Goal: Task Accomplishment & Management: Manage account settings

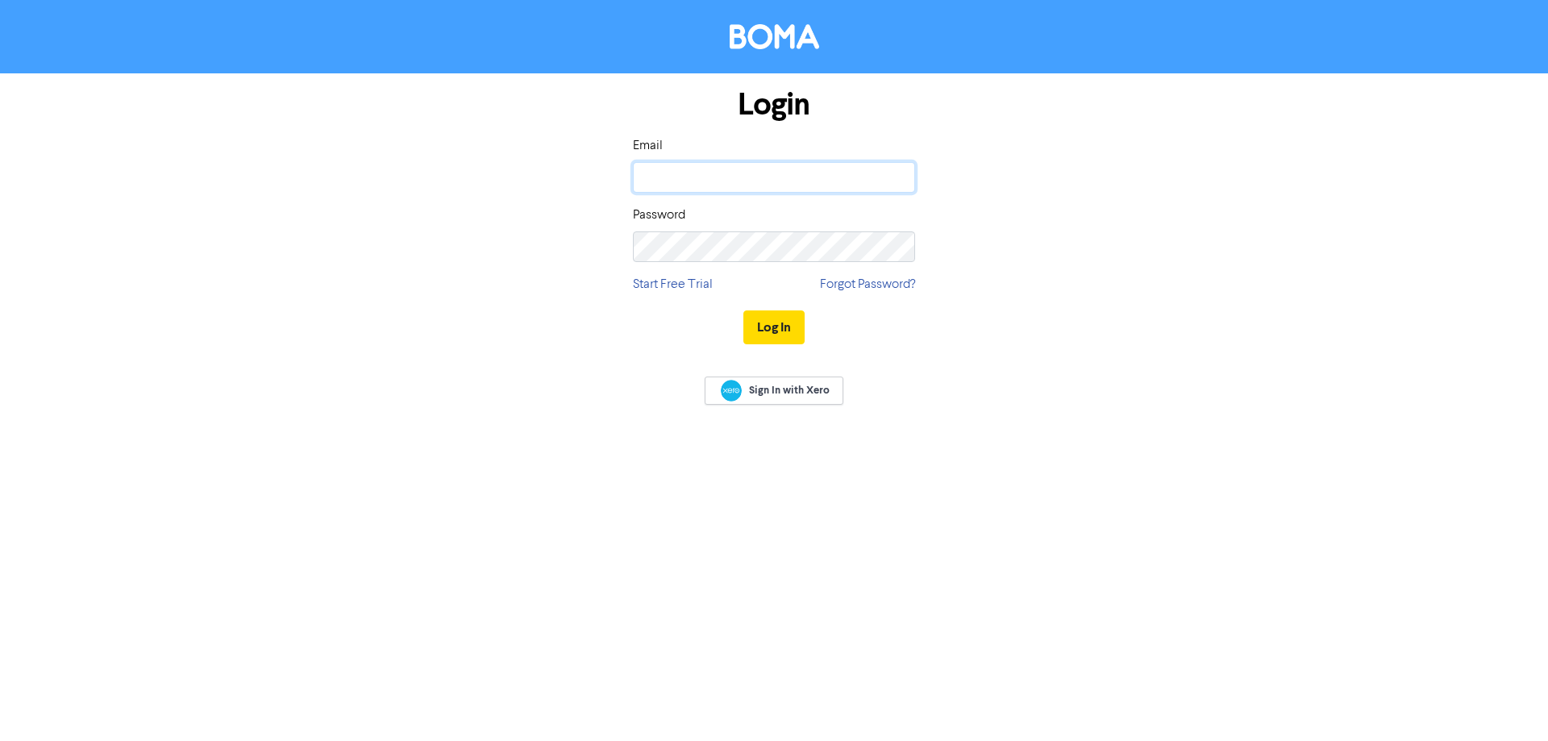
click at [829, 183] on input "email" at bounding box center [774, 177] width 282 height 31
type input "[EMAIL_ADDRESS][DOMAIN_NAME]"
click at [738, 265] on div "Login Email [EMAIL_ADDRESS][DOMAIN_NAME] Password Start Free Trial Forgot Passw…" at bounding box center [774, 216] width 306 height 287
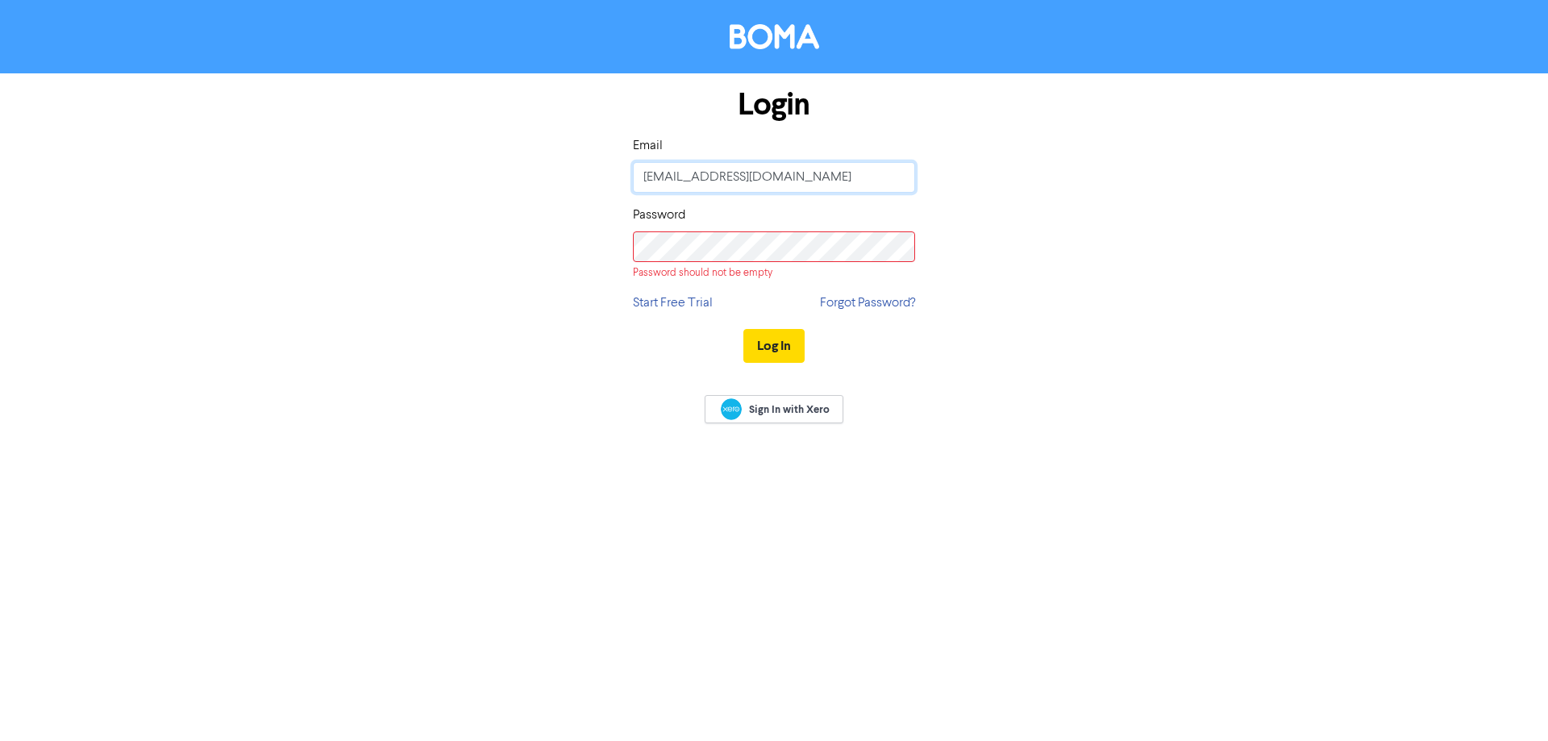
drag, startPoint x: 757, startPoint y: 184, endPoint x: 481, endPoint y: 190, distance: 275.9
click at [477, 187] on div "Login Email [EMAIL_ADDRESS][DOMAIN_NAME] Password Password should not be empty …" at bounding box center [774, 226] width 919 height 306
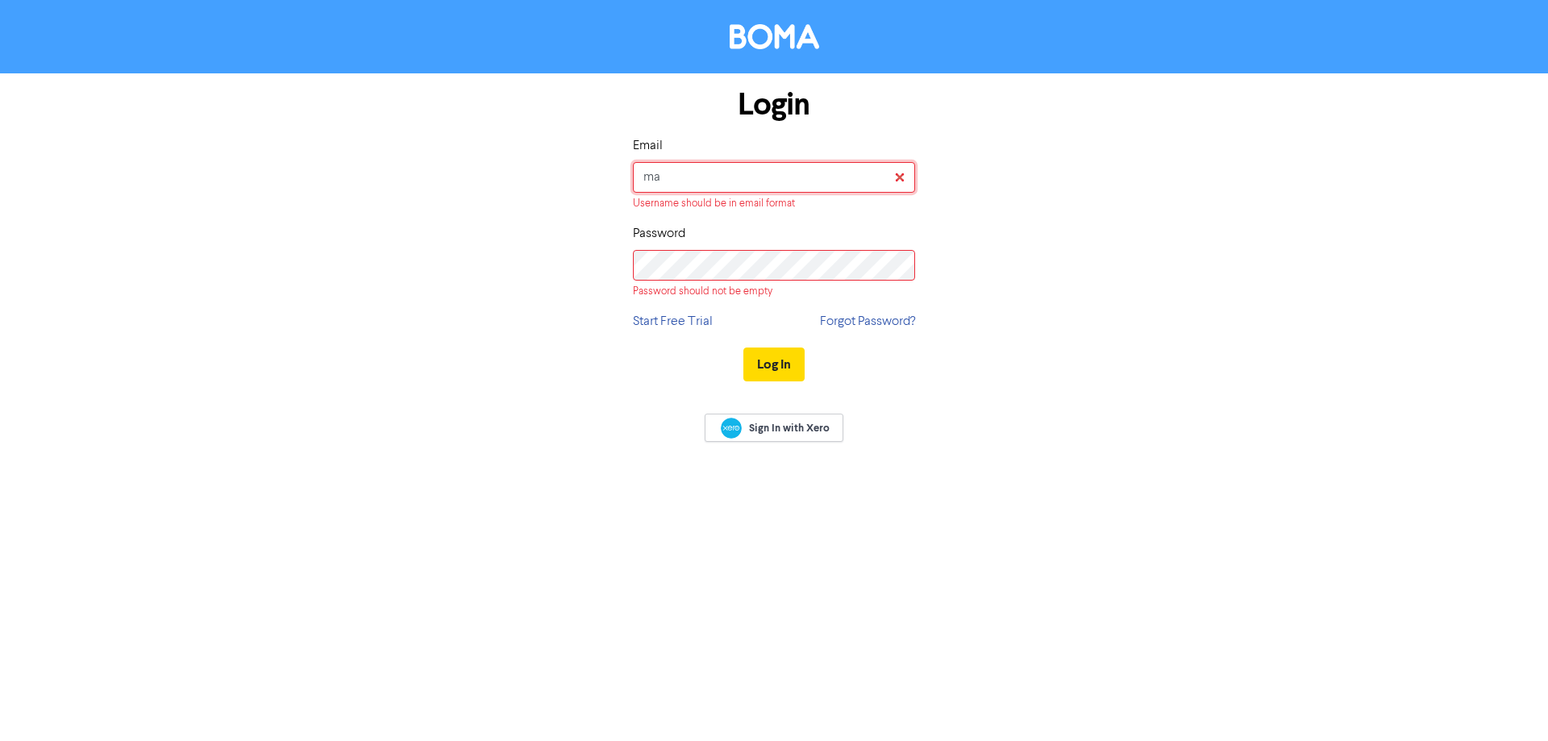
type input "[EMAIL_ADDRESS][DOMAIN_NAME]"
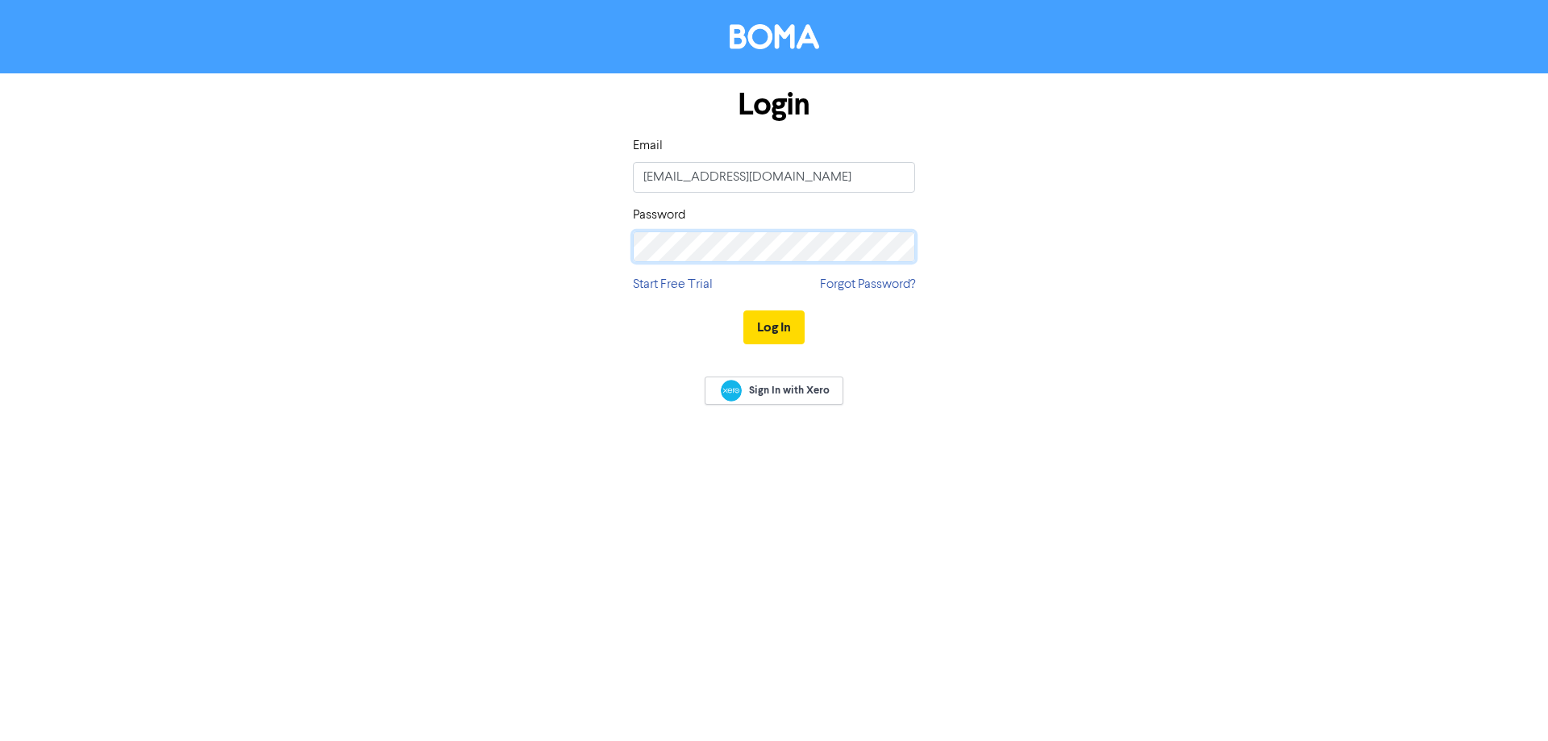
click at [744, 310] on button "Log In" at bounding box center [774, 327] width 61 height 34
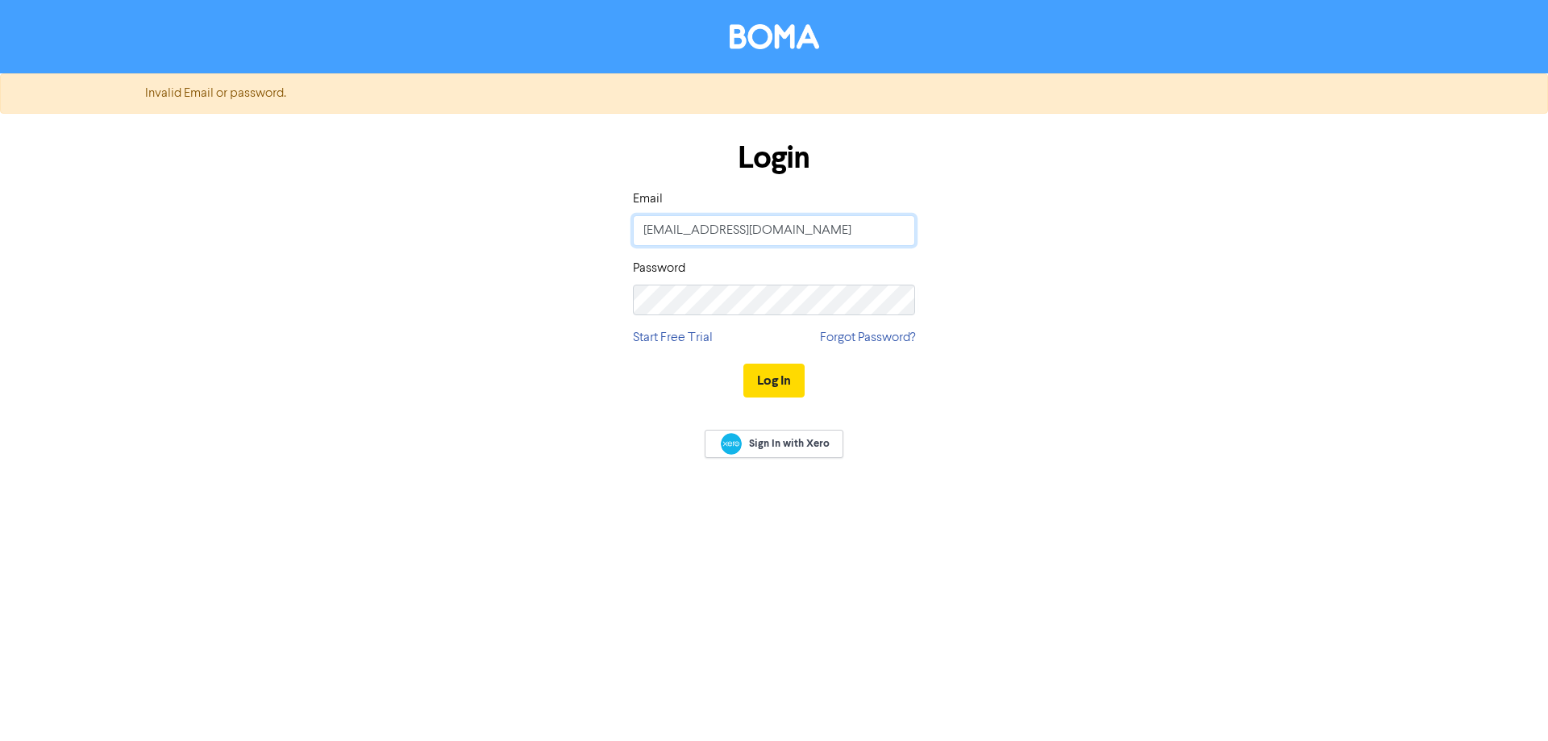
drag, startPoint x: 794, startPoint y: 236, endPoint x: 547, endPoint y: 273, distance: 249.4
click at [539, 236] on div "Login Email [EMAIL_ADDRESS][DOMAIN_NAME] Password Start Free Trial Forgot Passw…" at bounding box center [774, 270] width 919 height 287
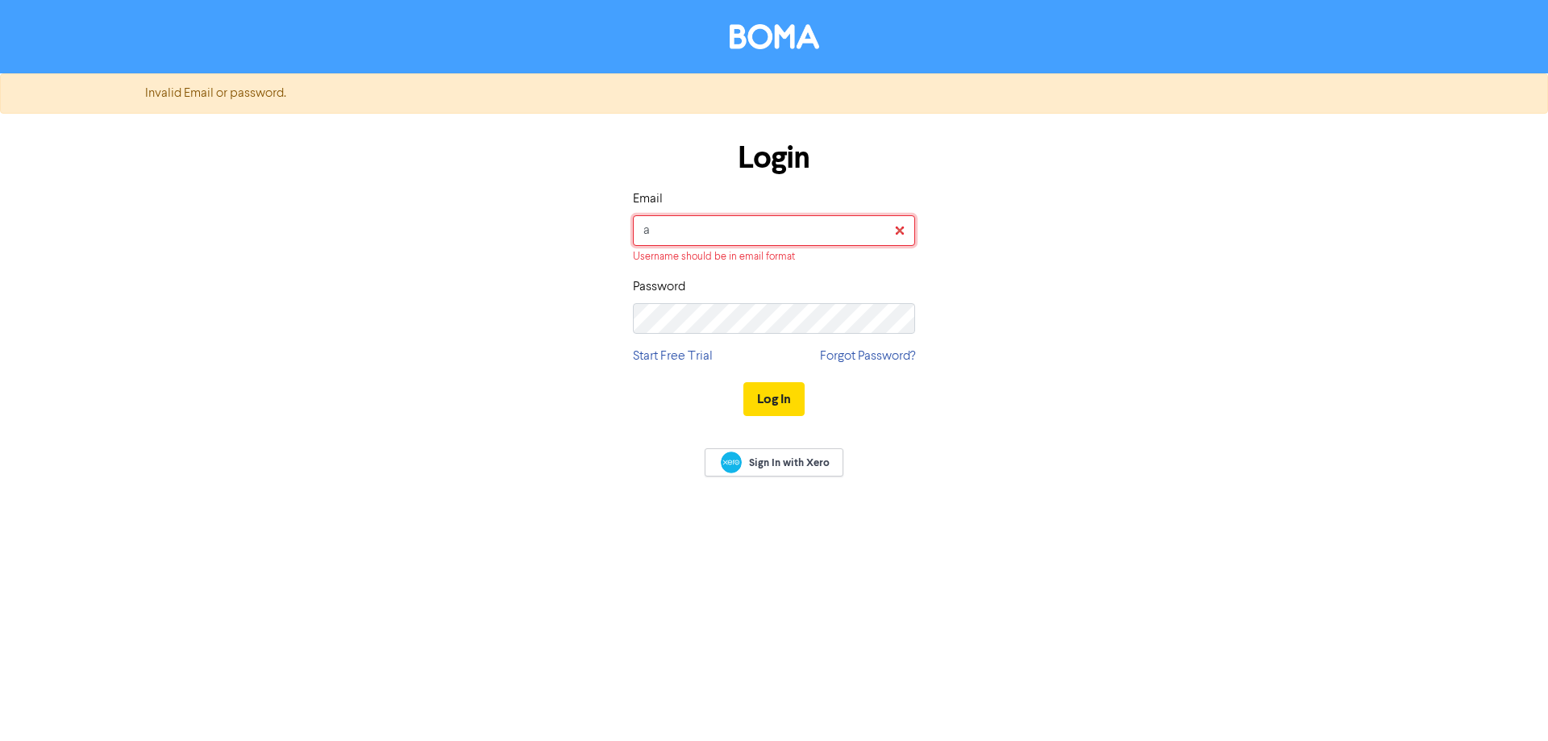
type input "[EMAIL_ADDRESS][DOMAIN_NAME]"
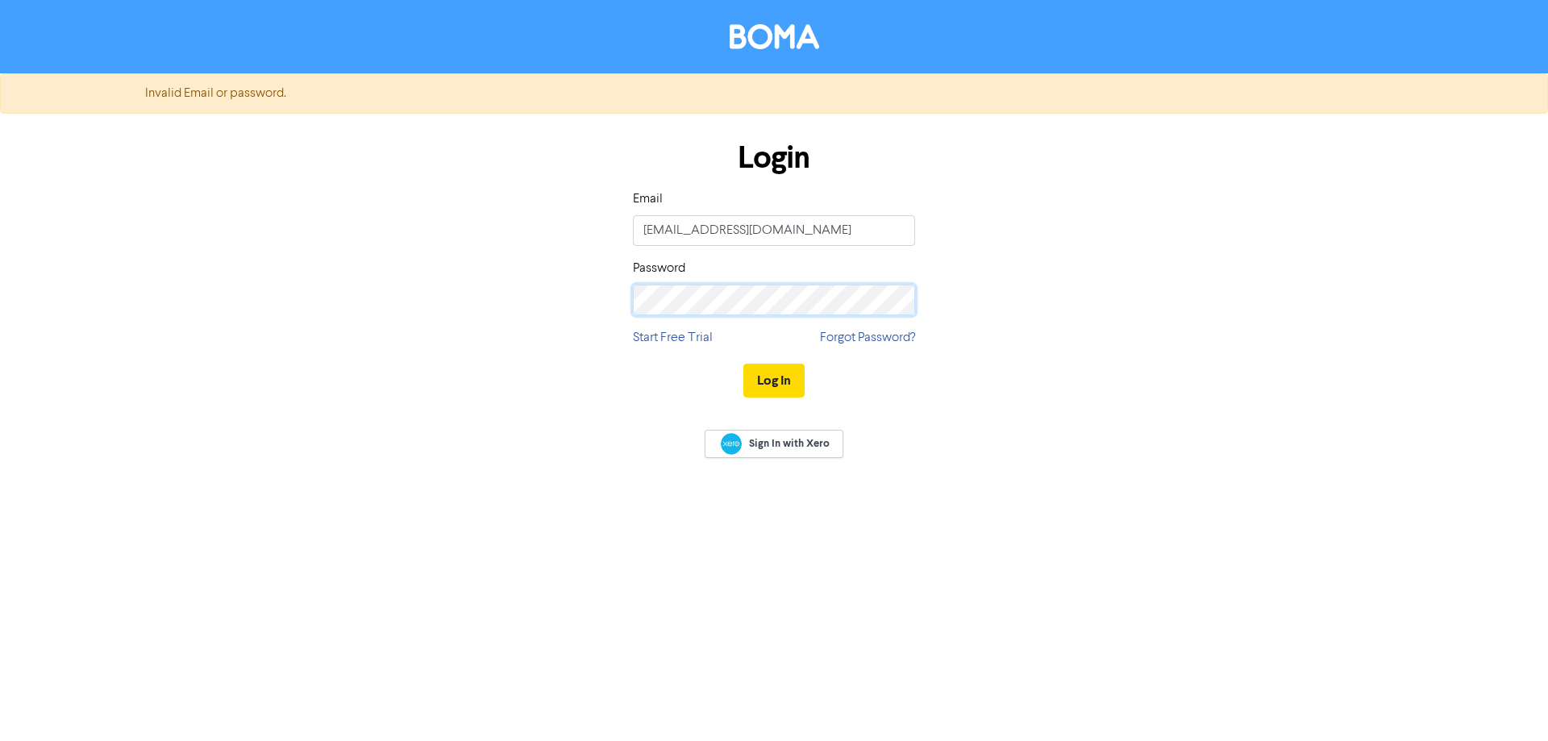
click at [545, 317] on div "Login Email [EMAIL_ADDRESS][DOMAIN_NAME] Password Start Free Trial Forgot Passw…" at bounding box center [774, 270] width 919 height 287
click at [744, 364] on button "Log In" at bounding box center [774, 381] width 61 height 34
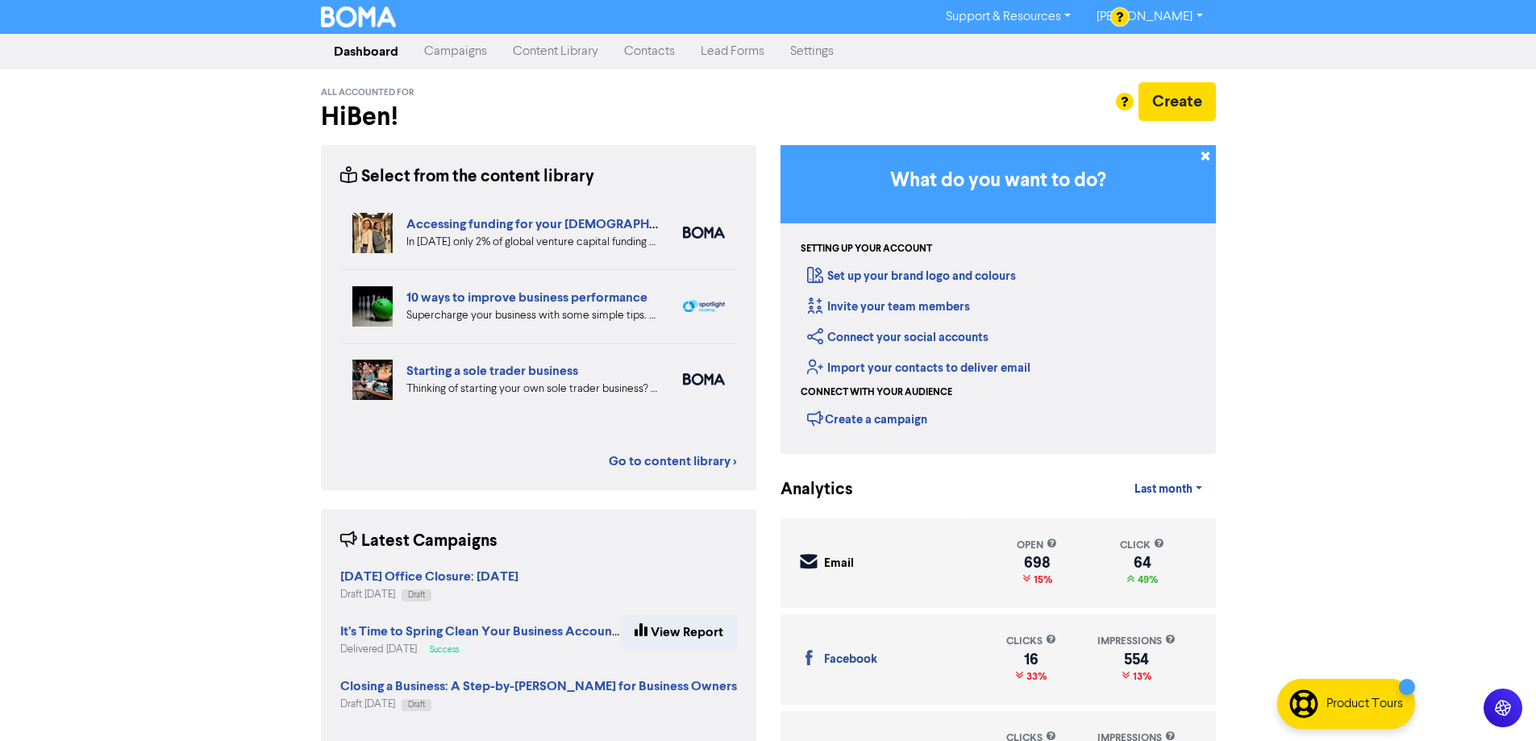
click at [473, 59] on link "Campaigns" at bounding box center [455, 51] width 89 height 32
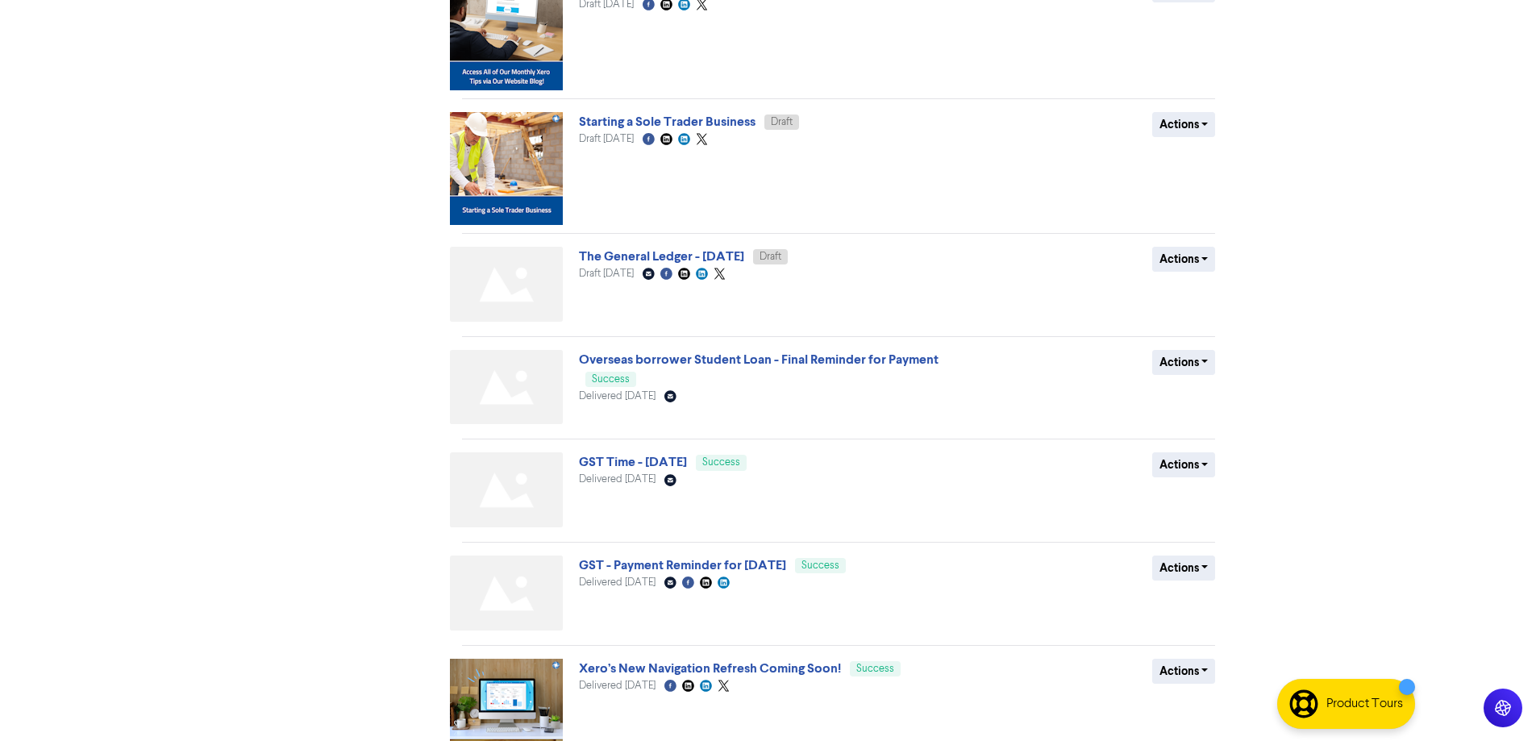
scroll to position [655, 0]
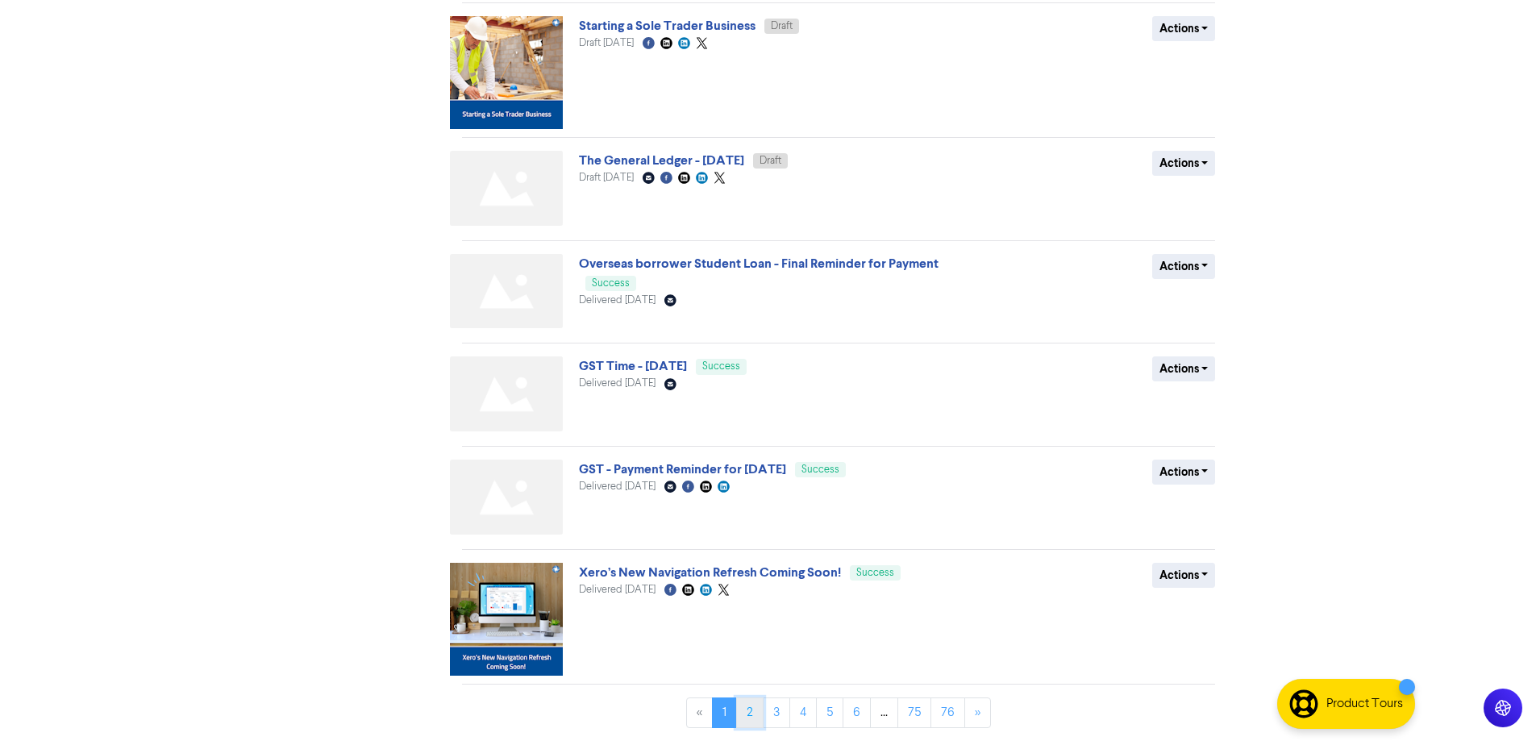
click at [747, 719] on link "2" at bounding box center [749, 713] width 27 height 31
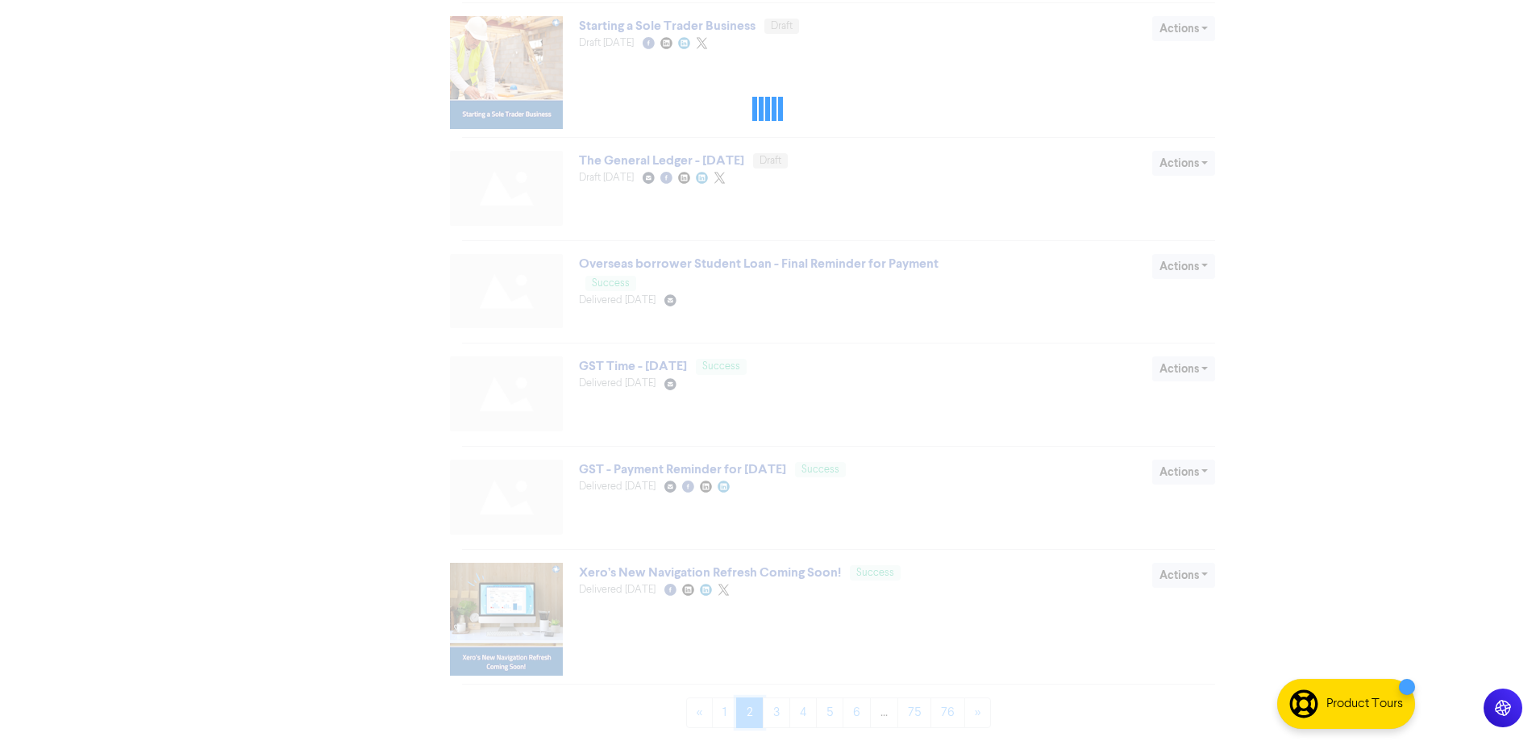
scroll to position [0, 0]
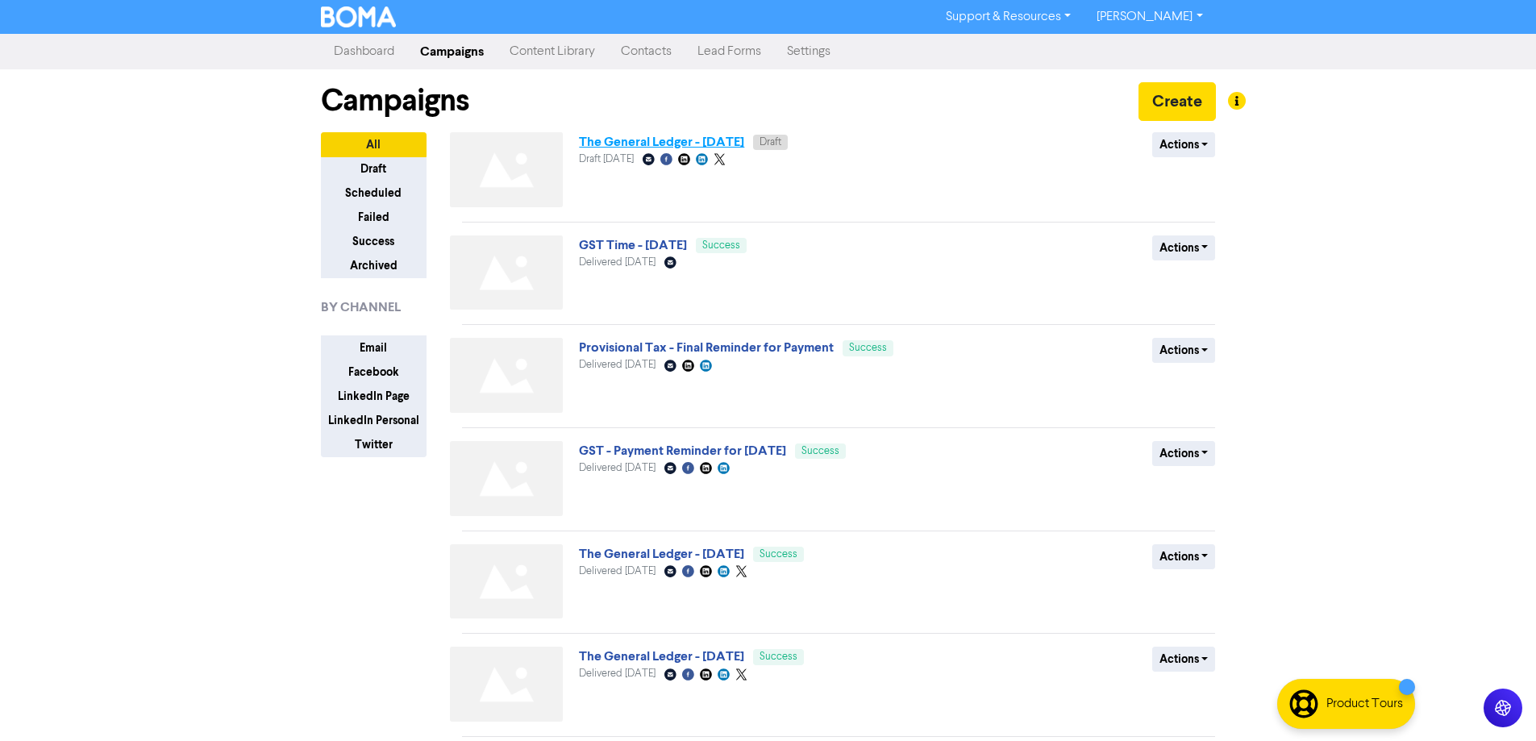
click at [744, 136] on link "The General Ledger - [DATE]" at bounding box center [661, 142] width 165 height 16
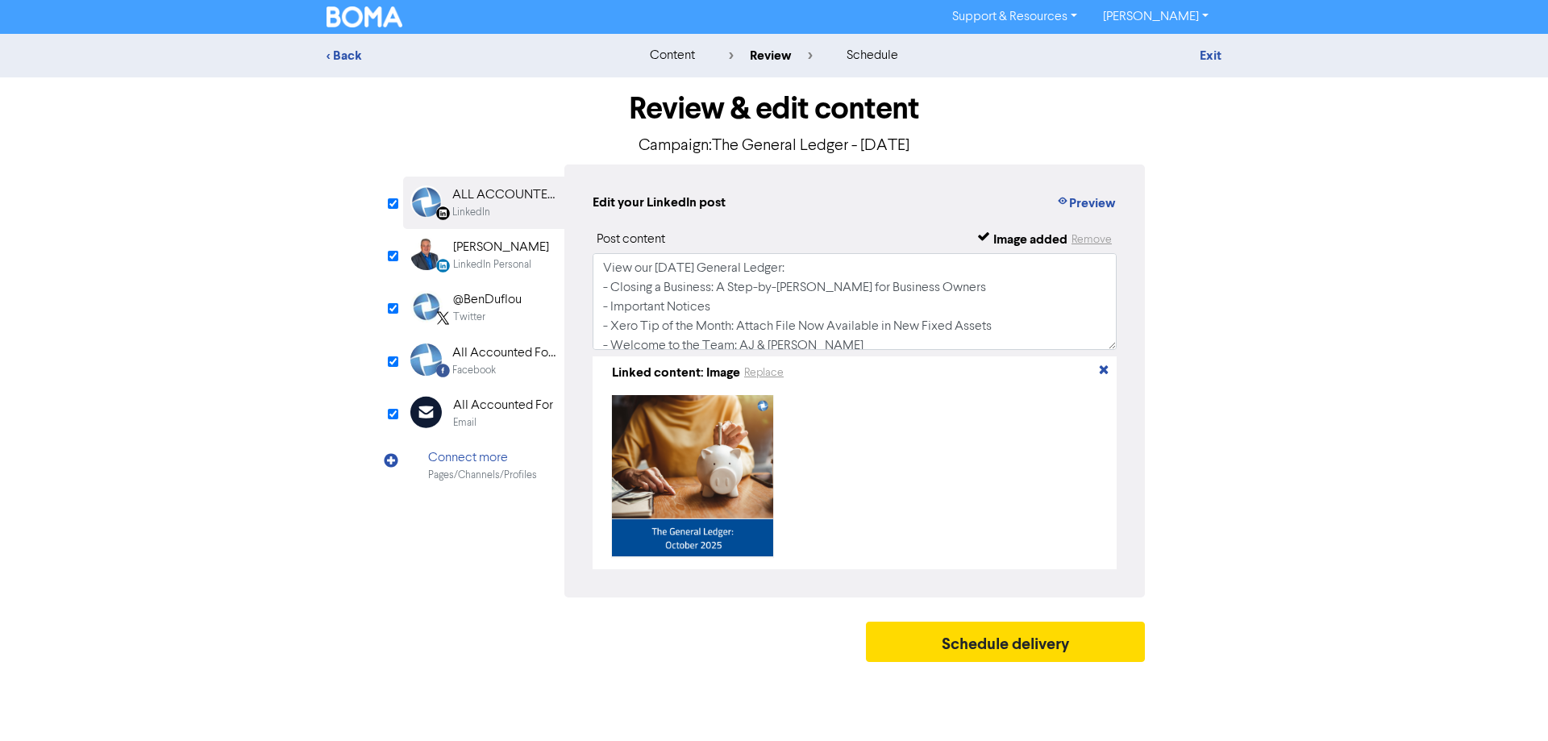
click at [515, 414] on div "All Accounted For" at bounding box center [503, 405] width 100 height 19
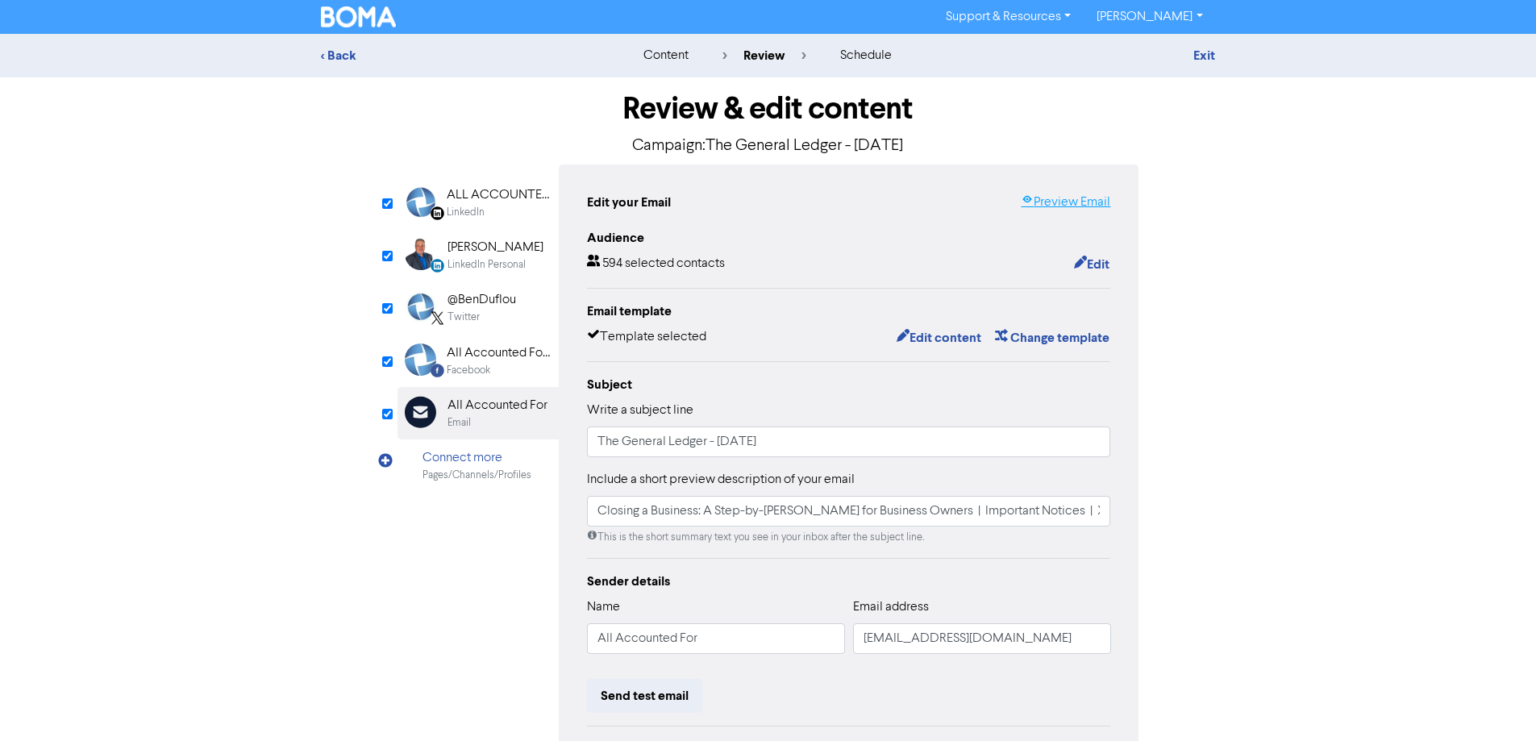
click at [1042, 193] on link "Preview Email" at bounding box center [1066, 202] width 90 height 19
click at [1059, 202] on link "Preview Email" at bounding box center [1066, 202] width 90 height 19
click at [1196, 47] on div "Exit" at bounding box center [1075, 55] width 282 height 19
click at [1204, 60] on link "Exit" at bounding box center [1205, 56] width 22 height 16
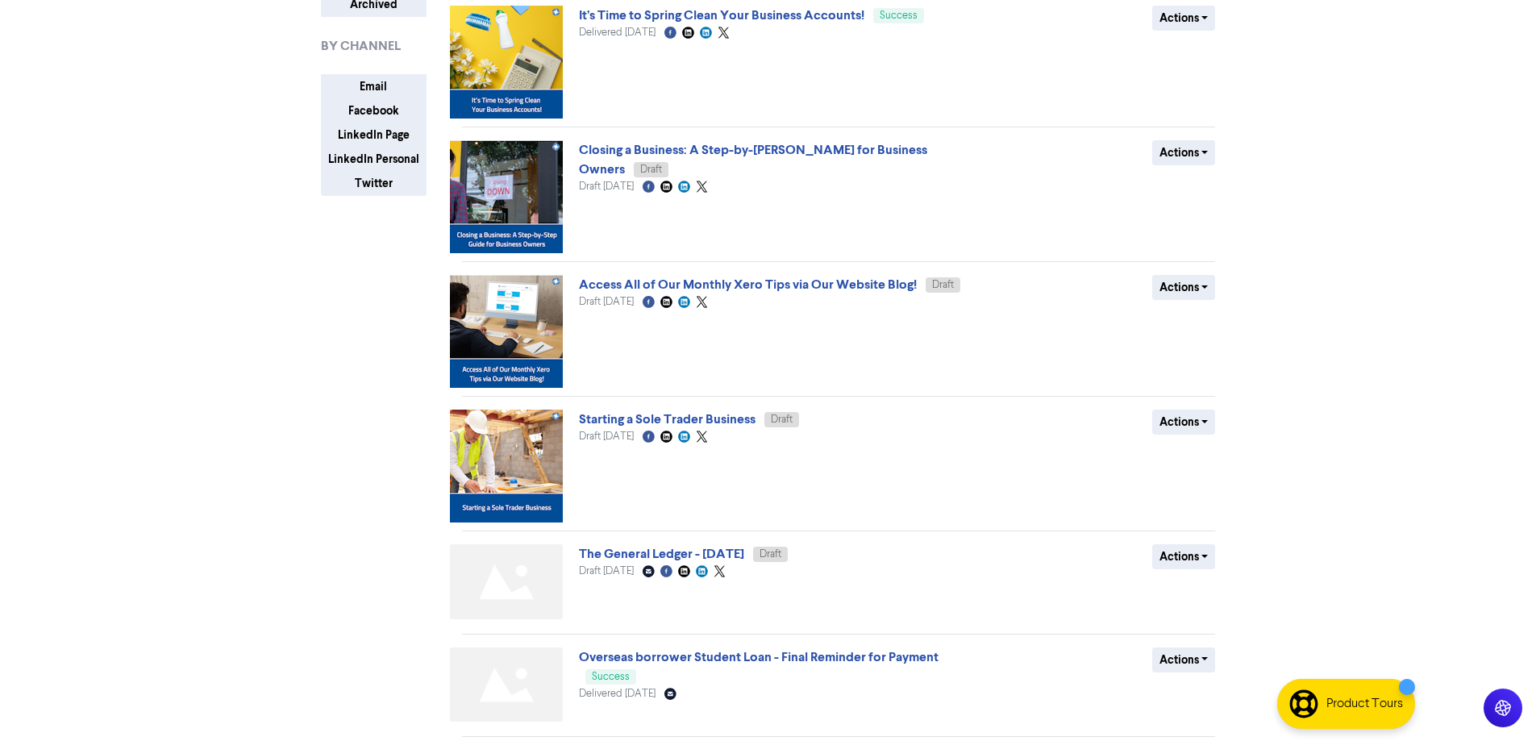
scroll to position [484, 0]
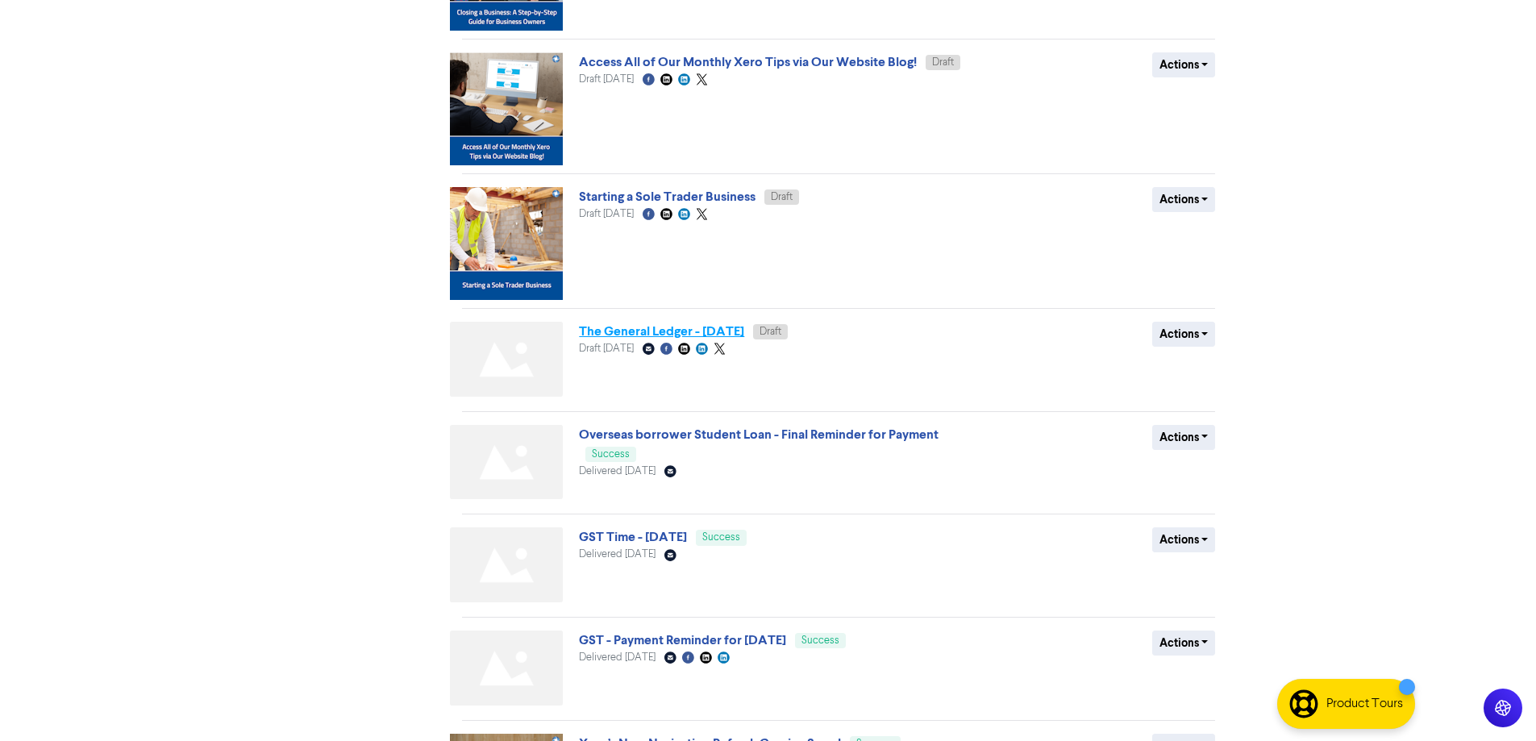
click at [744, 332] on link "The General Ledger - [DATE]" at bounding box center [661, 331] width 165 height 16
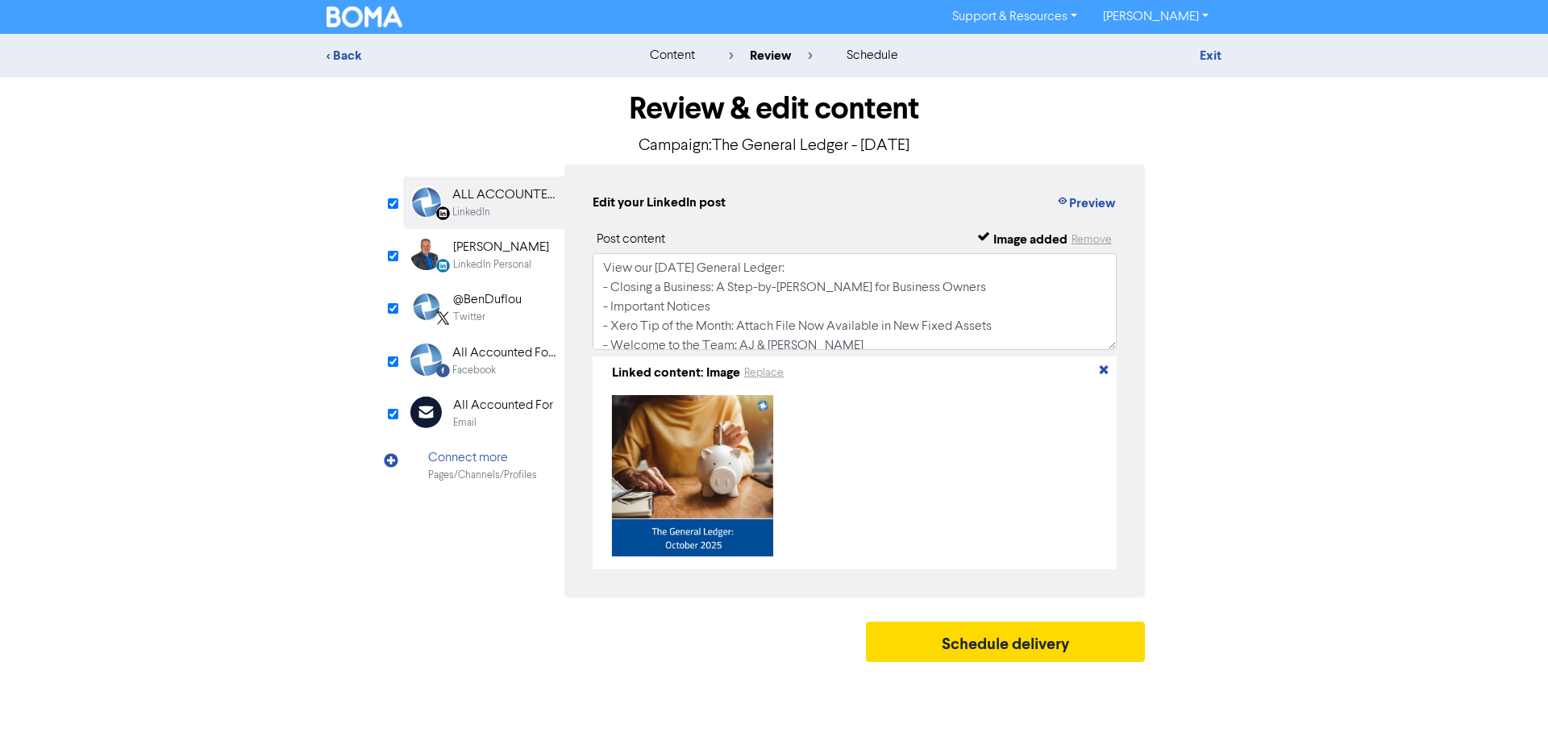
click at [509, 423] on div "Email" at bounding box center [503, 422] width 100 height 15
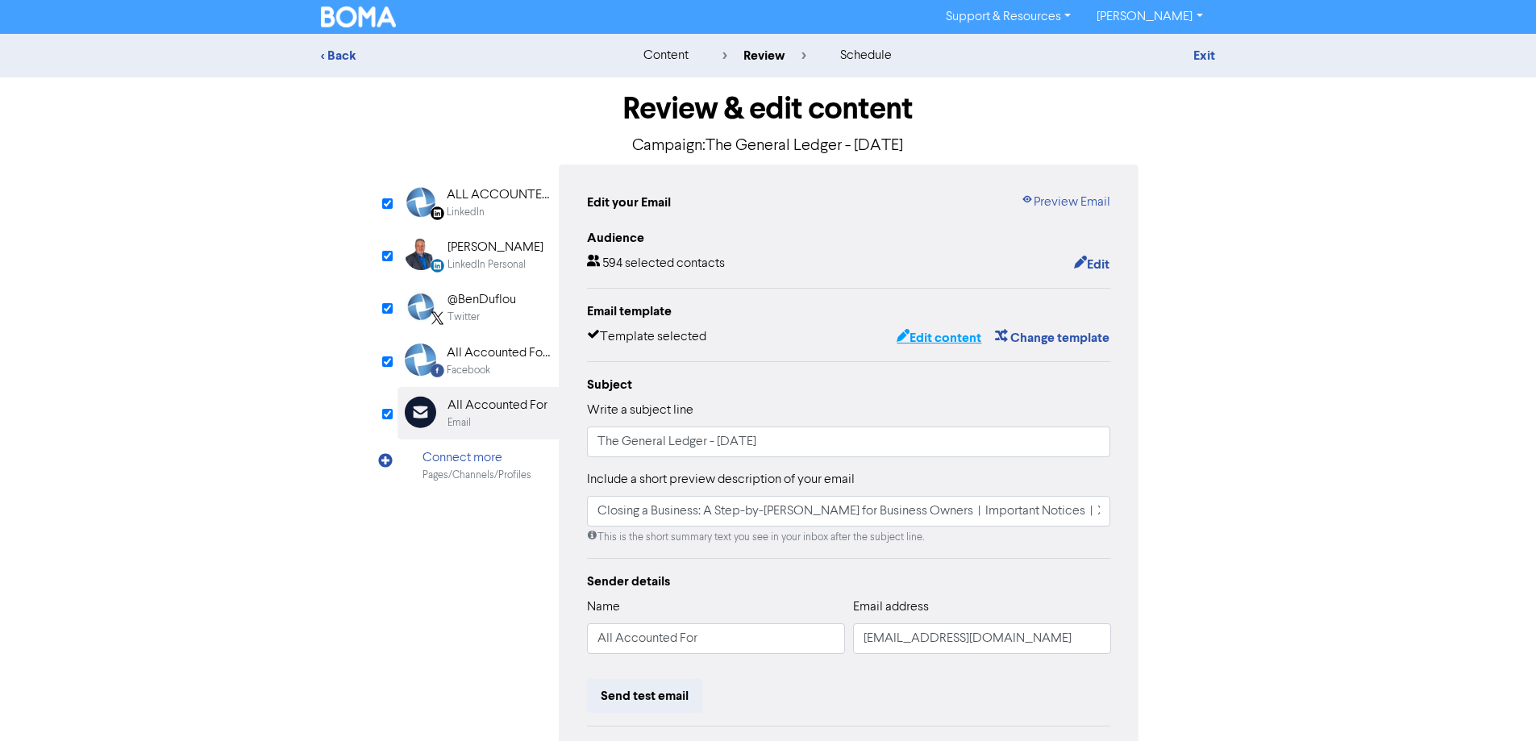
click at [922, 335] on button "Edit content" at bounding box center [939, 337] width 86 height 21
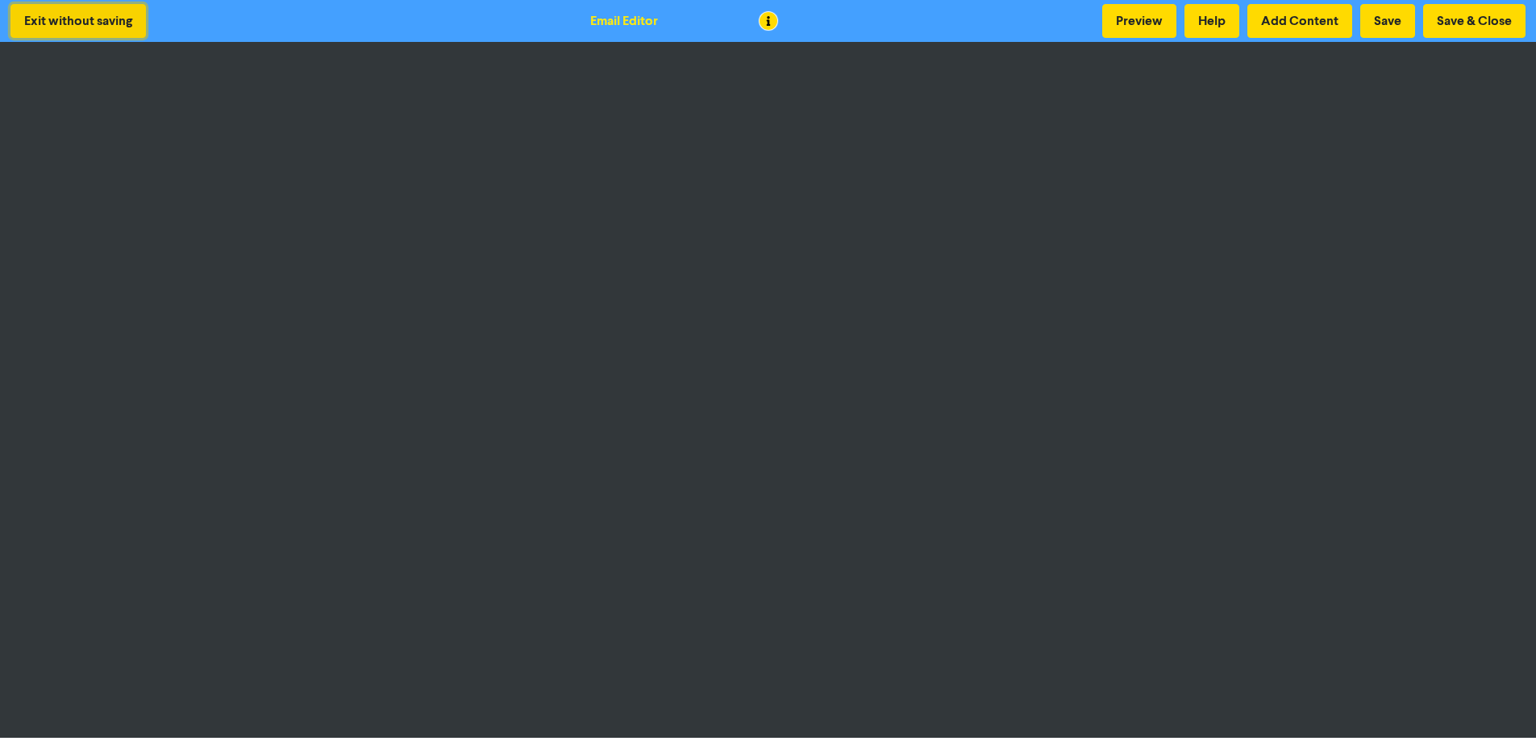
click at [129, 15] on button "Exit without saving" at bounding box center [77, 21] width 135 height 34
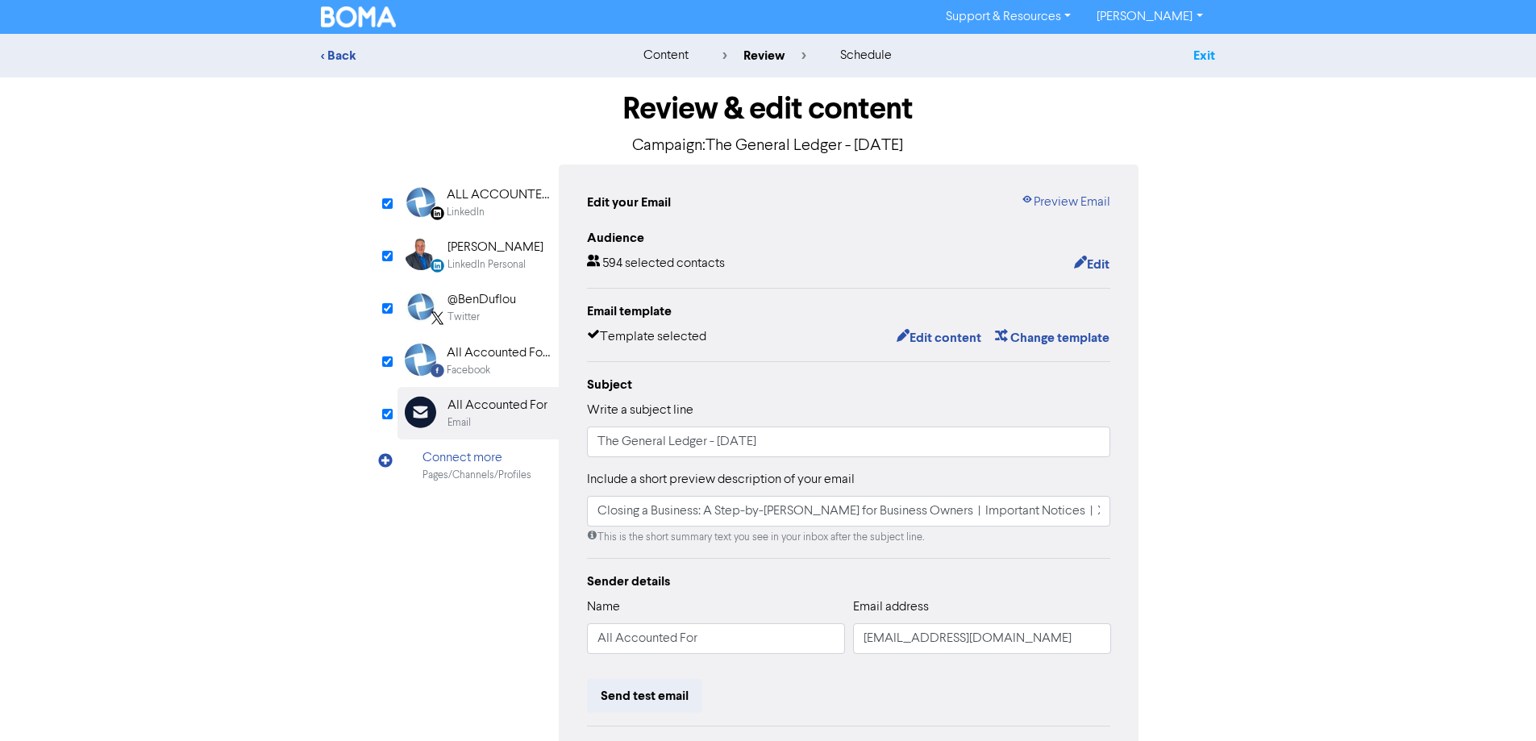
click at [1199, 49] on link "Exit" at bounding box center [1205, 56] width 22 height 16
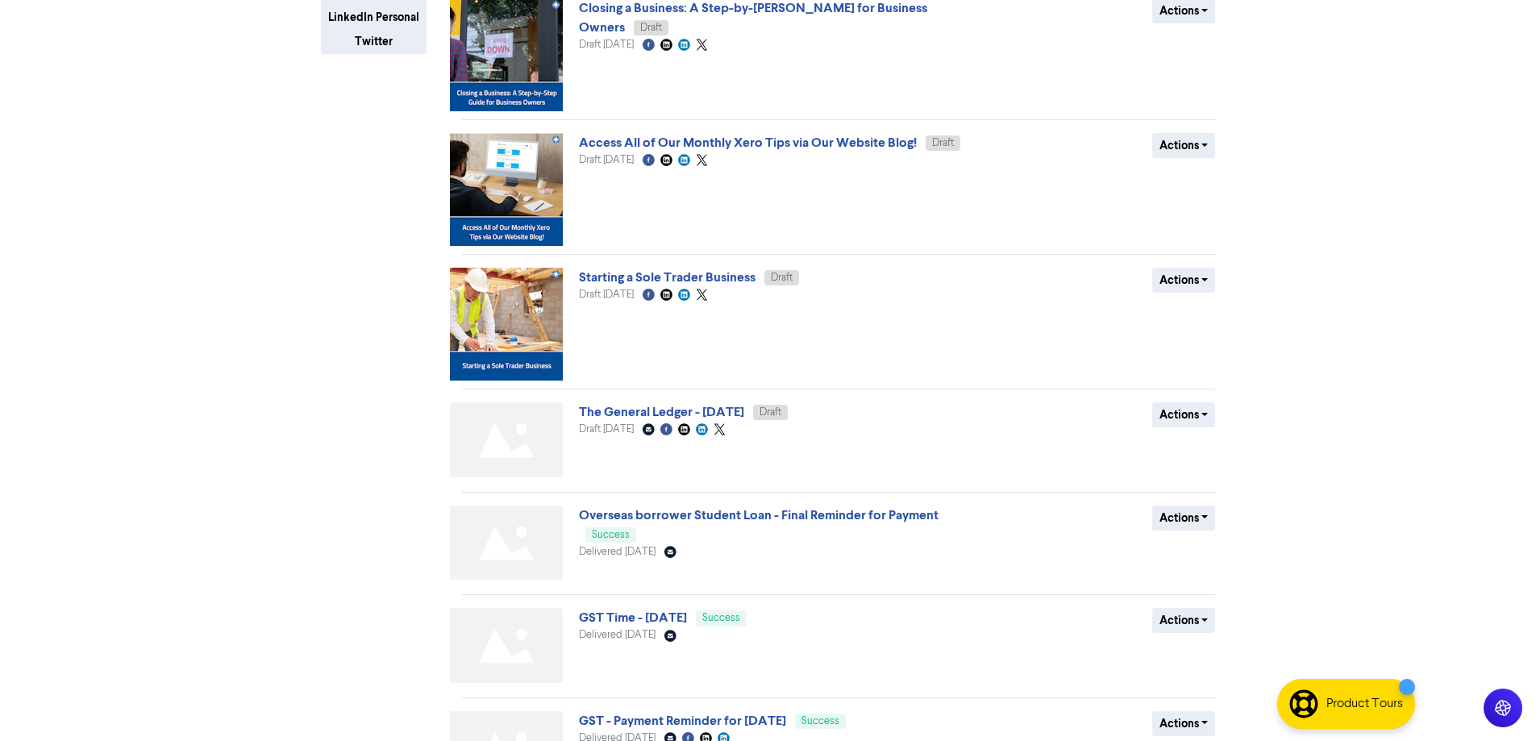
scroll to position [81, 0]
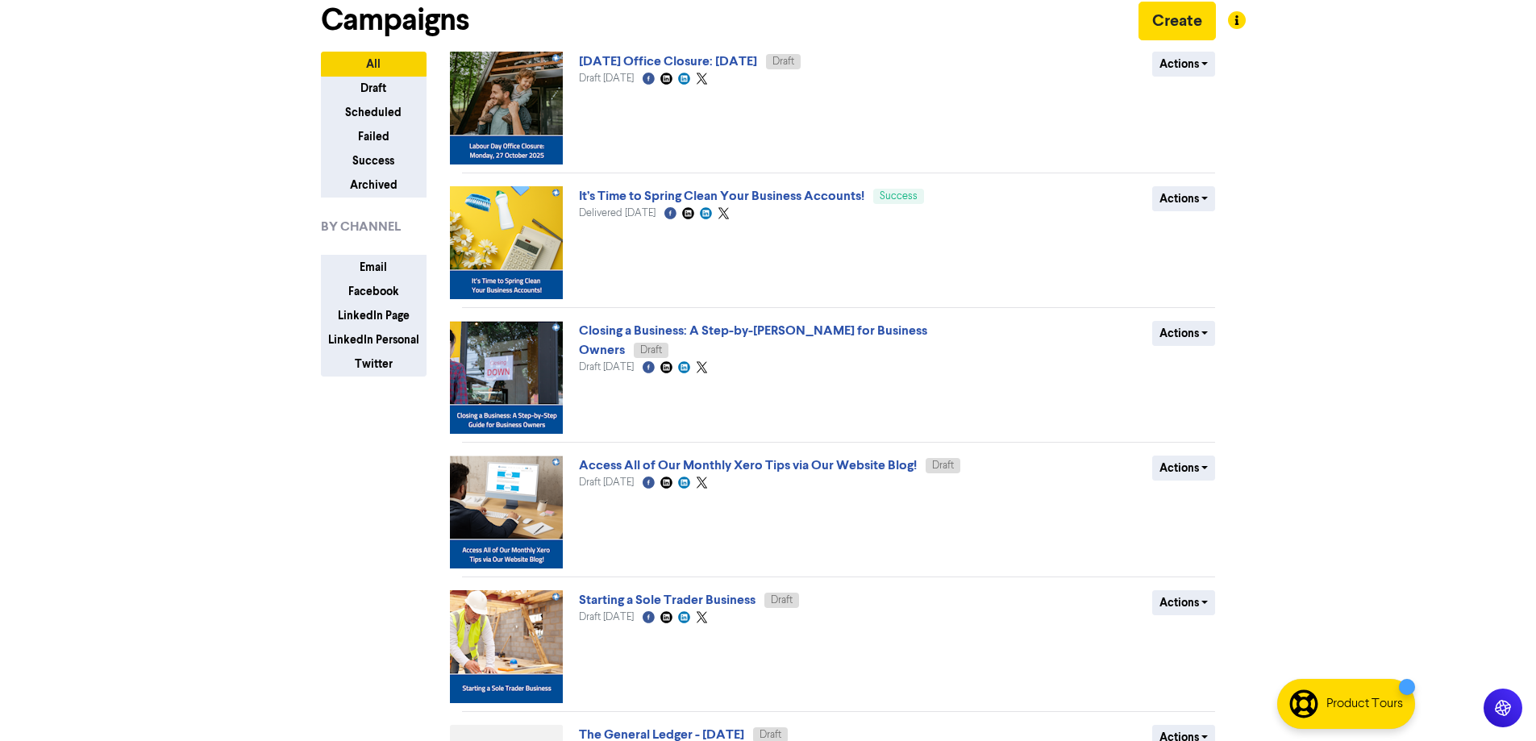
click at [1472, 431] on div "Support & Resources Video Tutorials FAQ & Guides Marketing Education [PERSON_NA…" at bounding box center [768, 289] width 1536 height 741
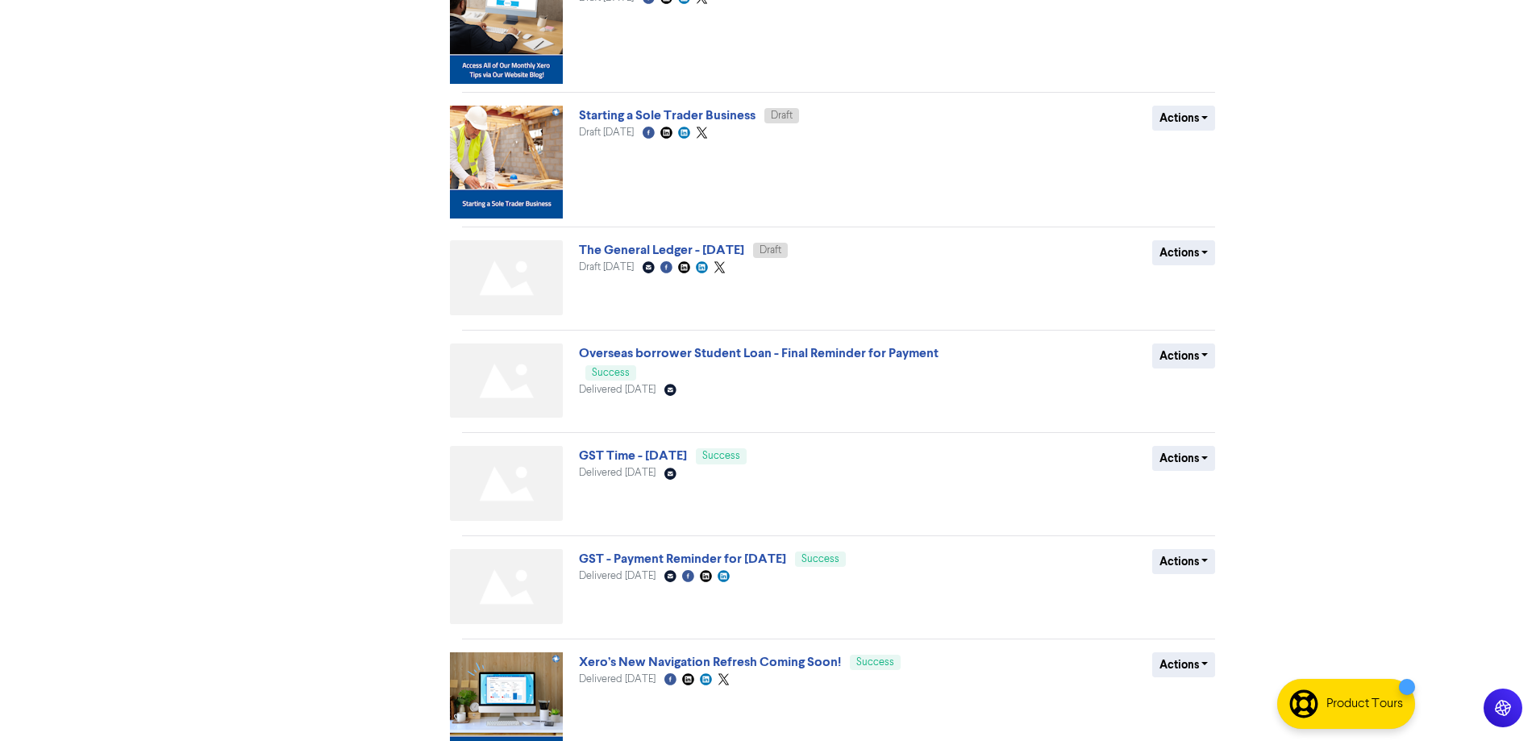
scroll to position [655, 0]
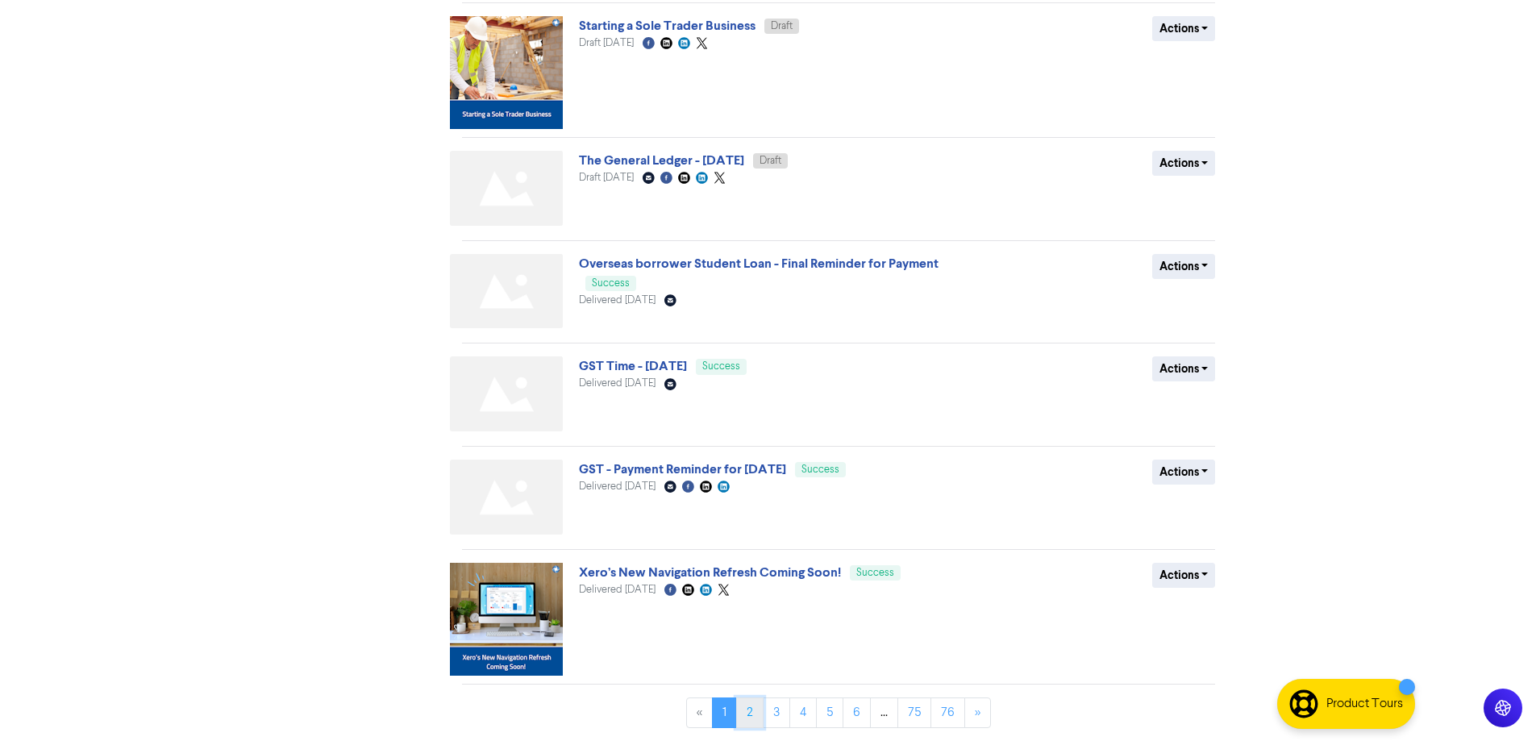
click at [748, 716] on link "2" at bounding box center [749, 713] width 27 height 31
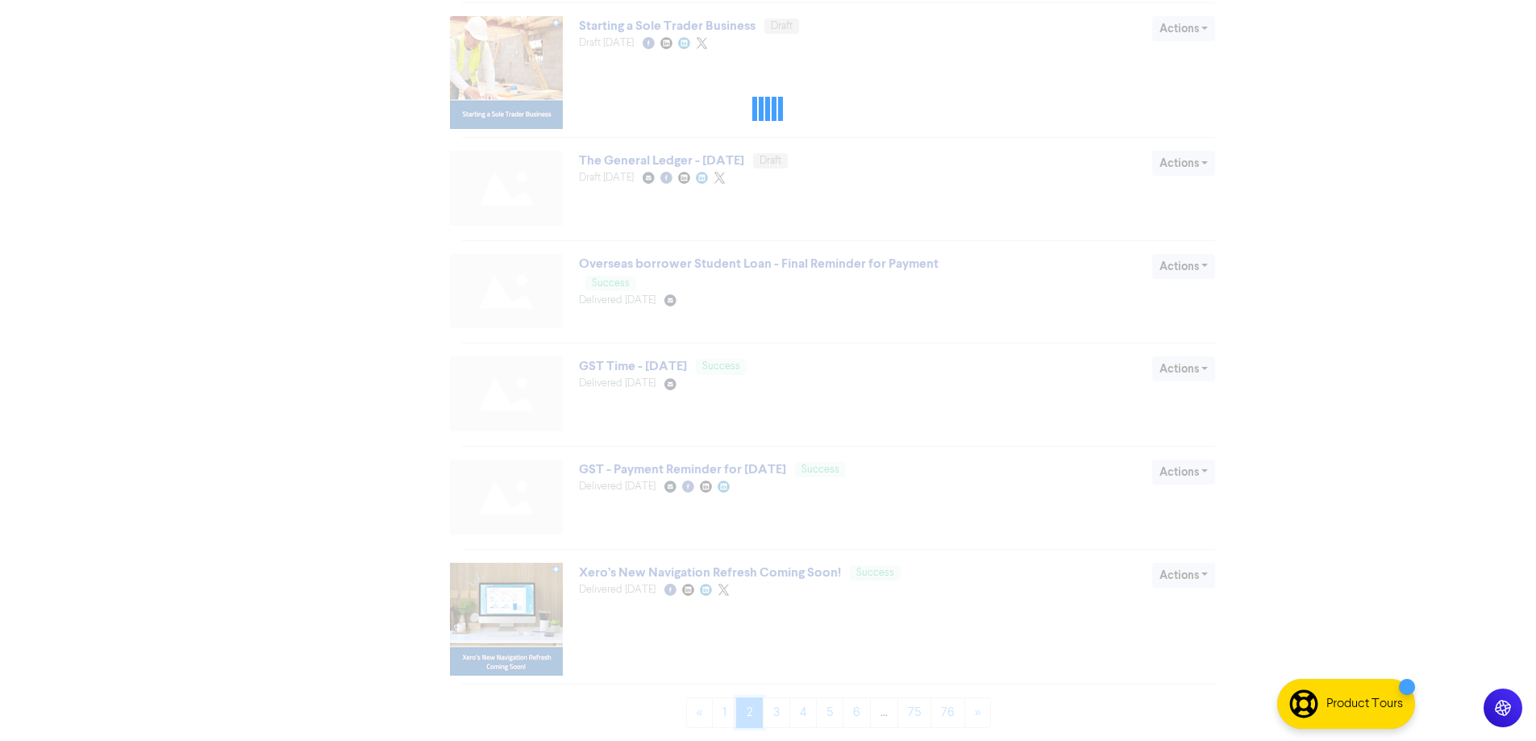
scroll to position [0, 0]
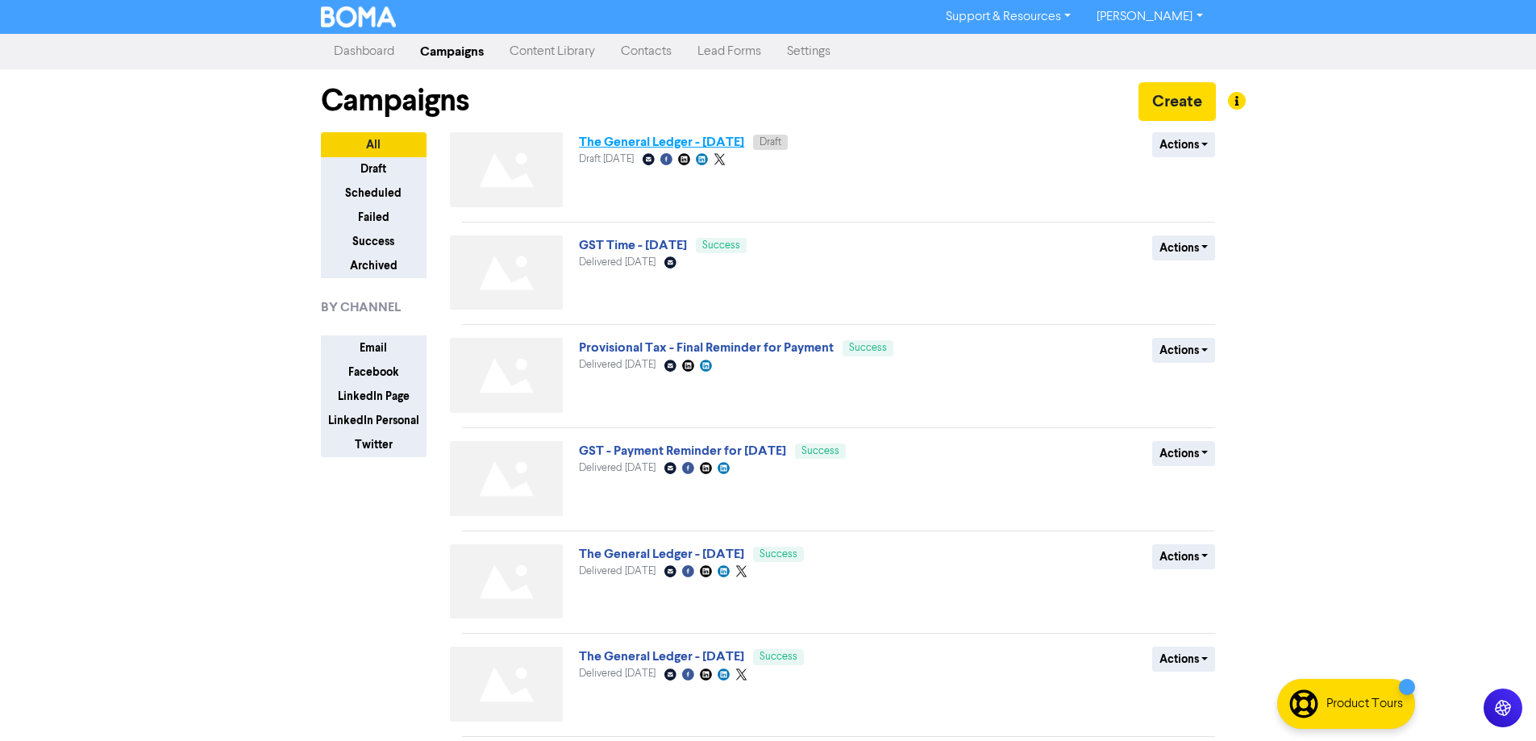
click at [744, 145] on link "The General Ledger - [DATE]" at bounding box center [661, 142] width 165 height 16
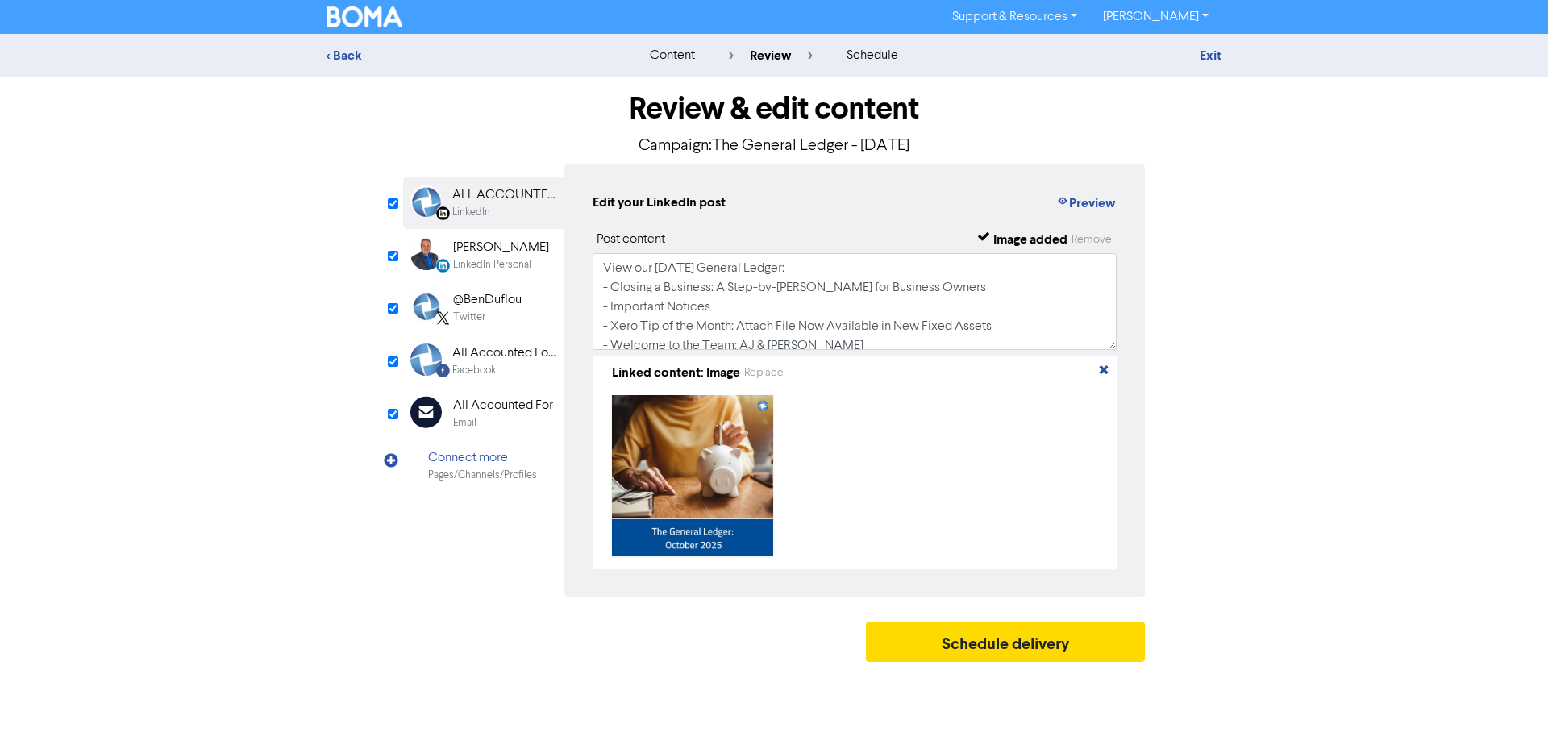
click at [508, 419] on div "Email" at bounding box center [503, 422] width 100 height 15
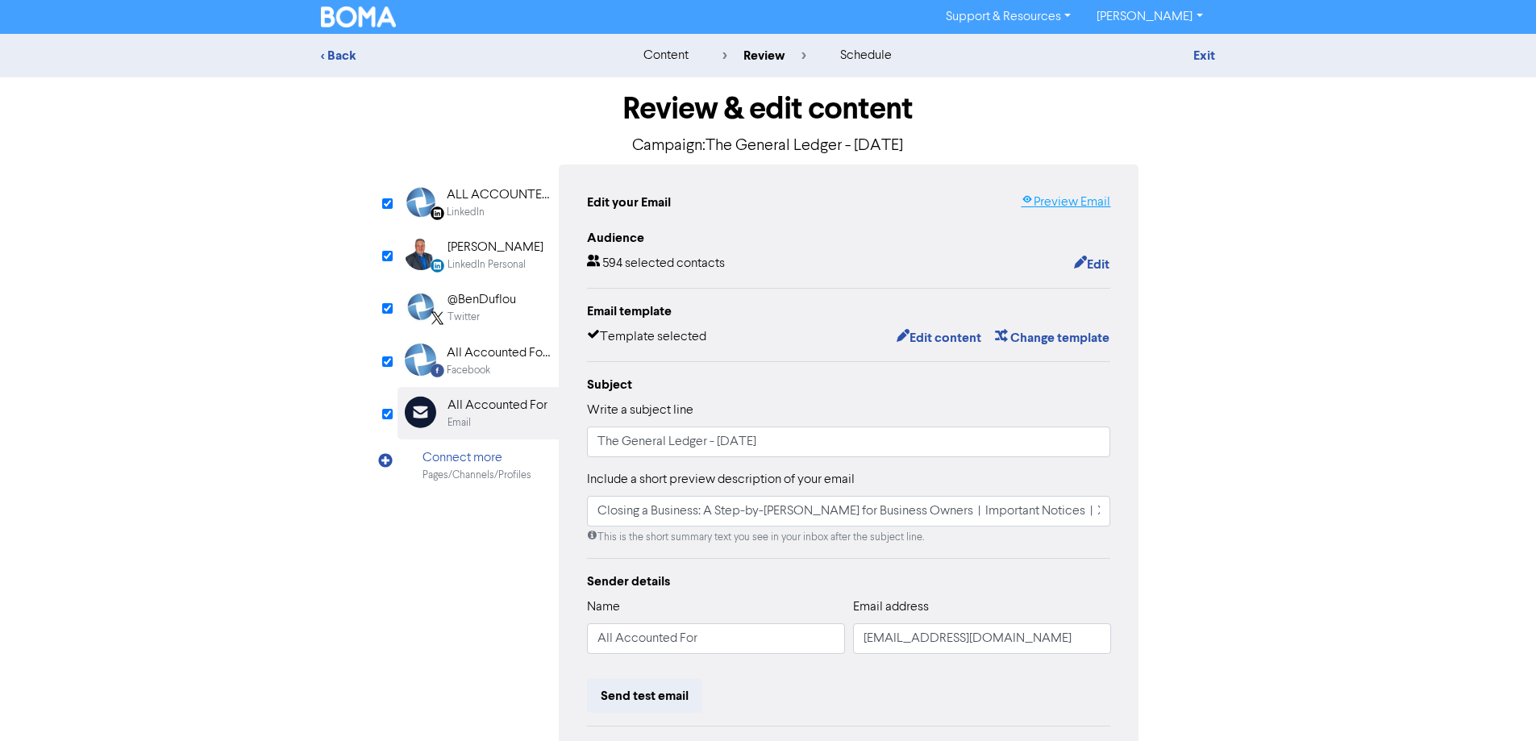
click at [1072, 196] on link "Preview Email" at bounding box center [1066, 202] width 90 height 19
click at [1208, 60] on link "Exit" at bounding box center [1205, 56] width 22 height 16
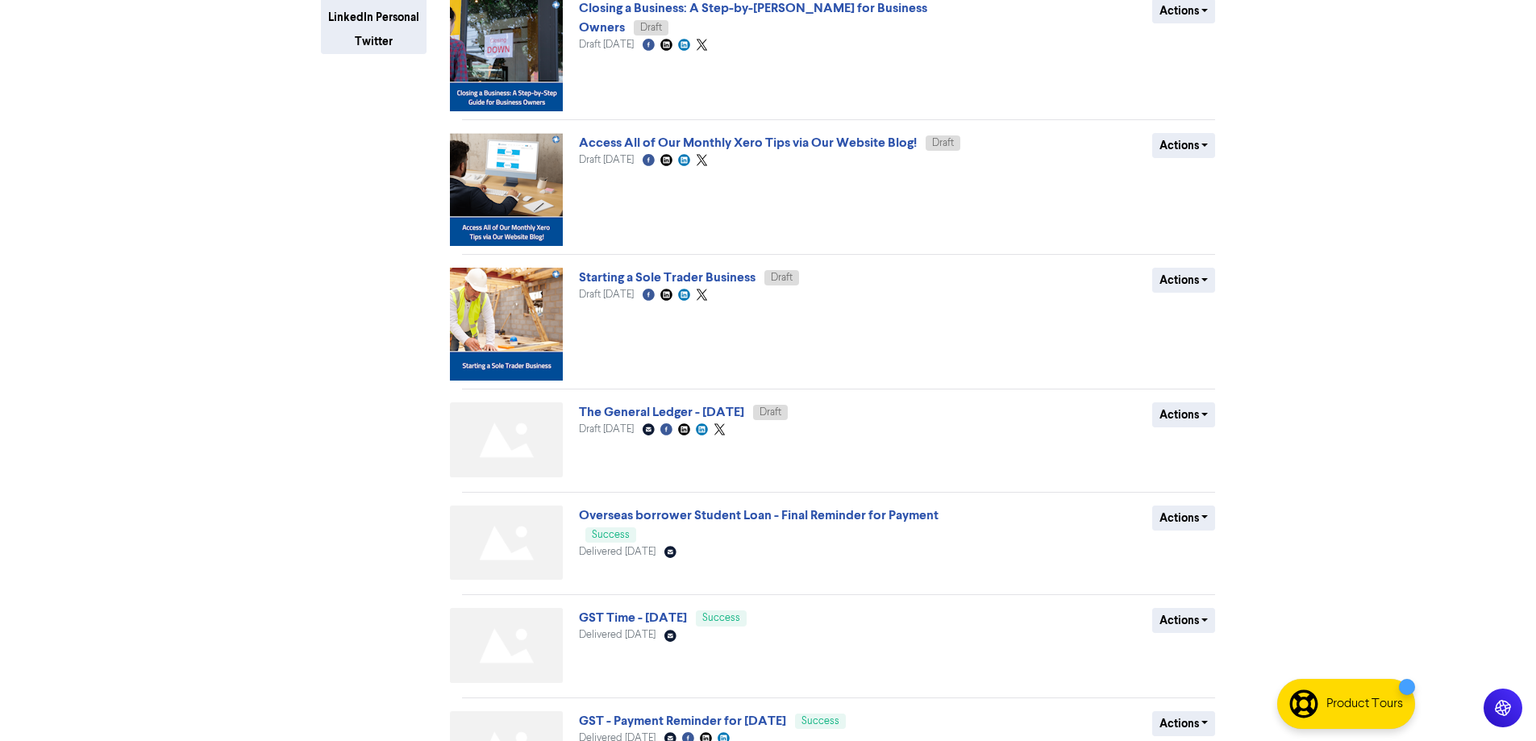
scroll to position [645, 0]
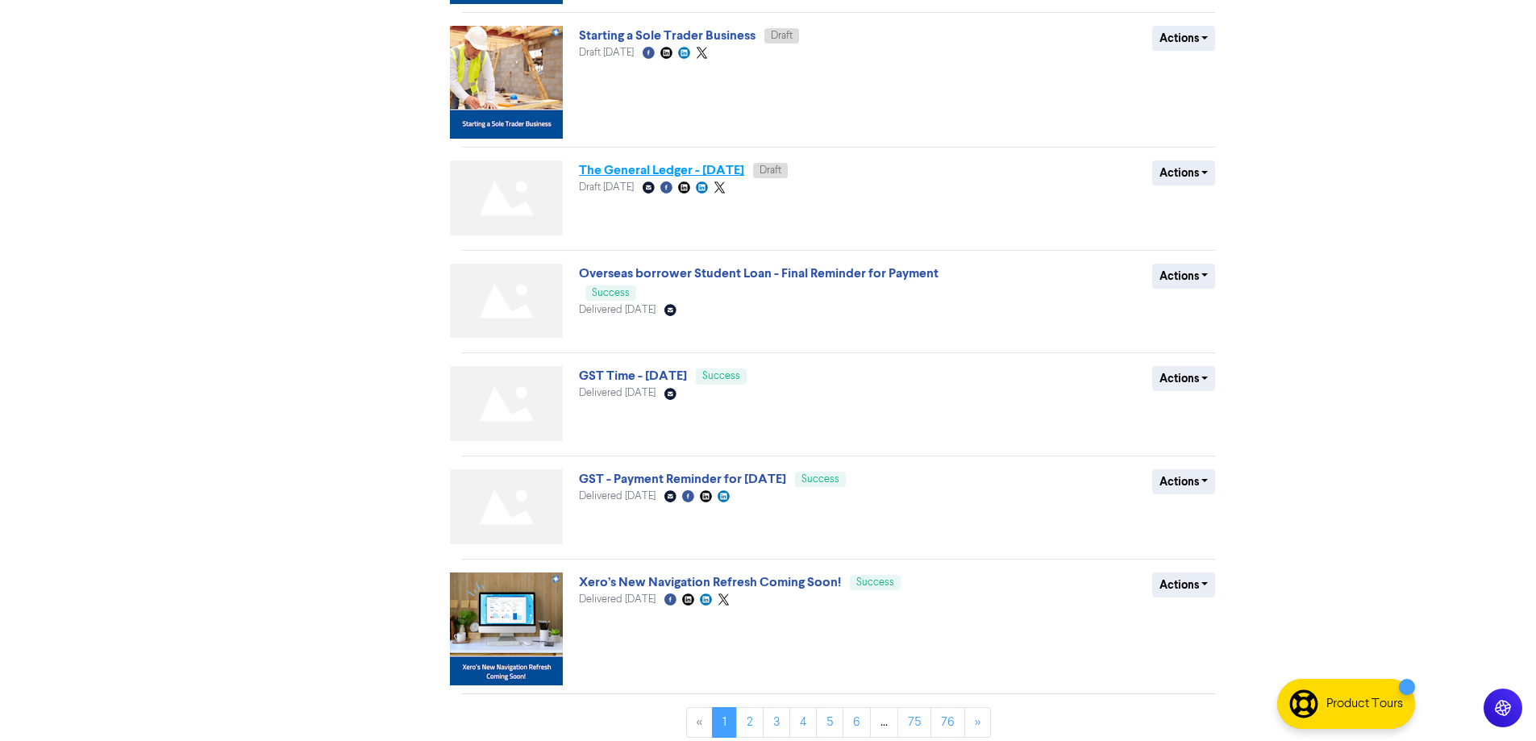
click at [736, 167] on link "The General Ledger - [DATE]" at bounding box center [661, 170] width 165 height 16
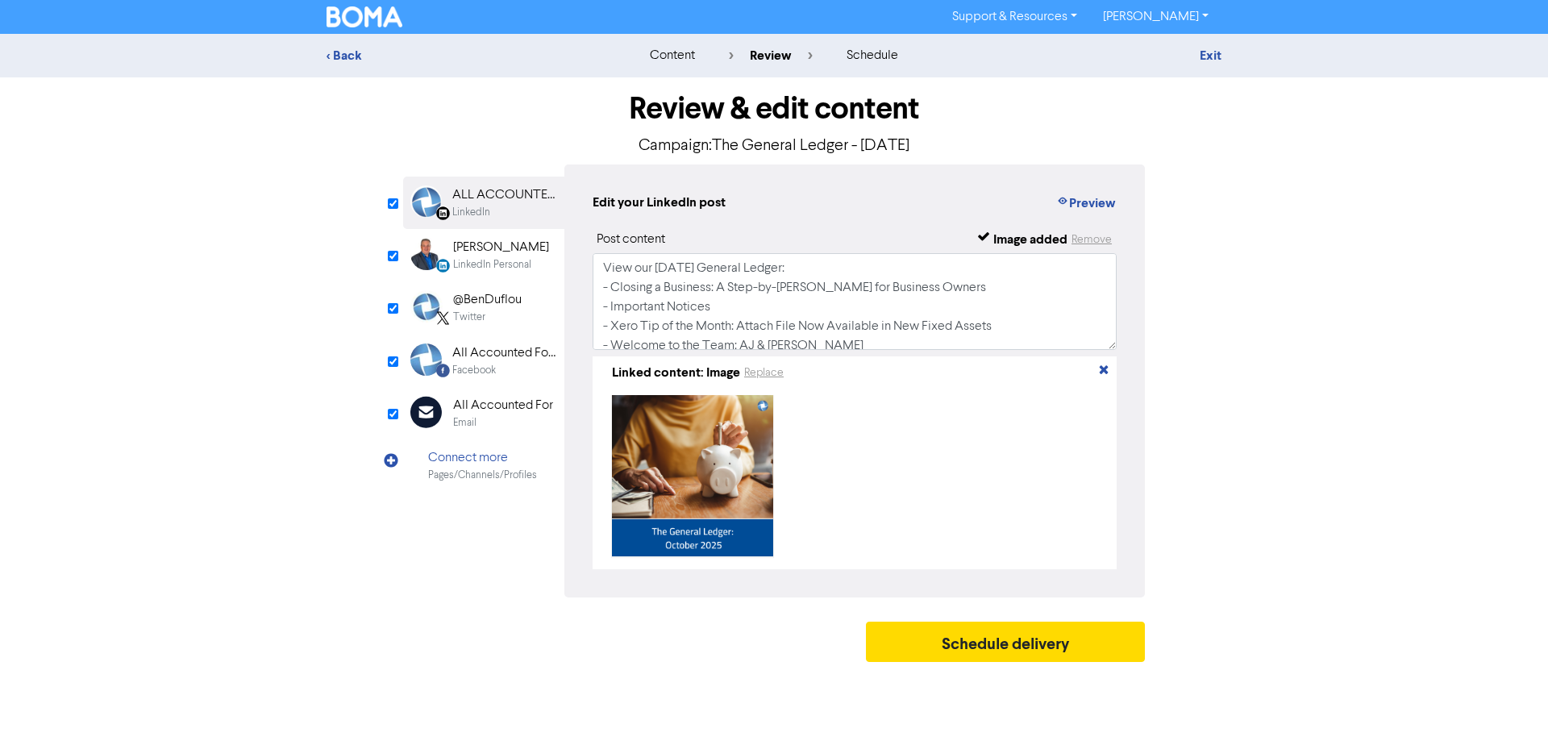
click at [461, 411] on div "All Accounted For" at bounding box center [503, 405] width 100 height 19
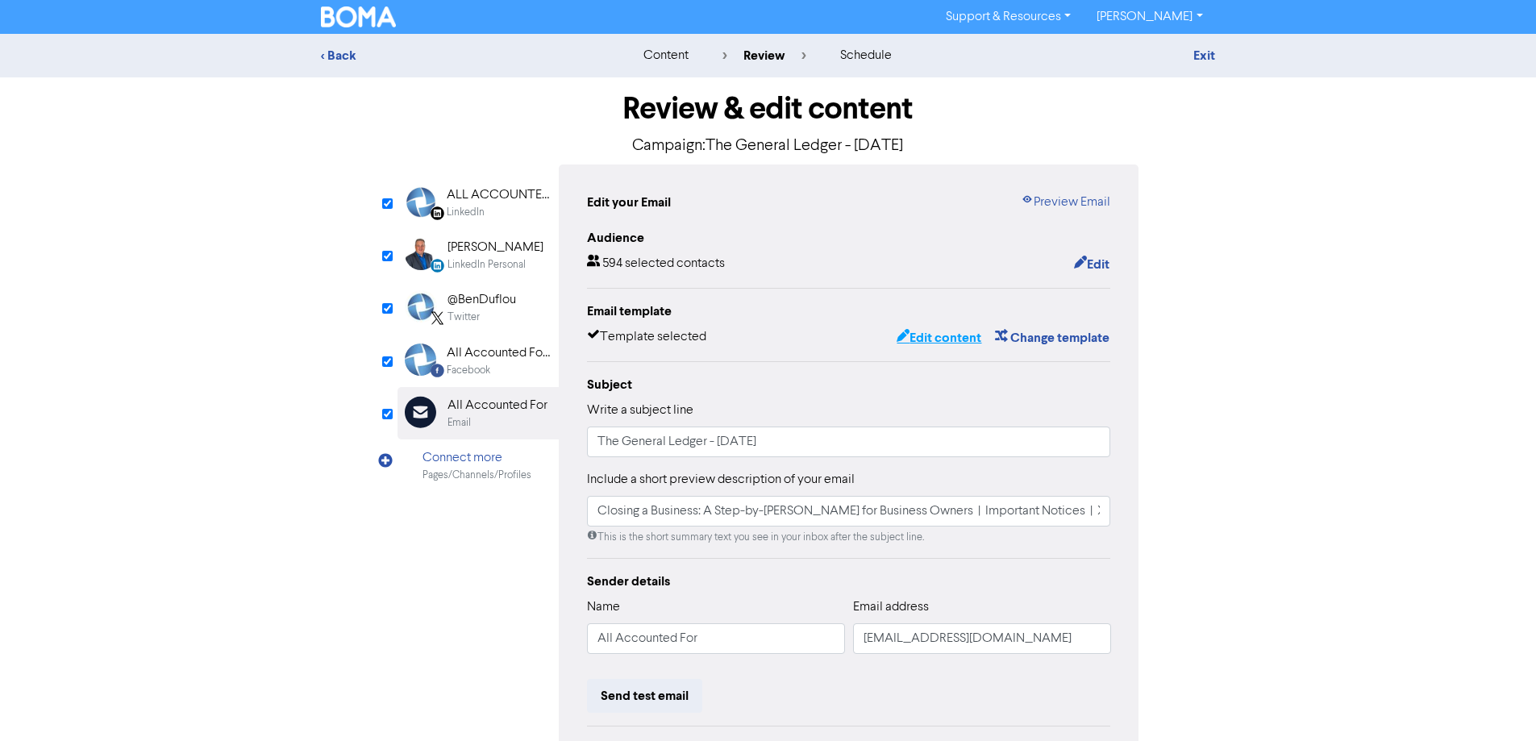
click at [968, 338] on button "Edit content" at bounding box center [939, 337] width 86 height 21
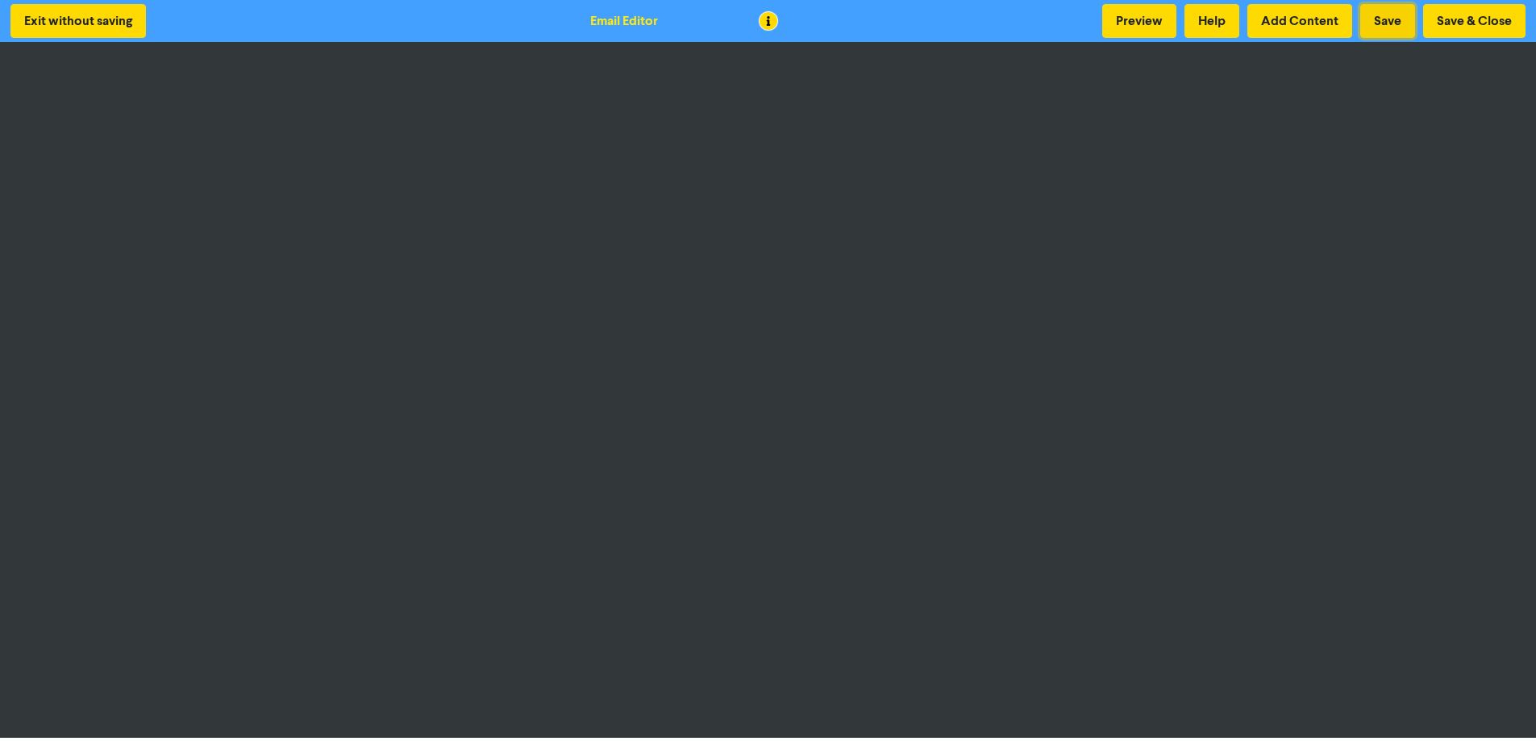
click at [1389, 19] on button "Save" at bounding box center [1387, 21] width 55 height 34
click at [1369, 13] on button "Save" at bounding box center [1387, 21] width 55 height 34
click at [1460, 15] on button "Save & Close" at bounding box center [1474, 21] width 102 height 34
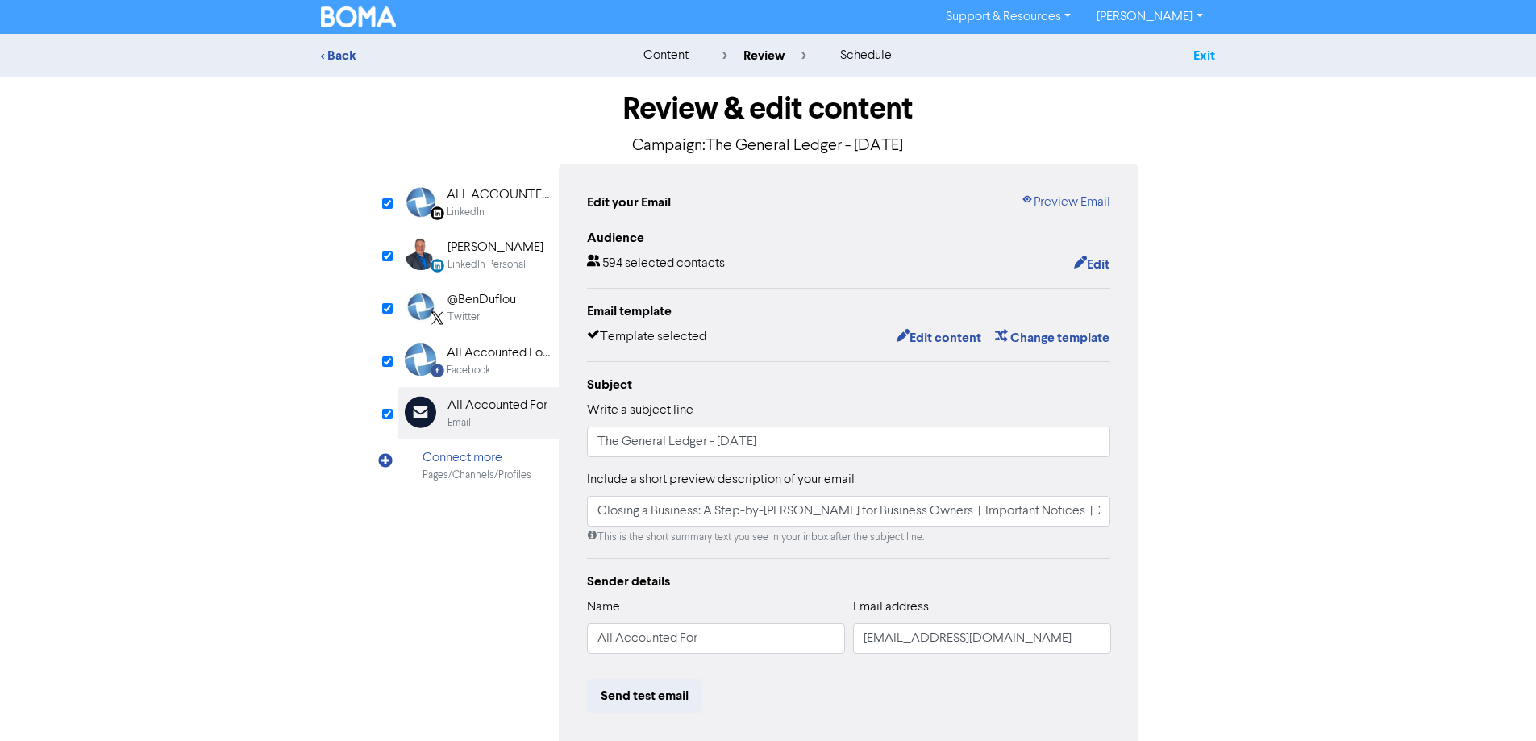
click at [1202, 49] on link "Exit" at bounding box center [1205, 56] width 22 height 16
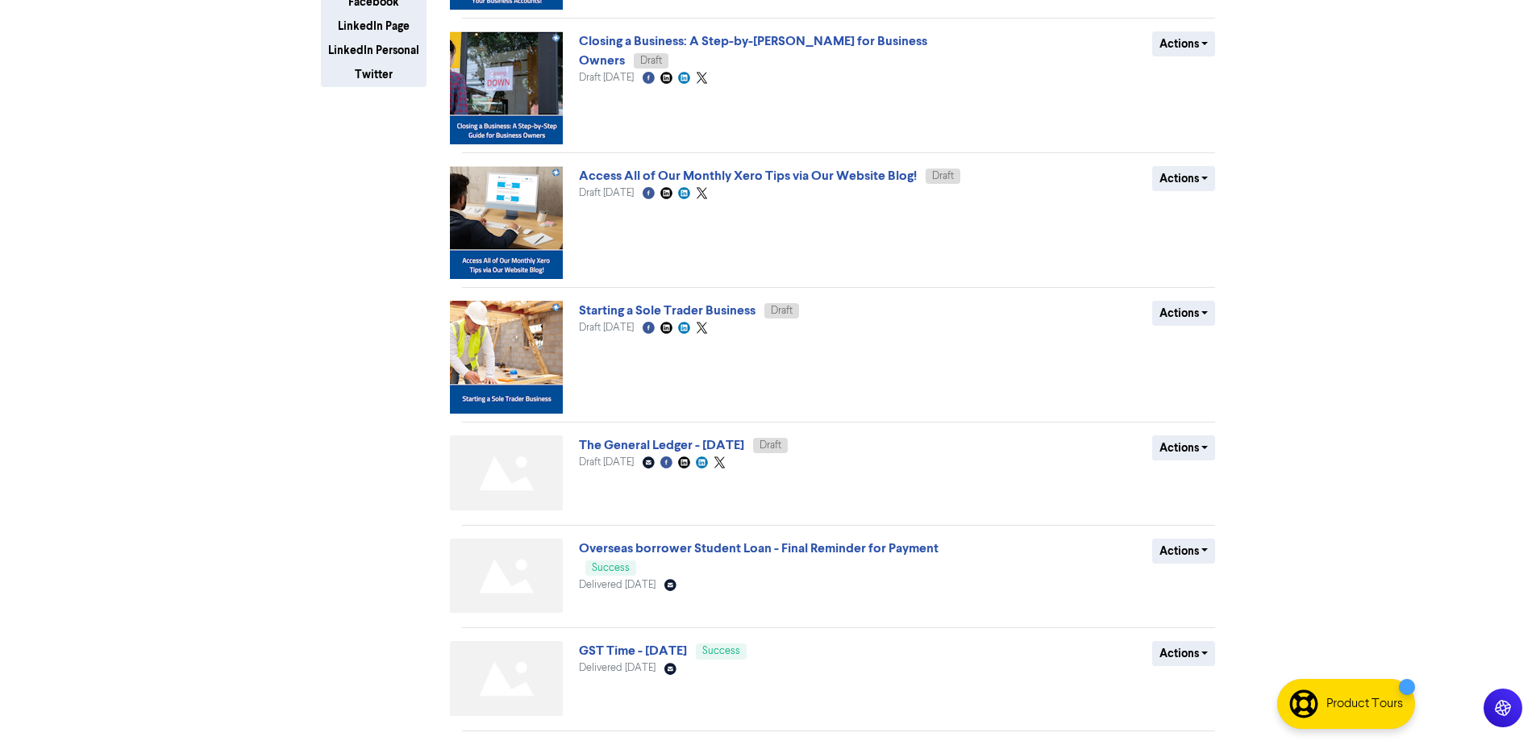
scroll to position [565, 0]
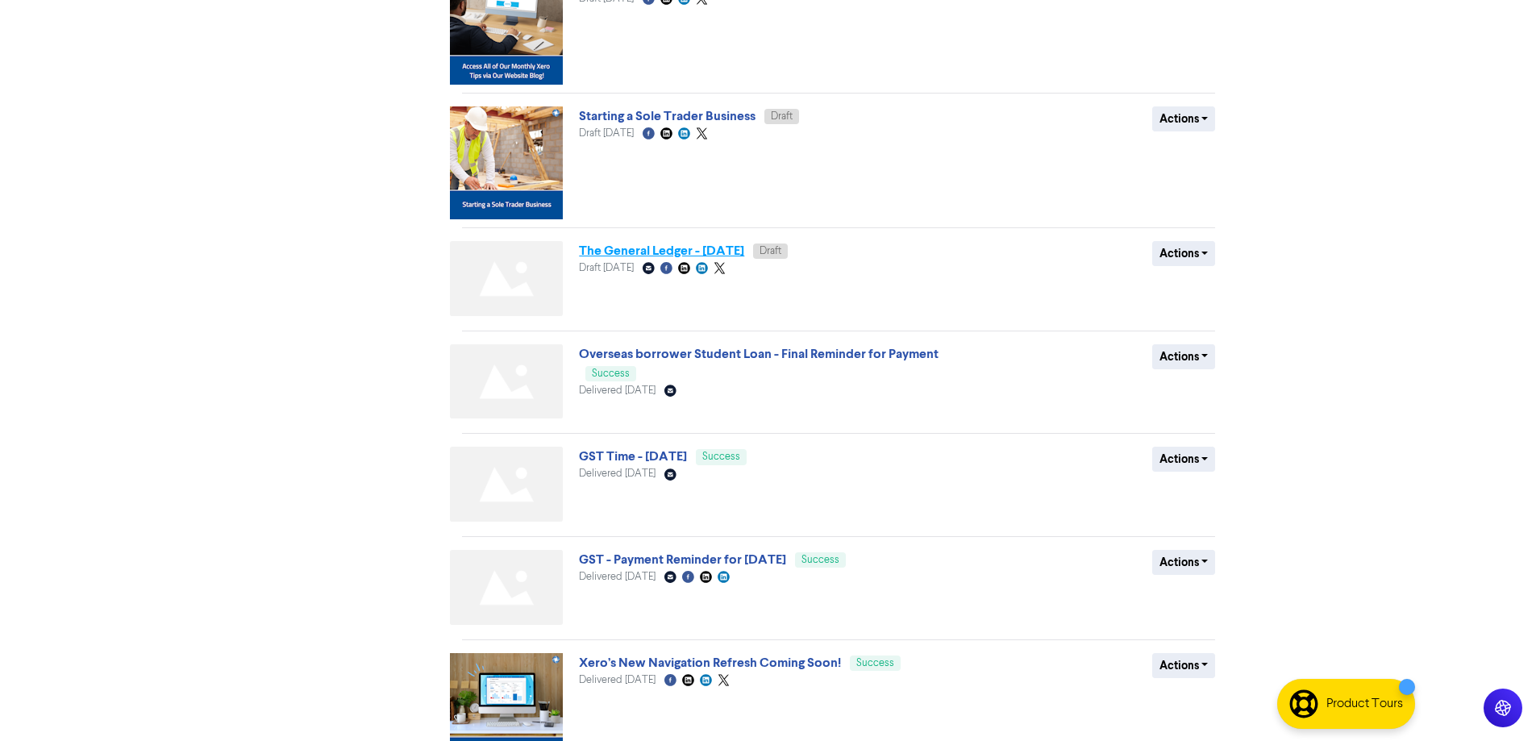
click at [744, 250] on link "The General Ledger - [DATE]" at bounding box center [661, 251] width 165 height 16
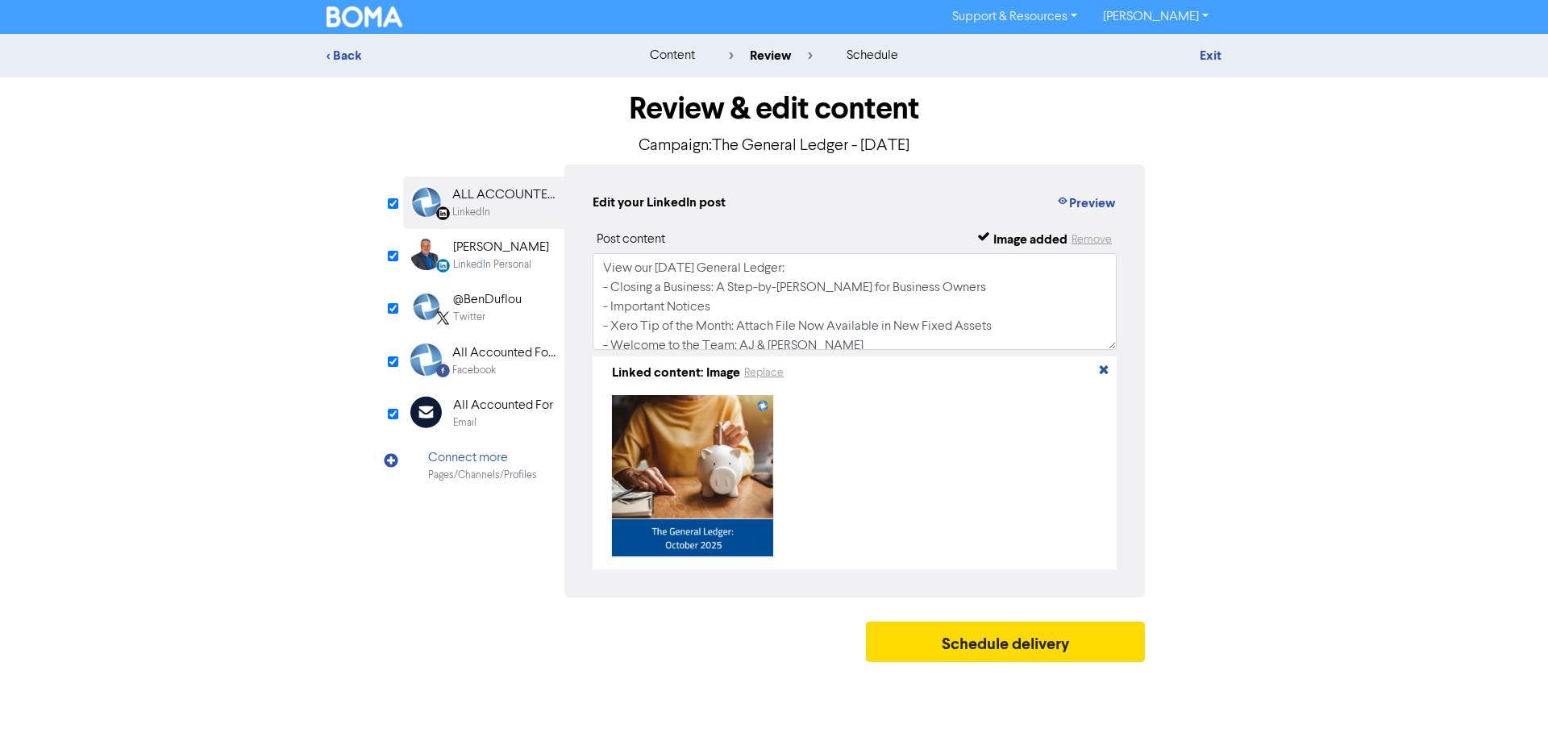
drag, startPoint x: 908, startPoint y: 144, endPoint x: 831, endPoint y: 143, distance: 77.4
click at [831, 143] on p "Campaign: The General Ledger - [DATE]" at bounding box center [774, 146] width 742 height 24
drag, startPoint x: 702, startPoint y: 268, endPoint x: 656, endPoint y: 266, distance: 46.0
click at [656, 266] on textarea "View our [DATE] General Ledger: - Closing a Business: A Step-by-[PERSON_NAME] f…" at bounding box center [855, 301] width 524 height 97
paste textarea "Novem"
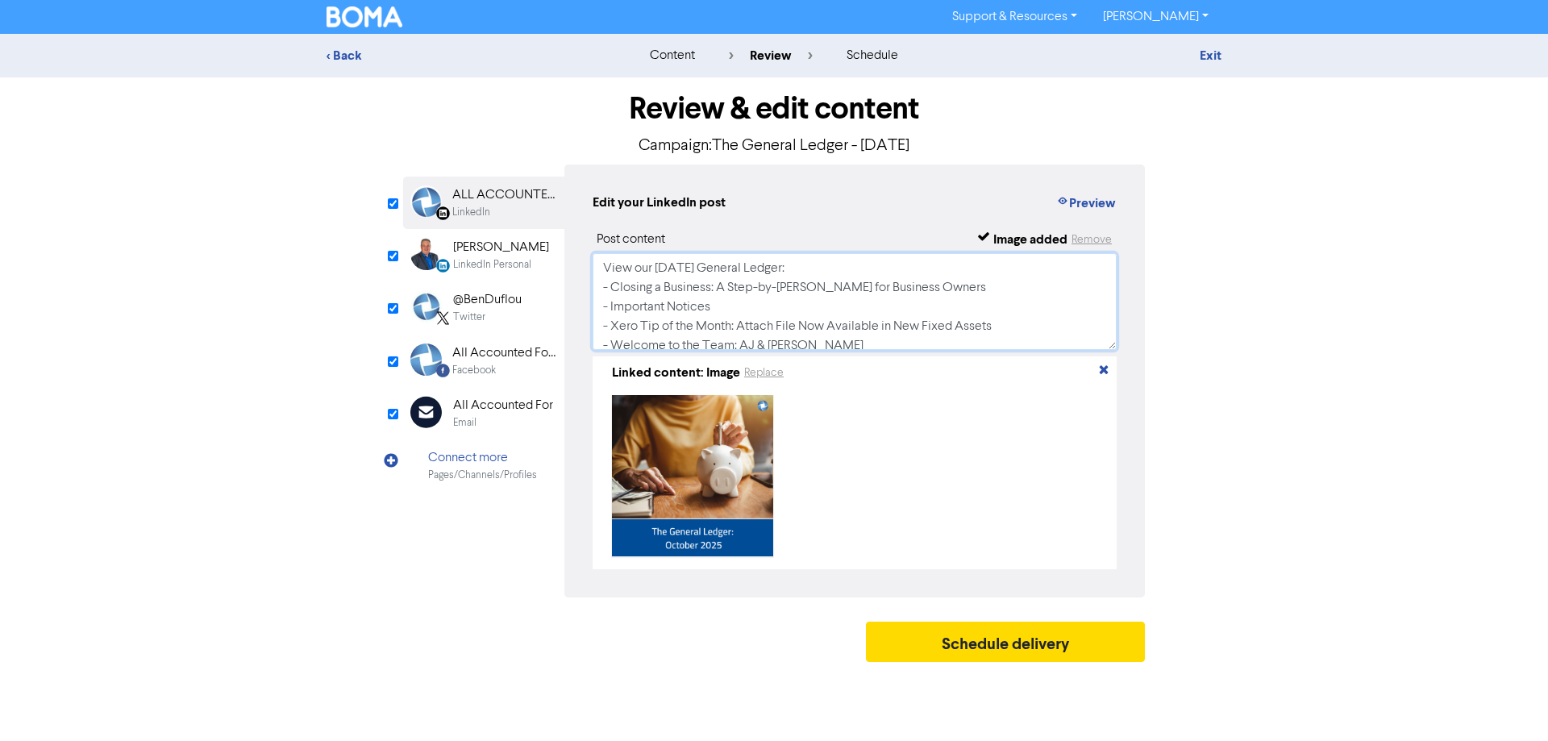
drag, startPoint x: 799, startPoint y: 284, endPoint x: 626, endPoint y: 298, distance: 174.0
click at [626, 298] on textarea "View our [DATE] General Ledger: - Closing a Business: A Step-by-[PERSON_NAME] f…" at bounding box center [855, 301] width 524 height 97
drag, startPoint x: 935, startPoint y: 324, endPoint x: 1023, endPoint y: 319, distance: 88.1
click at [757, 320] on textarea "View our [DATE] General Ledger: - Hero article - Important Notices - Xero Tip o…" at bounding box center [855, 301] width 524 height 97
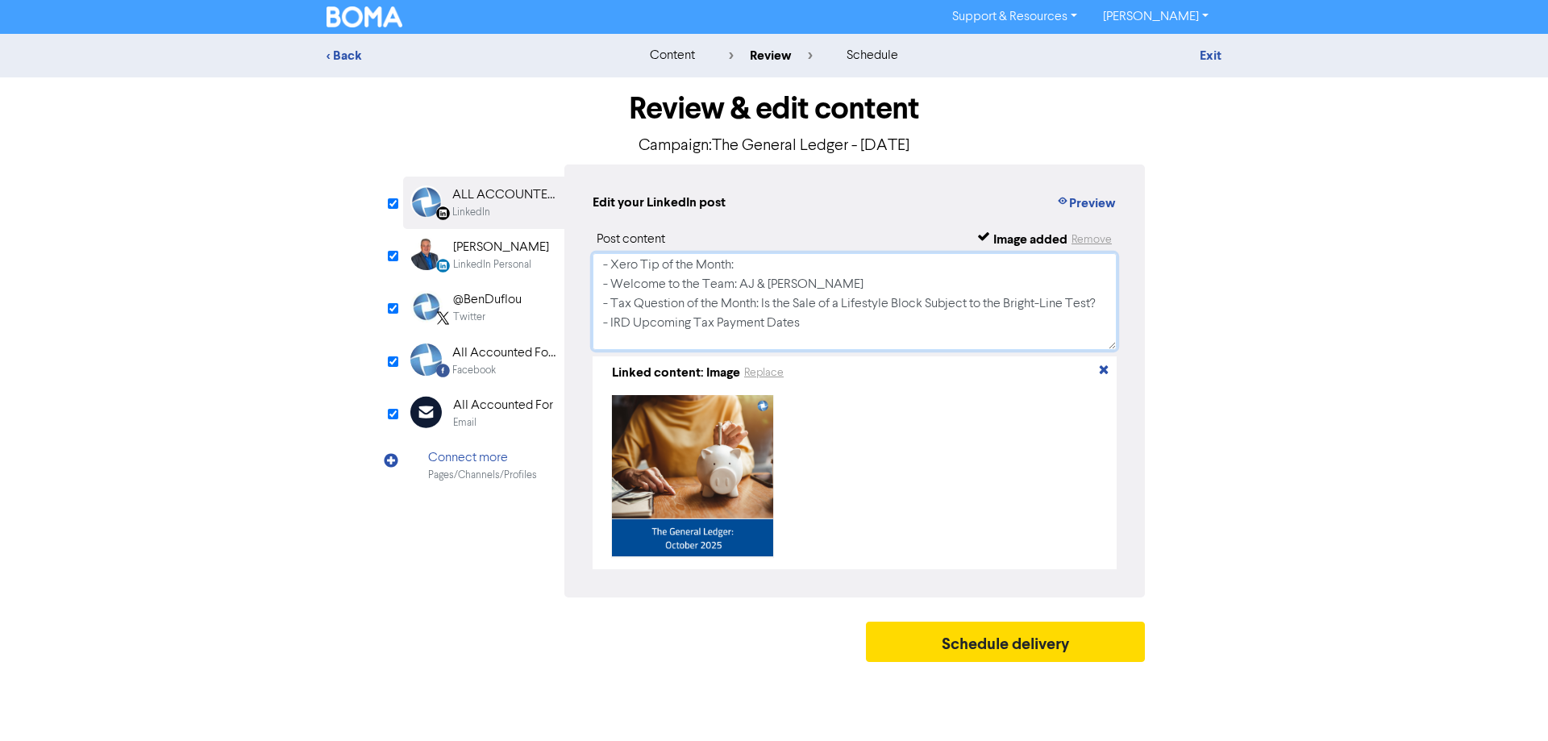
scroll to position [65, 0]
drag, startPoint x: 837, startPoint y: 281, endPoint x: 696, endPoint y: 284, distance: 141.1
click at [696, 284] on textarea "View our [DATE] General Ledger: - Hero article - Important Notices - Xero Tip o…" at bounding box center [855, 301] width 524 height 97
click at [523, 424] on div "Email" at bounding box center [503, 422] width 100 height 15
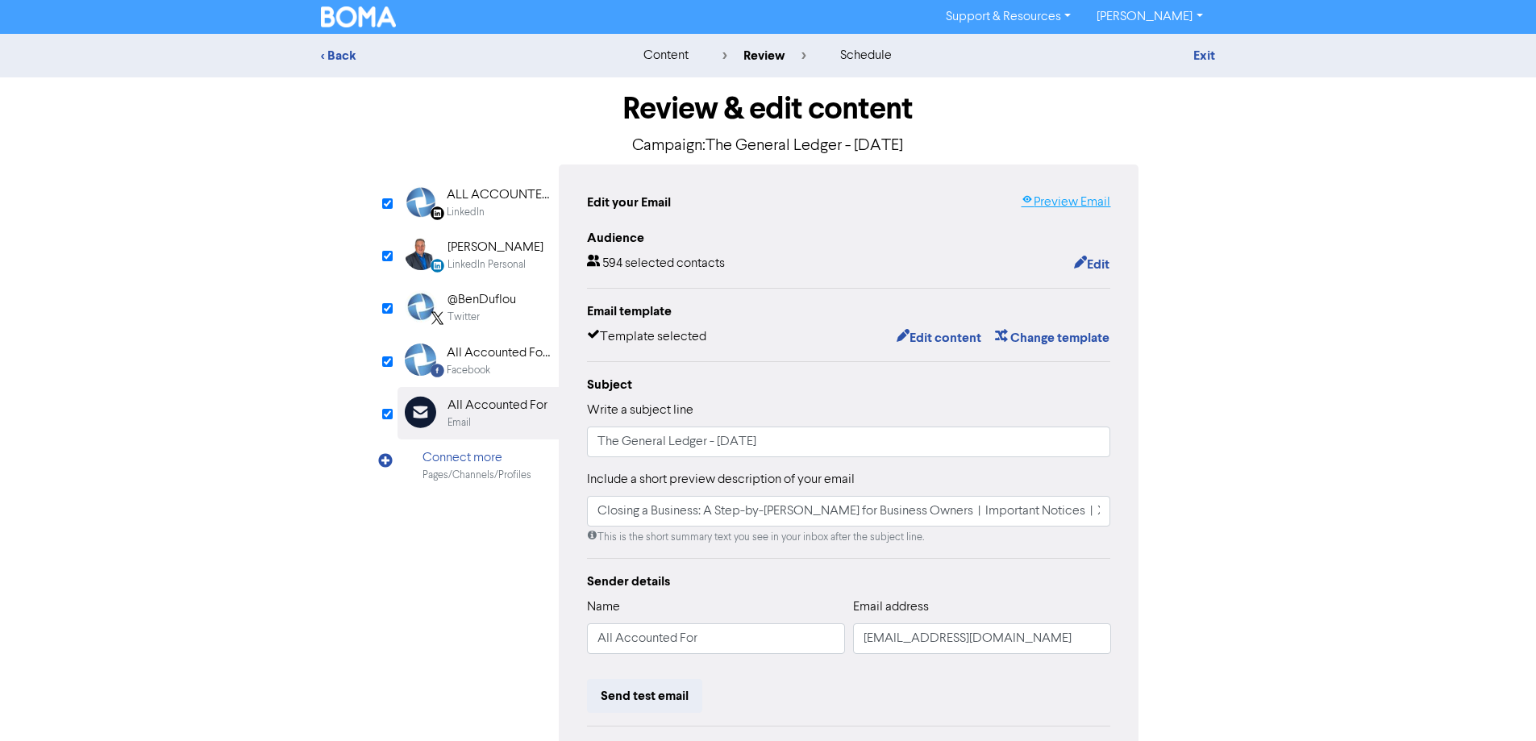
click at [1077, 202] on link "Preview Email" at bounding box center [1066, 202] width 90 height 19
click at [498, 383] on div "Facebook Created with Sketch. All Accounted For Limited Facebook" at bounding box center [478, 361] width 161 height 52
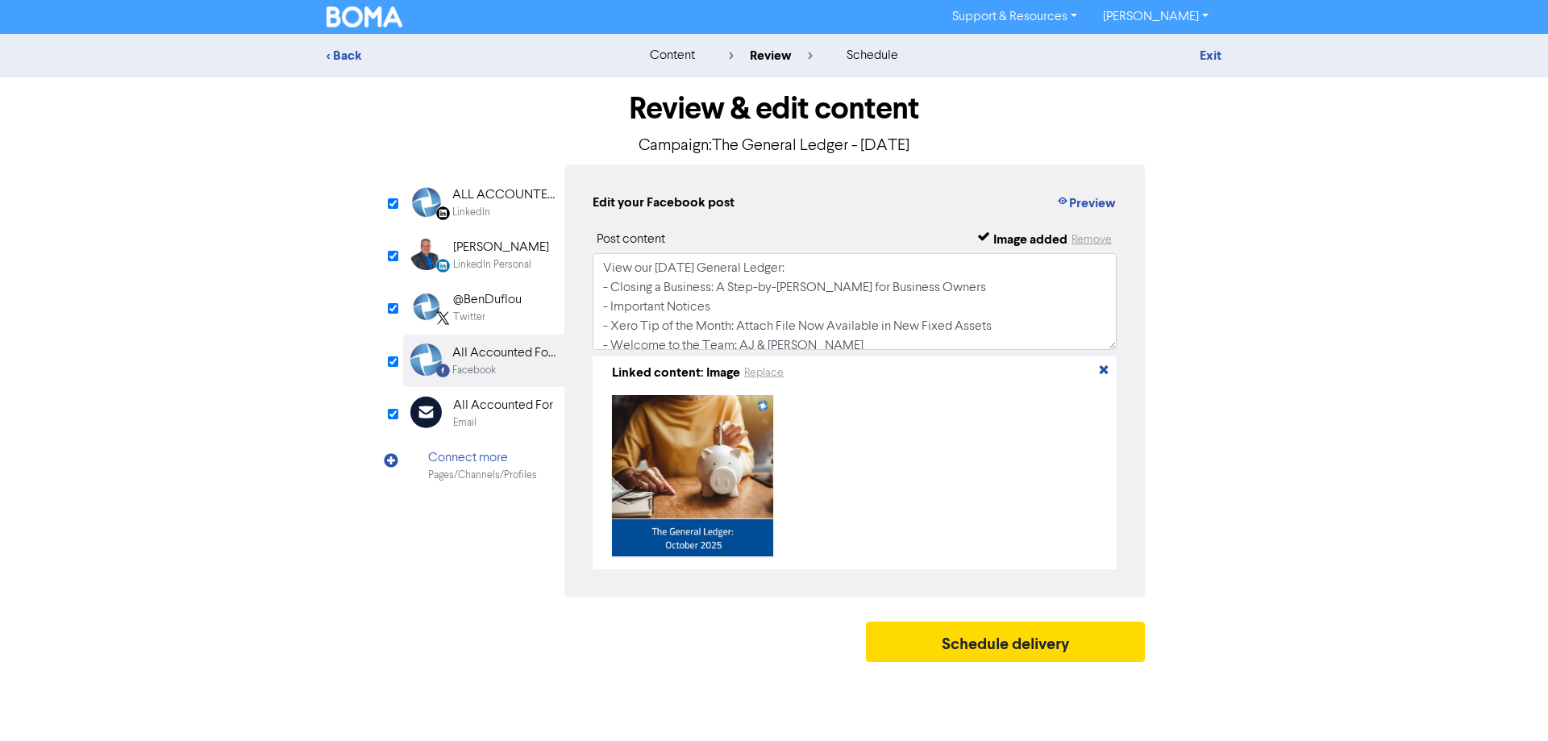
click at [487, 205] on div "LinkedIn" at bounding box center [471, 212] width 38 height 15
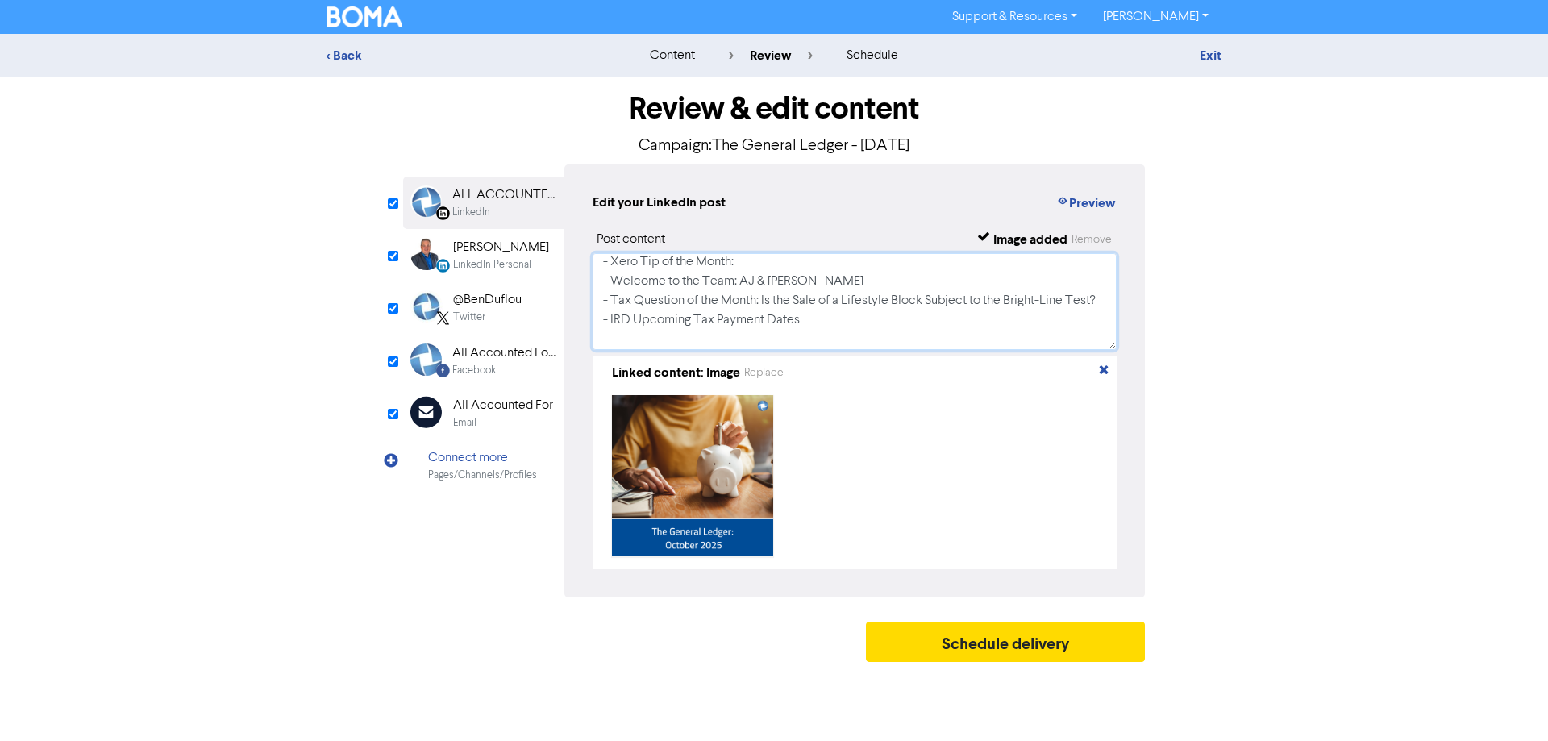
drag, startPoint x: 628, startPoint y: 281, endPoint x: 615, endPoint y: 281, distance: 13.7
click at [615, 281] on textarea "View our [DATE] General Ledger: - Hero article - Important Notices - Xero Tip o…" at bounding box center [855, 301] width 524 height 97
click at [858, 273] on textarea "View our [DATE] General Ledger: - Hero article - Important Notices - Xero Tip o…" at bounding box center [855, 301] width 524 height 97
drag, startPoint x: 815, startPoint y: 280, endPoint x: 623, endPoint y: 281, distance: 192.7
click at [623, 281] on textarea "View our [DATE] General Ledger: - Hero article - Important Notices - Xero Tip o…" at bounding box center [855, 301] width 524 height 97
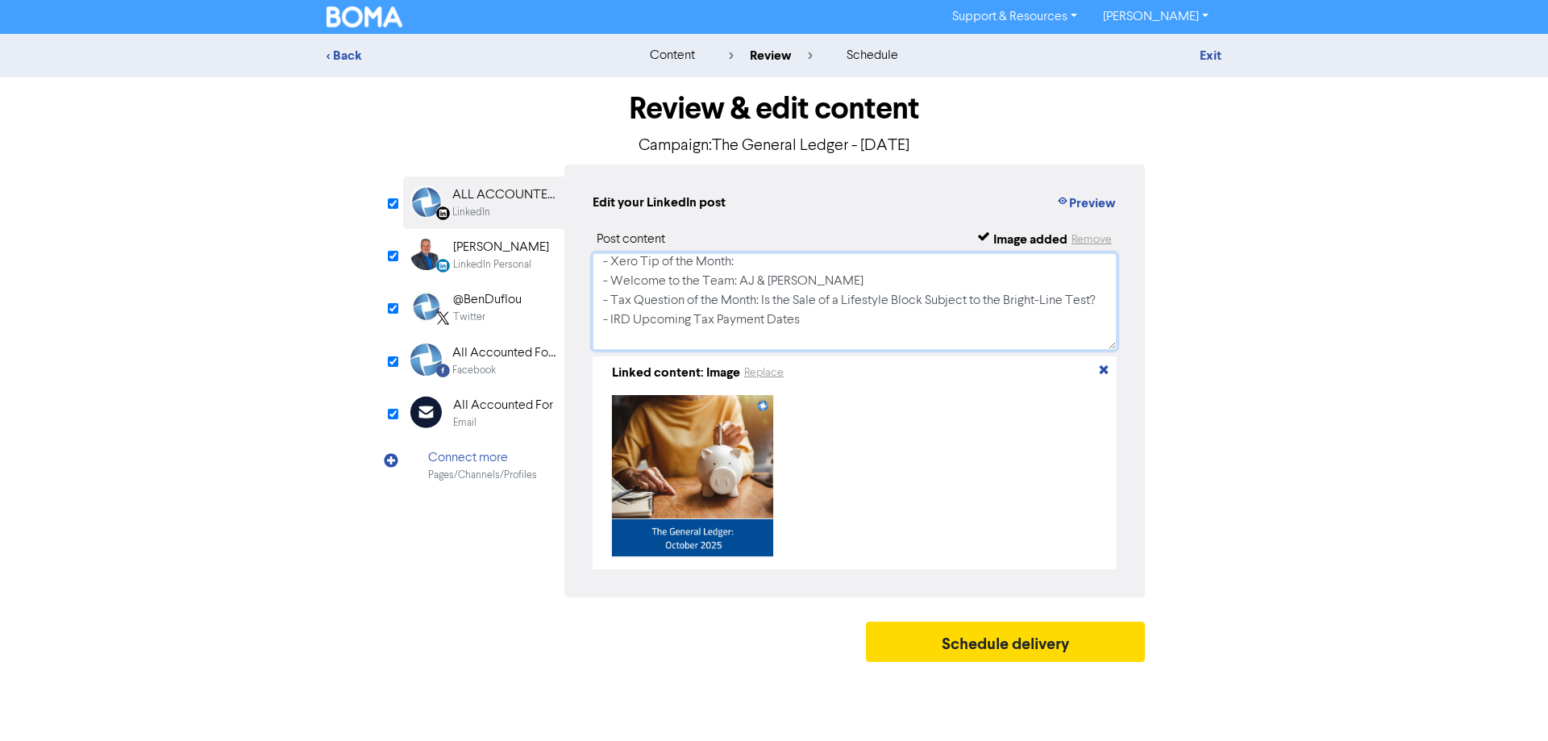
paste textarea "Financial Preparations for the Holidays"
click at [623, 286] on textarea "View our [DATE] General Ledger: - Hero article - Important Notices - Xero Tip o…" at bounding box center [855, 301] width 524 height 97
drag, startPoint x: 649, startPoint y: 320, endPoint x: 775, endPoint y: 296, distance: 128.1
click at [775, 296] on textarea "View our [DATE] General Ledger: - Hero article - Important Notices - Xero Tip o…" at bounding box center [855, 301] width 524 height 97
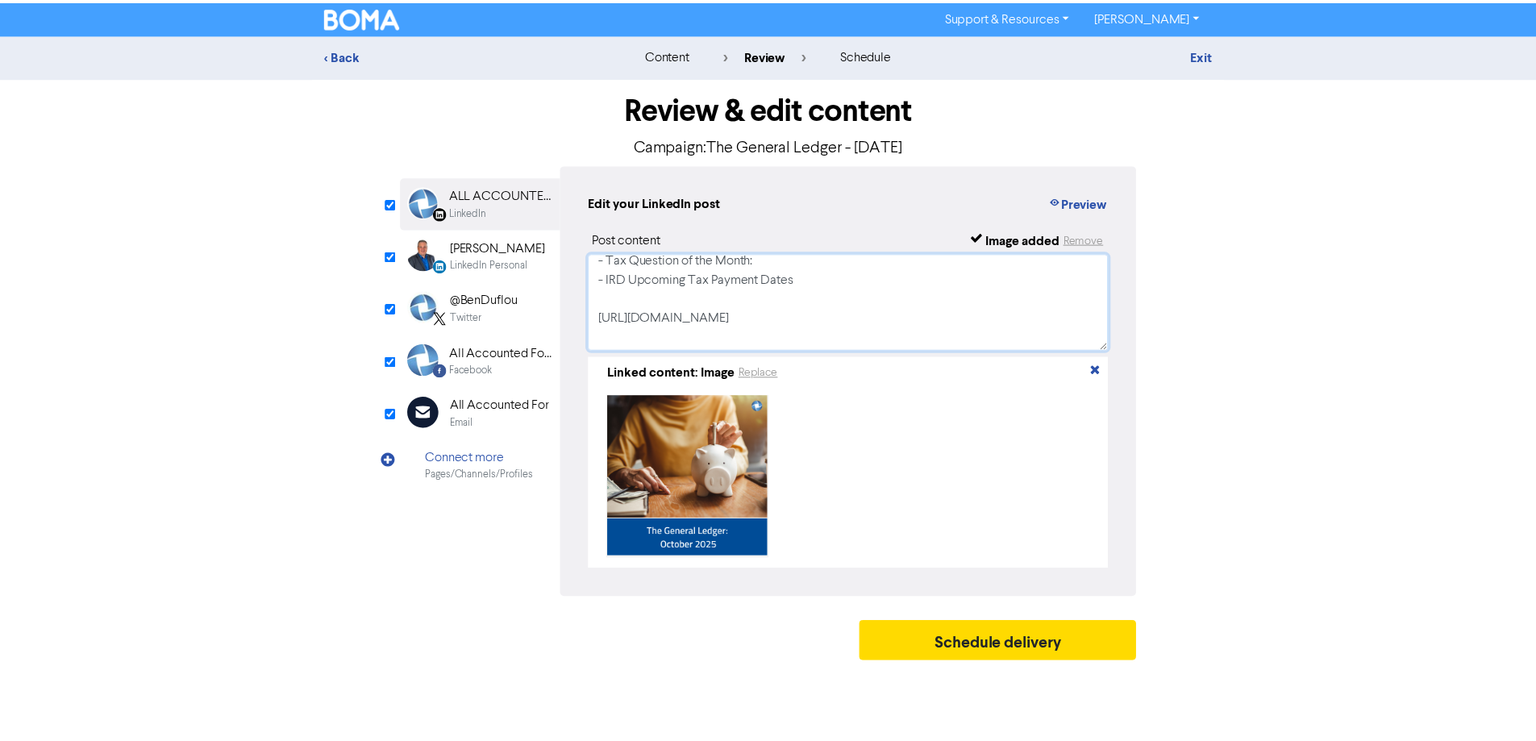
scroll to position [127, 0]
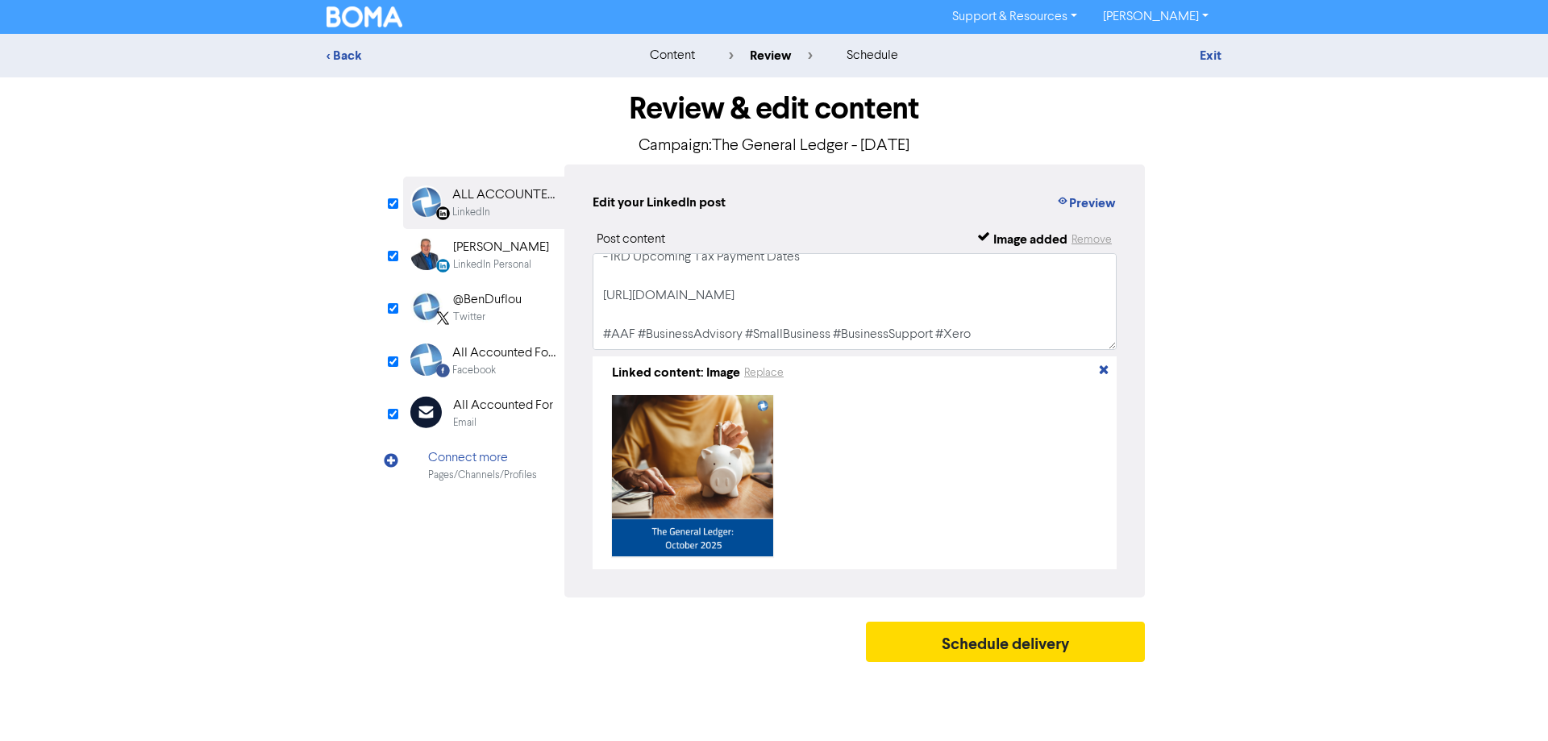
click at [492, 409] on div "All Accounted For" at bounding box center [503, 405] width 100 height 19
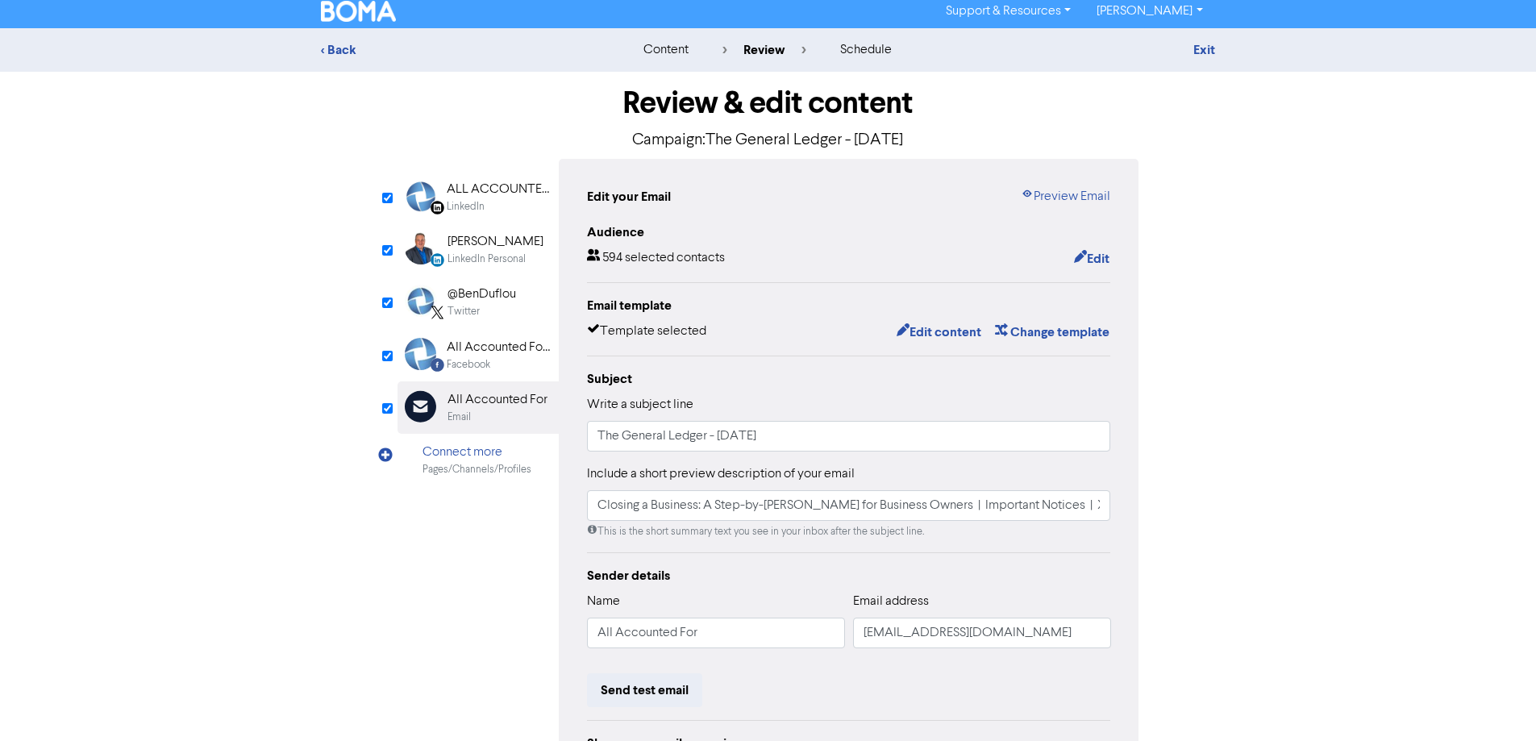
scroll to position [170, 0]
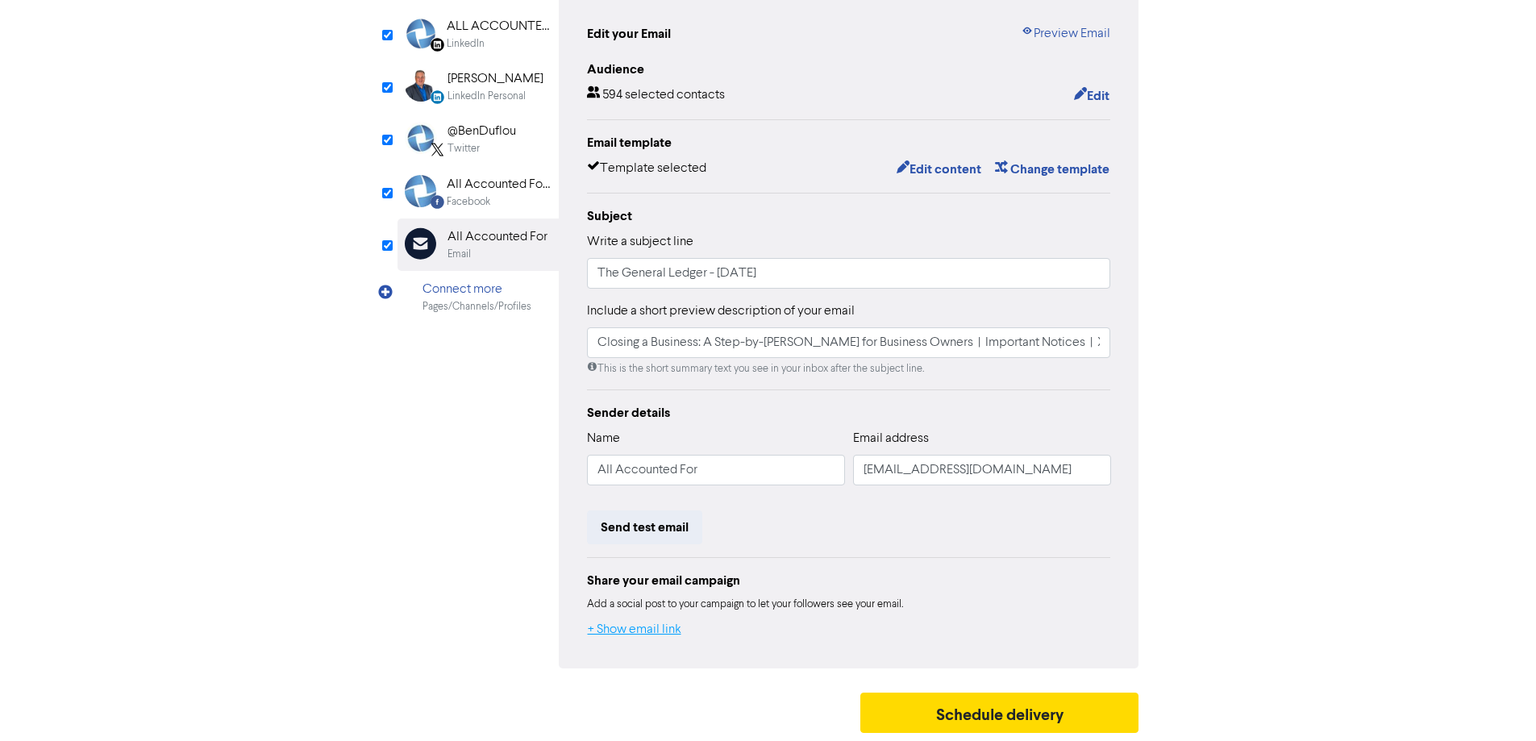
click at [659, 622] on button "+ Show email link" at bounding box center [634, 629] width 95 height 21
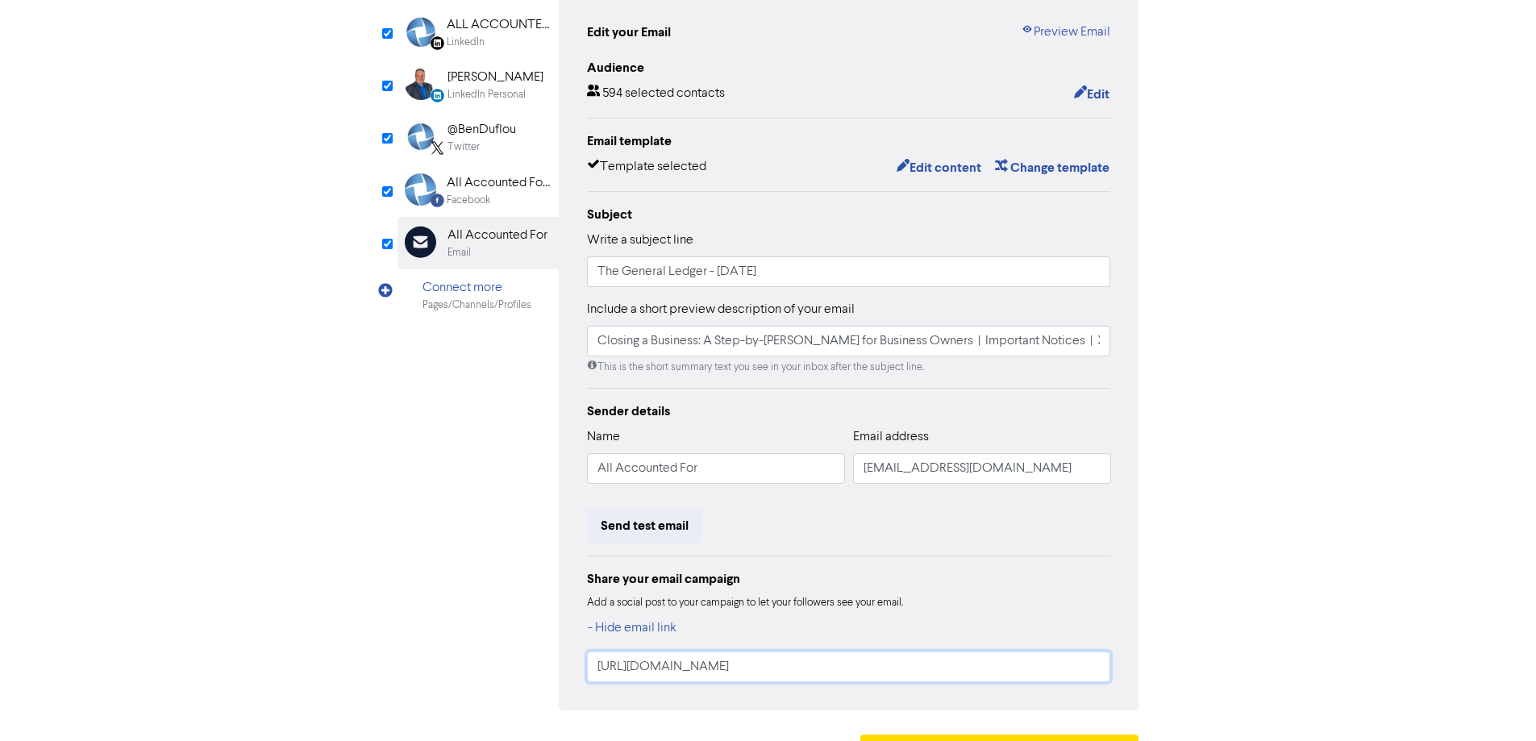
click at [904, 669] on input "[URL][DOMAIN_NAME]" at bounding box center [849, 667] width 524 height 31
click at [917, 669] on input "[URL][DOMAIN_NAME]" at bounding box center [849, 667] width 524 height 31
drag, startPoint x: 924, startPoint y: 676, endPoint x: 529, endPoint y: 676, distance: 395.2
click at [529, 676] on div "LinkedIn Page Created with Sketch. ALL ACCOUNTED FOR LTD LinkedIn LinkedIn Pers…" at bounding box center [769, 352] width 742 height 716
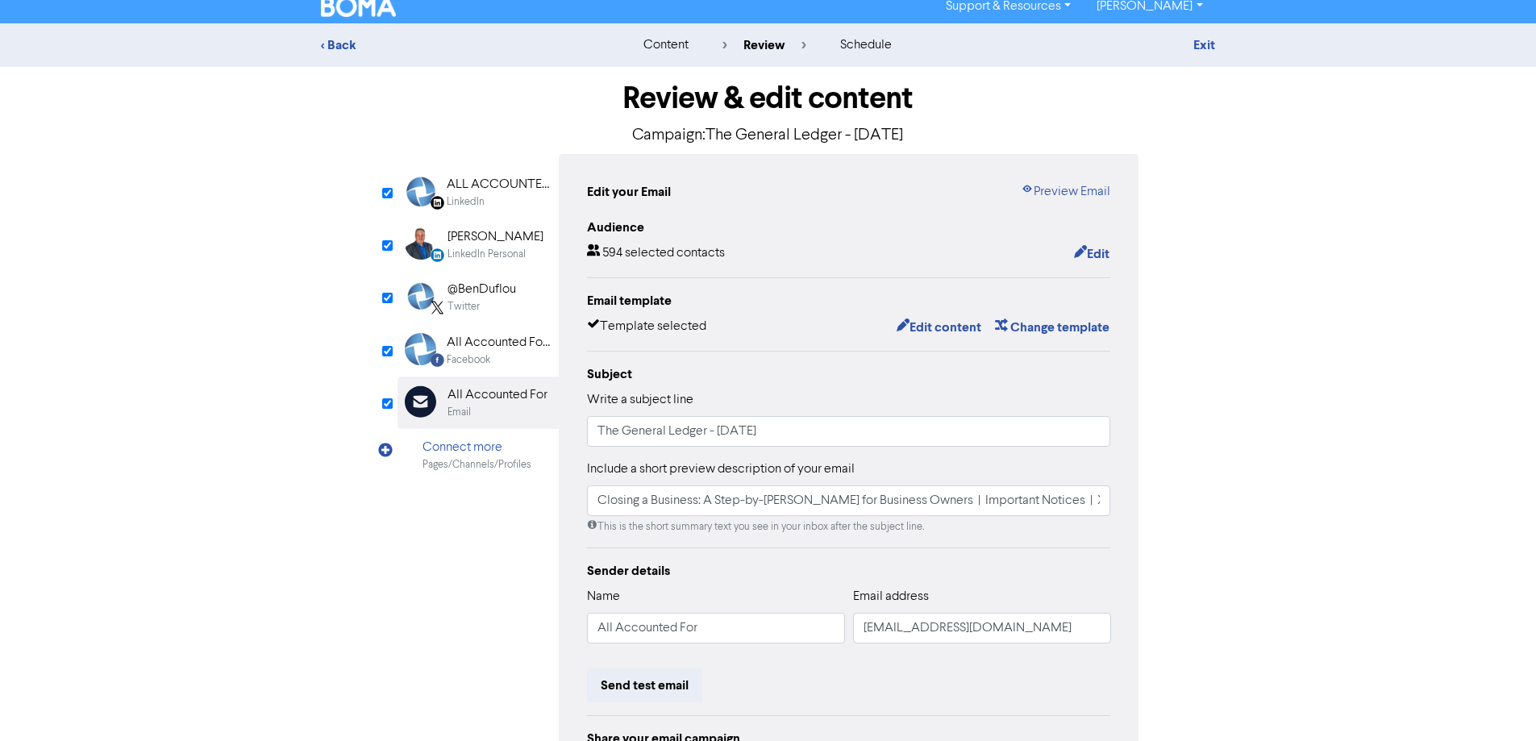
scroll to position [9, 0]
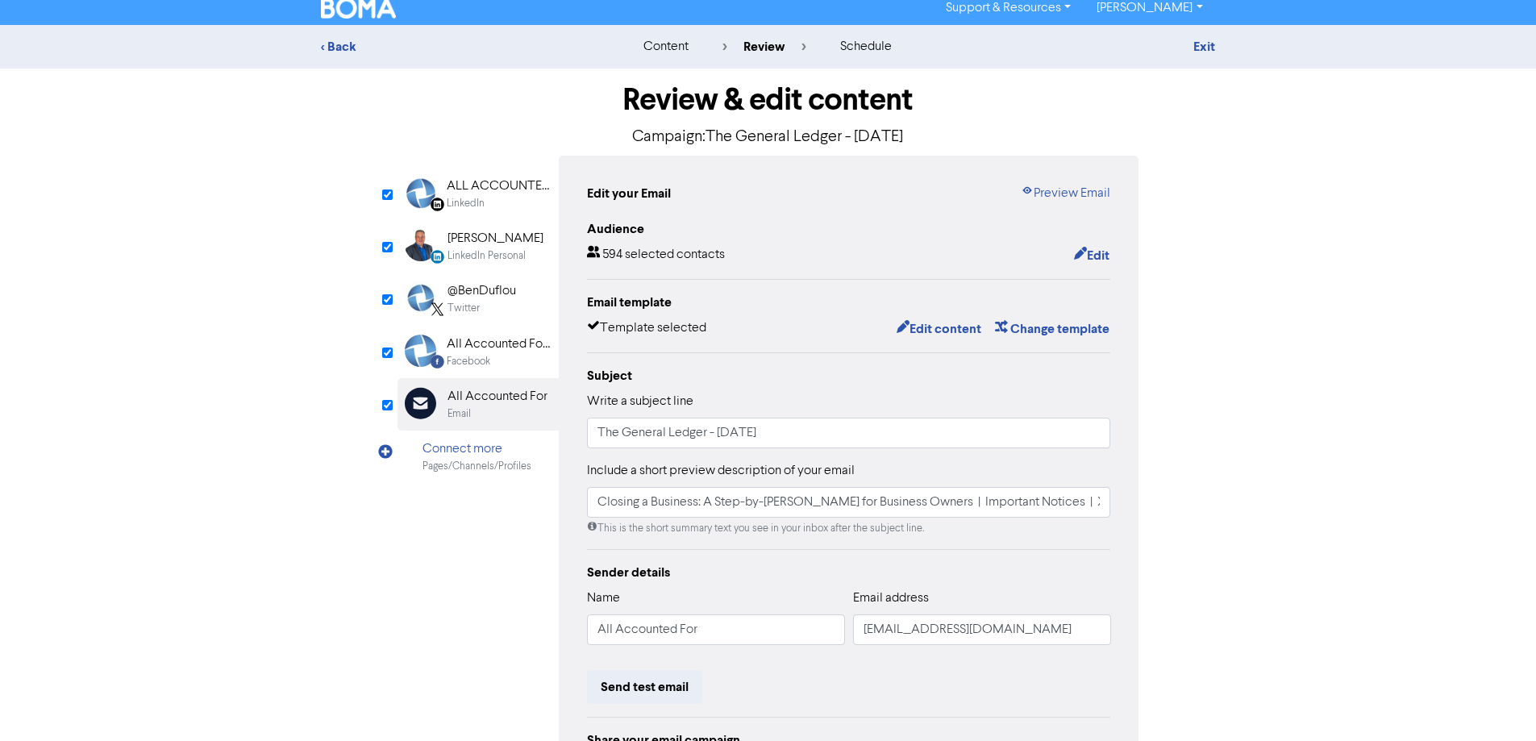
drag, startPoint x: 478, startPoint y: 190, endPoint x: 588, endPoint y: 207, distance: 111.1
click at [478, 189] on div "ALL ACCOUNTED FOR LTD" at bounding box center [498, 186] width 103 height 19
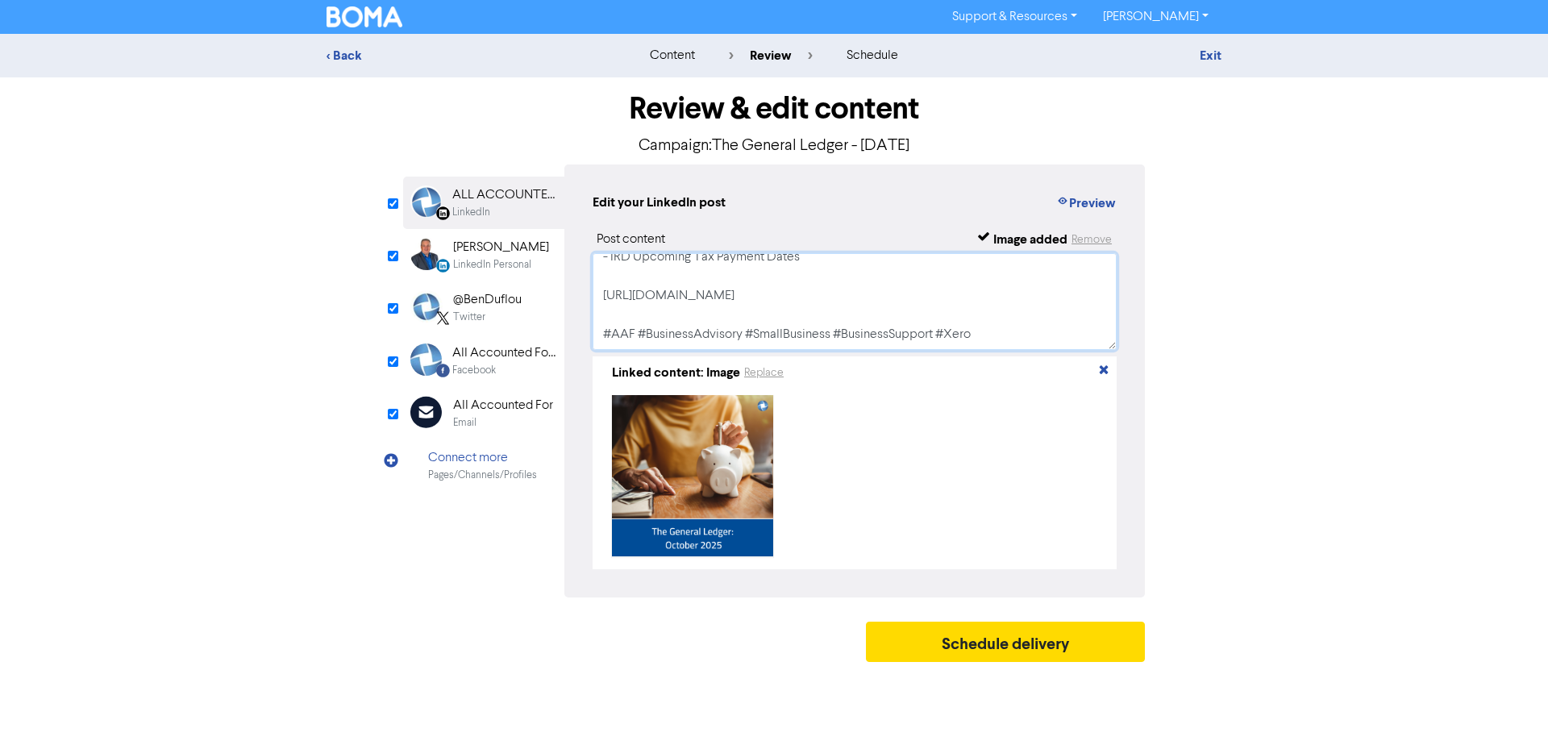
drag, startPoint x: 873, startPoint y: 299, endPoint x: 573, endPoint y: 301, distance: 300.0
click at [573, 301] on div "Edit your LinkedIn post Preview Post content Image added Remove View our [DATE]…" at bounding box center [855, 381] width 581 height 433
paste textarea "wzrl"
click at [904, 305] on textarea "View our [DATE] General Ledger: - Hero article - Important Notices - Xero Tip o…" at bounding box center [855, 301] width 524 height 97
drag, startPoint x: 997, startPoint y: 343, endPoint x: 402, endPoint y: 220, distance: 606.8
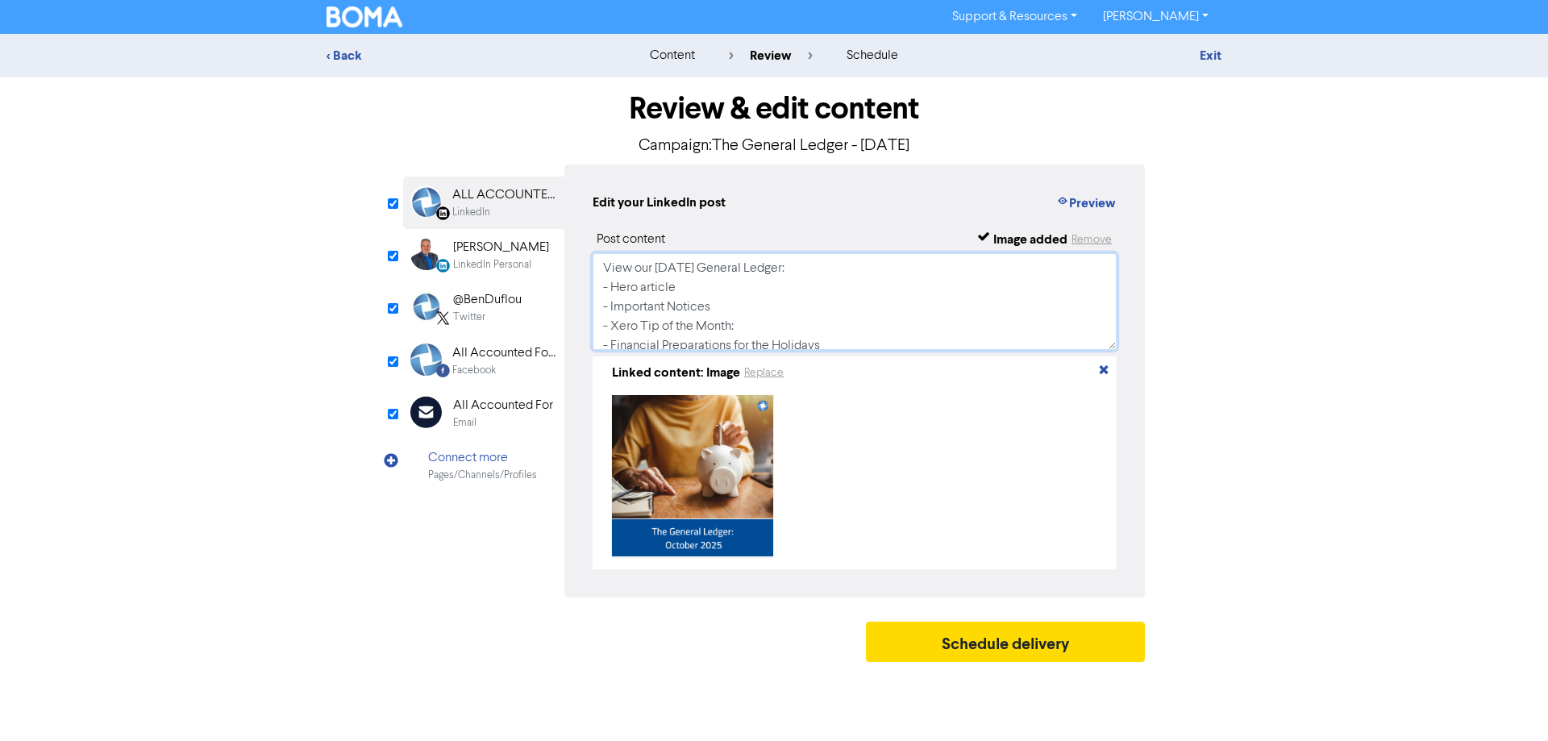
click at [354, 209] on div "Review & edit content Campaign: The General Ledger - [DATE] LinkedIn Page Creat…" at bounding box center [774, 373] width 919 height 593
drag, startPoint x: 645, startPoint y: 295, endPoint x: 638, endPoint y: 299, distance: 8.3
type textarea "View our [DATE] General Ledger: - Hero article - Important Notices - Xero Tip o…"
click at [528, 259] on div "LinkedIn Personal" at bounding box center [492, 264] width 78 height 15
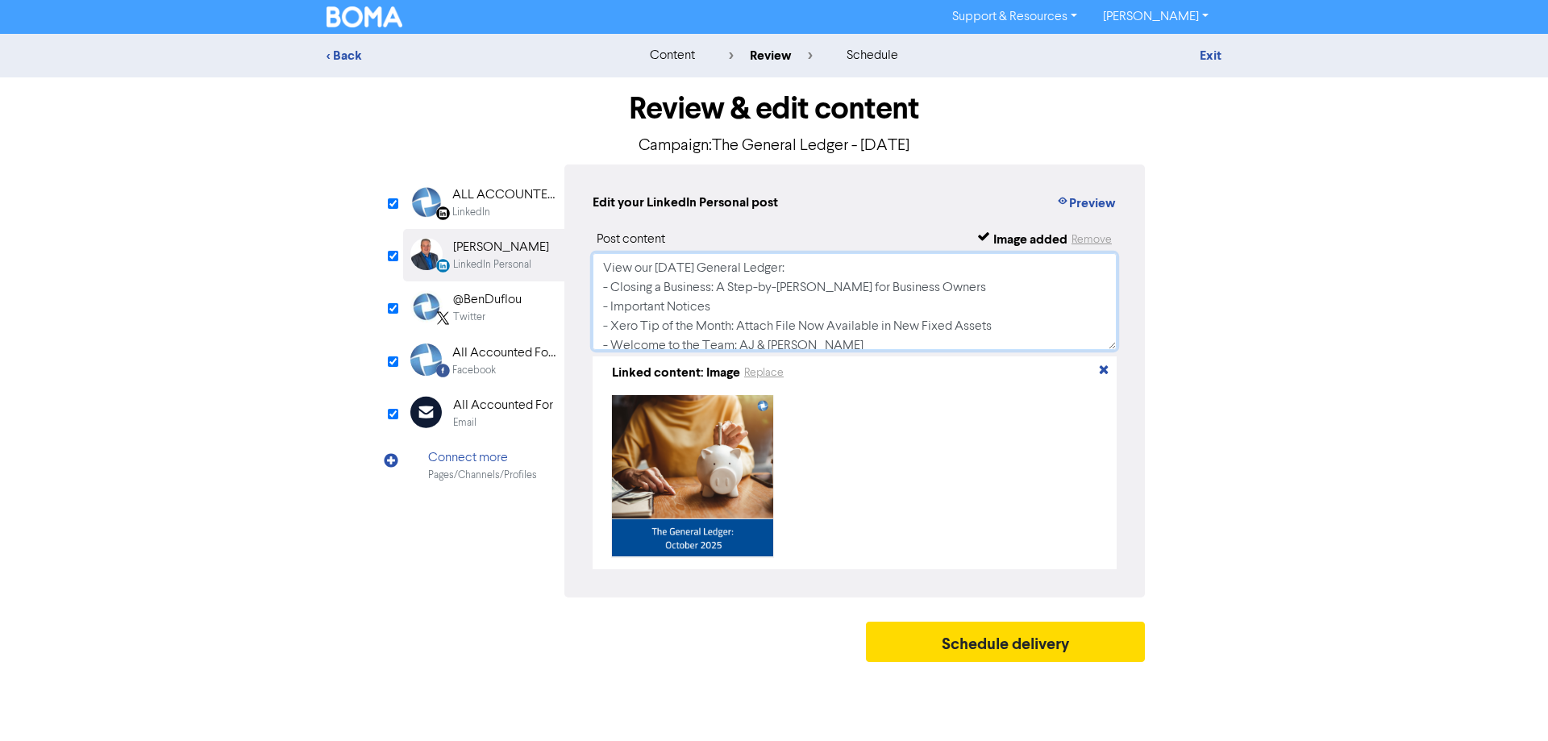
scroll to position [147, 0]
drag, startPoint x: 595, startPoint y: 261, endPoint x: 1217, endPoint y: 592, distance: 704.2
click at [1217, 596] on div "Review & edit content Campaign: The General Ledger - [DATE] LinkedIn Page Creat…" at bounding box center [774, 373] width 919 height 593
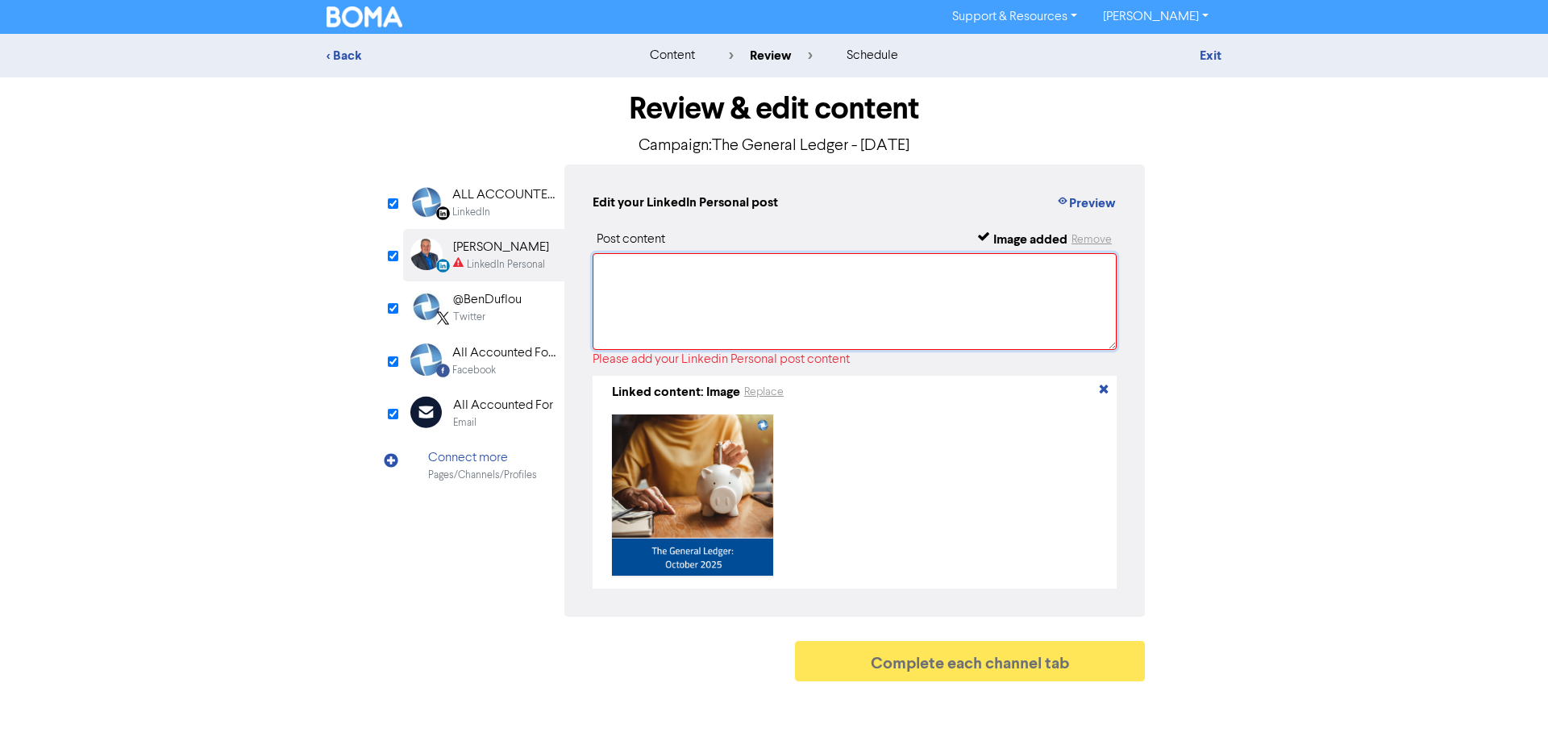
scroll to position [0, 0]
paste textarea "View our [DATE] General Ledger: - Hero article - Important Notices - Xero Tip o…"
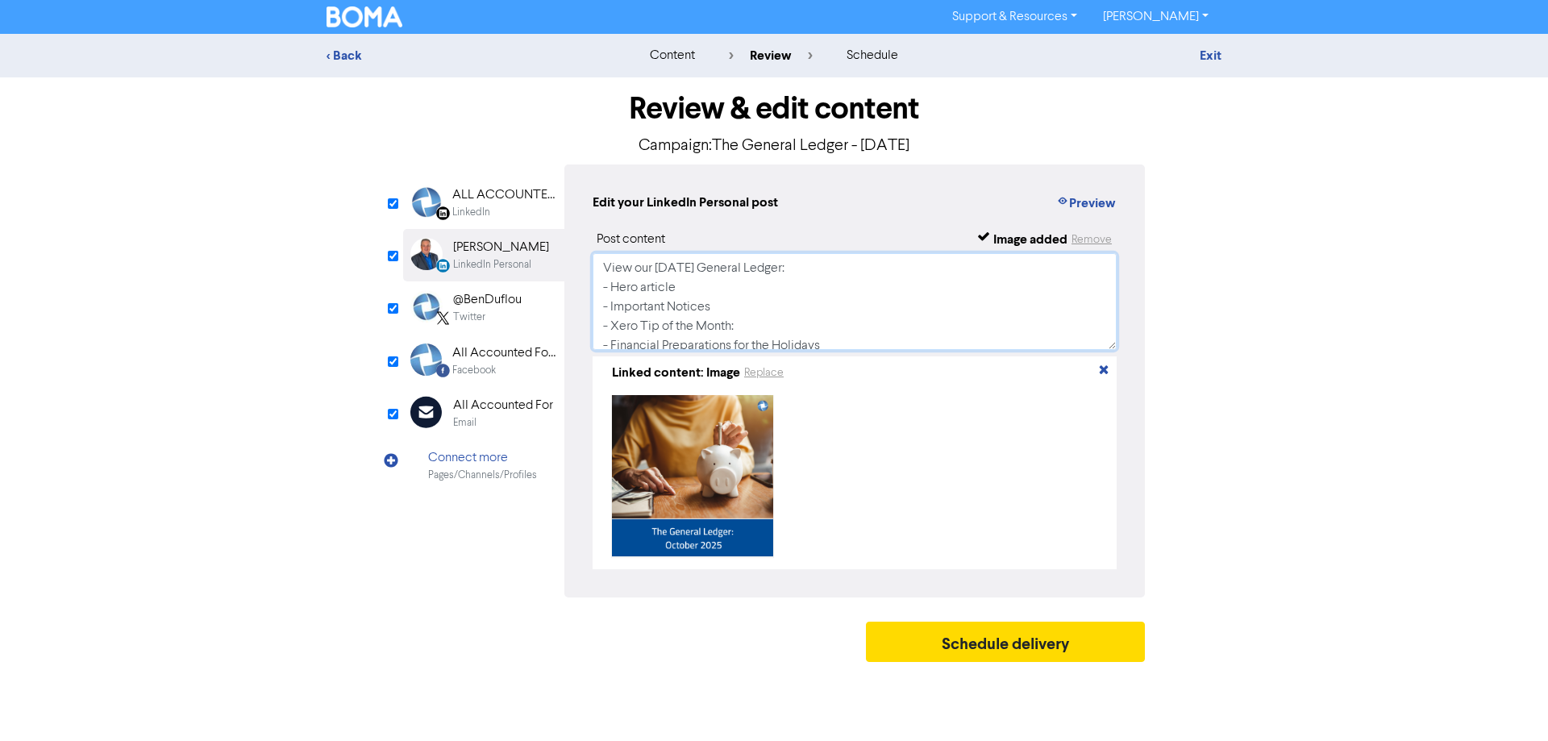
scroll to position [122, 0]
type textarea "View our [DATE] General Ledger: - Hero article - Important Notices - Xero Tip o…"
click at [487, 292] on div "@BenDuflou" at bounding box center [487, 299] width 69 height 19
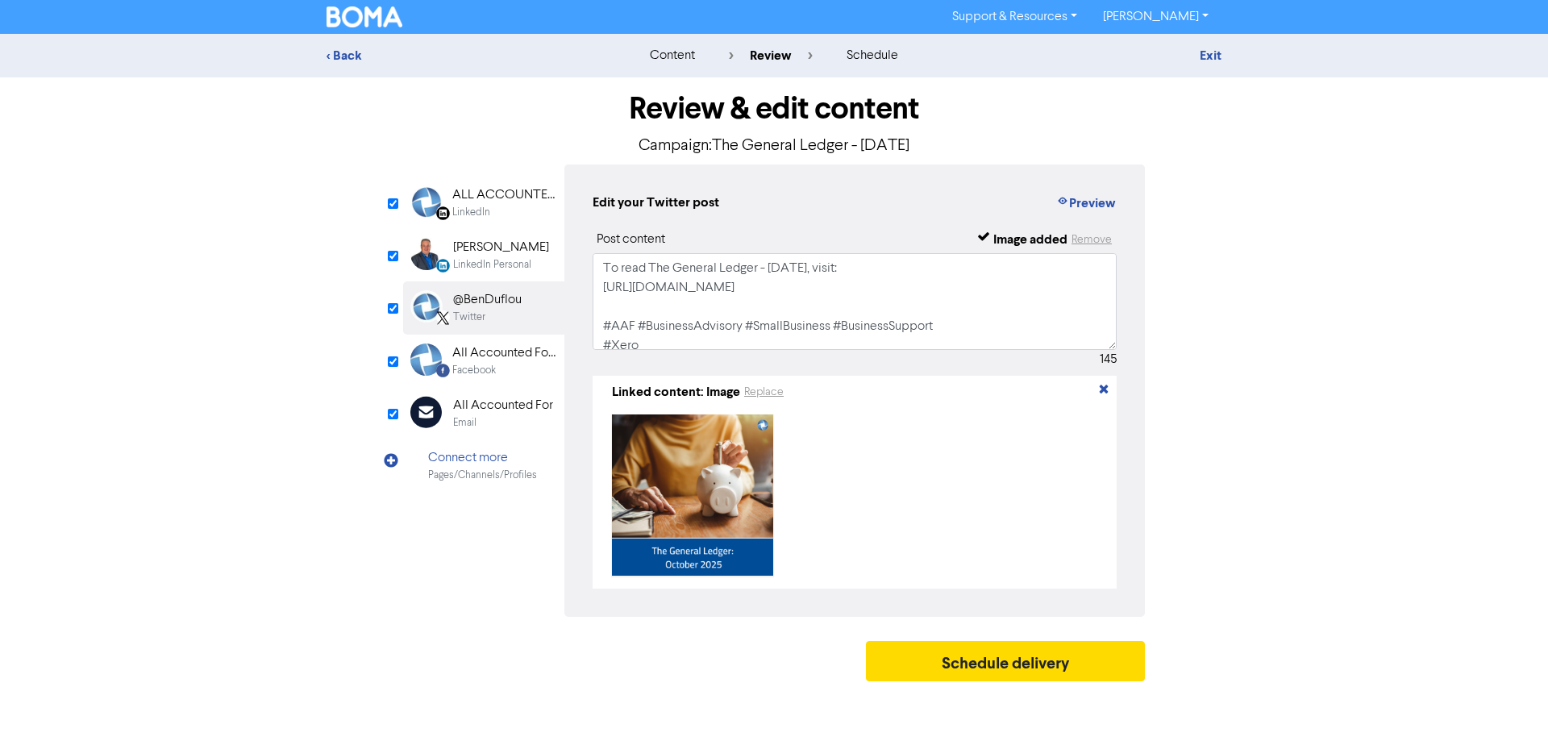
click at [501, 373] on div "Facebook" at bounding box center [503, 370] width 103 height 15
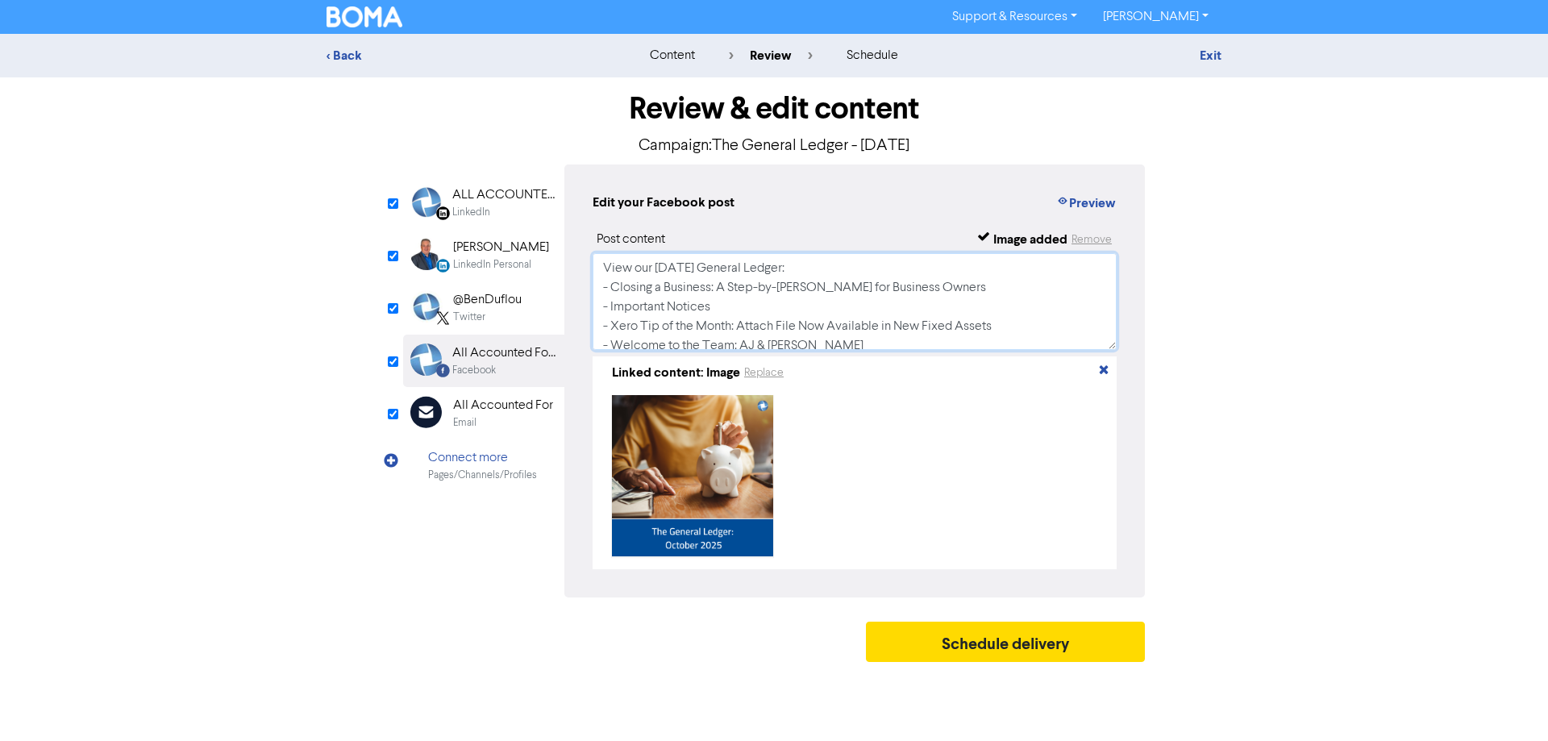
scroll to position [147, 0]
drag, startPoint x: 596, startPoint y: 267, endPoint x: 1364, endPoint y: 578, distance: 828.4
click at [1357, 591] on div "< Back content review schedule Exit Review & edit content Campaign: The General…" at bounding box center [774, 352] width 1548 height 636
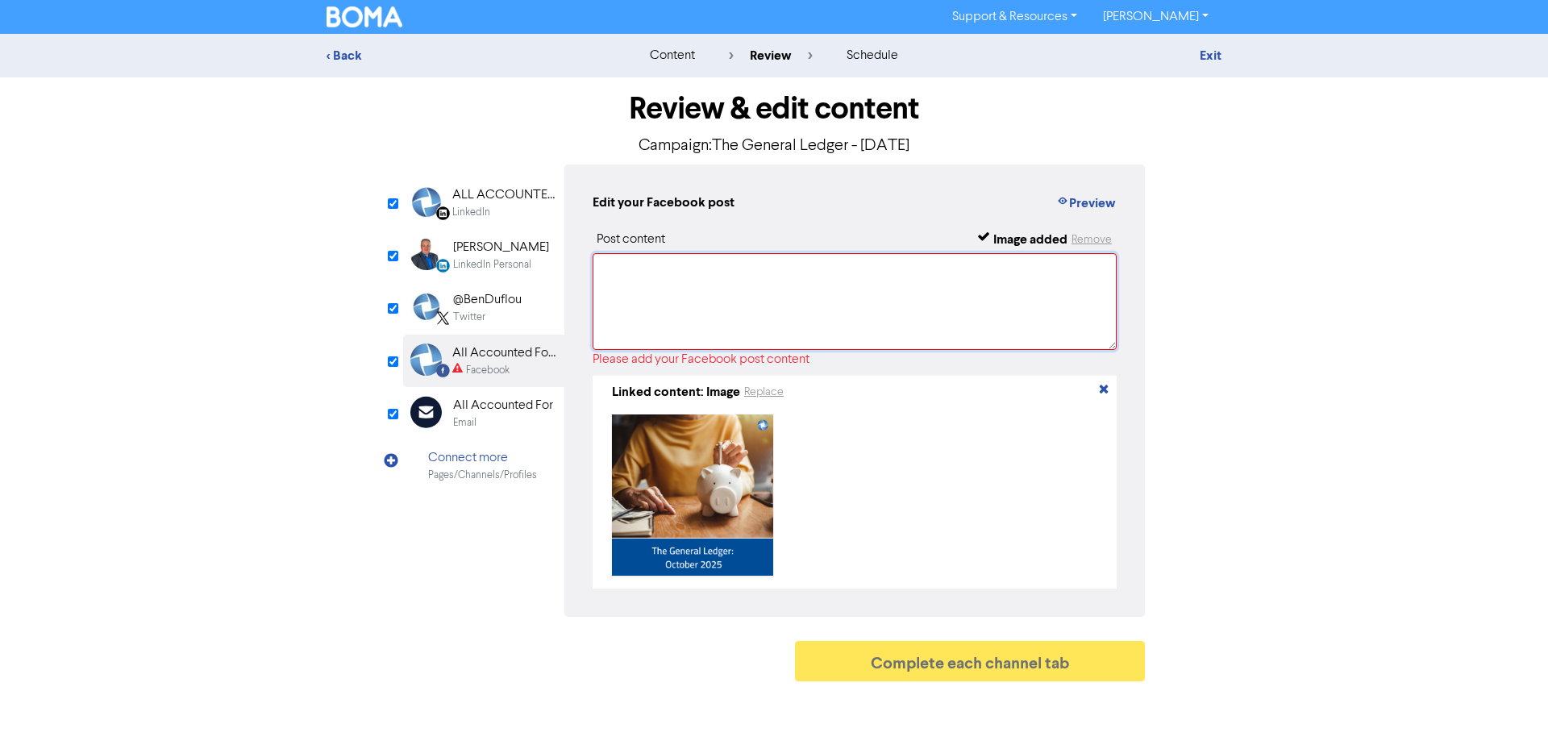
scroll to position [0, 0]
type textarea "v"
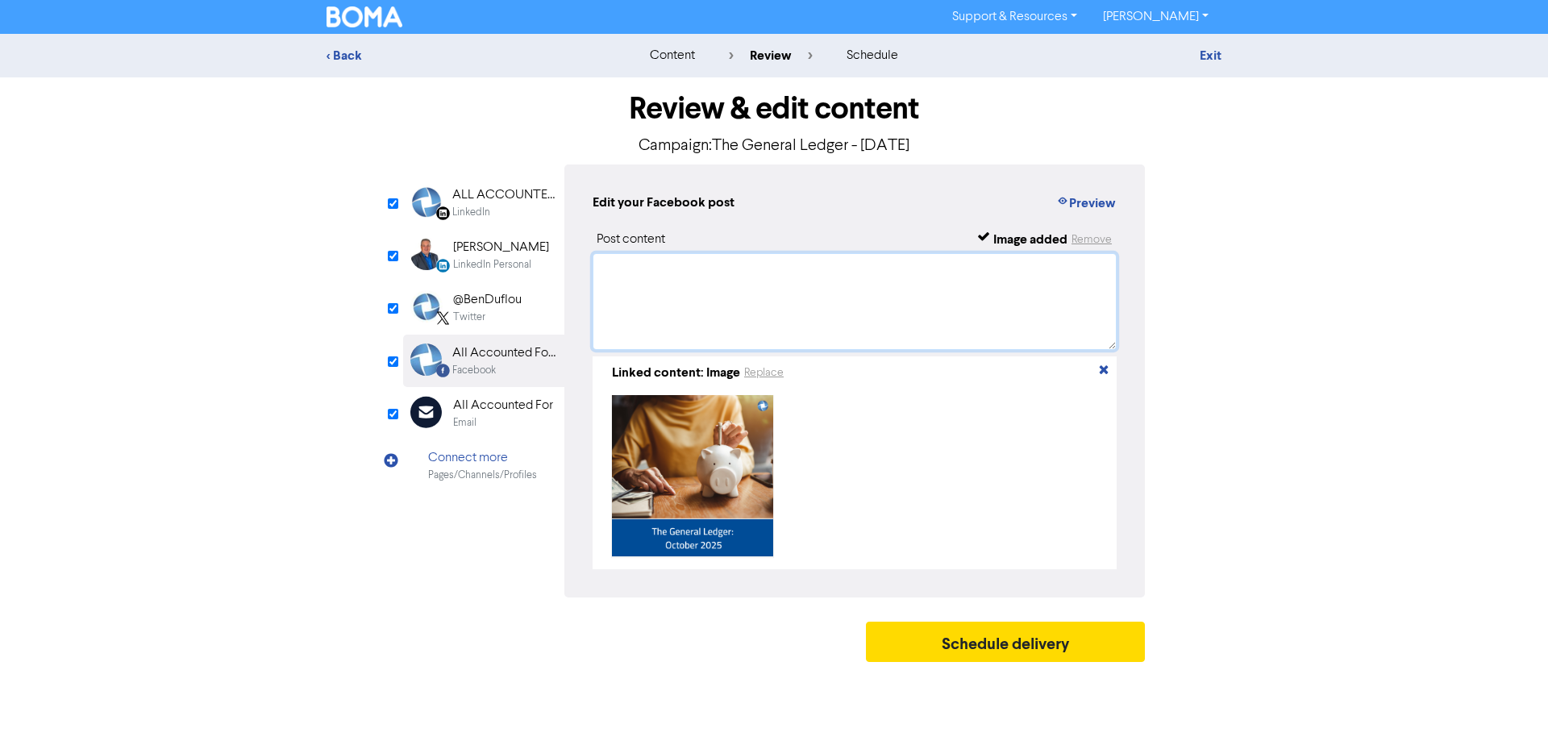
paste textarea "View our [DATE] General Ledger: - Hero article - Important Notices - Xero Tip o…"
type textarea "View our [DATE] General Ledger: - Hero article - Important Notices - Xero Tip o…"
click at [519, 313] on div "Twitter" at bounding box center [487, 317] width 69 height 15
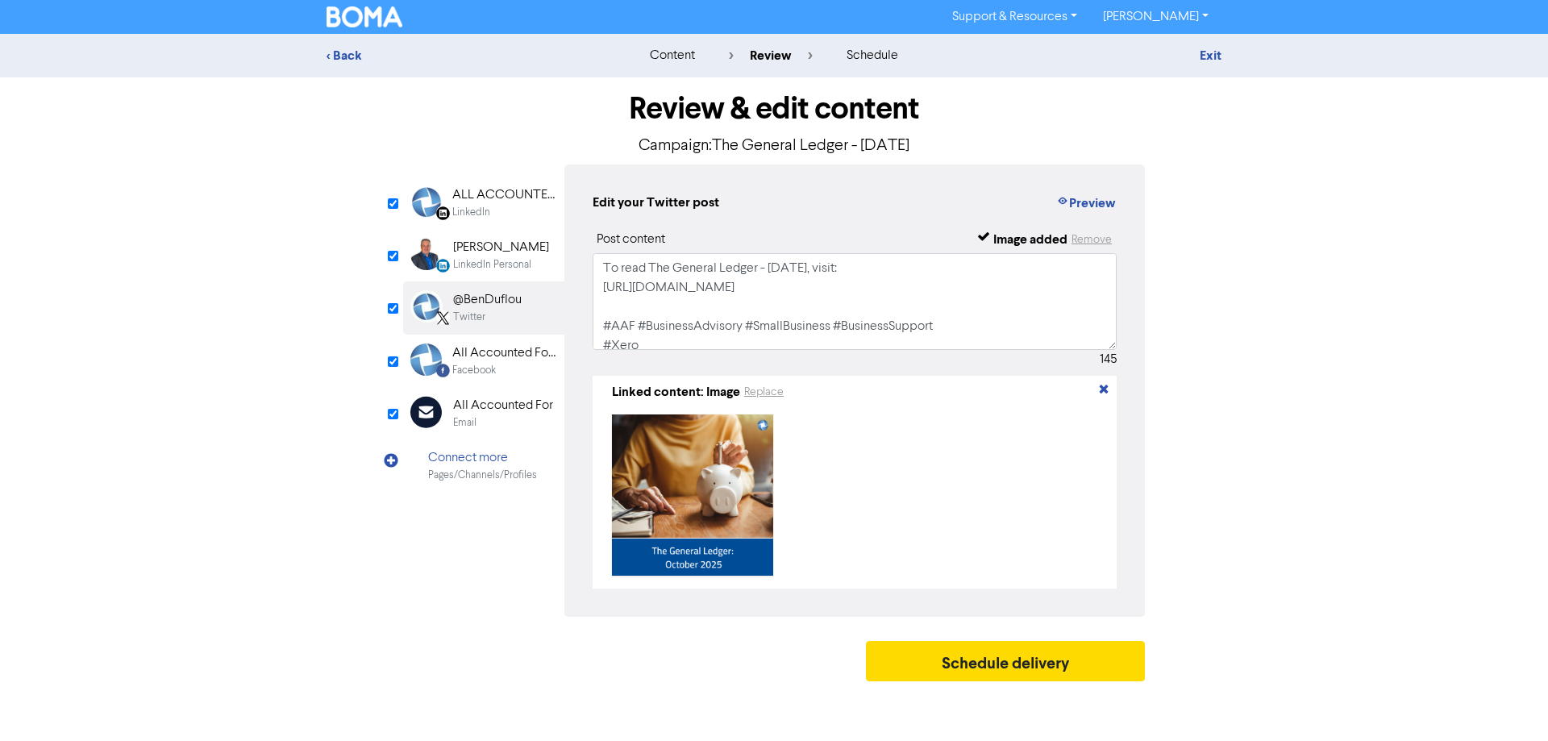
drag, startPoint x: 502, startPoint y: 264, endPoint x: 529, endPoint y: 265, distance: 26.7
click at [504, 264] on div "LinkedIn Personal" at bounding box center [492, 264] width 78 height 15
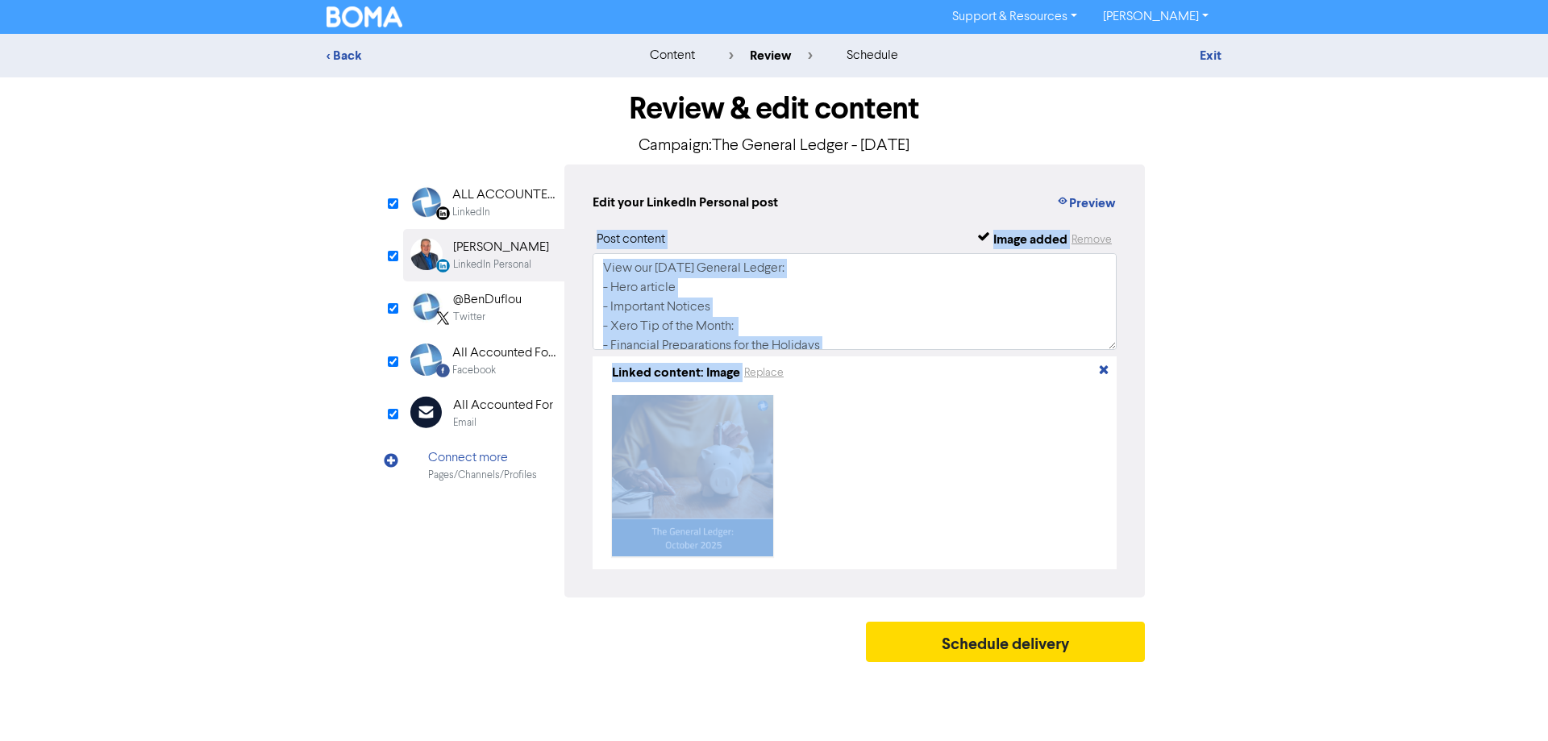
drag, startPoint x: 592, startPoint y: 266, endPoint x: 901, endPoint y: 415, distance: 342.7
click at [901, 415] on div "Edit your LinkedIn Personal post Preview Post content Image added Remove View o…" at bounding box center [855, 381] width 581 height 433
click at [714, 288] on textarea "View our [DATE] General Ledger: - Hero article - Important Notices - Xero Tip o…" at bounding box center [855, 301] width 524 height 97
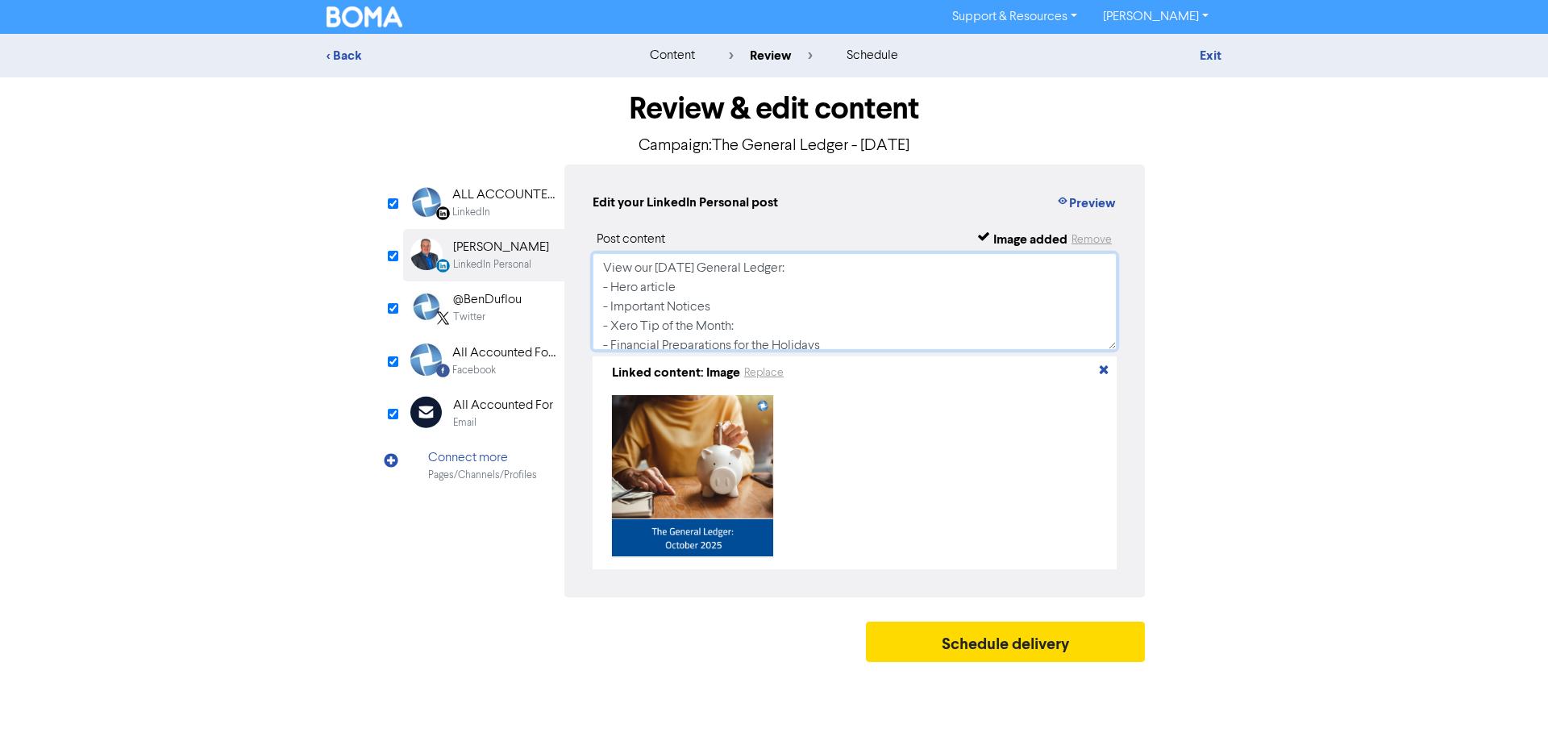
scroll to position [127, 0]
drag, startPoint x: 595, startPoint y: 265, endPoint x: 1536, endPoint y: 760, distance: 1063.4
click at [1536, 740] on html "Support & Resources Video Tutorials FAQ & Guides Marketing Education [PERSON_NA…" at bounding box center [774, 370] width 1548 height 741
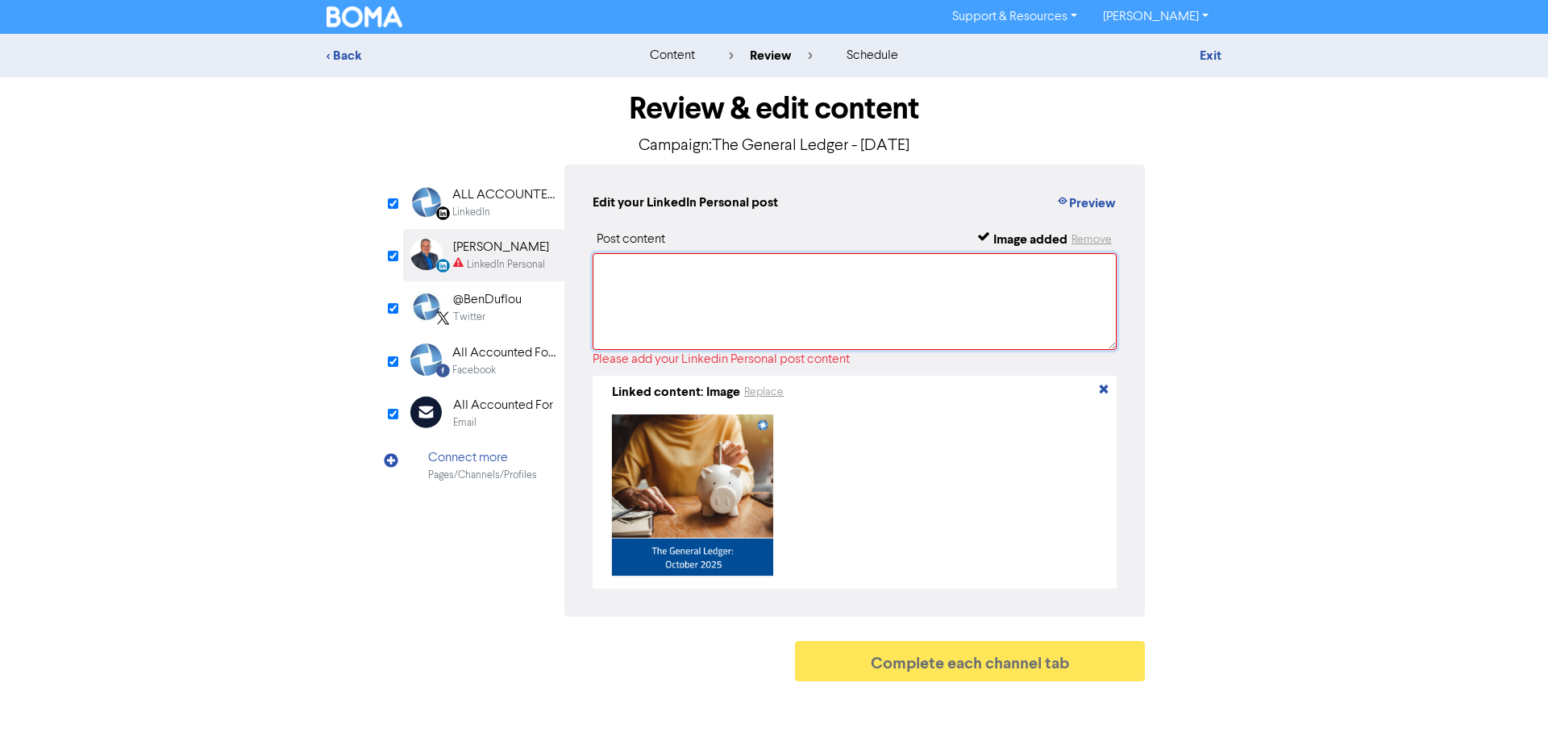
scroll to position [0, 0]
paste textarea "View our [DATE] General Ledger: - Hero article - Important Notices - Xero Tip o…"
type textarea "View our [DATE] General Ledger: - Hero article - Important Notices - Xero Tip o…"
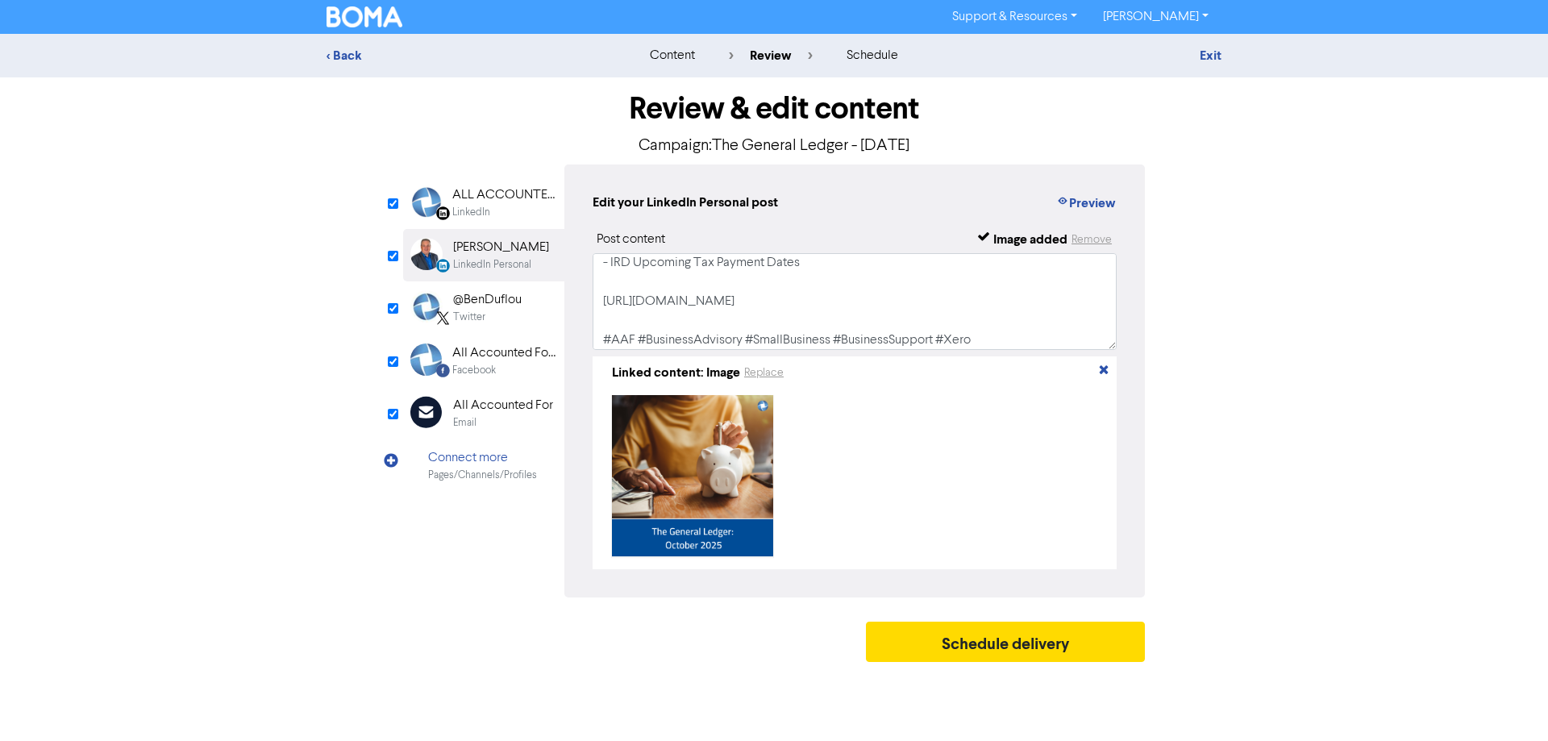
click at [485, 202] on div "ALL ACCOUNTED FOR LTD" at bounding box center [503, 194] width 103 height 19
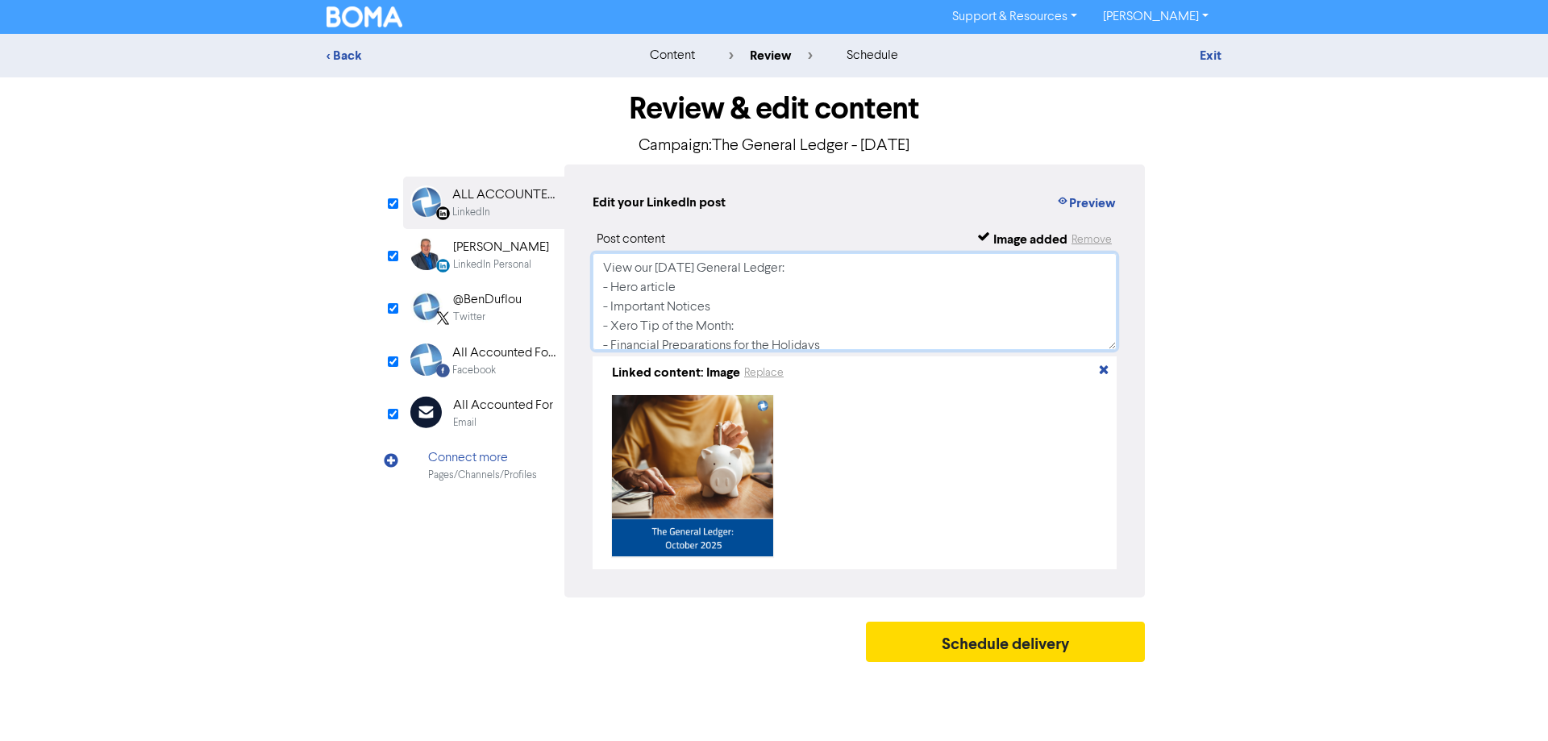
scroll to position [127, 0]
drag, startPoint x: 596, startPoint y: 265, endPoint x: 1548, endPoint y: 773, distance: 1078.3
click at [1548, 740] on html "Support & Resources Video Tutorials FAQ & Guides Marketing Education [PERSON_NA…" at bounding box center [774, 370] width 1548 height 741
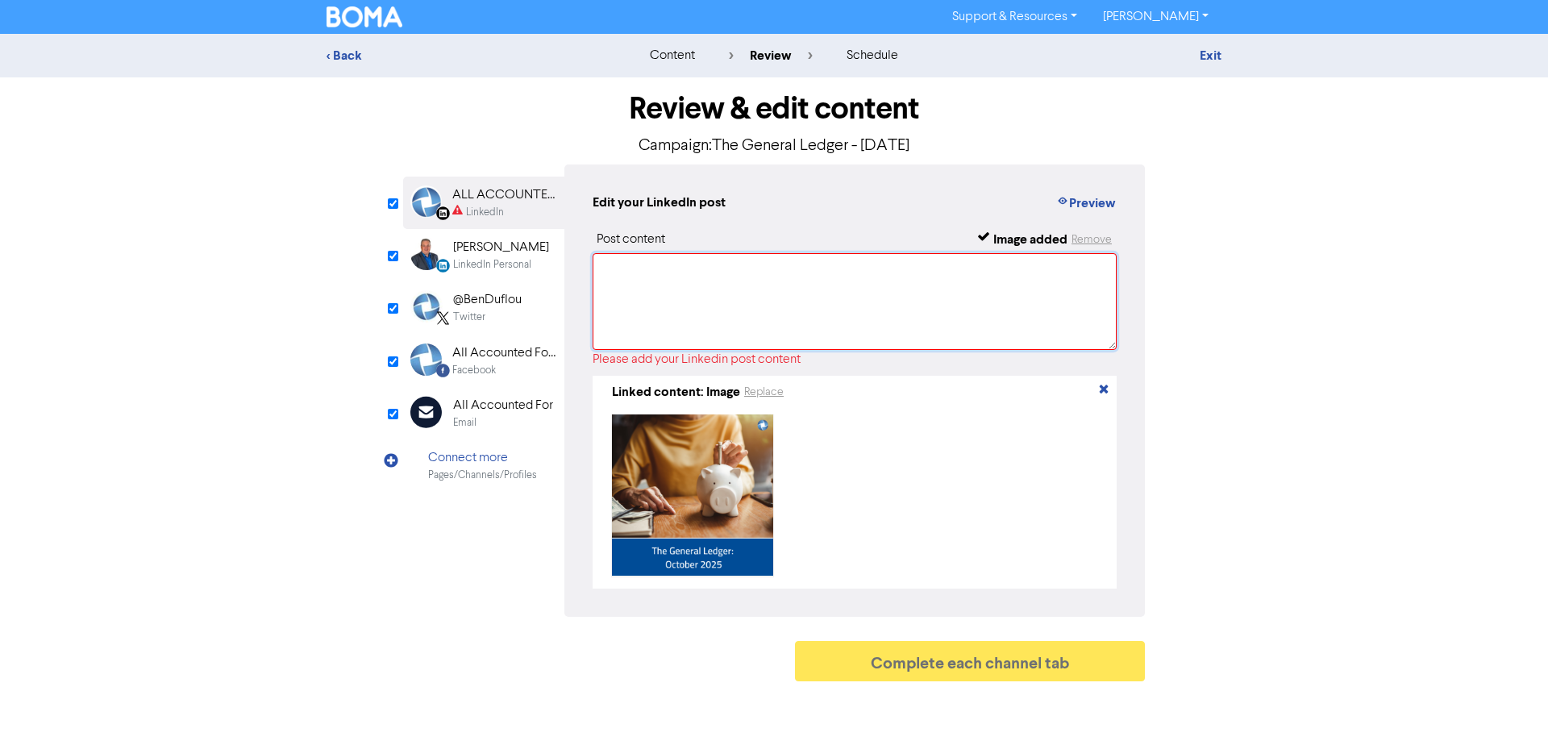
scroll to position [0, 0]
paste textarea "View our [DATE] General Ledger: - Hero article - Important Notices - Xero Tip o…"
type textarea "View our [DATE] General Ledger: - Hero article - Important Notices - Xero Tip o…"
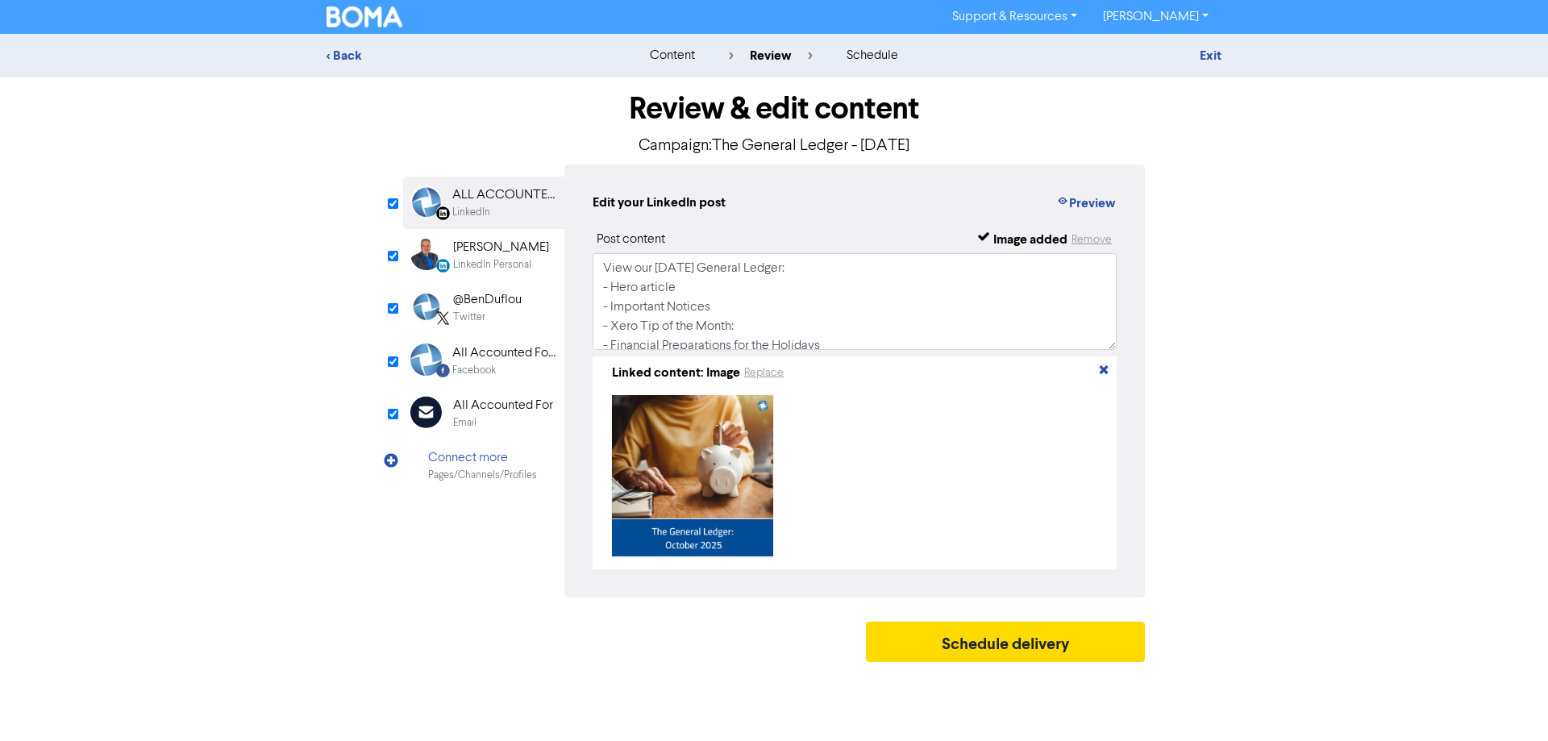
click at [473, 250] on div "[PERSON_NAME]" at bounding box center [501, 247] width 96 height 19
click at [497, 187] on div "ALL ACCOUNTED FOR LTD" at bounding box center [503, 194] width 103 height 19
click at [501, 259] on div "LinkedIn Personal" at bounding box center [492, 264] width 78 height 15
click at [504, 303] on div "@BenDuflou" at bounding box center [487, 299] width 69 height 19
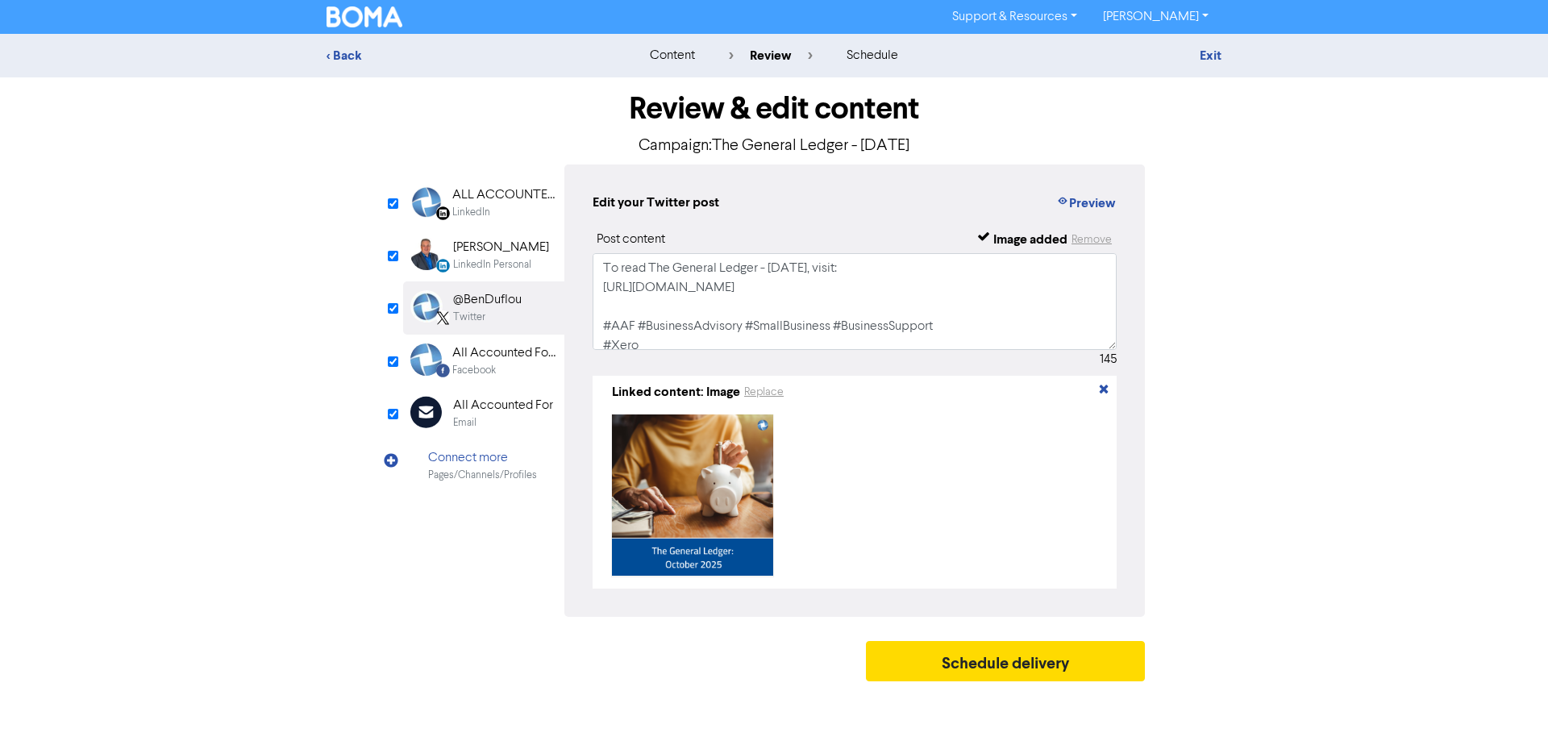
click at [513, 360] on div "All Accounted For Limited" at bounding box center [503, 353] width 103 height 19
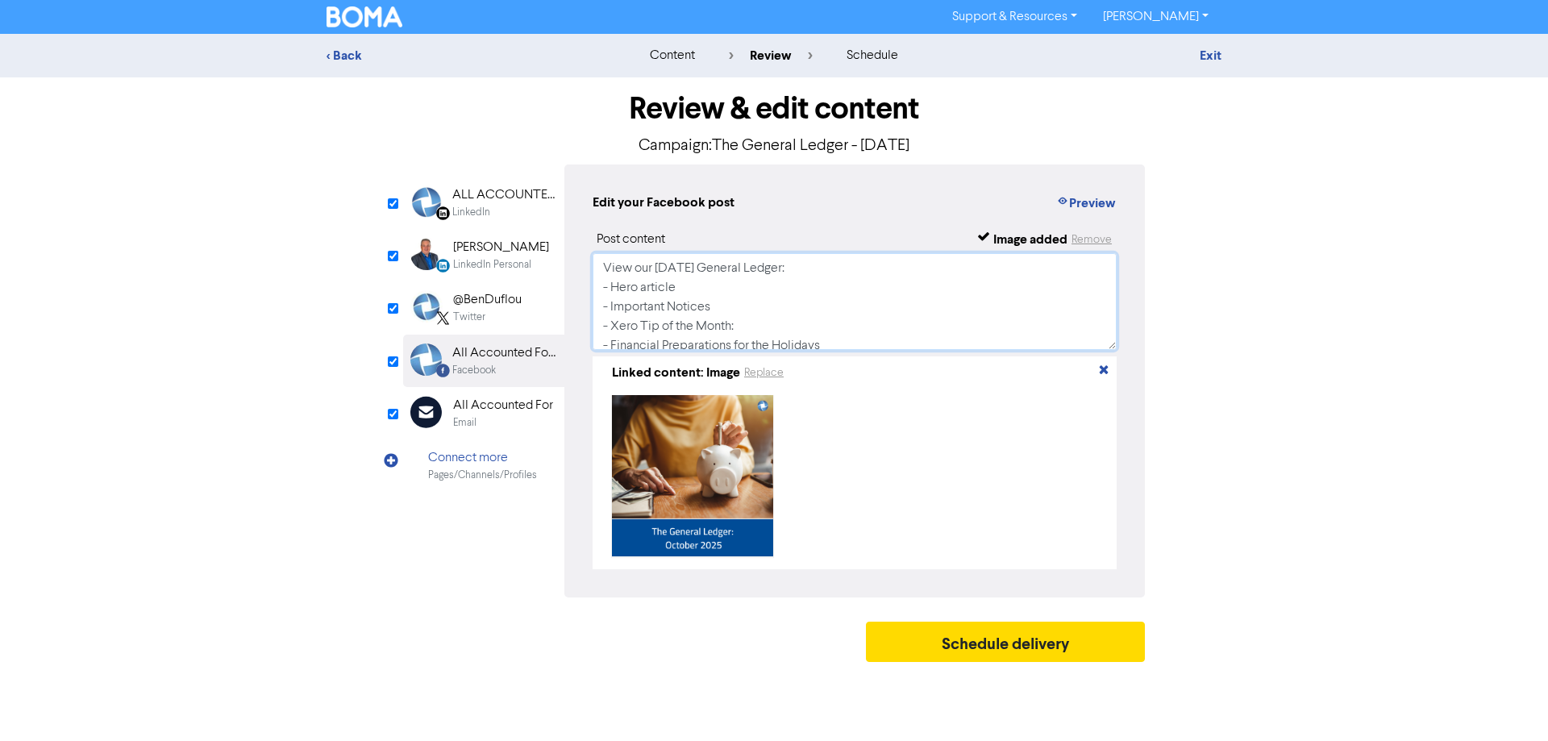
scroll to position [127, 0]
drag, startPoint x: 594, startPoint y: 264, endPoint x: 1469, endPoint y: 739, distance: 994.9
click at [15, 76] on div "< Back content review schedule Exit Review & edit content Campaign: The General…" at bounding box center [774, 352] width 1548 height 636
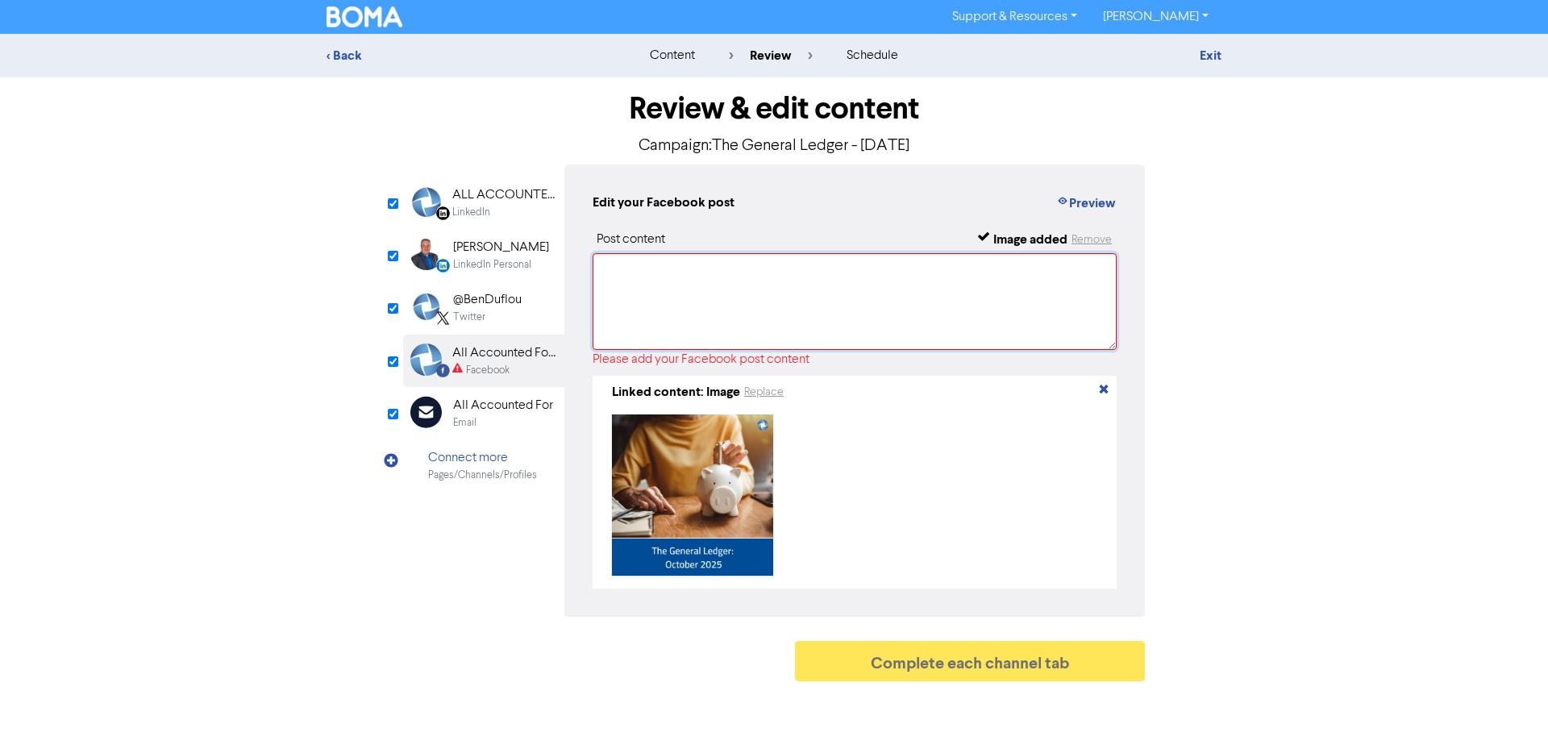
paste textarea "View our [DATE] General Ledger: - Hero article - Important Notices - Xero Tip o…"
type textarea "View our [DATE] General Ledger: - Hero article - Important Notices - Xero Tip o…"
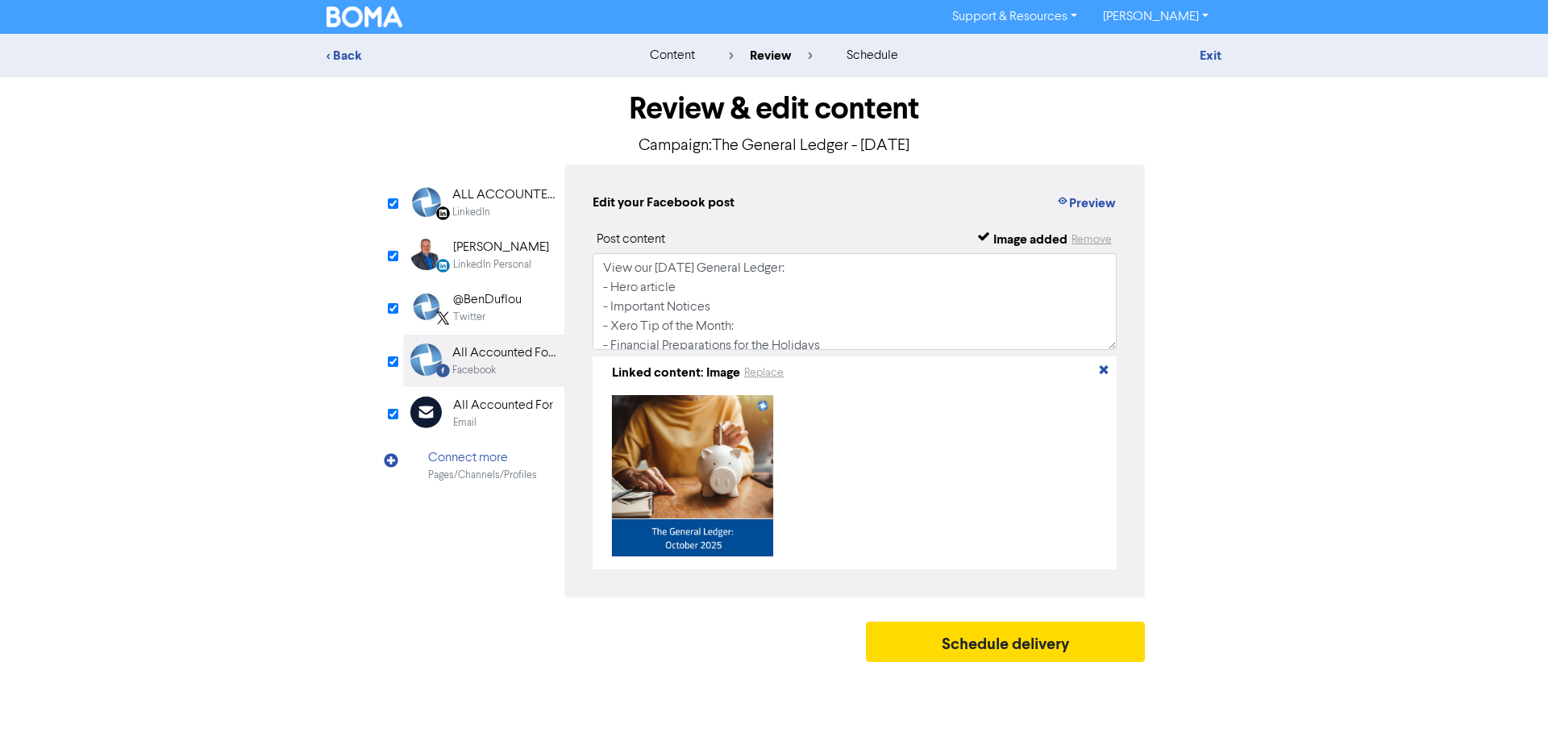
click at [519, 315] on div "Twitter" at bounding box center [487, 317] width 69 height 15
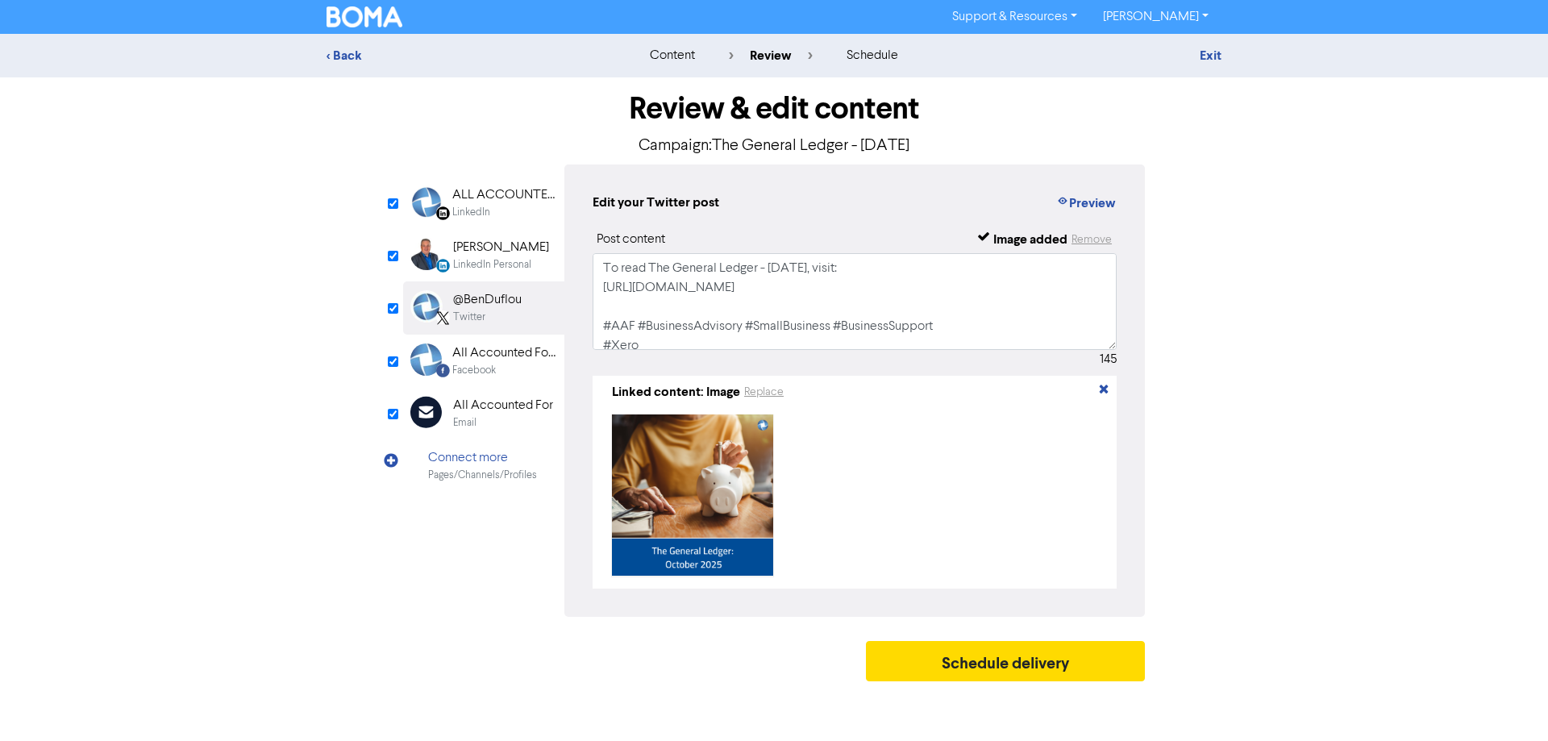
click at [503, 425] on div "Email" at bounding box center [503, 422] width 100 height 15
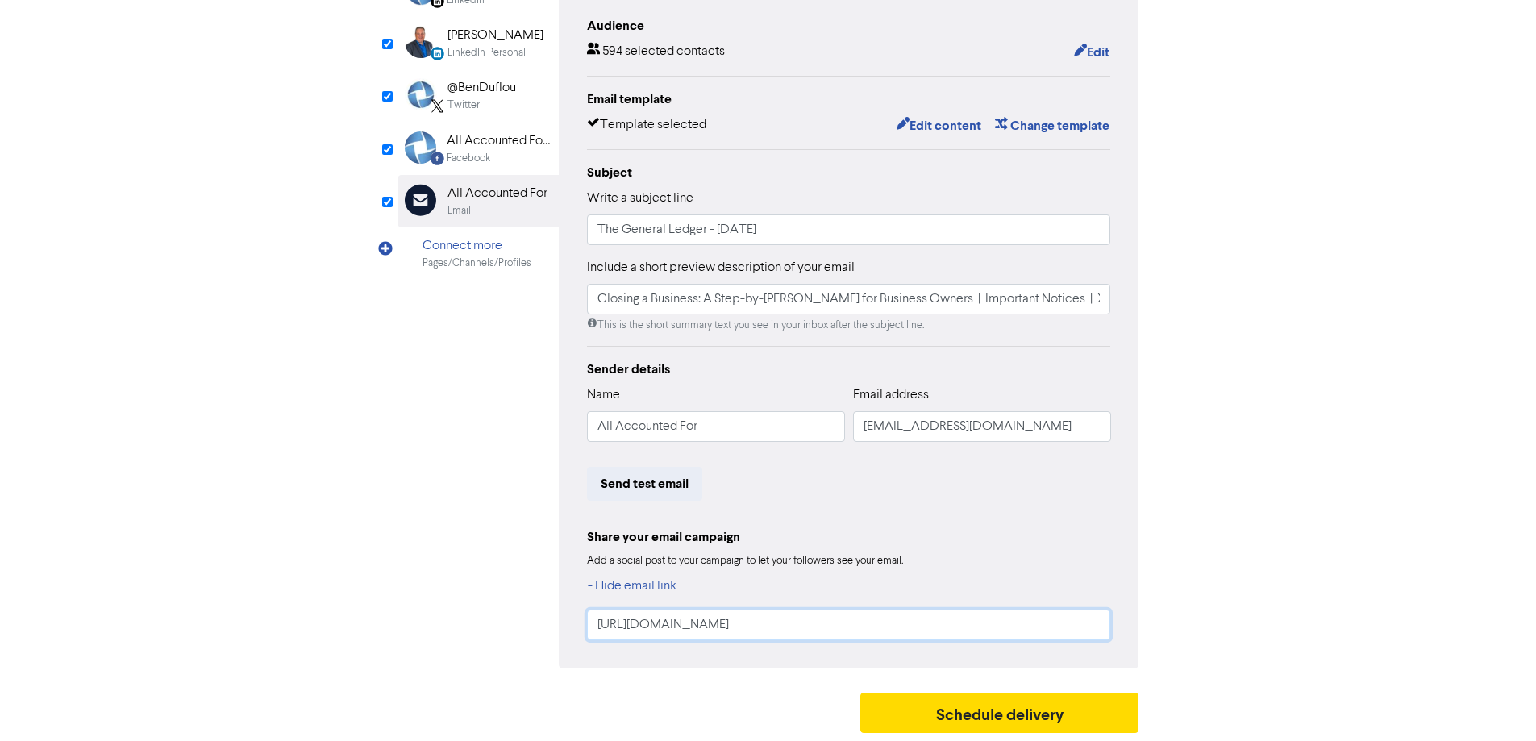
click at [873, 621] on input "[URL][DOMAIN_NAME]" at bounding box center [849, 625] width 524 height 31
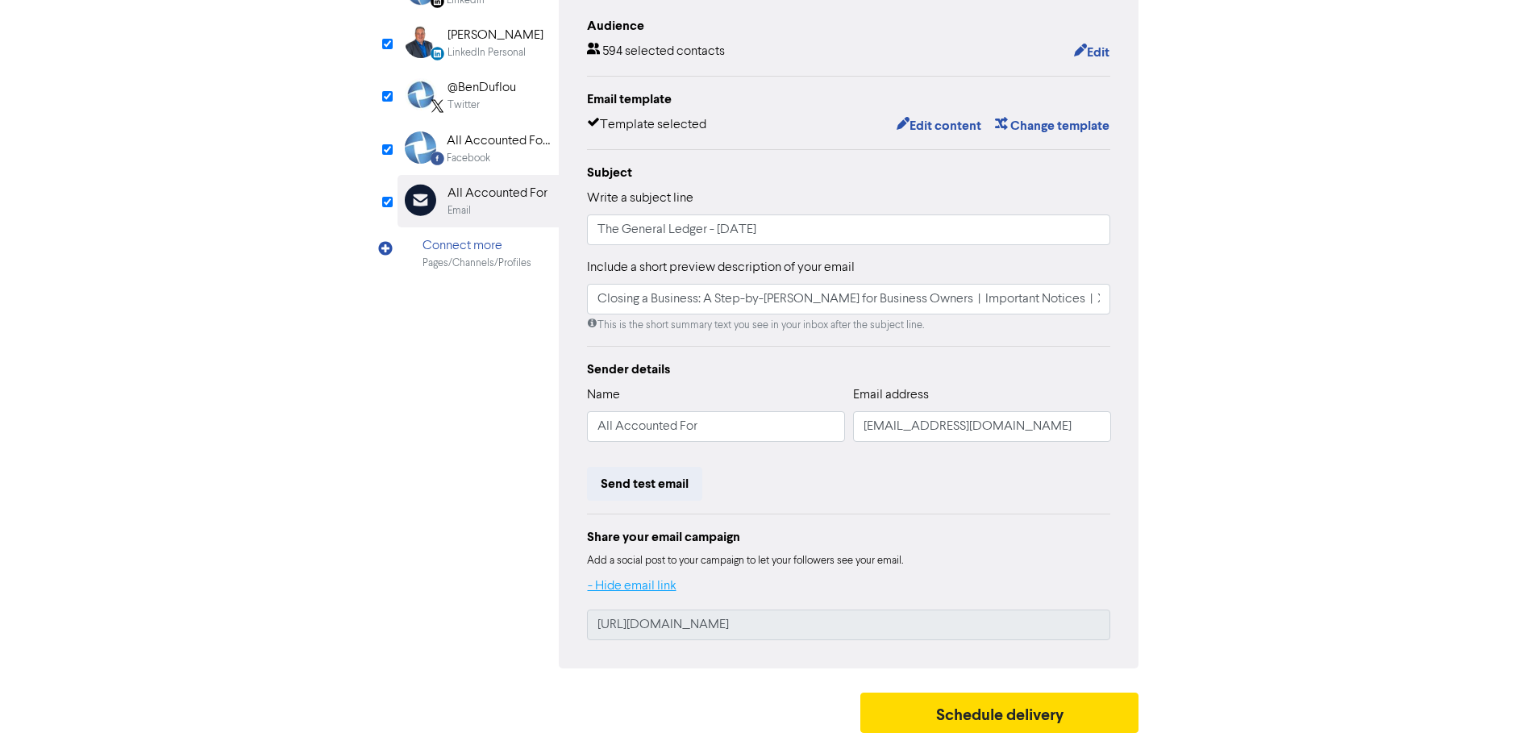
click at [647, 592] on button "- Hide email link" at bounding box center [632, 586] width 90 height 21
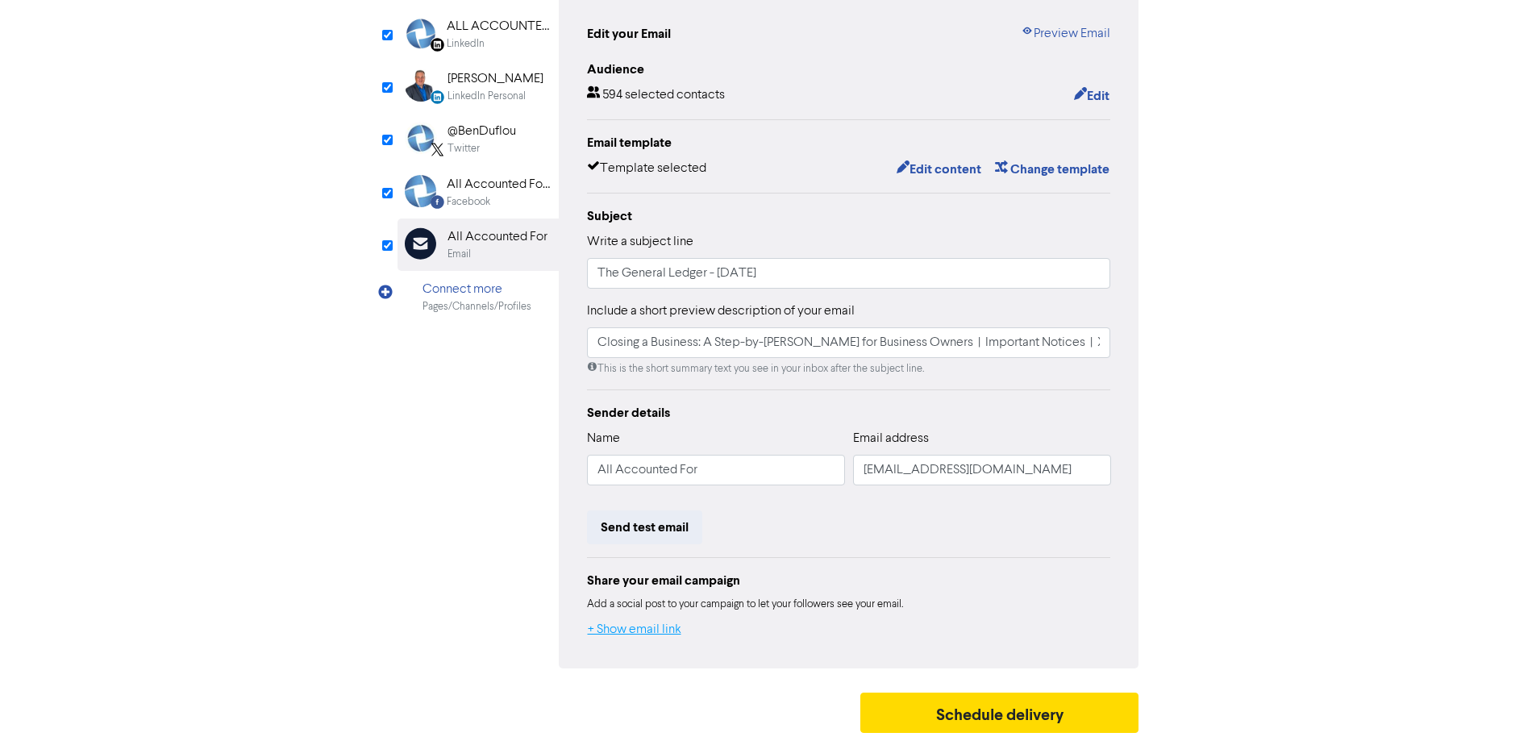
click at [642, 633] on button "+ Show email link" at bounding box center [634, 629] width 95 height 21
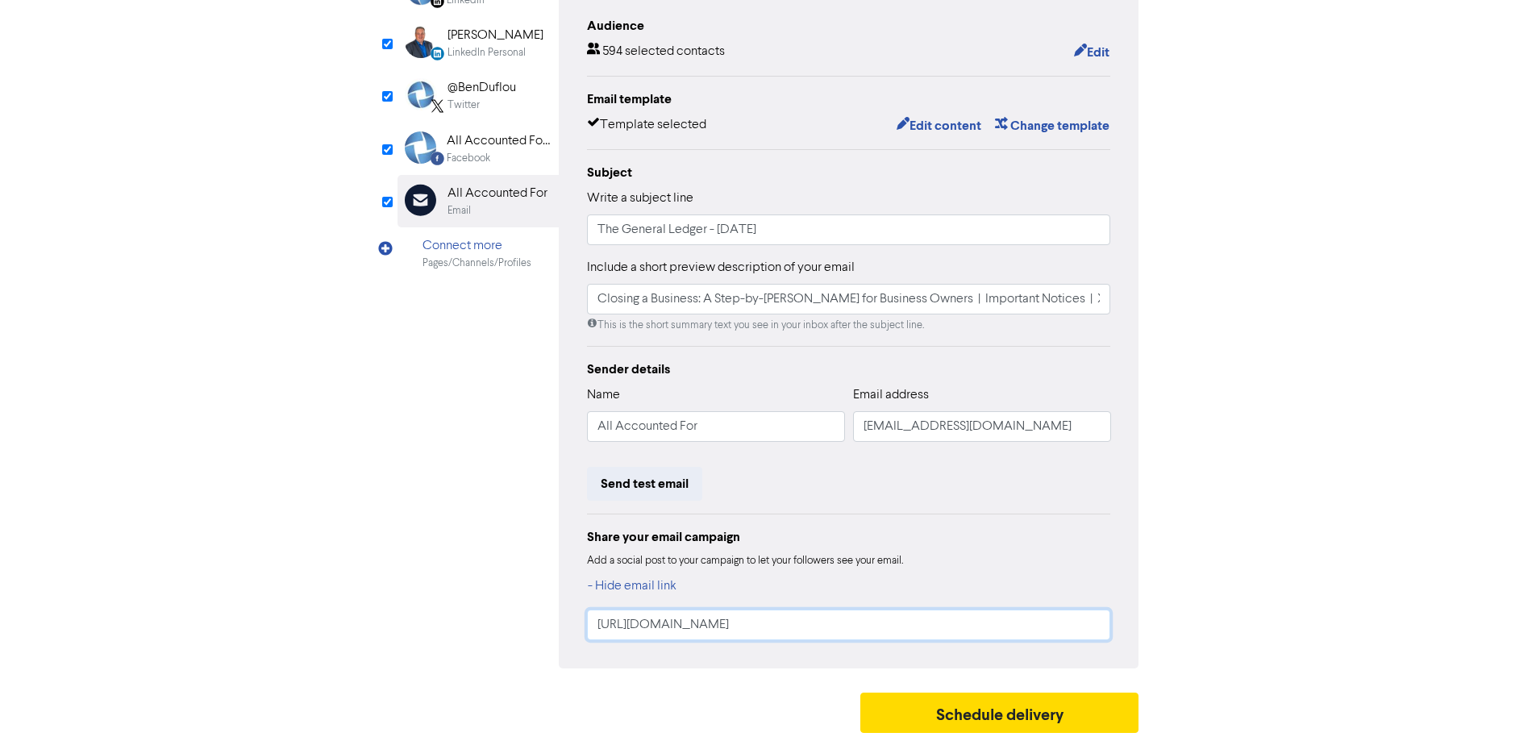
click at [885, 635] on input "[URL][DOMAIN_NAME]" at bounding box center [849, 625] width 524 height 31
click at [906, 631] on input "[URL][DOMAIN_NAME]" at bounding box center [849, 625] width 524 height 31
drag, startPoint x: 879, startPoint y: 629, endPoint x: 744, endPoint y: 607, distance: 136.4
click at [552, 628] on div "LinkedIn Page Created with Sketch. ALL ACCOUNTED FOR LTD LinkedIn LinkedIn Pers…" at bounding box center [769, 310] width 742 height 716
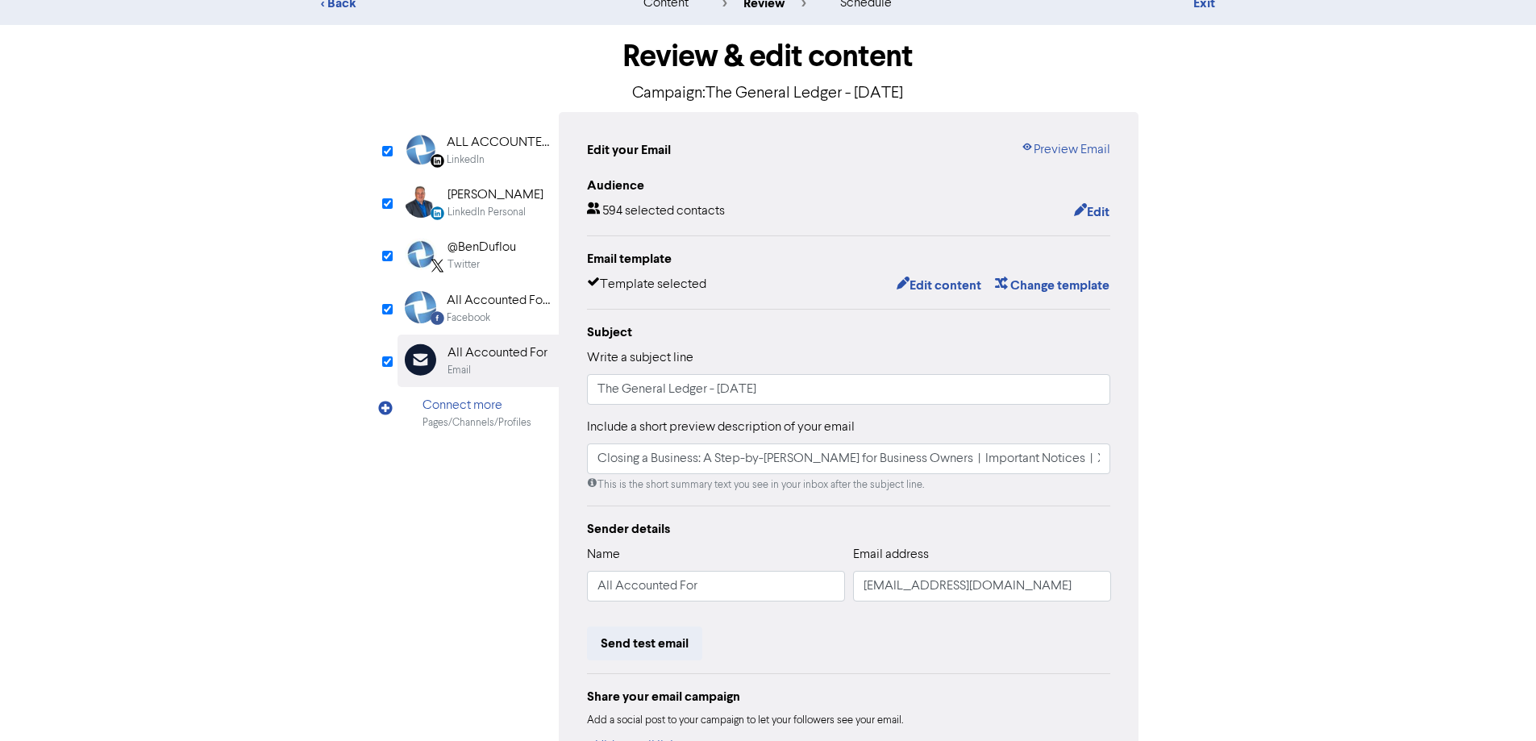
click at [488, 255] on div "@BenDuflou" at bounding box center [482, 247] width 69 height 19
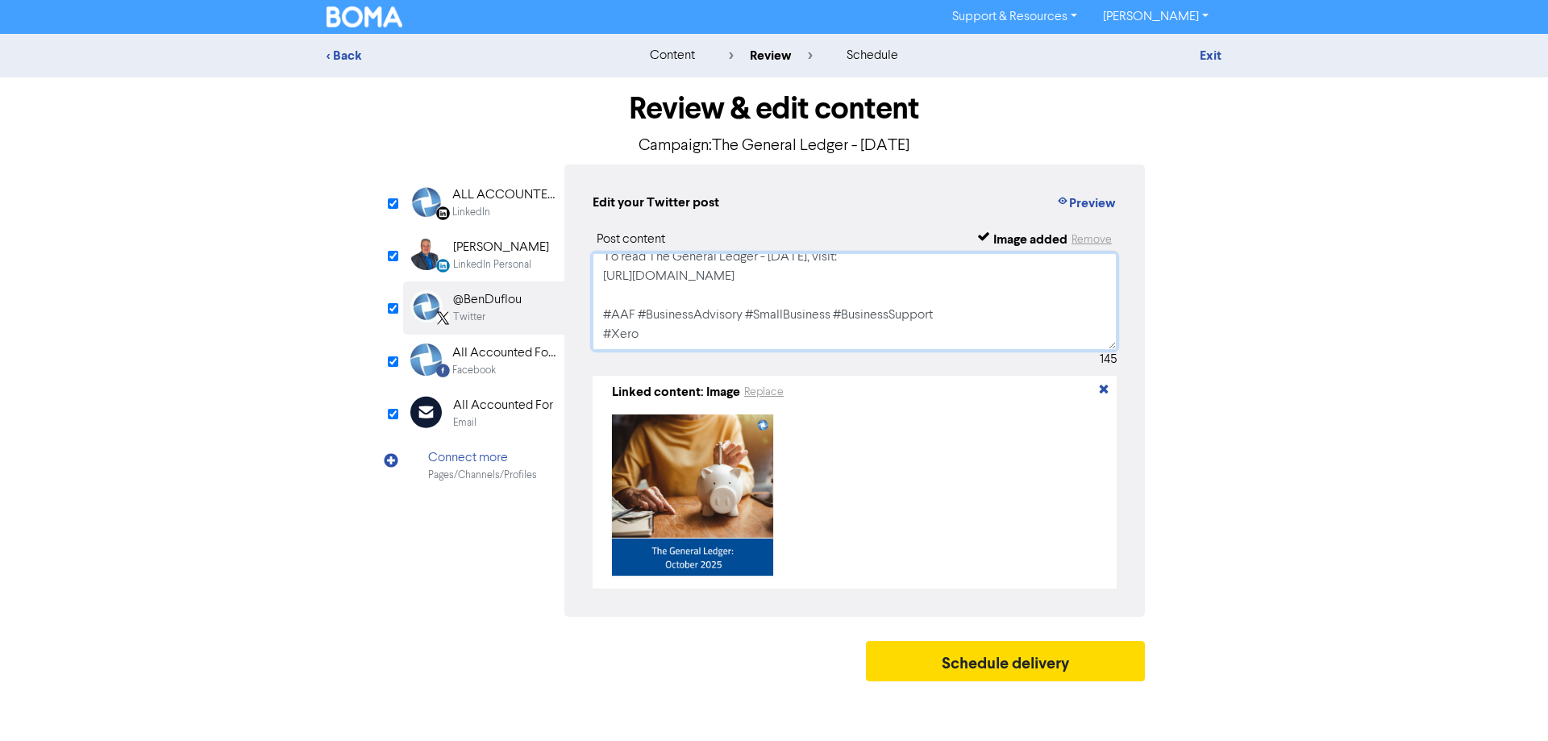
drag, startPoint x: 890, startPoint y: 277, endPoint x: 552, endPoint y: 277, distance: 338.7
click at [552, 277] on div "LinkedIn Page Created with Sketch. ALL ACCOUNTED FOR LTD LinkedIn LinkedIn Pers…" at bounding box center [774, 391] width 742 height 452
paste textarea "wzrl"
click at [842, 307] on textarea "To read The General Ledger - [DATE], visit: [URL][DOMAIN_NAME] #AAF #BusinessAd…" at bounding box center [855, 301] width 524 height 97
click at [498, 360] on div "All Accounted For Limited" at bounding box center [503, 353] width 103 height 19
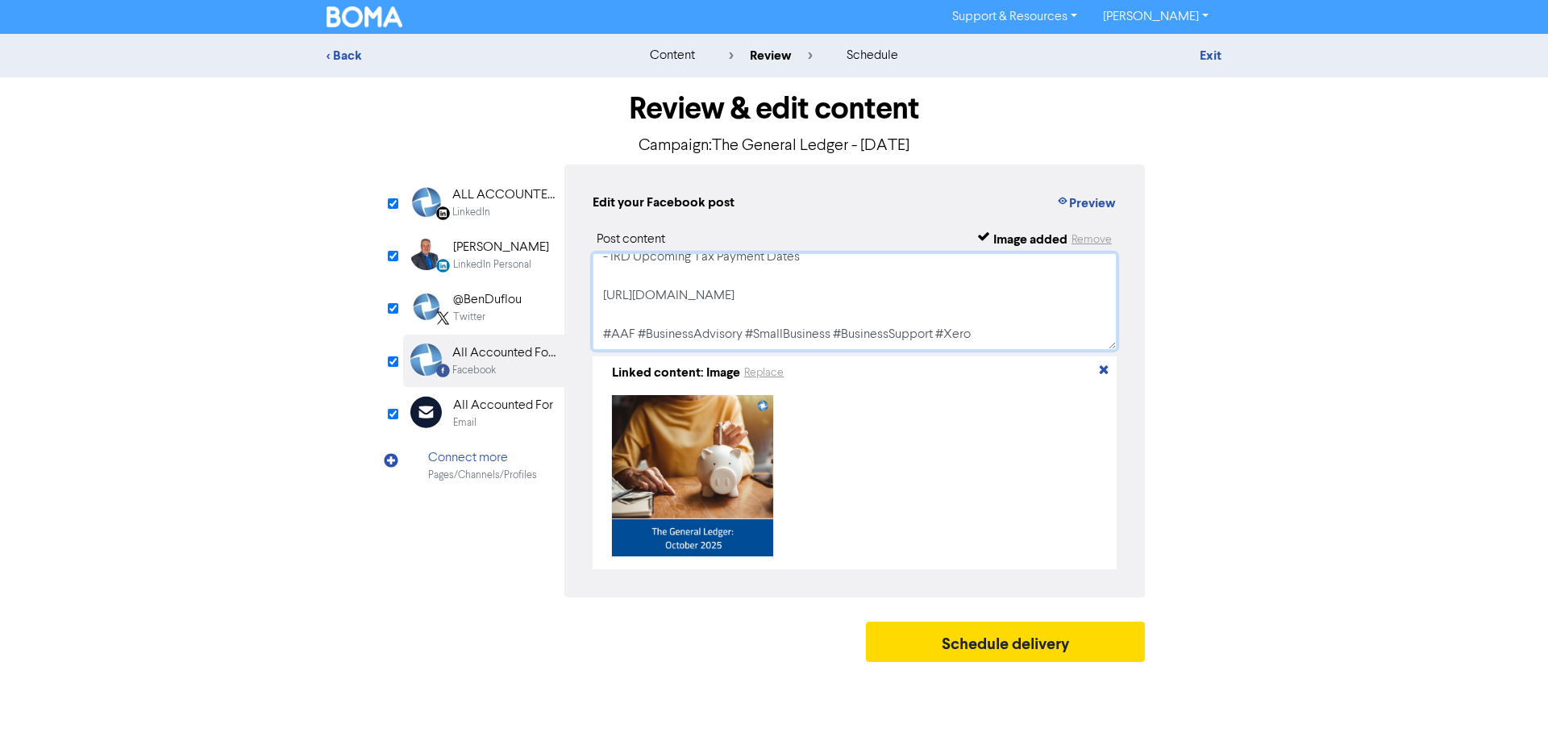
click at [820, 314] on textarea "View our [DATE] General Ledger: - Hero article - Important Notices - Xero Tip o…" at bounding box center [855, 301] width 524 height 97
click at [492, 306] on div "@BenDuflou" at bounding box center [487, 299] width 69 height 19
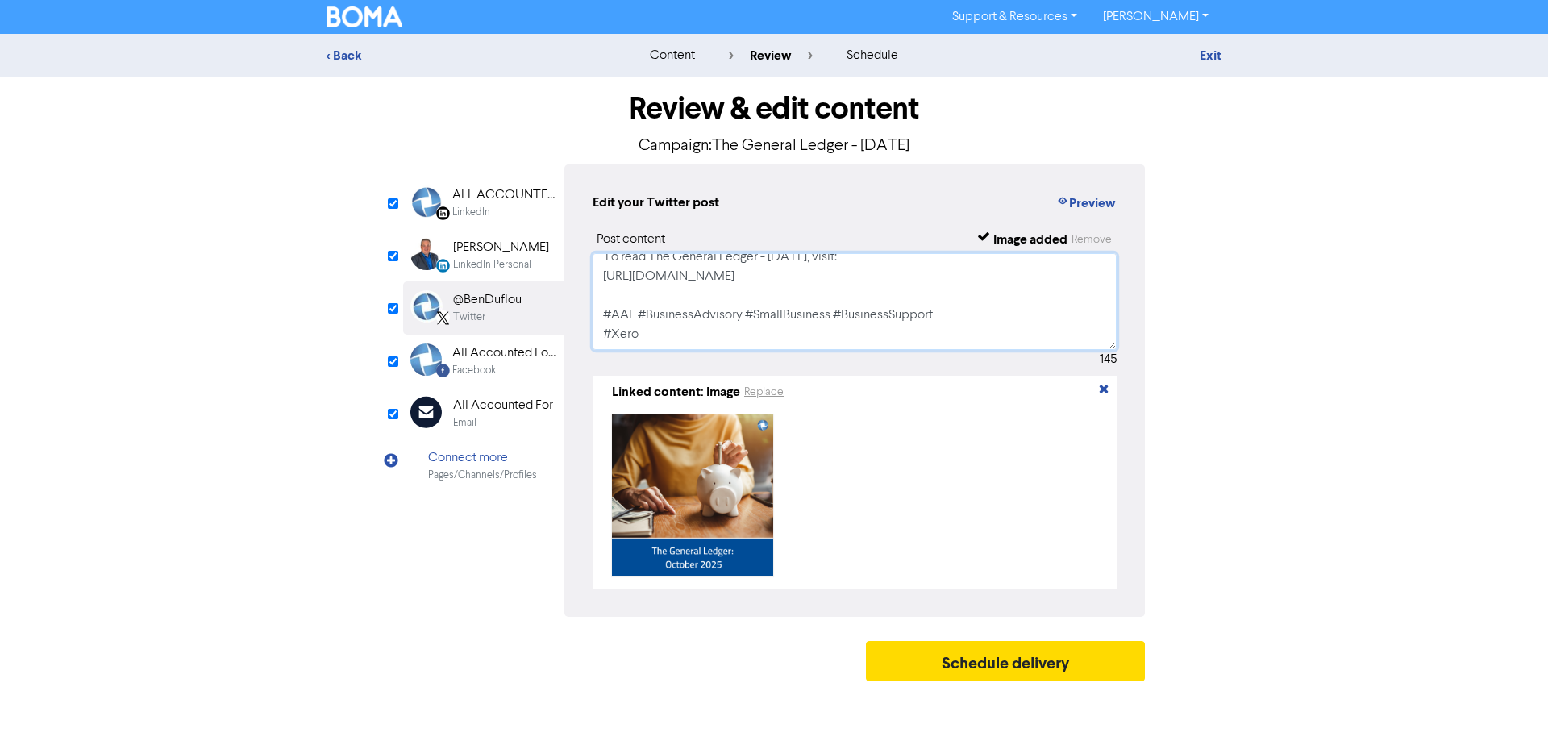
click at [874, 294] on textarea "To read The General Ledger - [DATE], visit: [URL][DOMAIN_NAME] #AAF #BusinessAd…" at bounding box center [855, 301] width 524 height 97
drag, startPoint x: 907, startPoint y: 144, endPoint x: 834, endPoint y: 144, distance: 73.4
click at [834, 144] on p "Campaign: The General Ledger - [DATE]" at bounding box center [774, 146] width 742 height 24
copy p "November"
drag, startPoint x: 815, startPoint y: 269, endPoint x: 771, endPoint y: 265, distance: 44.5
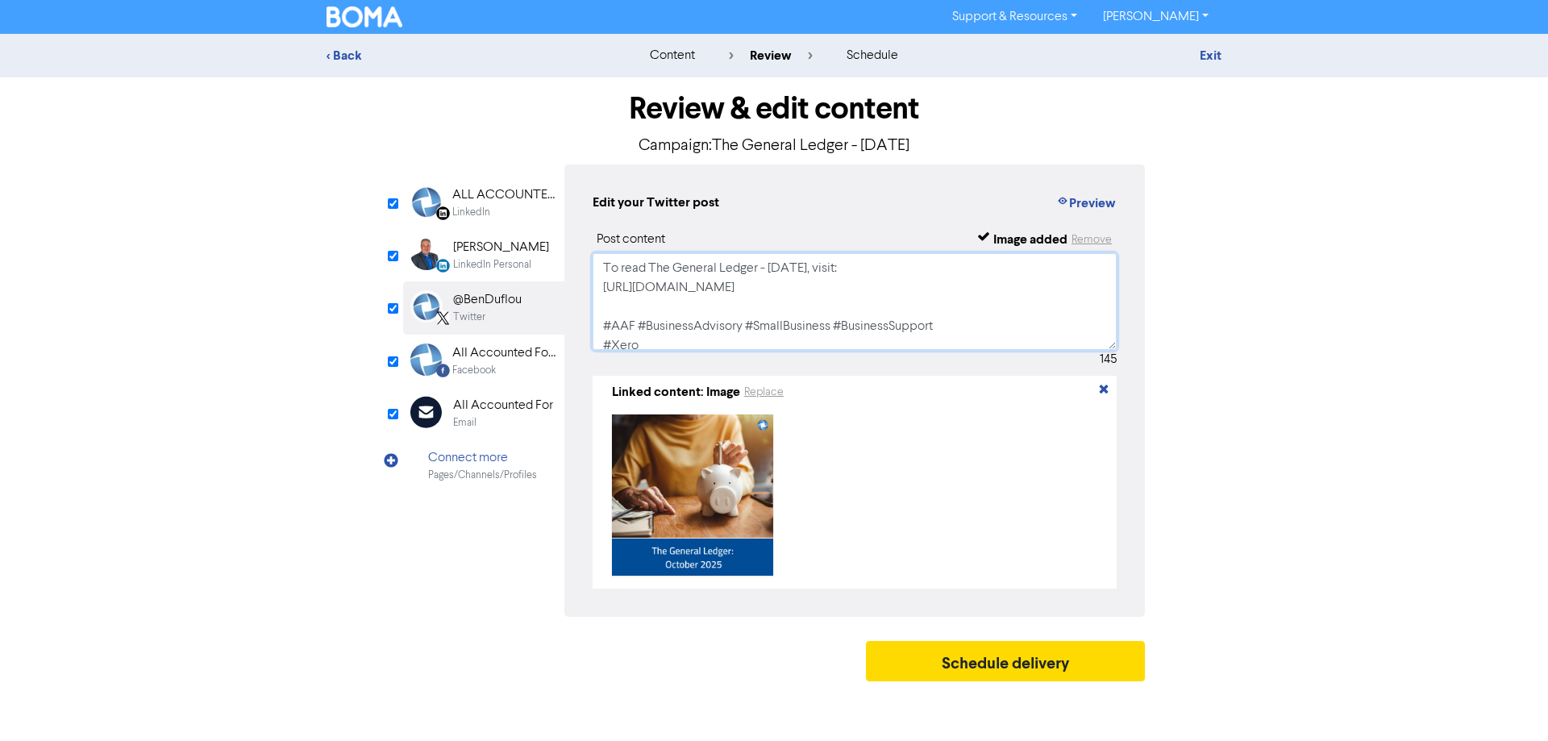
click at [771, 265] on textarea "To read The General Ledger - [DATE], visit: [URL][DOMAIN_NAME] #AAF #BusinessAd…" at bounding box center [855, 301] width 524 height 97
paste textarea "Novem"
click at [841, 290] on textarea "To read The General Ledger - [DATE], visit: [URL][DOMAIN_NAME] #AAF #BusinessAd…" at bounding box center [855, 301] width 524 height 97
type textarea "To read The General Ledger - [DATE], visit: [URL][DOMAIN_NAME] #AAF #BusinessAd…"
click at [517, 352] on div "All Accounted For Limited" at bounding box center [503, 353] width 103 height 19
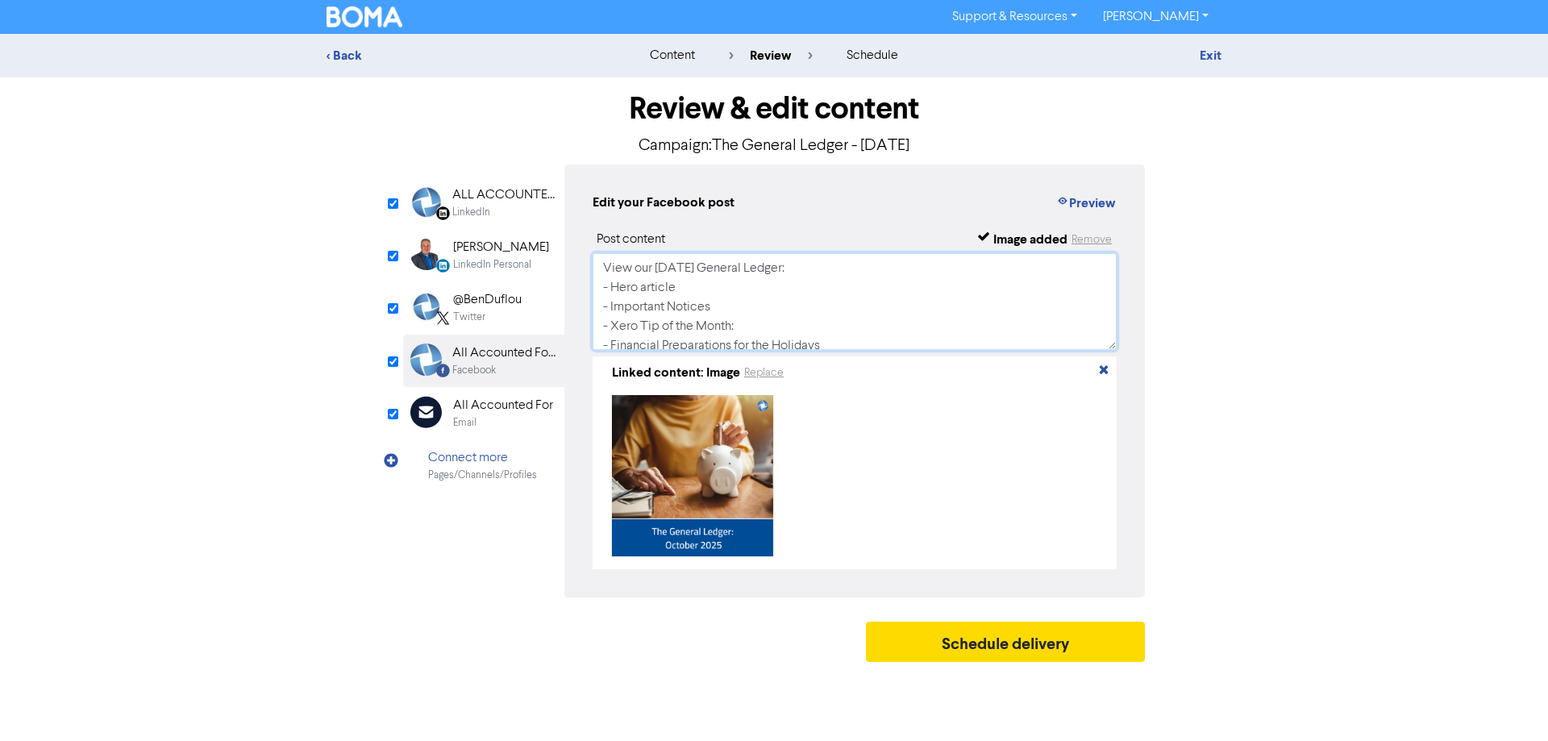
click at [814, 322] on textarea "View our [DATE] General Ledger: - Hero article - Important Notices - Xero Tip o…" at bounding box center [855, 301] width 524 height 97
click at [515, 302] on div "@BenDuflou" at bounding box center [487, 299] width 69 height 19
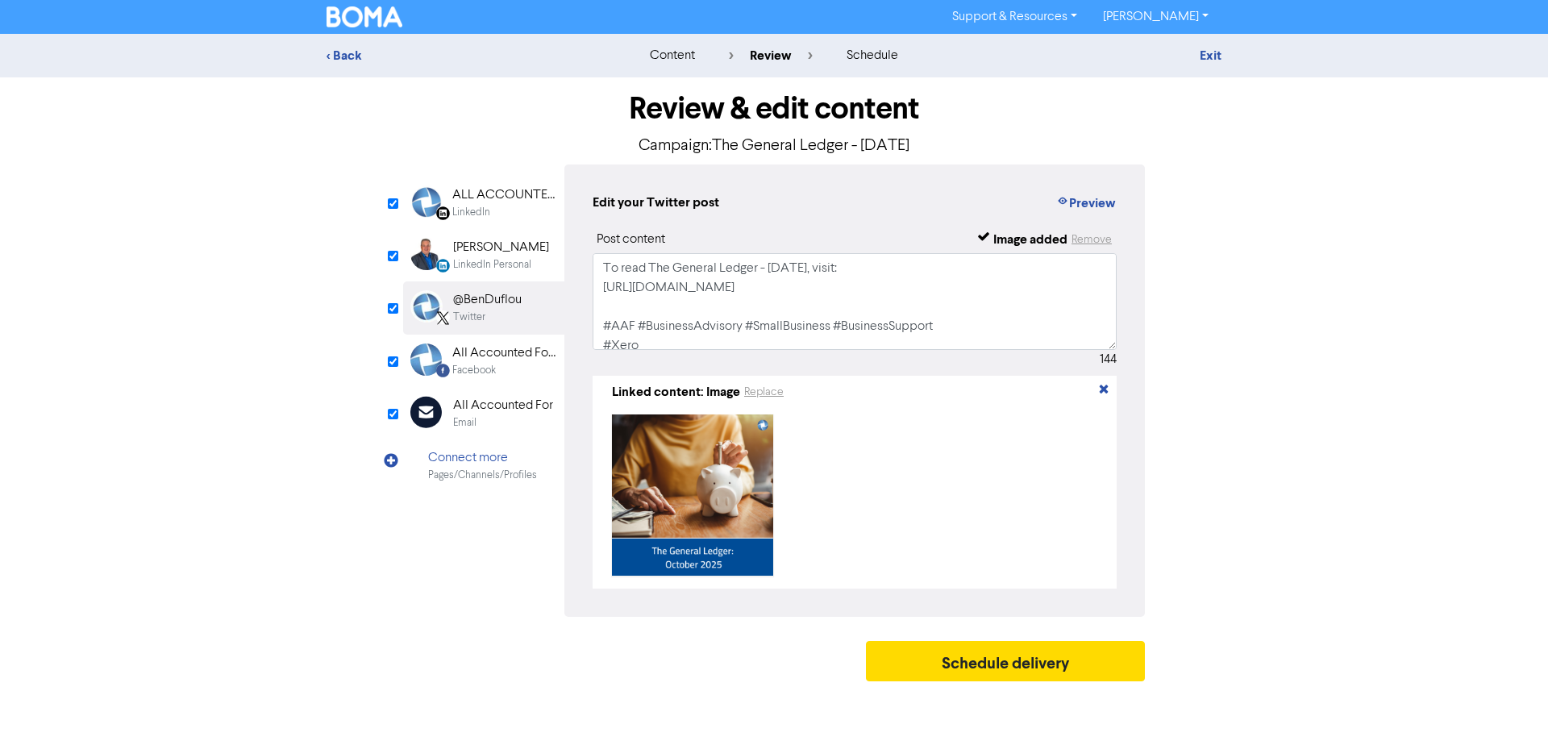
drag, startPoint x: 505, startPoint y: 260, endPoint x: 525, endPoint y: 258, distance: 20.2
click at [506, 260] on div "LinkedIn Personal" at bounding box center [492, 264] width 78 height 15
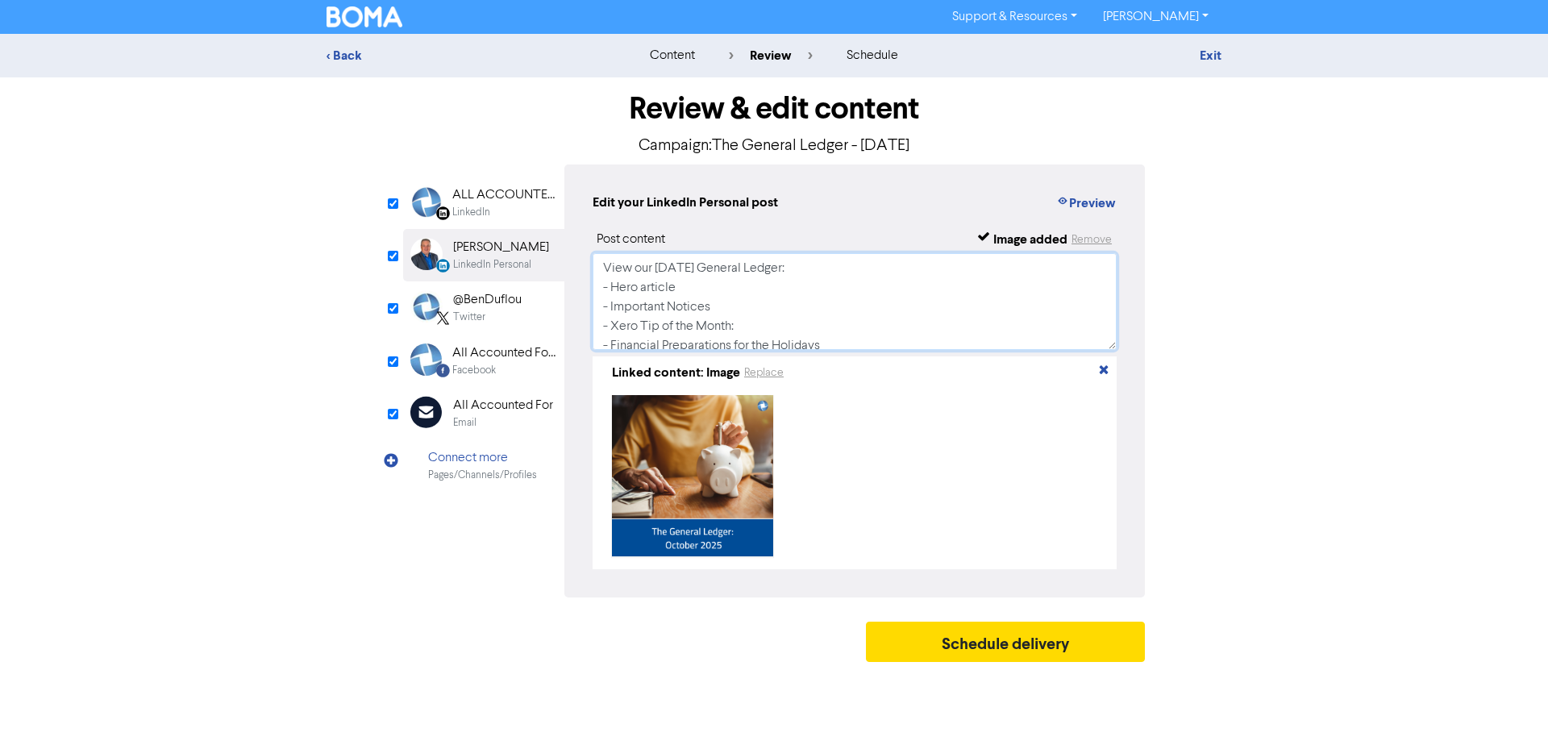
click at [856, 272] on textarea "View our [DATE] General Ledger: - Hero article - Important Notices - Xero Tip o…" at bounding box center [855, 301] width 524 height 97
type textarea "View our [DATE] General Ledger: - Hero article - Important Notices - Xero Tip o…"
click at [828, 294] on textarea "View our [DATE] General Ledger: - Hero article - Important Notices - Xero Tip o…" at bounding box center [855, 301] width 524 height 97
click at [510, 194] on div "ALL ACCOUNTED FOR LTD" at bounding box center [503, 194] width 103 height 19
click at [517, 254] on div "[PERSON_NAME]" at bounding box center [501, 247] width 96 height 19
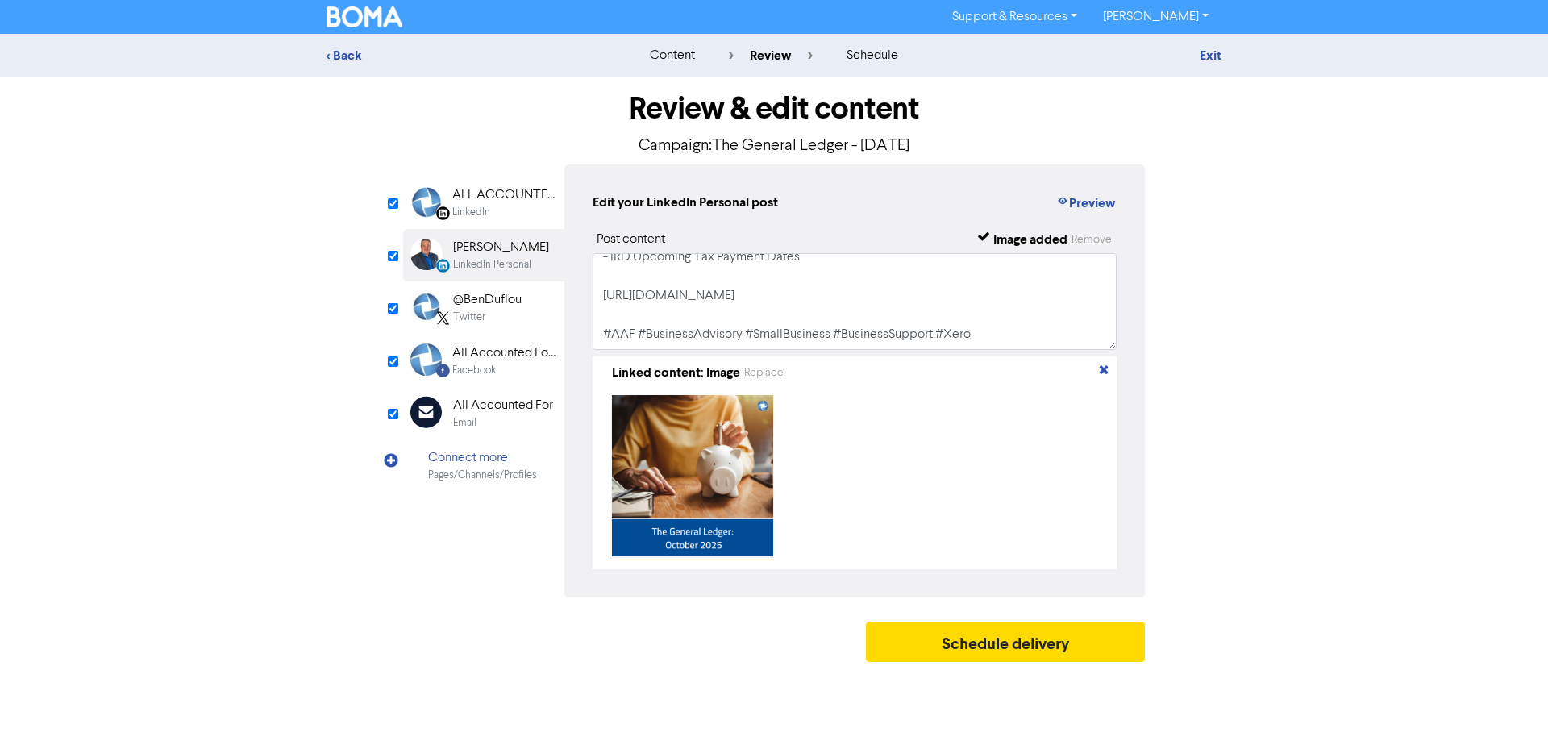
click at [494, 191] on div "ALL ACCOUNTED FOR LTD" at bounding box center [503, 194] width 103 height 19
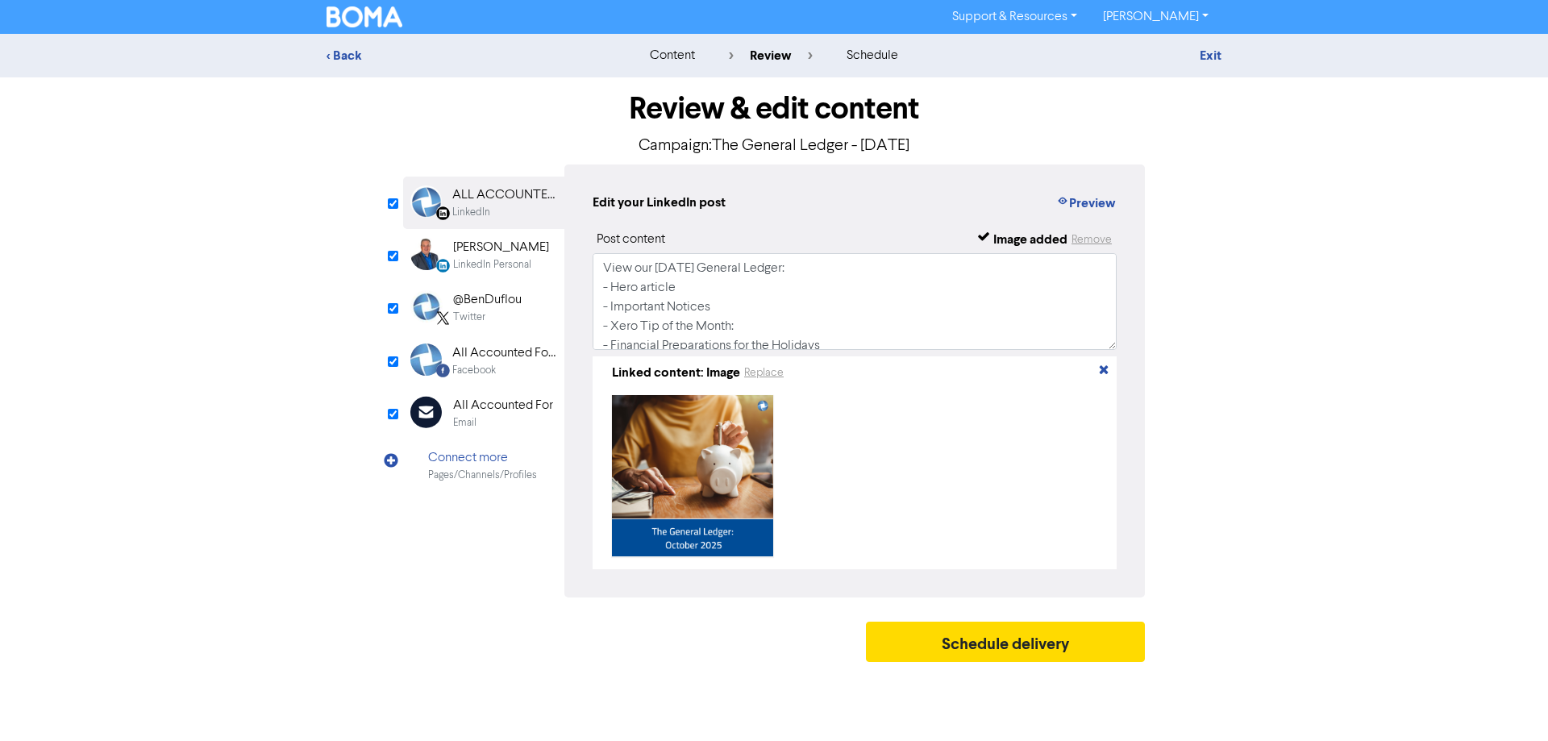
click at [526, 273] on div "LinkedIn Personal" at bounding box center [492, 264] width 78 height 15
click at [478, 315] on div "Twitter" at bounding box center [469, 317] width 32 height 15
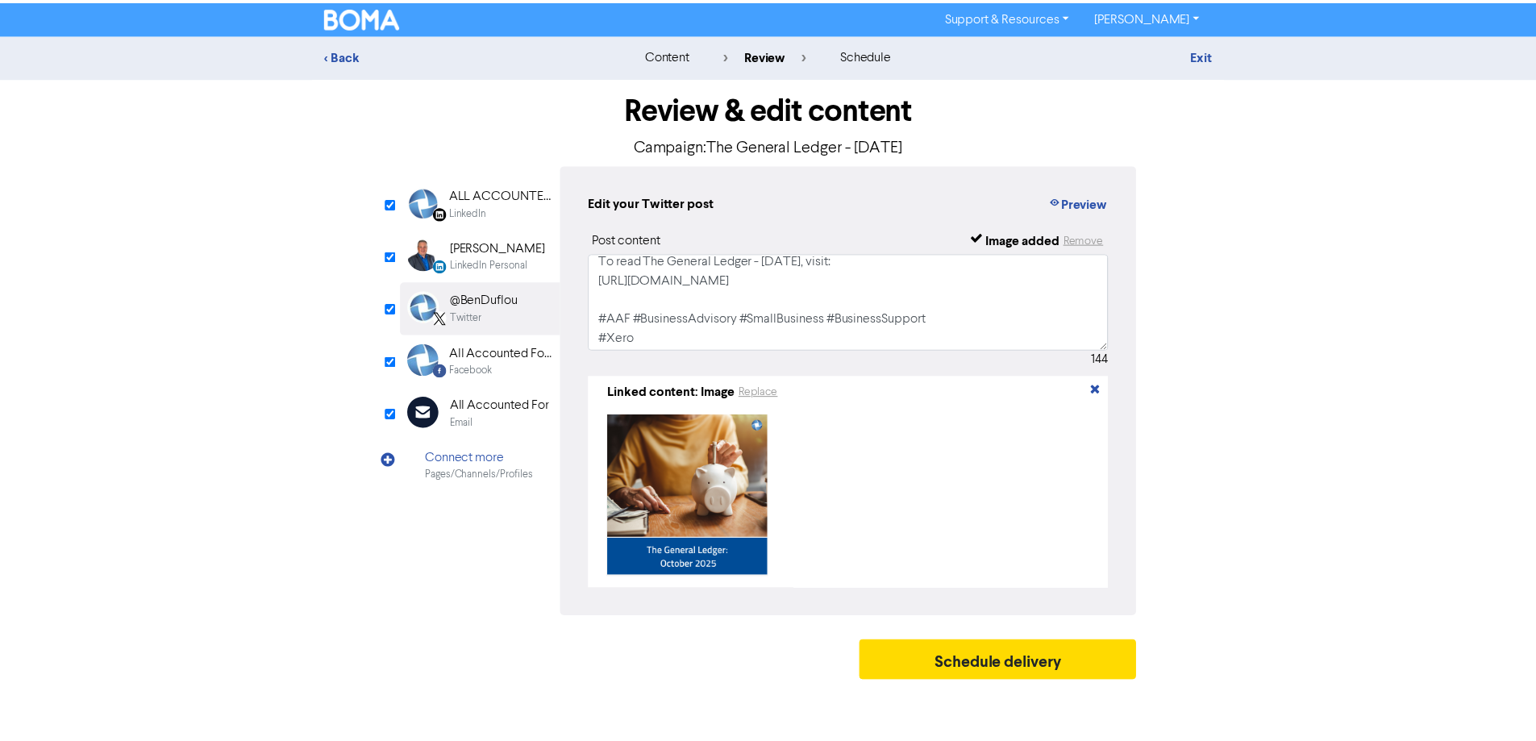
scroll to position [11, 0]
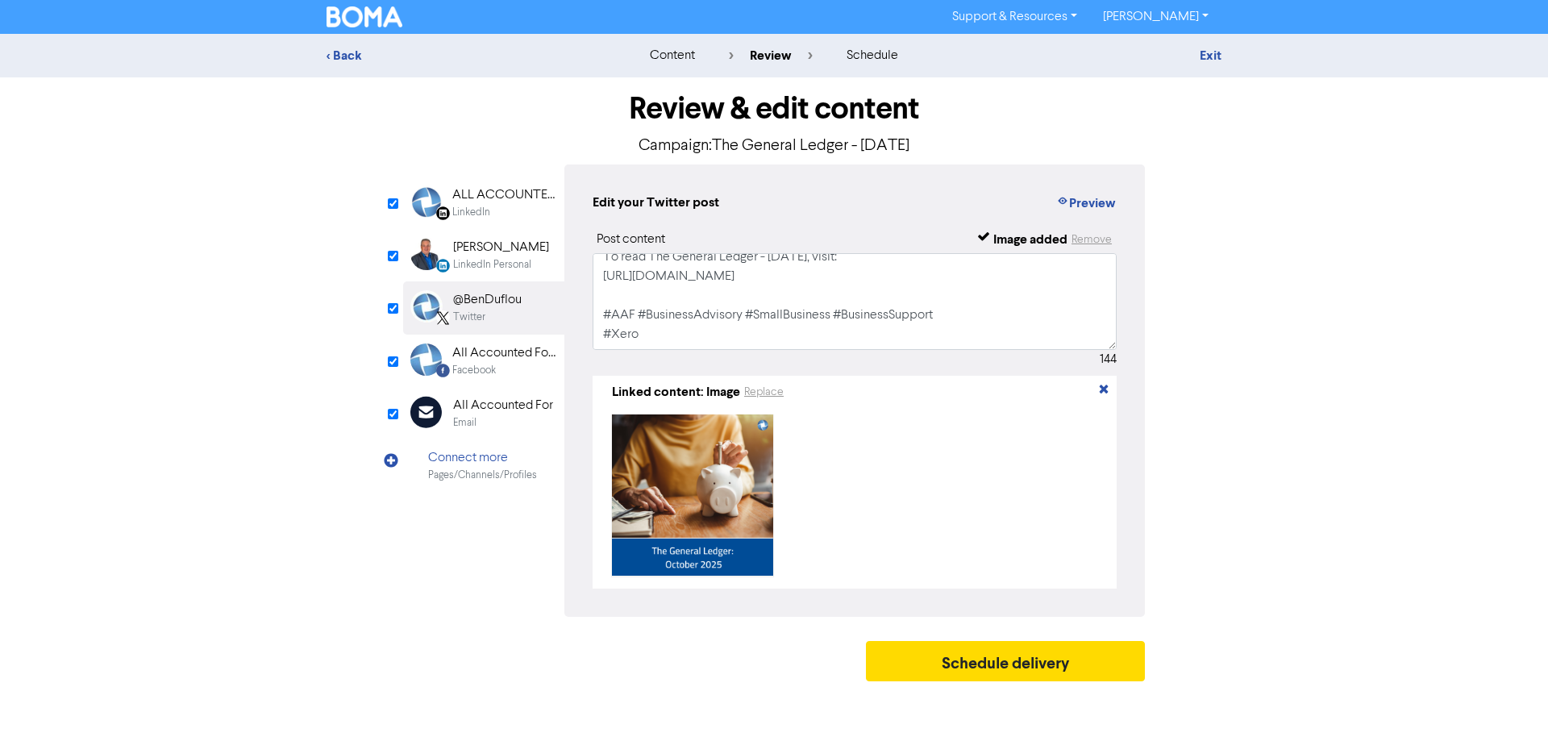
click at [501, 364] on div "Facebook" at bounding box center [503, 370] width 103 height 15
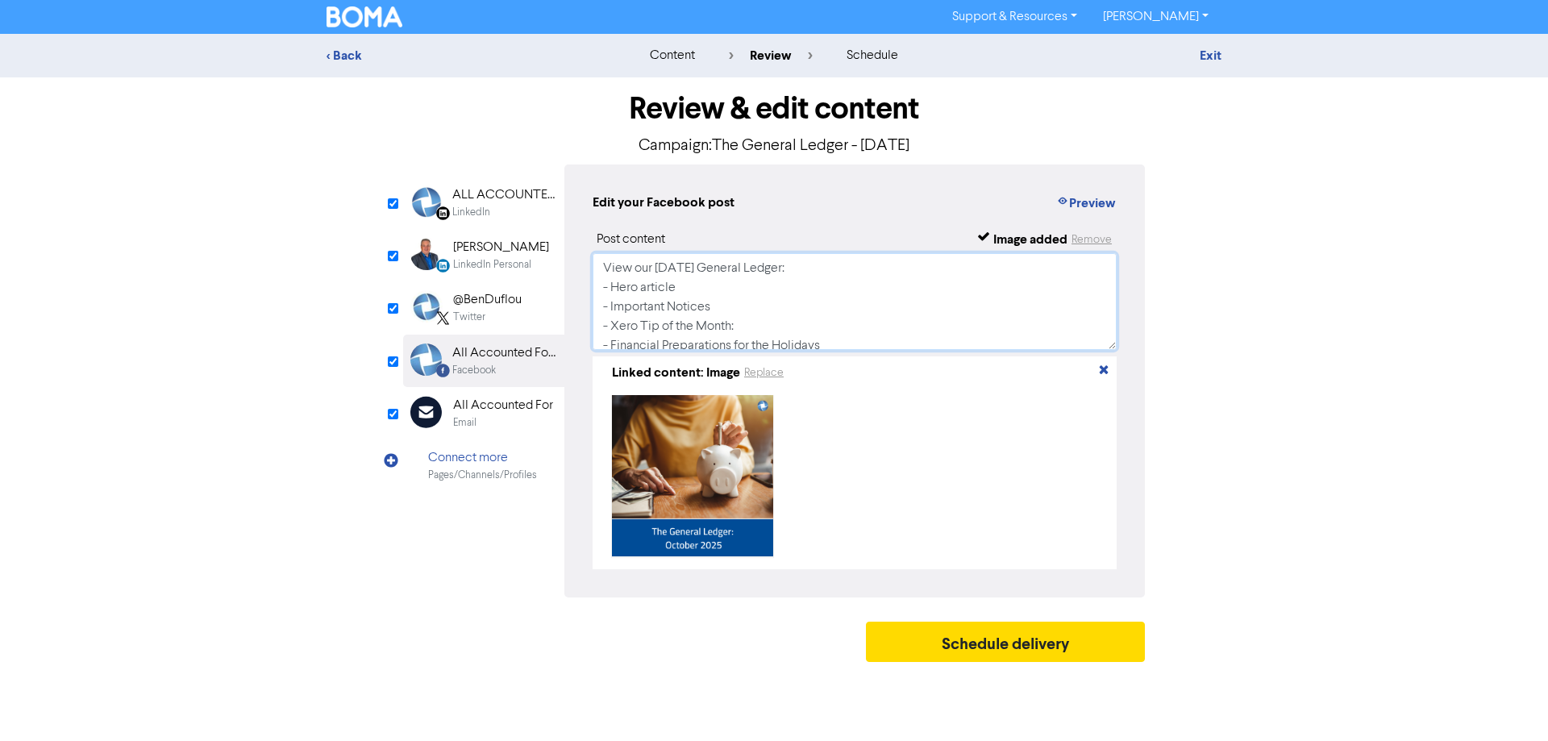
click at [724, 287] on textarea "View our [DATE] General Ledger: - Hero article - Important Notices - Xero Tip o…" at bounding box center [855, 301] width 524 height 97
type textarea "View our [DATE] General Ledger: - Hero article - Important Notices - Xero Tip o…"
click at [1213, 56] on link "Exit" at bounding box center [1211, 56] width 22 height 16
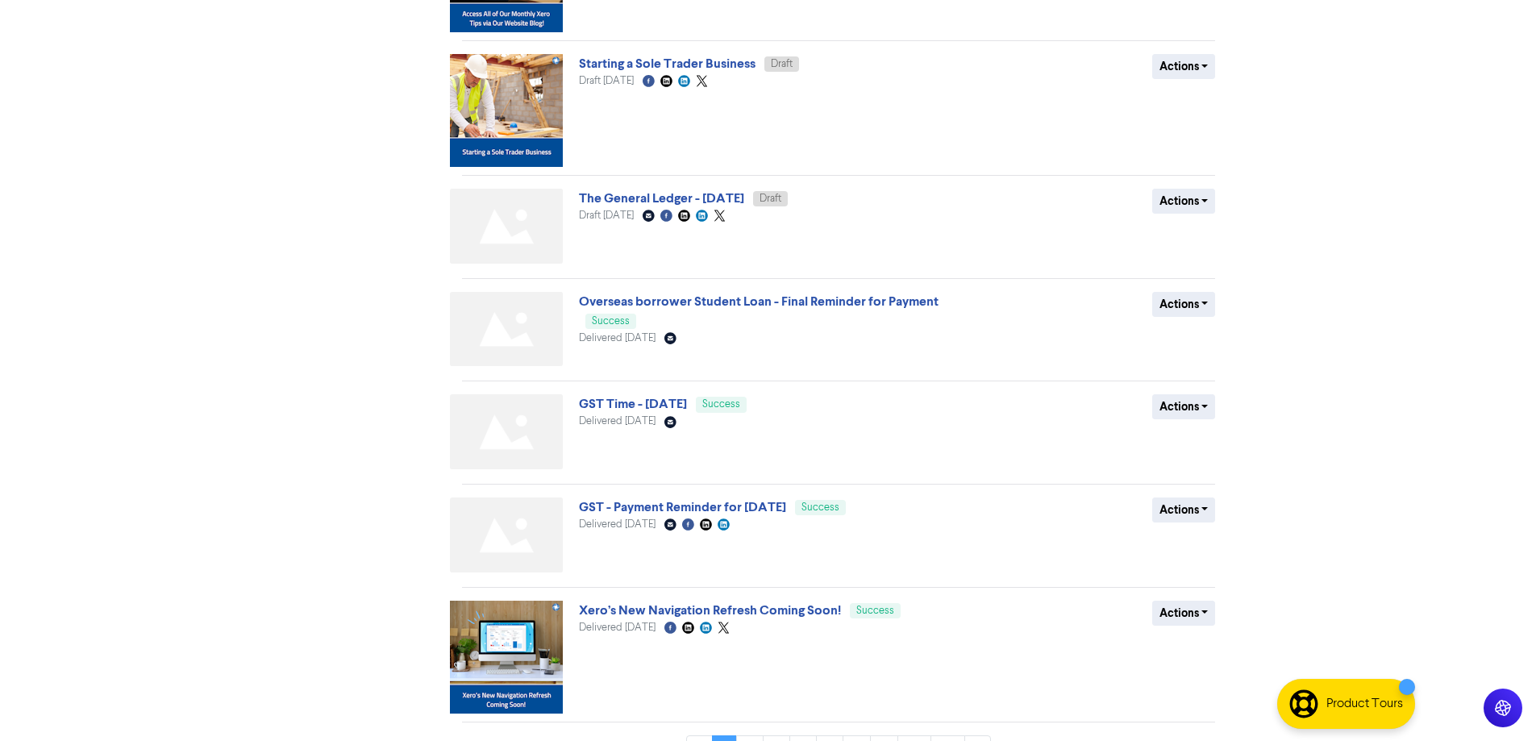
scroll to position [645, 0]
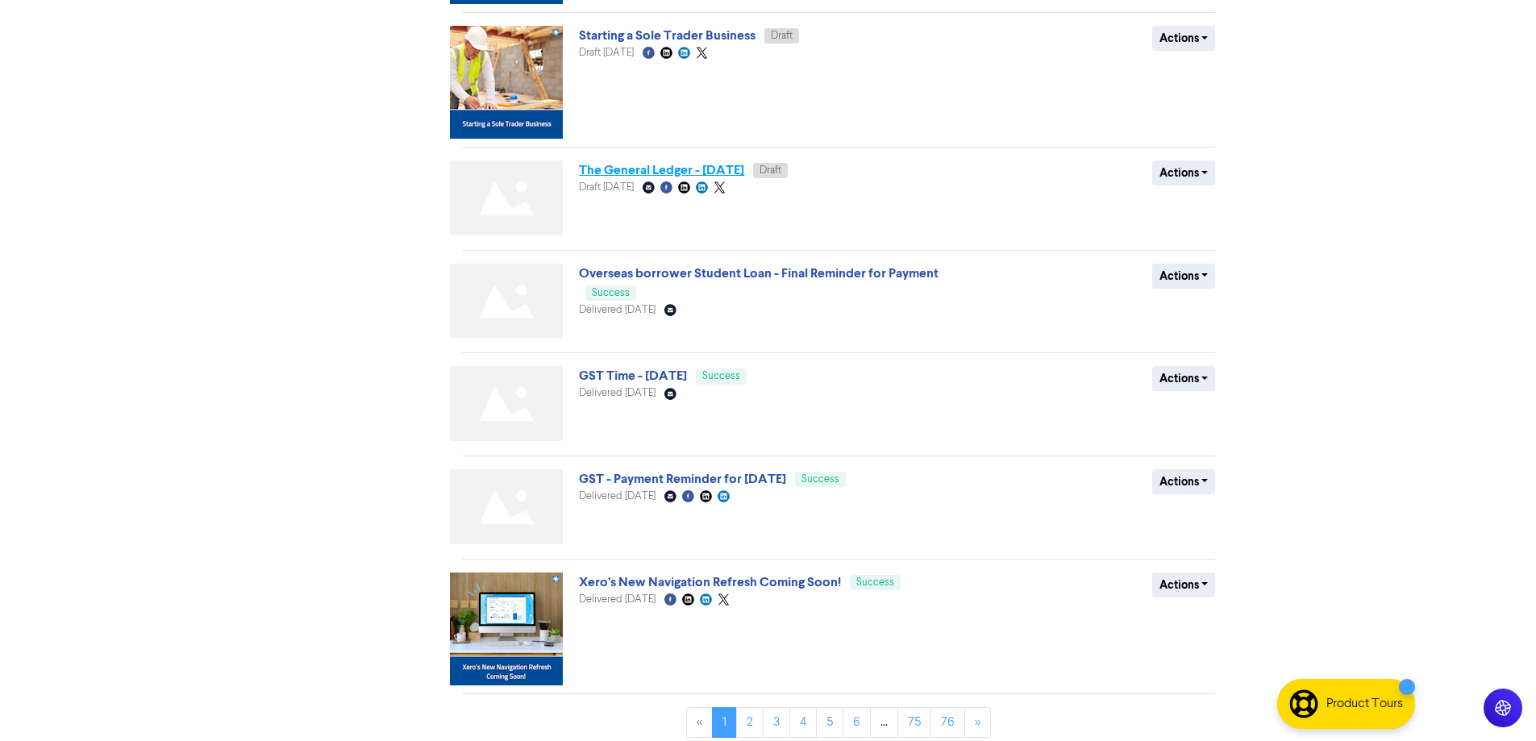
click at [744, 173] on link "The General Ledger - [DATE]" at bounding box center [661, 170] width 165 height 16
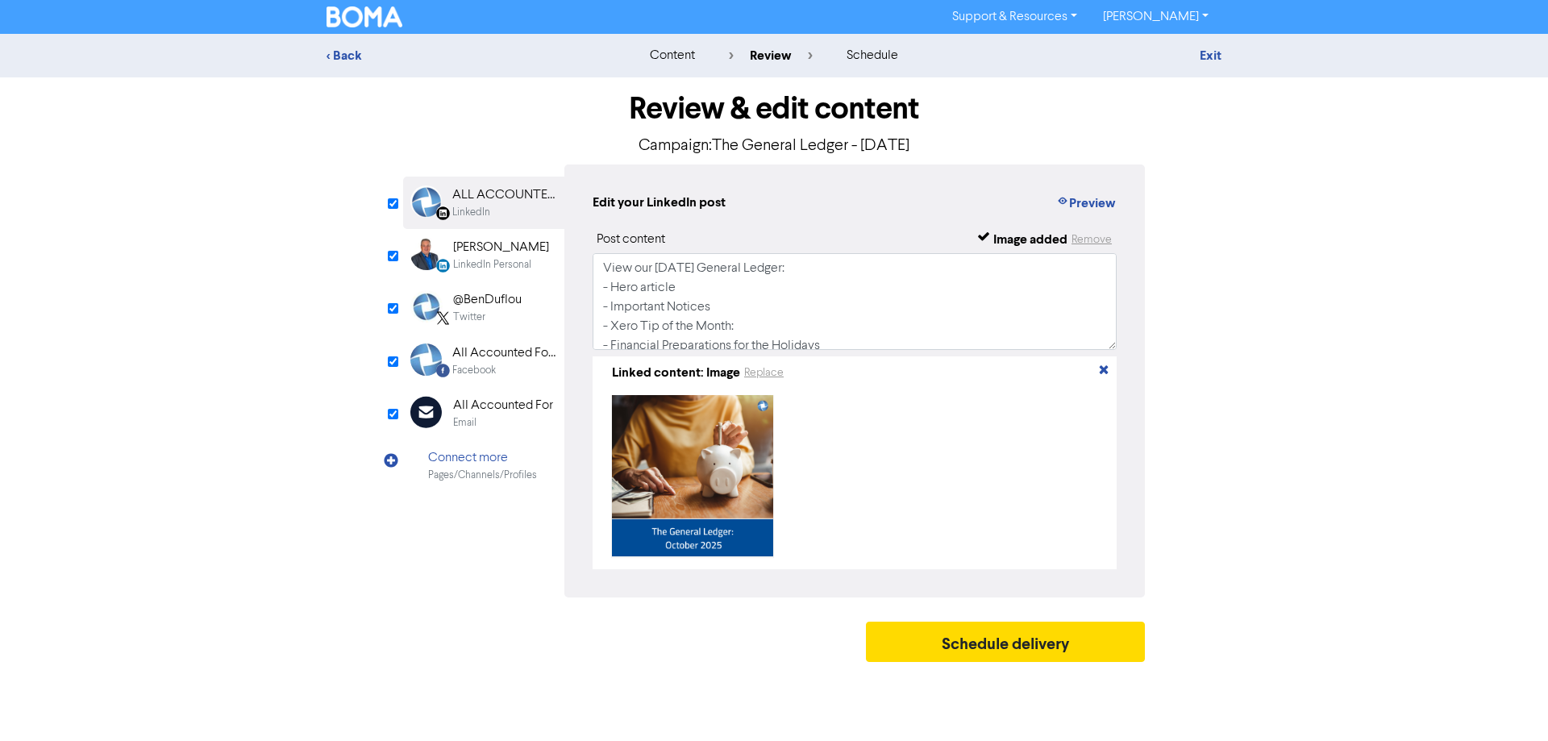
click at [515, 260] on div "LinkedIn Personal" at bounding box center [492, 264] width 78 height 15
click at [510, 312] on div "Twitter" at bounding box center [487, 317] width 69 height 15
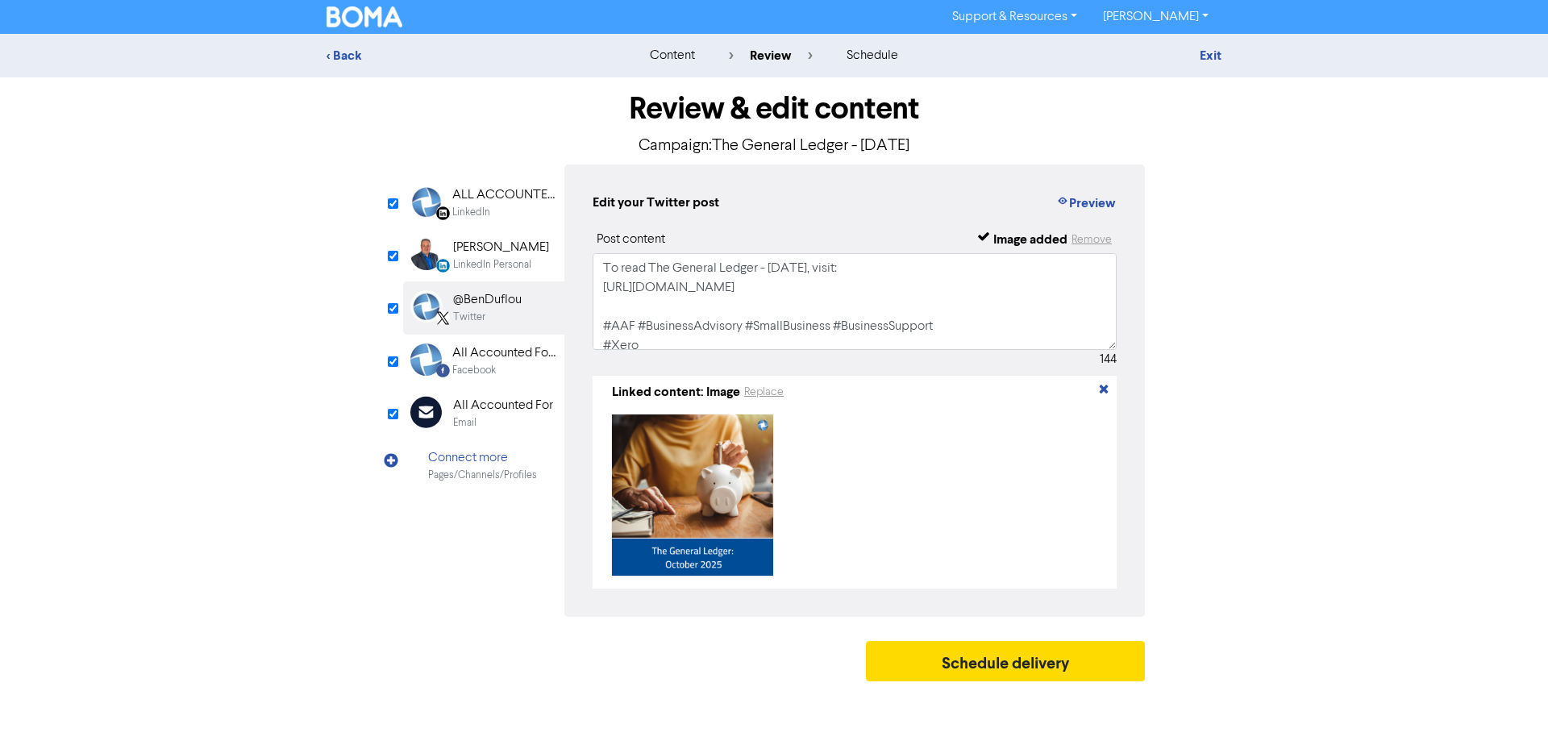
click at [520, 345] on div "All Accounted For Limited" at bounding box center [503, 353] width 103 height 19
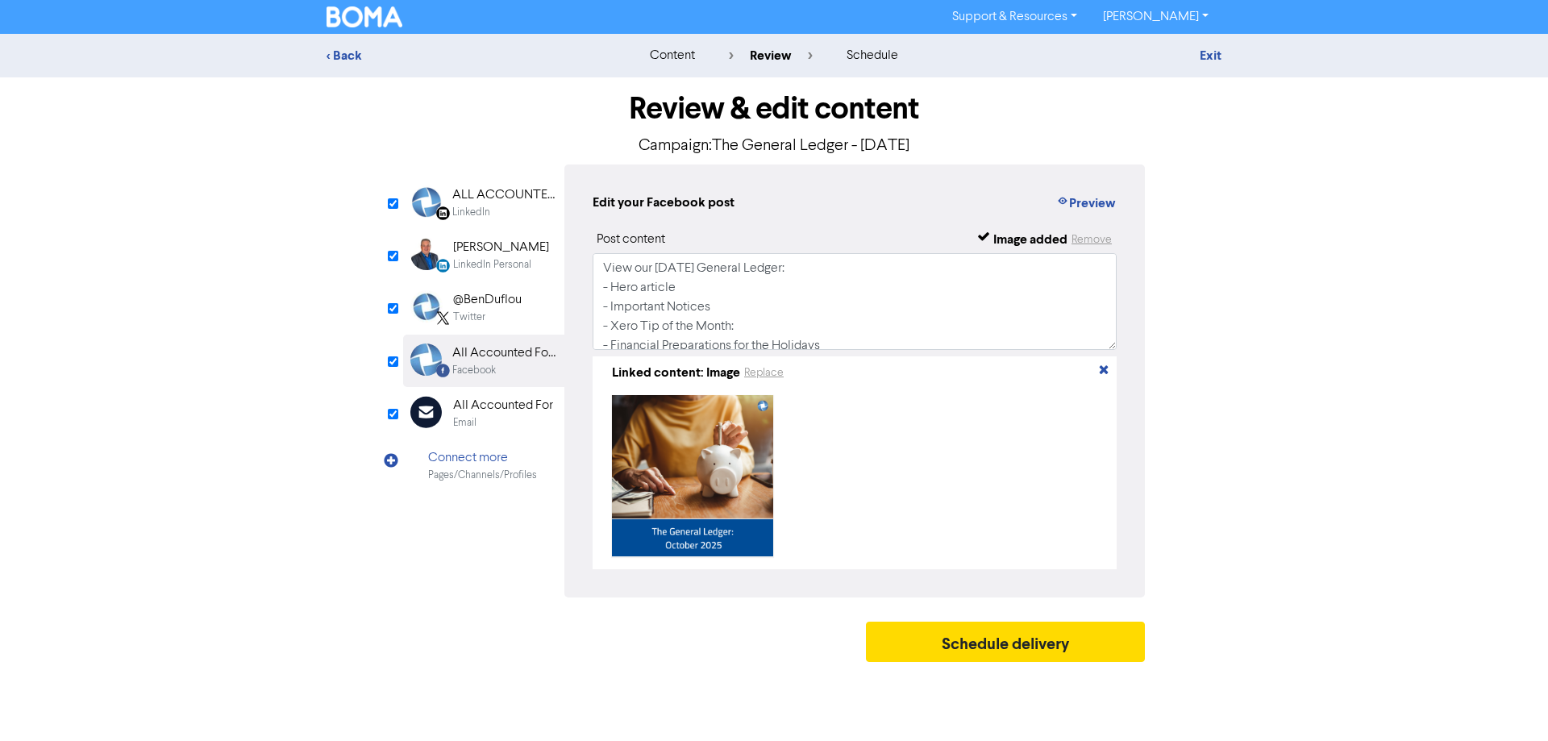
click at [513, 198] on div "ALL ACCOUNTED FOR LTD" at bounding box center [503, 194] width 103 height 19
drag, startPoint x: 906, startPoint y: 146, endPoint x: 836, endPoint y: 149, distance: 70.2
click at [836, 149] on p "Campaign: The General Ledger - [DATE]" at bounding box center [774, 146] width 742 height 24
copy p "November"
click at [520, 197] on div "ALL ACCOUNTED FOR LTD" at bounding box center [503, 194] width 103 height 19
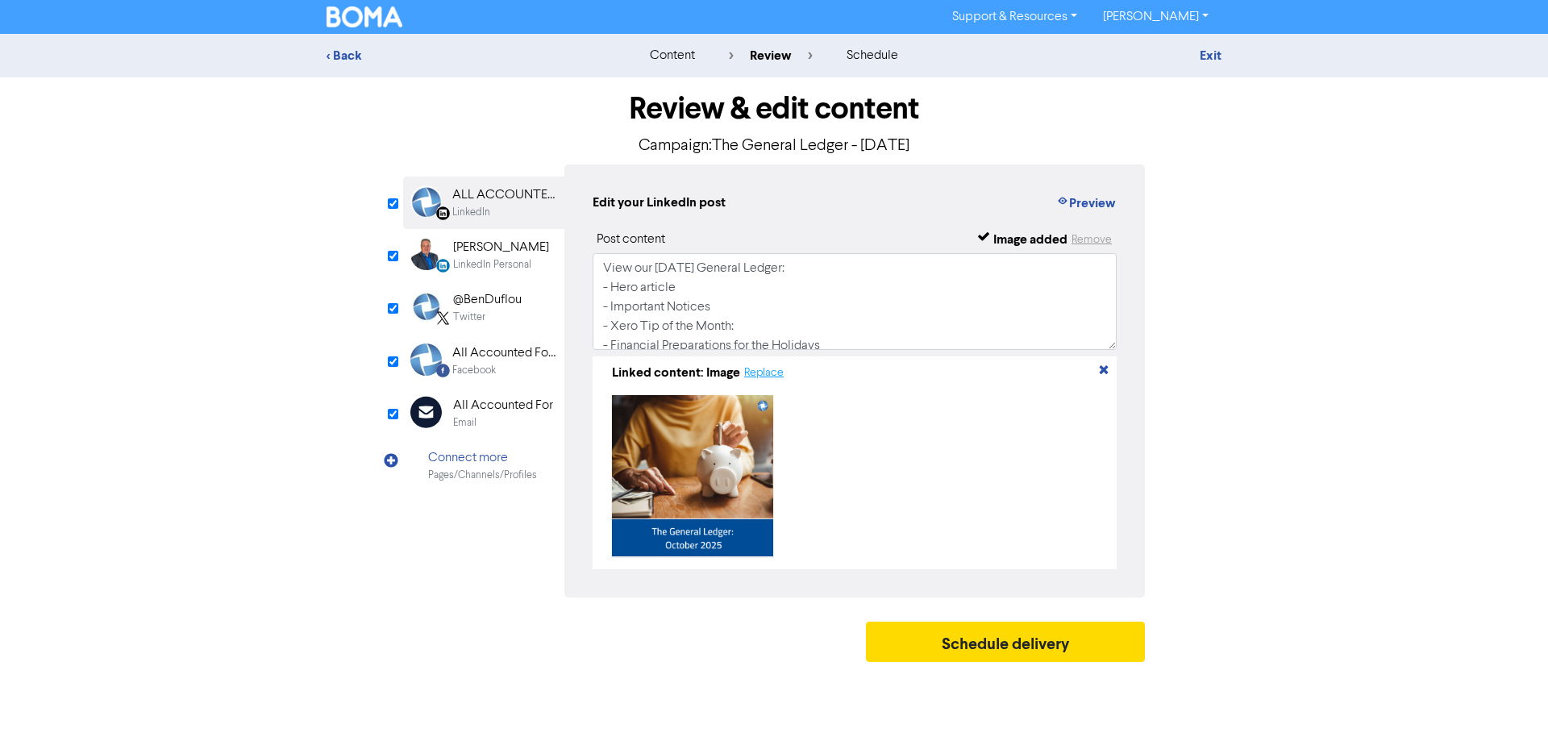
click at [758, 373] on button "Replace" at bounding box center [764, 373] width 41 height 19
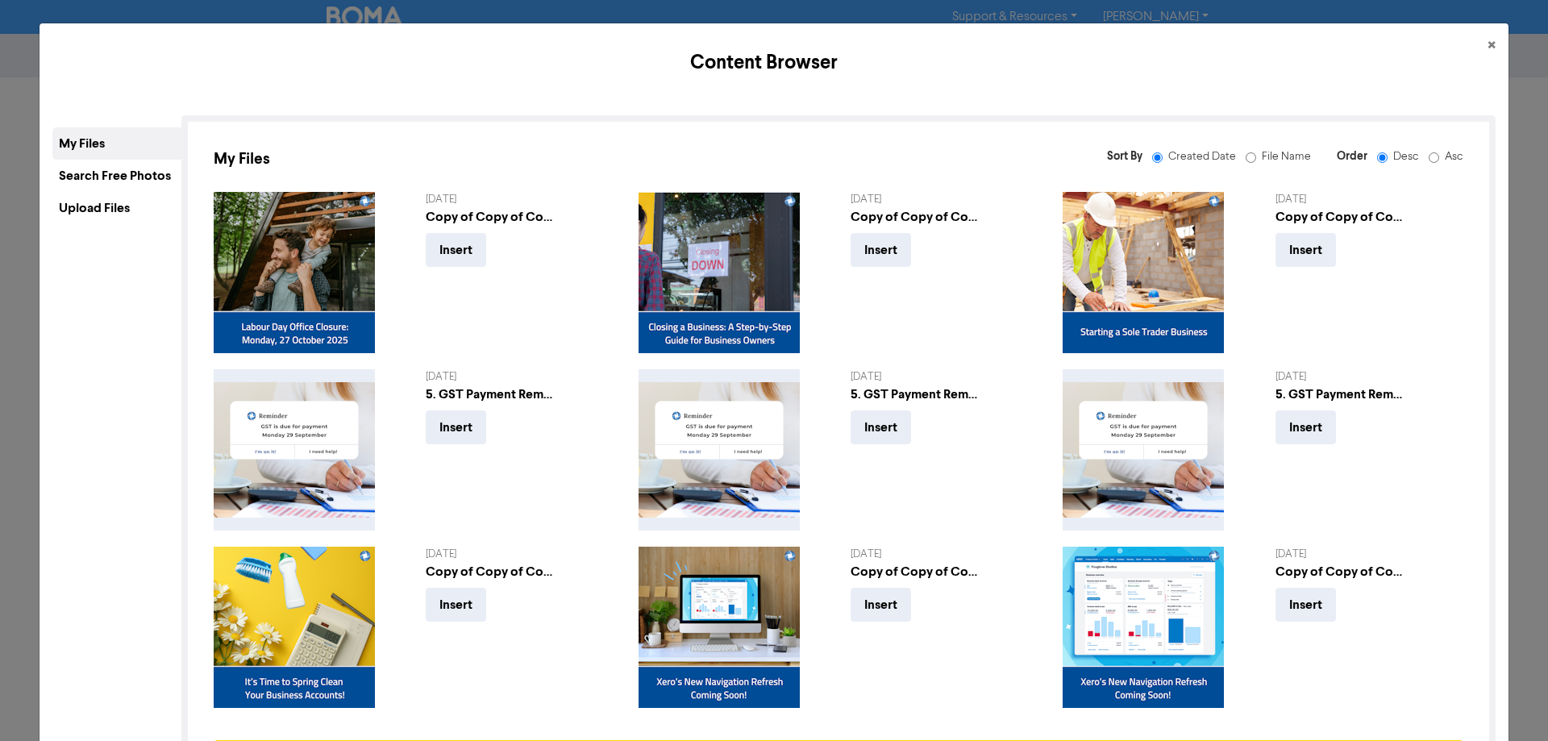
click at [110, 216] on div "Upload Files" at bounding box center [116, 208] width 129 height 32
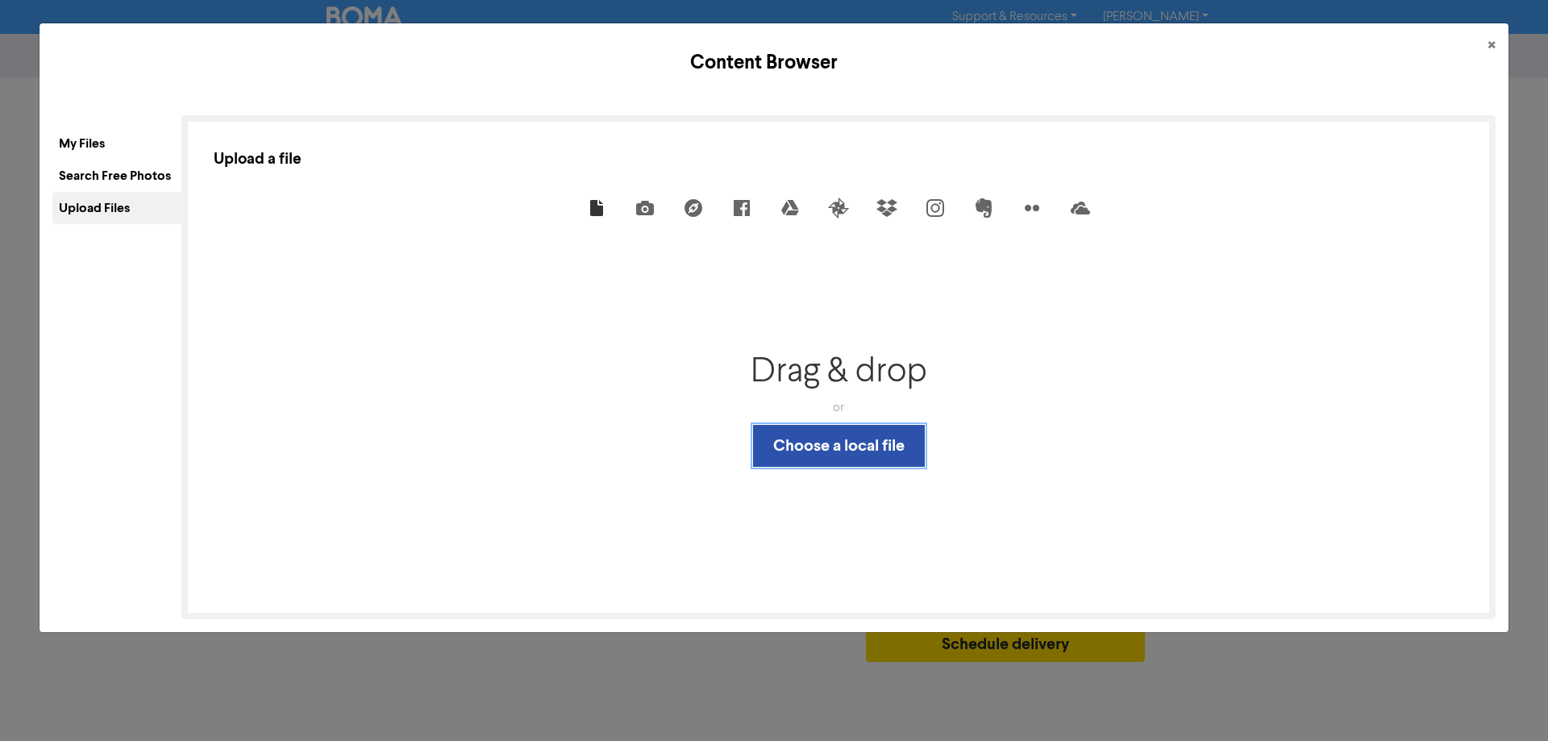
click at [845, 445] on button "Choose a local file" at bounding box center [839, 446] width 172 height 42
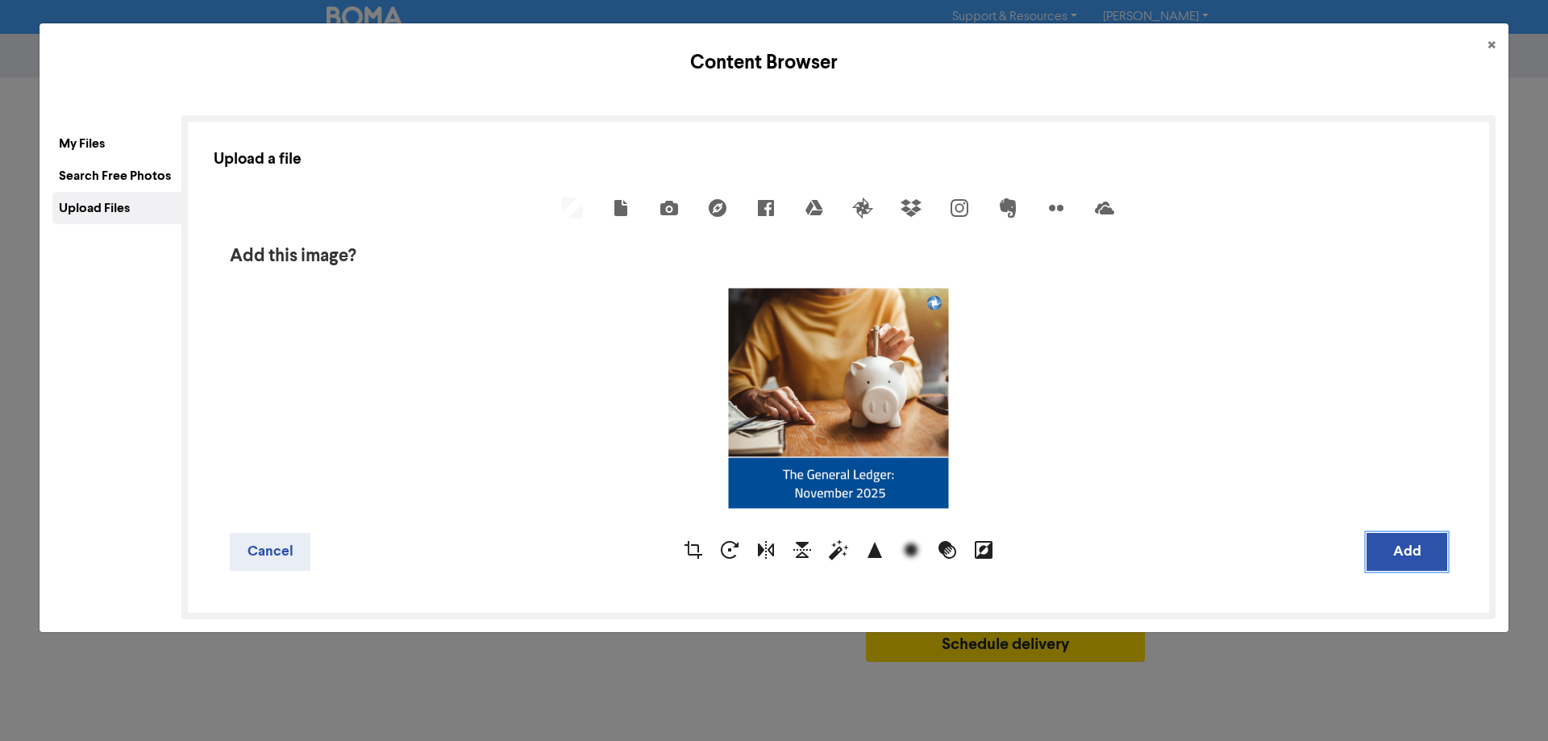
click at [1421, 548] on button "Add" at bounding box center [1407, 552] width 81 height 38
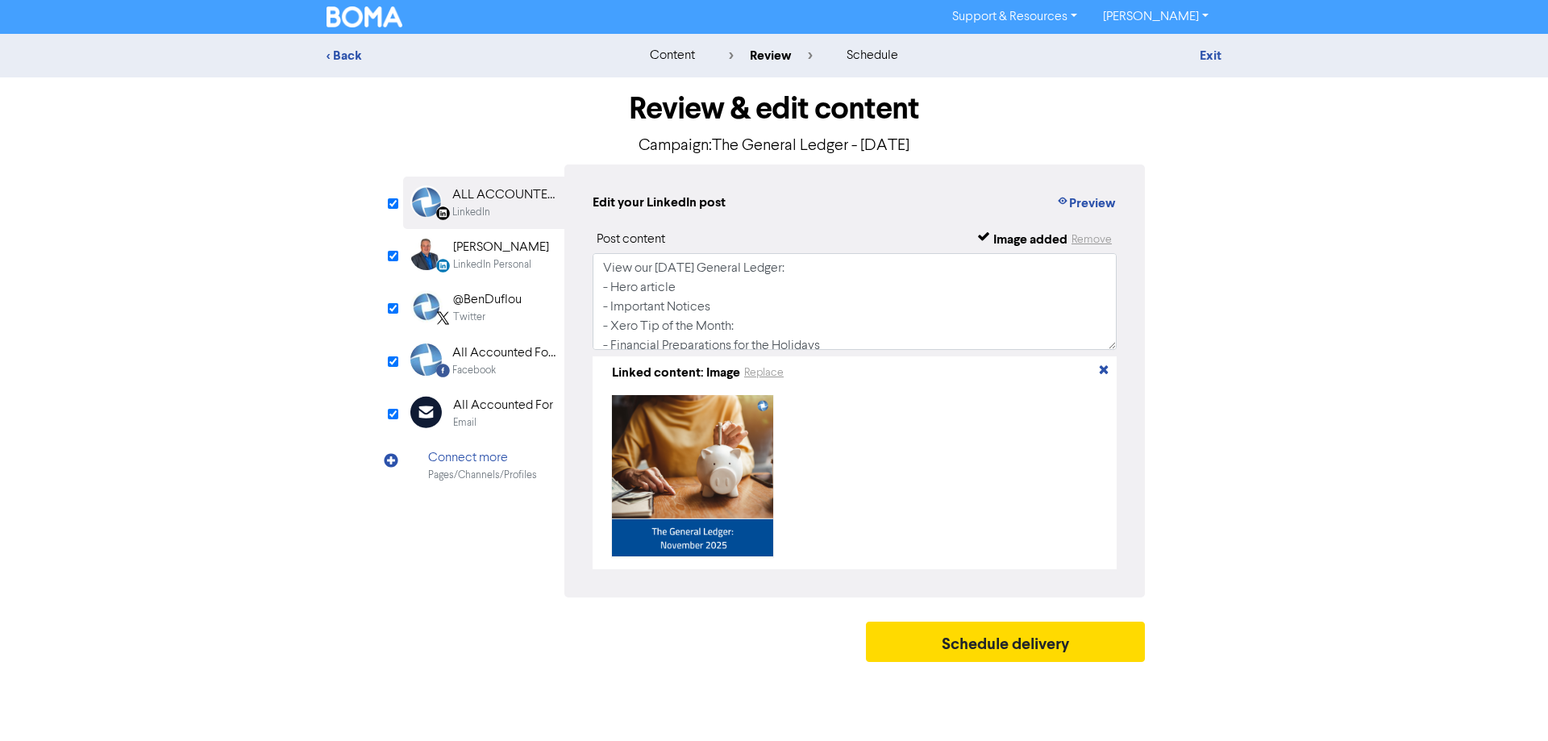
click at [511, 256] on div "[PERSON_NAME]" at bounding box center [501, 247] width 96 height 19
click at [763, 370] on button "Replace" at bounding box center [764, 373] width 41 height 19
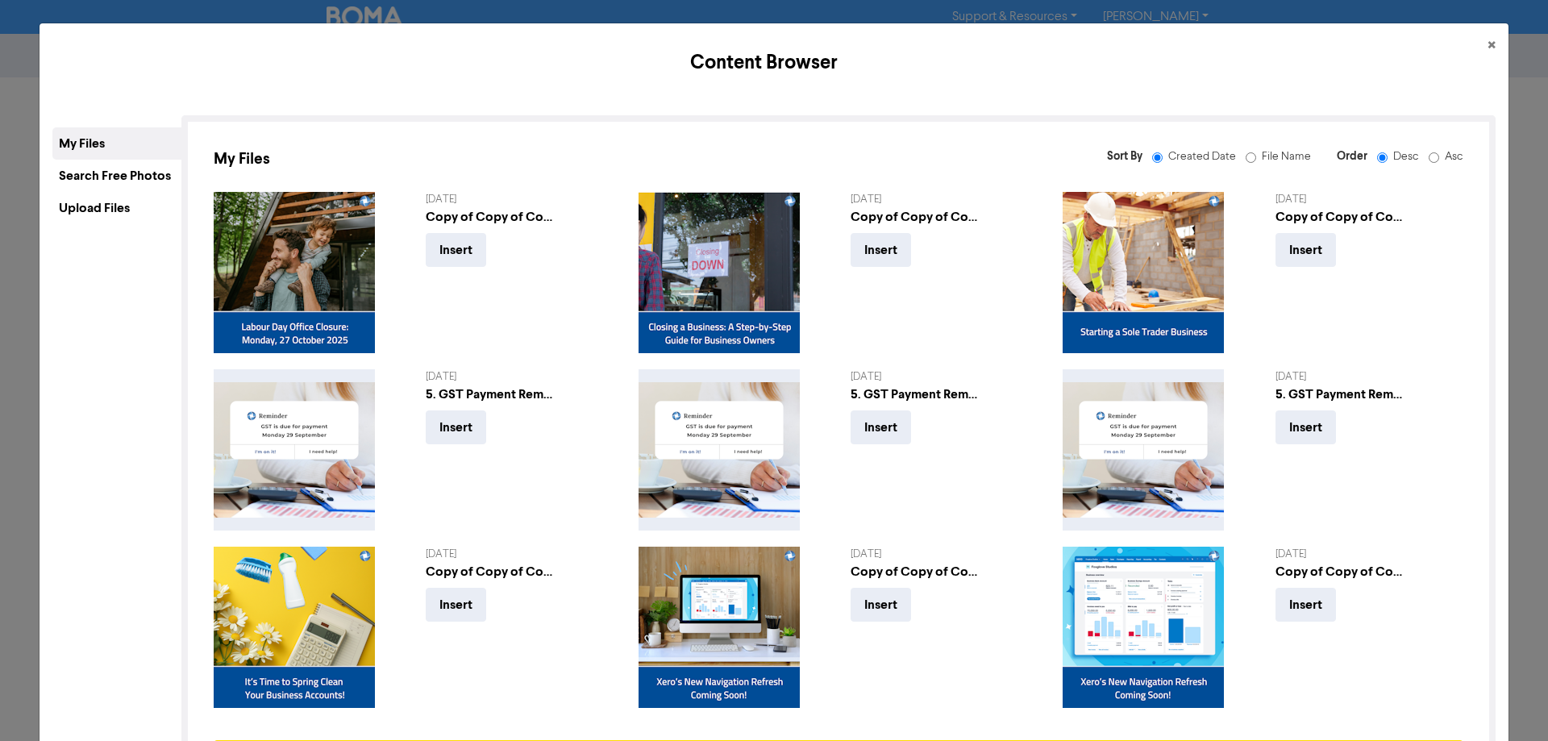
click at [128, 210] on div "Upload Files" at bounding box center [116, 208] width 129 height 32
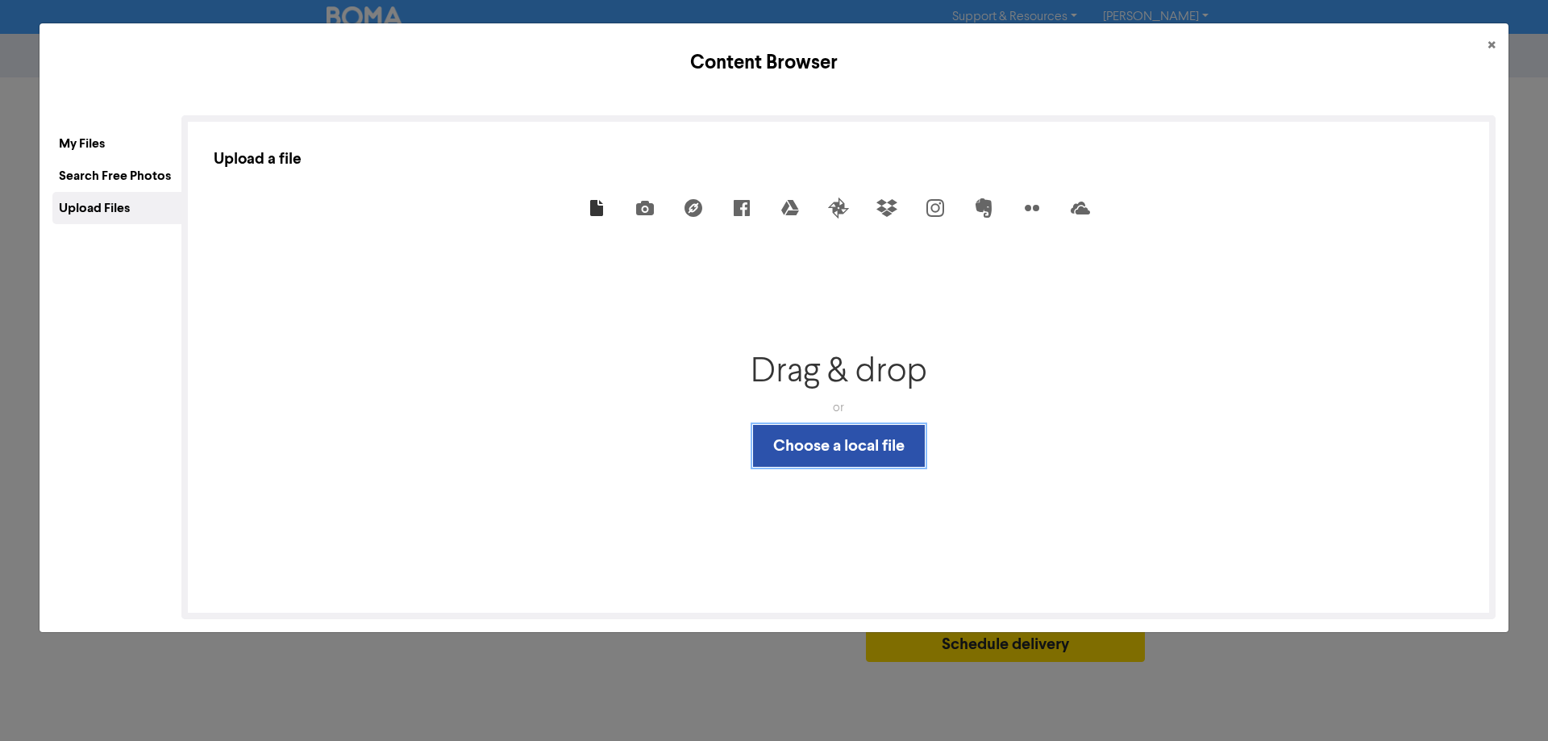
click at [820, 435] on button "Choose a local file" at bounding box center [839, 446] width 172 height 42
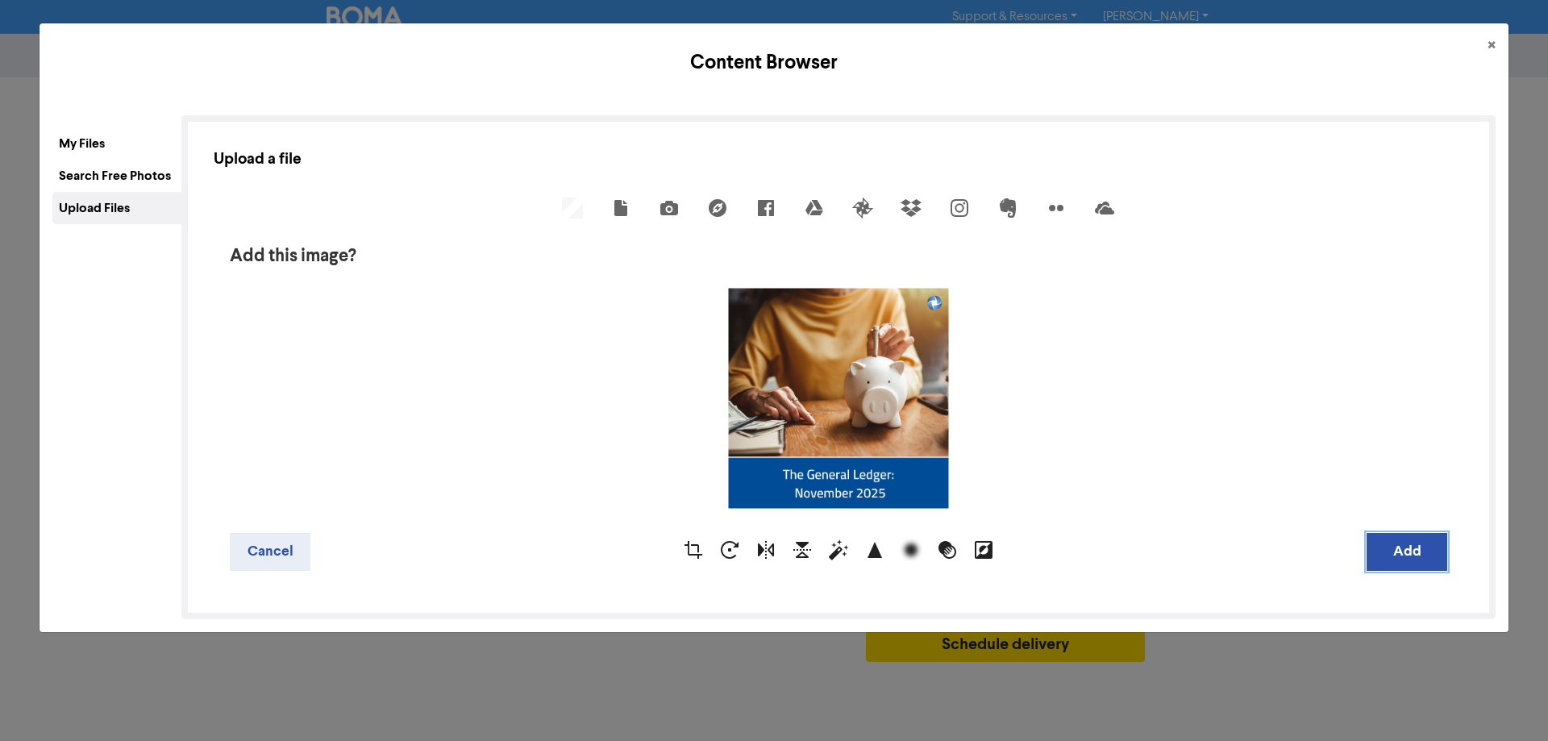
click at [1399, 548] on button "Add" at bounding box center [1407, 552] width 81 height 38
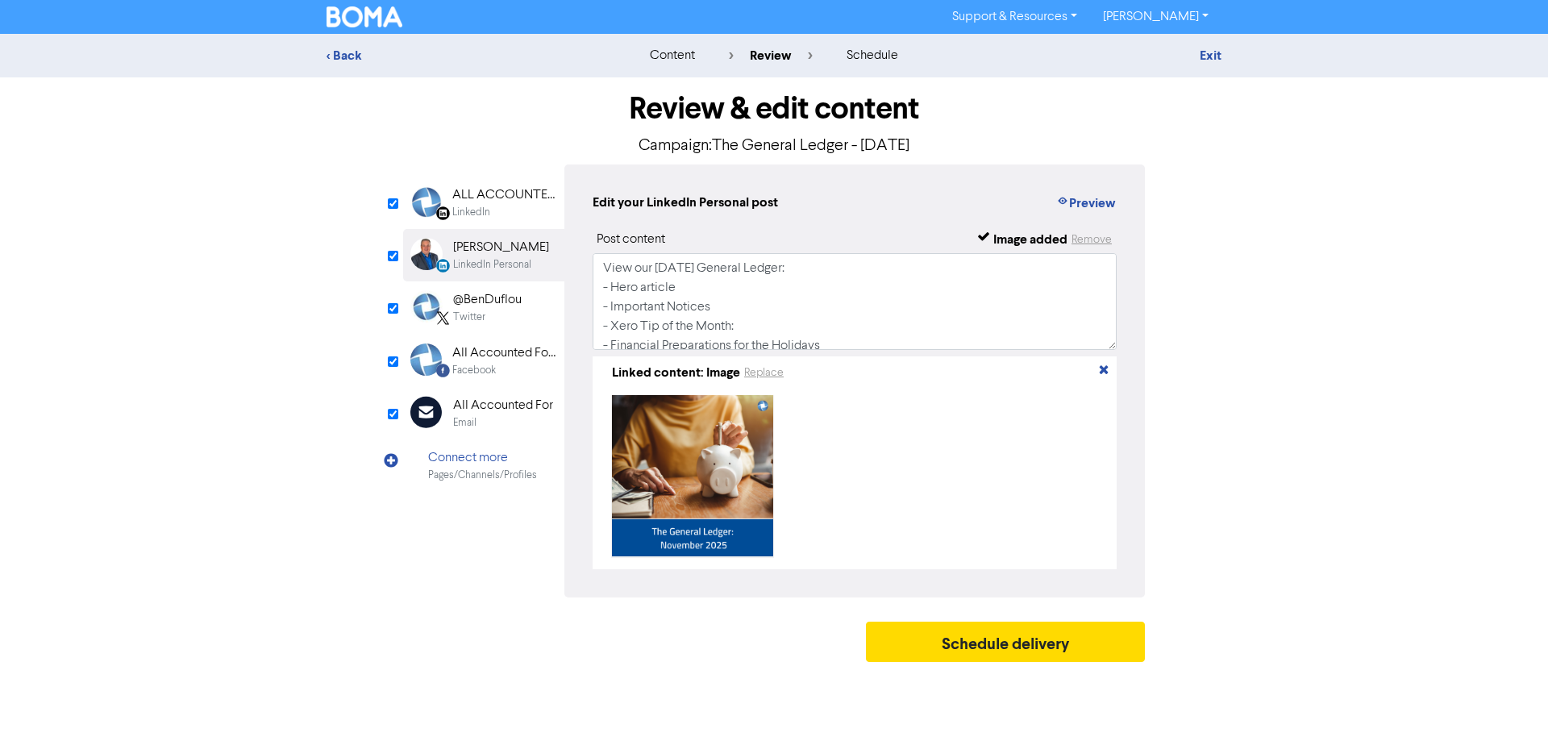
click at [498, 201] on div "ALL ACCOUNTED FOR LTD" at bounding box center [503, 194] width 103 height 19
click at [508, 253] on div "[PERSON_NAME]" at bounding box center [501, 247] width 96 height 19
click at [497, 305] on div "@BenDuflou" at bounding box center [487, 299] width 69 height 19
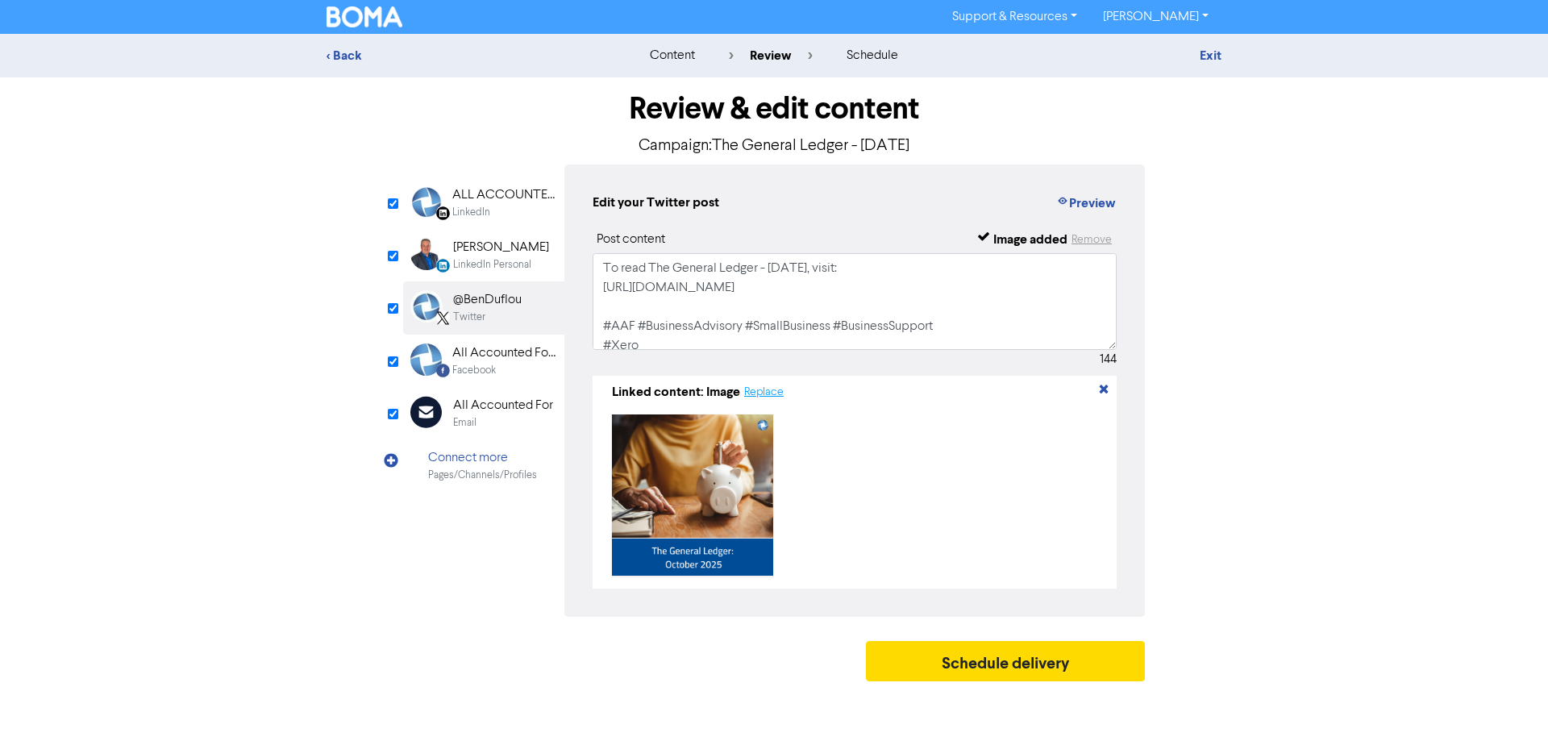
click at [771, 394] on button "Replace" at bounding box center [764, 392] width 41 height 19
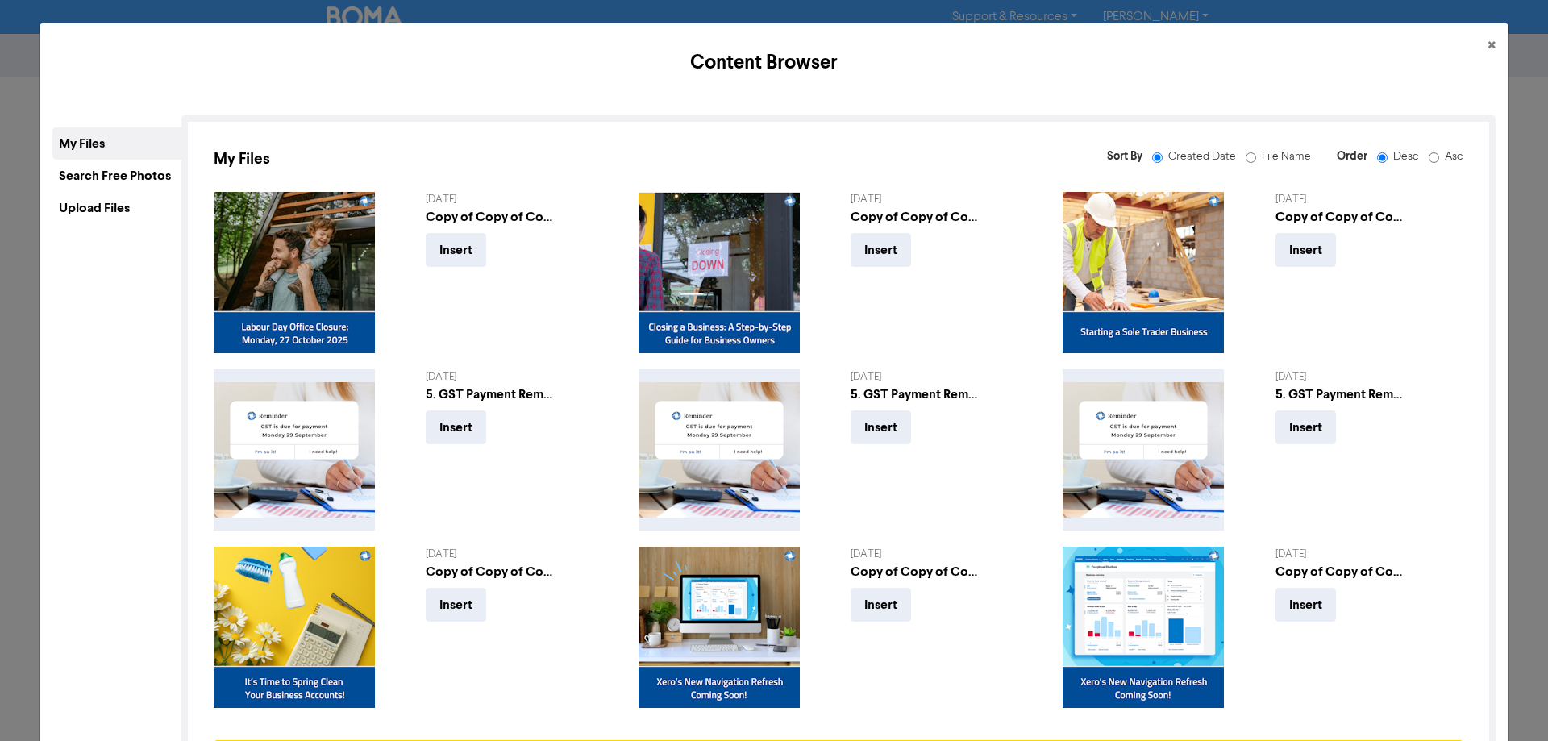
click at [130, 212] on div "Upload Files" at bounding box center [116, 208] width 129 height 32
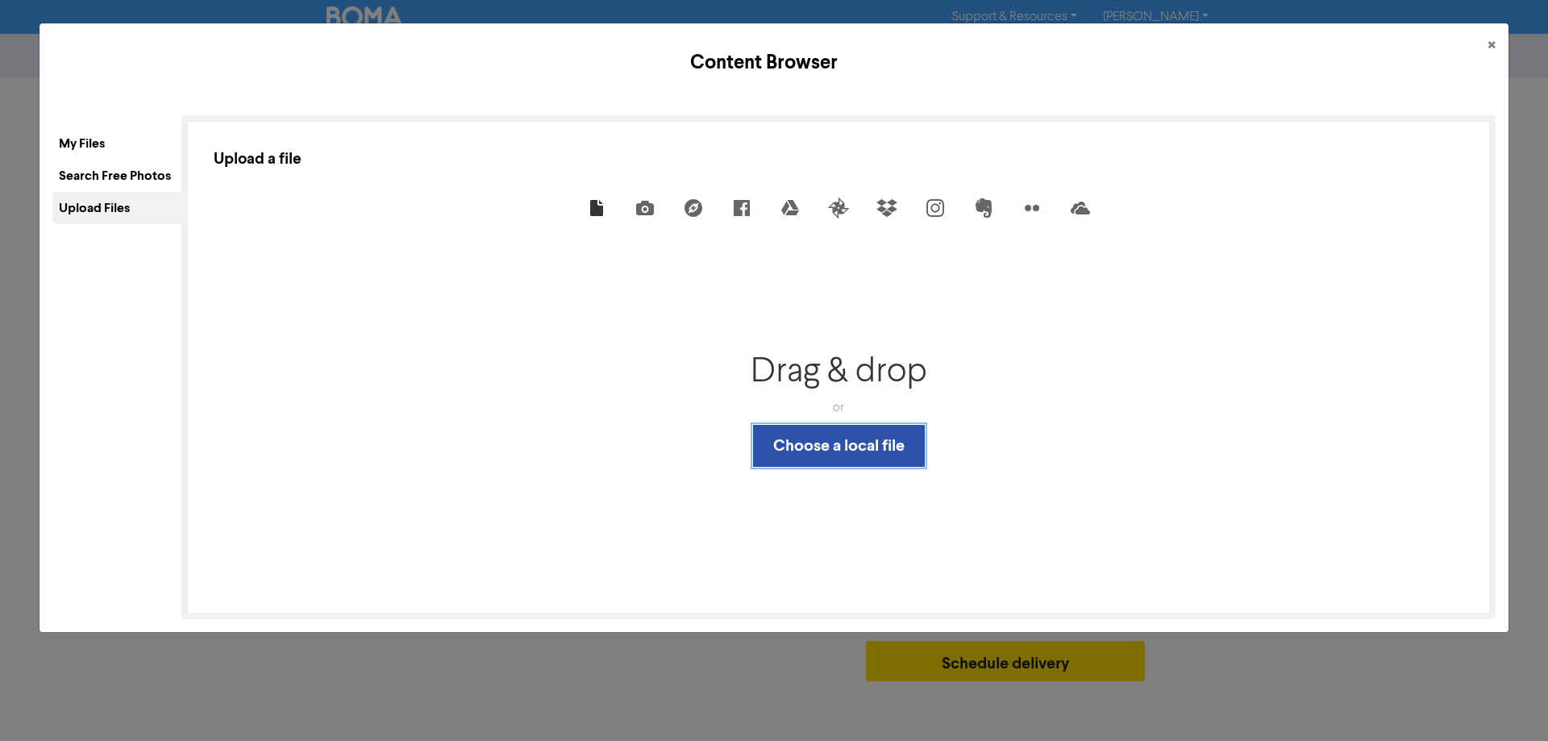
click at [840, 450] on button "Choose a local file" at bounding box center [839, 446] width 172 height 42
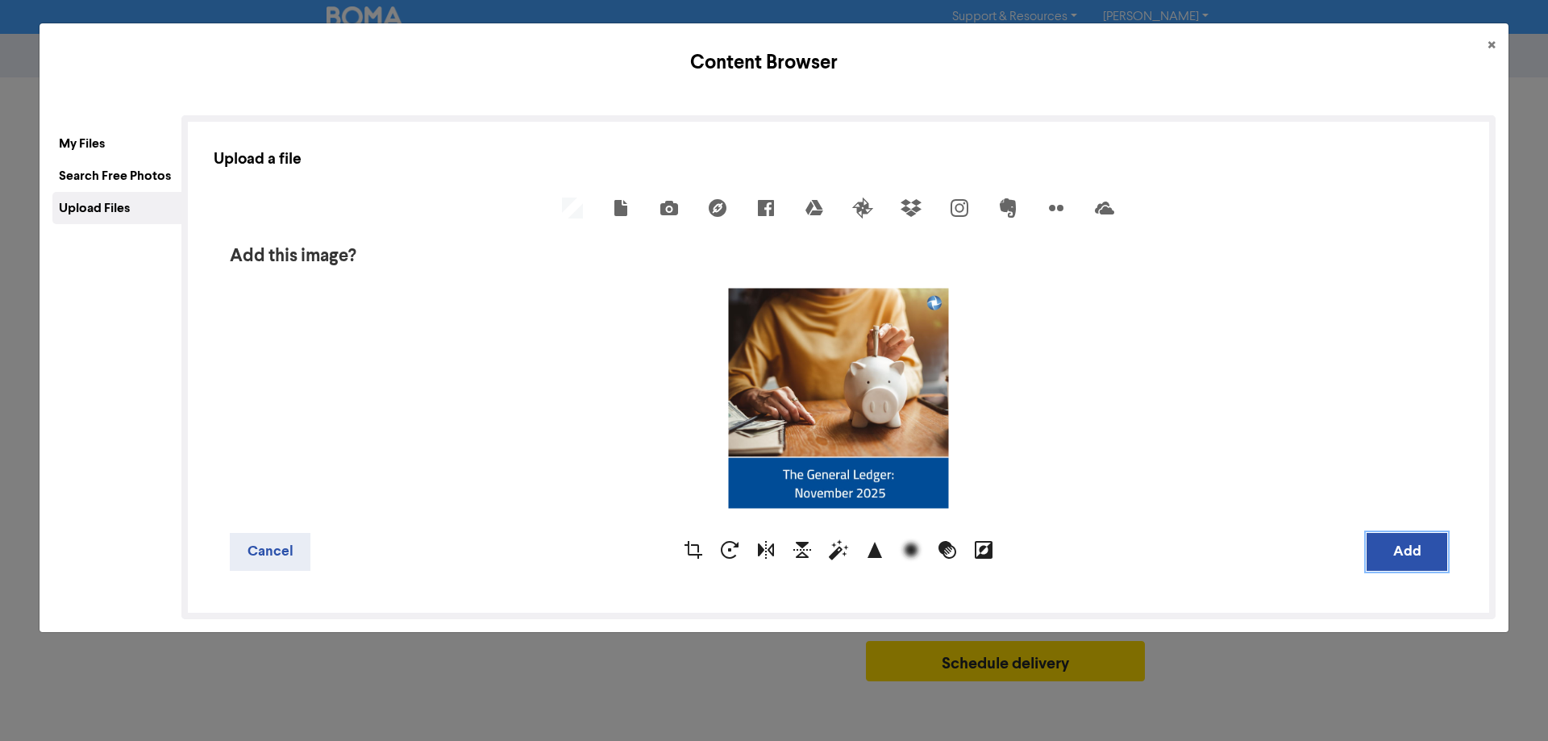
click at [1418, 549] on button "Add" at bounding box center [1407, 552] width 81 height 38
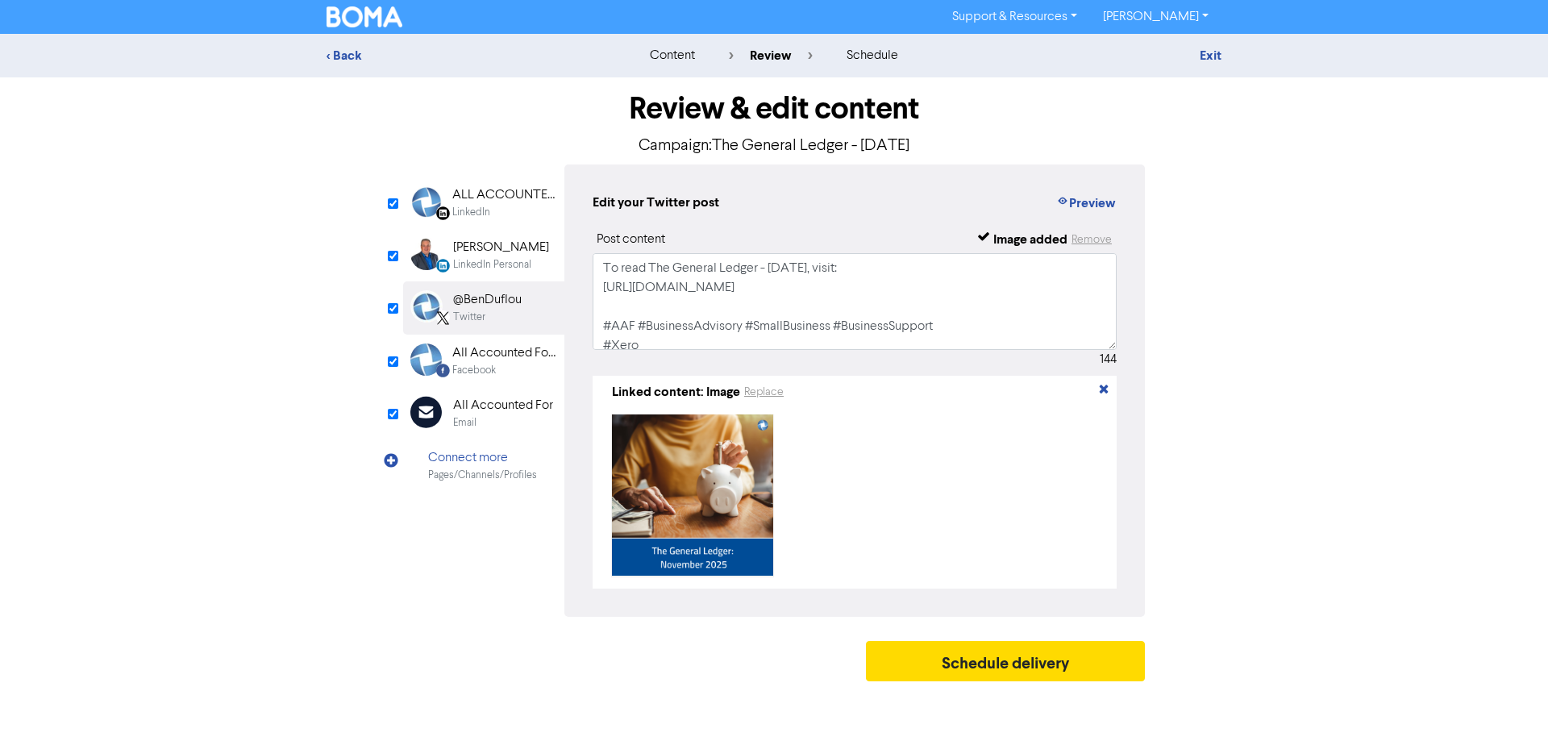
click at [510, 366] on div "Facebook" at bounding box center [503, 370] width 103 height 15
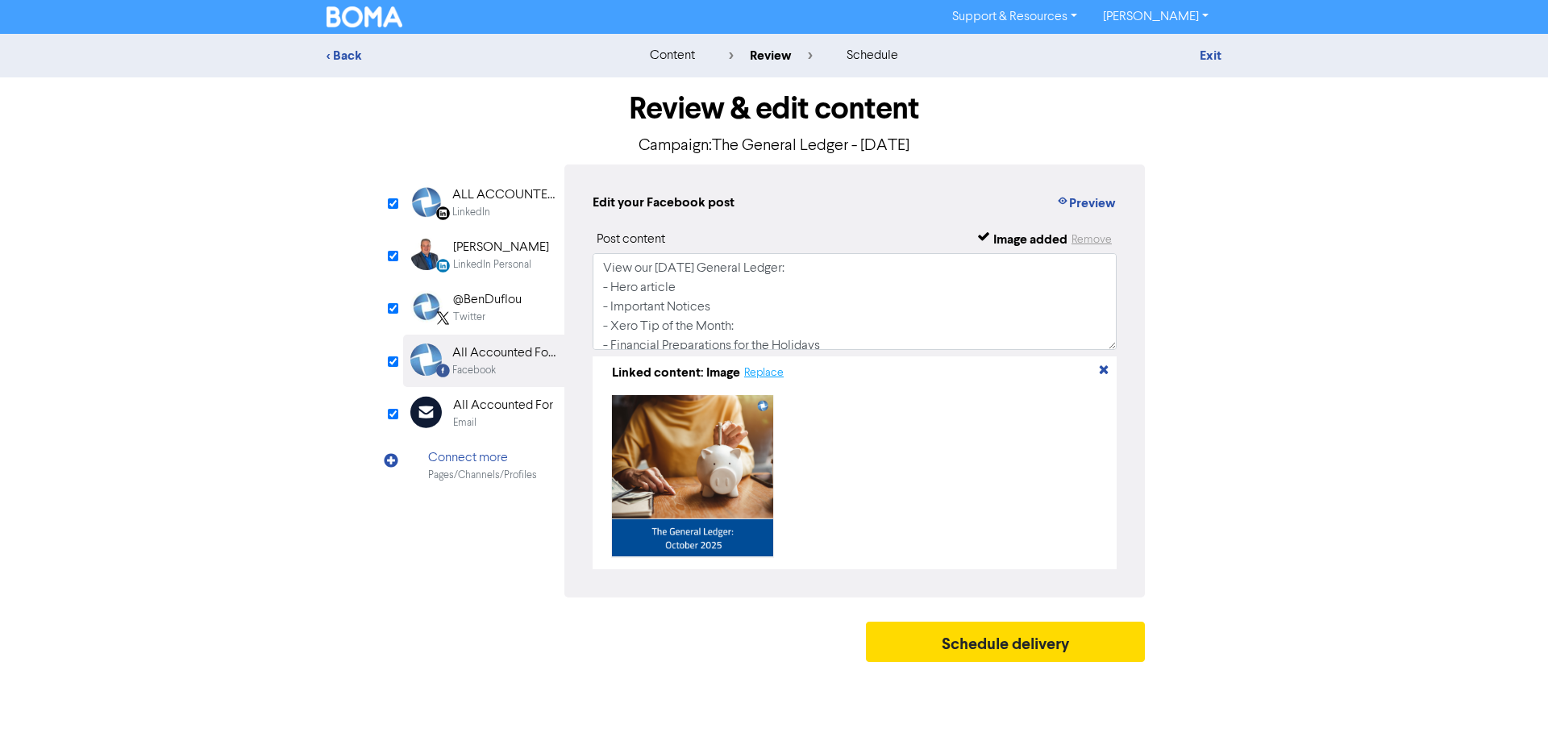
click at [767, 373] on button "Replace" at bounding box center [764, 373] width 41 height 19
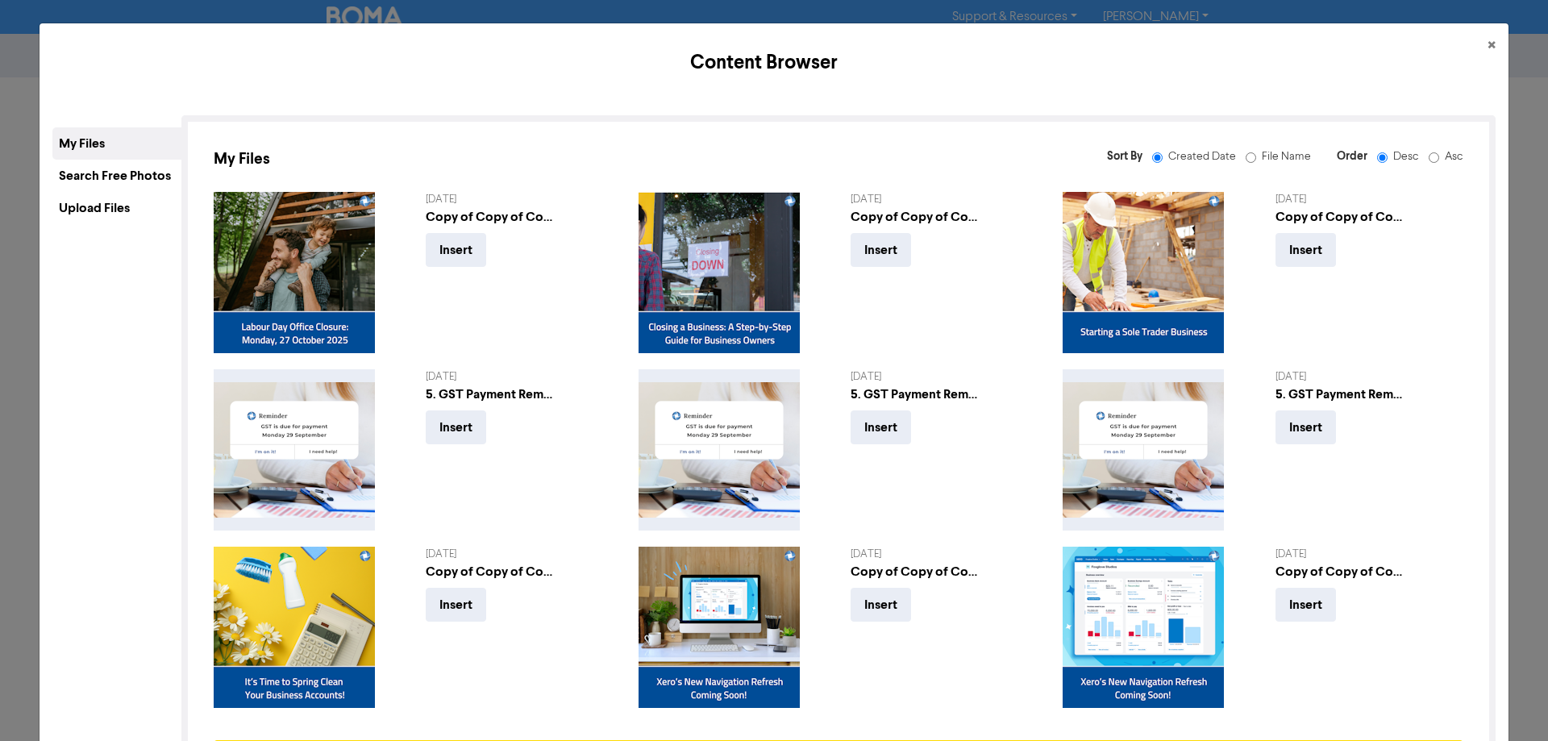
click at [128, 202] on div "Upload Files" at bounding box center [116, 208] width 129 height 32
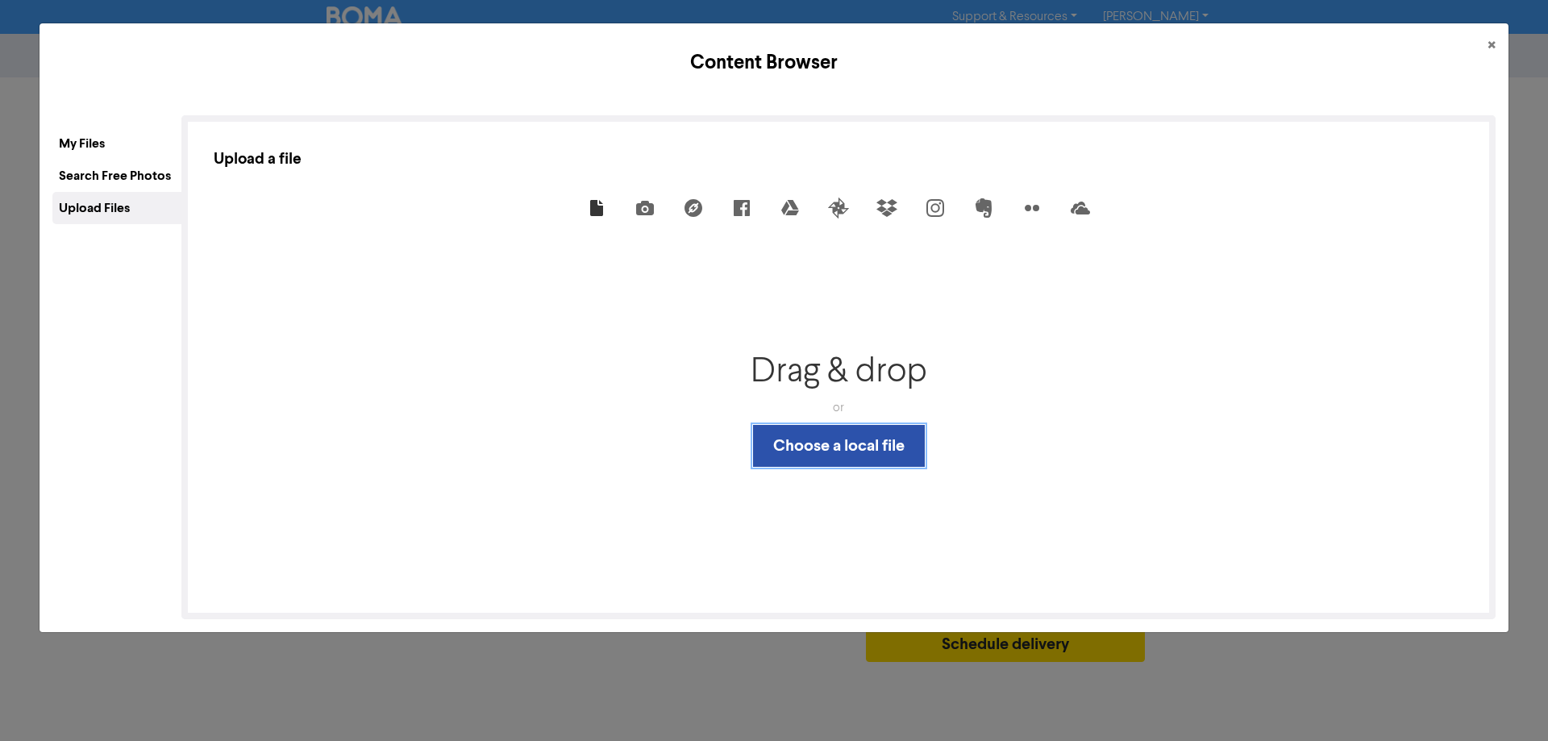
click at [815, 460] on button "Choose a local file" at bounding box center [839, 446] width 172 height 42
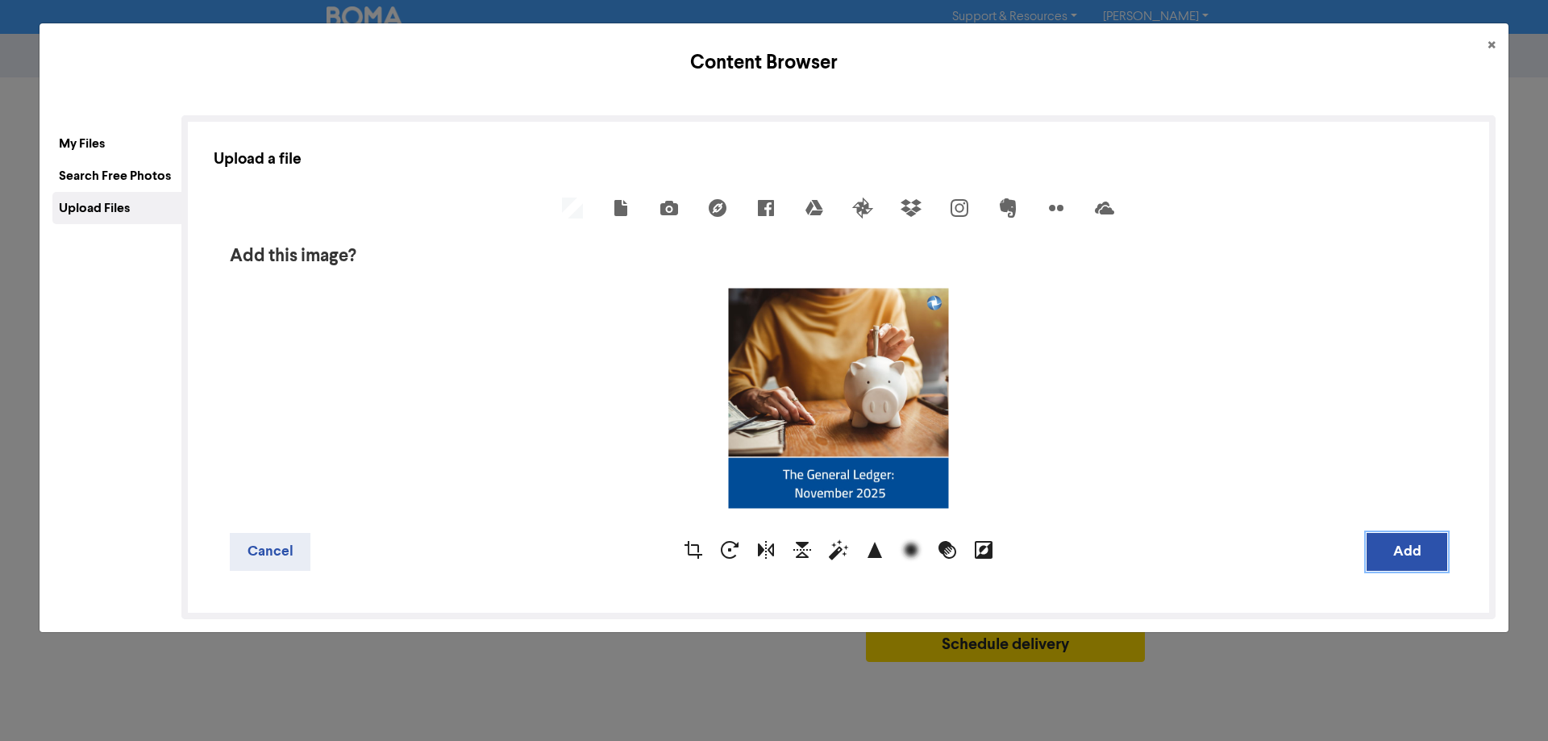
click at [1389, 541] on button "Add" at bounding box center [1407, 552] width 81 height 38
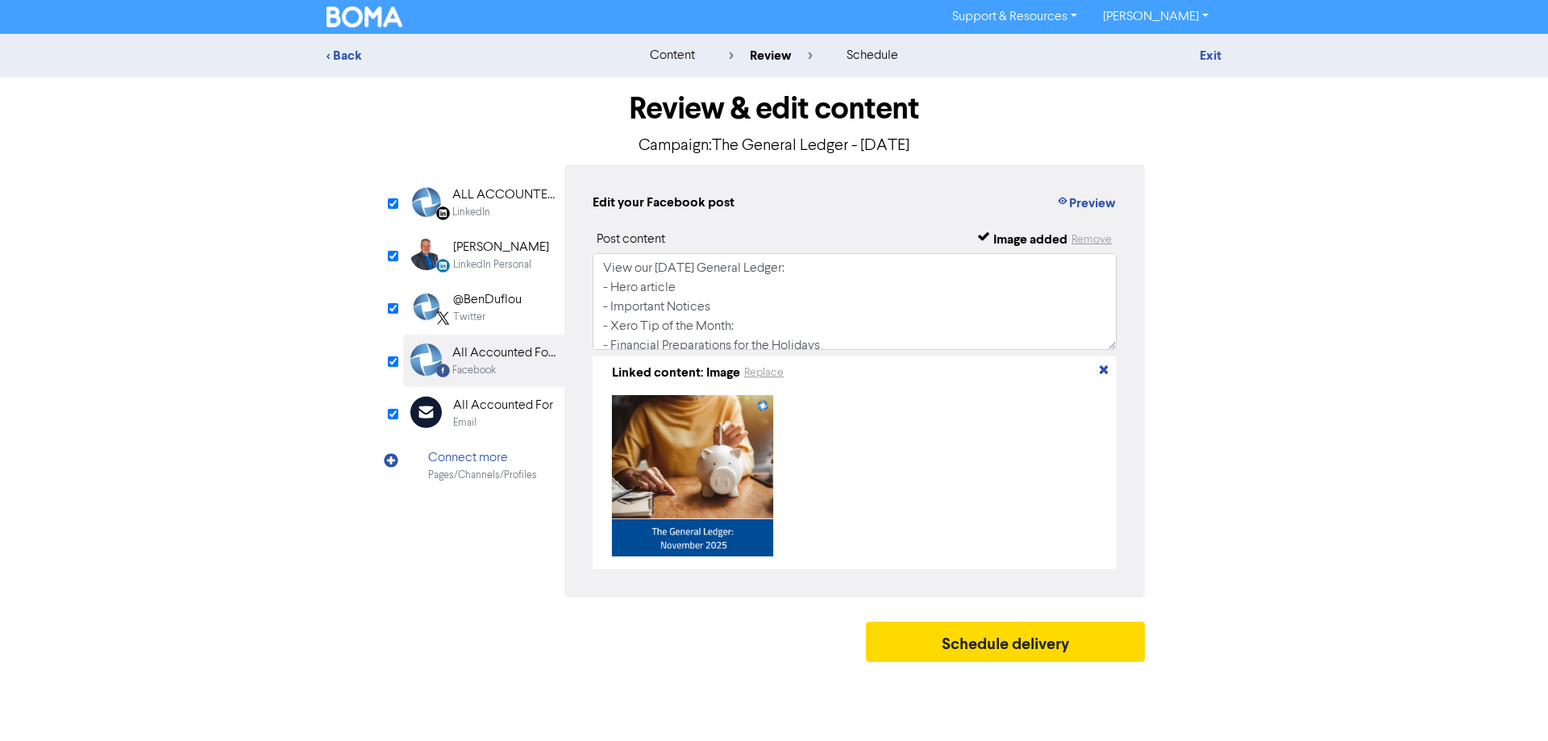
drag, startPoint x: 514, startPoint y: 214, endPoint x: 502, endPoint y: 218, distance: 12.8
click at [514, 215] on div "LinkedIn" at bounding box center [503, 212] width 103 height 15
click at [498, 250] on div "[PERSON_NAME]" at bounding box center [501, 247] width 96 height 19
click at [516, 306] on div "@BenDuflou" at bounding box center [487, 299] width 69 height 19
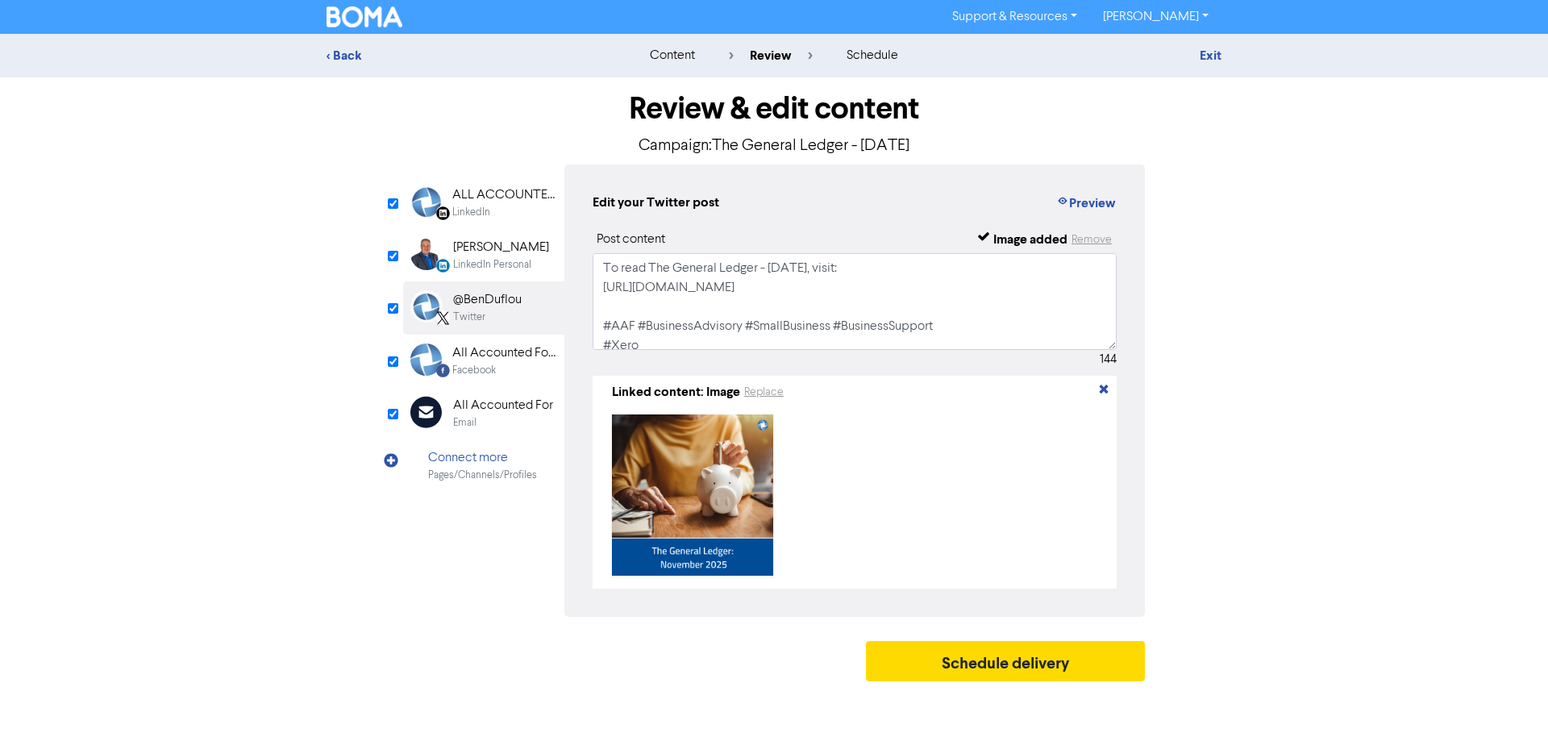
click at [490, 363] on div "Facebook" at bounding box center [474, 370] width 44 height 15
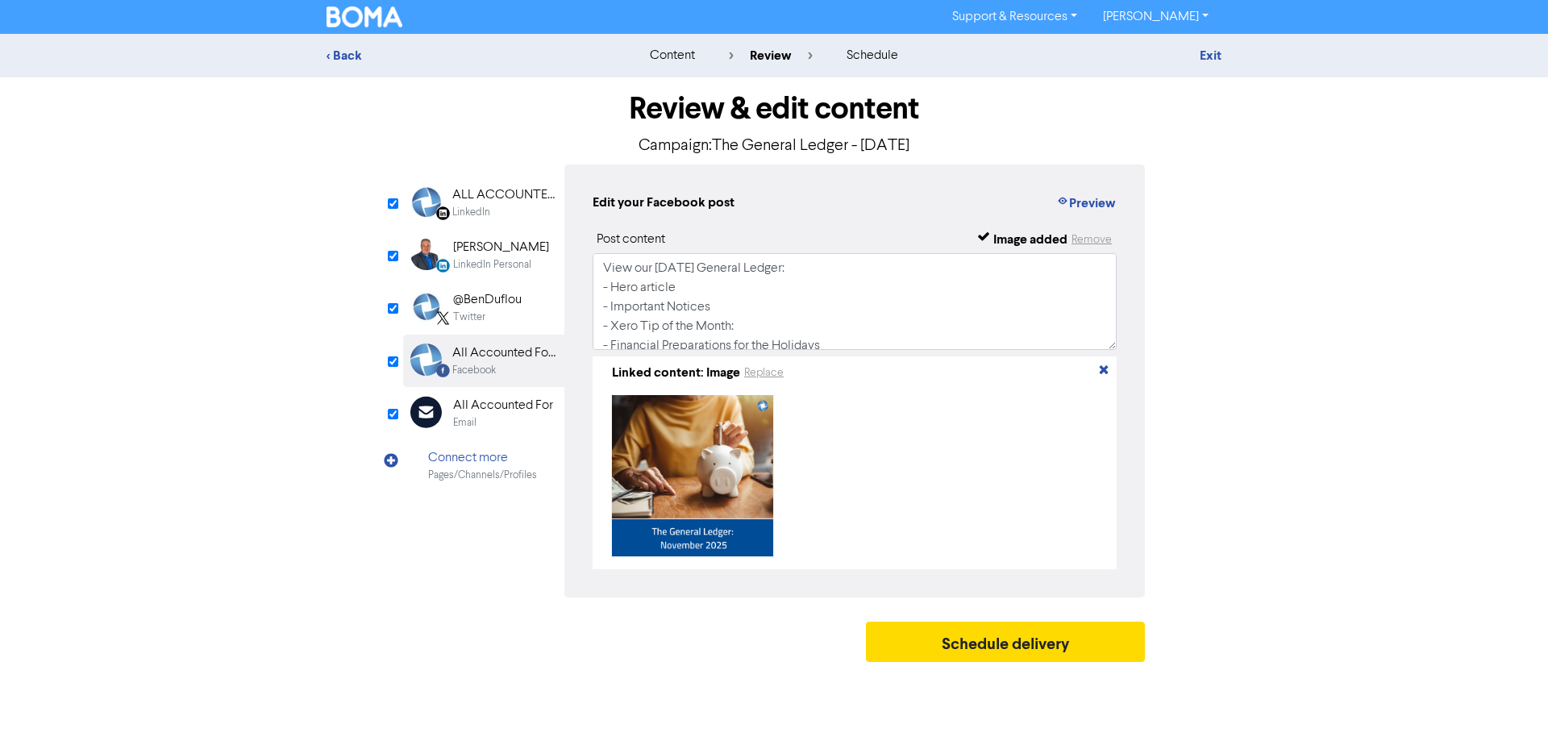
click at [497, 194] on div "ALL ACCOUNTED FOR LTD" at bounding box center [503, 194] width 103 height 19
click at [506, 248] on div "[PERSON_NAME]" at bounding box center [501, 247] width 96 height 19
click at [523, 309] on div "@BenDuflou Twitter" at bounding box center [483, 307] width 161 height 52
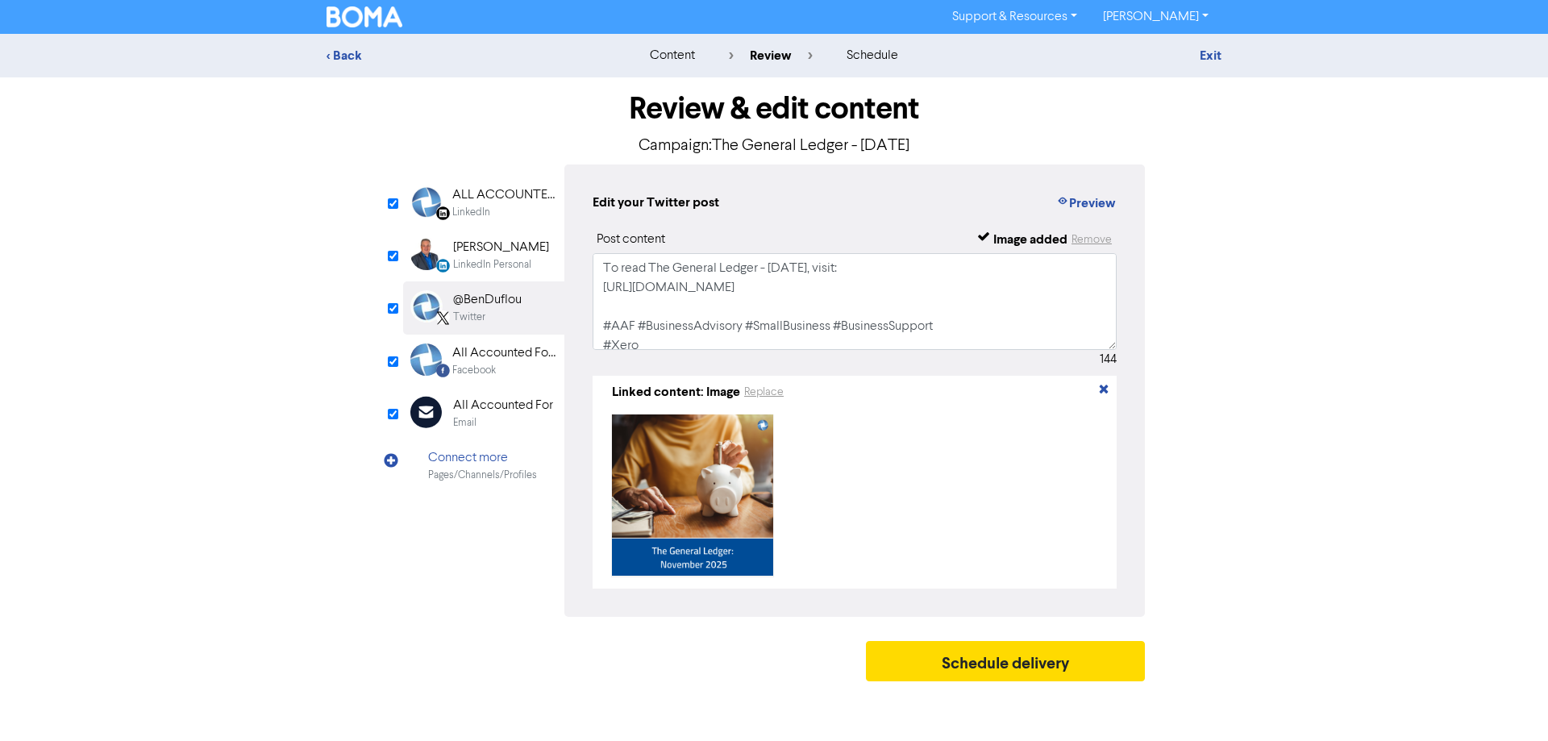
click at [525, 355] on div "All Accounted For Limited" at bounding box center [503, 353] width 103 height 19
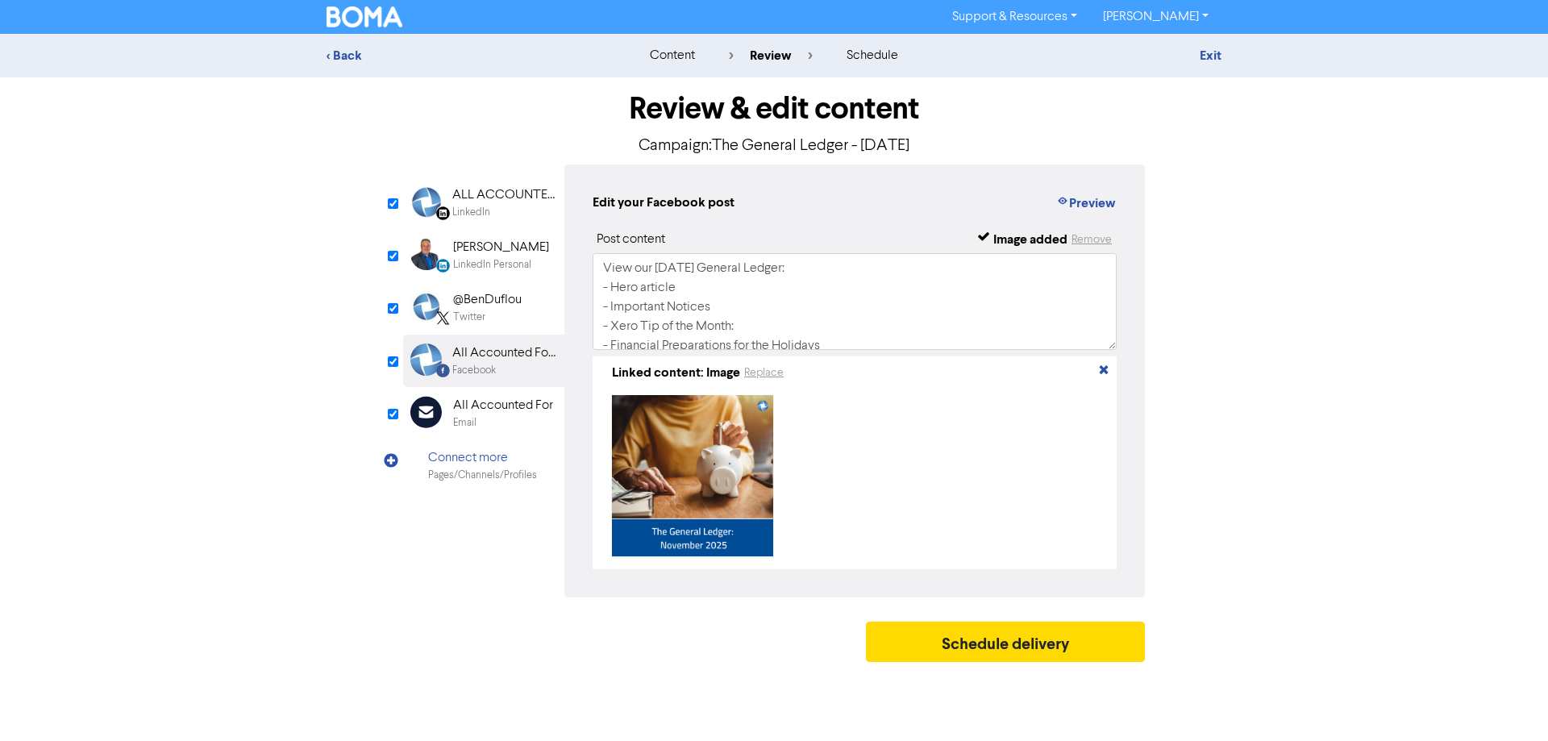
click at [519, 410] on div "All Accounted For" at bounding box center [503, 405] width 100 height 19
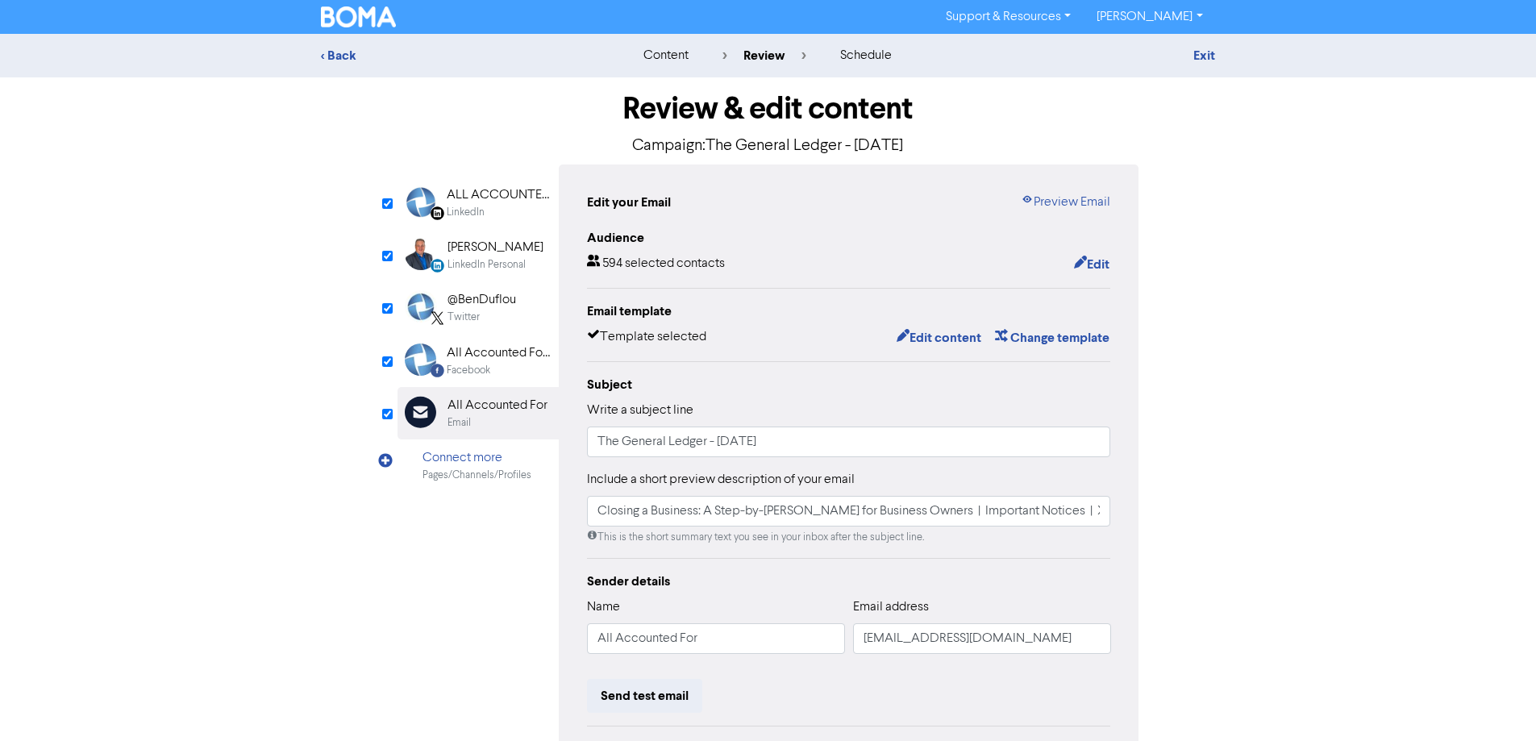
drag, startPoint x: 901, startPoint y: 145, endPoint x: 831, endPoint y: 144, distance: 69.4
click at [831, 144] on p "Campaign: The General Ledger - [DATE]" at bounding box center [769, 146] width 742 height 24
copy p "November"
drag, startPoint x: 765, startPoint y: 442, endPoint x: 719, endPoint y: 441, distance: 46.8
click at [719, 441] on input "The General Ledger - [DATE]" at bounding box center [849, 442] width 524 height 31
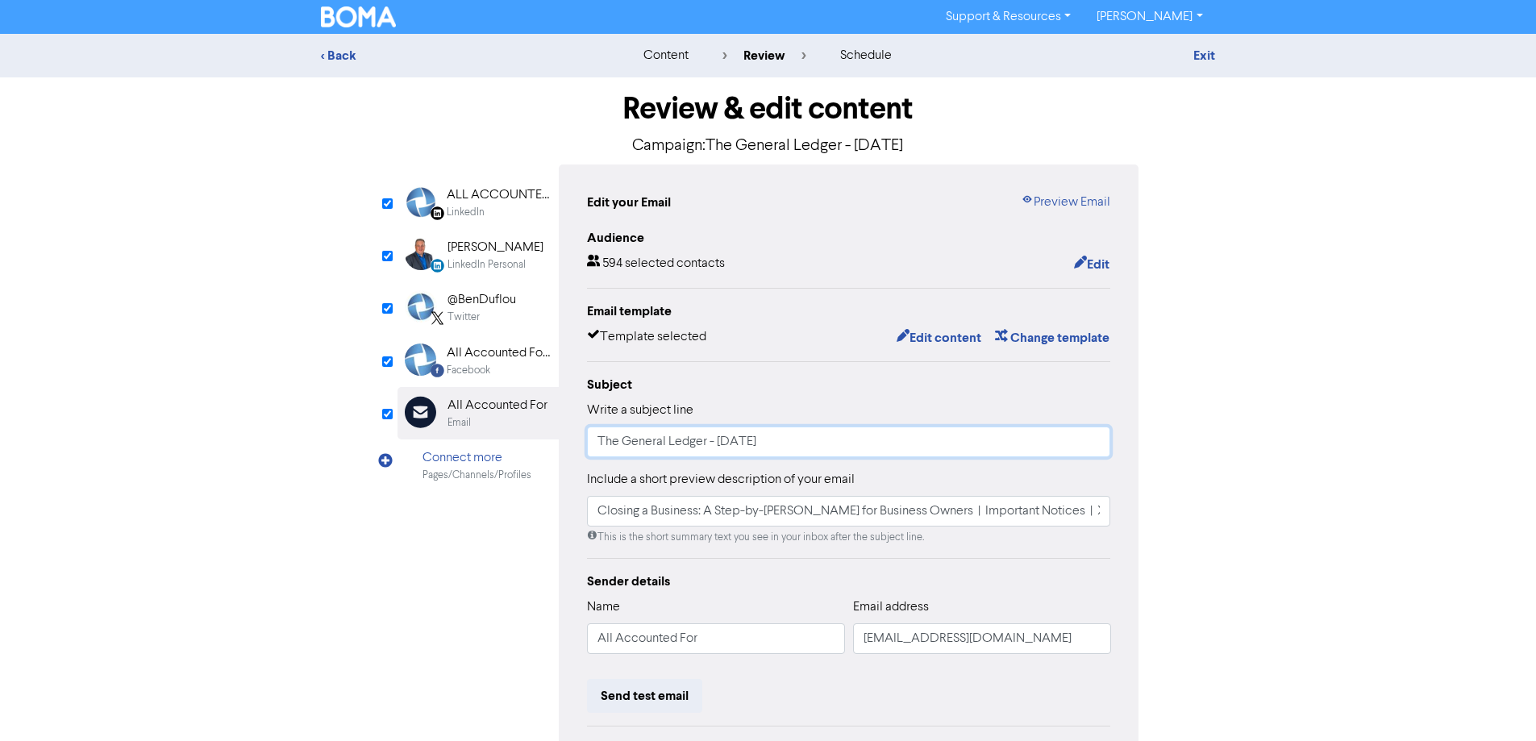
paste input "November"
click at [934, 456] on input "The General Ledger - [DATE]" at bounding box center [849, 442] width 524 height 31
click at [784, 441] on input "The General Ledger - [DATE]" at bounding box center [849, 442] width 524 height 31
type input "The General Ledger - [DATE]"
click at [794, 523] on input "Closing a Business: A Step-by-[PERSON_NAME] for Business Owners | Important Not…" at bounding box center [849, 511] width 524 height 31
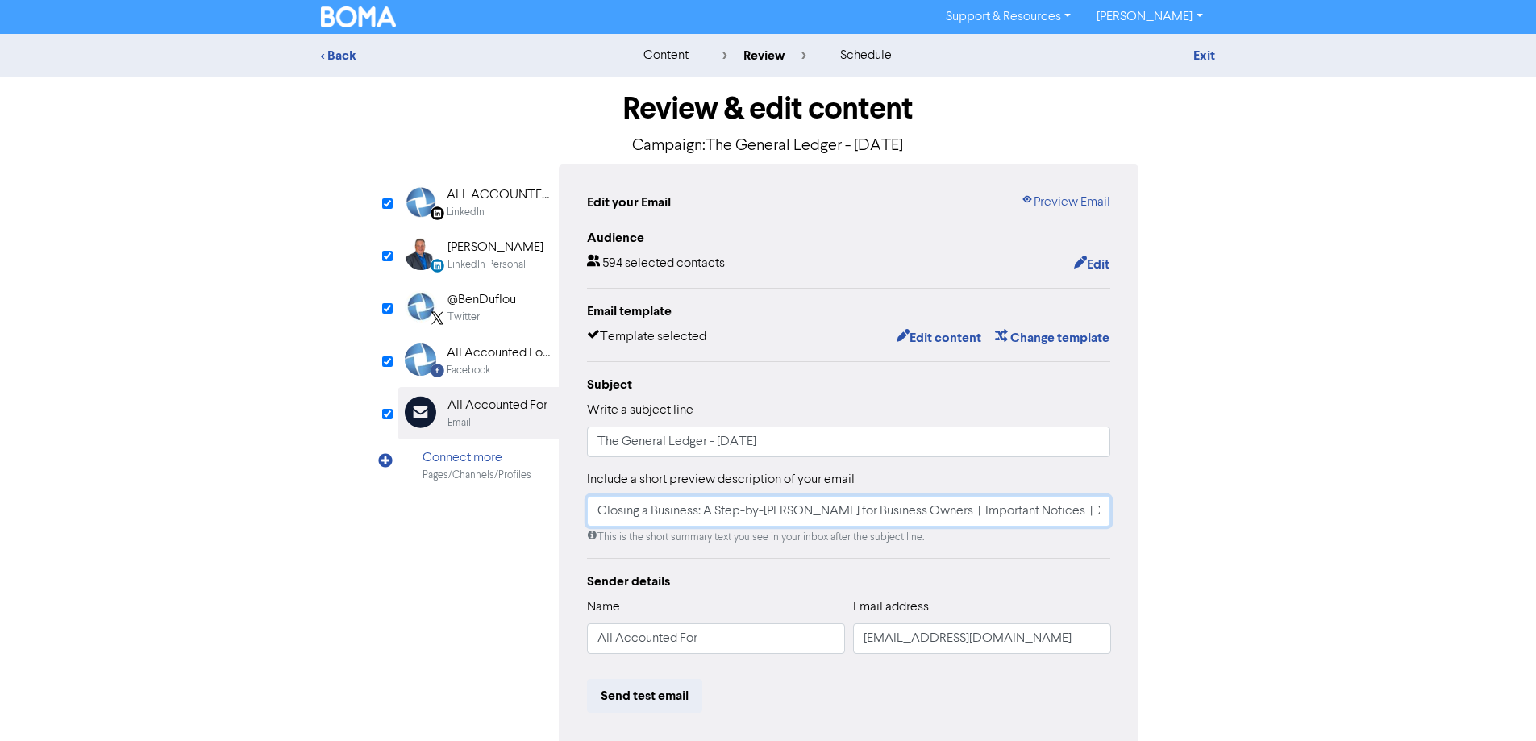
scroll to position [0, 1260]
drag, startPoint x: 952, startPoint y: 515, endPoint x: 1081, endPoint y: 500, distance: 129.8
click at [1536, 512] on html "Support & Resources Video Tutorials FAQ & Guides Marketing Education [PERSON_NA…" at bounding box center [768, 370] width 1536 height 741
drag, startPoint x: 934, startPoint y: 513, endPoint x: 528, endPoint y: 510, distance: 405.6
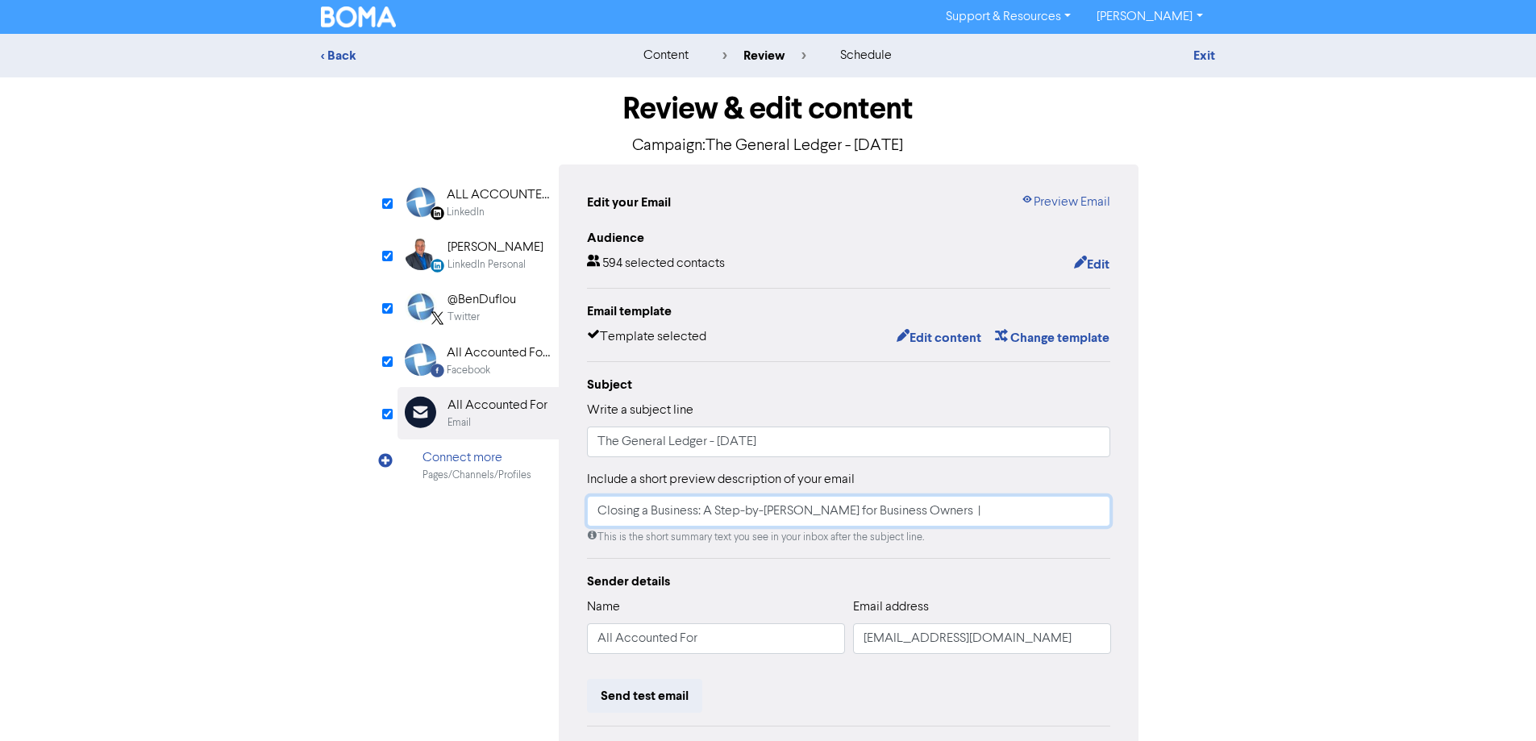
click at [528, 510] on div "LinkedIn Page Created with Sketch. ALL ACCOUNTED FOR LTD LinkedIn LinkedIn Pers…" at bounding box center [769, 501] width 742 height 673
drag, startPoint x: 603, startPoint y: 515, endPoint x: 559, endPoint y: 510, distance: 44.6
click at [559, 510] on div "Edit your Email Preview Email Audience 594 selected contacts Edit Email templat…" at bounding box center [849, 501] width 581 height 673
drag, startPoint x: 719, startPoint y: 519, endPoint x: 633, endPoint y: 515, distance: 86.4
click at [717, 519] on input "Enter title |" at bounding box center [849, 511] width 524 height 31
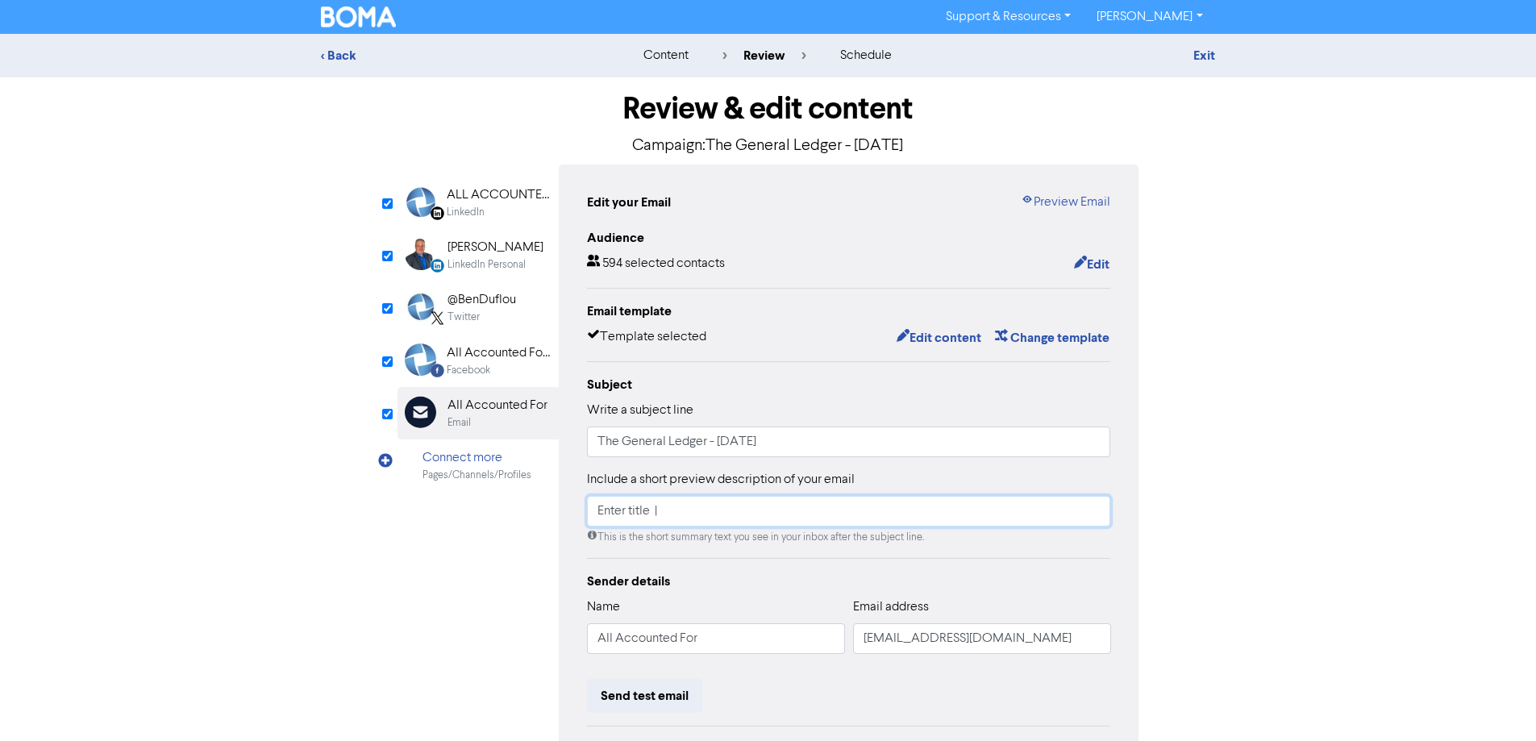
drag, startPoint x: 644, startPoint y: 512, endPoint x: 573, endPoint y: 512, distance: 71.8
click at [573, 512] on div "Edit your Email Preview Email Audience 594 selected contacts Edit Email templat…" at bounding box center [849, 501] width 581 height 673
drag, startPoint x: 619, startPoint y: 511, endPoint x: 640, endPoint y: 511, distance: 21.8
click at [619, 511] on input "Enter title |" at bounding box center [849, 511] width 524 height 31
click at [652, 515] on input "Enter title |" at bounding box center [849, 511] width 524 height 31
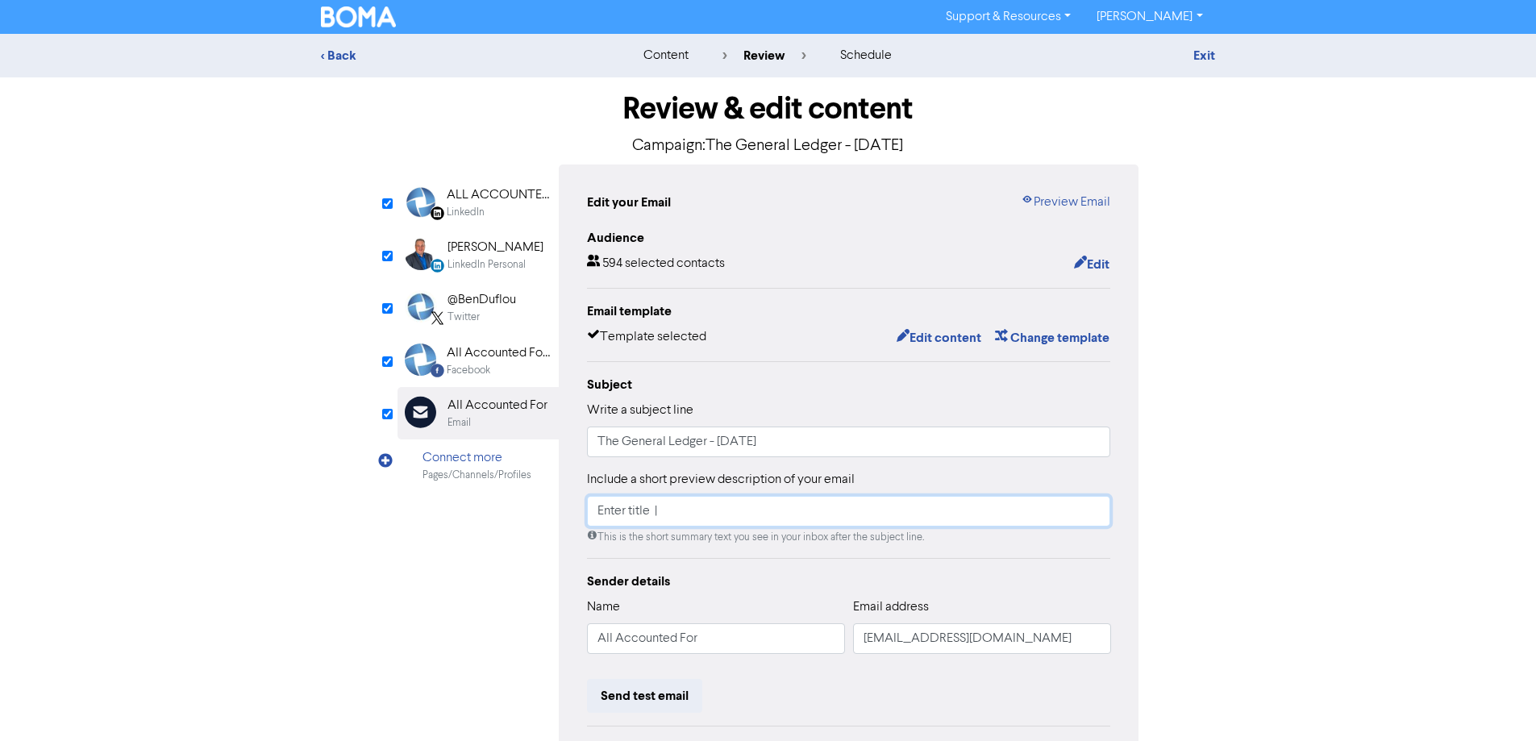
drag, startPoint x: 652, startPoint y: 515, endPoint x: 577, endPoint y: 514, distance: 75.0
click at [577, 514] on div "Edit your Email Preview Email Audience 594 selected contacts Edit Email templat…" at bounding box center [849, 501] width 581 height 673
click at [648, 511] on input "Enter title |" at bounding box center [849, 511] width 524 height 31
click at [637, 512] on input "Enter title |" at bounding box center [849, 511] width 524 height 31
click at [625, 512] on input "Enter title |" at bounding box center [849, 511] width 524 height 31
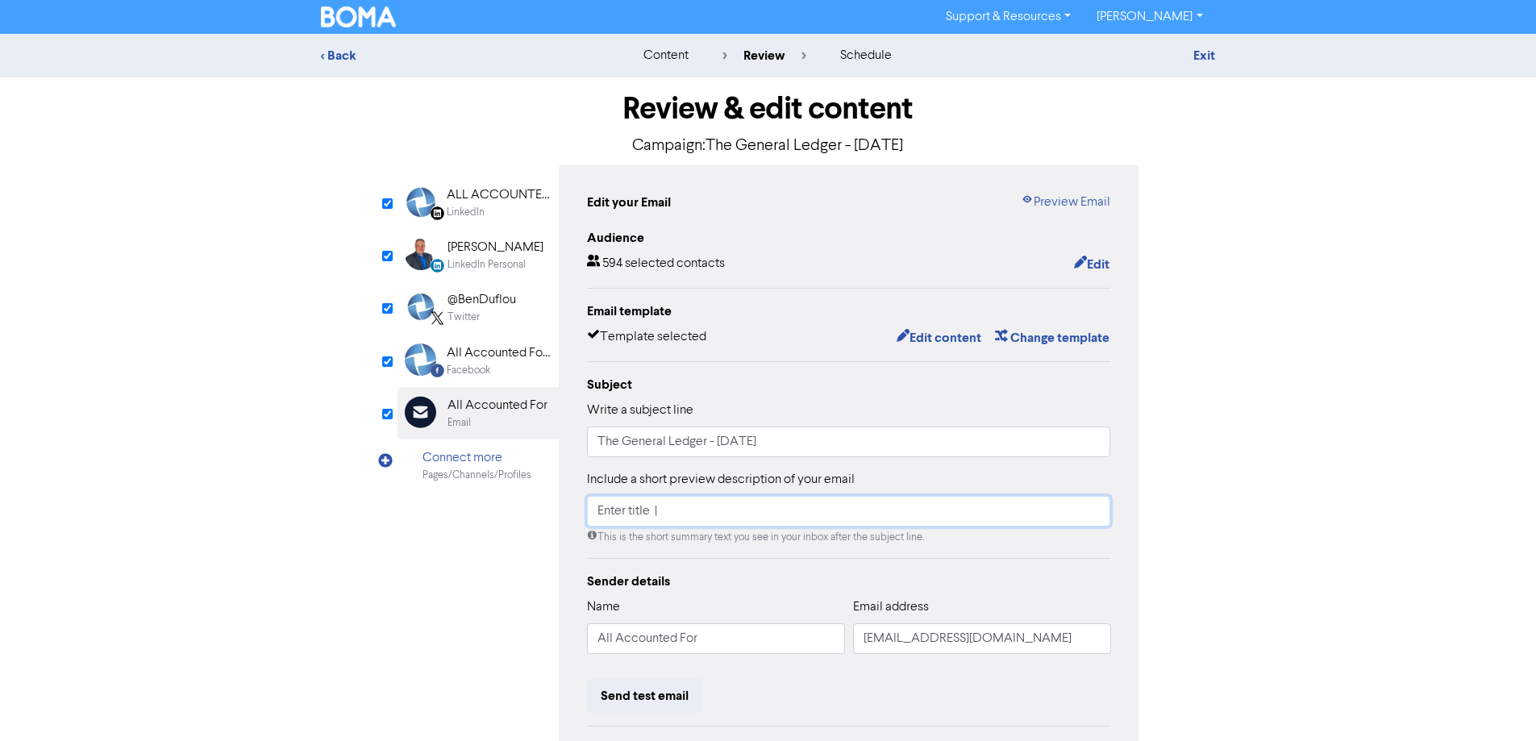
drag, startPoint x: 651, startPoint y: 513, endPoint x: 562, endPoint y: 513, distance: 88.7
click at [562, 513] on div "Edit your Email Preview Email Audience 594 selected contacts Edit Email templat…" at bounding box center [849, 501] width 581 height 673
click at [713, 513] on input "Enter title |" at bounding box center [849, 511] width 524 height 31
paste input "Enter title"
click at [837, 513] on input "Enter title | Enter title" at bounding box center [849, 511] width 524 height 31
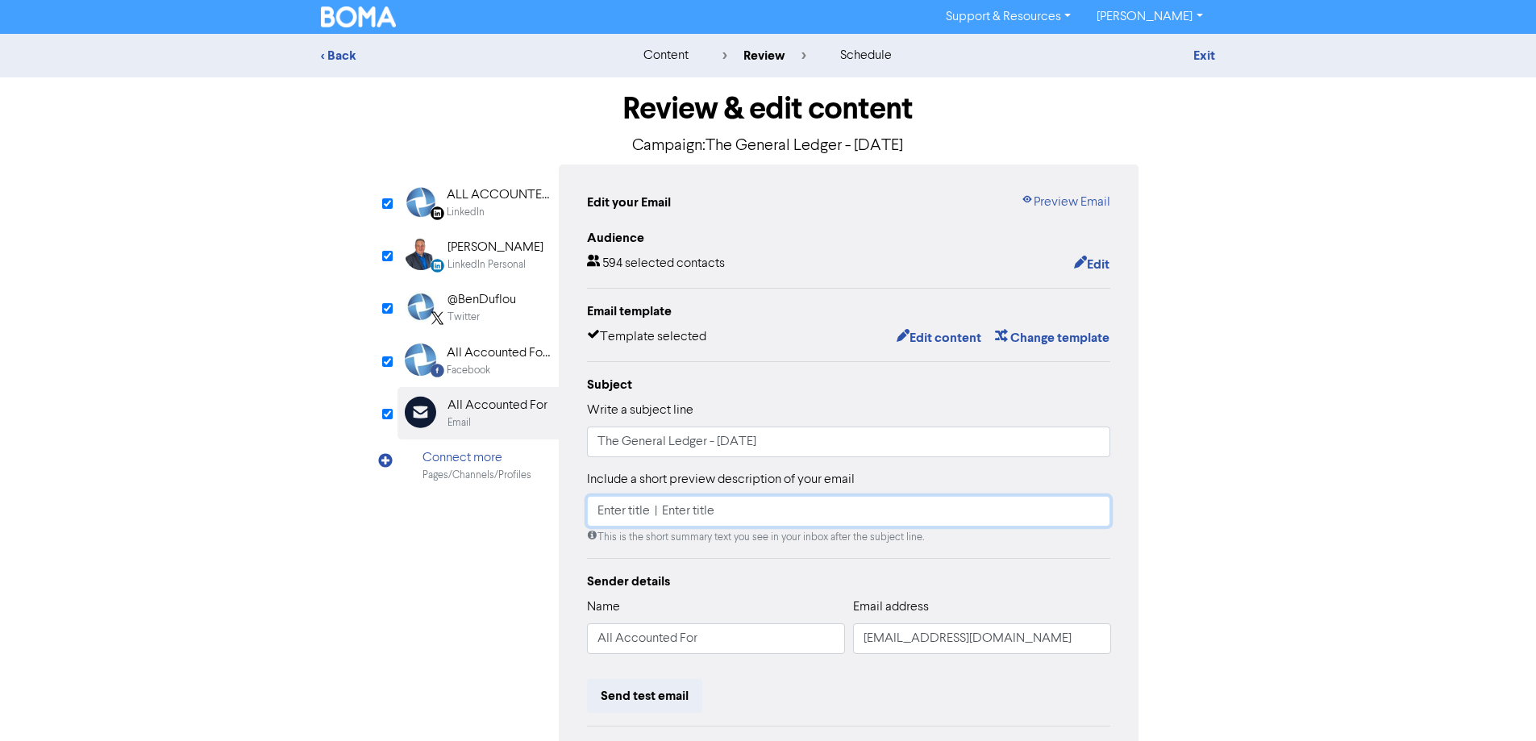
type input "Enter title | Enter title"
click at [842, 446] on input "The General Ledger - [DATE]" at bounding box center [849, 442] width 524 height 31
click at [1203, 57] on link "Exit" at bounding box center [1205, 56] width 22 height 16
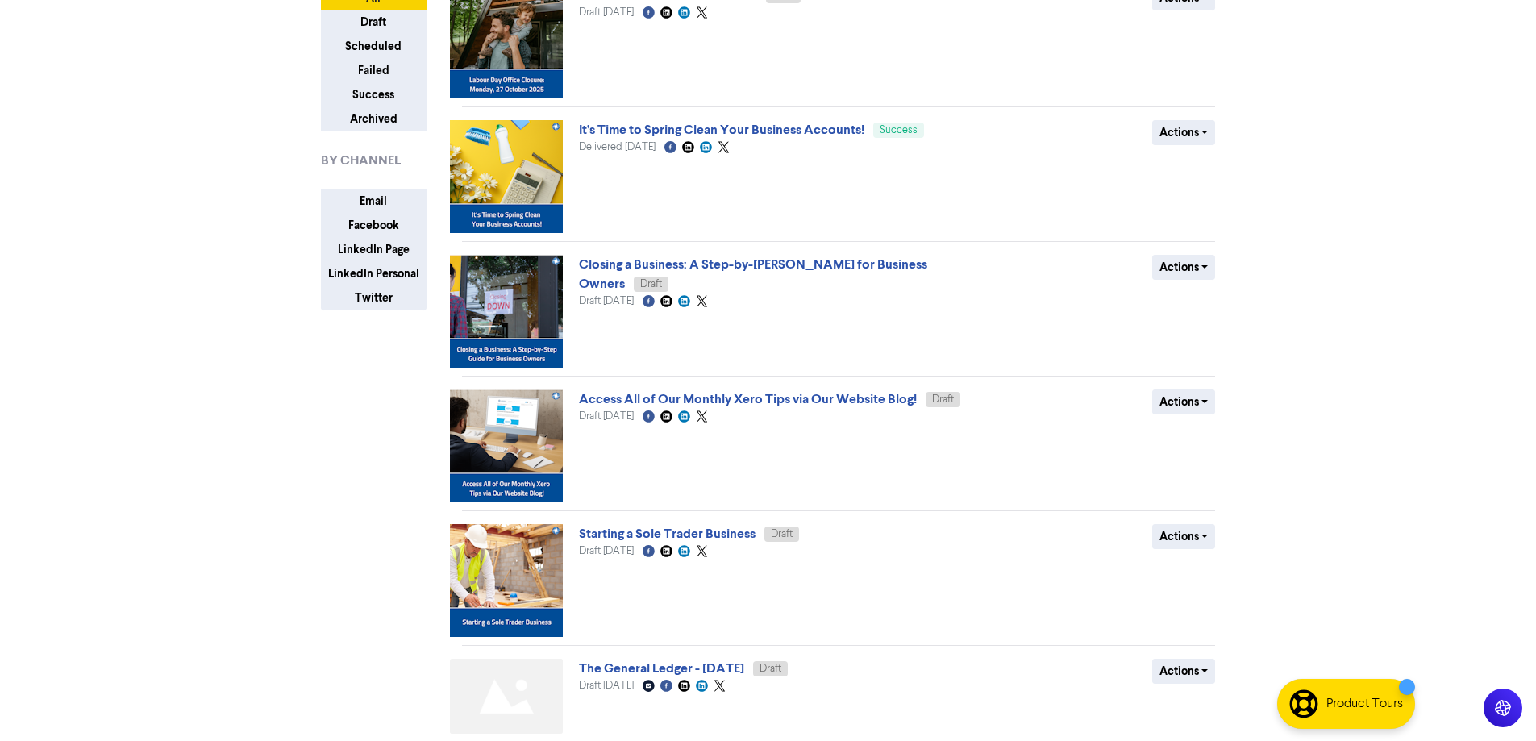
scroll to position [484, 0]
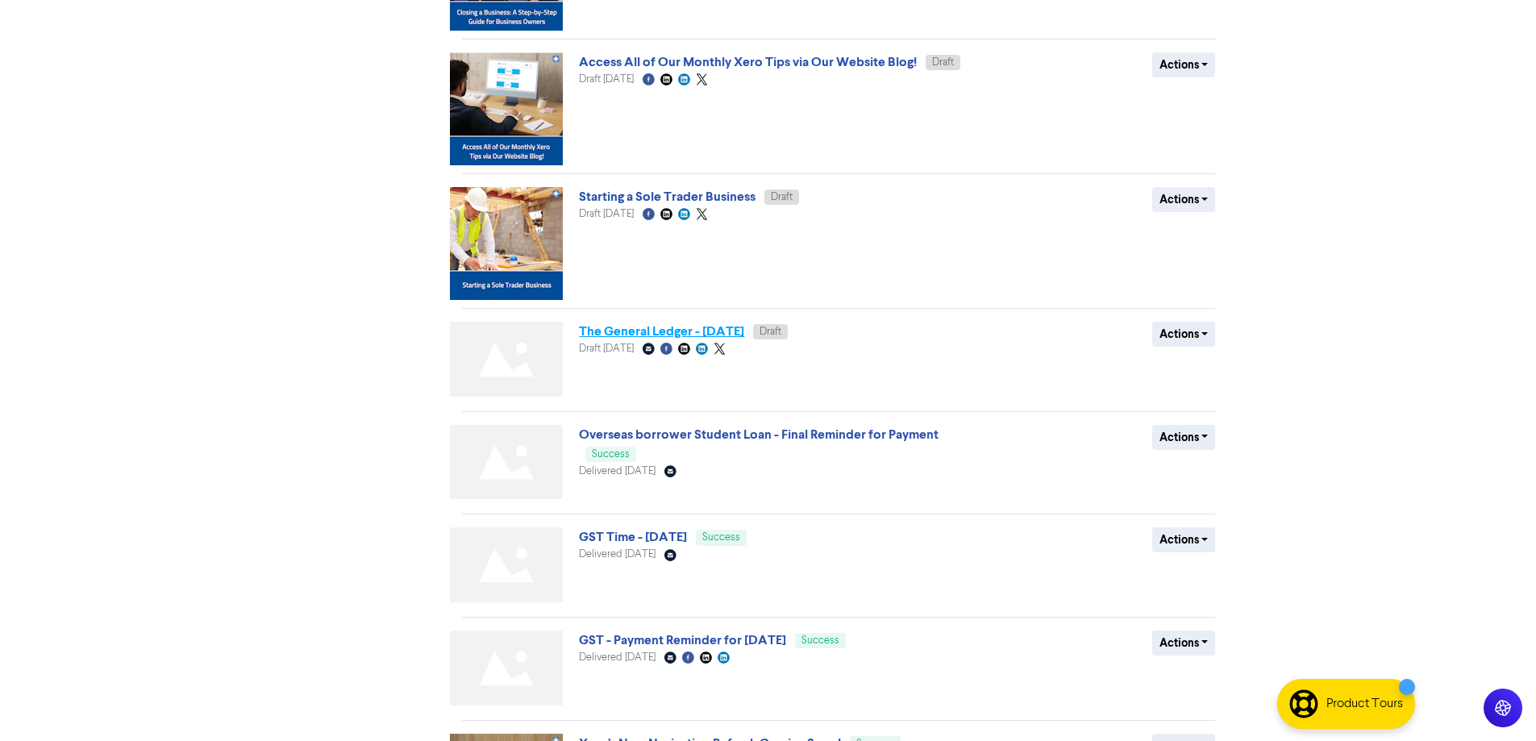
click at [744, 334] on link "The General Ledger - [DATE]" at bounding box center [661, 331] width 165 height 16
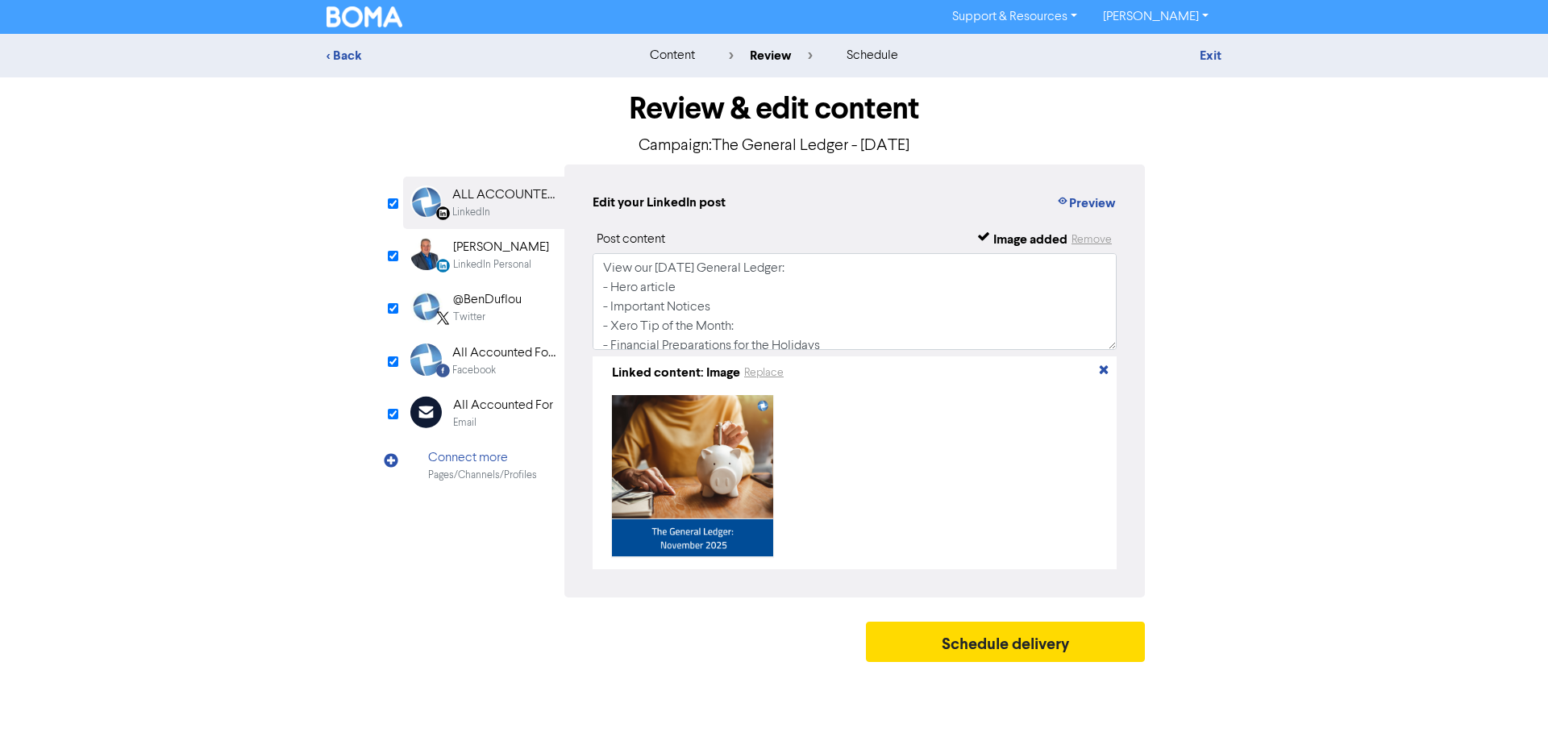
click at [513, 207] on div "LinkedIn" at bounding box center [503, 212] width 103 height 15
click at [485, 260] on div "LinkedIn Personal" at bounding box center [492, 264] width 78 height 15
click at [501, 187] on div "ALL ACCOUNTED FOR LTD" at bounding box center [503, 194] width 103 height 19
click at [509, 260] on div "LinkedIn Personal" at bounding box center [492, 264] width 78 height 15
click at [510, 211] on div "LinkedIn" at bounding box center [503, 212] width 103 height 15
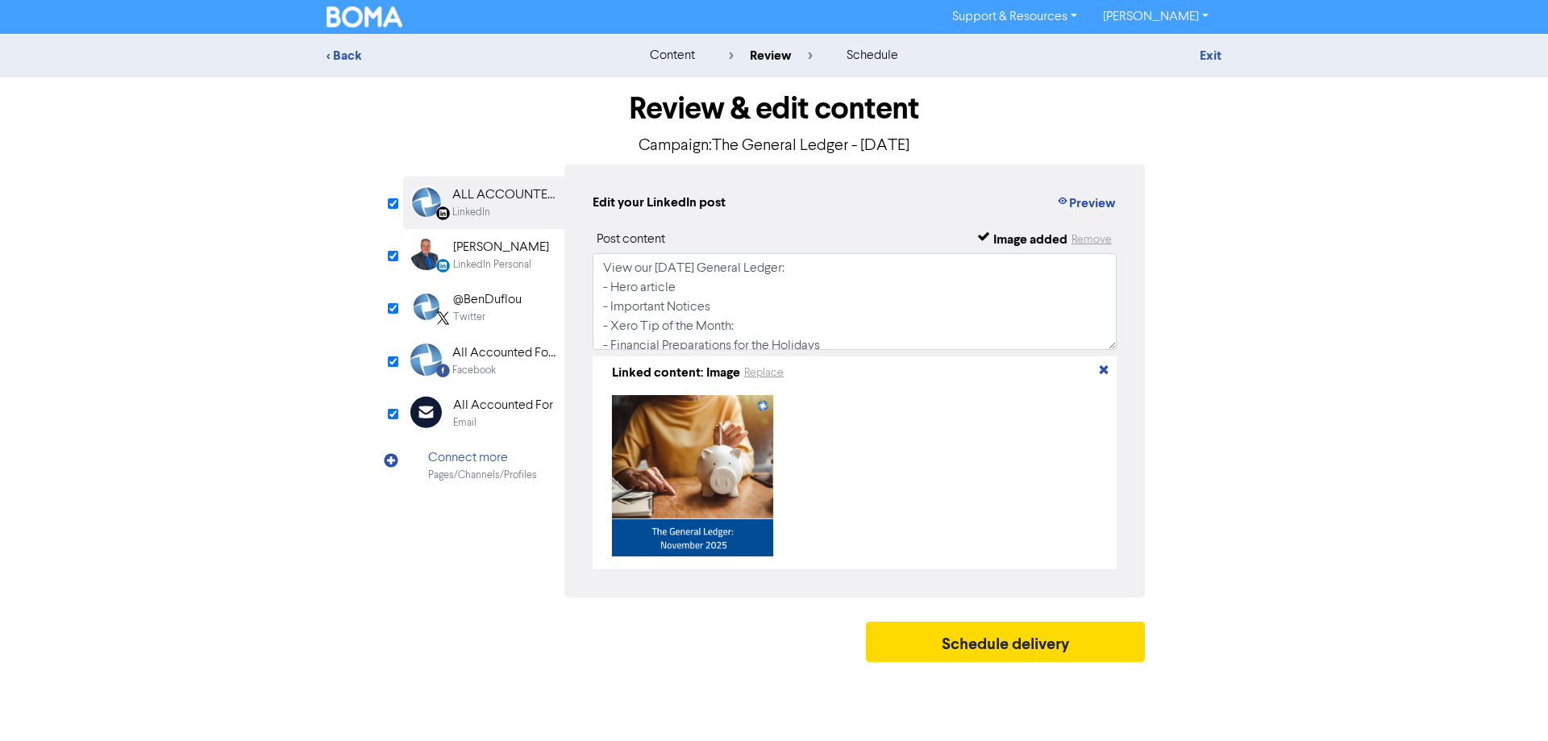
click at [514, 252] on div "[PERSON_NAME]" at bounding box center [501, 247] width 96 height 19
click at [520, 308] on div "@BenDuflou" at bounding box center [487, 299] width 69 height 19
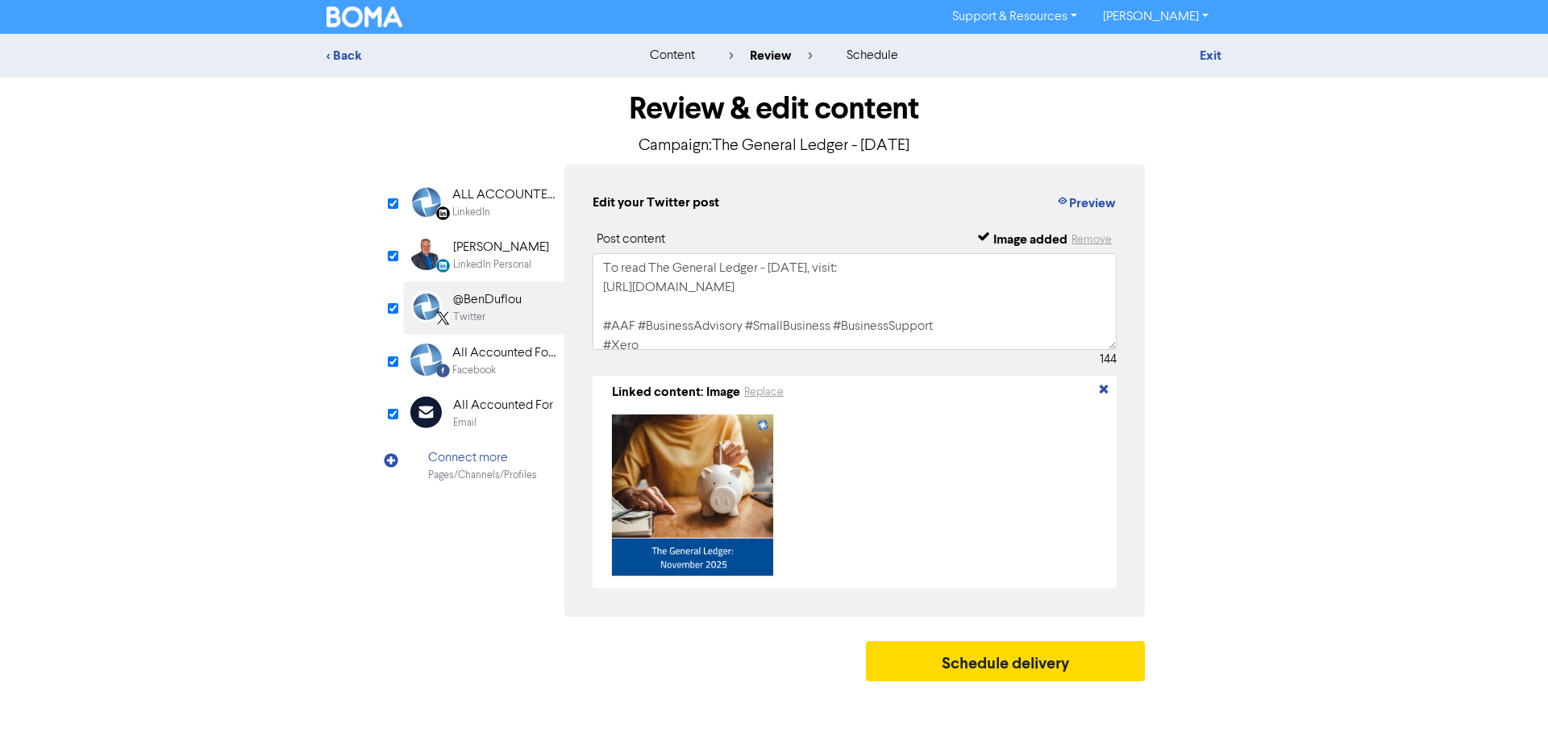
click at [521, 256] on div "[PERSON_NAME]" at bounding box center [501, 247] width 96 height 19
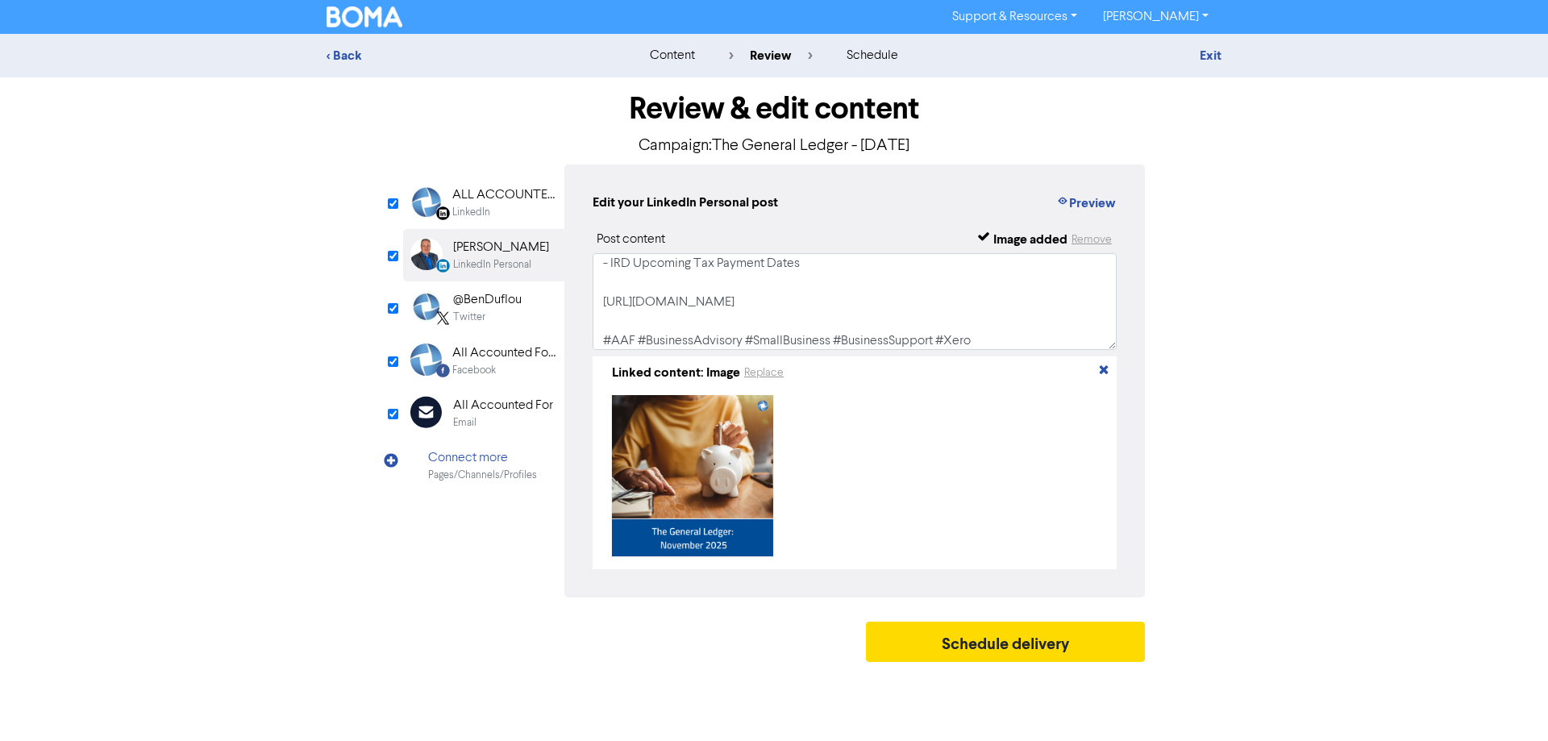
scroll to position [127, 0]
click at [523, 305] on div "@BenDuflou Twitter" at bounding box center [483, 307] width 161 height 52
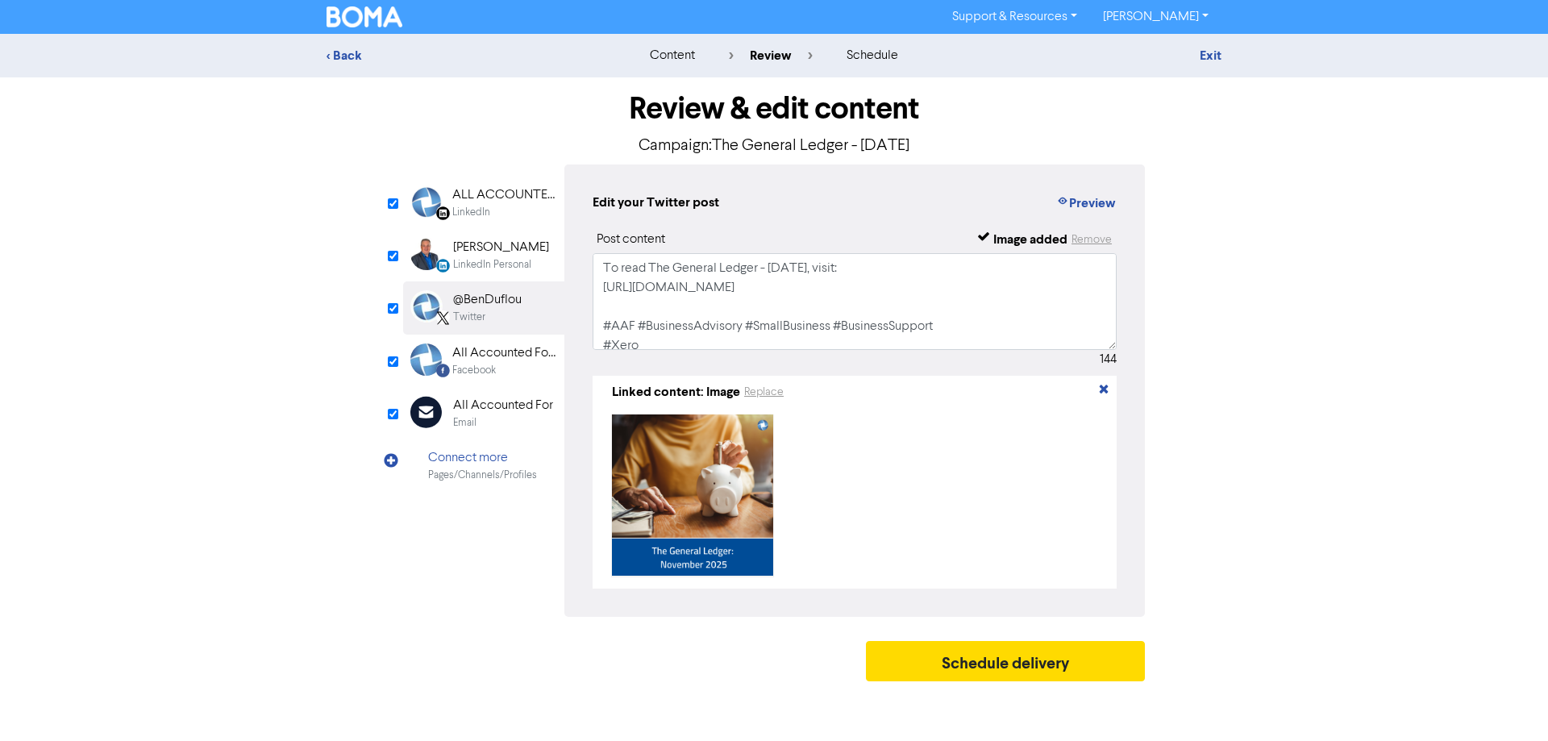
click at [521, 356] on div "All Accounted For Limited" at bounding box center [503, 353] width 103 height 19
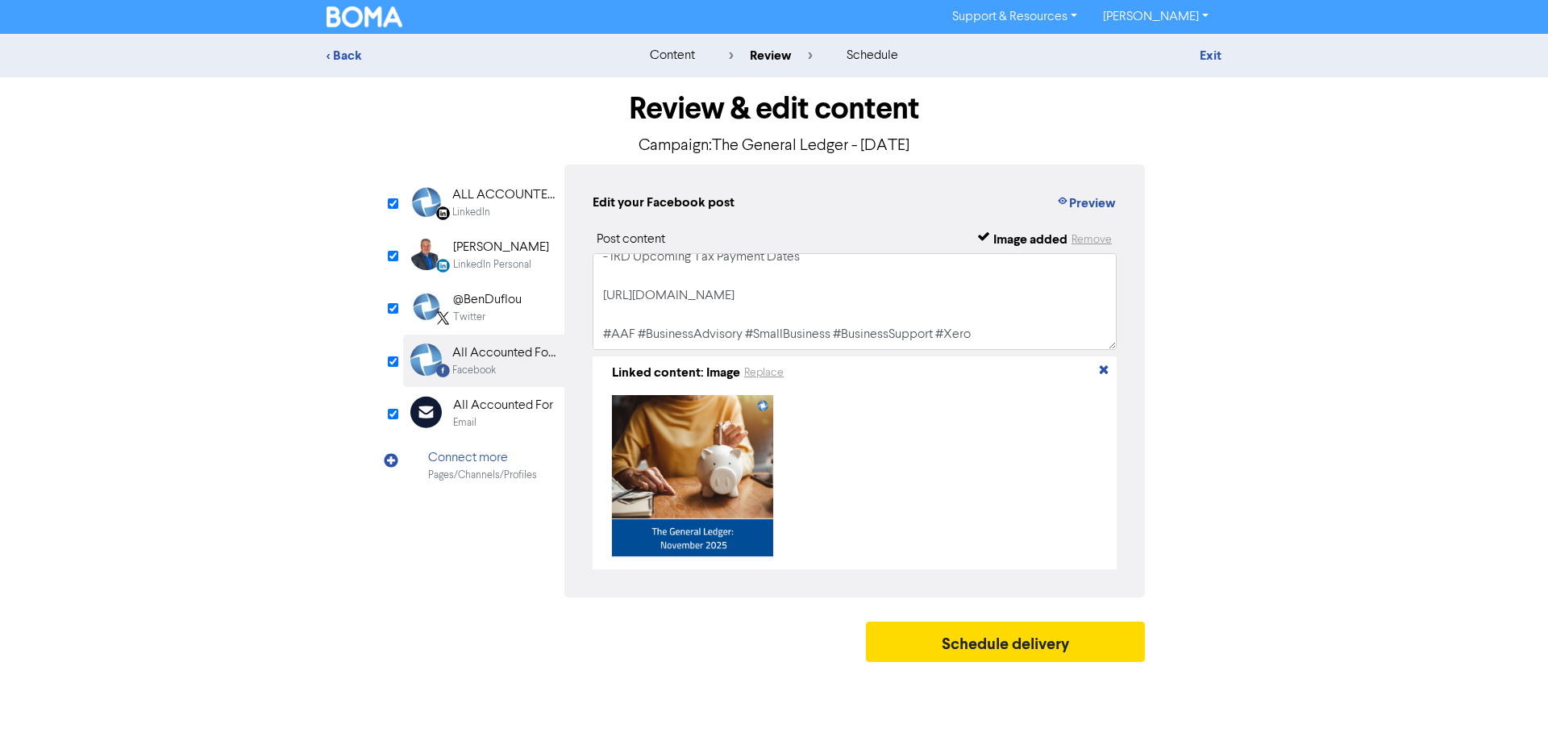
click at [499, 402] on div "All Accounted For" at bounding box center [503, 405] width 100 height 19
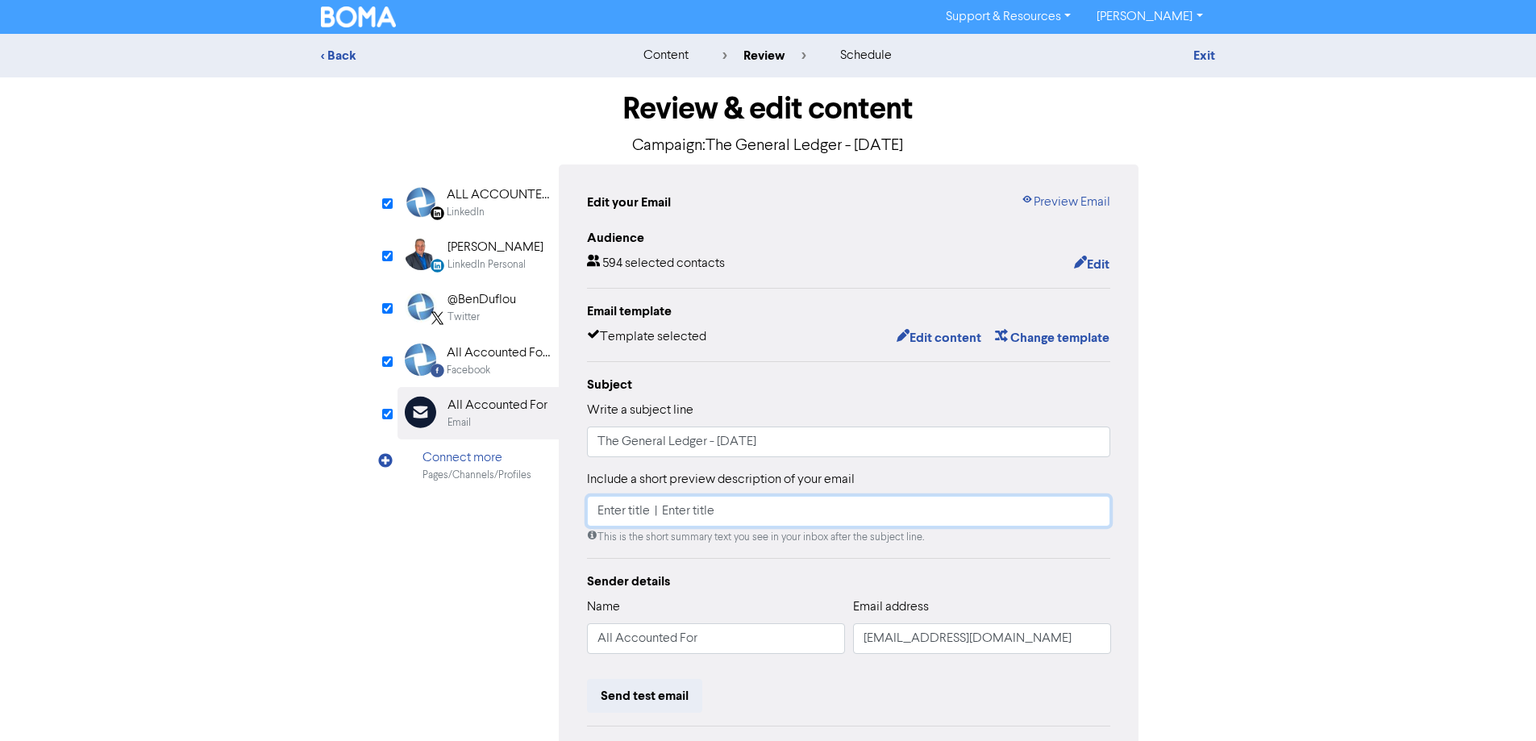
click at [748, 519] on input "Enter title | Enter title" at bounding box center [849, 511] width 524 height 31
click at [1203, 57] on link "Exit" at bounding box center [1205, 56] width 22 height 16
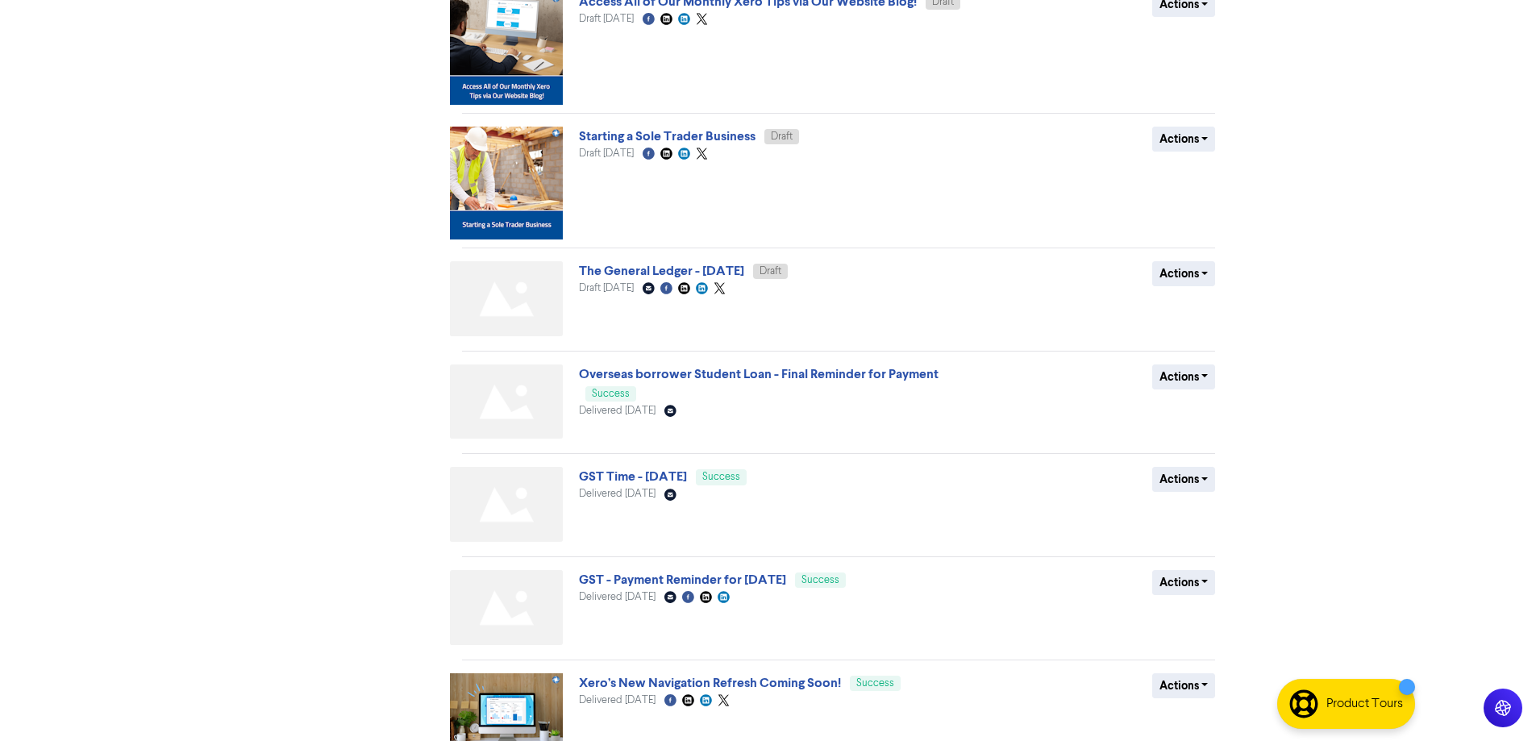
scroll to position [655, 0]
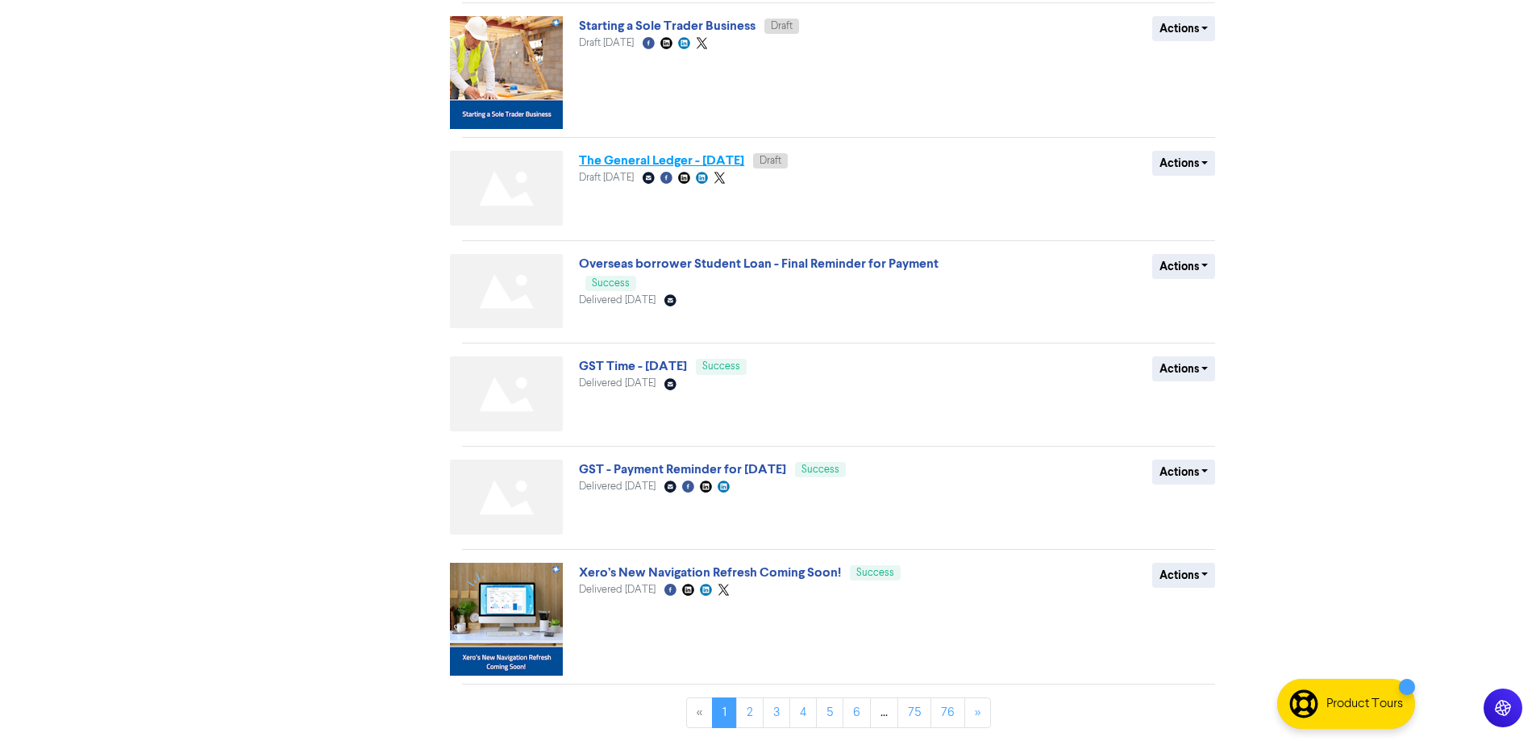
click at [744, 157] on link "The General Ledger - [DATE]" at bounding box center [661, 160] width 165 height 16
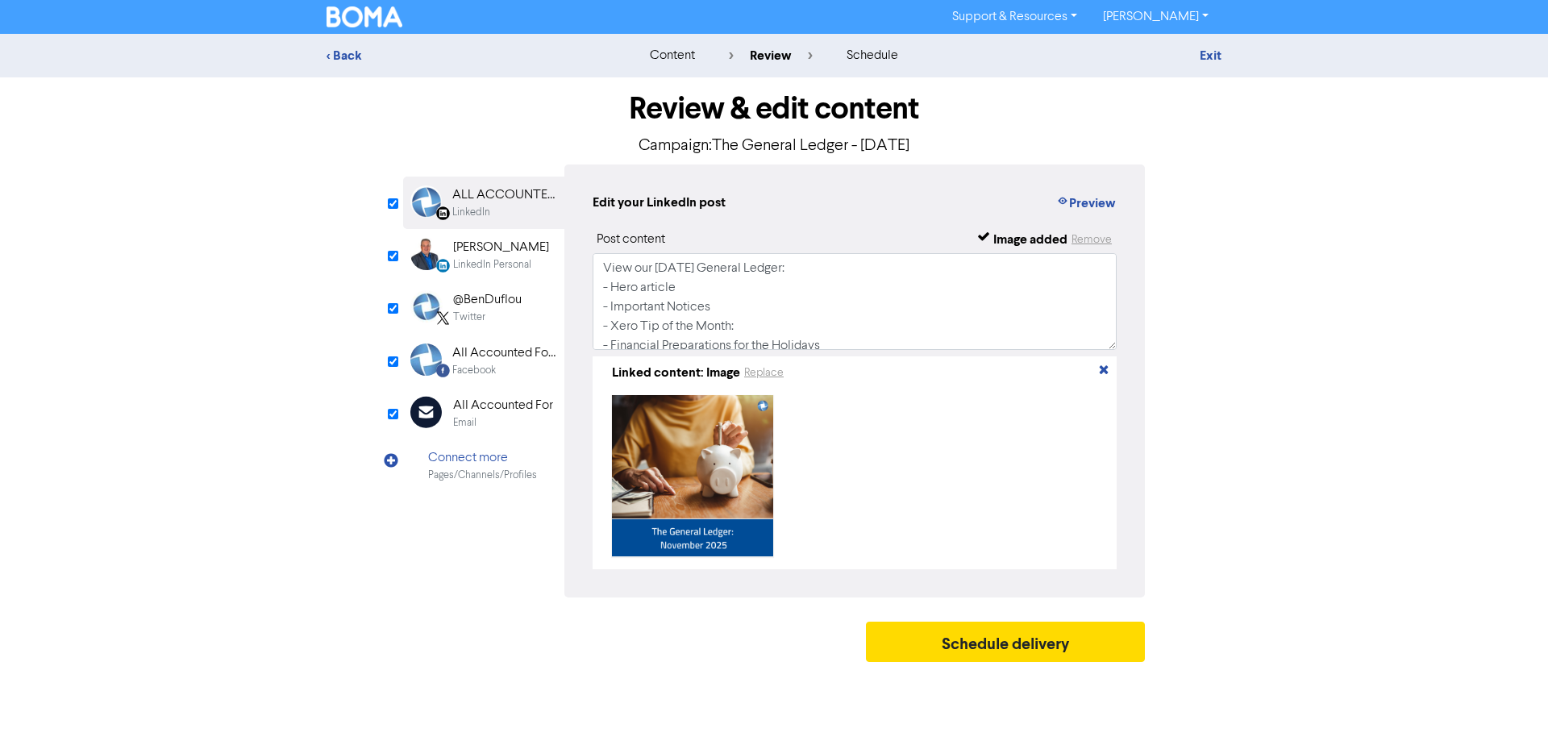
click at [471, 418] on div "Email" at bounding box center [464, 422] width 23 height 15
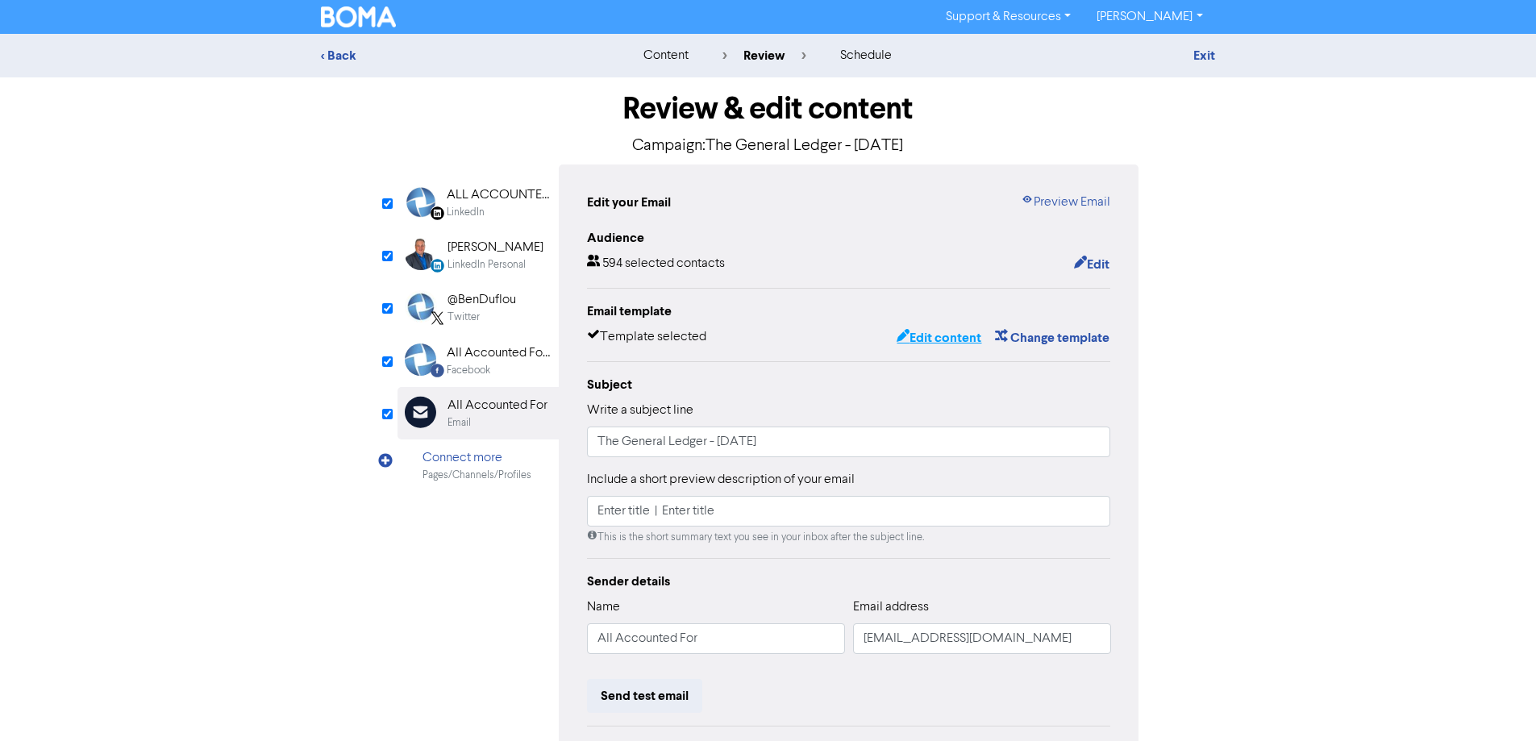
click at [923, 339] on button "Edit content" at bounding box center [939, 337] width 86 height 21
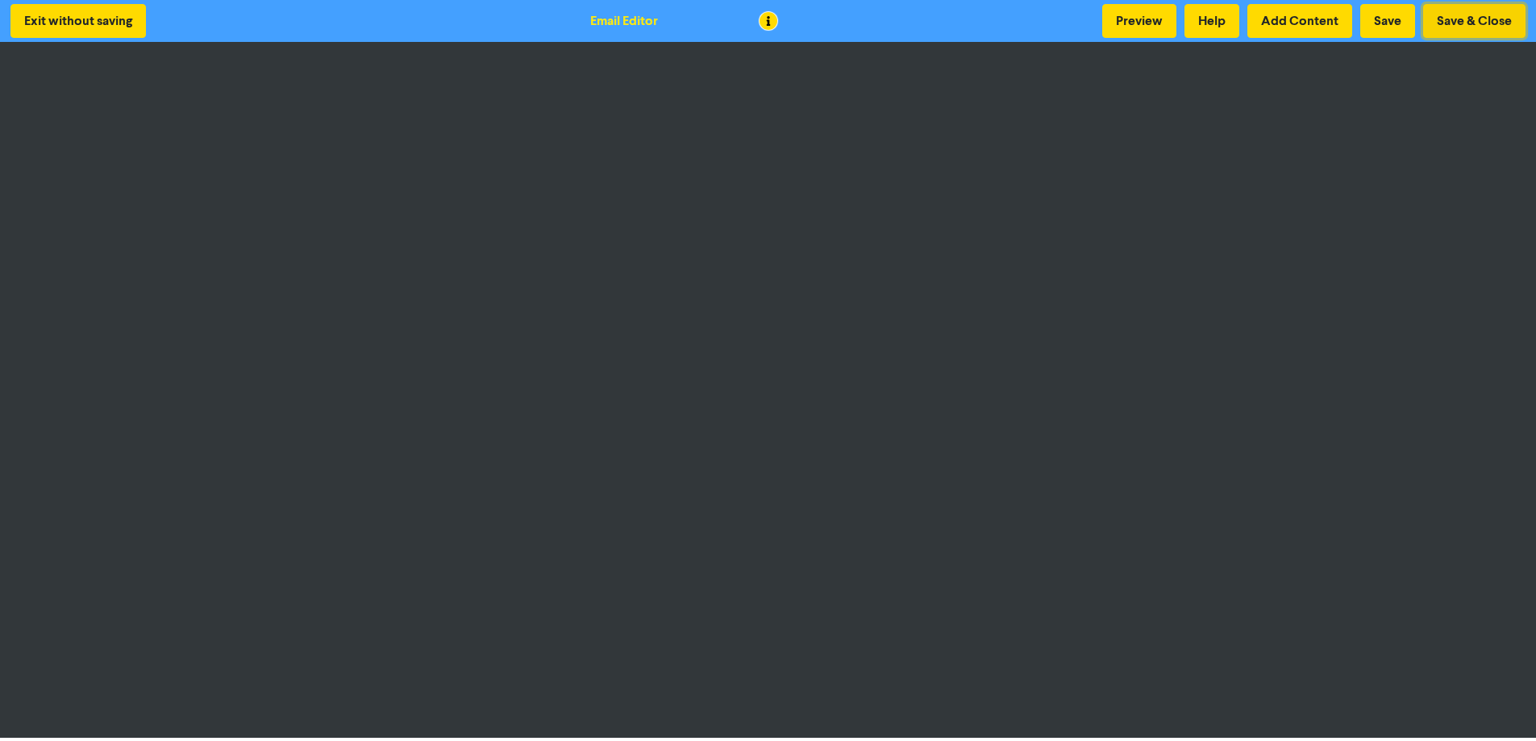
click at [1453, 17] on button "Save & Close" at bounding box center [1474, 21] width 102 height 34
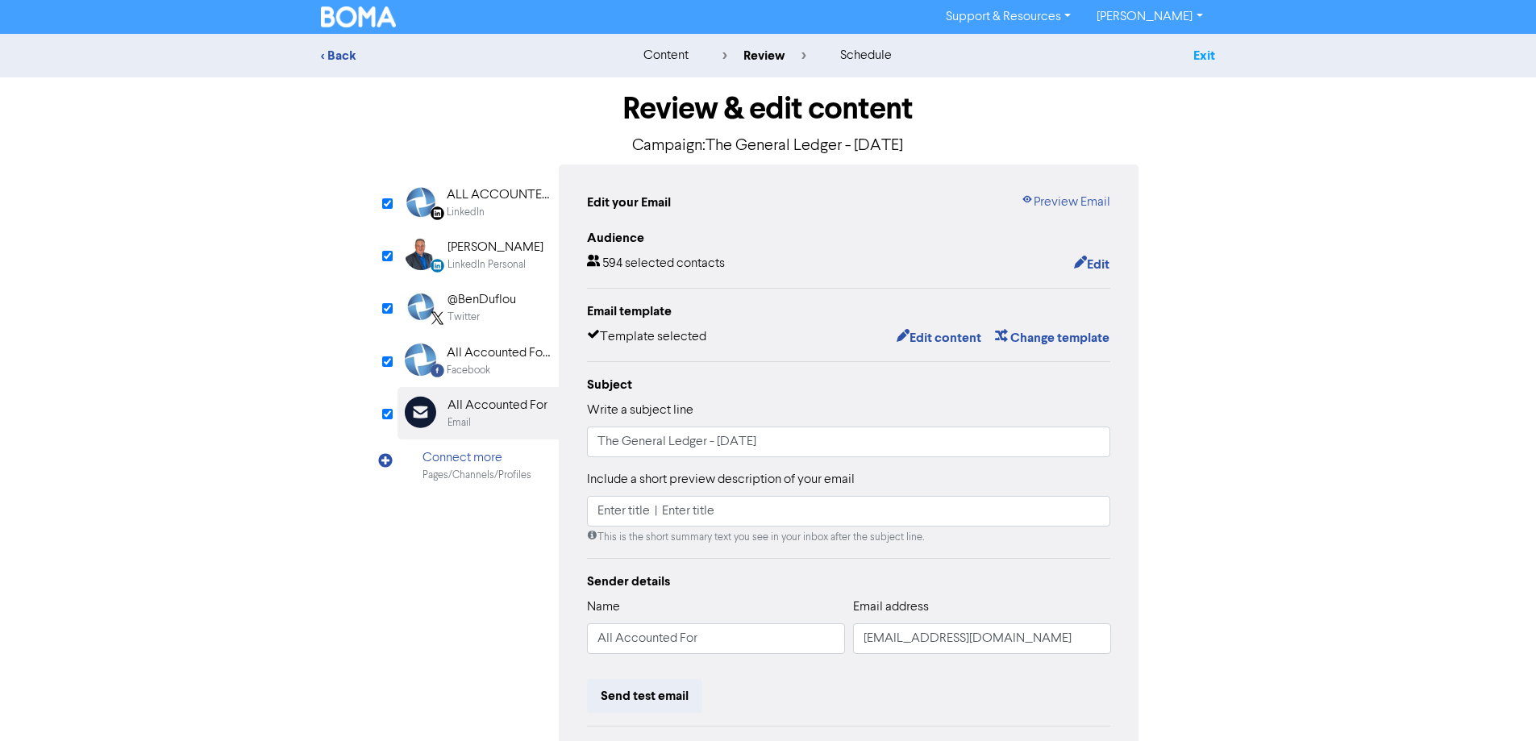
click at [1195, 60] on link "Exit" at bounding box center [1205, 56] width 22 height 16
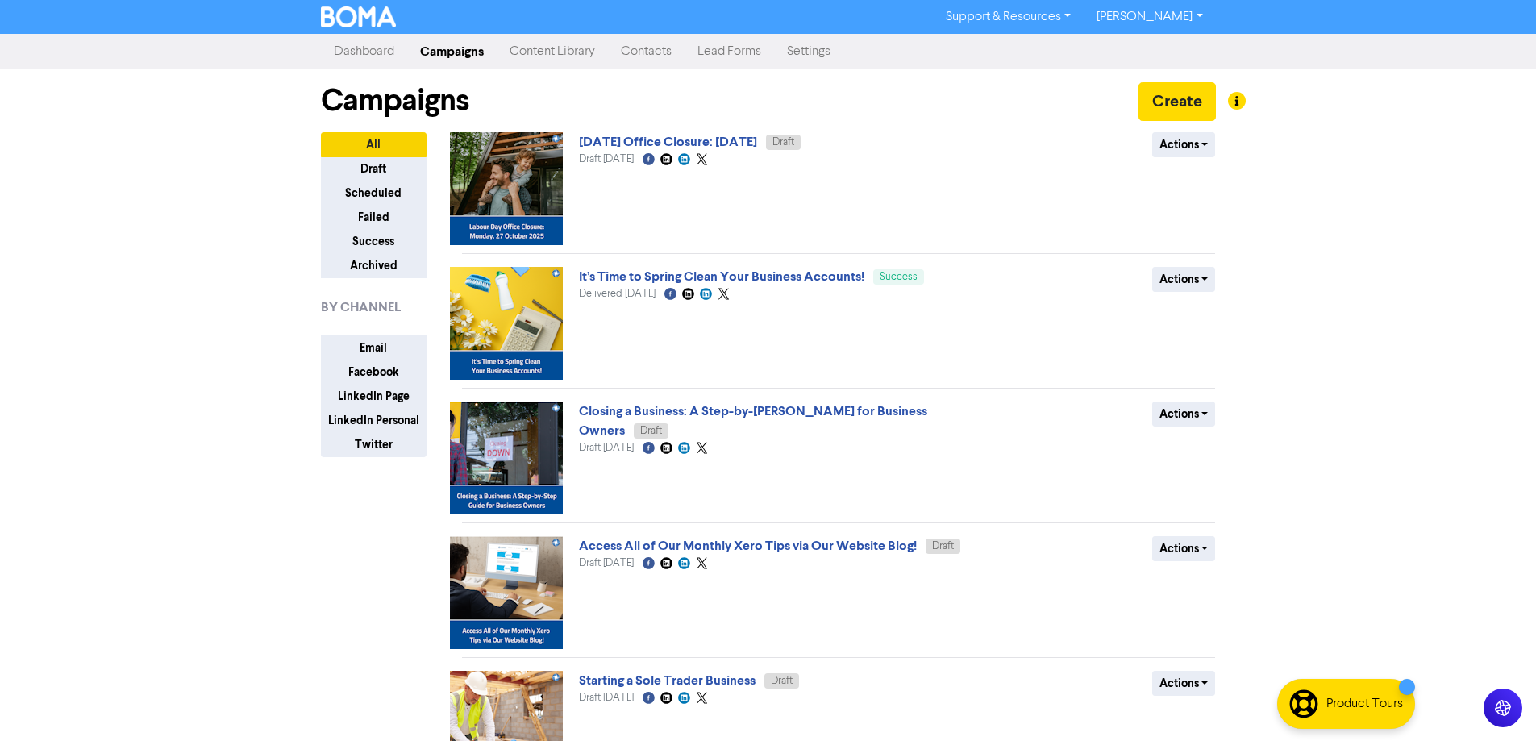
click at [549, 60] on link "Content Library" at bounding box center [552, 51] width 111 height 32
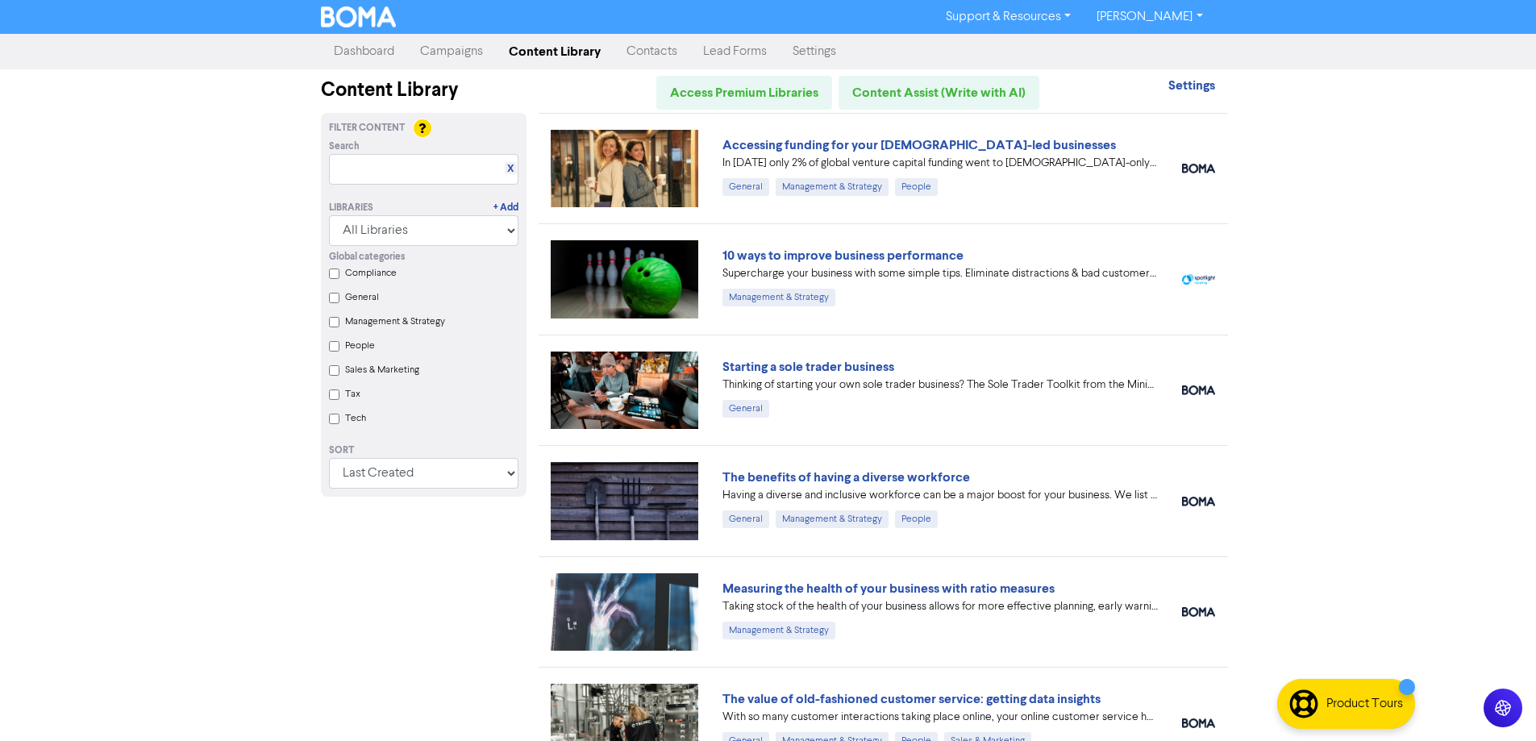
click at [486, 59] on link "Campaigns" at bounding box center [451, 51] width 89 height 32
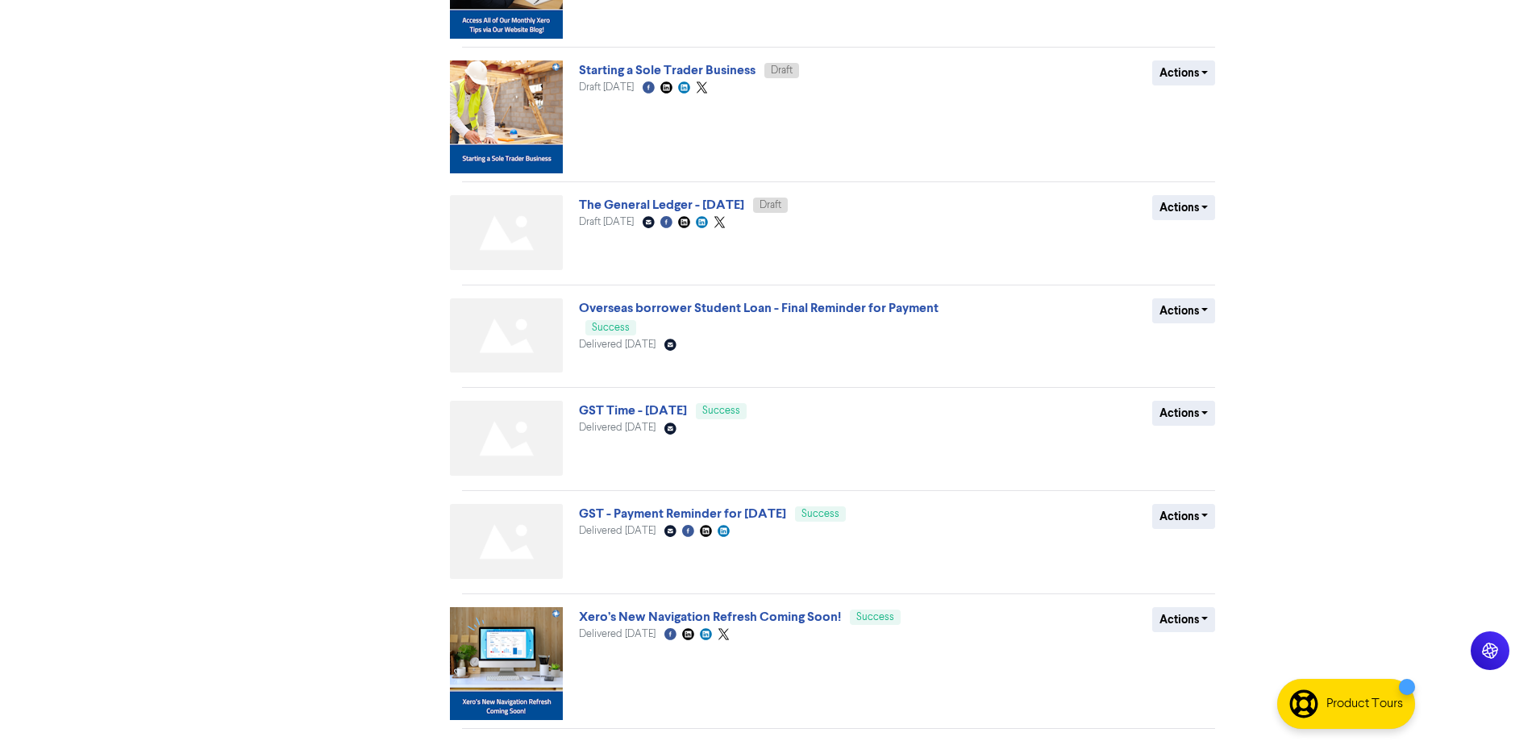
scroll to position [655, 0]
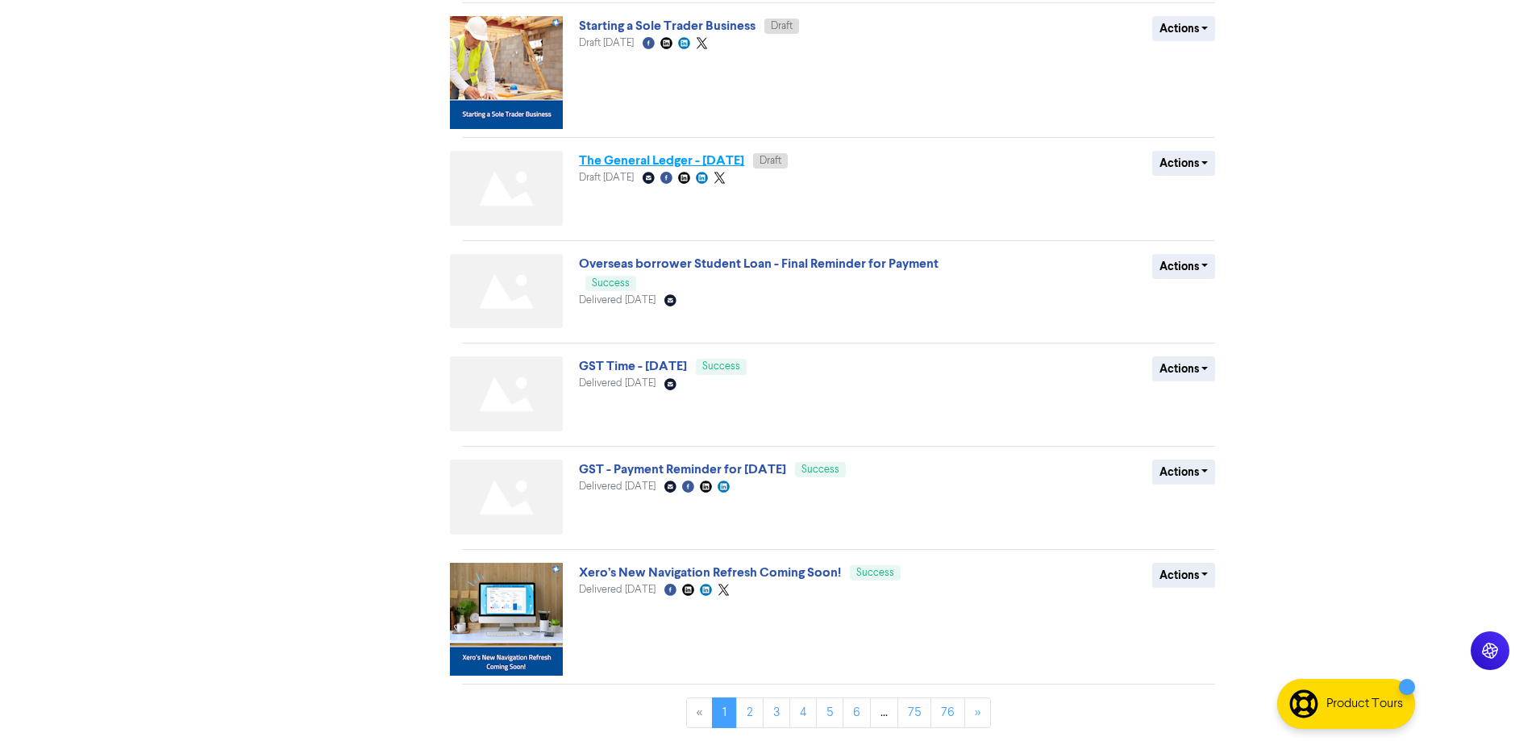
click at [744, 161] on link "The General Ledger - [DATE]" at bounding box center [661, 160] width 165 height 16
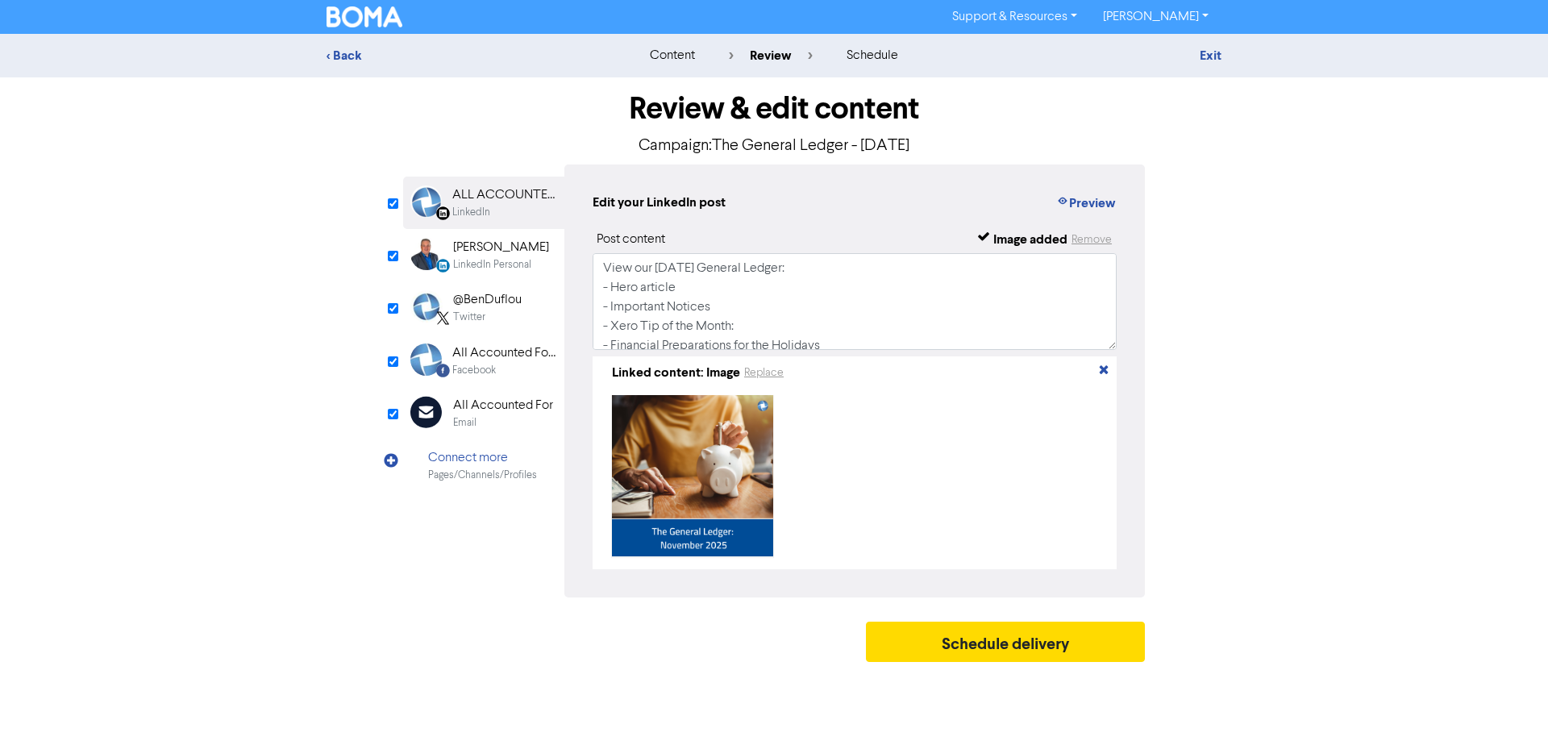
click at [486, 412] on div "All Accounted For" at bounding box center [503, 405] width 100 height 19
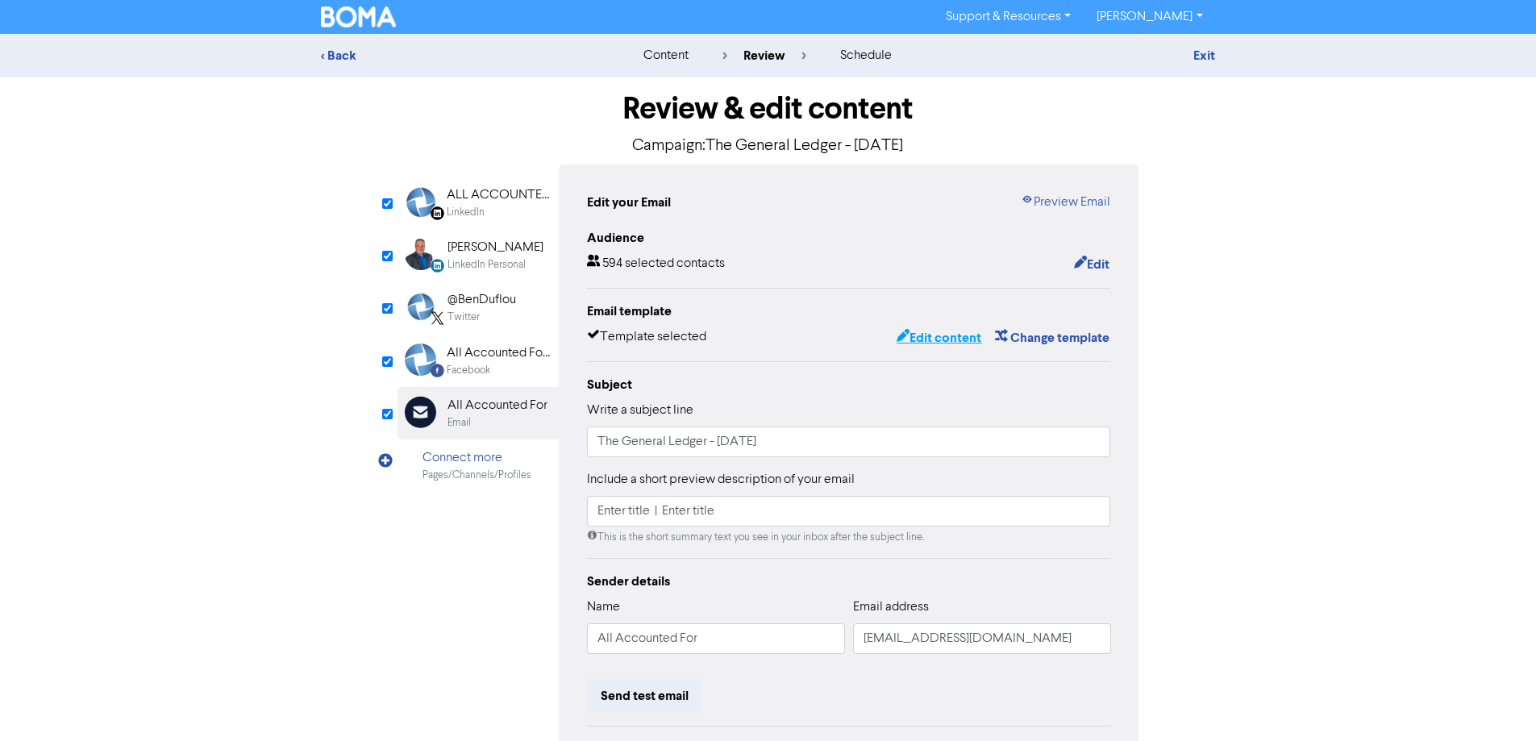
click at [946, 341] on button "Edit content" at bounding box center [939, 337] width 86 height 21
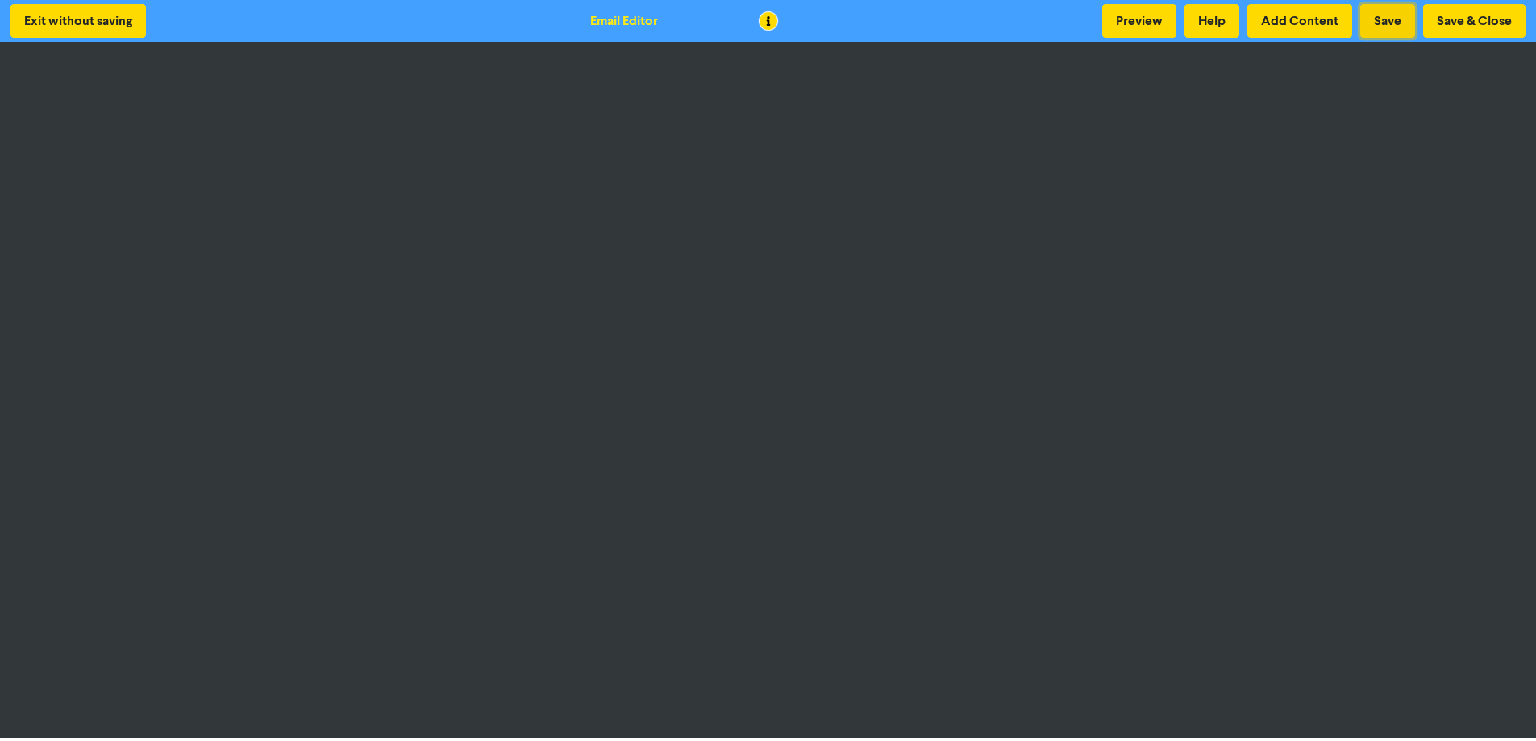
click at [1370, 18] on button "Save" at bounding box center [1387, 21] width 55 height 34
click at [1389, 33] on button "Save" at bounding box center [1387, 21] width 55 height 34
click at [1377, 16] on button "Save" at bounding box center [1387, 21] width 55 height 34
click at [1400, 16] on button "Save" at bounding box center [1387, 21] width 55 height 34
click at [666, 34] on div "Exit without saving Email Editor Preview Help Add Content Save Save & Close" at bounding box center [768, 21] width 1536 height 42
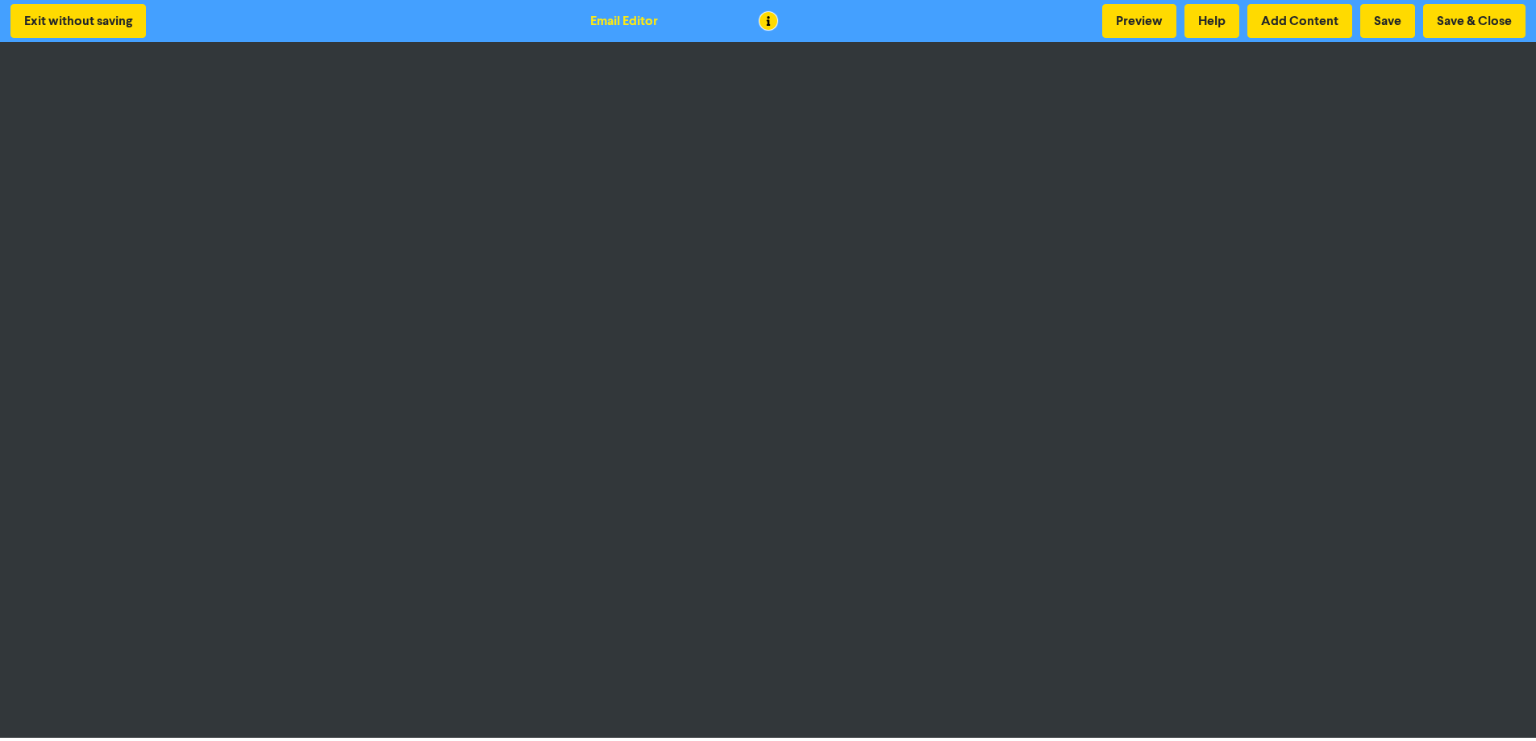
scroll to position [2, 0]
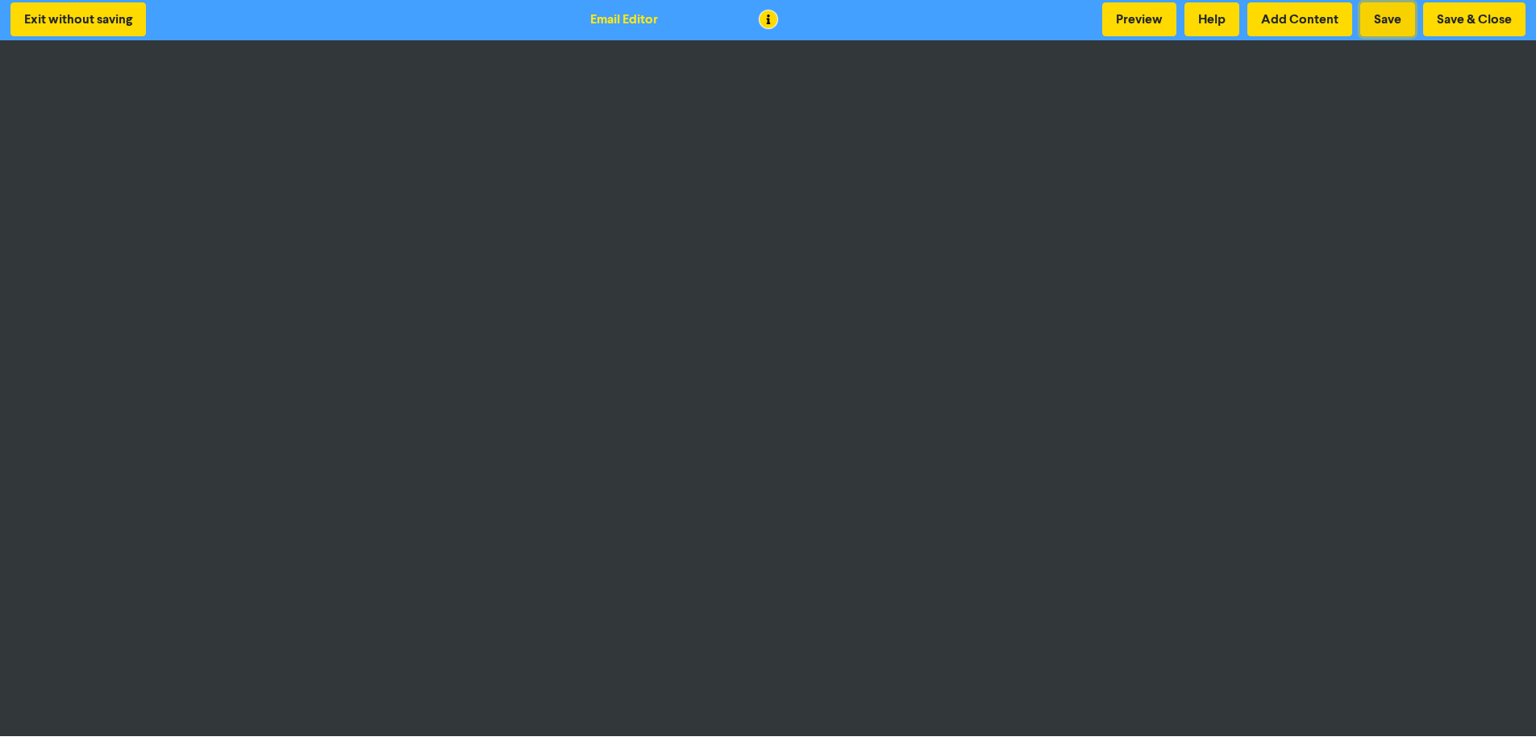
click at [1386, 28] on button "Save" at bounding box center [1387, 19] width 55 height 34
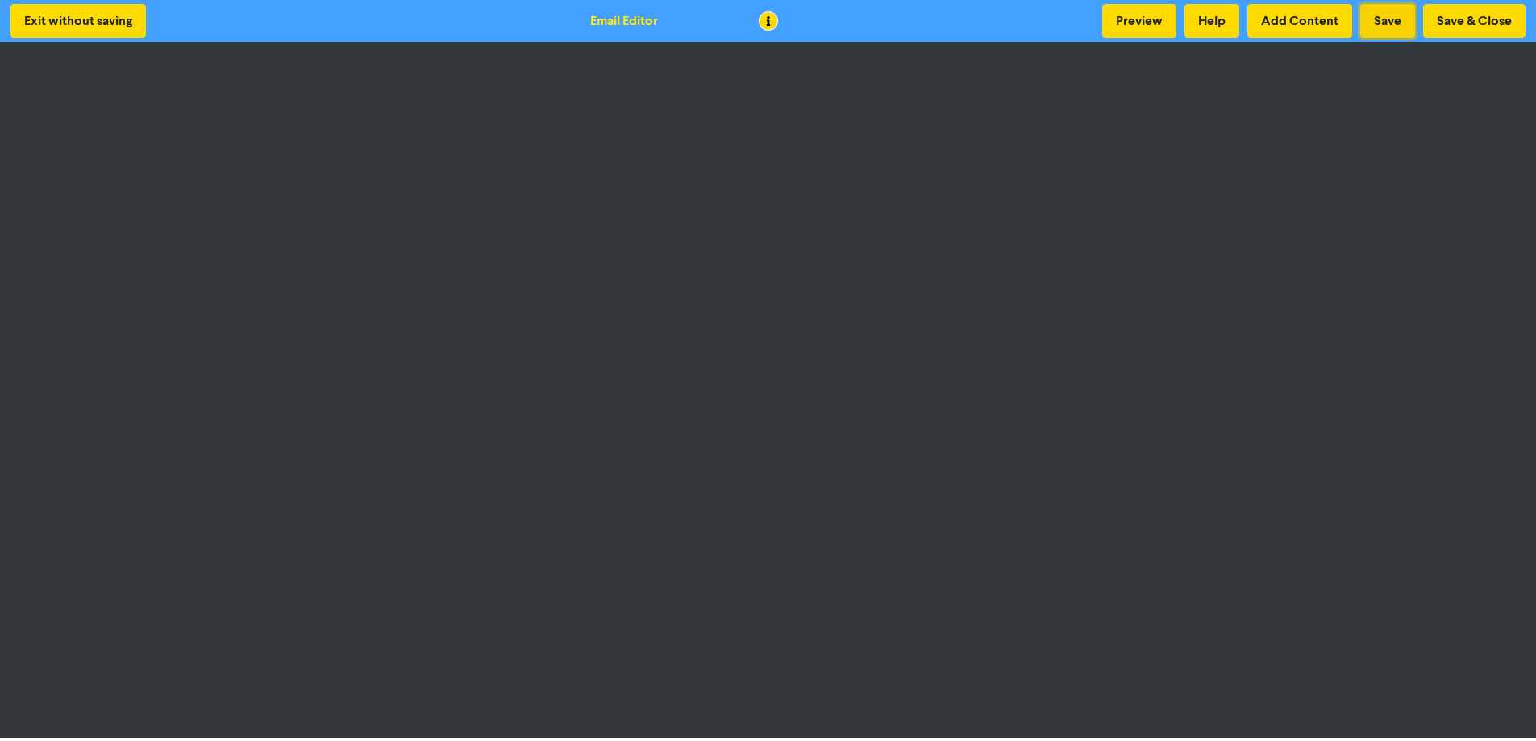
click at [1385, 11] on button "Save" at bounding box center [1387, 21] width 55 height 34
click at [1380, 24] on button "Save" at bounding box center [1387, 21] width 55 height 34
click at [1461, 8] on button "Save & Close" at bounding box center [1474, 21] width 102 height 34
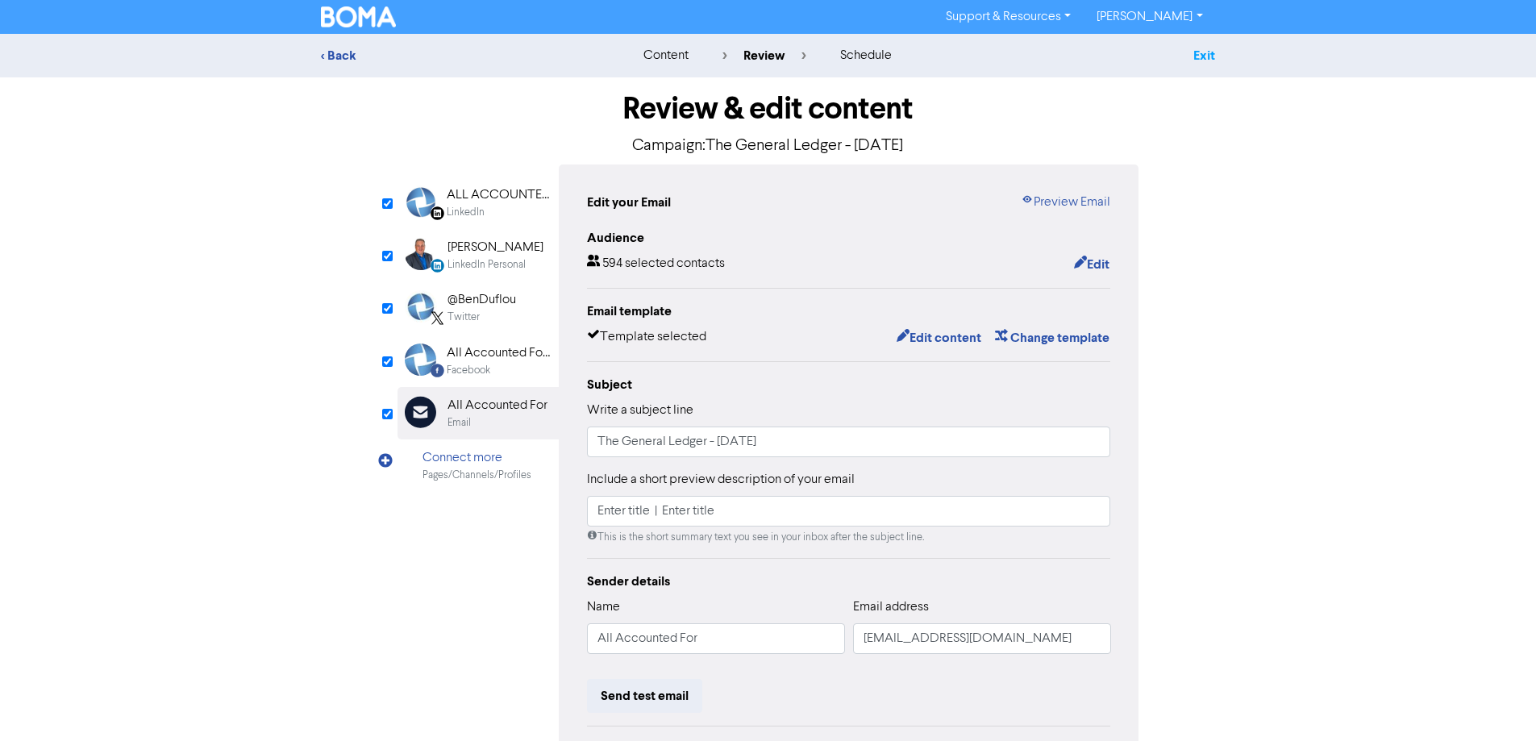
click at [1205, 60] on link "Exit" at bounding box center [1205, 56] width 22 height 16
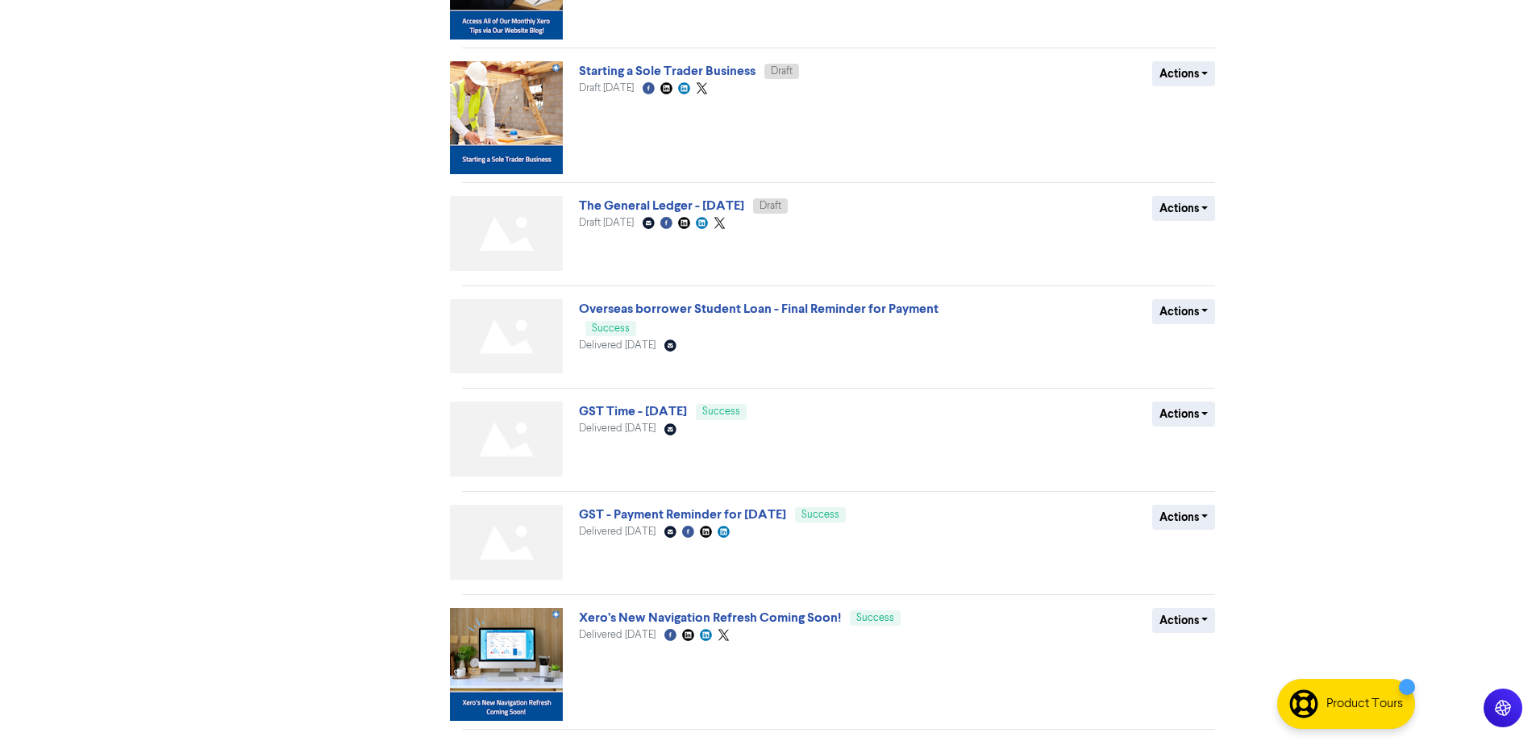
scroll to position [655, 0]
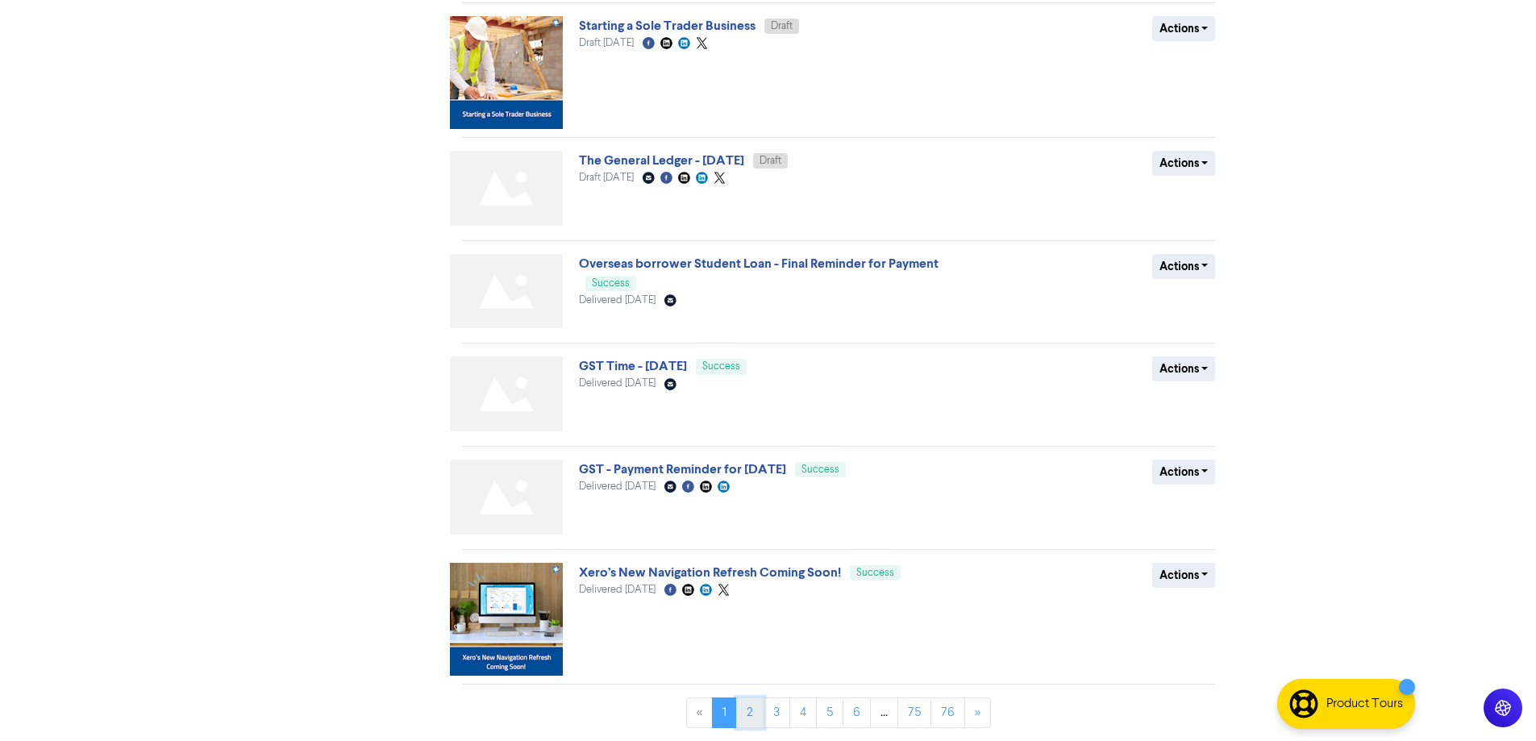
click at [750, 719] on link "2" at bounding box center [749, 713] width 27 height 31
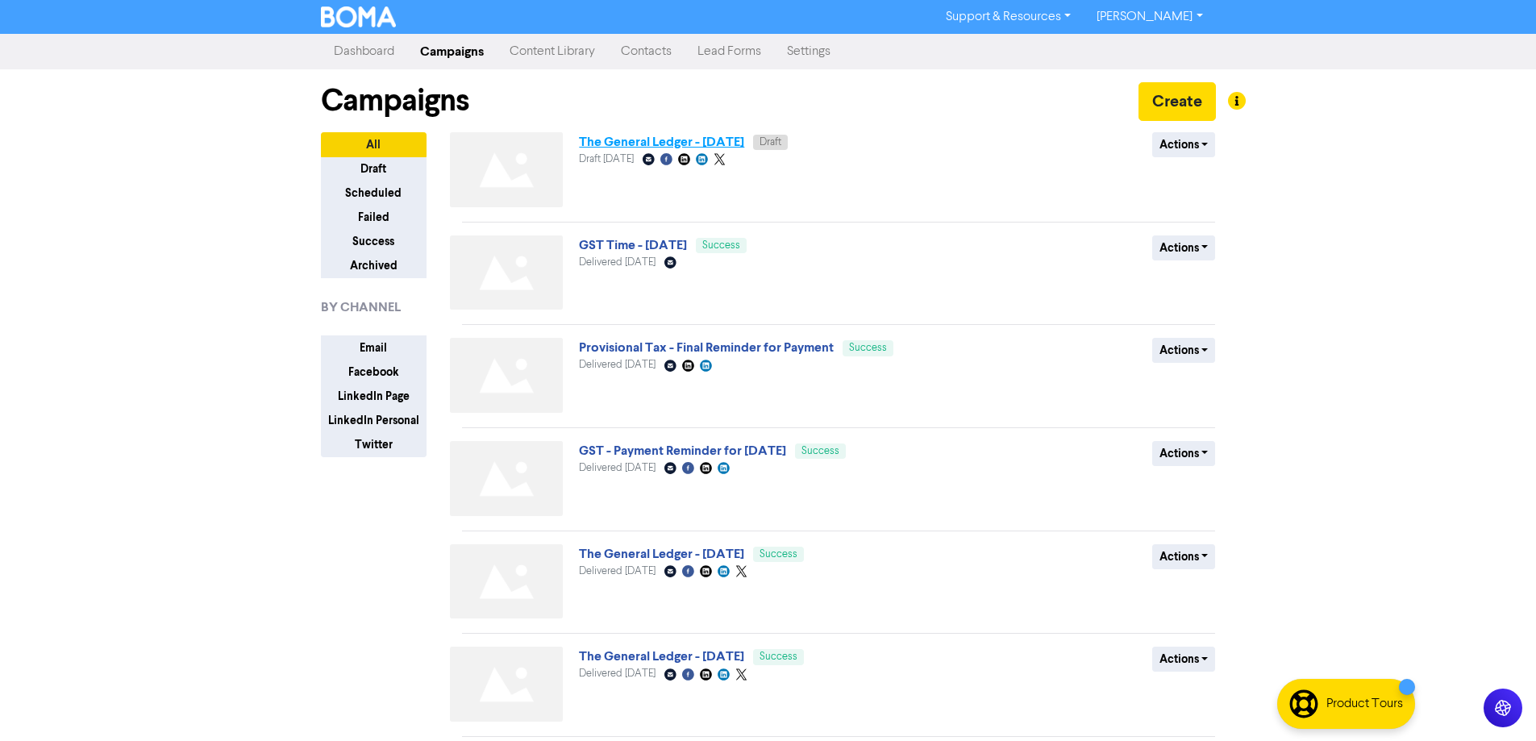
click at [738, 140] on link "The General Ledger - [DATE]" at bounding box center [661, 142] width 165 height 16
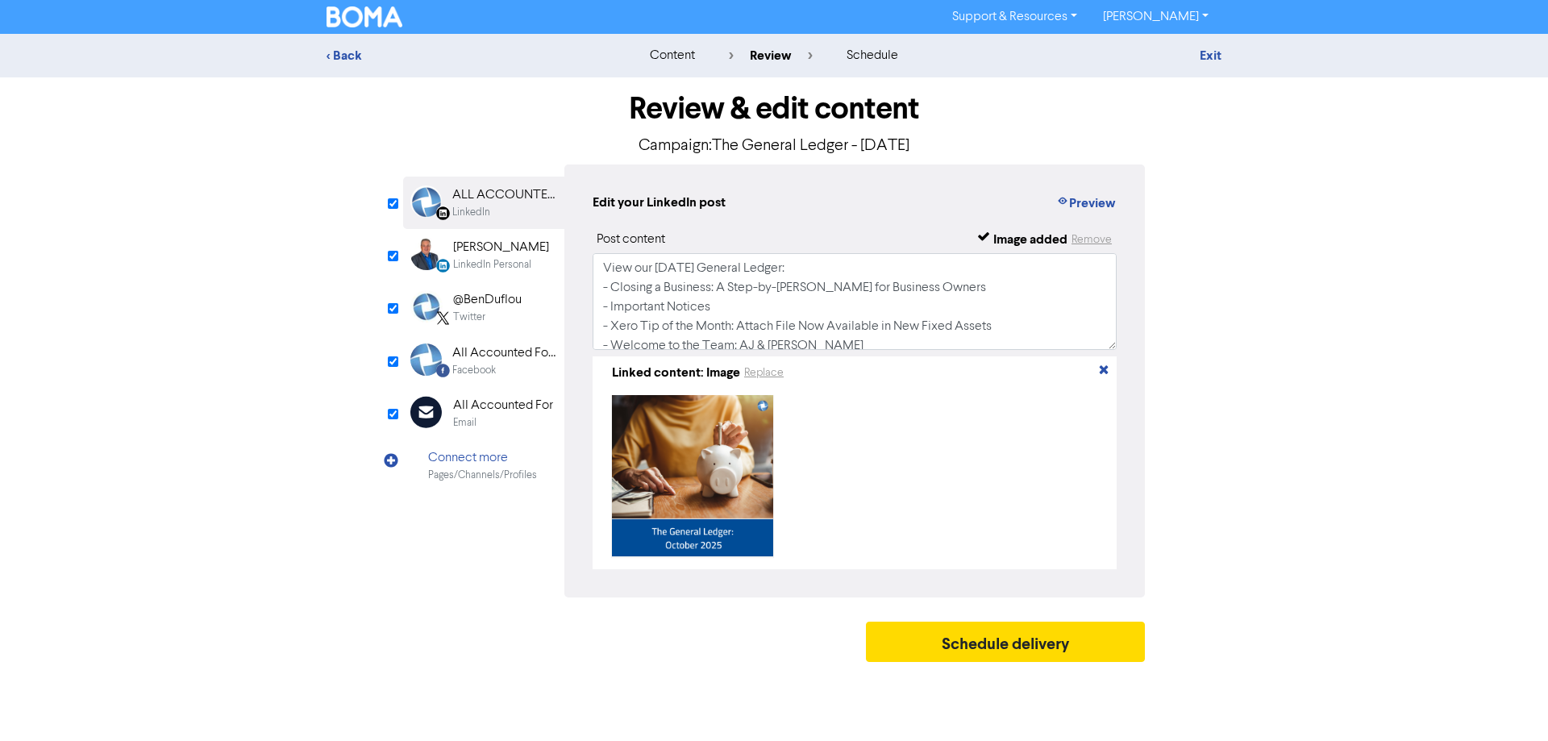
click at [497, 408] on div "All Accounted For" at bounding box center [503, 405] width 100 height 19
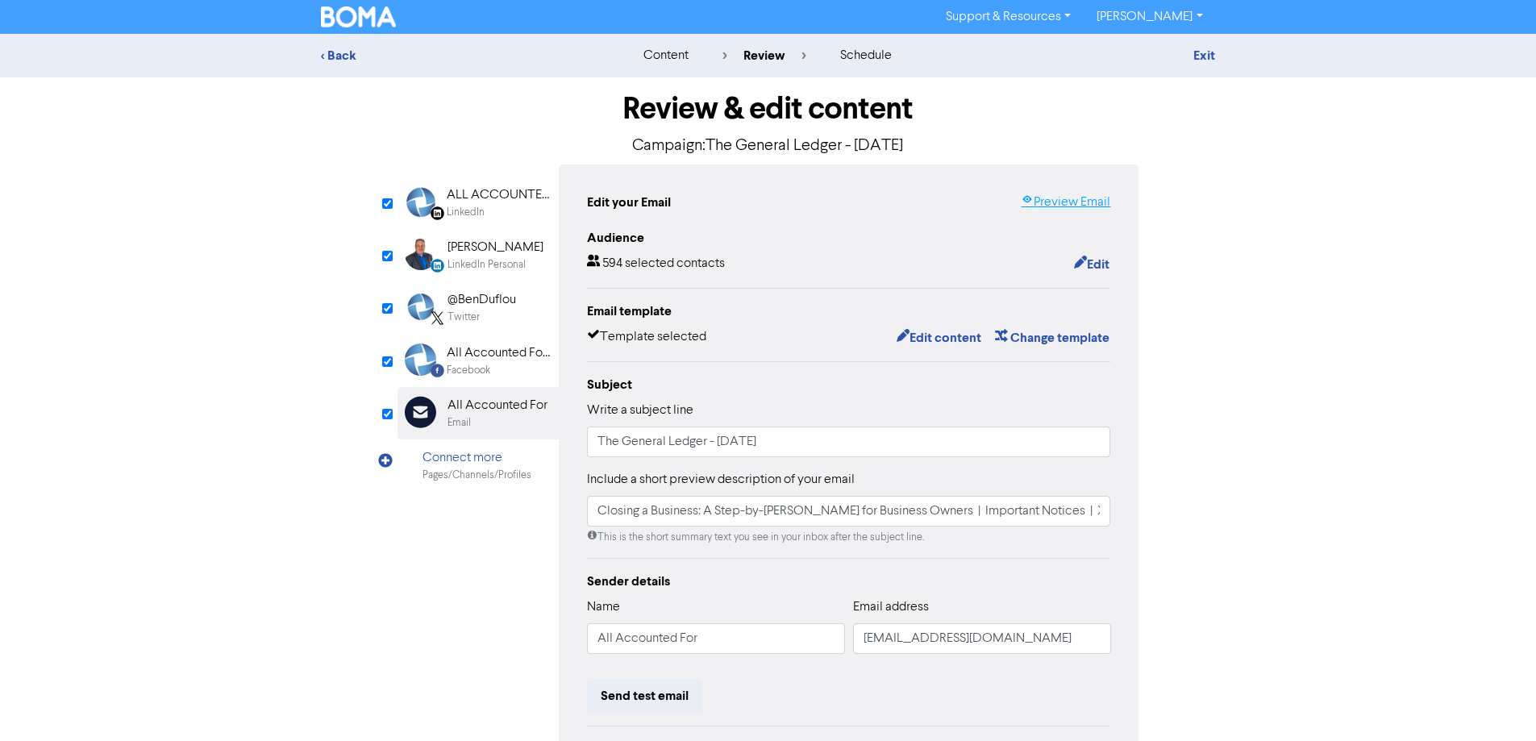
click at [1079, 202] on link "Preview Email" at bounding box center [1066, 202] width 90 height 19
click at [1202, 57] on link "Exit" at bounding box center [1205, 56] width 22 height 16
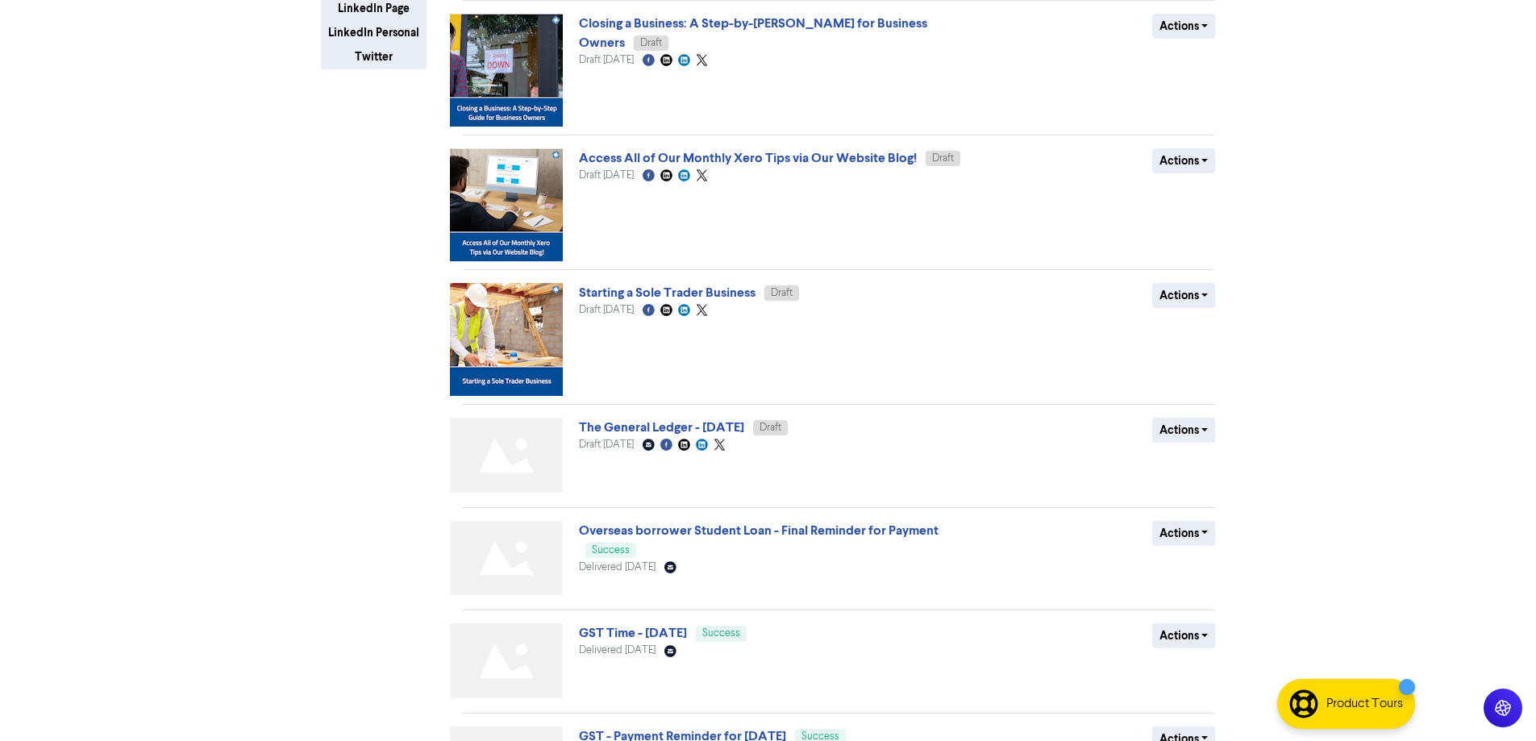
scroll to position [565, 0]
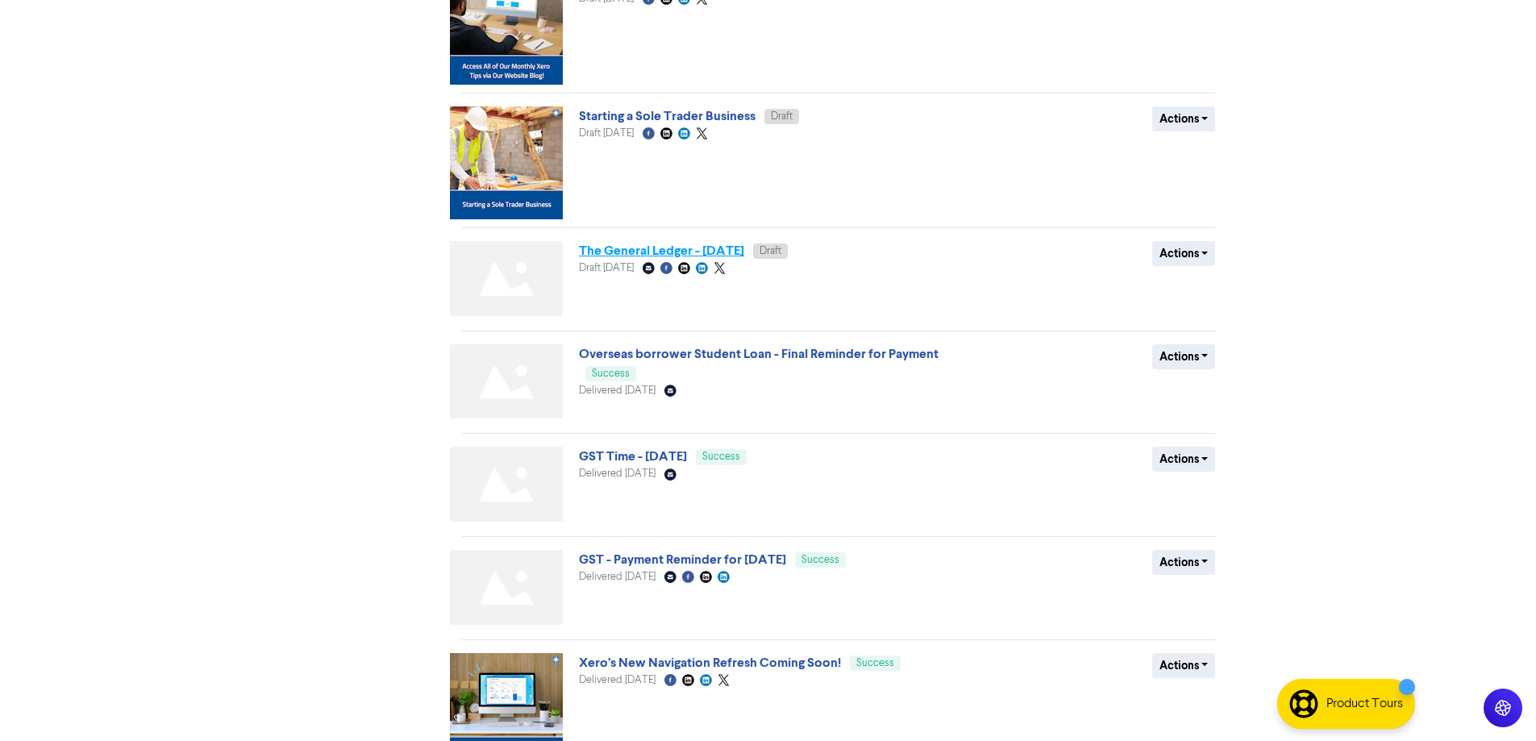
click at [739, 258] on link "The General Ledger - [DATE]" at bounding box center [661, 251] width 165 height 16
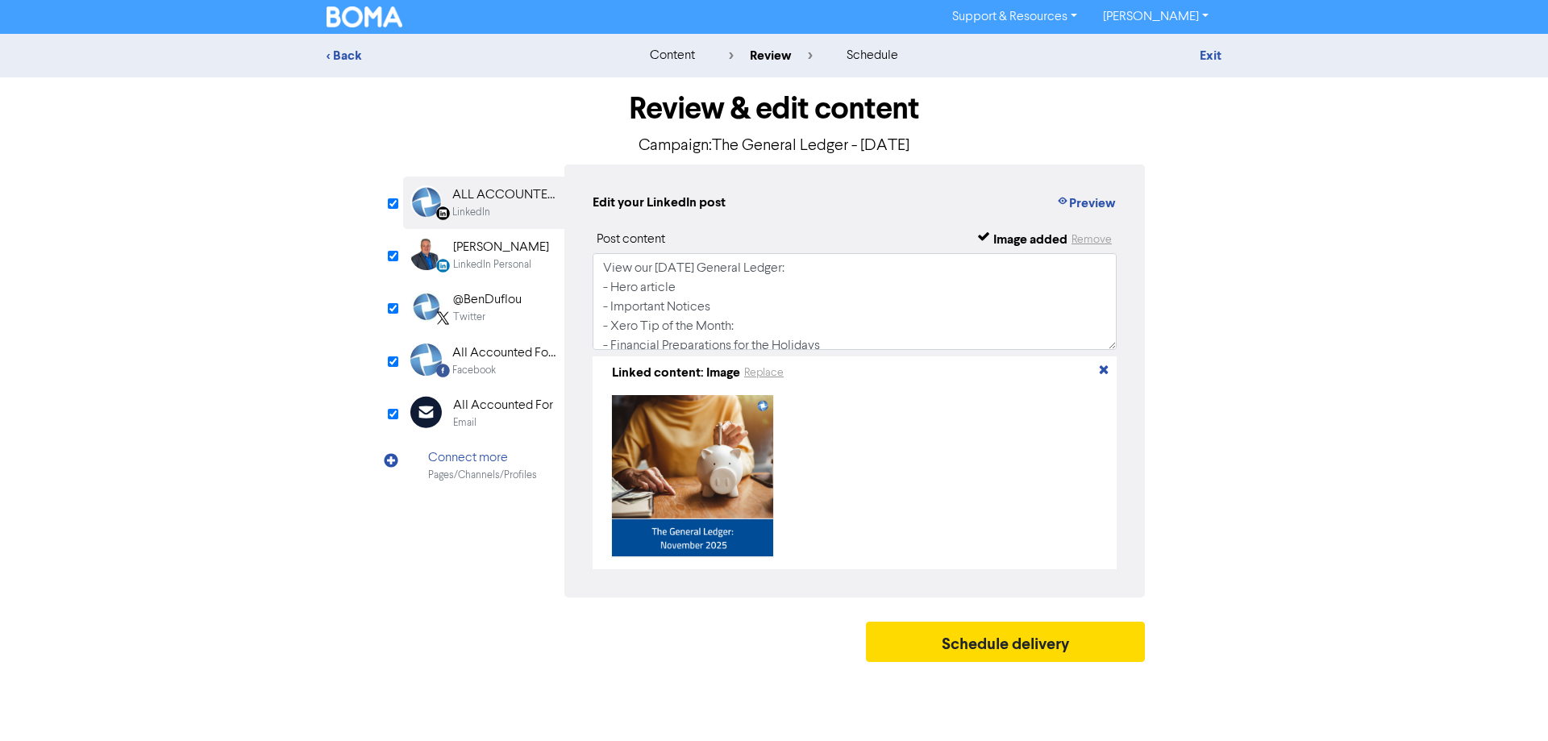
click at [477, 398] on div "All Accounted For" at bounding box center [503, 405] width 100 height 19
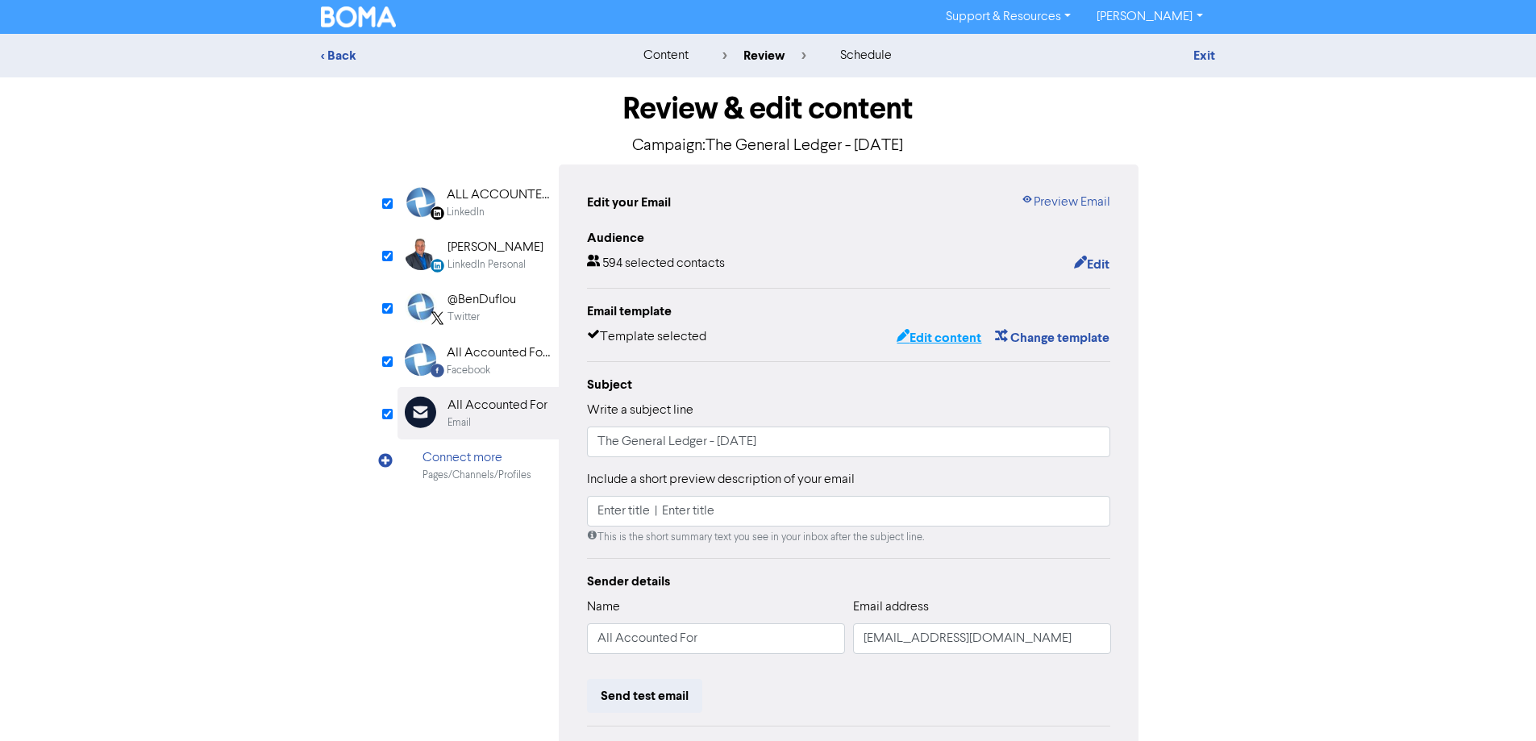
click at [917, 341] on button "Edit content" at bounding box center [939, 337] width 86 height 21
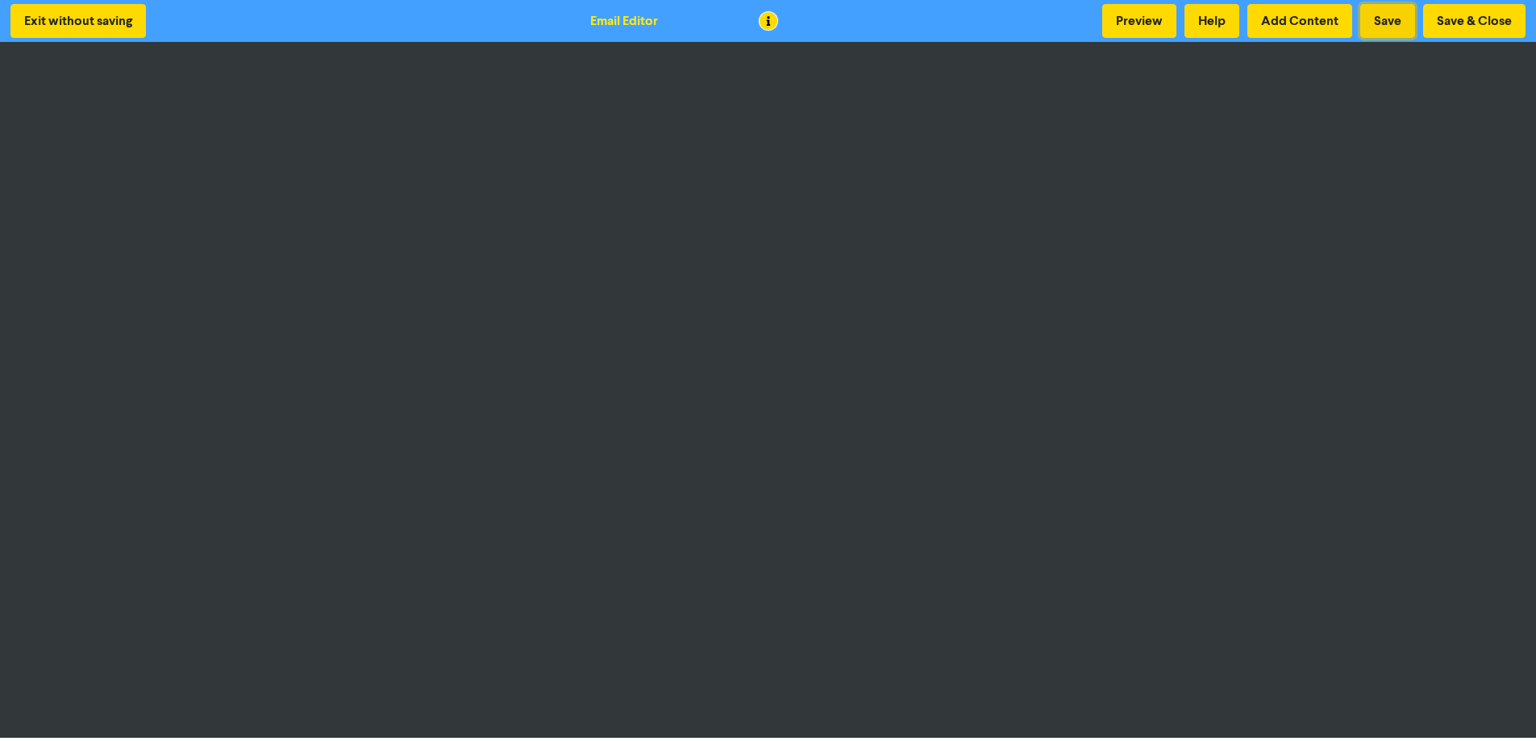
click at [1402, 19] on button "Save" at bounding box center [1387, 21] width 55 height 34
click at [1382, 23] on button "Save" at bounding box center [1387, 21] width 55 height 34
click at [1374, 20] on button "Save" at bounding box center [1387, 21] width 55 height 34
click at [1388, 14] on button "Save" at bounding box center [1387, 21] width 55 height 34
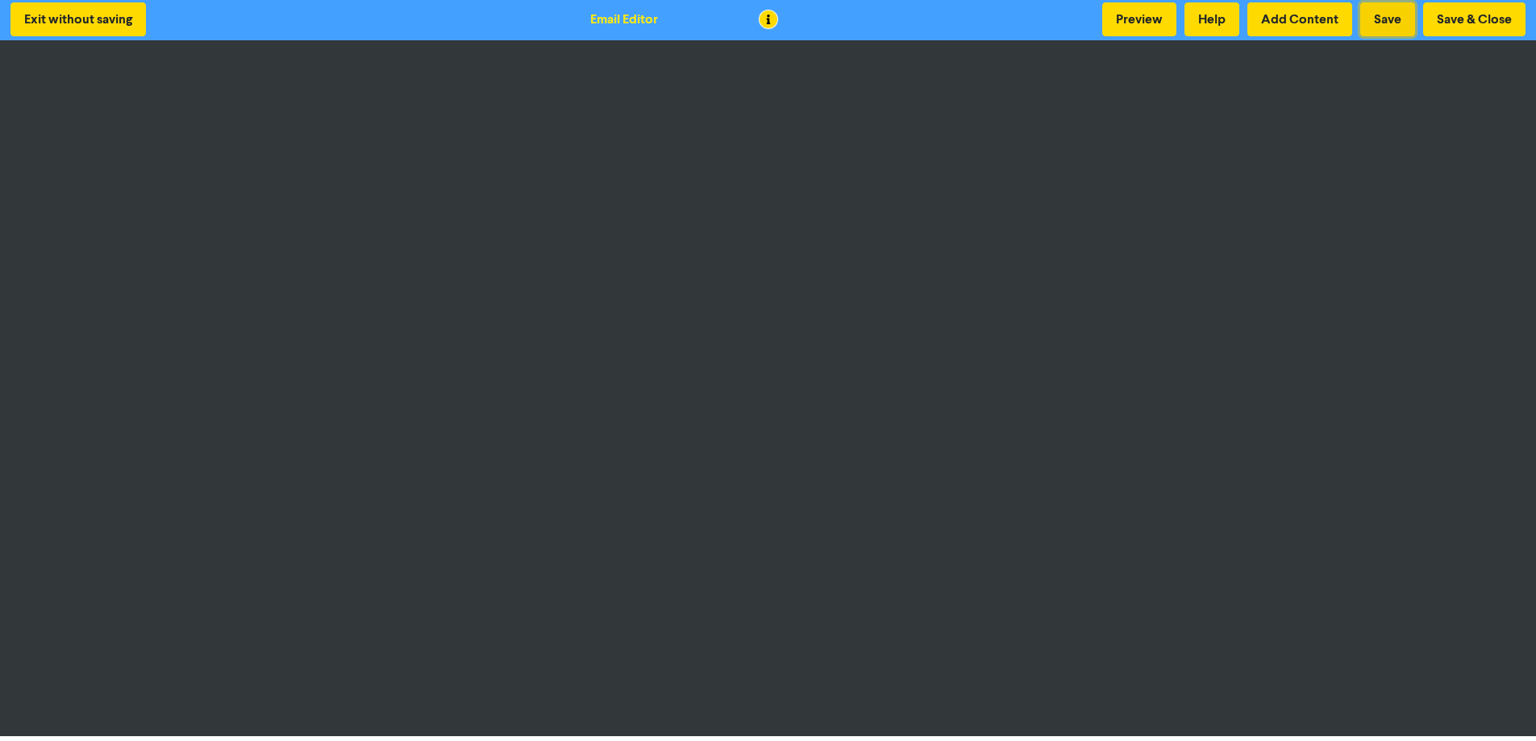
click at [1386, 20] on button "Save" at bounding box center [1387, 19] width 55 height 34
click at [1402, 6] on button "Save" at bounding box center [1387, 19] width 55 height 34
click at [1397, 10] on button "Save" at bounding box center [1387, 19] width 55 height 34
click at [1394, 16] on button "Save" at bounding box center [1387, 19] width 55 height 34
drag, startPoint x: 1382, startPoint y: 22, endPoint x: 221, endPoint y: 7, distance: 1161.4
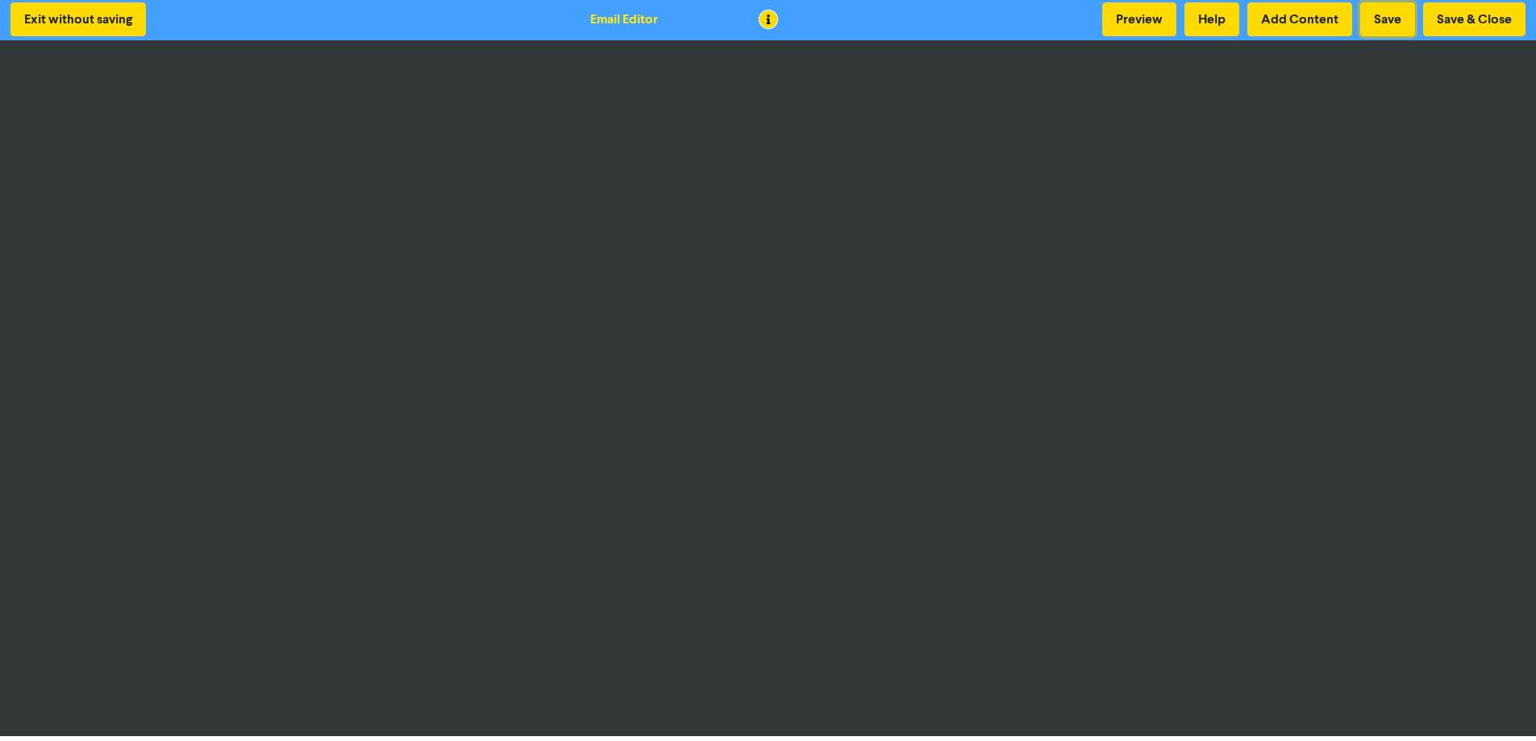
click at [1382, 22] on button "Save" at bounding box center [1387, 19] width 55 height 34
click at [1401, 6] on button "Save" at bounding box center [1387, 19] width 55 height 34
click at [1382, 26] on button "Save" at bounding box center [1387, 19] width 55 height 34
click at [1381, 8] on button "Save" at bounding box center [1387, 19] width 55 height 34
click at [1408, 9] on button "Save" at bounding box center [1387, 19] width 55 height 34
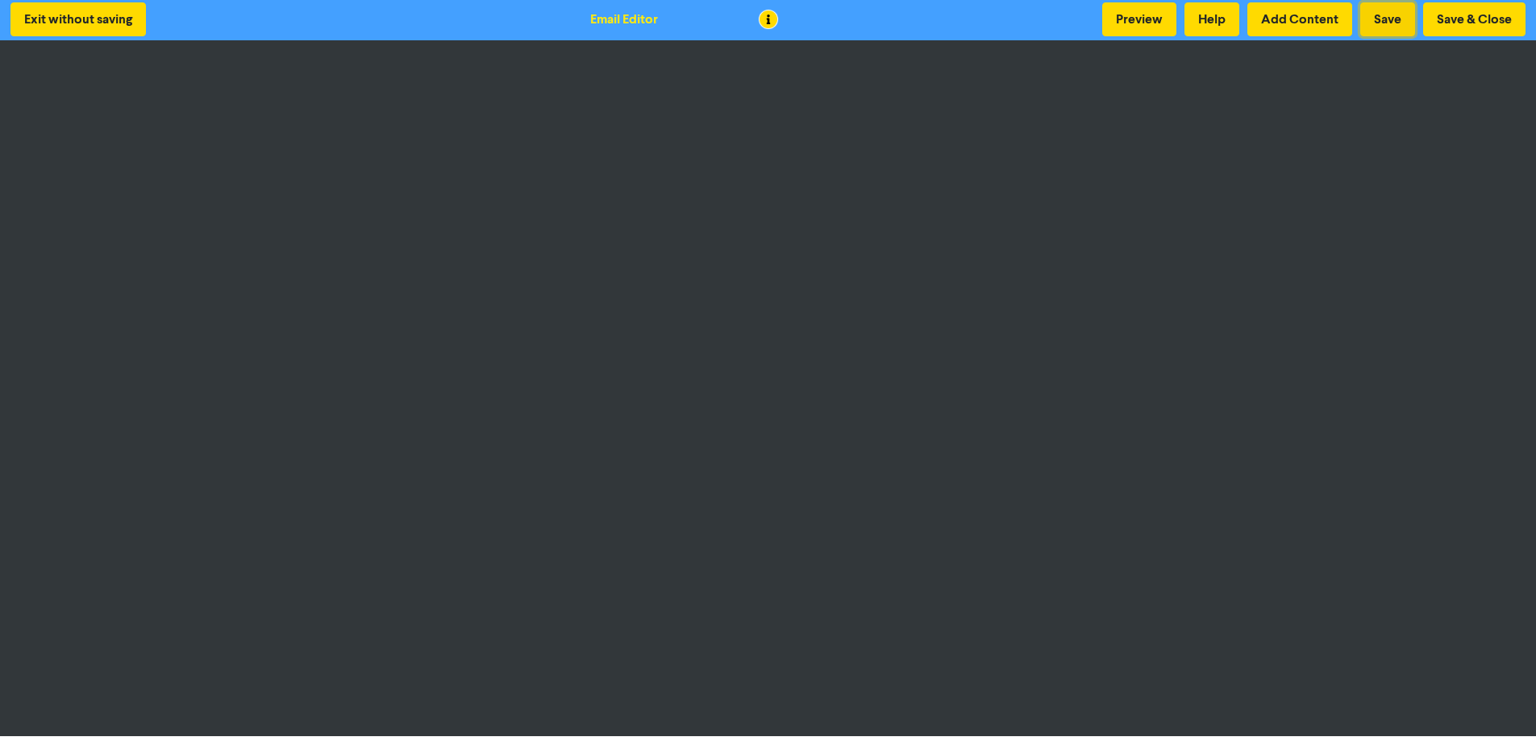
click at [1373, 19] on button "Save" at bounding box center [1387, 19] width 55 height 34
click at [1460, 16] on button "Save & Close" at bounding box center [1474, 19] width 102 height 34
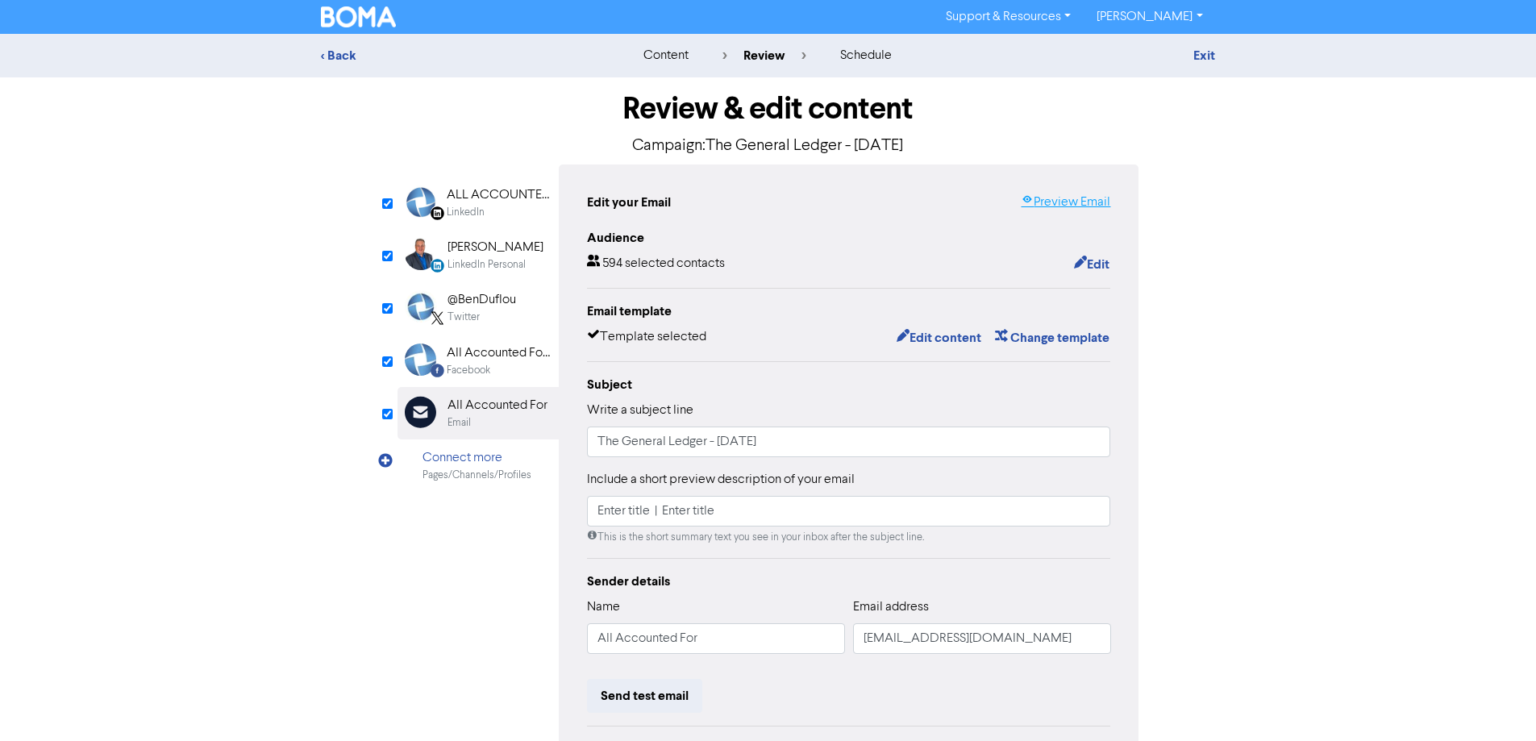
click at [1071, 202] on link "Preview Email" at bounding box center [1066, 202] width 90 height 19
drag, startPoint x: 650, startPoint y: 513, endPoint x: 563, endPoint y: 513, distance: 87.1
click at [563, 513] on div "Edit your Email Preview Email Audience 594 selected contacts Edit Email templat…" at bounding box center [849, 501] width 581 height 673
paste input "Funding Your Growth: The Pros and Cons of Alternative Lenders"
drag, startPoint x: 1014, startPoint y: 508, endPoint x: 968, endPoint y: 503, distance: 47.0
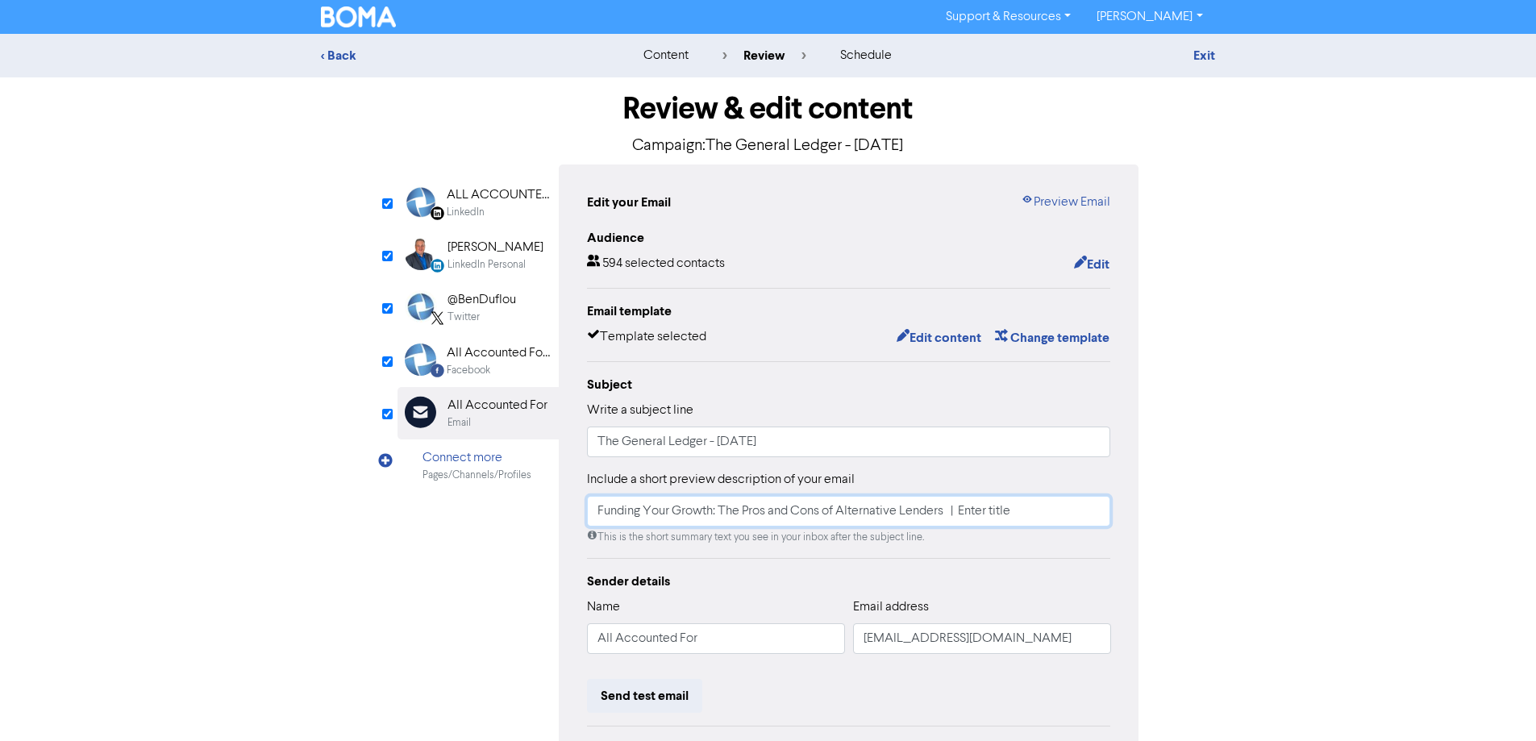
click at [968, 503] on input "Funding Your Growth: The Pros and Cons of Alternative Lenders | Enter title" at bounding box center [849, 511] width 524 height 31
paste input "Important Notices"
click at [956, 512] on input "Funding Your Growth: The Pros and Cons of Alternative Lenders | Important Notic…" at bounding box center [849, 511] width 524 height 31
click at [957, 519] on input "Funding Your Growth: The Pros and Cons of Alternative Lenders | Important Notic…" at bounding box center [849, 511] width 524 height 31
click at [994, 515] on input "Funding Your Growth: The Pros and Cons of Alternative Lenders | Important Notic…" at bounding box center [849, 511] width 524 height 31
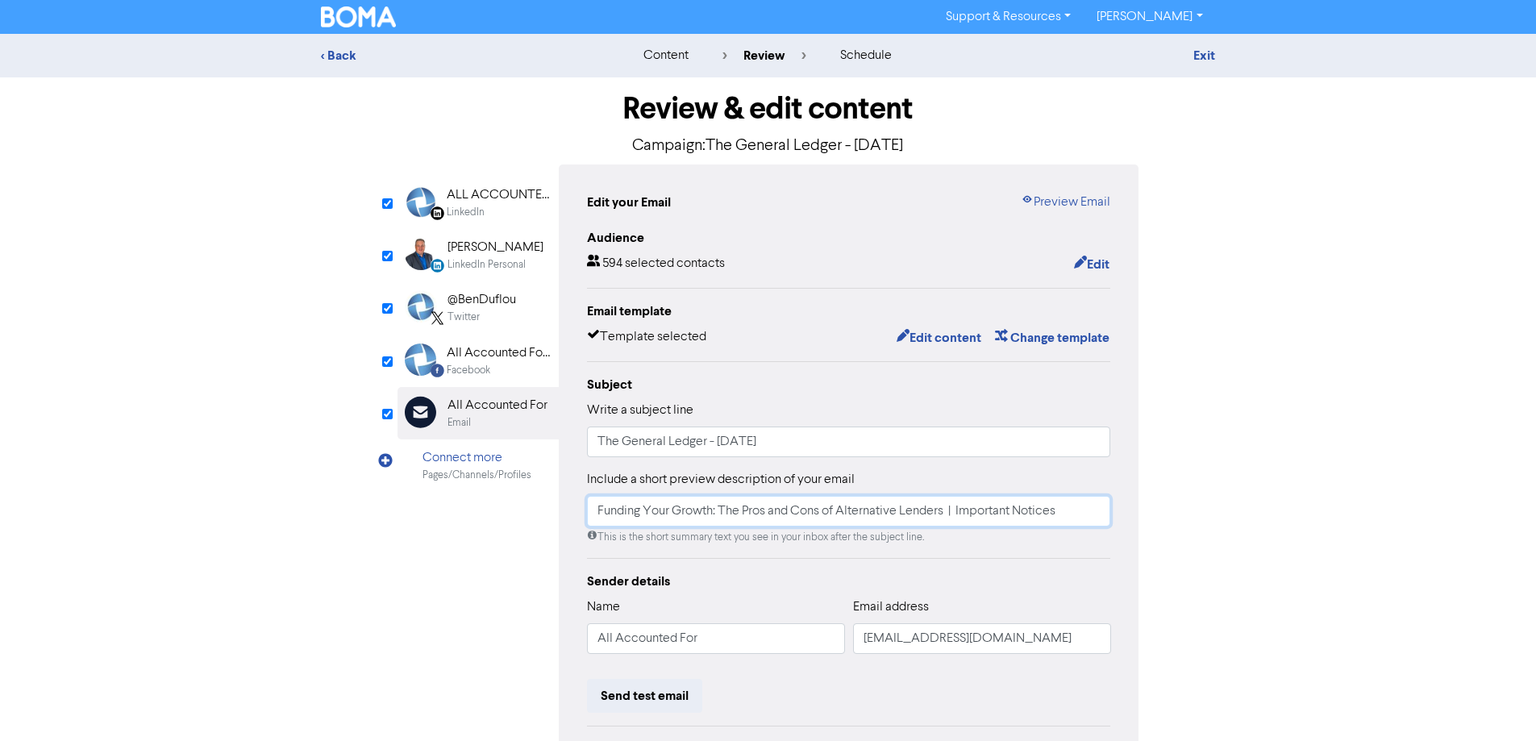
click at [953, 512] on input "Funding Your Growth: The Pros and Cons of Alternative Lenders | Important Notic…" at bounding box center [849, 511] width 524 height 31
click at [1017, 519] on input "Funding Your Growth: The Pros and Cons of Alternative Lenders | Important Notic…" at bounding box center [849, 511] width 524 height 31
click at [952, 510] on input "Funding Your Growth: The Pros and Cons of Alternative Lenders | Important Notic…" at bounding box center [849, 511] width 524 height 31
click at [1022, 493] on div "Include a short preview description of your email Funding Your Growth: The Pros…" at bounding box center [849, 507] width 524 height 75
click at [948, 511] on input "Funding Your Growth: The Pros and Cons of Alternative Lenders | Important Notic…" at bounding box center [849, 511] width 524 height 31
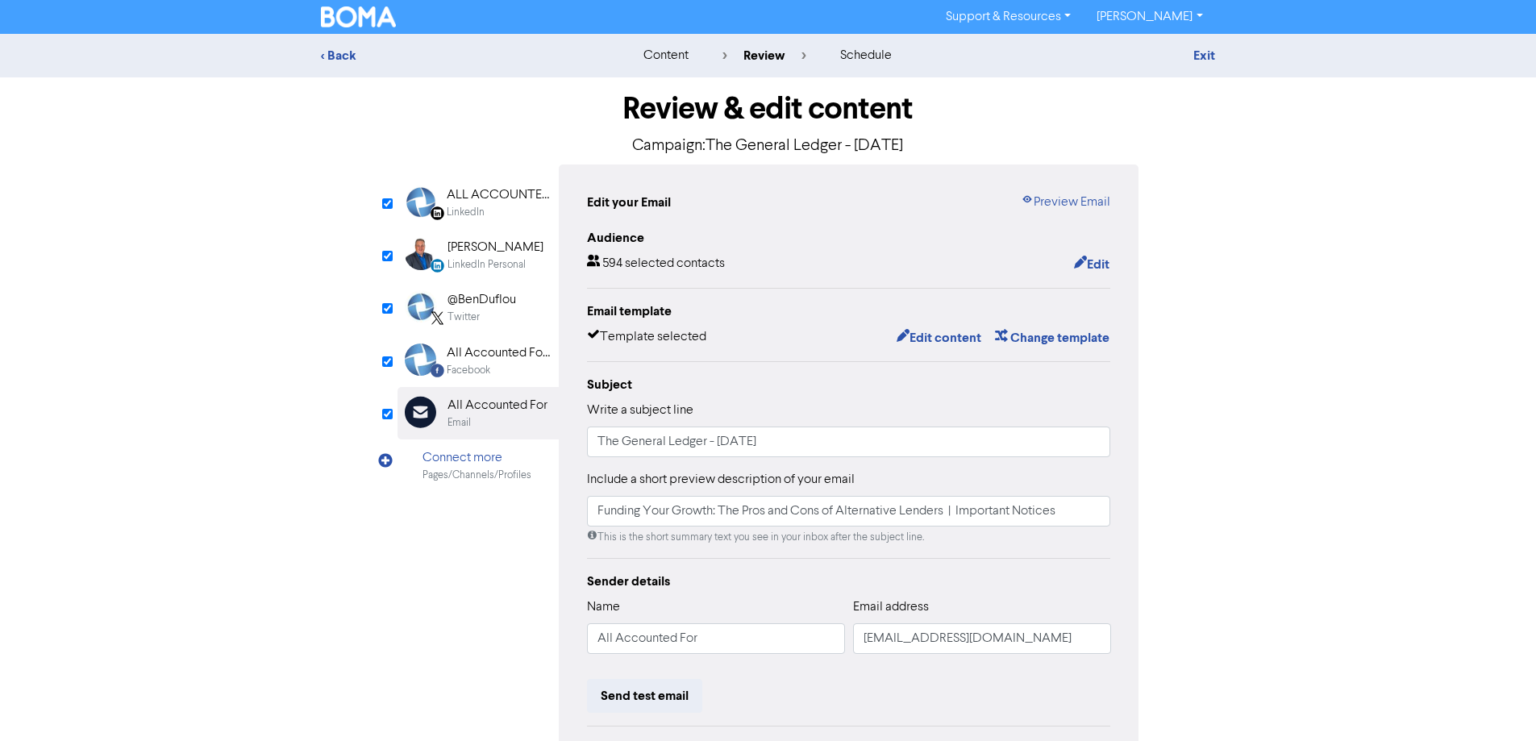
click at [994, 529] on div "Include a short preview description of your email Funding Your Growth: The Pros…" at bounding box center [849, 507] width 524 height 75
drag, startPoint x: 960, startPoint y: 515, endPoint x: 948, endPoint y: 512, distance: 12.5
click at [948, 512] on input "Funding Your Growth: The Pros and Cons of Alternative Lenders | Important Notic…" at bounding box center [849, 511] width 524 height 31
click at [1073, 513] on input "Funding Your Growth: The Pros and Cons of Alternative Lenders | Important Notic…" at bounding box center [849, 511] width 524 height 31
paste input "|"
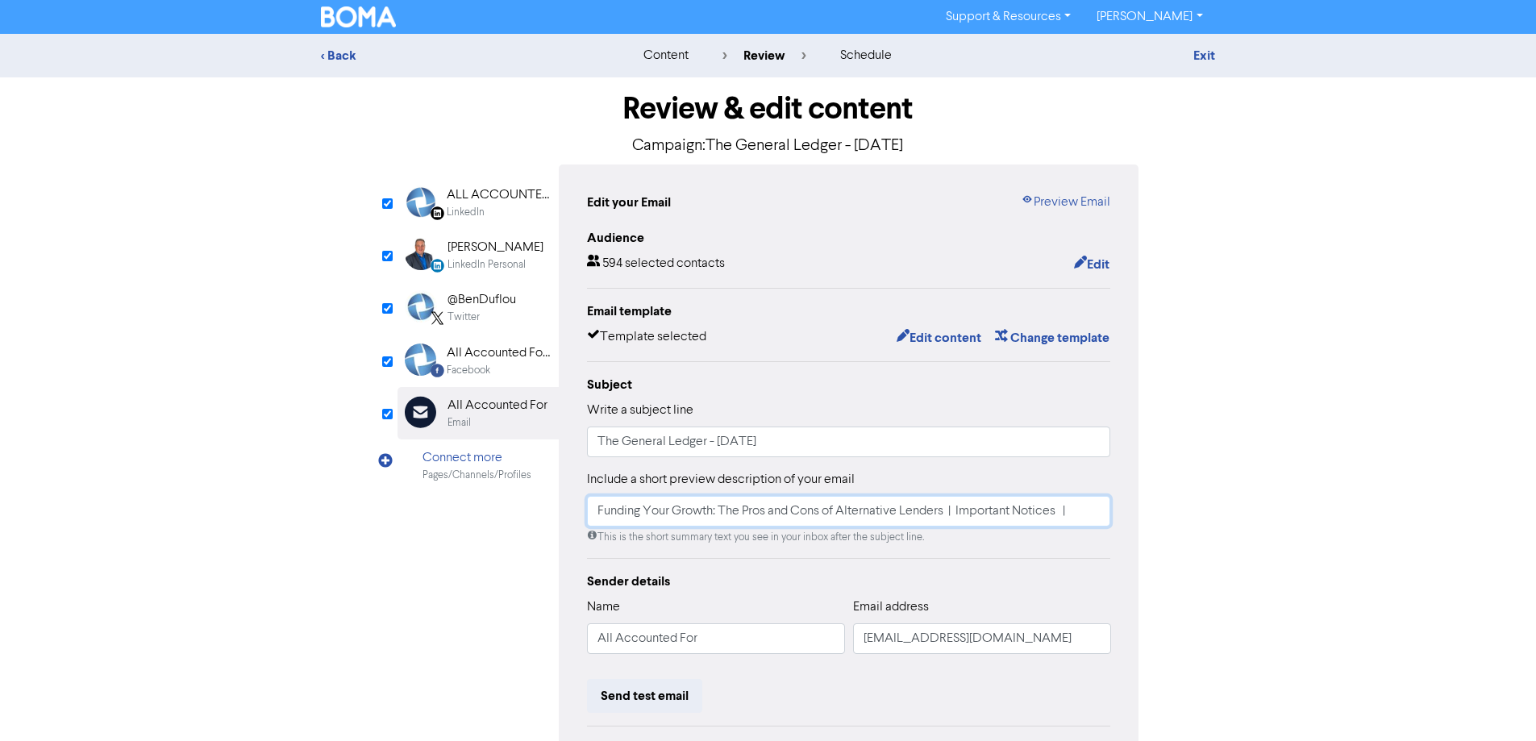
click at [1069, 514] on input "Funding Your Growth: The Pros and Cons of Alternative Lenders | Important Notic…" at bounding box center [849, 511] width 524 height 31
click at [1097, 519] on input "Funding Your Growth: The Pros and Cons of Alternative Lenders | Important Notic…" at bounding box center [849, 511] width 524 height 31
drag, startPoint x: 1073, startPoint y: 519, endPoint x: 1089, endPoint y: 518, distance: 17.0
click at [1073, 519] on input "Funding Your Growth: The Pros and Cons of Alternative Lenders | Important Notic…" at bounding box center [849, 511] width 524 height 31
paste input "Xero Tip of the Month: Use Xero’s Automate Bill Entry Feature"
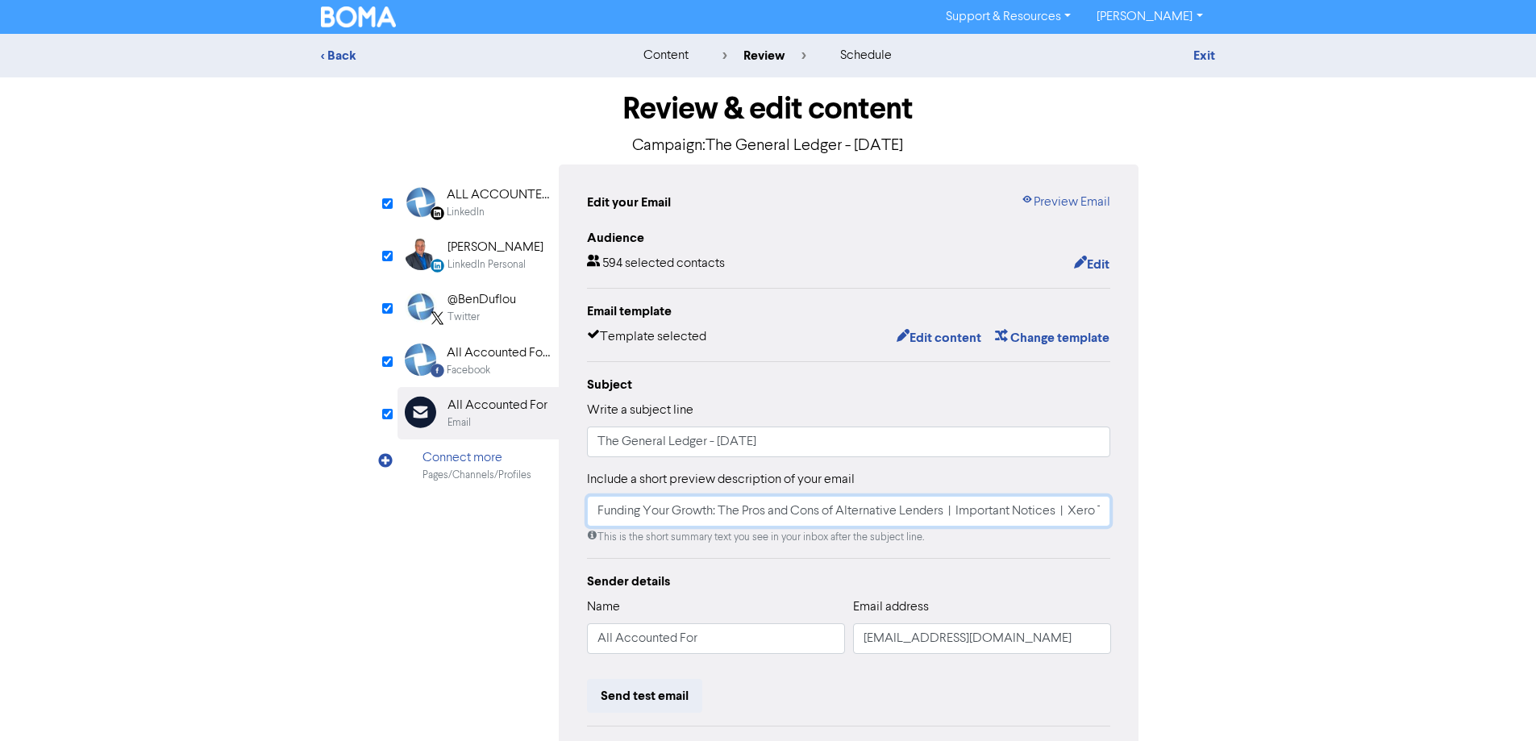
scroll to position [0, 315]
click at [752, 510] on input "Funding Your Growth: The Pros and Cons of Alternative Lenders | Important Notic…" at bounding box center [849, 511] width 524 height 31
click at [1038, 510] on input "Funding Your Growth: The Pros and Cons of Alternative Lenders | Important Notic…" at bounding box center [849, 511] width 524 height 31
click at [1098, 513] on input "Funding Your Growth: The Pros and Cons of Alternative Lenders | Important Notic…" at bounding box center [849, 511] width 524 height 31
click at [1095, 510] on input "Funding Your Growth: The Pros and Cons of Alternative Lenders | Important Notic…" at bounding box center [849, 511] width 524 height 31
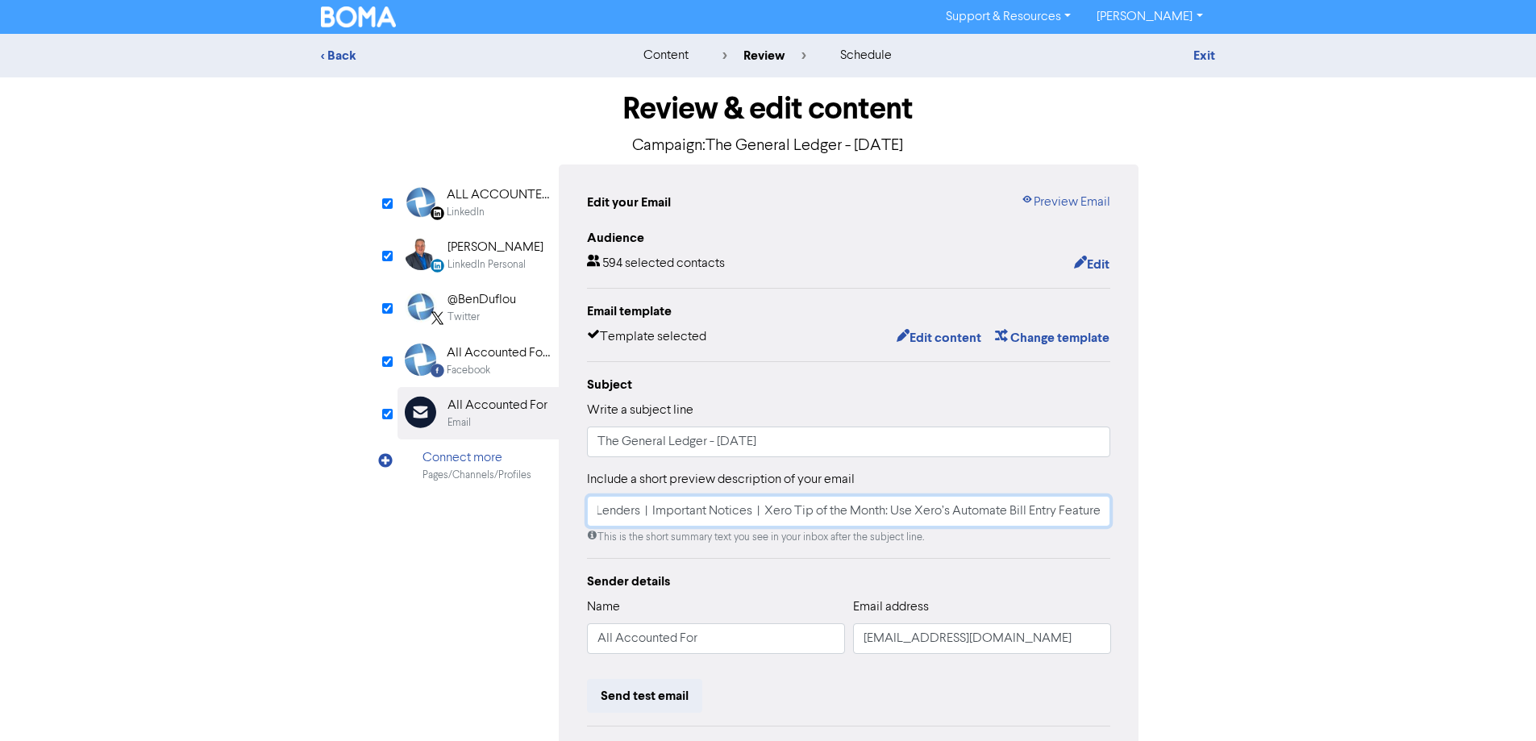
paste input "|"
drag, startPoint x: 1094, startPoint y: 519, endPoint x: 1263, endPoint y: 516, distance: 169.4
click at [1263, 516] on div "< Back content review schedule Exit Review & edit content Campaign: The General…" at bounding box center [768, 472] width 1536 height 876
drag, startPoint x: 1089, startPoint y: 504, endPoint x: 1105, endPoint y: 515, distance: 18.6
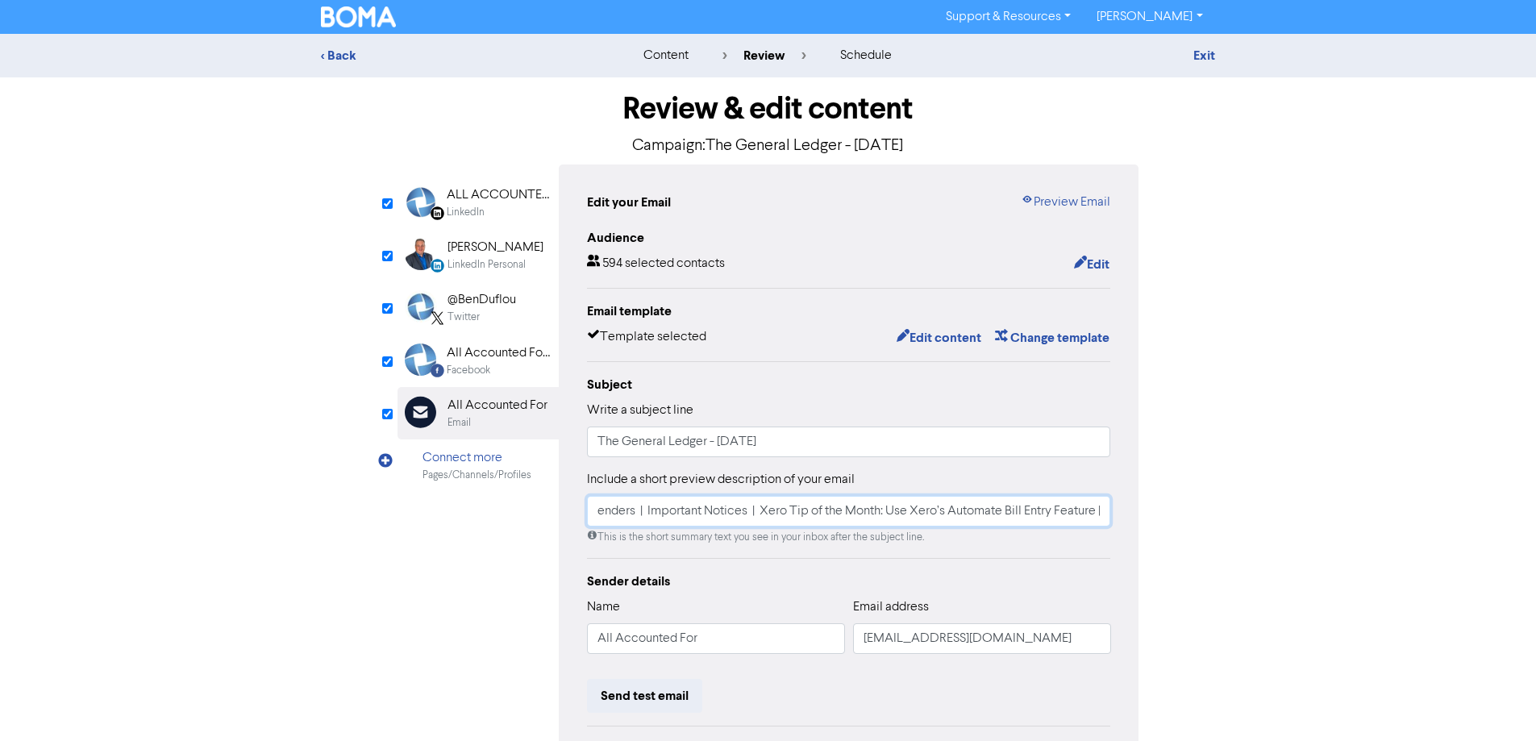
click at [1089, 505] on input "Funding Your Growth: The Pros and Cons of Alternative Lenders | Important Notic…" at bounding box center [849, 511] width 524 height 31
click at [1103, 515] on input "Funding Your Growth: The Pros and Cons of Alternative Lenders | Important Notic…" at bounding box center [849, 511] width 524 height 31
click at [1098, 515] on input "Funding Your Growth: The Pros and Cons of Alternative Lenders | Important Notic…" at bounding box center [849, 511] width 524 height 31
paste input "Financial Preparations for the Holidays"
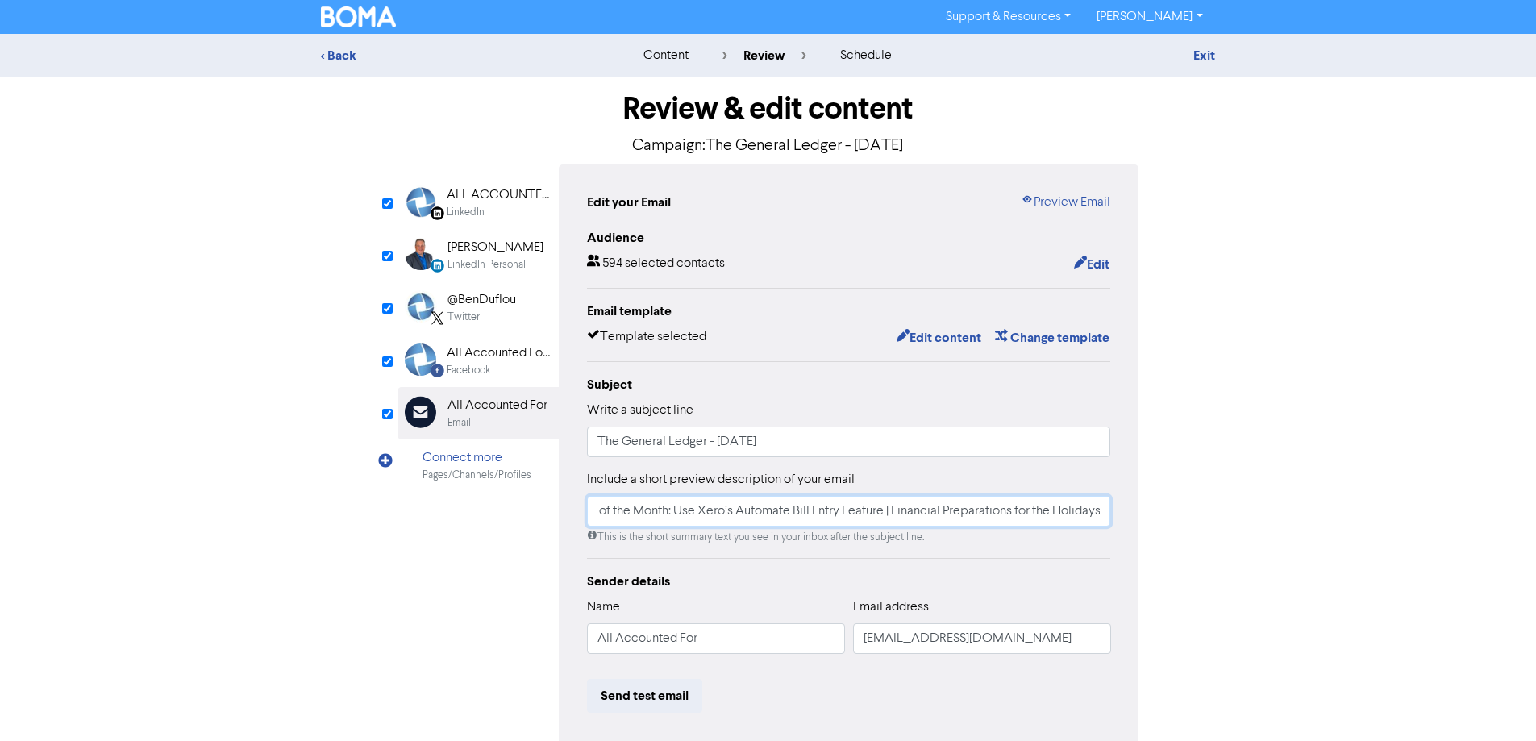
click at [886, 513] on input "Funding Your Growth: The Pros and Cons of Alternative Lenders | Important Notic…" at bounding box center [849, 511] width 524 height 31
click at [881, 515] on input "Funding Your Growth: The Pros and Cons of Alternative Lenders | Important Notic…" at bounding box center [849, 511] width 524 height 31
click at [891, 511] on input "Funding Your Growth: The Pros and Cons of Alternative Lenders | Important Notic…" at bounding box center [849, 511] width 524 height 31
drag, startPoint x: 896, startPoint y: 511, endPoint x: 882, endPoint y: 510, distance: 13.8
click at [882, 510] on input "Funding Your Growth: The Pros and Cons of Alternative Lenders | Important Notic…" at bounding box center [849, 511] width 524 height 31
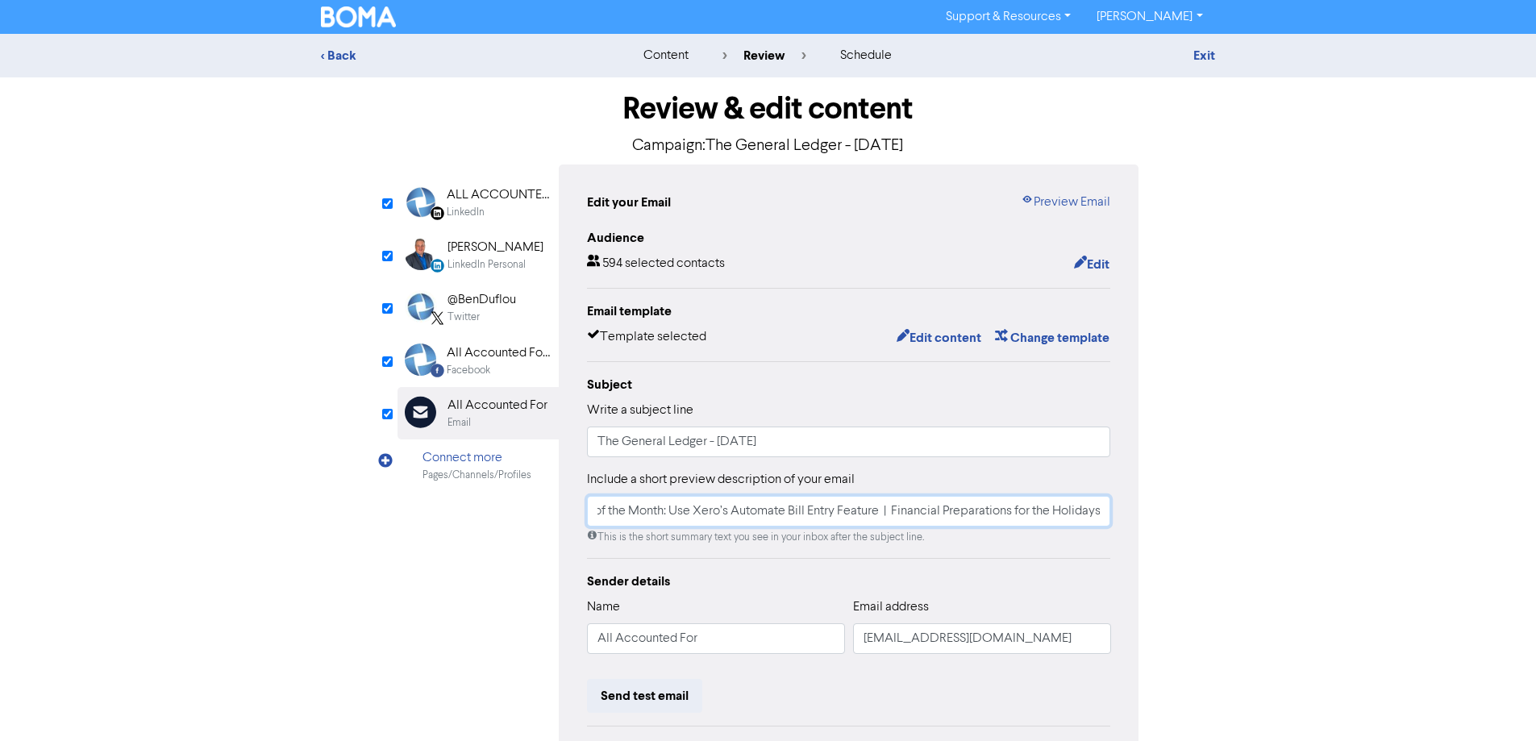
click at [954, 506] on input "Funding Your Growth: The Pros and Cons of Alternative Lenders | Important Notic…" at bounding box center [849, 511] width 524 height 31
click at [1144, 513] on div "Review & edit content Campaign: The General Ledger - [DATE] LinkedIn Page Creat…" at bounding box center [768, 493] width 766 height 832
click at [1099, 519] on input "Funding Your Growth: The Pros and Cons of Alternative Lenders | Important Notic…" at bounding box center [849, 511] width 524 height 31
click at [1092, 514] on input "Funding Your Growth: The Pros and Cons of Alternative Lenders | Important Notic…" at bounding box center [849, 511] width 524 height 31
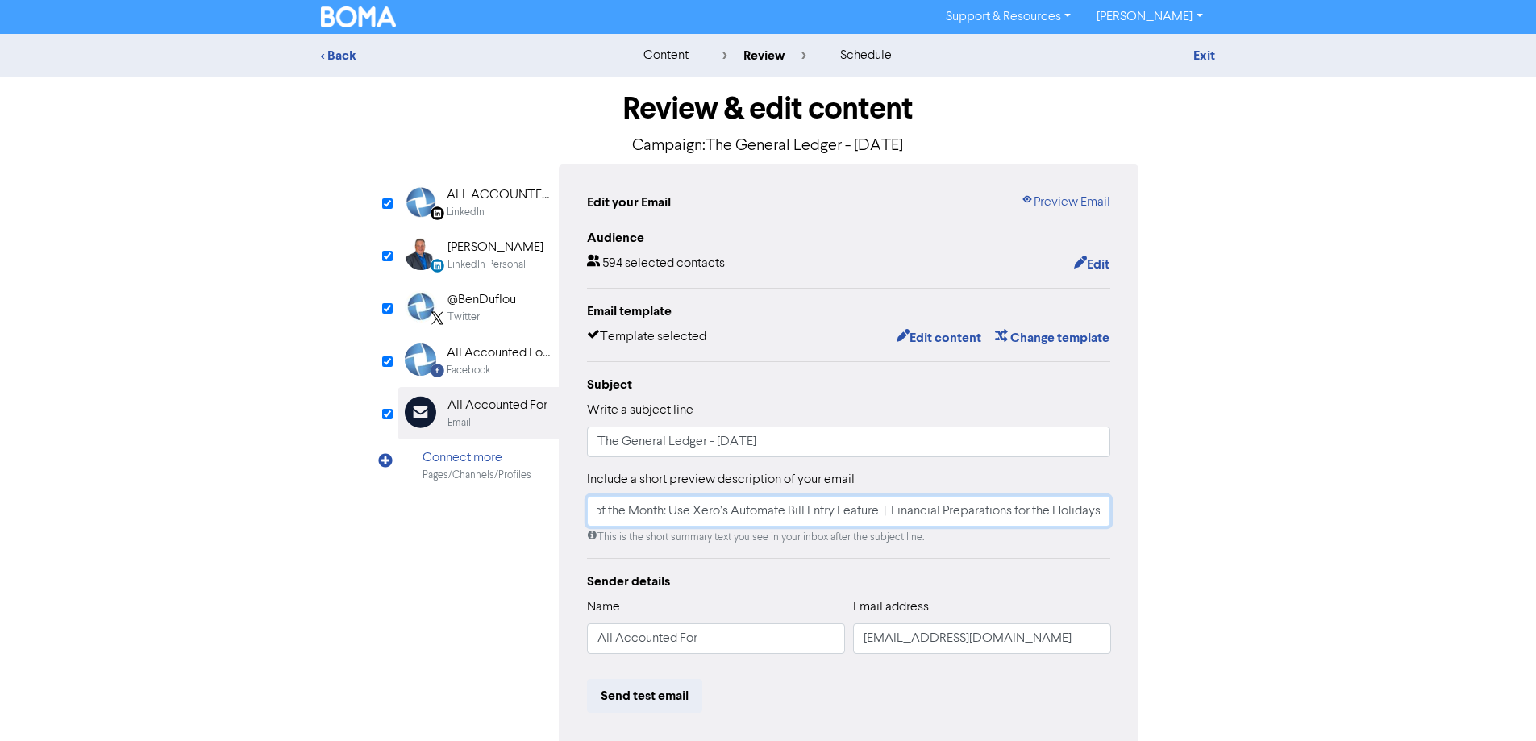
click at [1098, 514] on input "Funding Your Growth: The Pros and Cons of Alternative Lenders | Important Notic…" at bounding box center [849, 511] width 524 height 31
paste input "|"
drag, startPoint x: 1064, startPoint y: 512, endPoint x: 1317, endPoint y: 515, distance: 253.2
click at [1317, 515] on div "< Back content review schedule Exit Review & edit content Campaign: The General…" at bounding box center [768, 472] width 1536 height 876
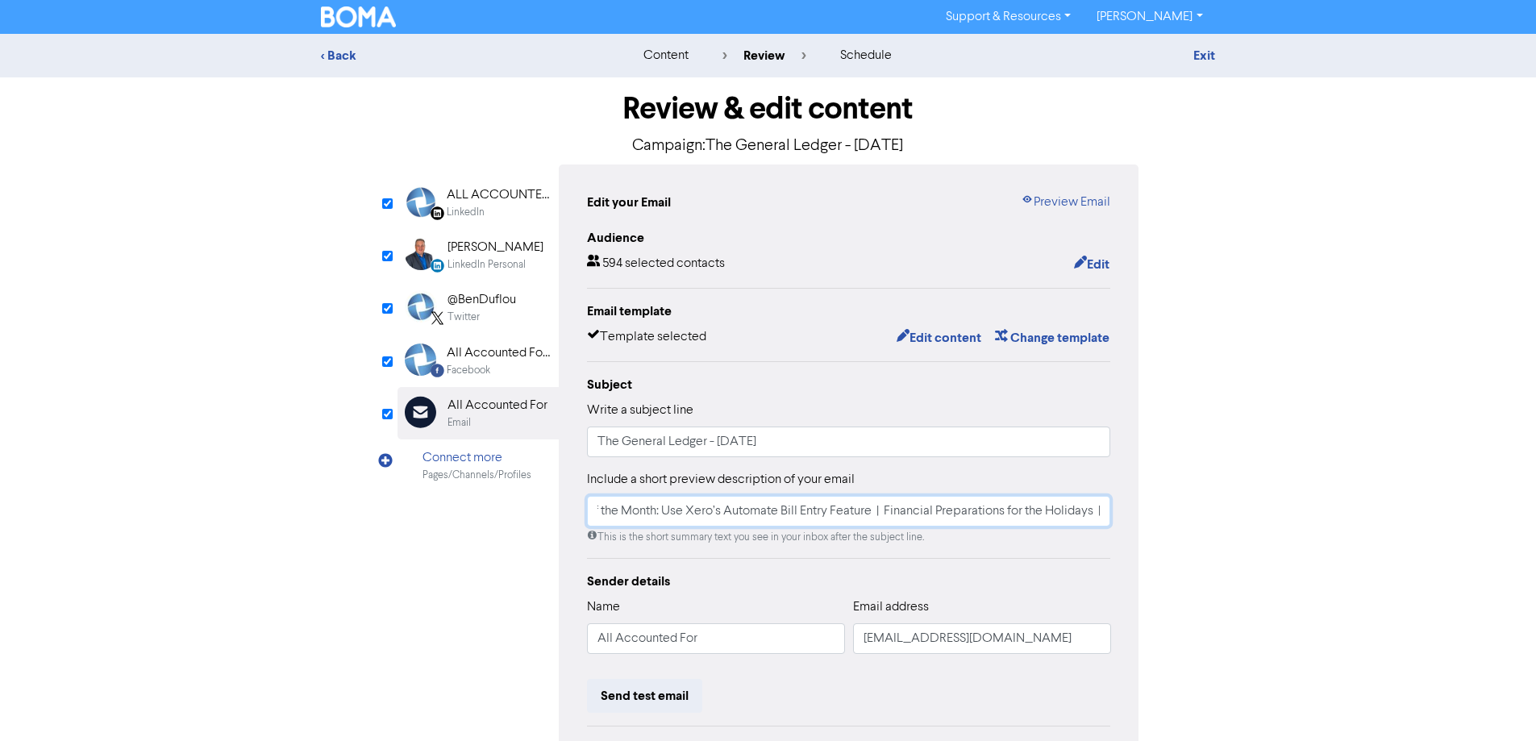
click at [1091, 512] on input "Funding Your Growth: The Pros and Cons of Alternative Lenders | Important Notic…" at bounding box center [849, 511] width 524 height 31
paste input "Tax Question of the Month: Are the Repair Costs for an Inherited Run-Down Renta…"
drag, startPoint x: 728, startPoint y: 511, endPoint x: 615, endPoint y: 510, distance: 112.9
click at [615, 510] on input "Funding Your Growth: The Pros and Cons of Alternative Lenders | Important Notic…" at bounding box center [849, 511] width 524 height 31
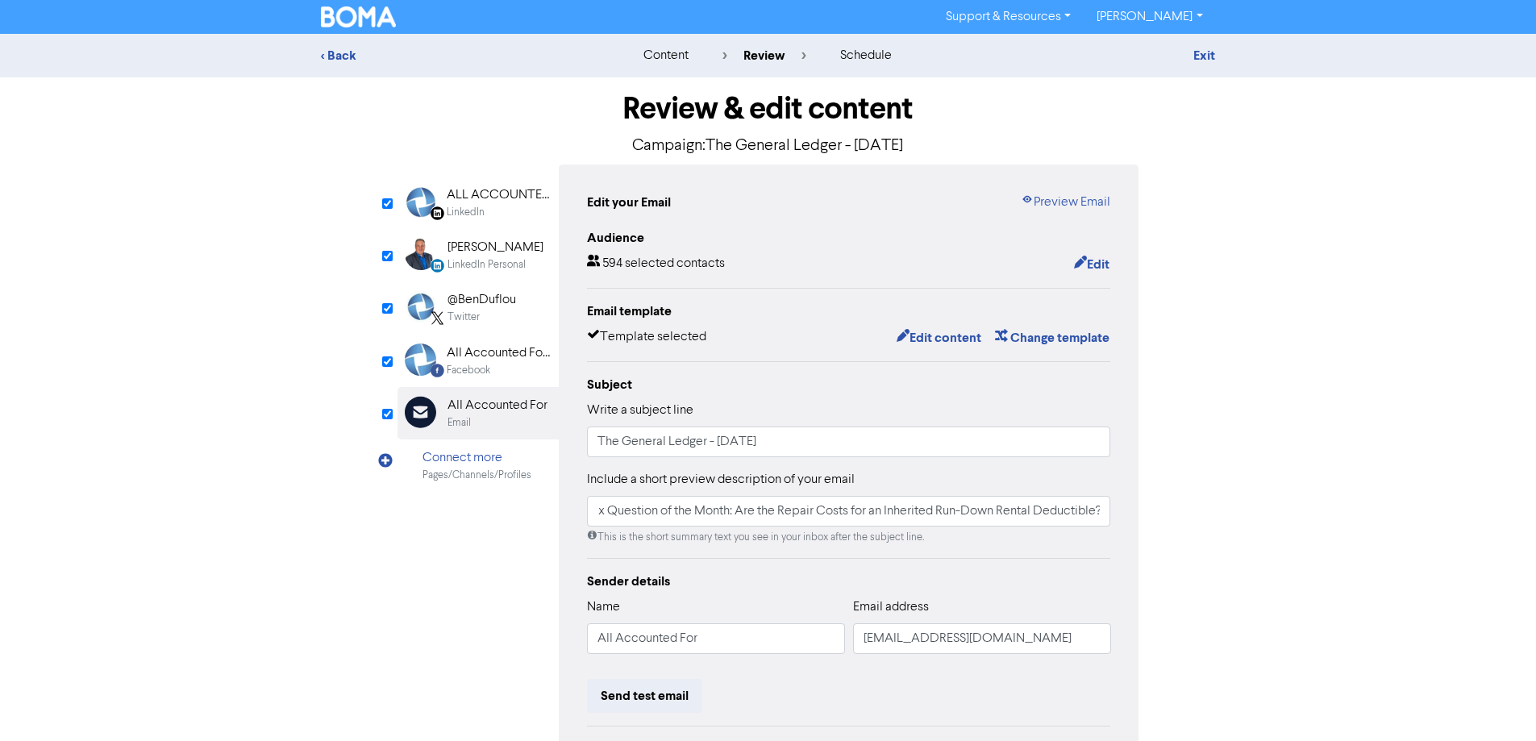
click at [577, 509] on div "Edit your Email Preview Email Audience 594 selected contacts Edit Email templat…" at bounding box center [849, 501] width 581 height 673
click at [1056, 514] on input "Funding Your Growth: The Pros and Cons of Alternative Lenders | Important Notic…" at bounding box center [849, 511] width 524 height 31
click at [952, 510] on input "Funding Your Growth: The Pros and Cons of Alternative Lenders | Important Notic…" at bounding box center [849, 511] width 524 height 31
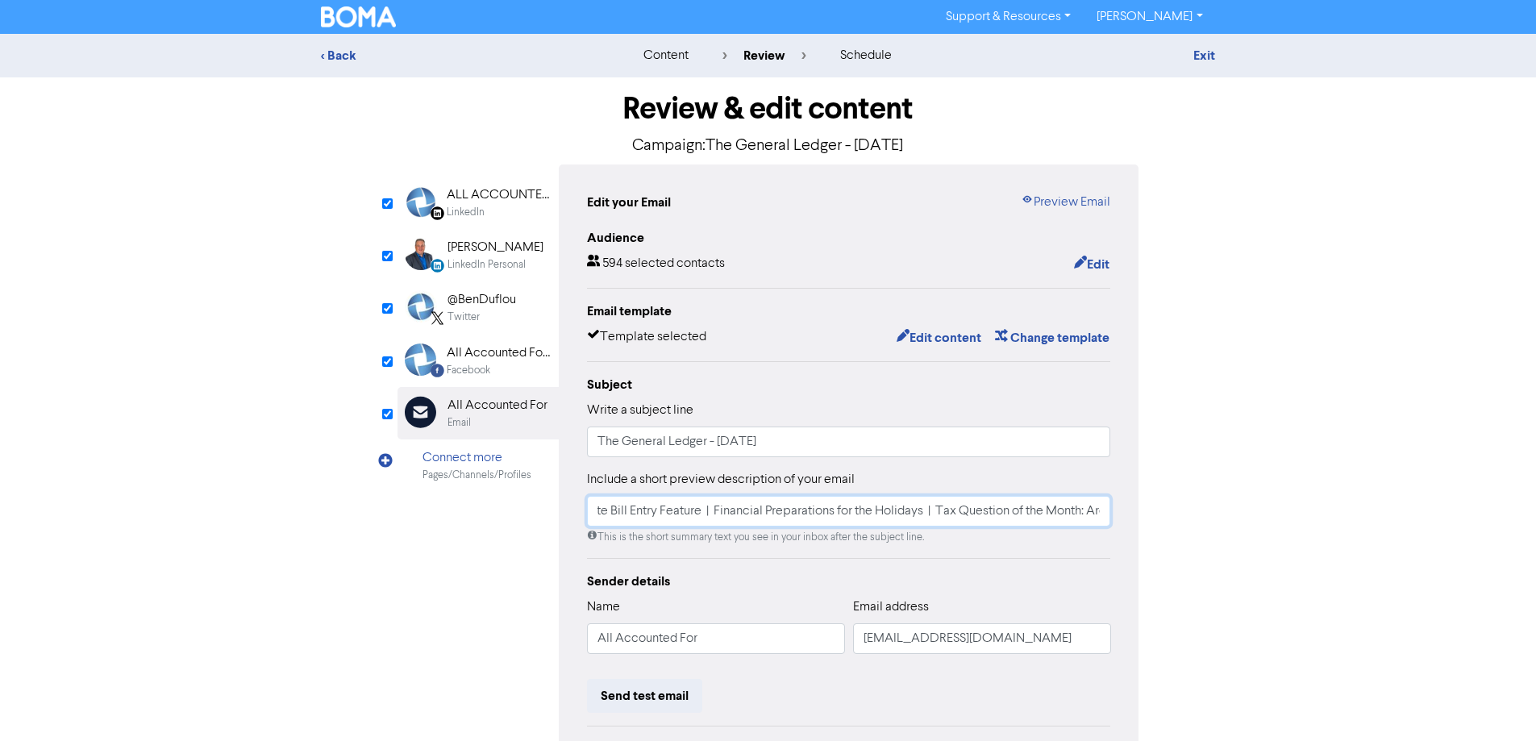
drag, startPoint x: 1005, startPoint y: 514, endPoint x: 1034, endPoint y: 510, distance: 29.2
click at [1006, 512] on input "Funding Your Growth: The Pros and Cons of Alternative Lenders | Important Notic…" at bounding box center [849, 511] width 524 height 31
drag, startPoint x: 1051, startPoint y: 510, endPoint x: 1095, endPoint y: 515, distance: 44.5
click at [1195, 520] on div "Review & edit content Campaign: The General Ledger - [DATE] LinkedIn Page Creat…" at bounding box center [768, 493] width 919 height 832
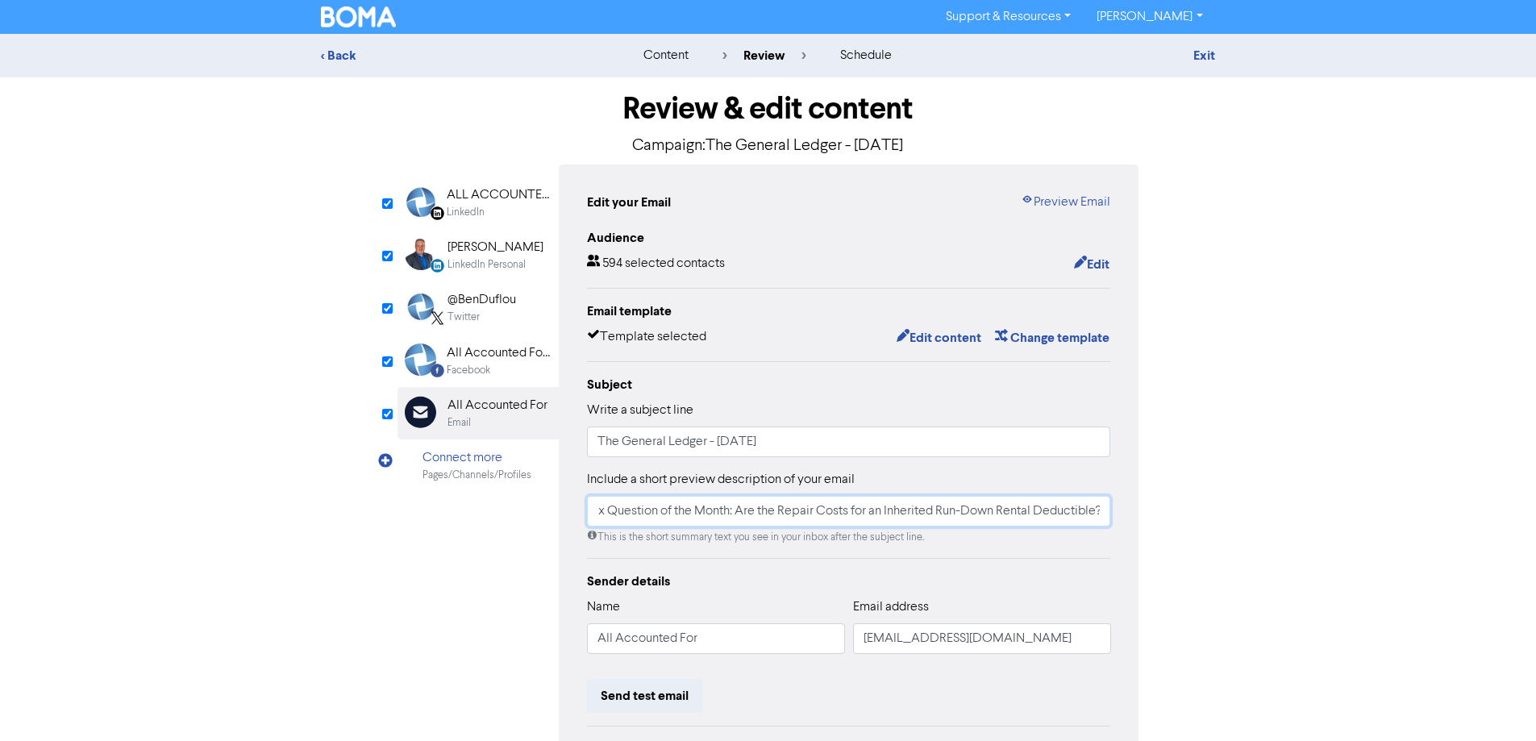
click at [1023, 515] on input "Funding Your Growth: The Pros and Cons of Alternative Lenders | Important Notic…" at bounding box center [849, 511] width 524 height 31
type input "Funding Your Growth: The Pros and Cons of Alternative Lenders | Important Notic…"
drag, startPoint x: 868, startPoint y: 508, endPoint x: 1352, endPoint y: 507, distance: 483.9
click at [1352, 507] on div "< Back content review schedule Exit Review & edit content Campaign: The General…" at bounding box center [768, 472] width 1536 height 876
click at [1202, 52] on link "Exit" at bounding box center [1205, 56] width 22 height 16
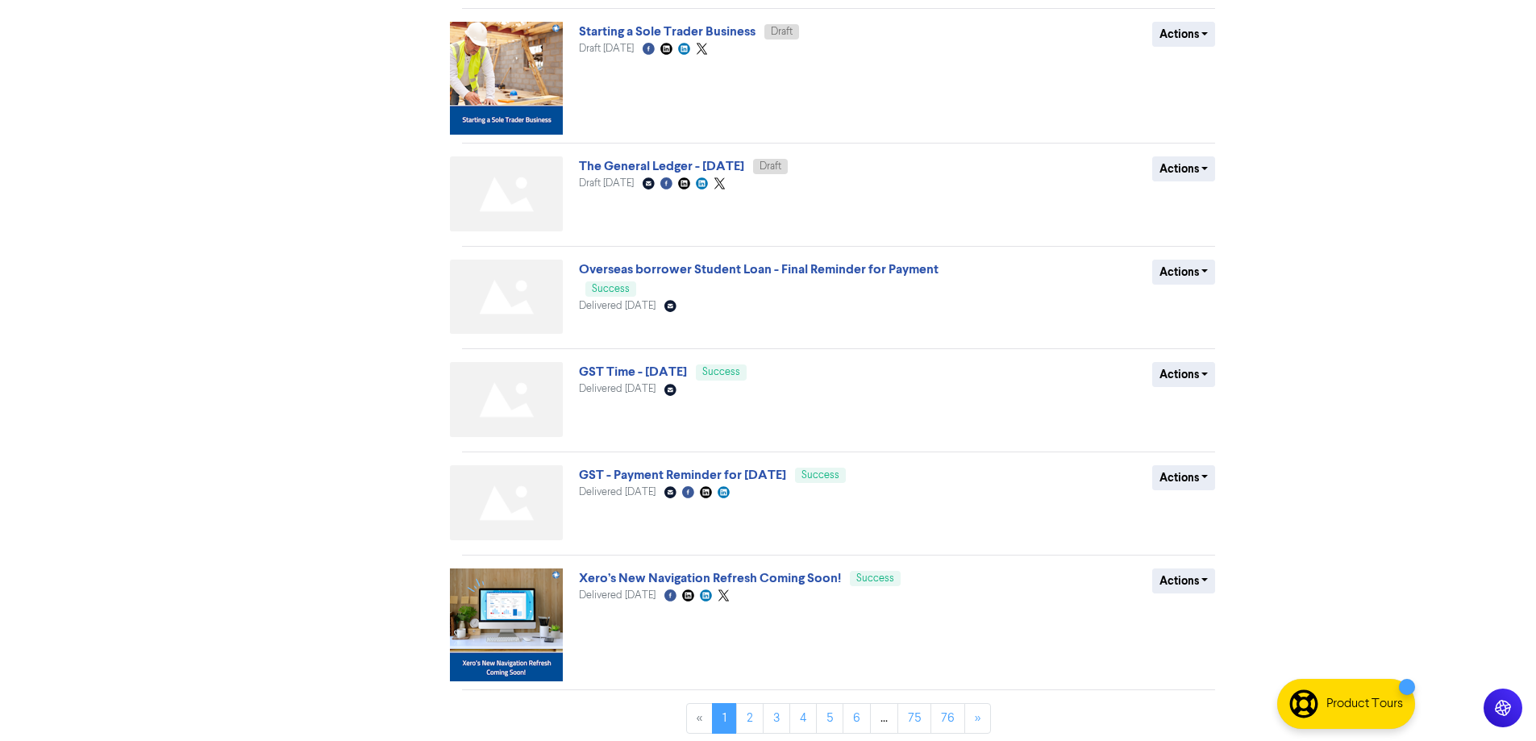
scroll to position [655, 0]
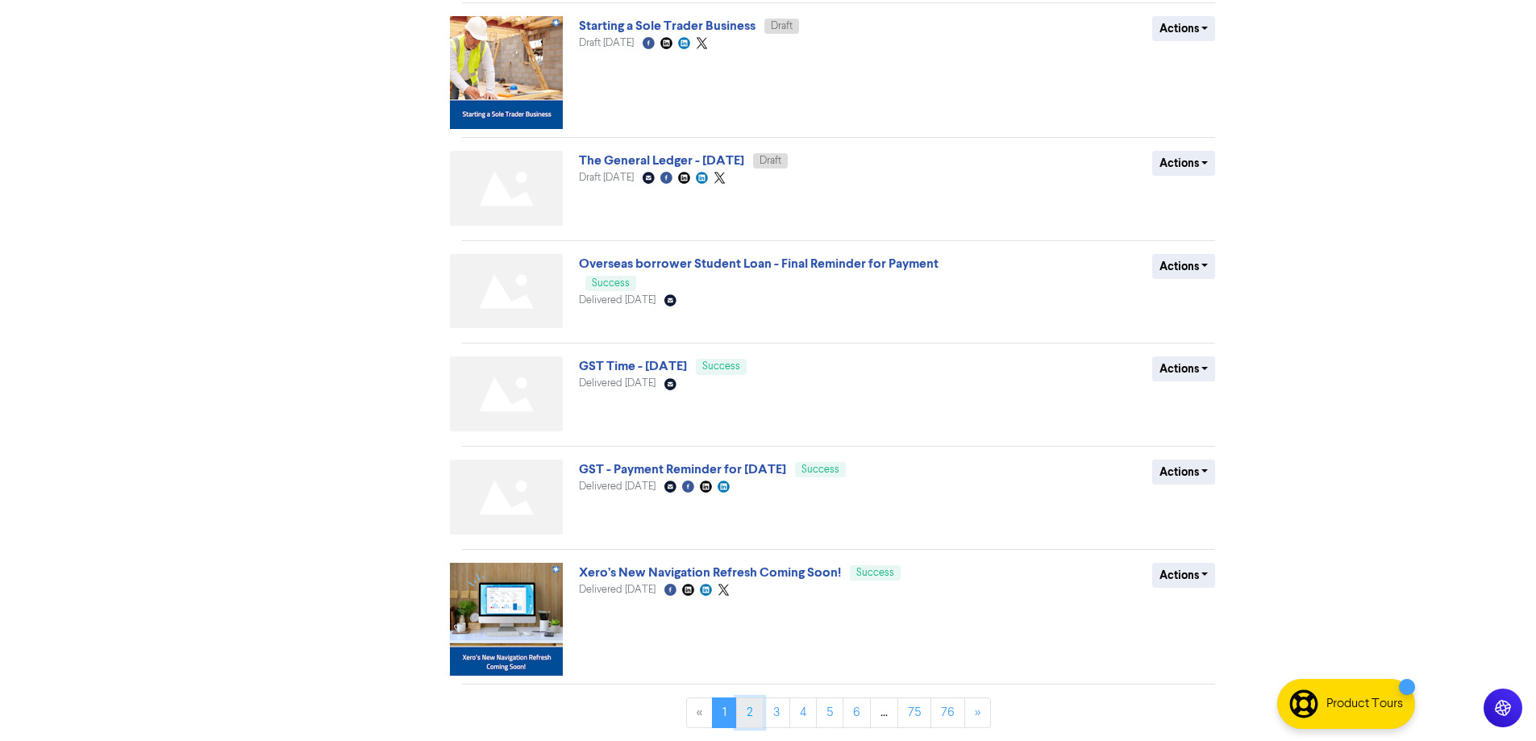
click at [747, 712] on link "2" at bounding box center [749, 713] width 27 height 31
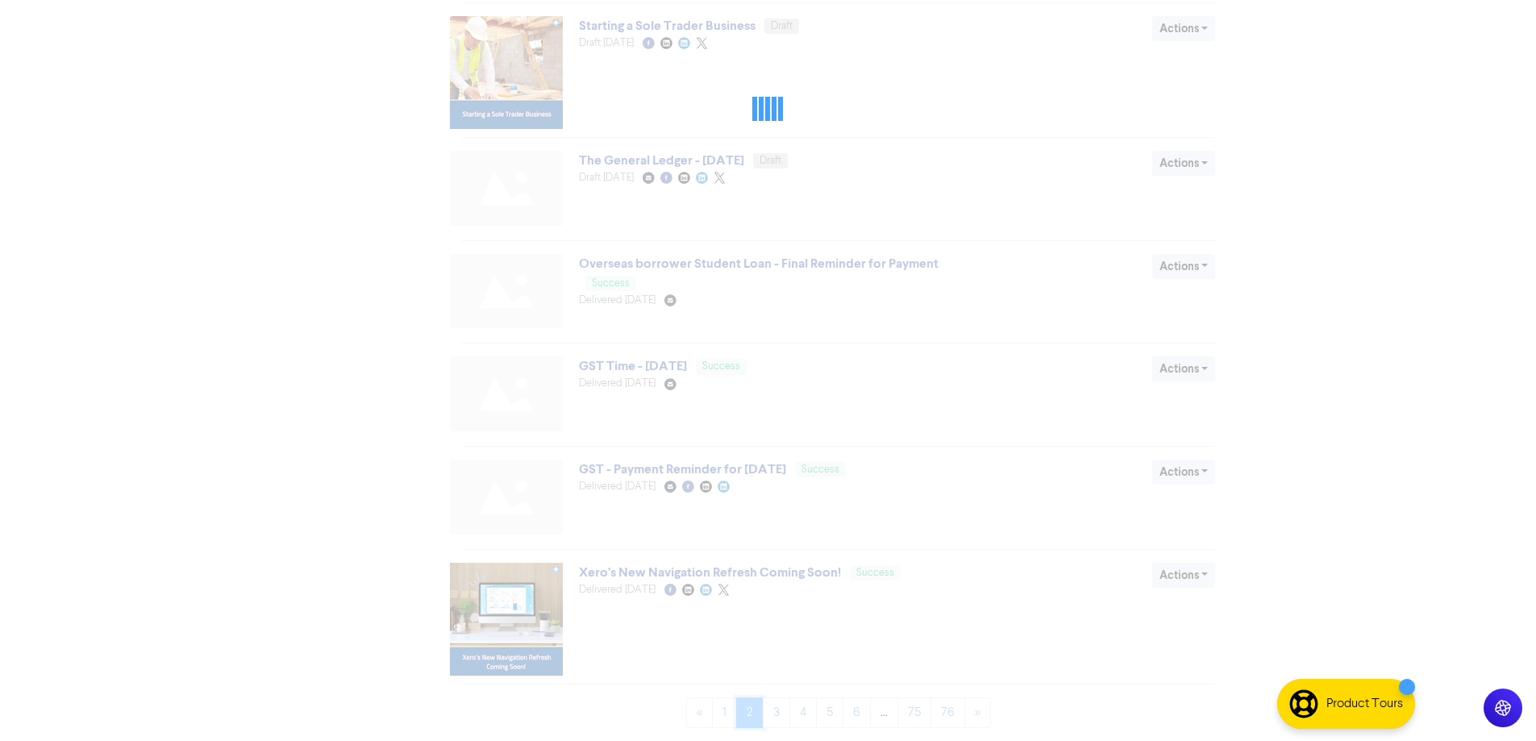
scroll to position [0, 0]
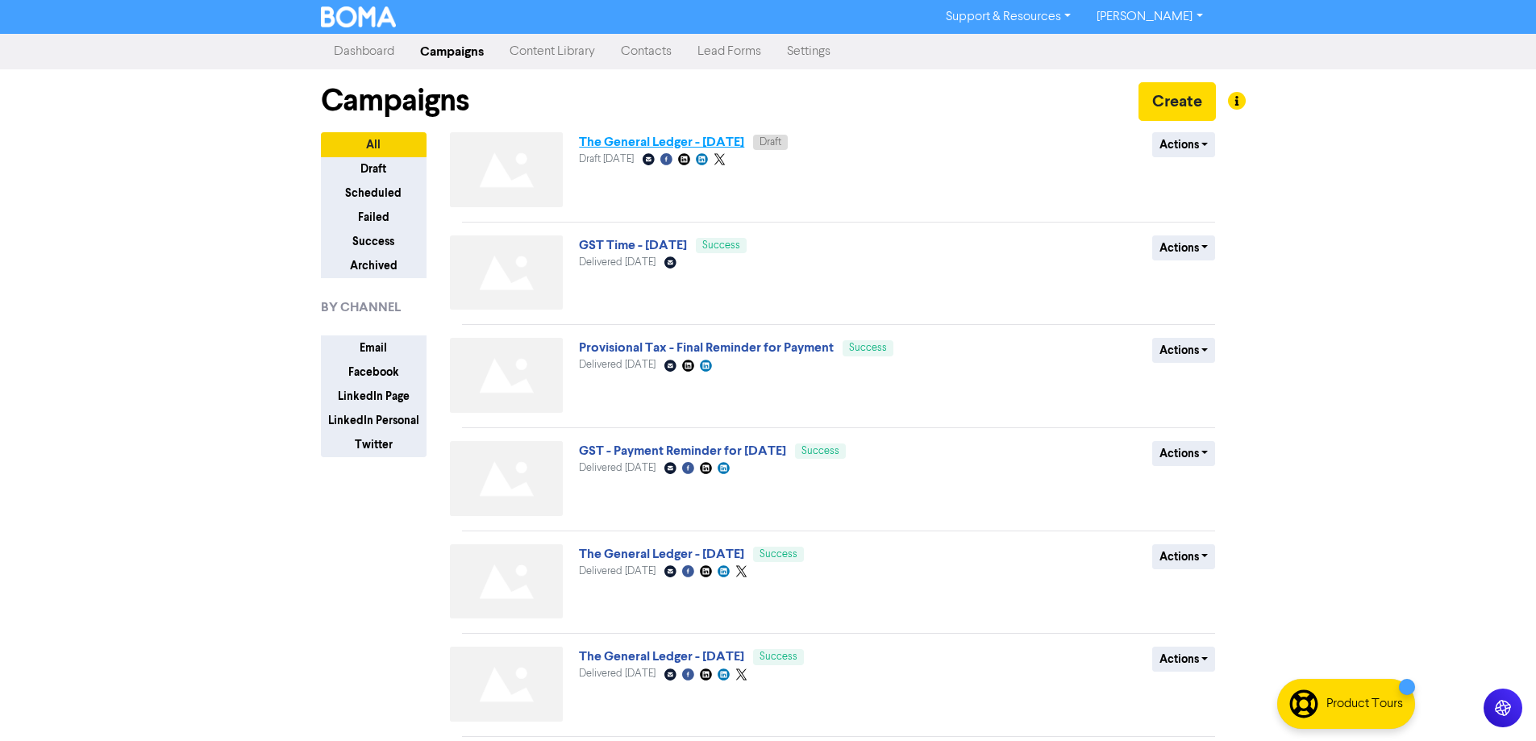
click at [744, 140] on link "The General Ledger - [DATE]" at bounding box center [661, 142] width 165 height 16
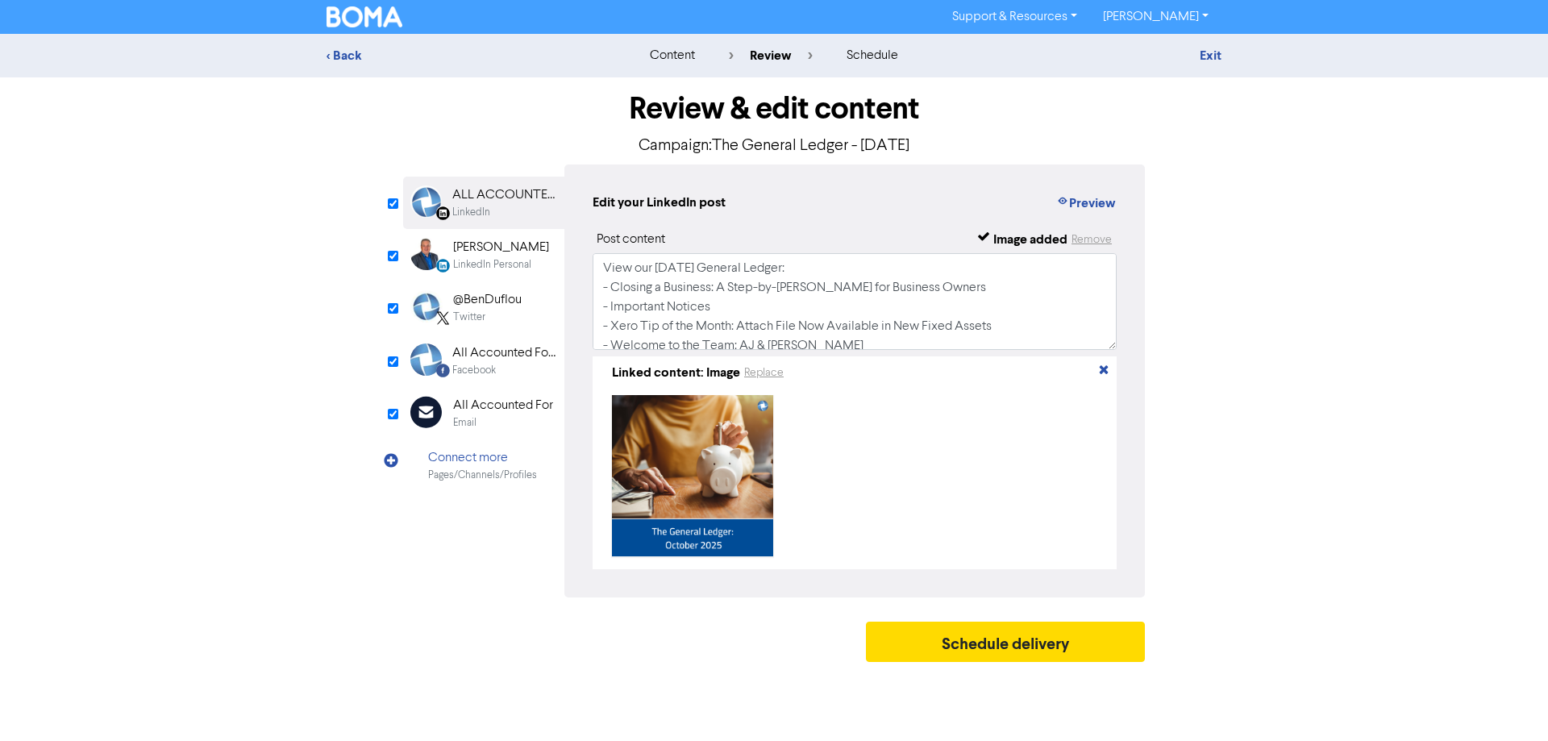
drag, startPoint x: 500, startPoint y: 417, endPoint x: 756, endPoint y: 379, distance: 258.4
click at [508, 410] on div "All Accounted For Email" at bounding box center [503, 413] width 100 height 35
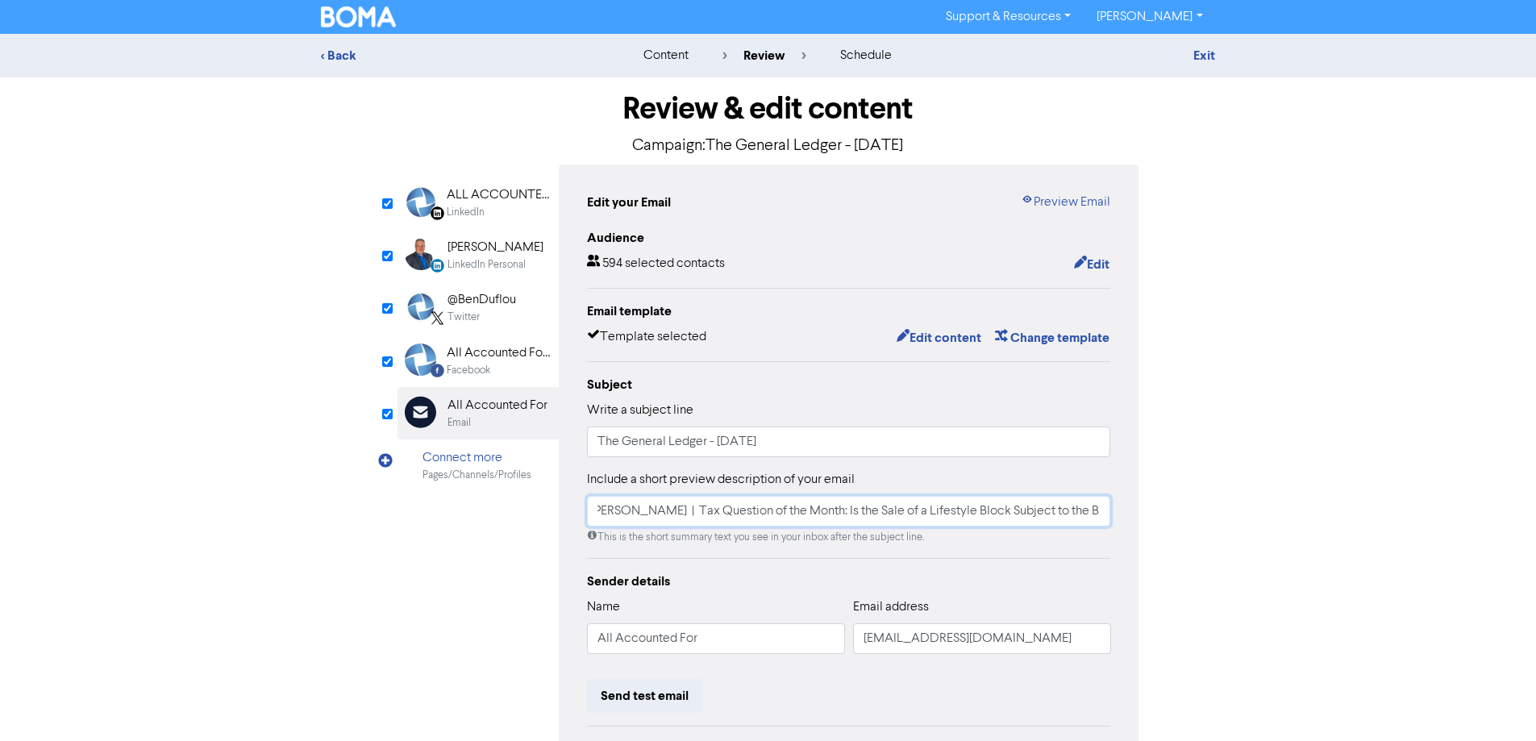
scroll to position [0, 1260]
drag, startPoint x: 1074, startPoint y: 505, endPoint x: 1399, endPoint y: 488, distance: 325.4
click at [1399, 488] on div "< Back content review schedule Exit Review & edit content Campaign: The General…" at bounding box center [768, 472] width 1536 height 876
click at [1038, 498] on input "Closing a Business: A Step-by-[PERSON_NAME] for Business Owners | Important Not…" at bounding box center [849, 511] width 524 height 31
drag, startPoint x: 1106, startPoint y: 511, endPoint x: 910, endPoint y: 519, distance: 195.3
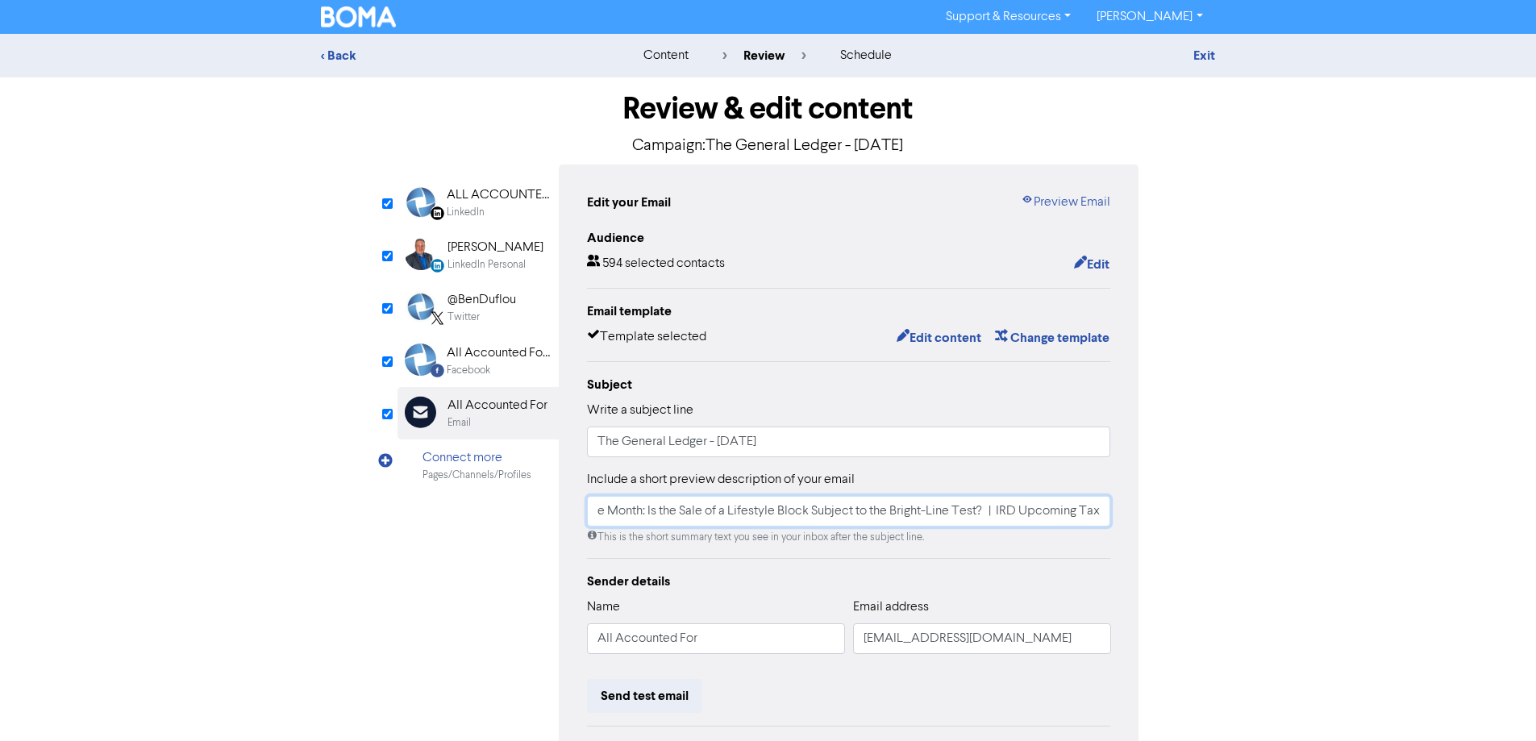
click at [910, 519] on input "Closing a Business: A Step-by-[PERSON_NAME] for Business Owners | Important Not…" at bounding box center [849, 511] width 524 height 31
click at [1206, 54] on link "Exit" at bounding box center [1205, 56] width 22 height 16
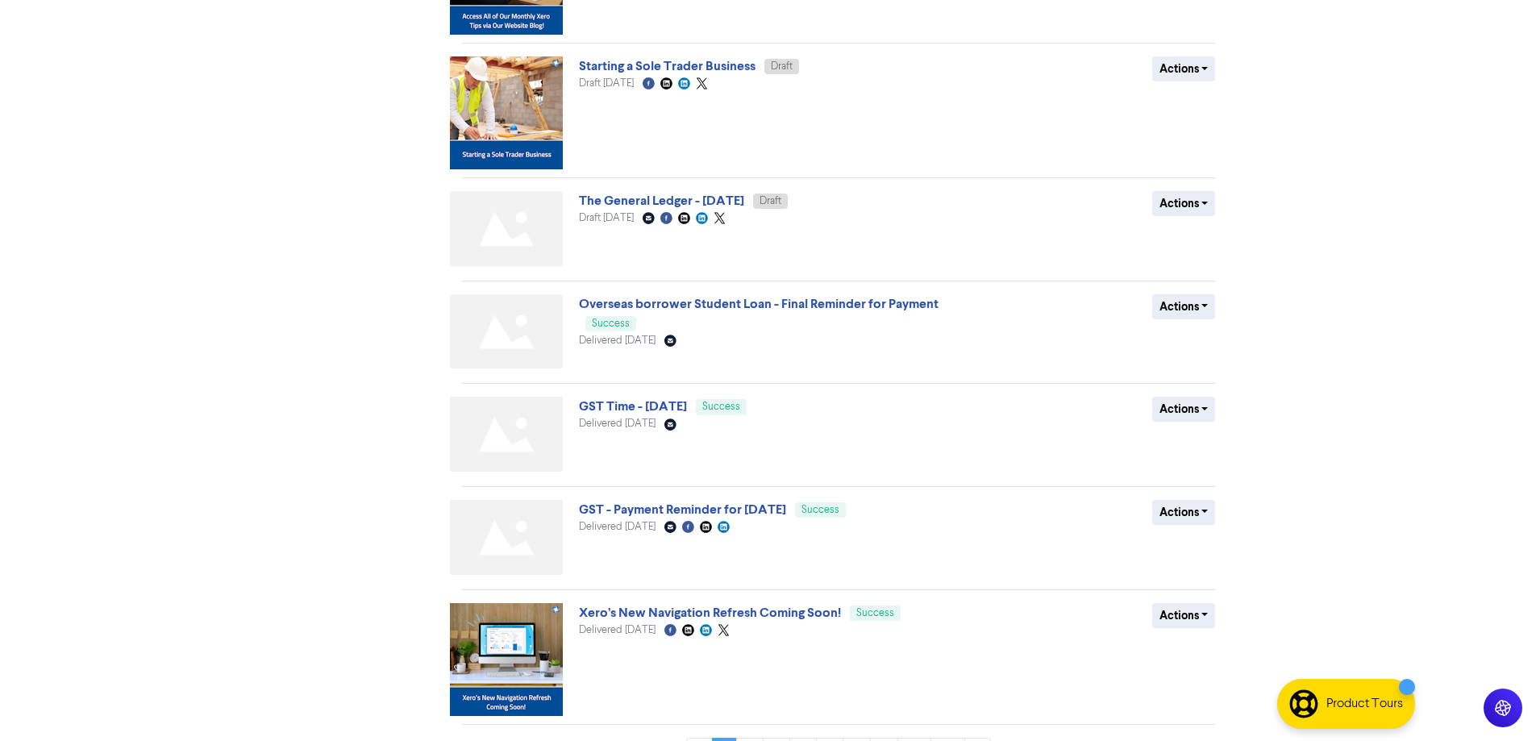
scroll to position [655, 0]
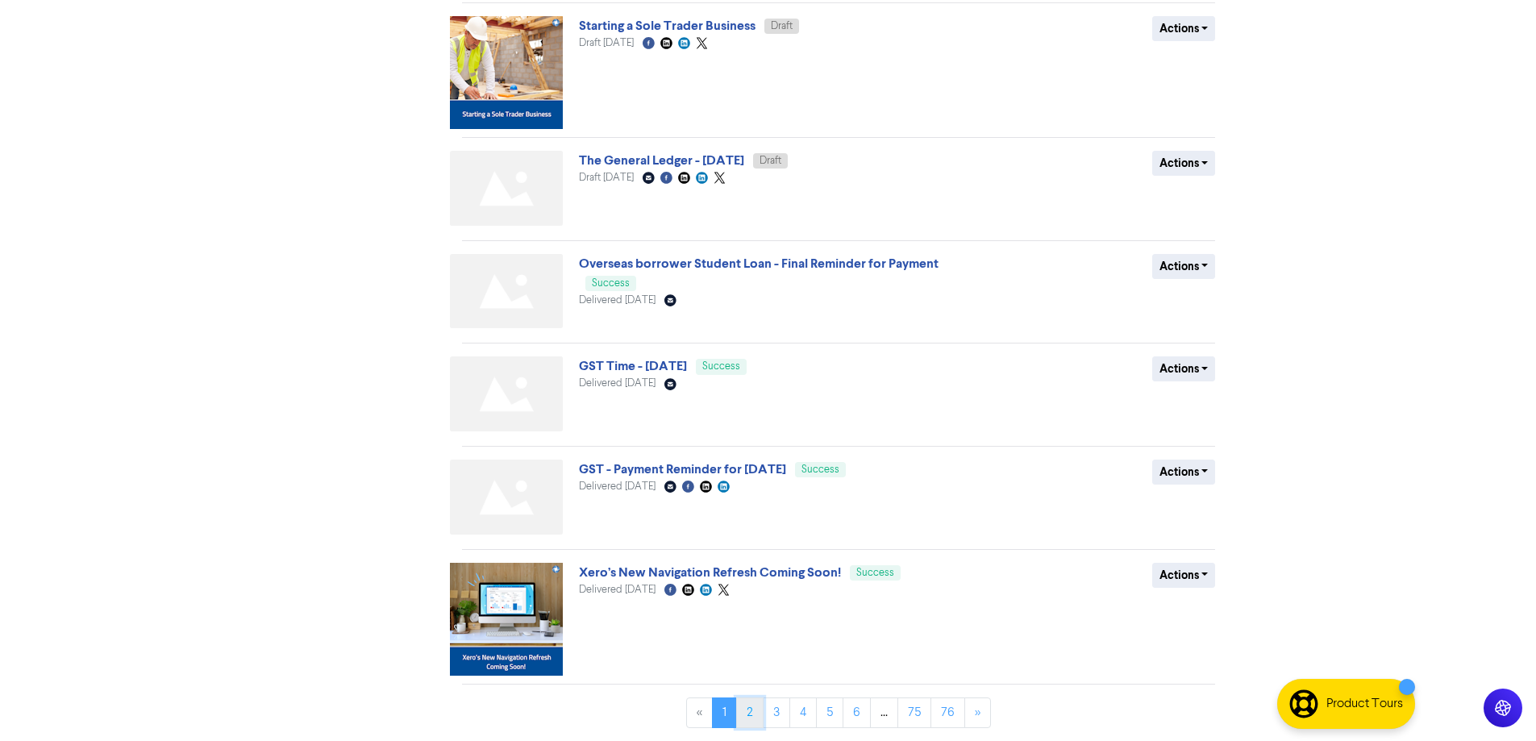
click at [745, 714] on link "2" at bounding box center [749, 713] width 27 height 31
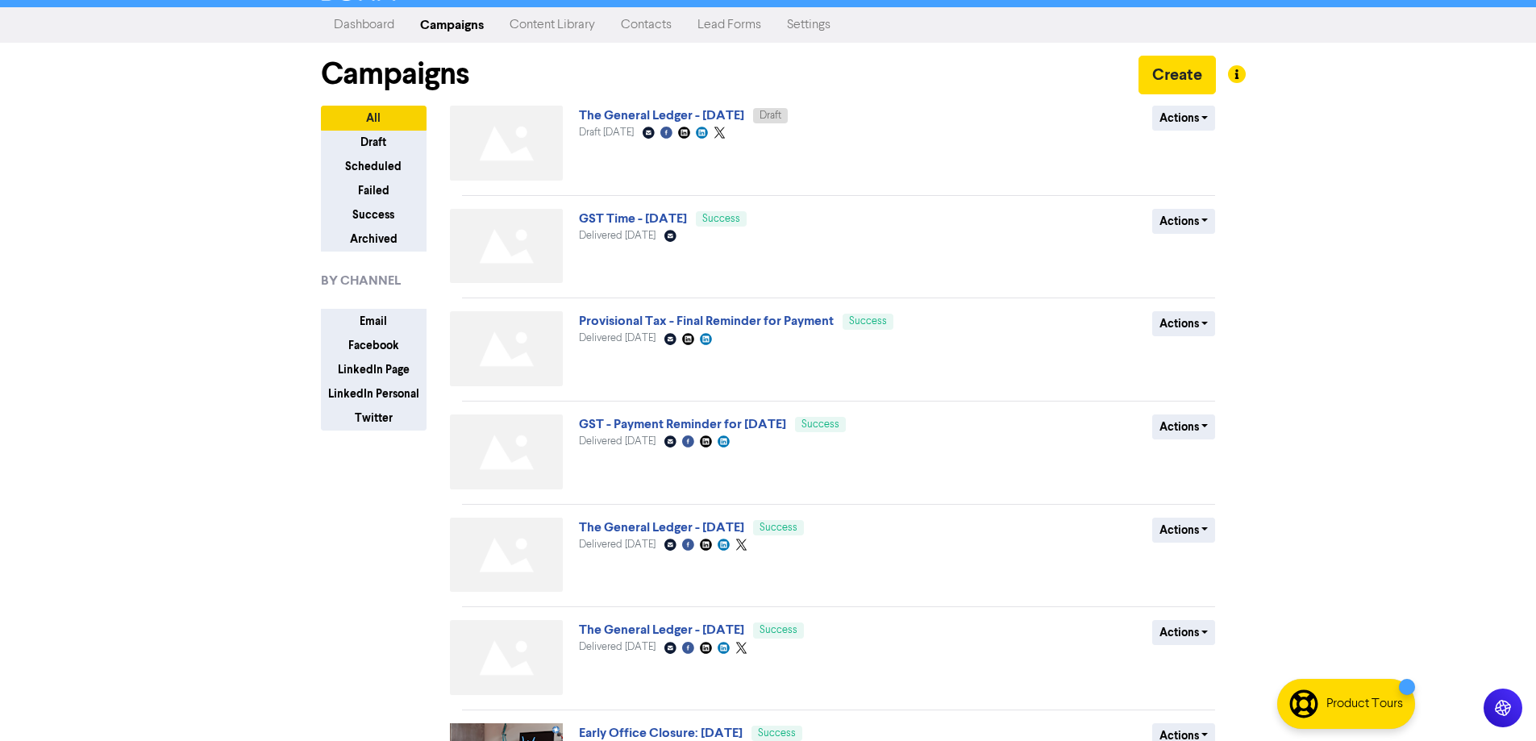
scroll to position [591, 0]
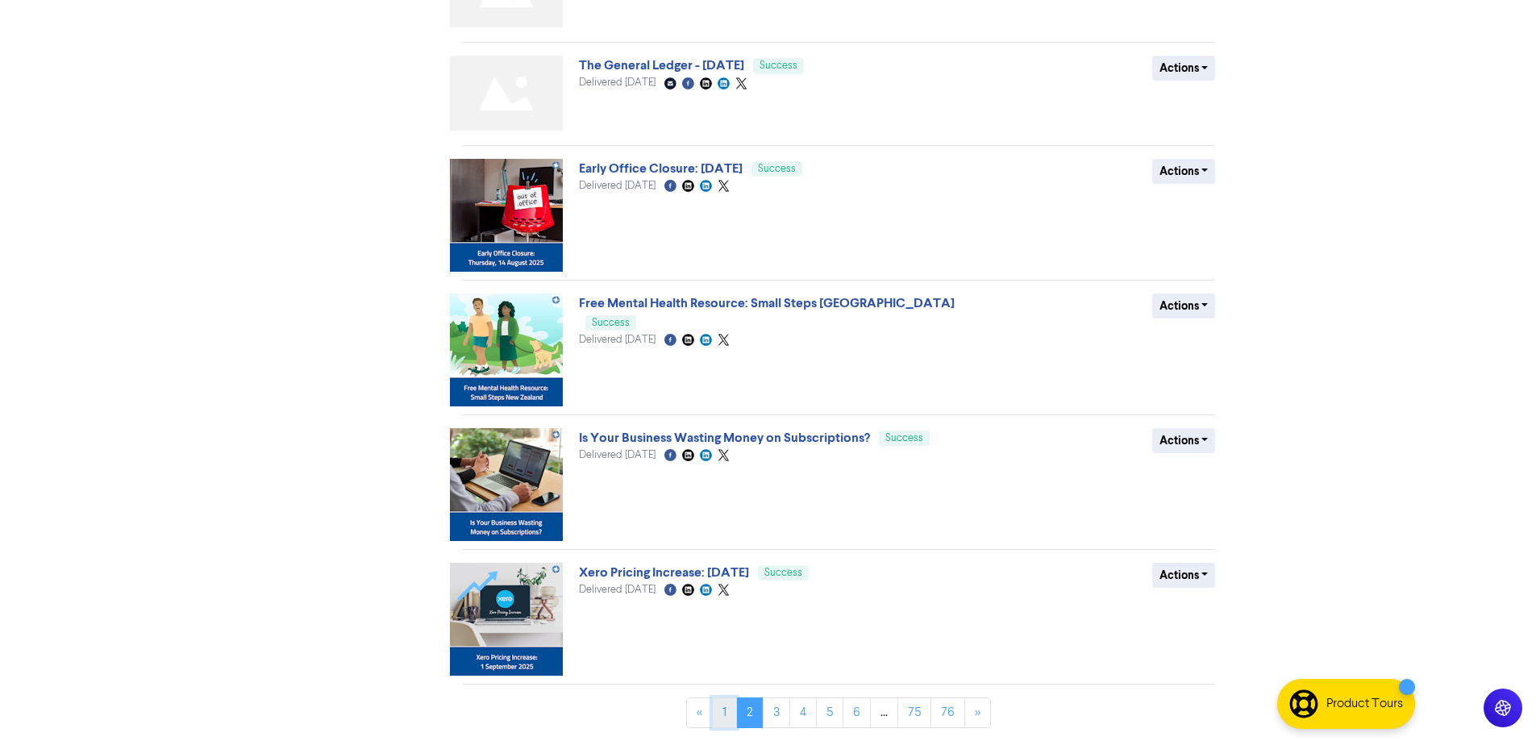
click at [722, 716] on link "1" at bounding box center [724, 713] width 25 height 31
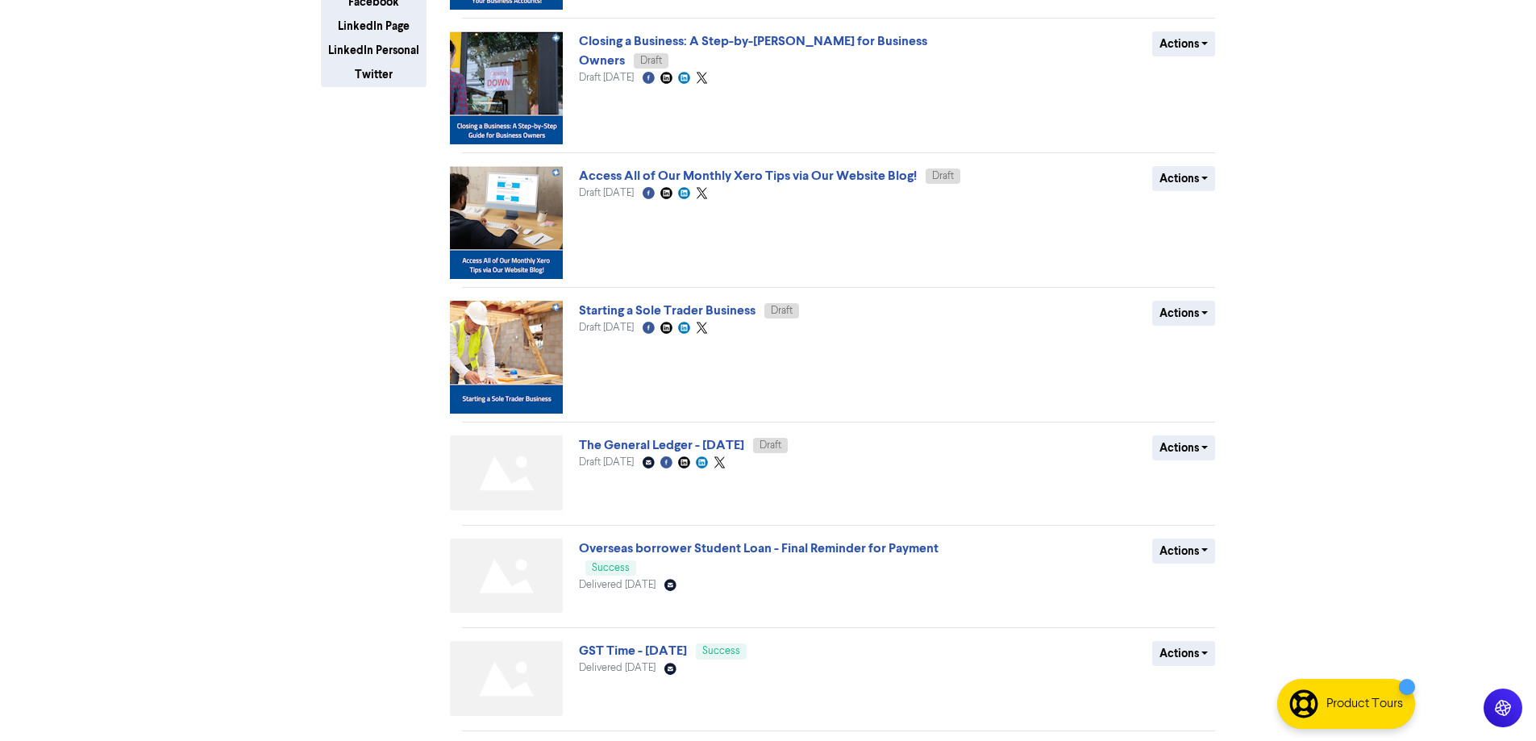
scroll to position [484, 0]
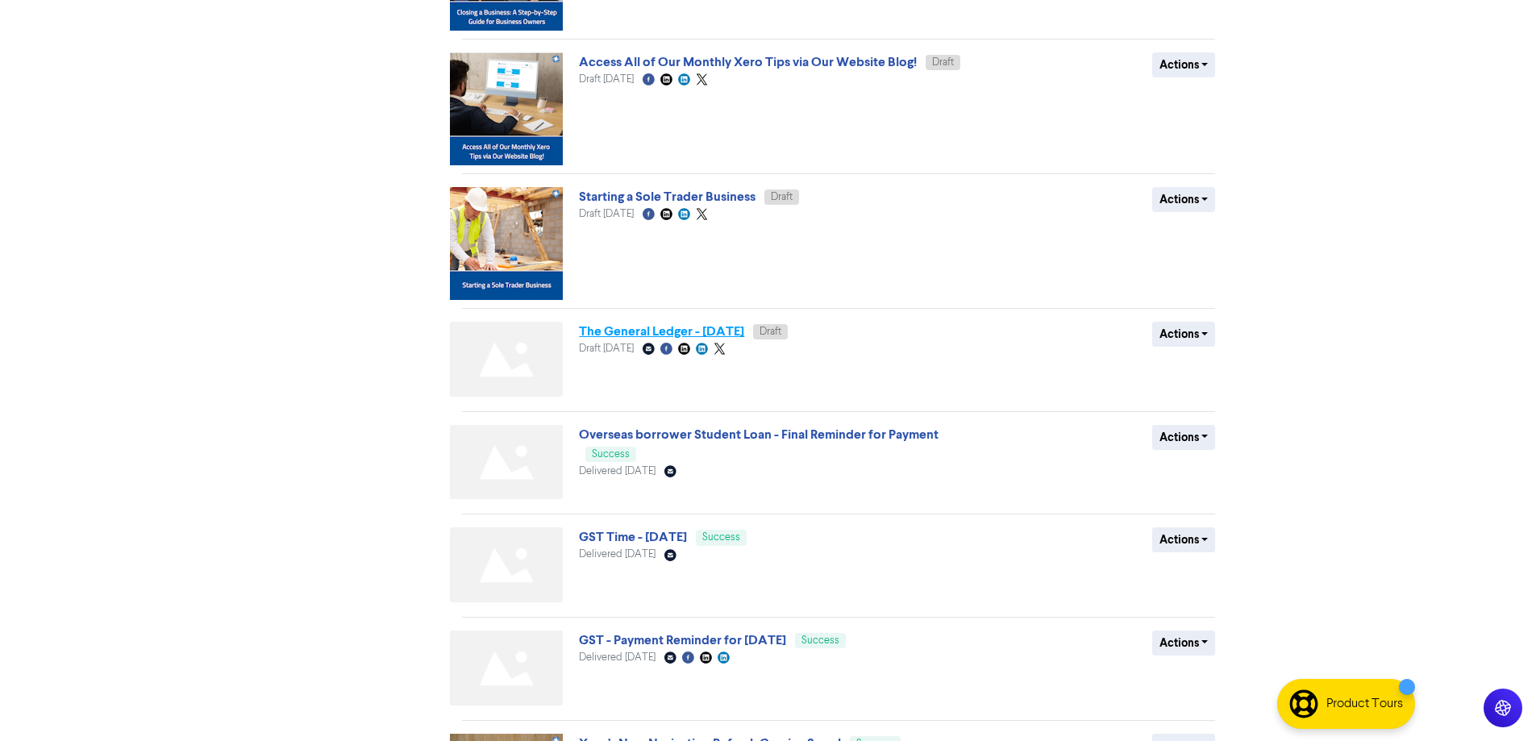
click at [744, 331] on link "The General Ledger - [DATE]" at bounding box center [661, 331] width 165 height 16
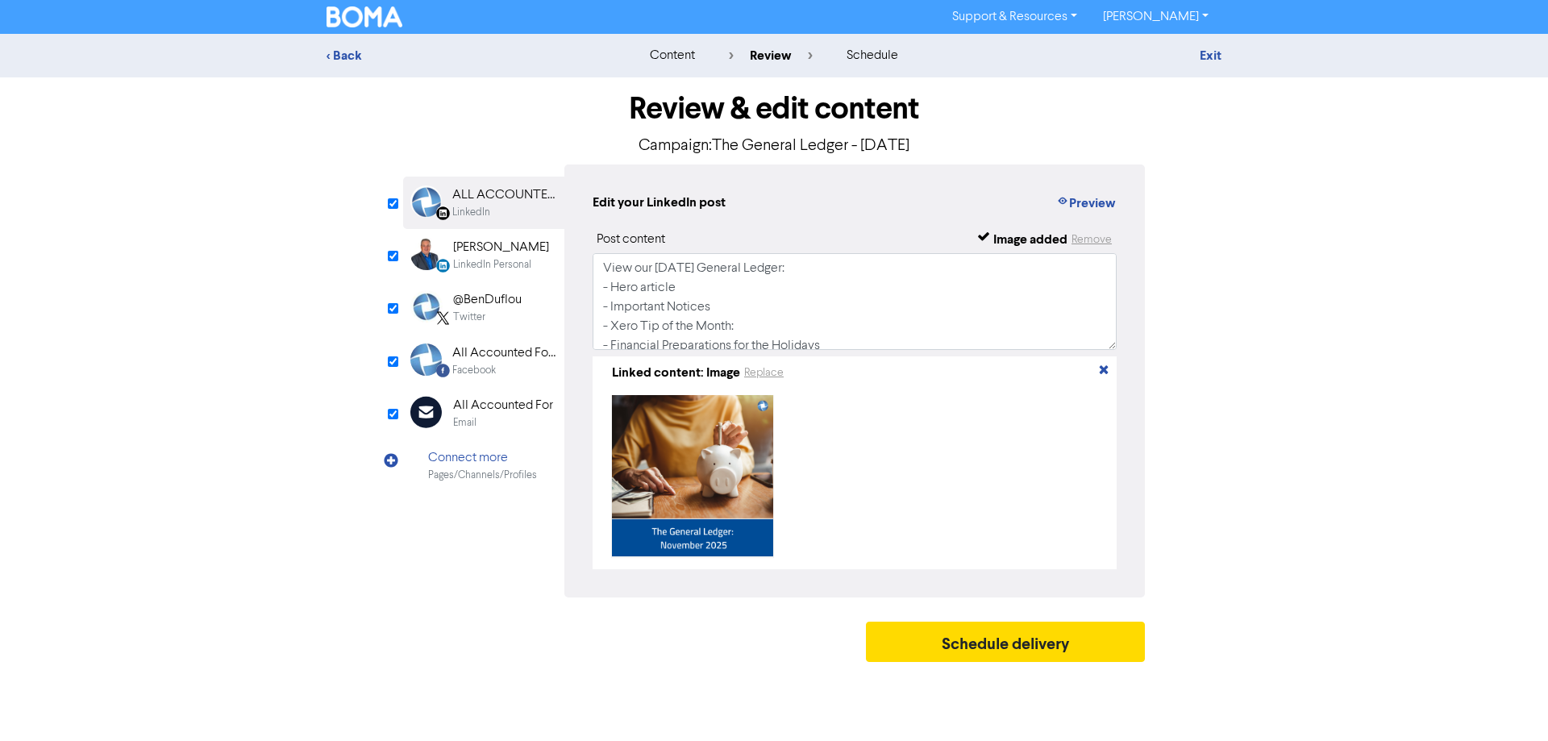
click at [520, 424] on div "Email" at bounding box center [503, 422] width 100 height 15
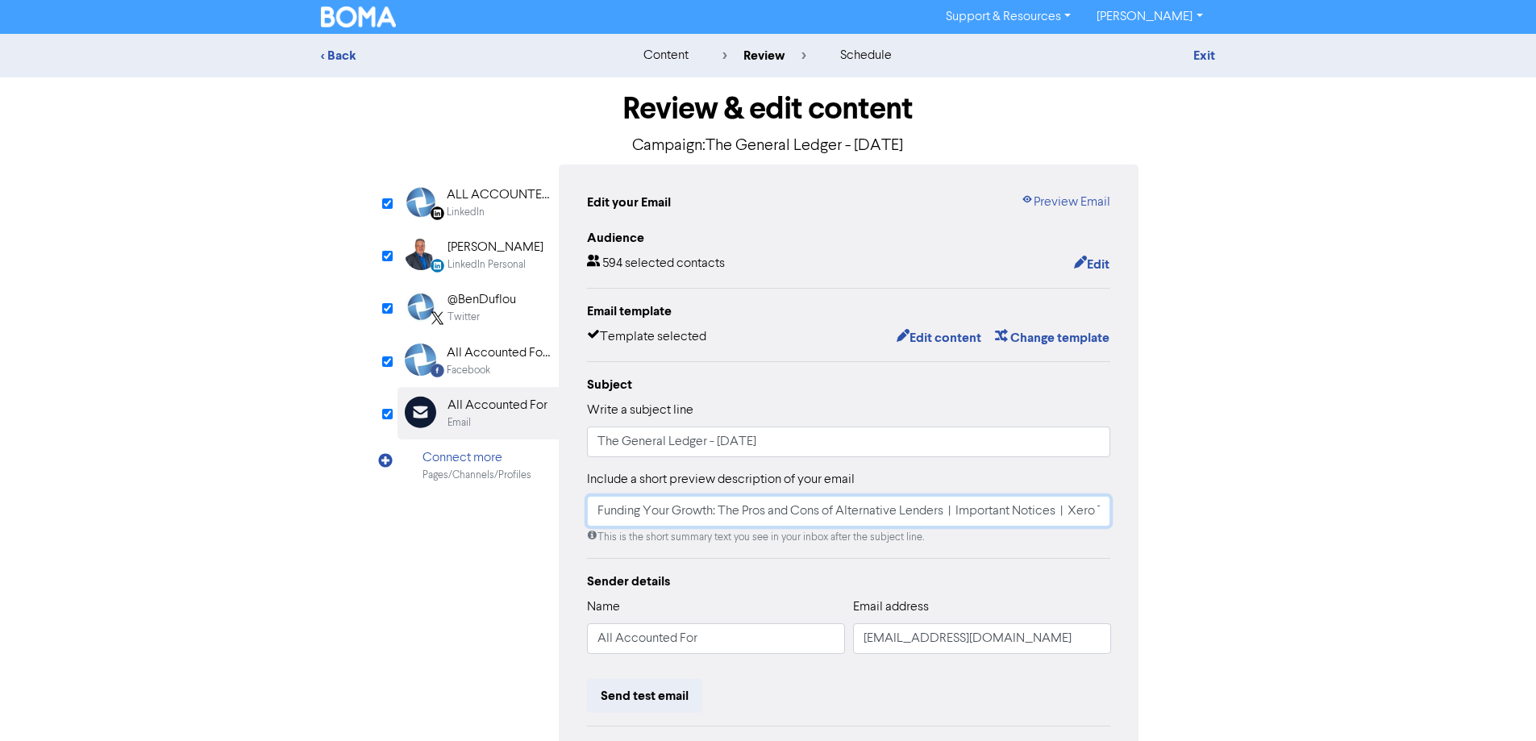
click at [824, 524] on input "Funding Your Growth: The Pros and Cons of Alternative Lenders | Important Notic…" at bounding box center [849, 511] width 524 height 31
click at [856, 514] on input "Funding Your Growth: The Pros and Cons of Alternative Lenders | Important Notic…" at bounding box center [849, 511] width 524 height 31
click at [900, 515] on input "Funding Your Growth: The Pros and Cons of Alternative Lenders | Important Notic…" at bounding box center [849, 511] width 524 height 31
click at [769, 506] on input "Funding Your Growth: The Pros and Cons of Alternative Lenders | Important Notic…" at bounding box center [849, 511] width 524 height 31
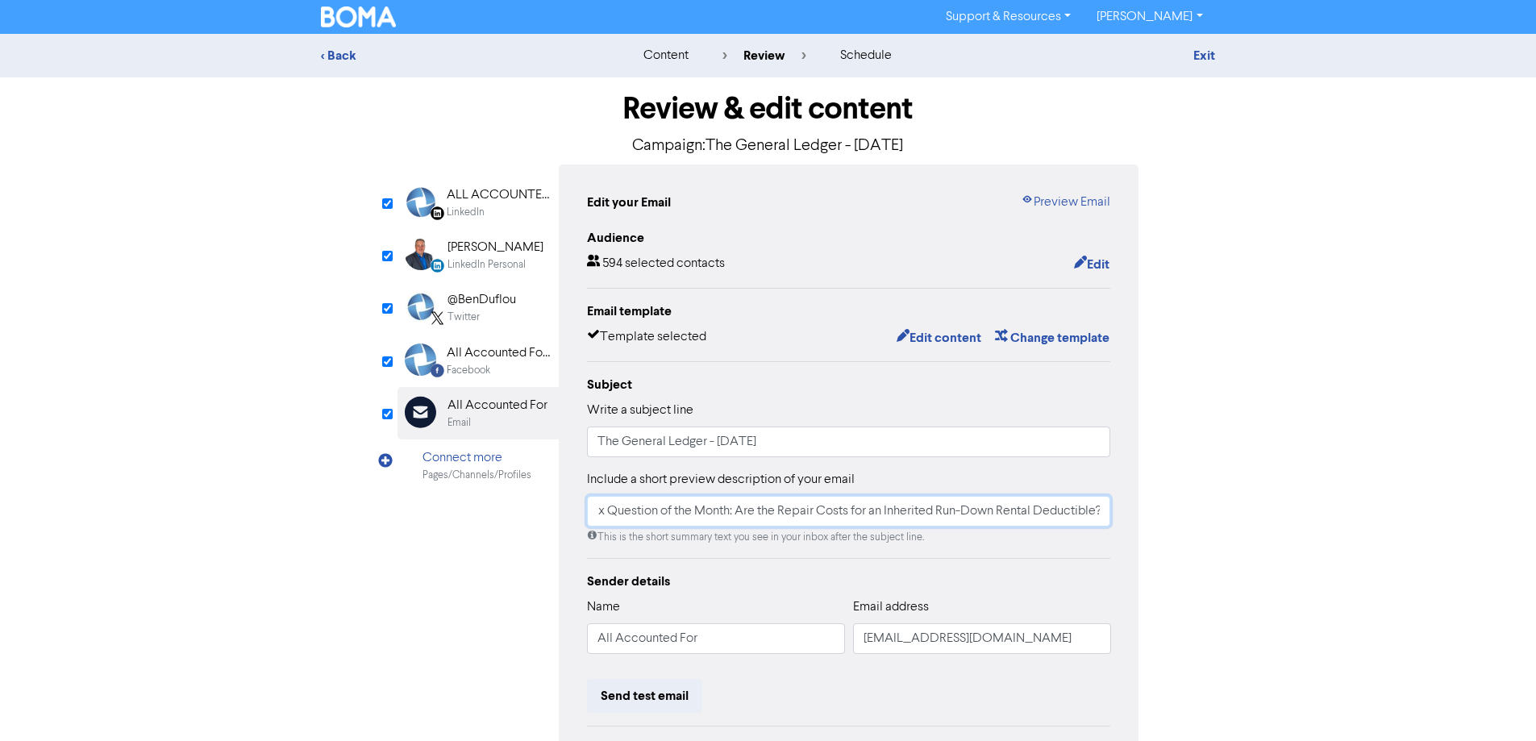
click at [723, 510] on input "Funding Your Growth: The Pros and Cons of Alternative Lenders | Important Notic…" at bounding box center [849, 511] width 524 height 31
click at [632, 502] on input "Funding Your Growth: The Pros and Cons of Alternative Lenders | Important Notic…" at bounding box center [849, 511] width 524 height 31
drag, startPoint x: 658, startPoint y: 514, endPoint x: 646, endPoint y: 509, distance: 13.0
click at [646, 509] on input "Funding Your Growth: The Pros and Cons of Alternative Lenders | Important Notic…" at bounding box center [849, 511] width 524 height 31
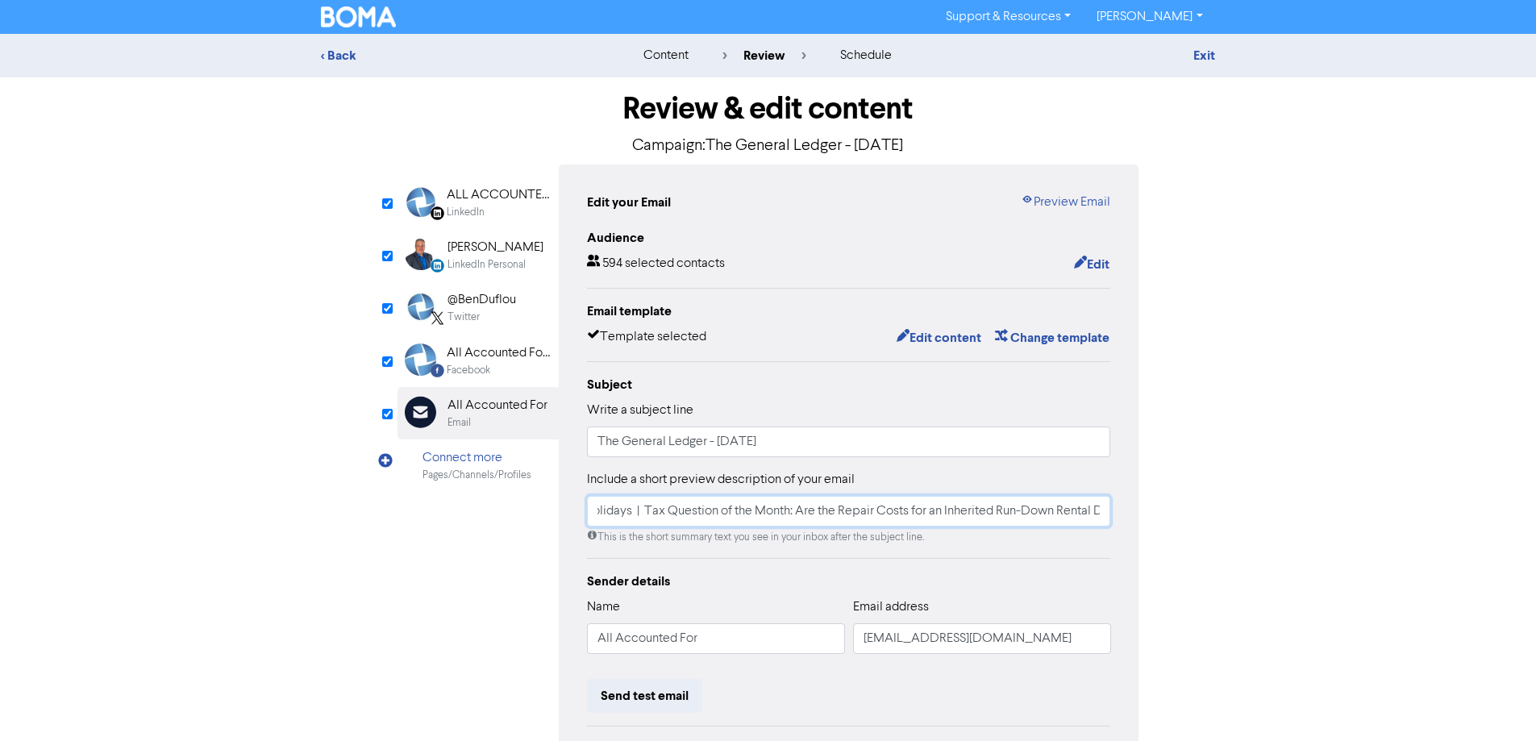
click at [859, 518] on input "Funding Your Growth: The Pros and Cons of Alternative Lenders | Important Notic…" at bounding box center [849, 511] width 524 height 31
drag, startPoint x: 976, startPoint y: 518, endPoint x: 1173, endPoint y: 518, distance: 196.8
click at [1173, 518] on div "Review & edit content Campaign: The General Ledger - [DATE] LinkedIn Page Creat…" at bounding box center [768, 493] width 919 height 832
drag, startPoint x: 1106, startPoint y: 506, endPoint x: 1102, endPoint y: 520, distance: 15.1
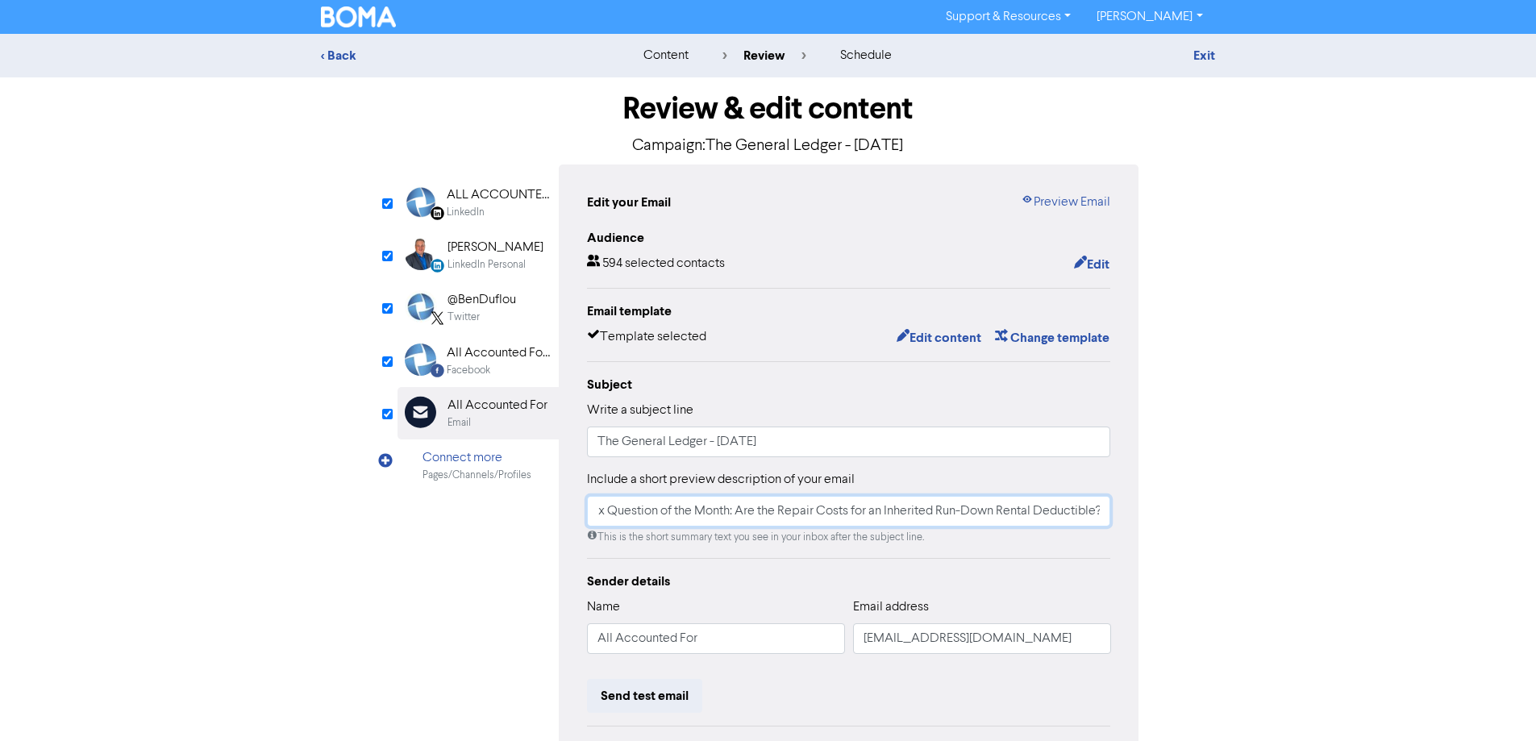
click at [1106, 506] on input "Funding Your Growth: The Pros and Cons of Alternative Lenders | Important Notic…" at bounding box center [849, 511] width 524 height 31
click at [1095, 510] on input "Funding Your Growth: The Pros and Cons of Alternative Lenders | Important Notic…" at bounding box center [849, 511] width 524 height 31
paste input "|"
click at [1089, 510] on input "Funding Your Growth: The Pros and Cons of Alternative Lenders | Important Notic…" at bounding box center [849, 511] width 524 height 31
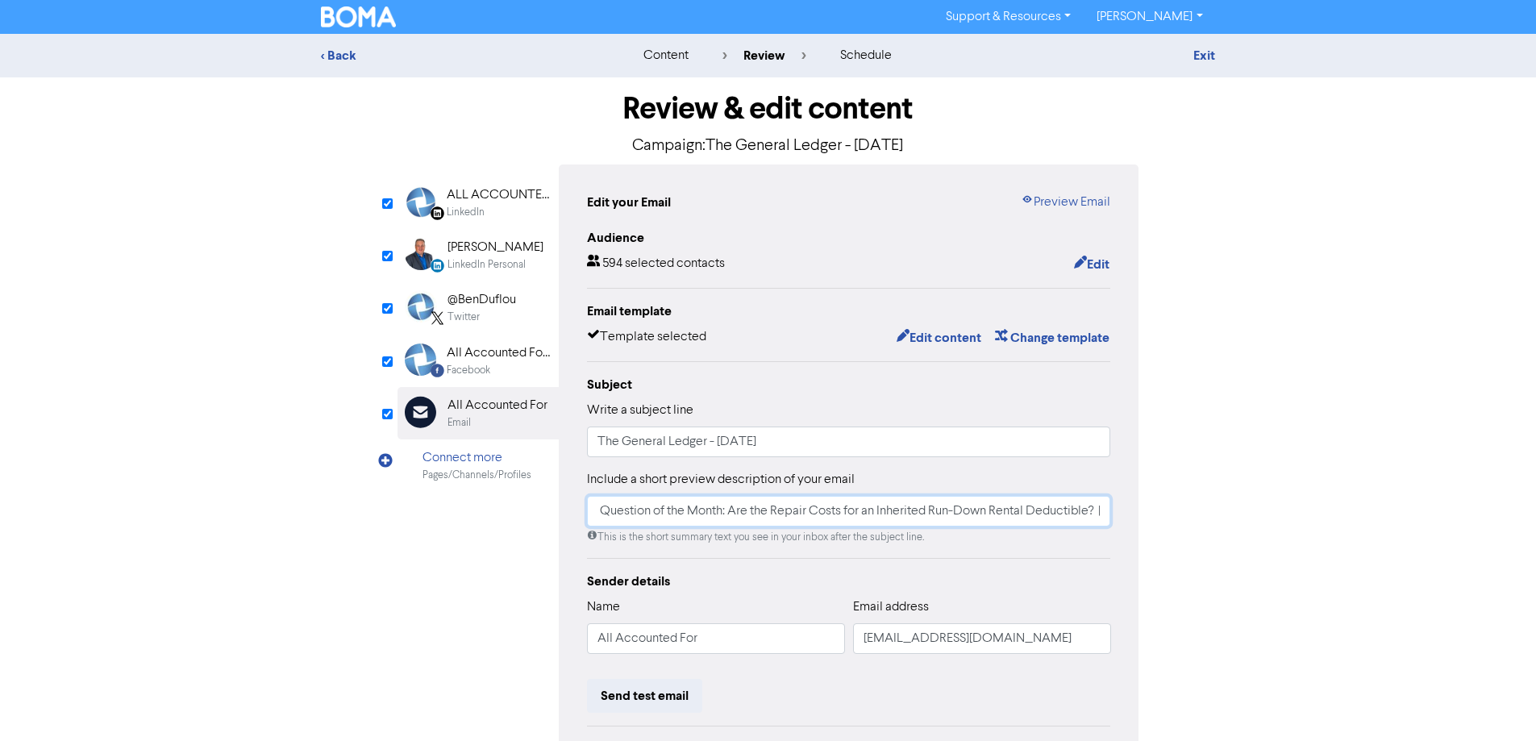
click at [1101, 513] on input "Funding Your Growth: The Pros and Cons of Alternative Lenders | Important Notic…" at bounding box center [849, 511] width 524 height 31
click at [1066, 515] on input "Funding Your Growth: The Pros and Cons of Alternative Lenders | Important Notic…" at bounding box center [849, 511] width 524 height 31
drag, startPoint x: 1014, startPoint y: 504, endPoint x: 1194, endPoint y: 505, distance: 179.8
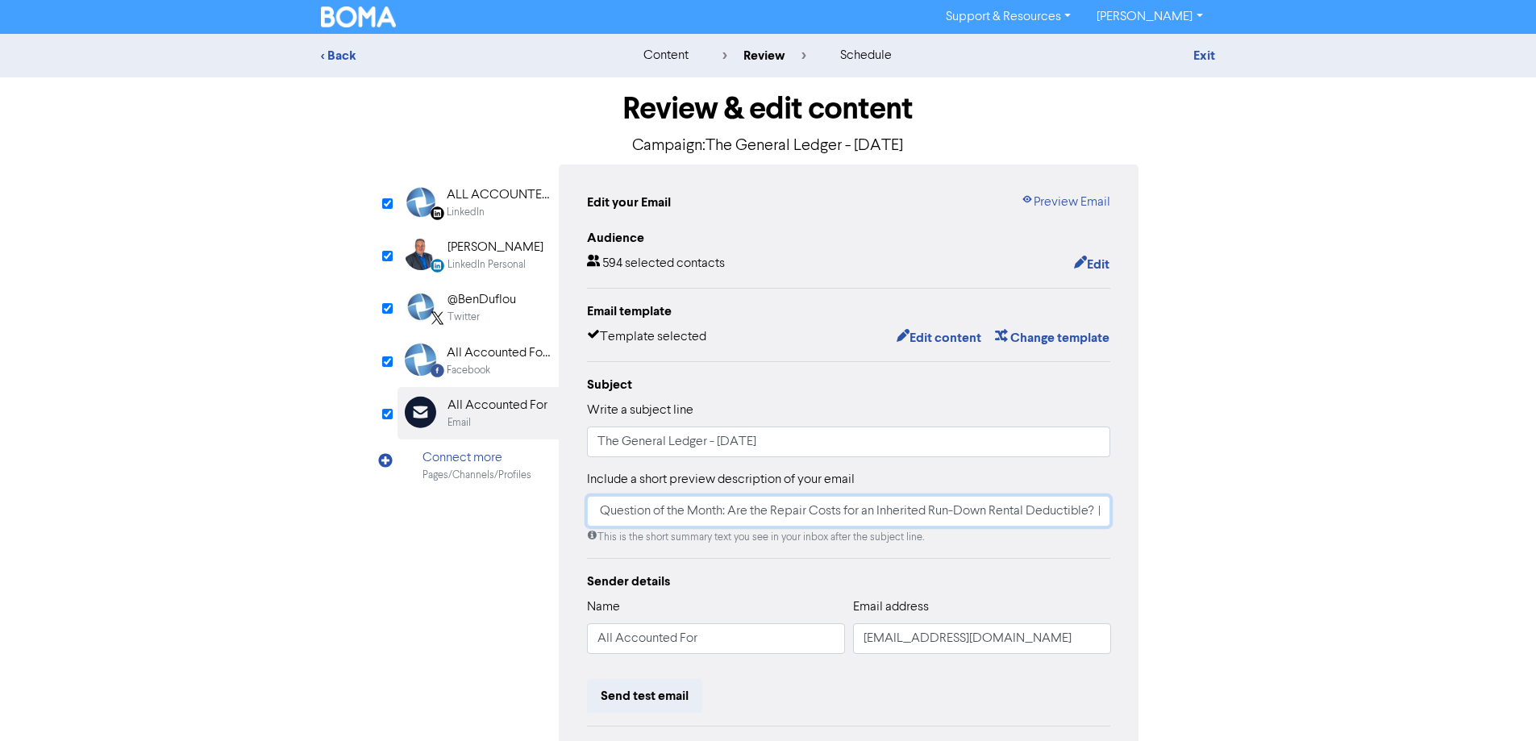
click at [1194, 505] on div "Review & edit content Campaign: The General Ledger - [DATE] LinkedIn Page Creat…" at bounding box center [768, 493] width 919 height 832
click at [1074, 505] on input "Funding Your Growth: The Pros and Cons of Alternative Lenders | Important Notic…" at bounding box center [849, 511] width 524 height 31
click at [1097, 512] on input "Funding Your Growth: The Pros and Cons of Alternative Lenders | Important Notic…" at bounding box center [849, 511] width 524 height 31
paste input "IRD Upcoming Tax Payment Dates"
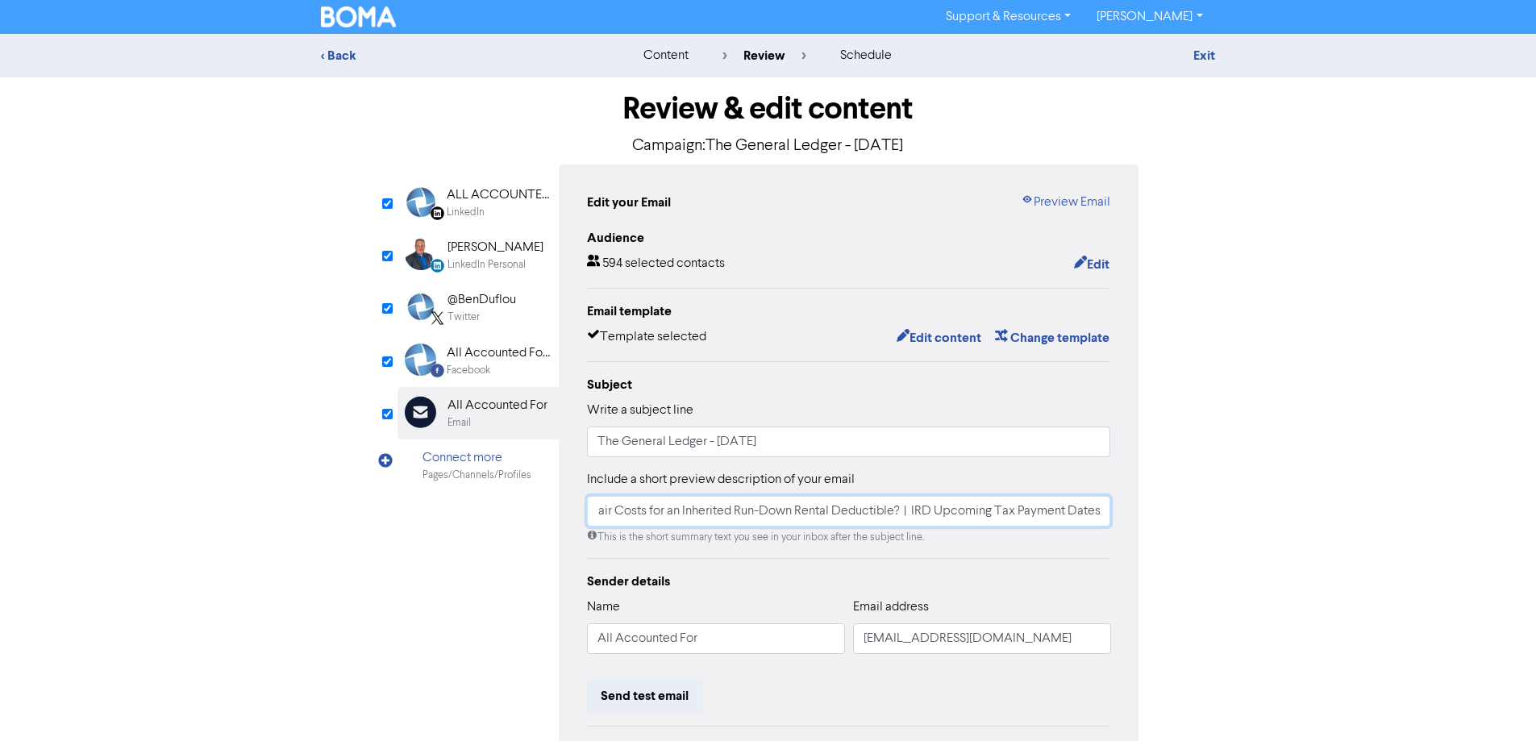
click at [920, 514] on input "Funding Your Growth: The Pros and Cons of Alternative Lenders | Important Notic…" at bounding box center [849, 511] width 524 height 31
type input "Funding Your Growth: The Pros and Cons of Alternative Lenders | Important Notic…"
click at [877, 443] on input "The General Ledger - [DATE]" at bounding box center [849, 442] width 524 height 31
click at [493, 367] on div "Facebook" at bounding box center [498, 370] width 103 height 15
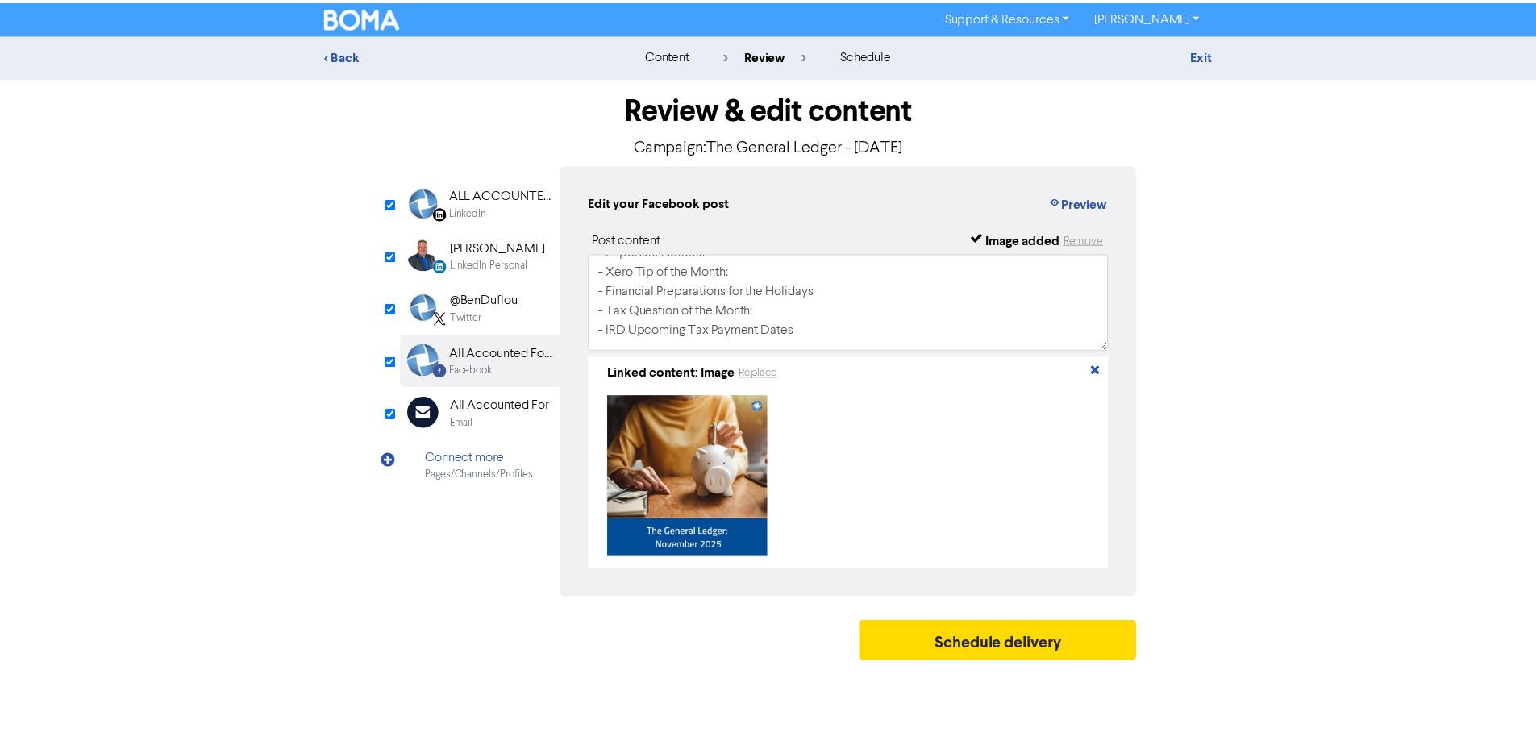
scroll to position [81, 0]
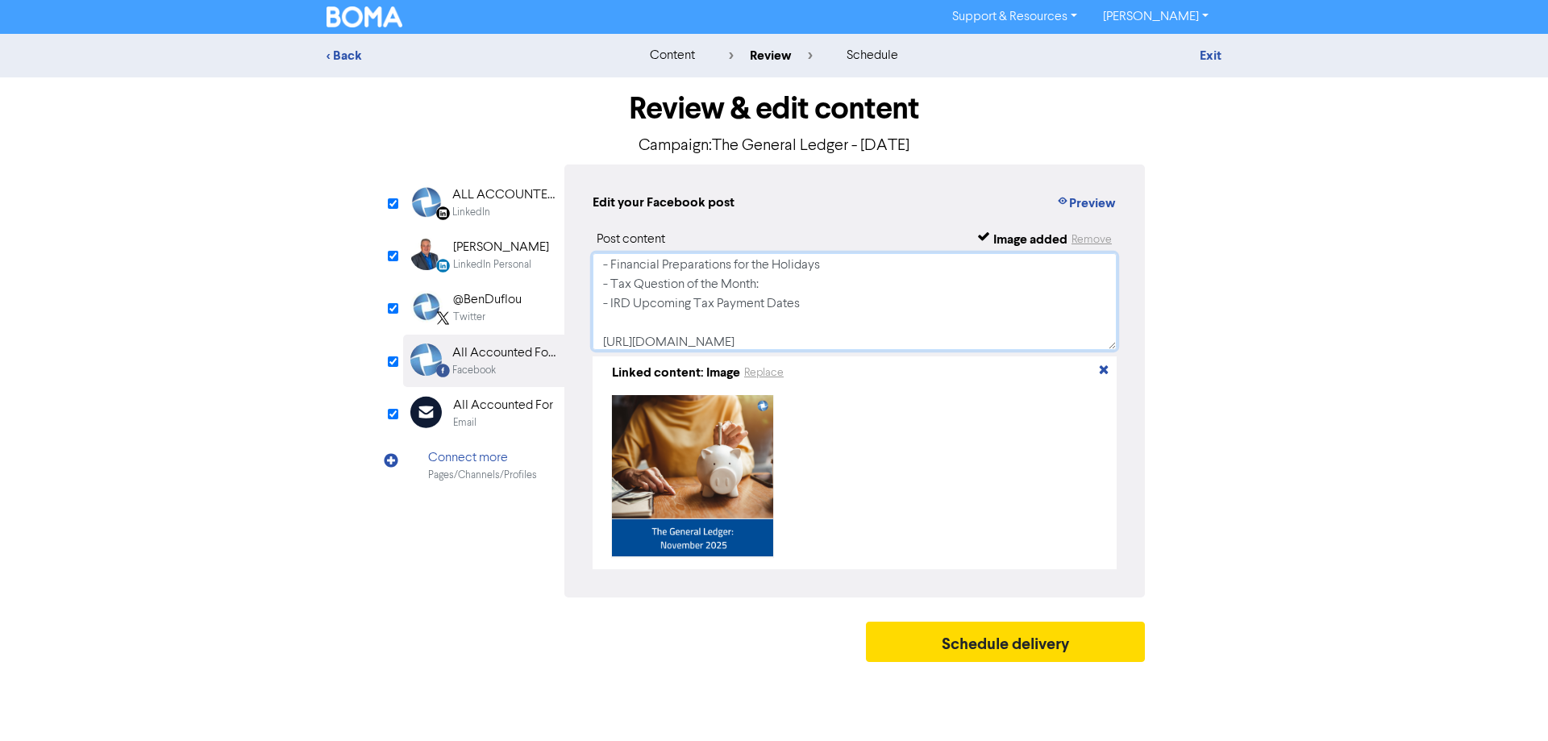
click at [861, 302] on textarea "View our [DATE] General Ledger: - Hero article - Important Notices - Xero Tip o…" at bounding box center [855, 301] width 524 height 97
click at [1210, 55] on link "Exit" at bounding box center [1211, 56] width 22 height 16
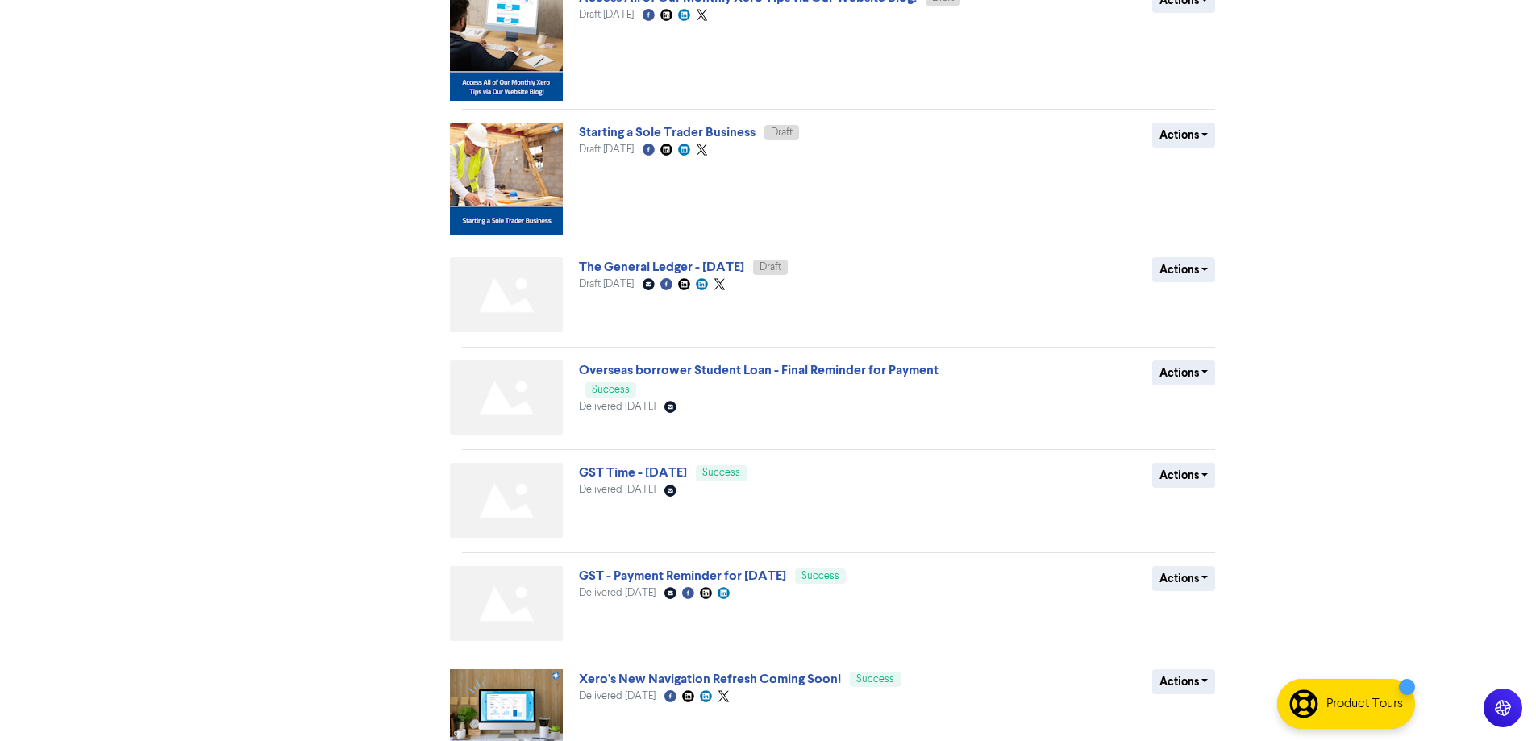
scroll to position [655, 0]
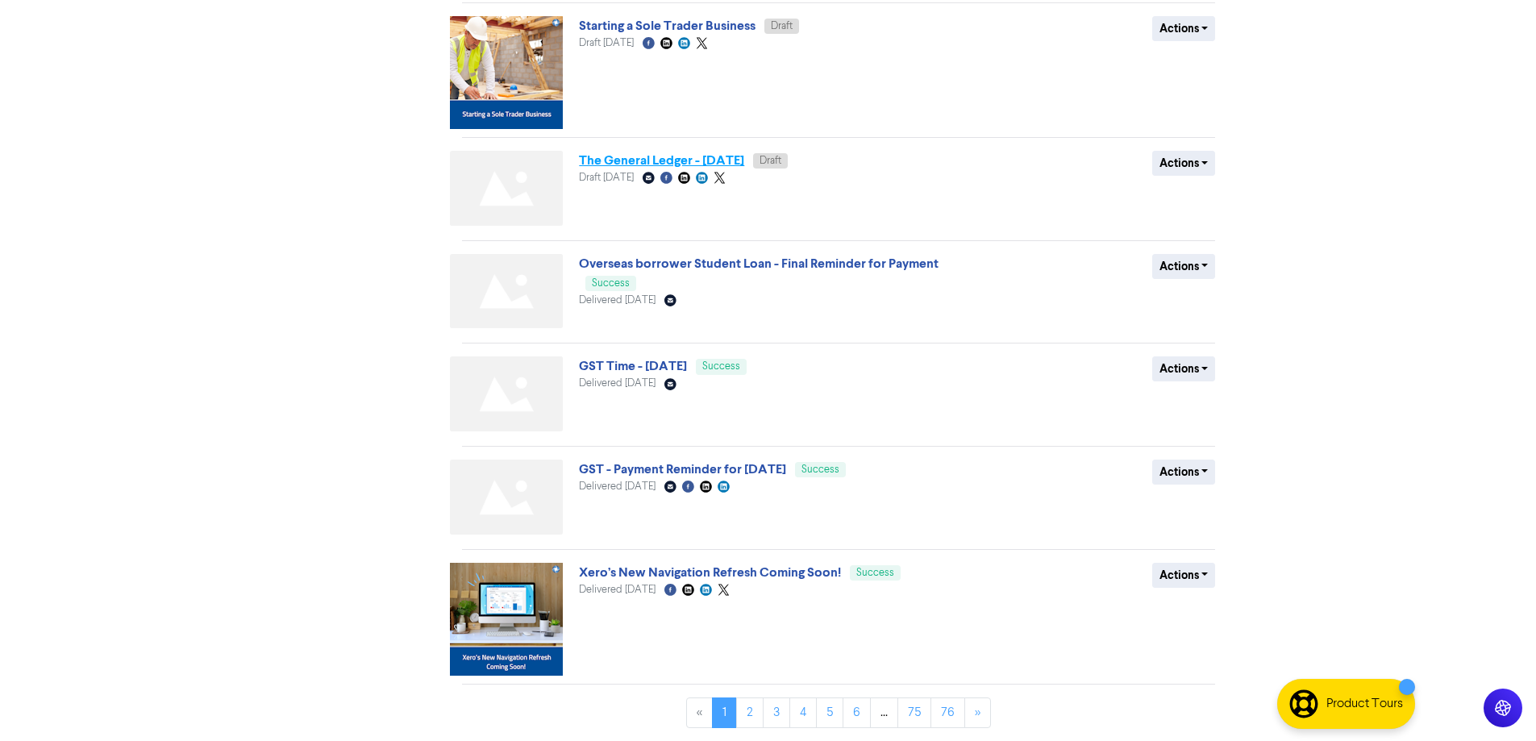
click at [716, 154] on link "The General Ledger - [DATE]" at bounding box center [661, 160] width 165 height 16
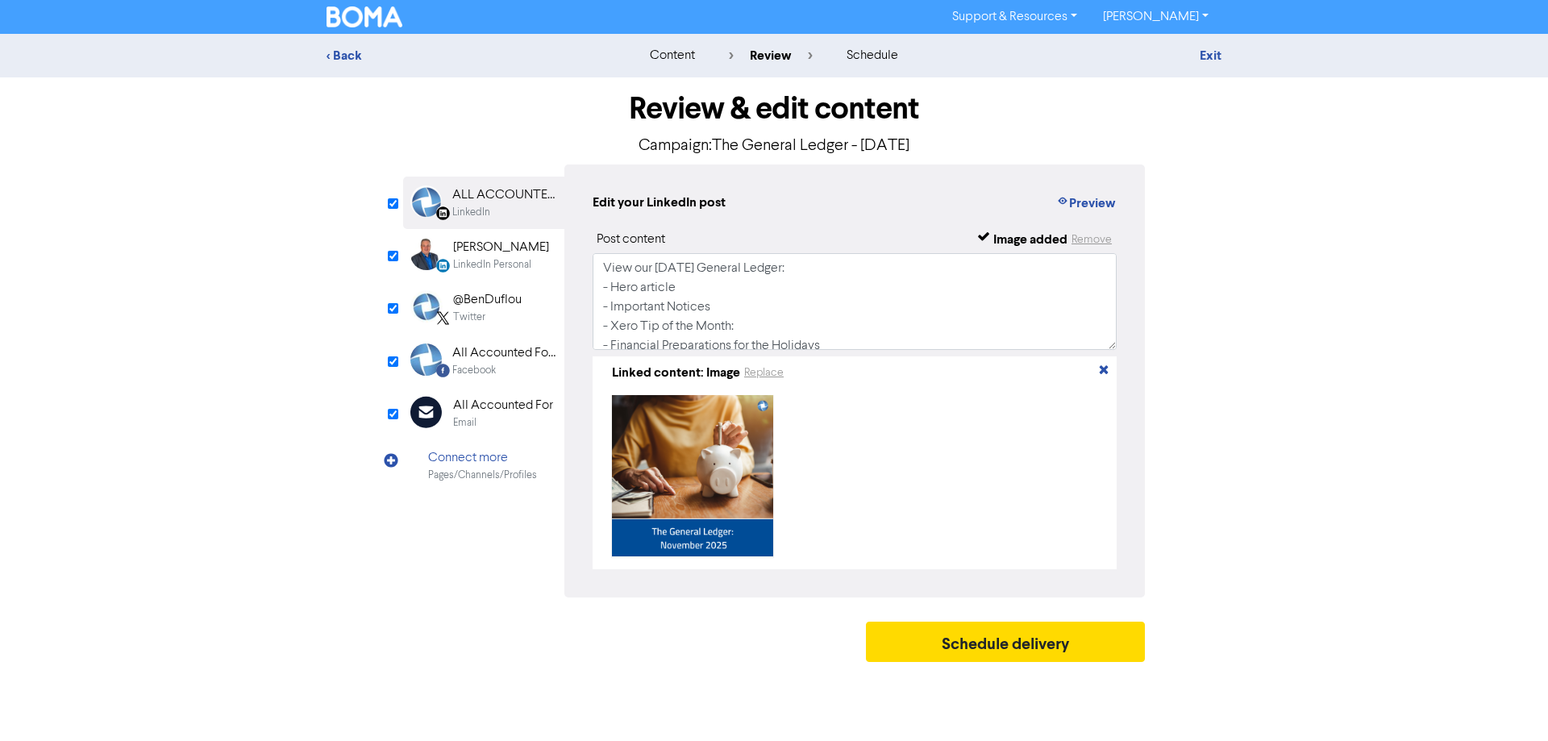
click at [488, 412] on div "All Accounted For" at bounding box center [503, 405] width 100 height 19
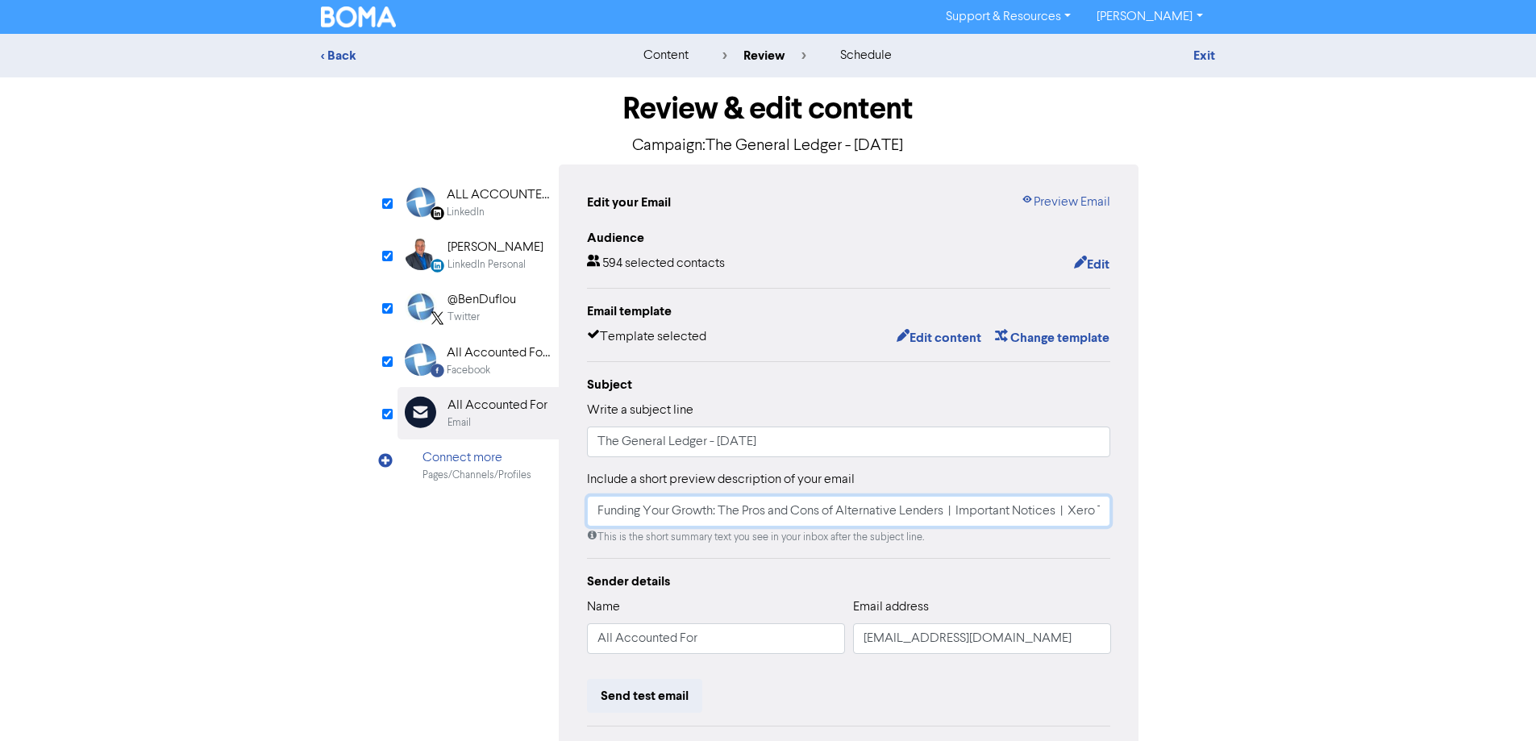
drag, startPoint x: 788, startPoint y: 508, endPoint x: 735, endPoint y: 506, distance: 53.3
click at [616, 506] on input "Funding Your Growth: The Pros and Cons of Alternative Lenders | Important Notic…" at bounding box center [849, 511] width 524 height 31
click at [961, 506] on input "Funding Your Growth: The Pros and Cons of Alternative Lenders | Important Notic…" at bounding box center [849, 511] width 524 height 31
click at [953, 515] on input "Funding Your Growth: The Pros and Cons of Alternative Lenders | Important Notic…" at bounding box center [849, 511] width 524 height 31
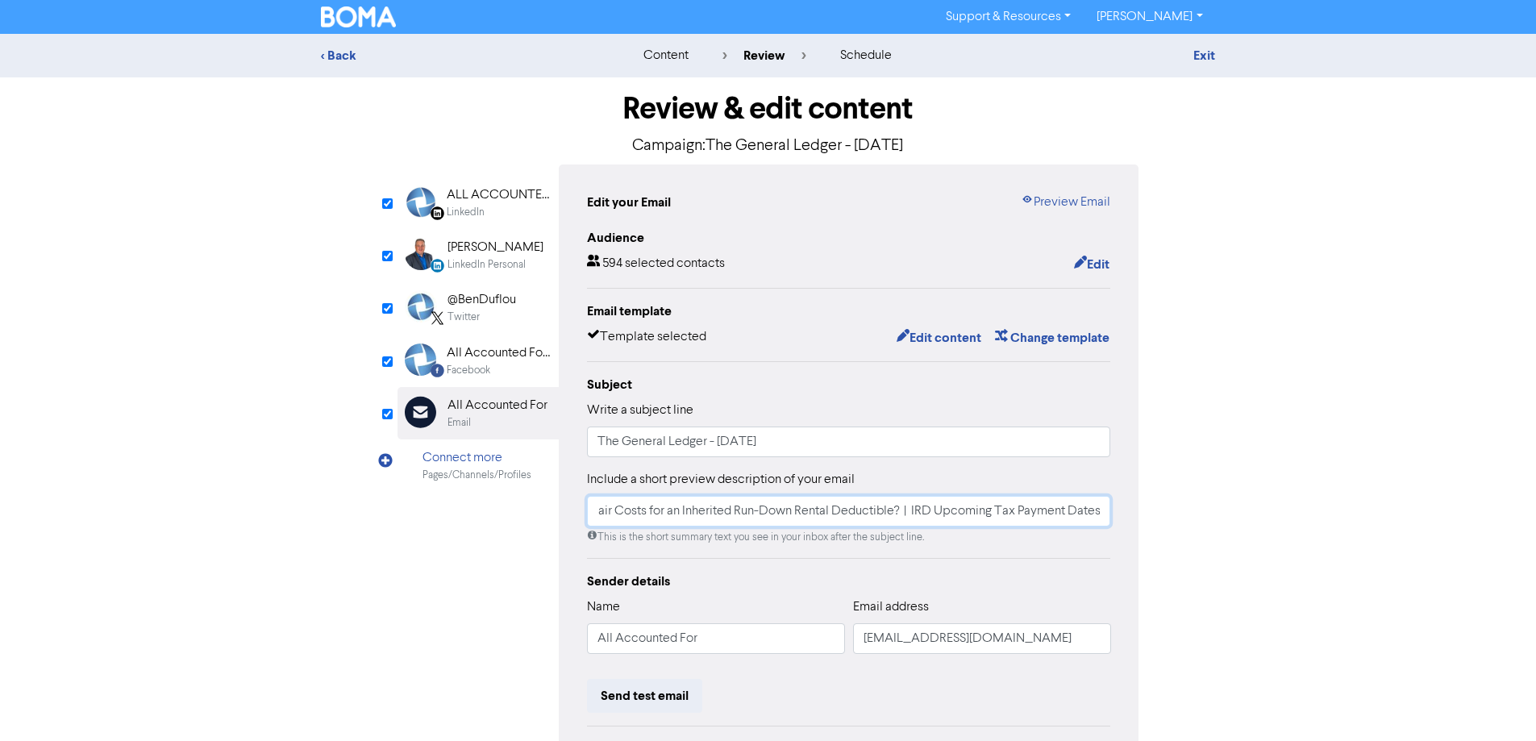
drag, startPoint x: 960, startPoint y: 515, endPoint x: 957, endPoint y: 503, distance: 12.3
click at [963, 515] on input "Funding Your Growth: The Pros and Cons of Alternative Lenders | Important Notic…" at bounding box center [849, 511] width 524 height 31
click at [875, 444] on input "The General Ledger - [DATE]" at bounding box center [849, 442] width 524 height 31
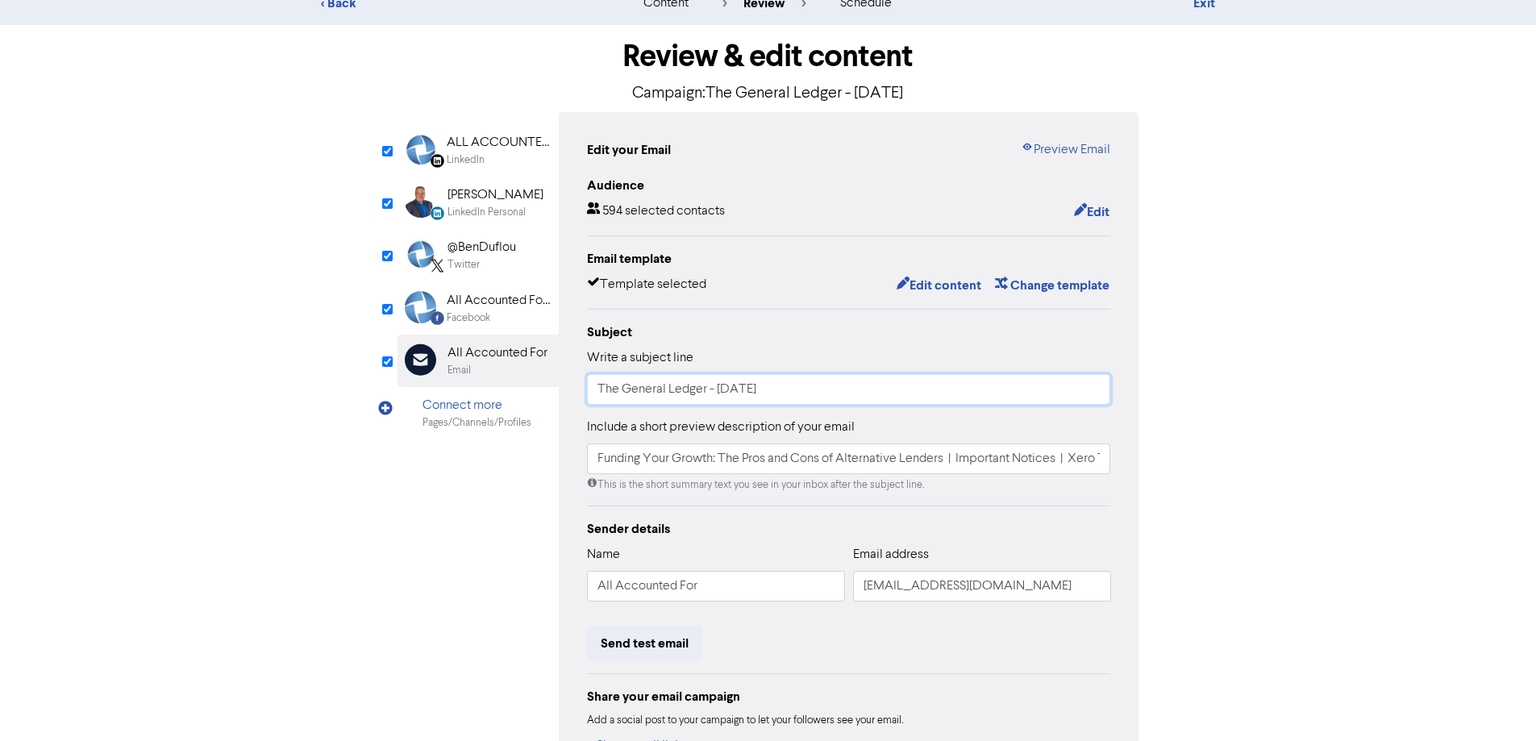
scroll to position [81, 0]
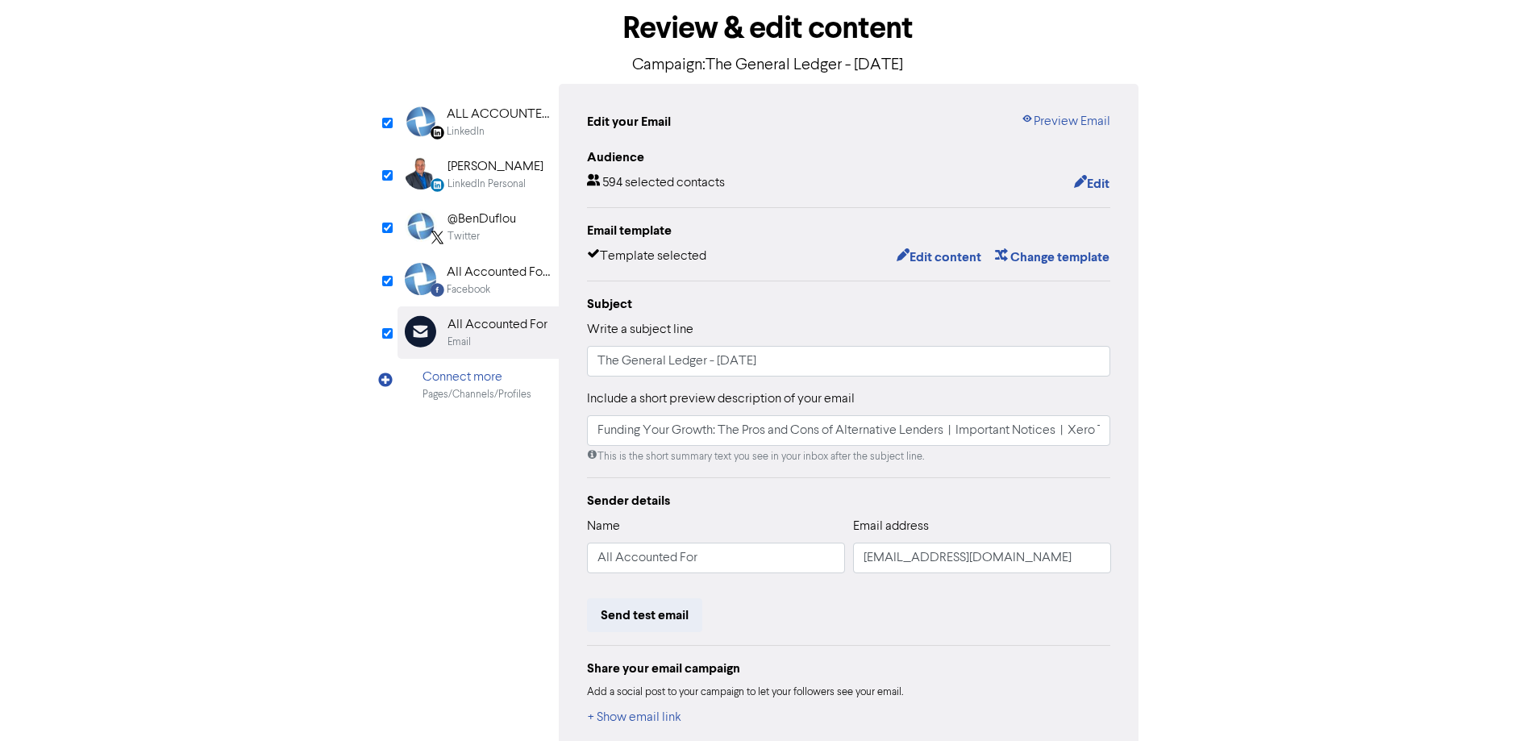
click at [523, 274] on div "All Accounted For Limited" at bounding box center [498, 272] width 103 height 19
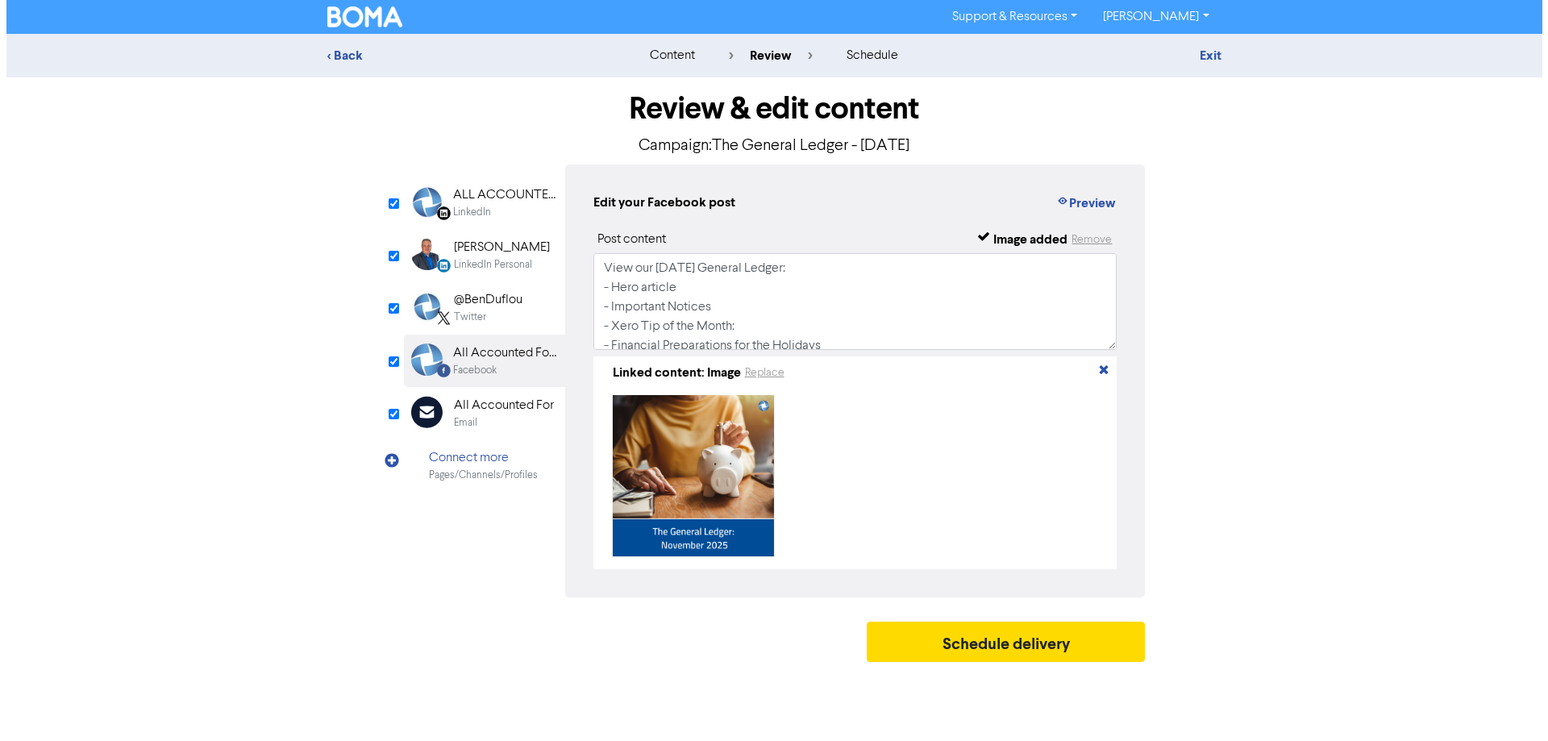
scroll to position [0, 0]
drag, startPoint x: 718, startPoint y: 301, endPoint x: 704, endPoint y: 293, distance: 15.9
click at [718, 301] on textarea "View our [DATE] General Ledger: - Hero article - Important Notices - Xero Tip o…" at bounding box center [855, 301] width 524 height 97
paste textarea "unding Your Growth: The Pros and Cons of Alternative Lenders"
drag, startPoint x: 693, startPoint y: 287, endPoint x: 614, endPoint y: 286, distance: 79.0
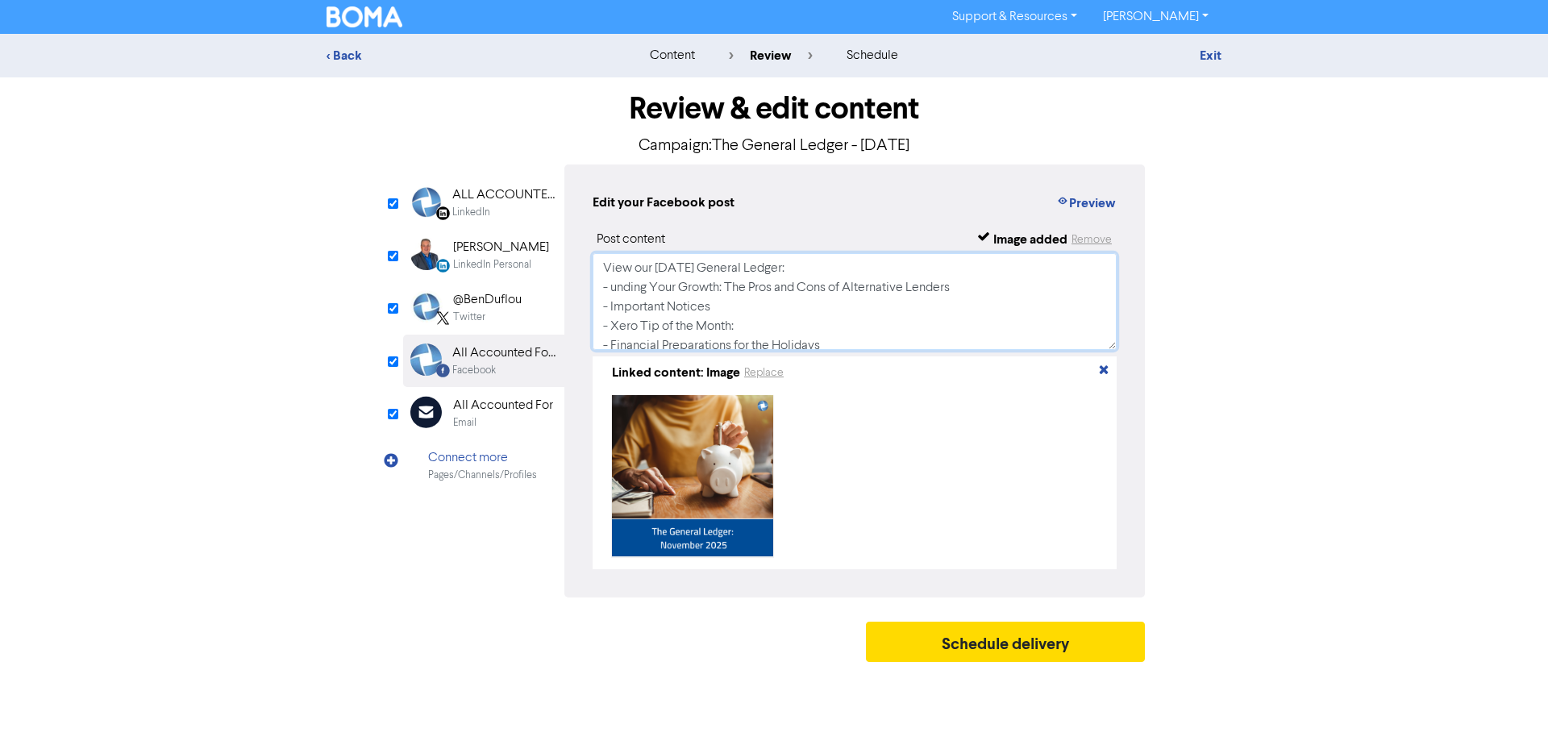
click at [610, 289] on textarea "View our [DATE] General Ledger: - unding Your Growth: The Pros and Cons of Alte…" at bounding box center [855, 301] width 524 height 97
click at [773, 314] on textarea "View our [DATE] General Ledger: - Funding Your Growth: The Pros and Cons of Alt…" at bounding box center [855, 301] width 524 height 97
drag, startPoint x: 750, startPoint y: 327, endPoint x: 619, endPoint y: 327, distance: 130.6
click at [619, 327] on textarea "View our [DATE] General Ledger: - Funding Your Growth: The Pros and Cons of Alt…" at bounding box center [855, 301] width 524 height 97
paste textarea "Xero Tip of the Month: Use Xero’s Automate Bill Entry Feature"
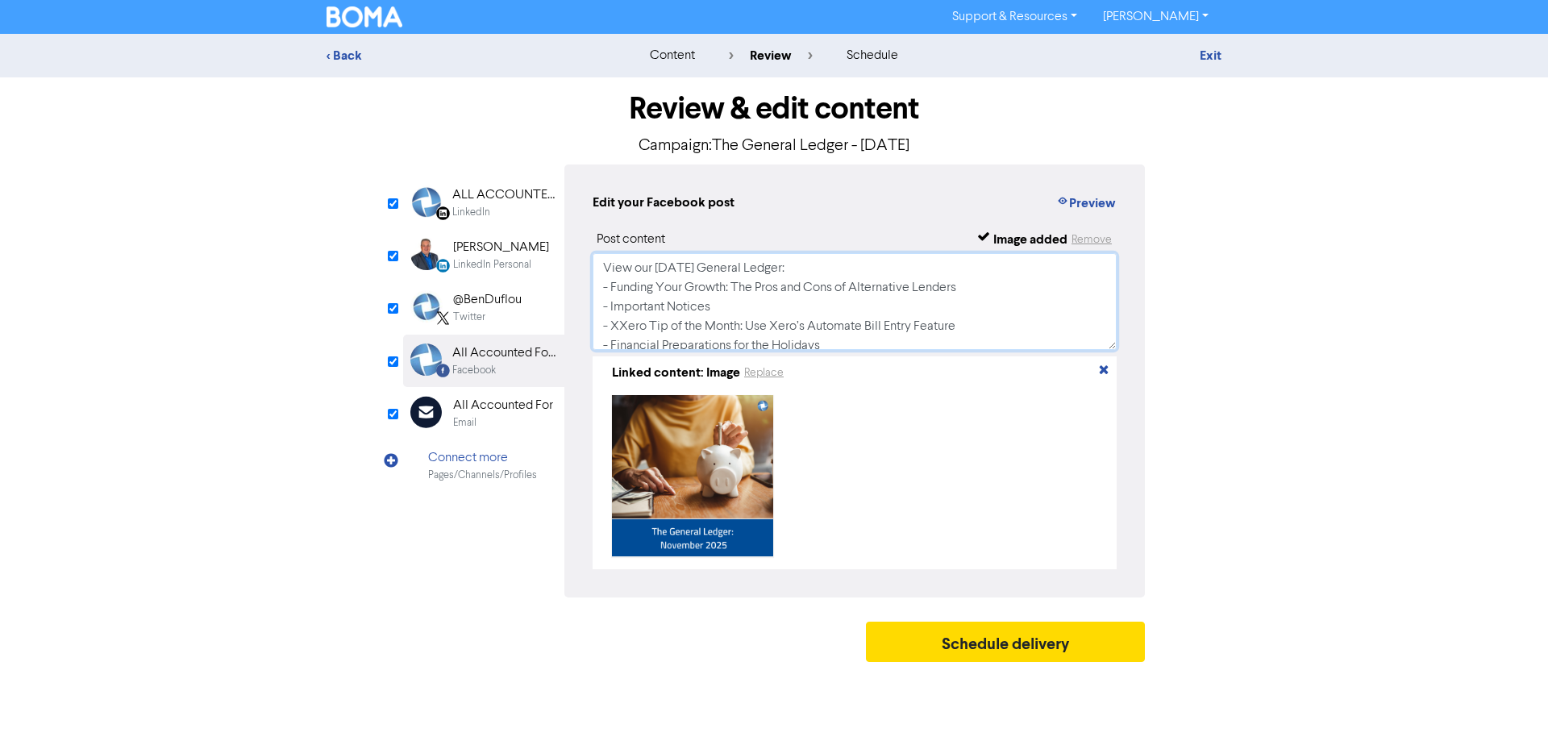
click at [618, 327] on textarea "View our [DATE] General Ledger: - Funding Your Growth: The Pros and Cons of Alt…" at bounding box center [855, 301] width 524 height 97
drag, startPoint x: 810, startPoint y: 284, endPoint x: 615, endPoint y: 283, distance: 195.2
click at [615, 283] on textarea "View our [DATE] General Ledger: - Funding Your Growth: The Pros and Cons of Alt…" at bounding box center [855, 301] width 524 height 97
paste textarea "F"
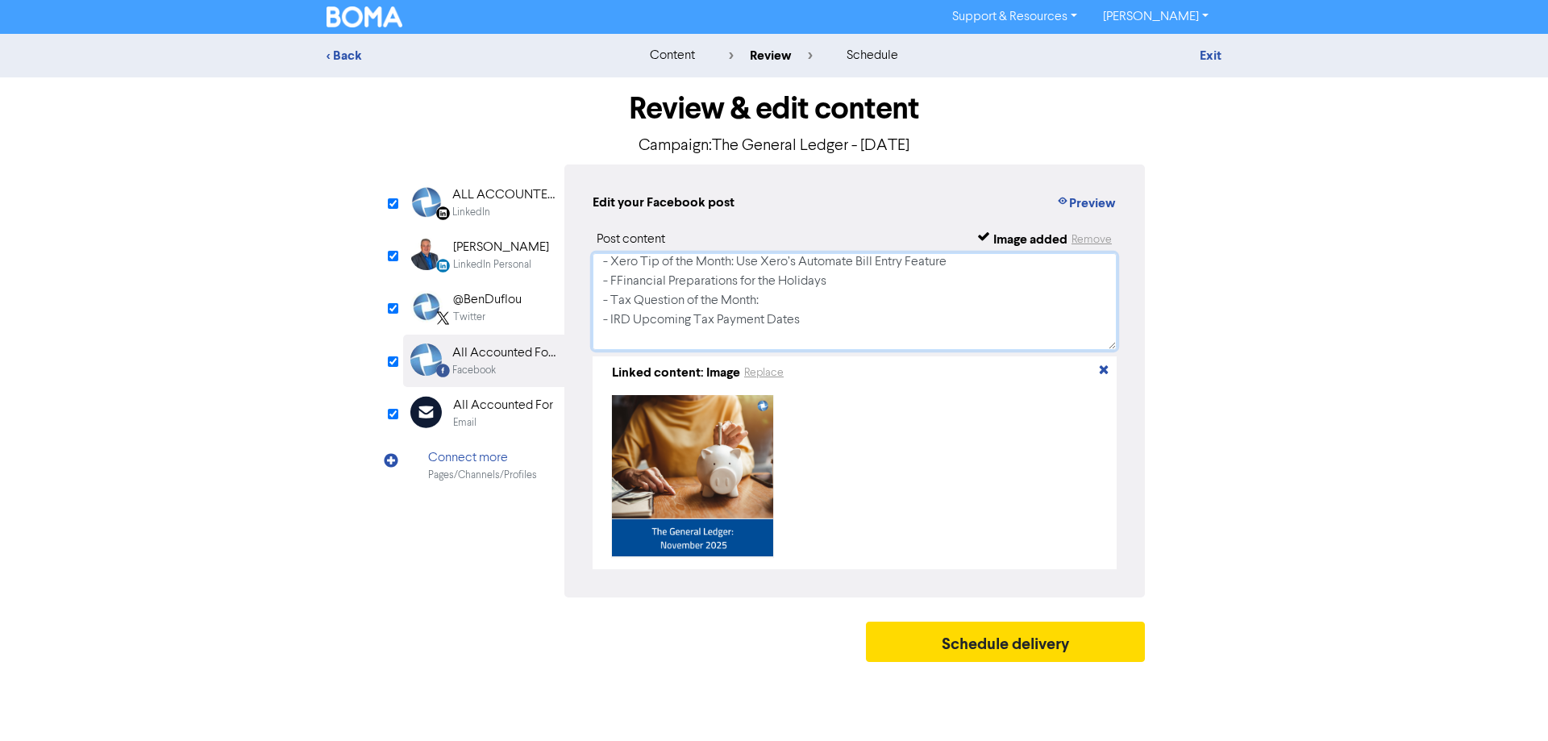
click at [616, 283] on textarea "View our [DATE] General Ledger: - Funding Your Growth: The Pros and Cons of Alt…" at bounding box center [855, 301] width 524 height 97
drag, startPoint x: 640, startPoint y: 299, endPoint x: 615, endPoint y: 298, distance: 25.0
click at [615, 298] on textarea "View our [DATE] General Ledger: - Funding Your Growth: The Pros and Cons of Alt…" at bounding box center [855, 301] width 524 height 97
paste textarea "Tax Question of the Month: Are the Repair Costs for an Inherited Run-Down Renta…"
click at [616, 298] on textarea "View our [DATE] General Ledger: - Funding Your Growth: The Pros and Cons of Alt…" at bounding box center [855, 301] width 524 height 97
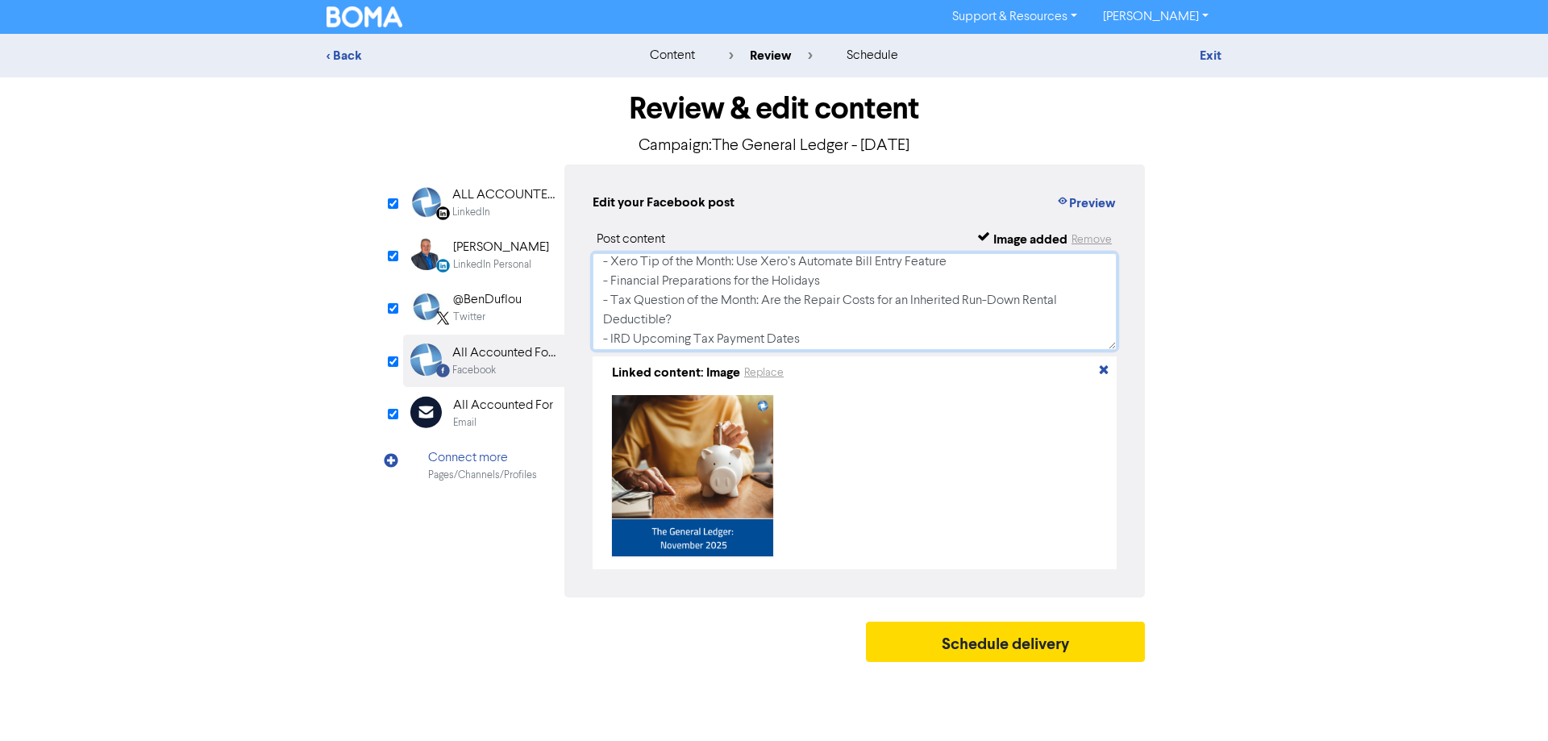
drag, startPoint x: 772, startPoint y: 323, endPoint x: 789, endPoint y: 323, distance: 16.9
click at [773, 323] on textarea "View our [DATE] General Ledger: - Funding Your Growth: The Pros and Cons of Alt…" at bounding box center [855, 301] width 524 height 97
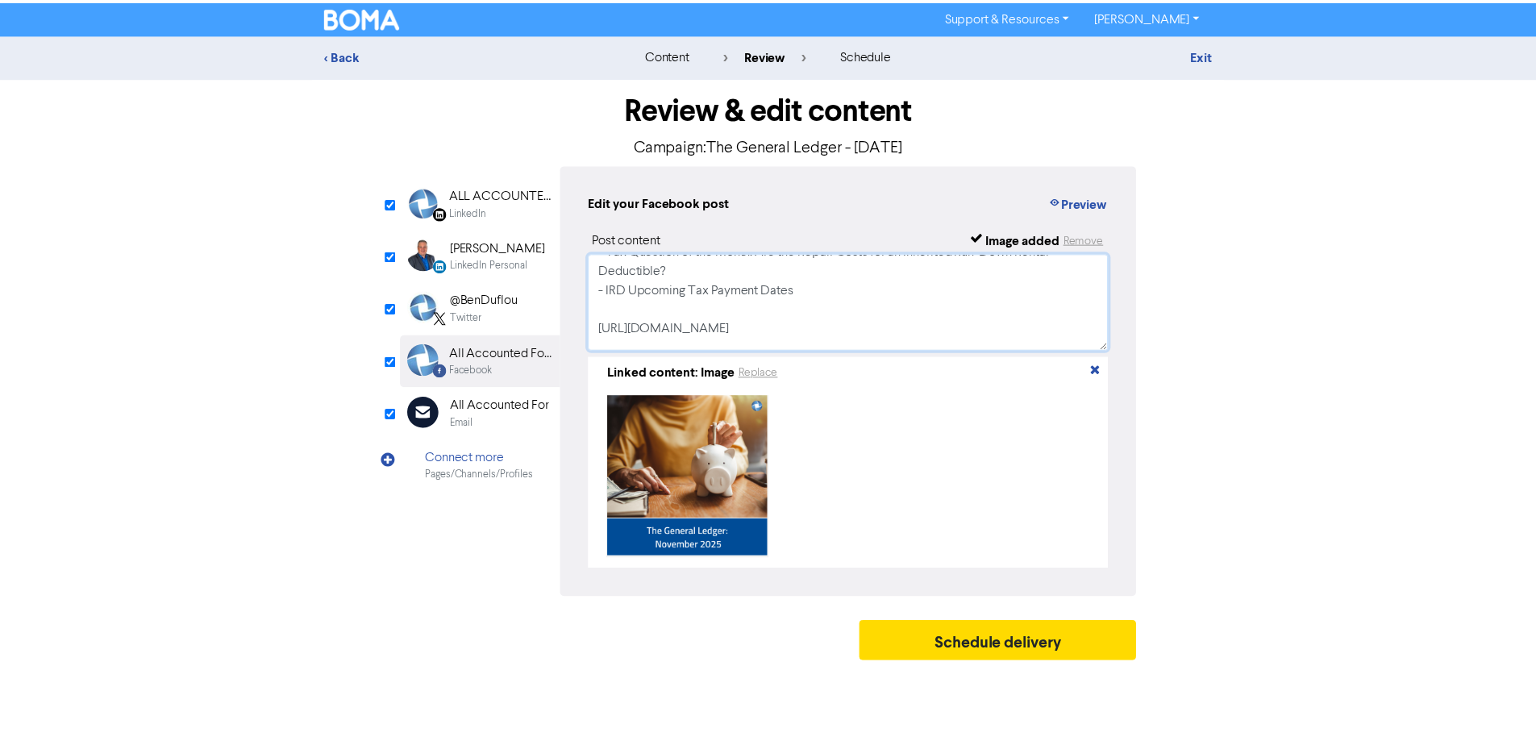
scroll to position [147, 0]
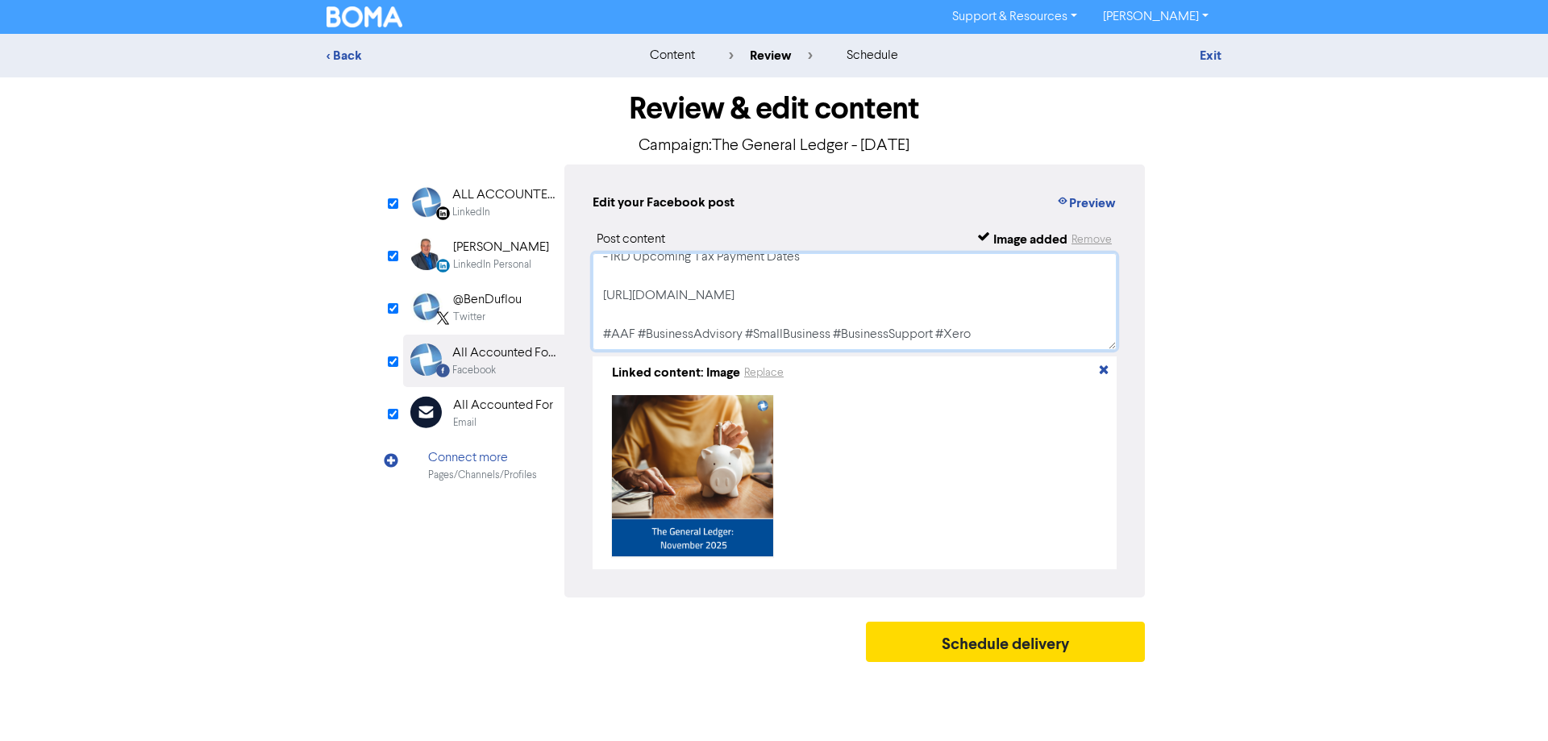
type textarea "View our [DATE] General Ledger: - Funding Your Growth: The Pros and Cons of Alt…"
click at [500, 412] on div "All Accounted For" at bounding box center [503, 405] width 100 height 19
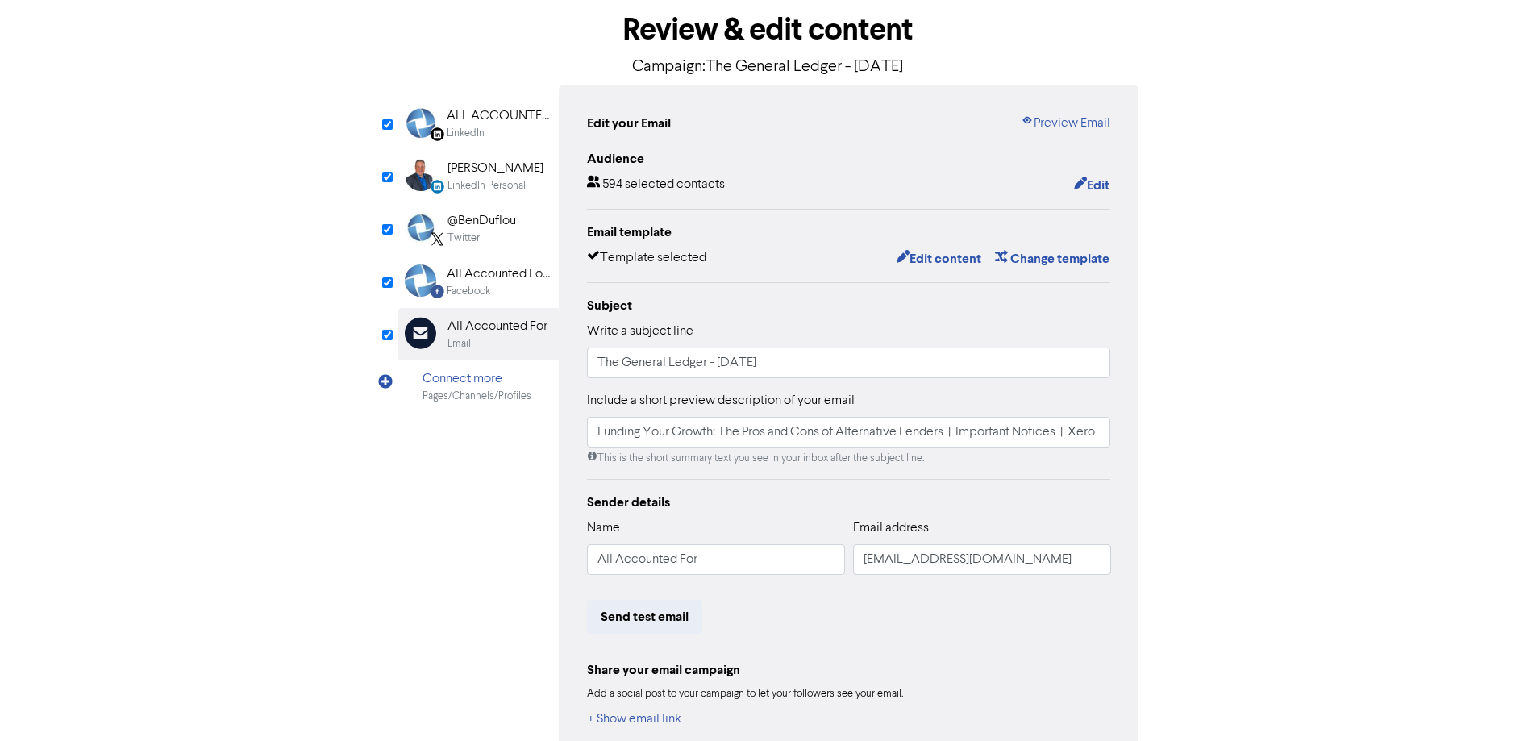
scroll to position [170, 0]
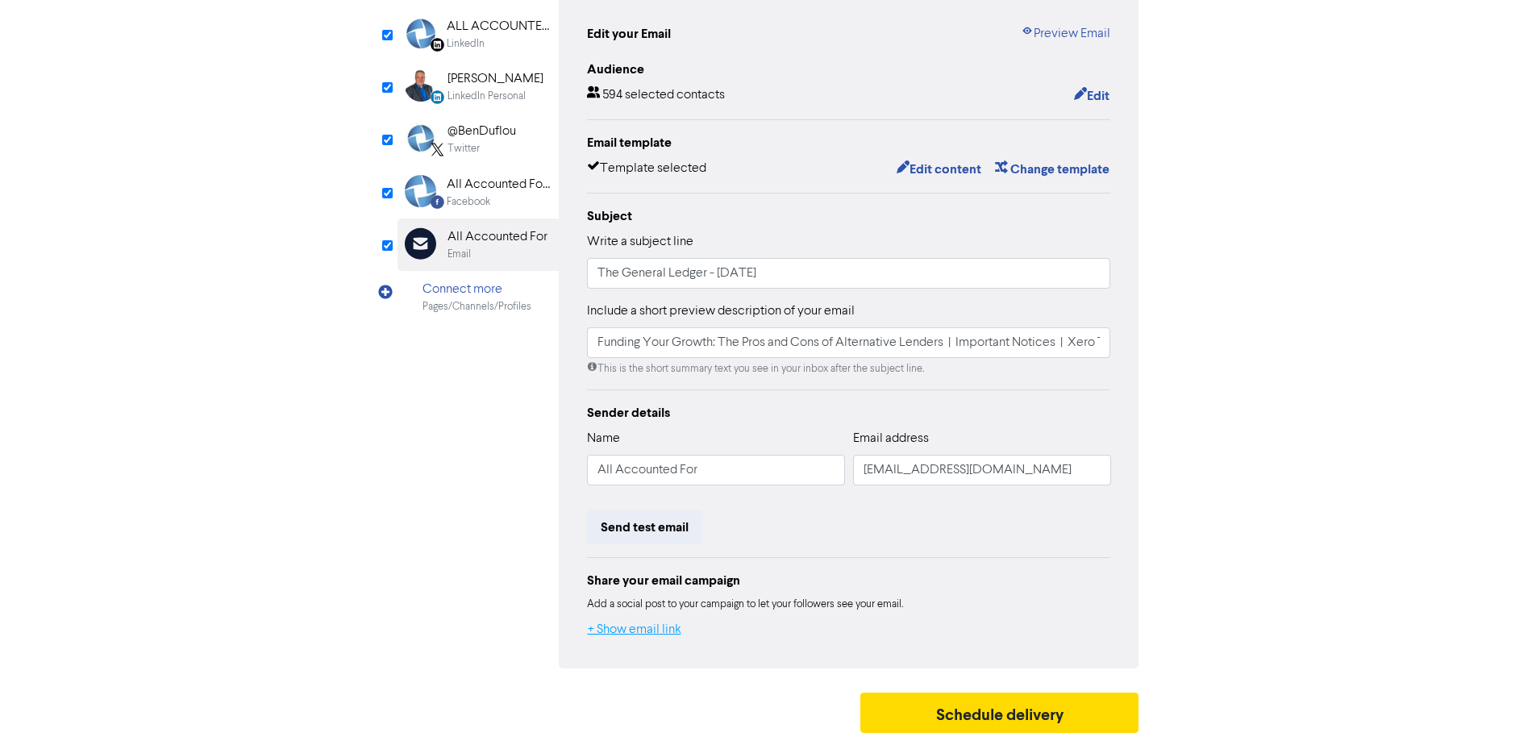
drag, startPoint x: 652, startPoint y: 636, endPoint x: 984, endPoint y: 698, distance: 337.9
click at [652, 637] on button "+ Show email link" at bounding box center [634, 629] width 95 height 21
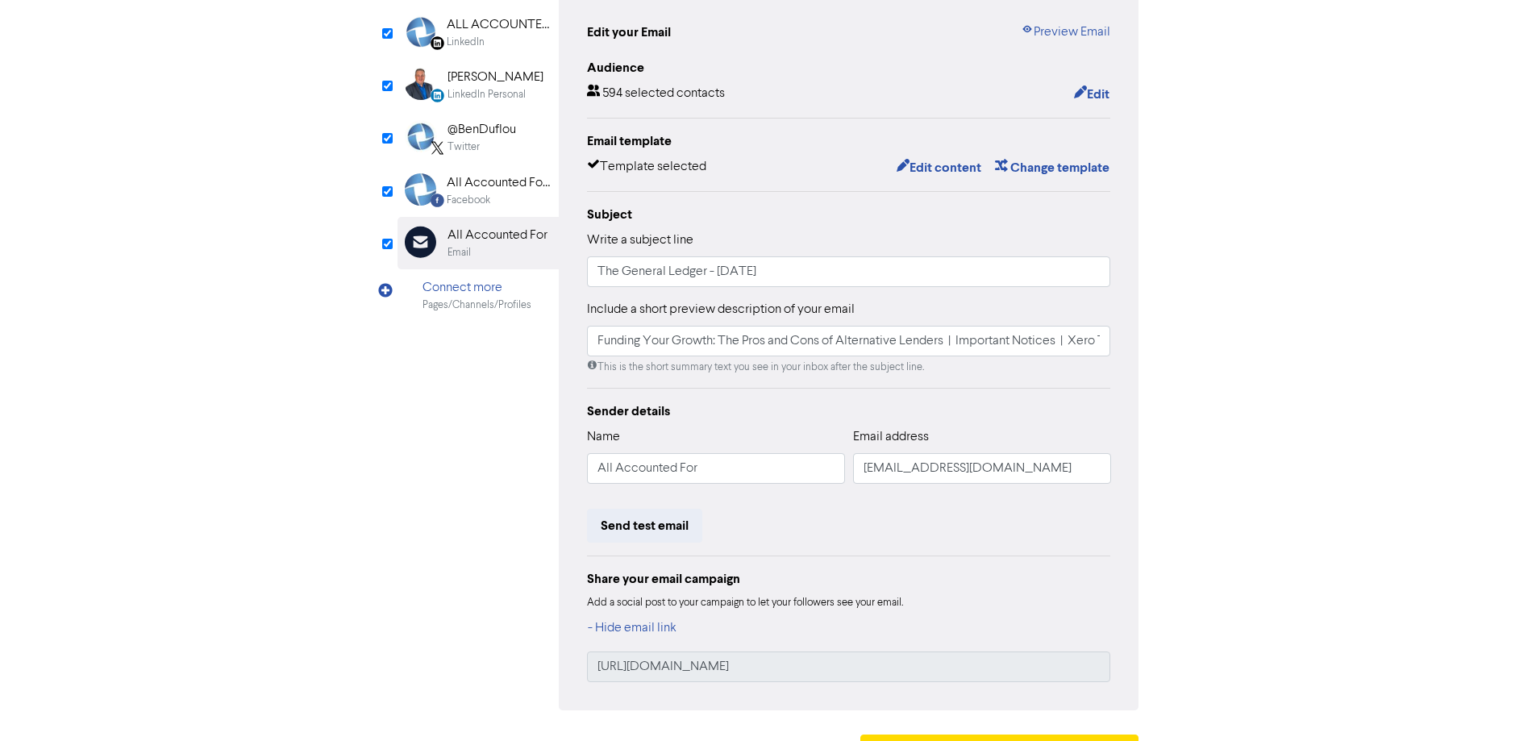
drag, startPoint x: 985, startPoint y: 696, endPoint x: 975, endPoint y: 693, distance: 11.0
click at [983, 695] on div "Edit your Email Preview Email Audience 594 selected contacts Edit Email templat…" at bounding box center [849, 352] width 581 height 716
click at [877, 677] on input "[URL][DOMAIN_NAME]" at bounding box center [849, 667] width 524 height 31
click at [898, 672] on input "[URL][DOMAIN_NAME]" at bounding box center [849, 667] width 524 height 31
drag, startPoint x: 695, startPoint y: 668, endPoint x: 544, endPoint y: 657, distance: 151.2
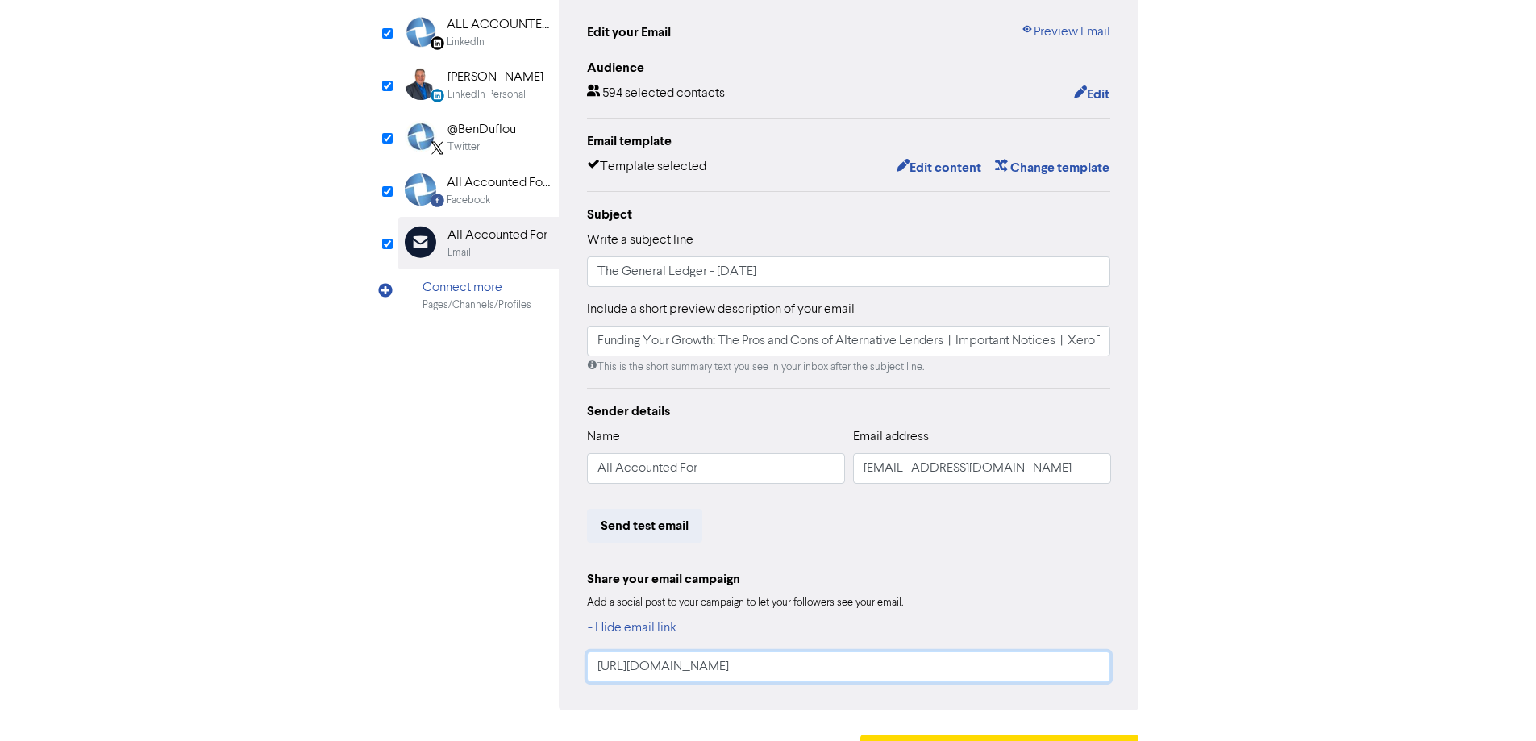
click at [544, 657] on div "LinkedIn Page Created with Sketch. ALL ACCOUNTED FOR LTD LinkedIn LinkedIn Pers…" at bounding box center [769, 352] width 742 height 716
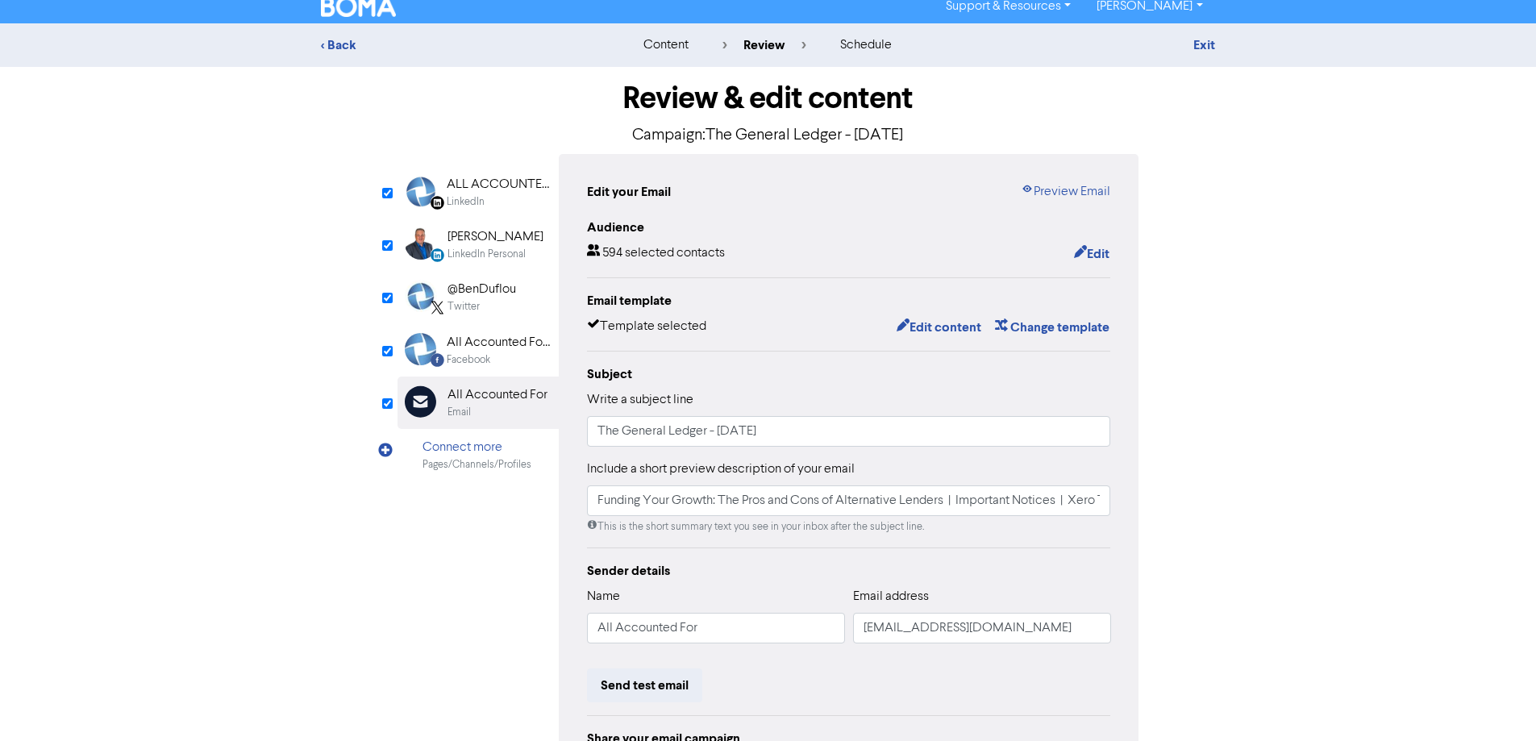
scroll to position [9, 0]
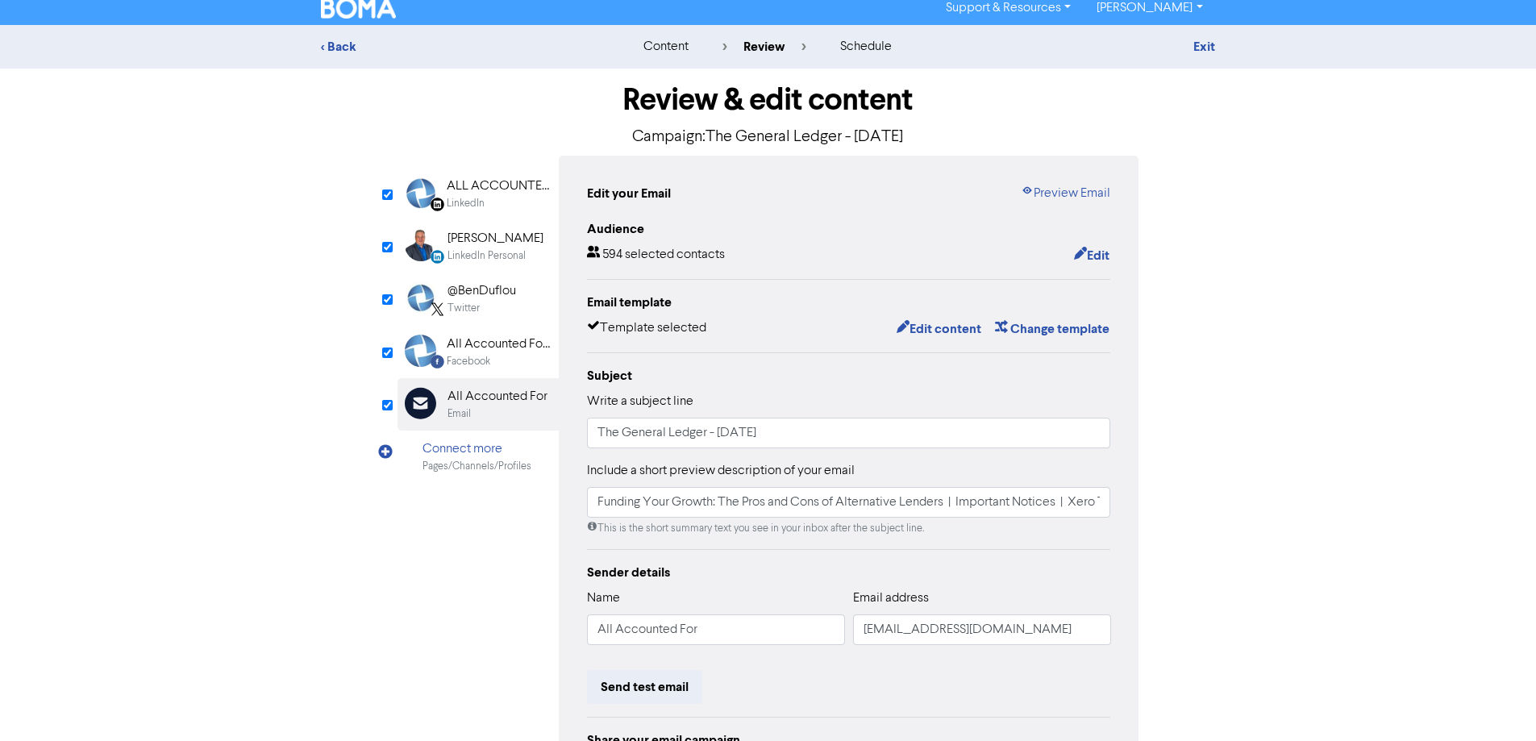
click at [491, 356] on div "Facebook" at bounding box center [498, 361] width 103 height 15
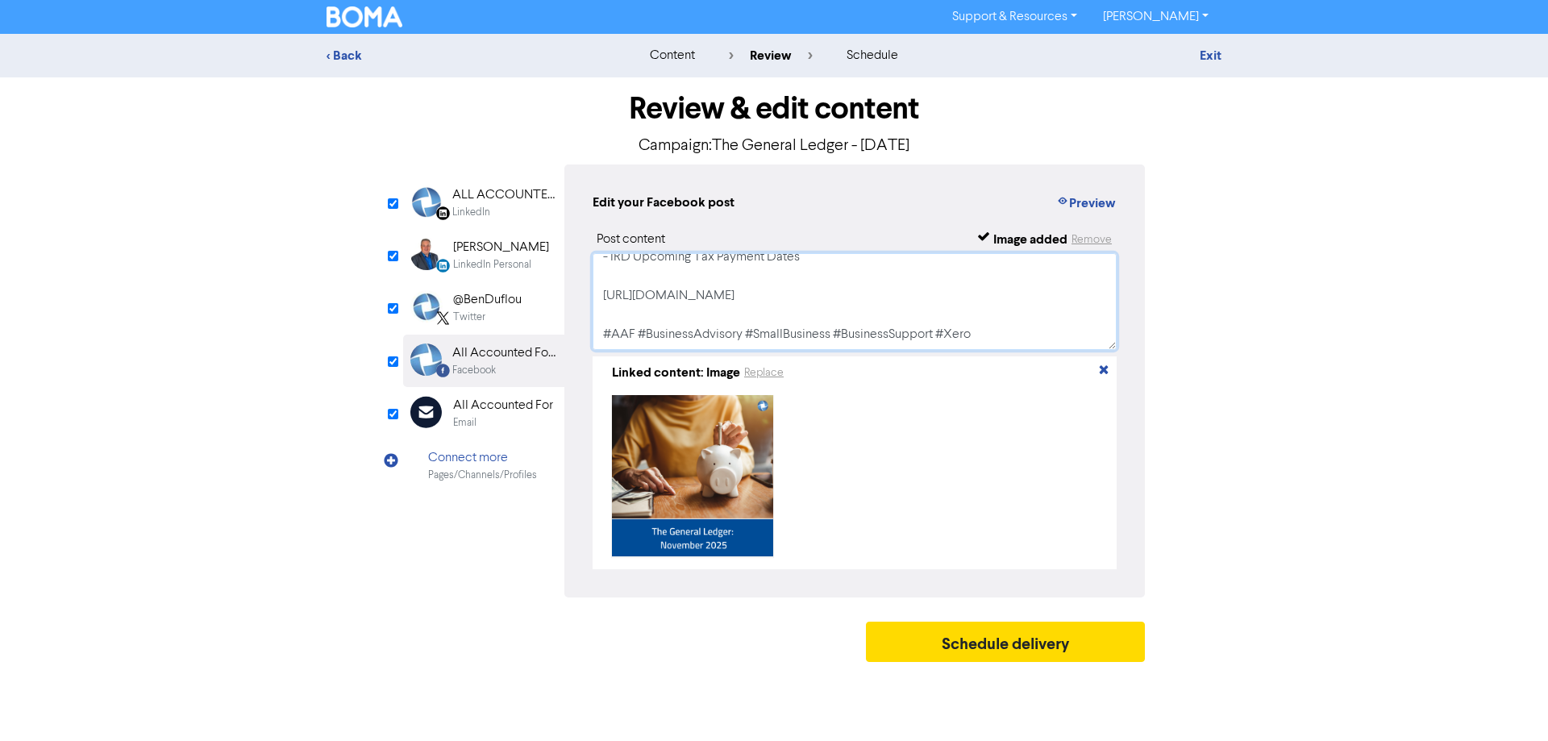
drag, startPoint x: 840, startPoint y: 303, endPoint x: 515, endPoint y: 304, distance: 325.0
click at [515, 304] on div "LinkedIn Page Created with Sketch. ALL ACCOUNTED FOR LTD LinkedIn LinkedIn Pers…" at bounding box center [774, 381] width 742 height 433
click at [947, 319] on textarea "View our [DATE] General Ledger: - Funding Your Growth: The Pros and Cons of Alt…" at bounding box center [855, 301] width 524 height 97
drag, startPoint x: 670, startPoint y: 340, endPoint x: 215, endPoint y: 154, distance: 491.2
click at [215, 154] on div "< Back content review schedule Exit Review & edit content Campaign: The General…" at bounding box center [774, 352] width 1548 height 636
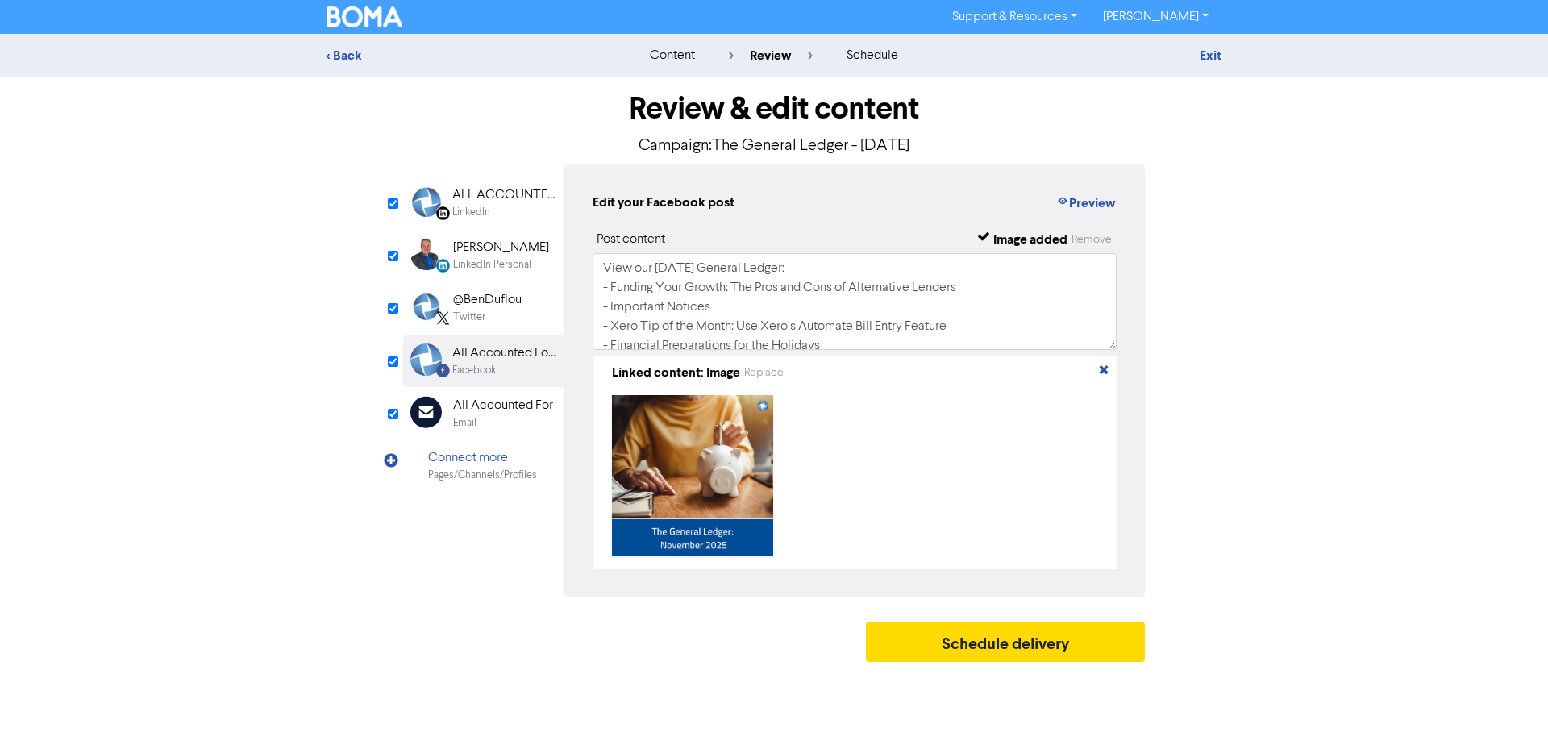
click at [513, 301] on div "@BenDuflou" at bounding box center [487, 299] width 69 height 19
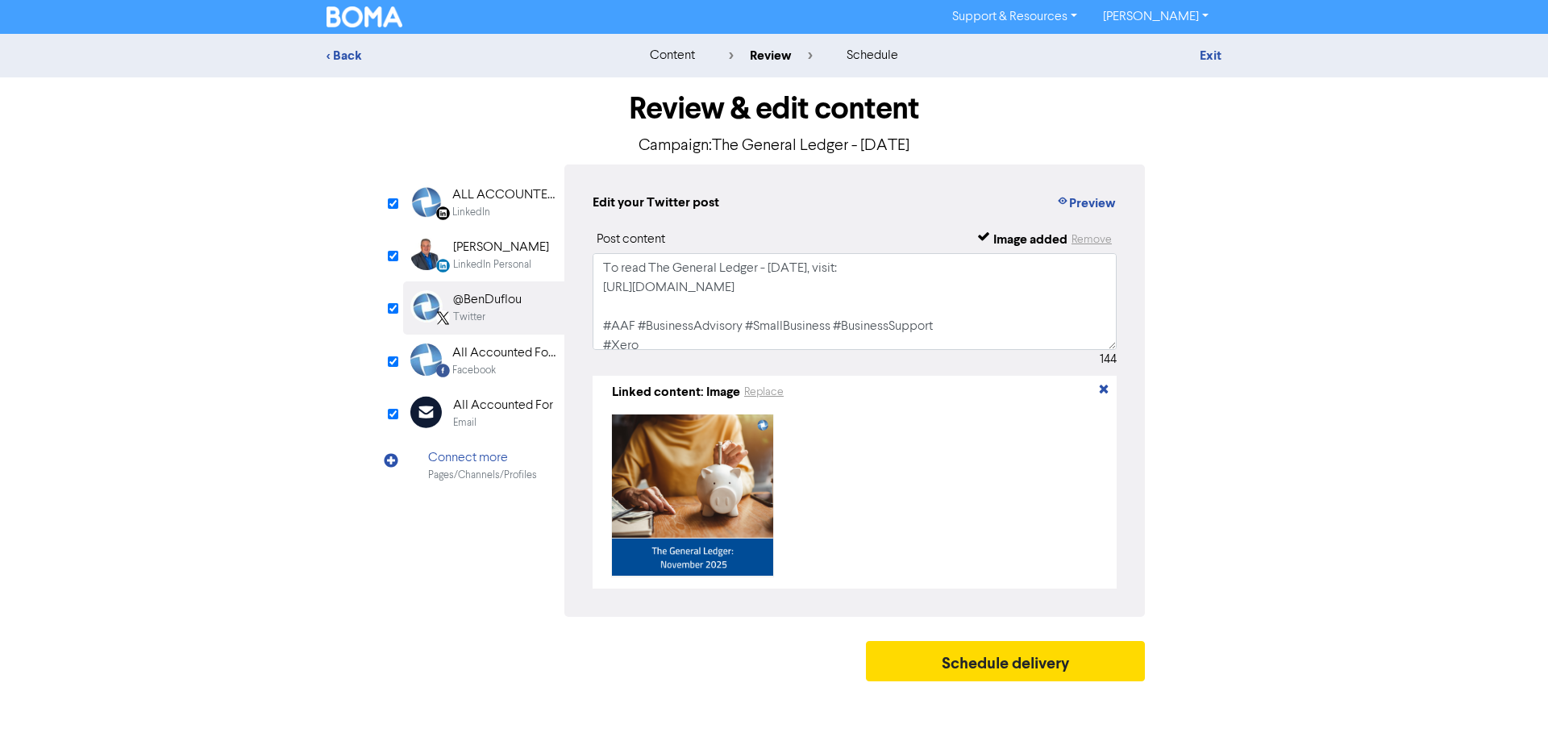
click at [502, 257] on div "LinkedIn Personal" at bounding box center [492, 264] width 78 height 15
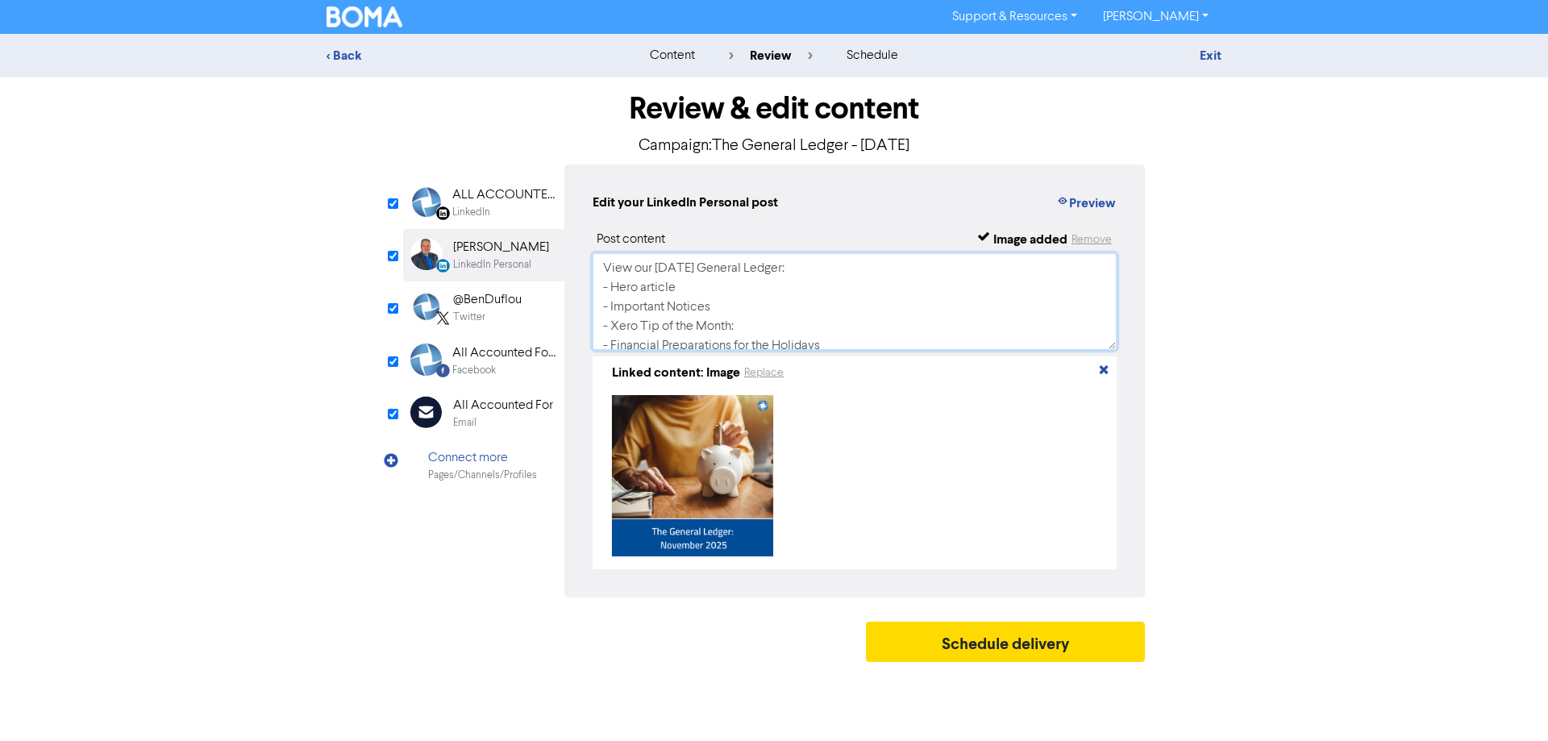
scroll to position [127, 0]
drag, startPoint x: 602, startPoint y: 269, endPoint x: 1505, endPoint y: 759, distance: 1027.7
click at [1505, 740] on html "Support & Resources Video Tutorials FAQ & Guides Marketing Education [PERSON_NA…" at bounding box center [774, 370] width 1548 height 741
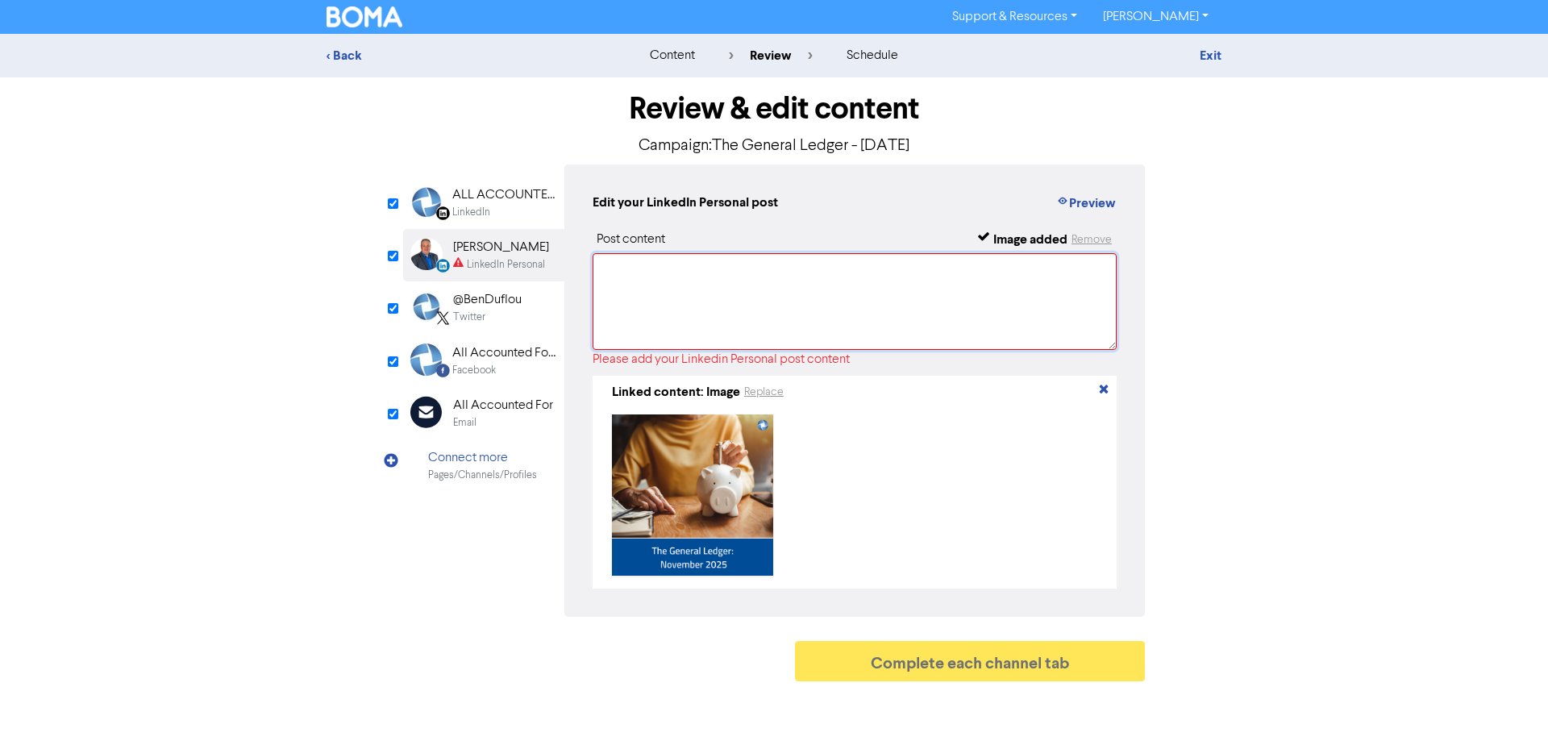
paste textarea "View our [DATE] General Ledger: - Funding Your Growth: The Pros and Cons of Alt…"
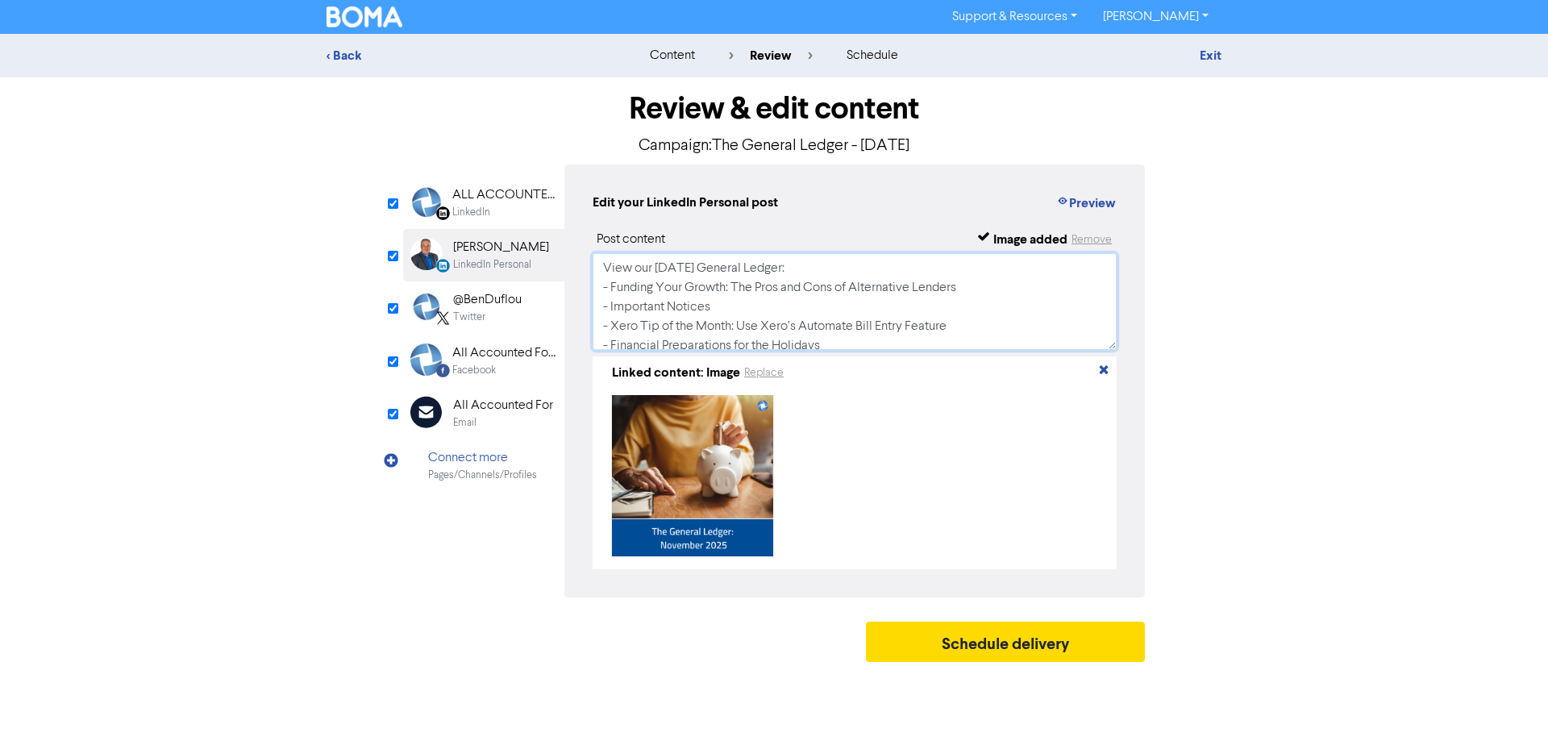
scroll to position [141, 0]
type textarea "View our [DATE] General Ledger: - Funding Your Growth: The Pros and Cons of Alt…"
click at [506, 209] on div "LinkedIn" at bounding box center [503, 212] width 103 height 15
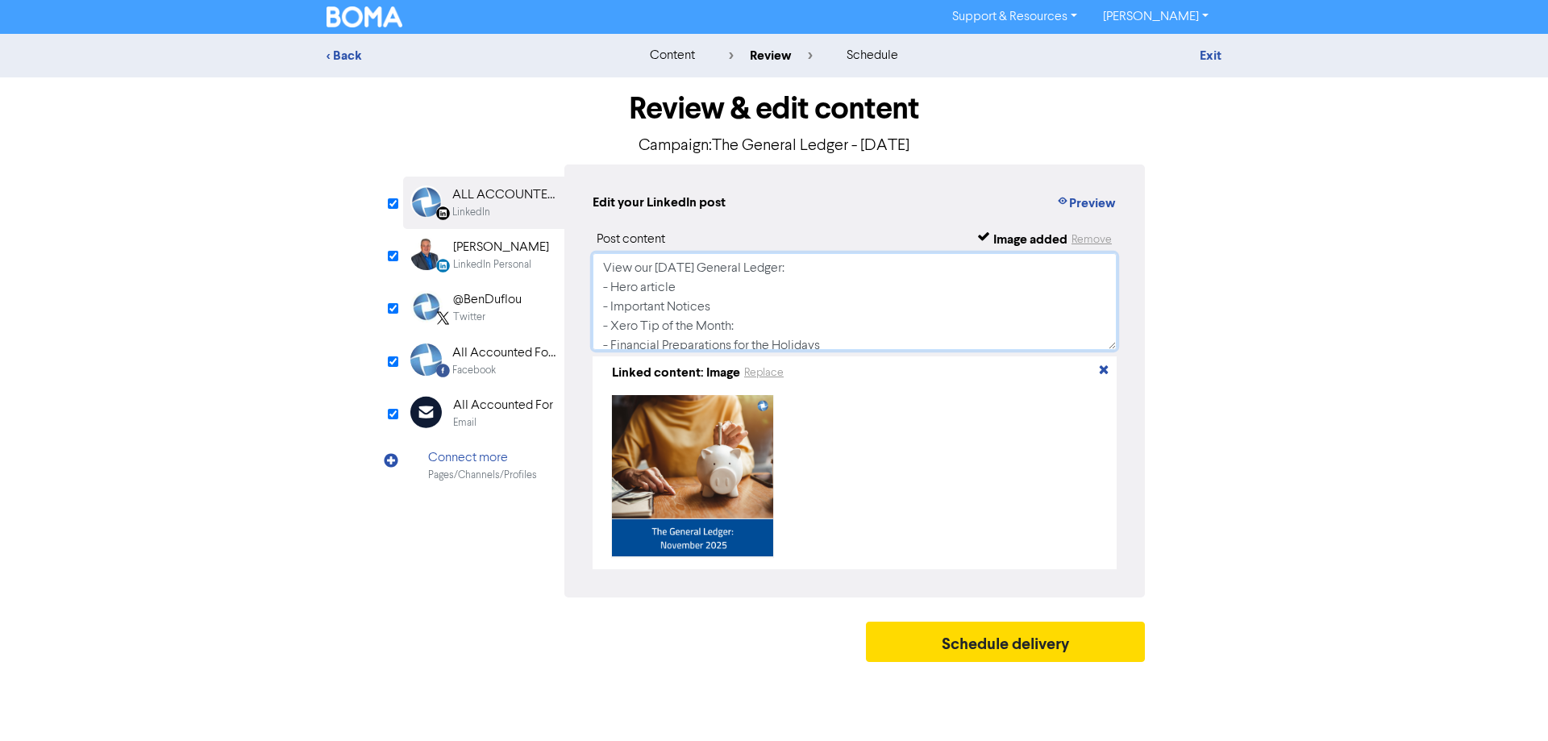
scroll to position [127, 0]
drag, startPoint x: 596, startPoint y: 266, endPoint x: 1548, endPoint y: 664, distance: 1031.3
click at [80, 5] on div "Support & Resources Video Tutorials FAQ & Guides Marketing Education [PERSON_NA…" at bounding box center [774, 370] width 1548 height 741
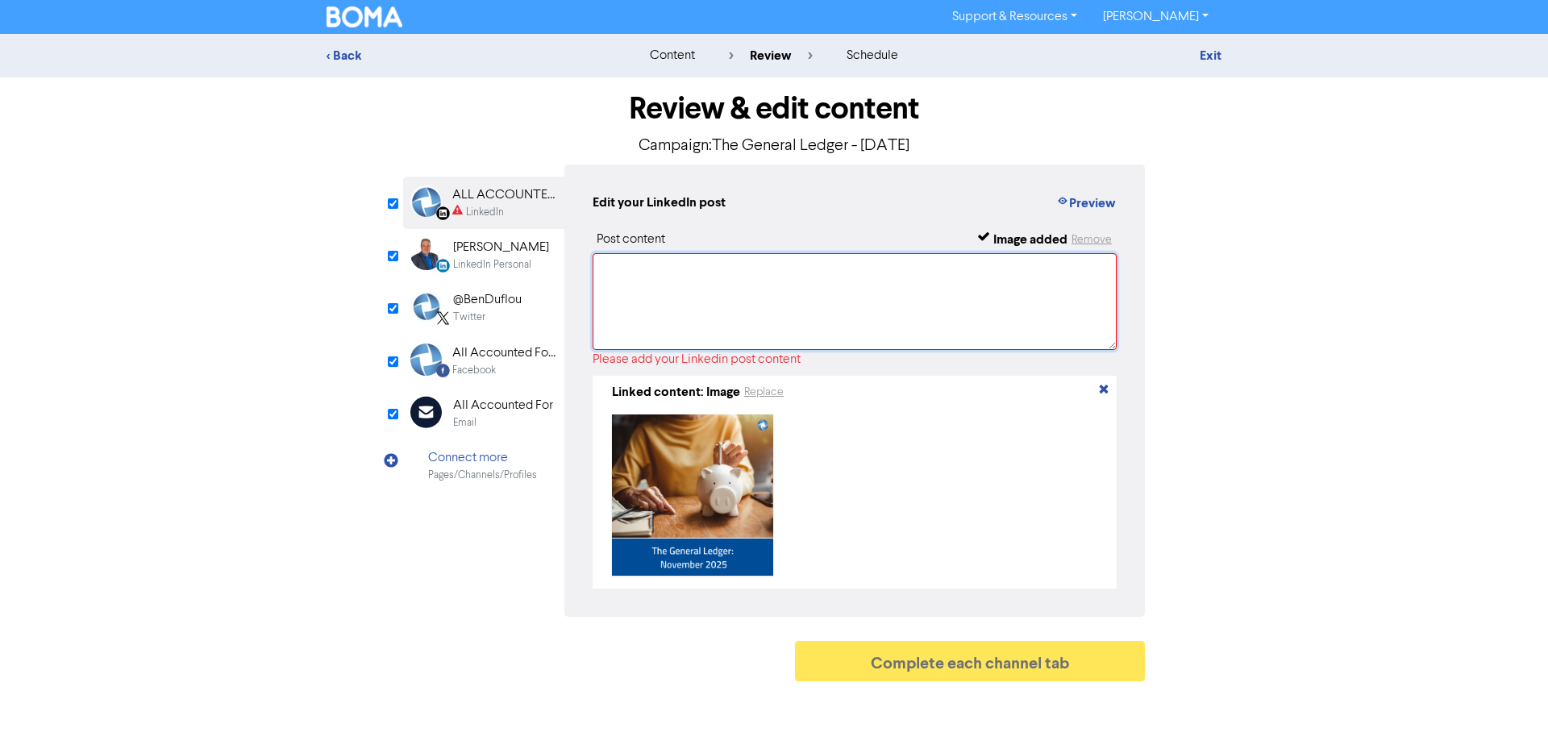
paste textarea "View our [DATE] General Ledger: - Funding Your Growth: The Pros and Cons of Alt…"
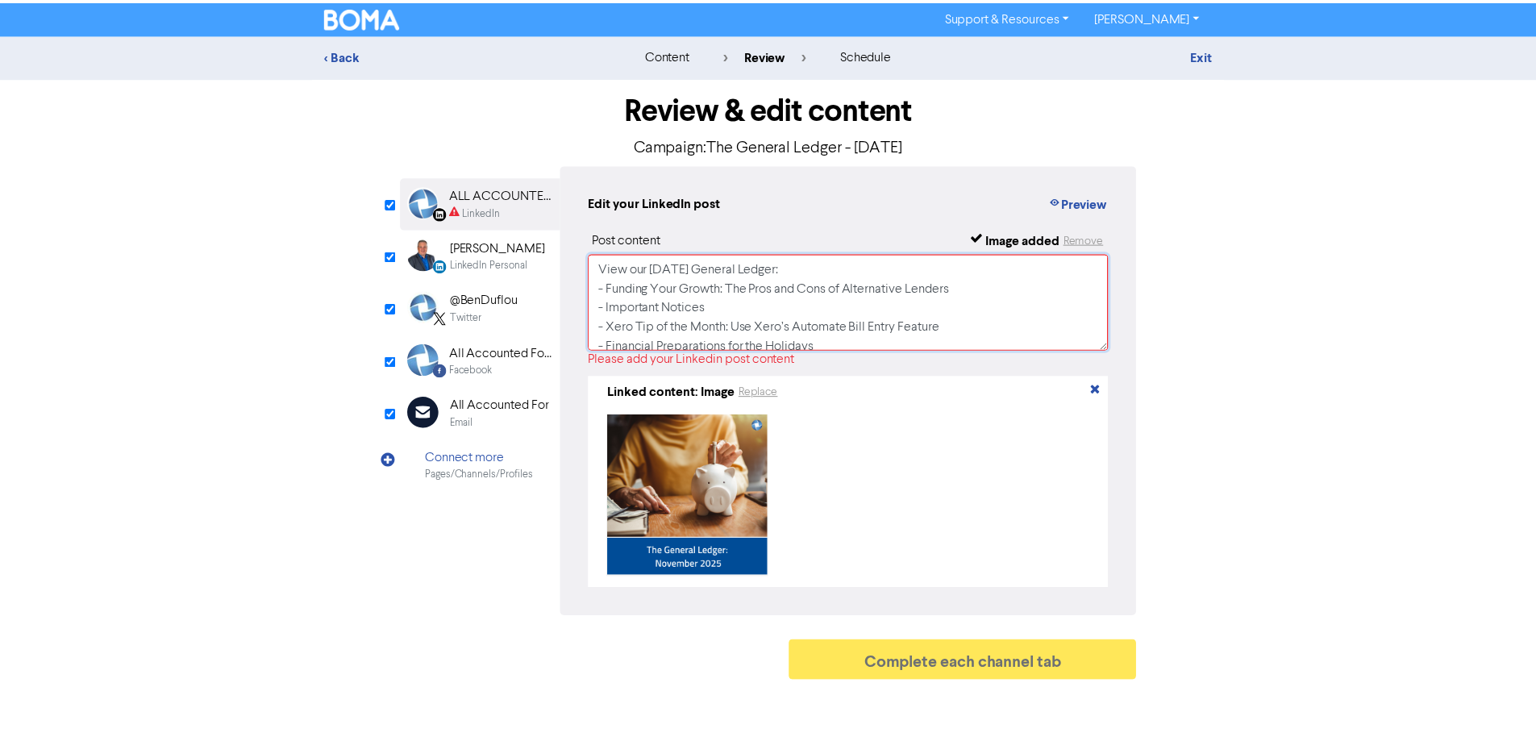
scroll to position [141, 0]
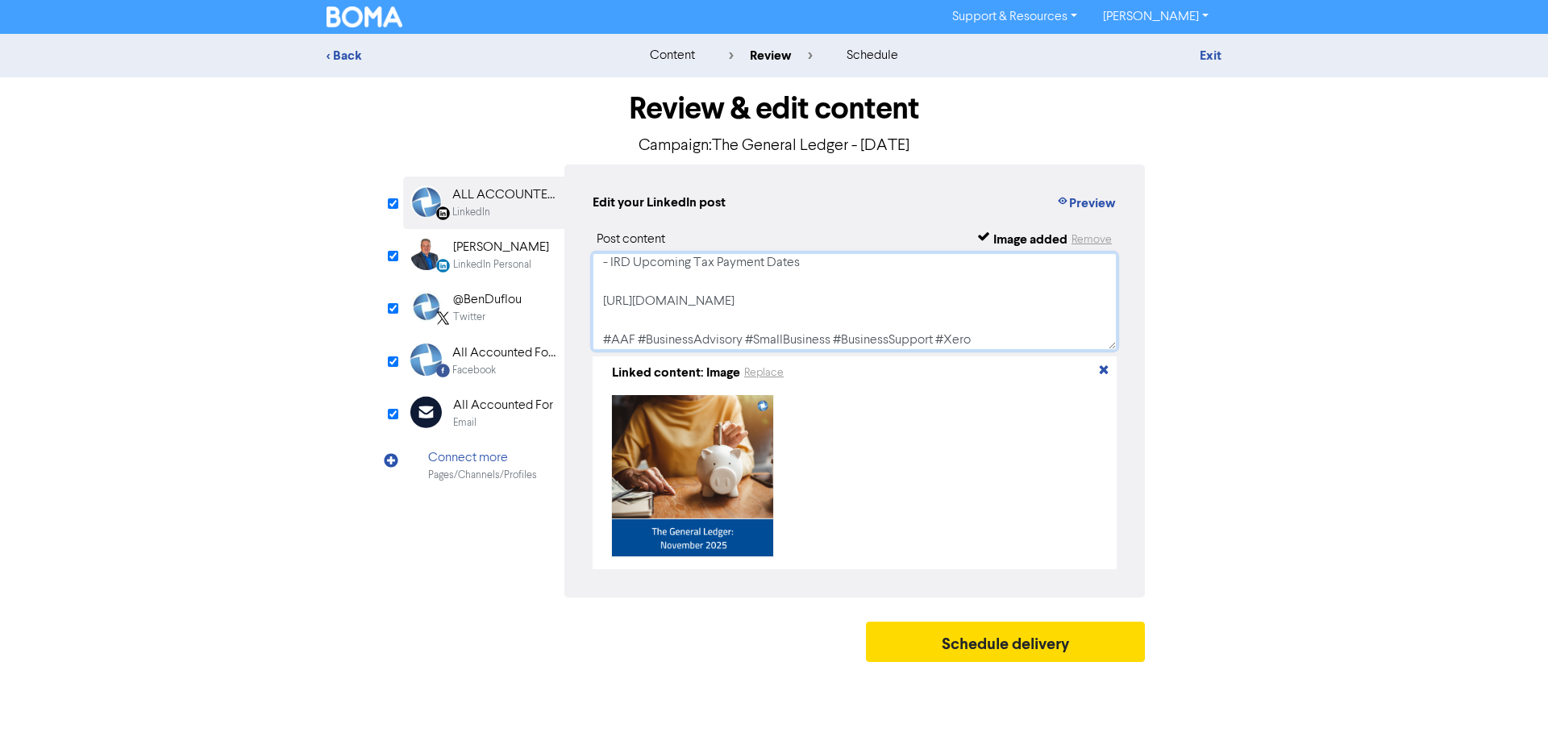
click at [827, 305] on textarea "View our [DATE] General Ledger: - Funding Your Growth: The Pros and Cons of Alt…" at bounding box center [855, 301] width 524 height 97
drag, startPoint x: 877, startPoint y: 299, endPoint x: 585, endPoint y: 302, distance: 291.9
click at [585, 302] on div "Edit your LinkedIn post Preview Post content Image added Remove View our [DATE]…" at bounding box center [855, 381] width 581 height 433
type textarea "View our [DATE] General Ledger: - Funding Your Growth: The Pros and Cons of Alt…"
click at [506, 313] on div "Twitter" at bounding box center [487, 317] width 69 height 15
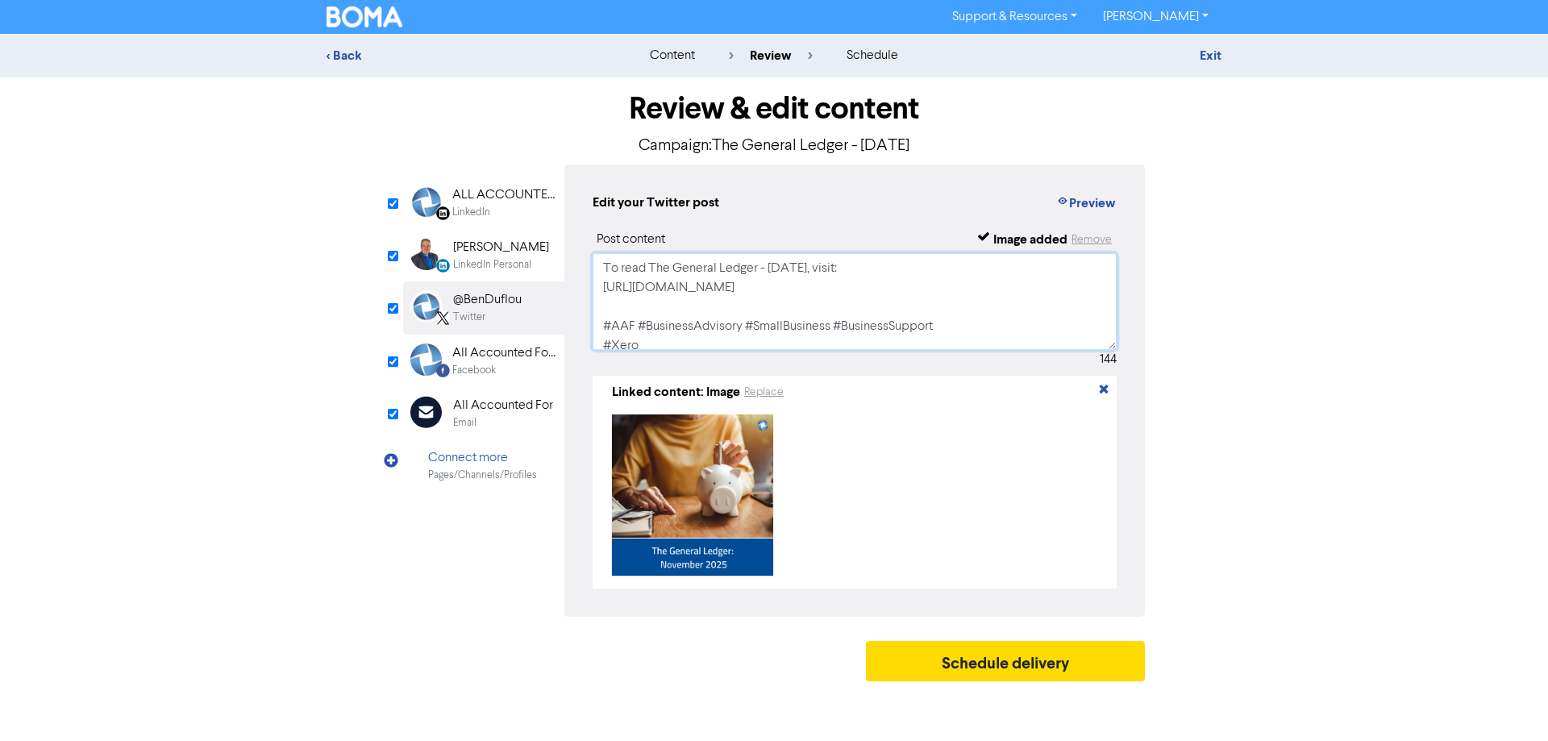
drag, startPoint x: 679, startPoint y: 277, endPoint x: 589, endPoint y: 290, distance: 91.1
click at [589, 290] on div "Edit your Twitter post Preview Post content Image added Remove To read The Gene…" at bounding box center [855, 391] width 581 height 452
click at [760, 302] on textarea "To read The General Ledger - [DATE], visit: [URL][DOMAIN_NAME] #AAF #BusinessAd…" at bounding box center [855, 301] width 524 height 97
drag, startPoint x: 479, startPoint y: 360, endPoint x: 685, endPoint y: 389, distance: 208.4
click at [481, 360] on div "All Accounted For Limited" at bounding box center [503, 353] width 103 height 19
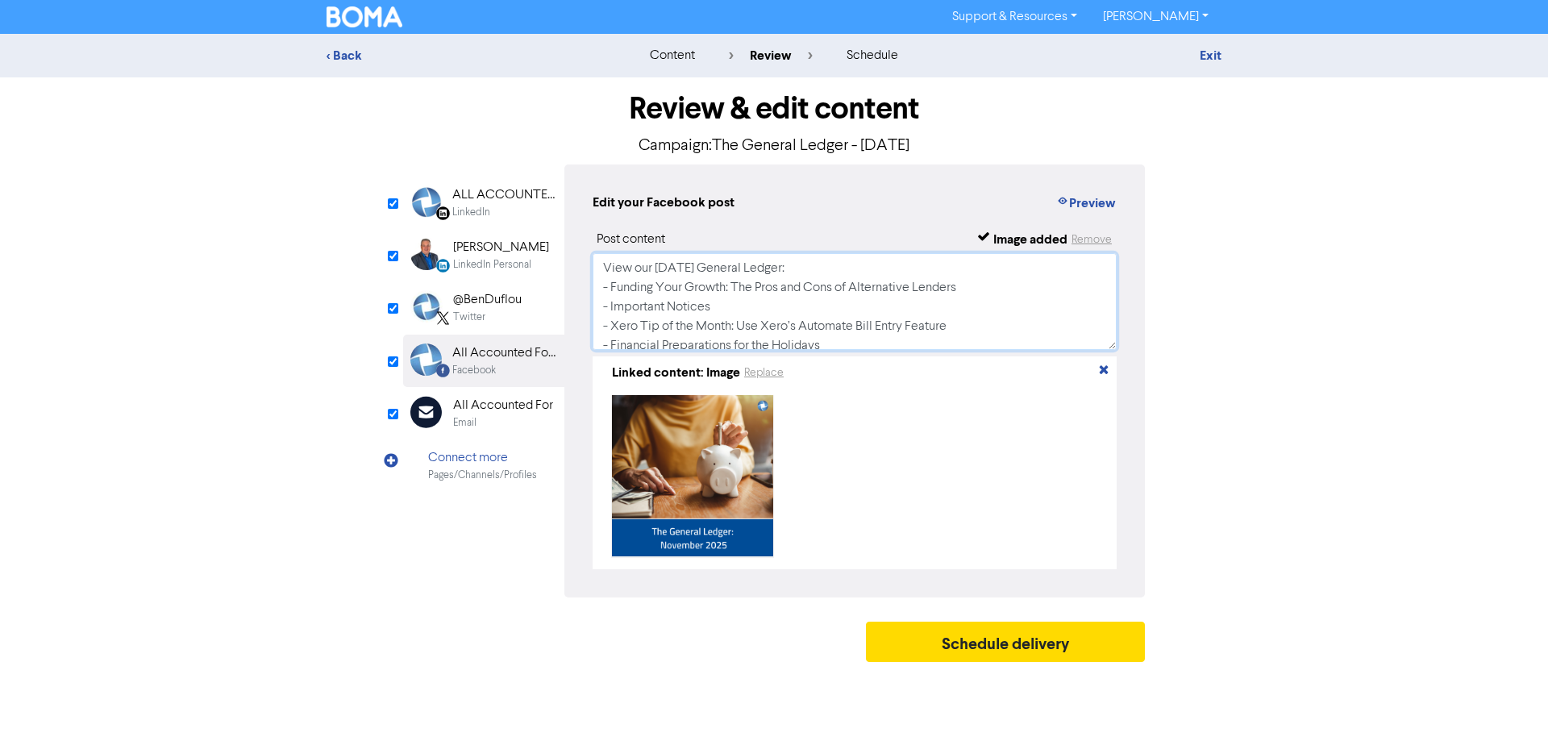
click at [816, 312] on textarea "View our [DATE] General Ledger: - Funding Your Growth: The Pros and Cons of Alt…" at bounding box center [855, 301] width 524 height 97
type textarea "View our [DATE] General Ledger: - Funding Your Growth: The Pros and Cons of Alt…"
click at [1028, 277] on textarea "View our [DATE] General Ledger: - Funding Your Growth: The Pros and Cons of Alt…" at bounding box center [855, 301] width 524 height 97
click at [1201, 58] on link "Exit" at bounding box center [1211, 56] width 22 height 16
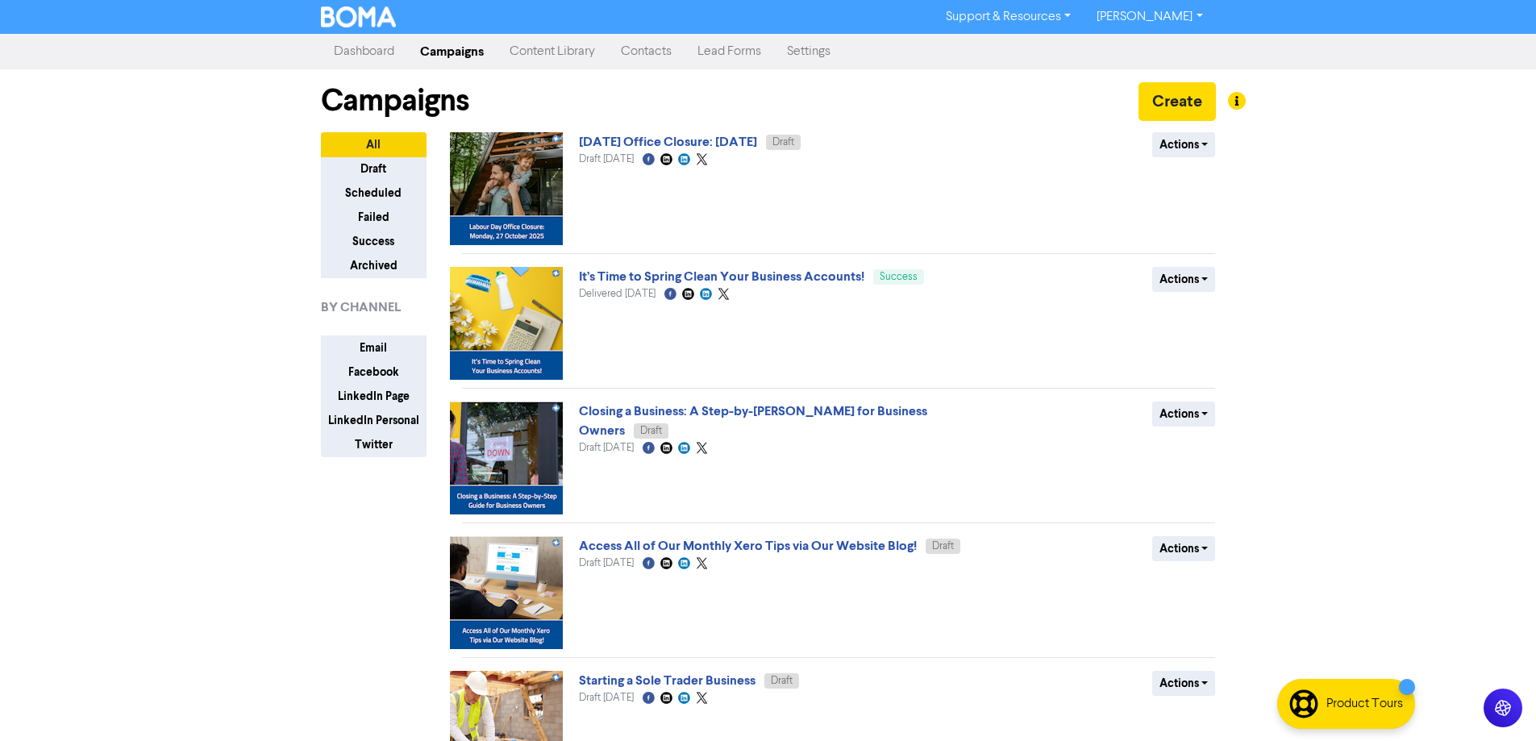
scroll to position [565, 0]
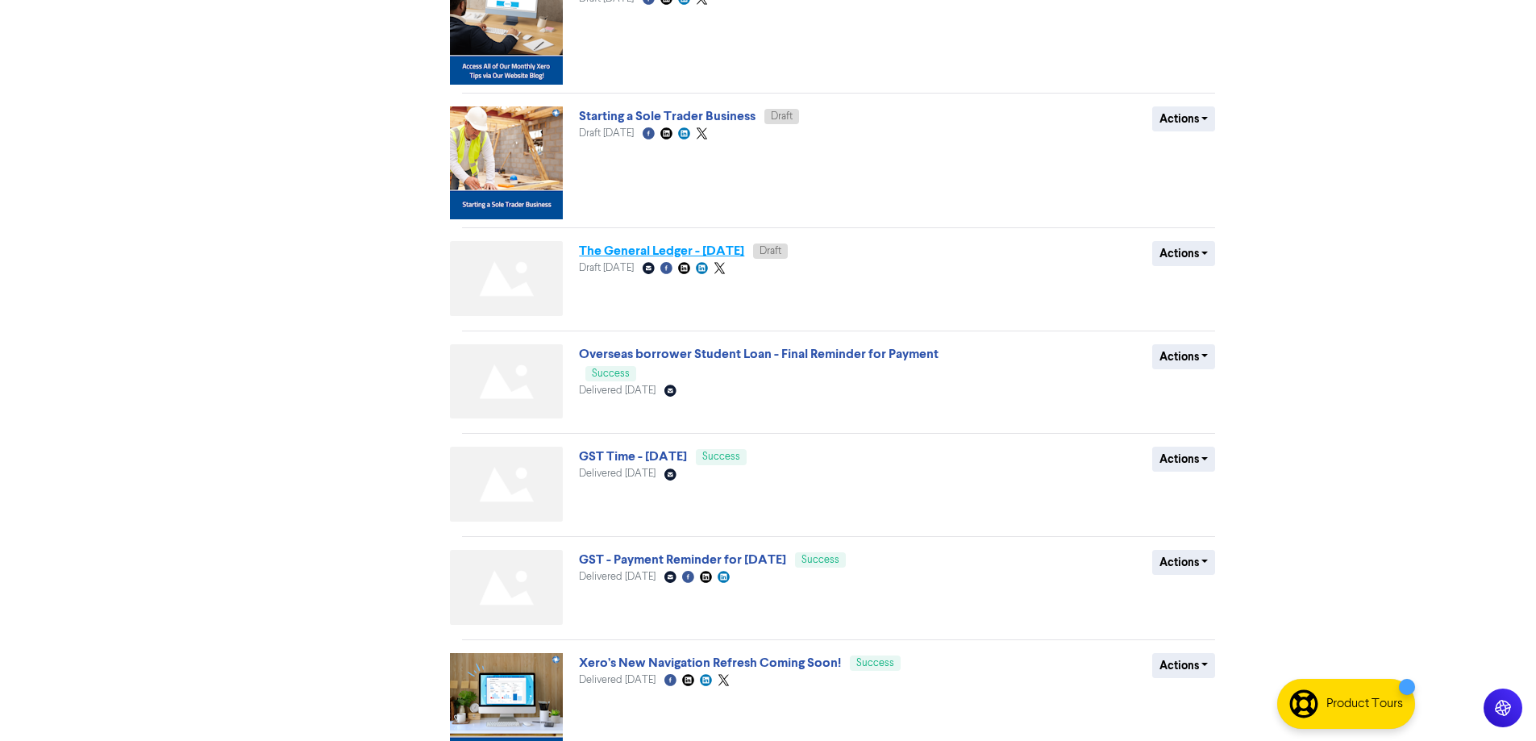
click at [744, 255] on link "The General Ledger - [DATE]" at bounding box center [661, 251] width 165 height 16
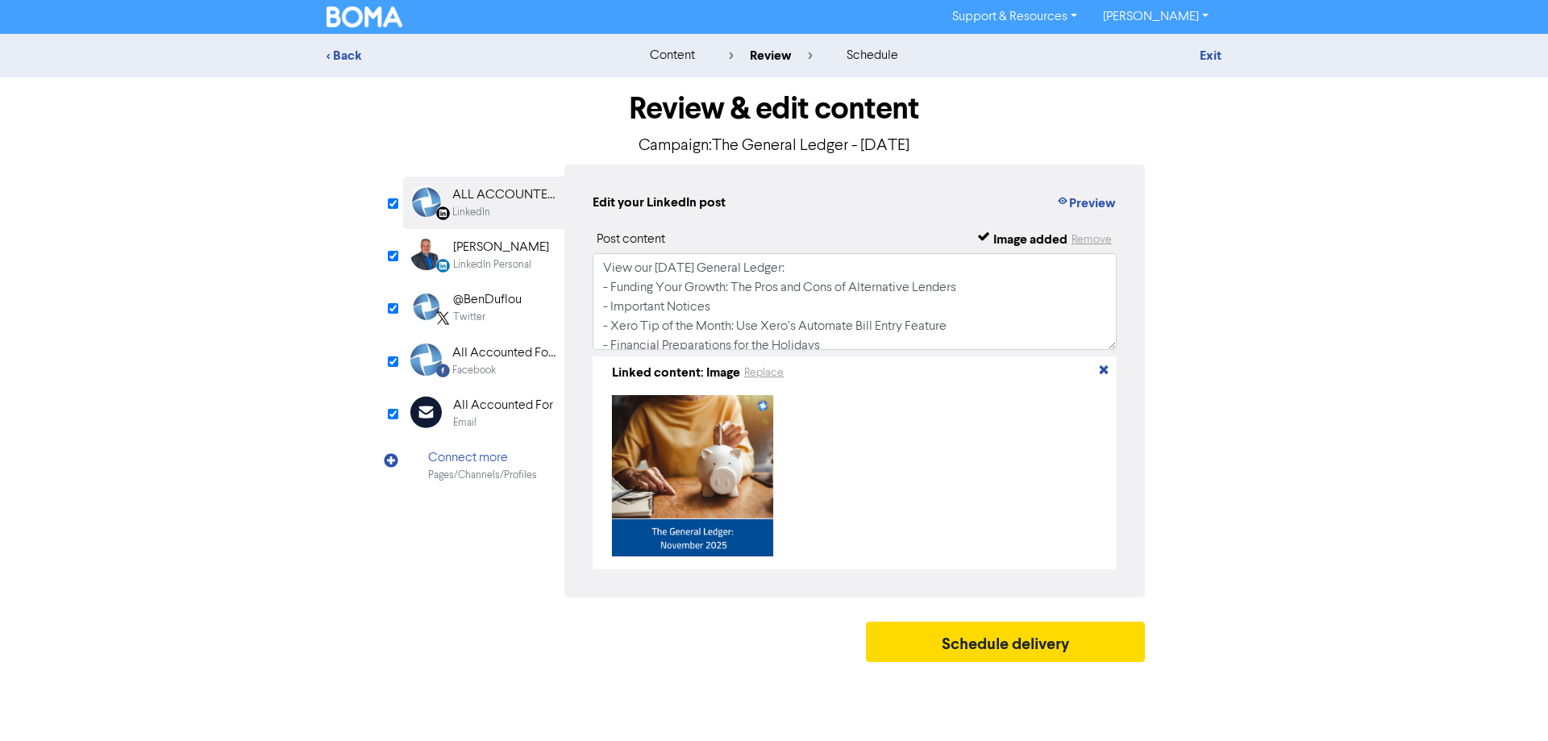
click at [530, 264] on div "LinkedIn Personal" at bounding box center [492, 264] width 78 height 15
click at [512, 210] on div "LinkedIn" at bounding box center [503, 212] width 103 height 15
click at [512, 259] on div "LinkedIn Personal" at bounding box center [492, 264] width 78 height 15
click at [506, 182] on div "LinkedIn Page Created with Sketch. ALL ACCOUNTED FOR LTD LinkedIn" at bounding box center [483, 203] width 161 height 52
click at [507, 254] on div "[PERSON_NAME]" at bounding box center [501, 247] width 96 height 19
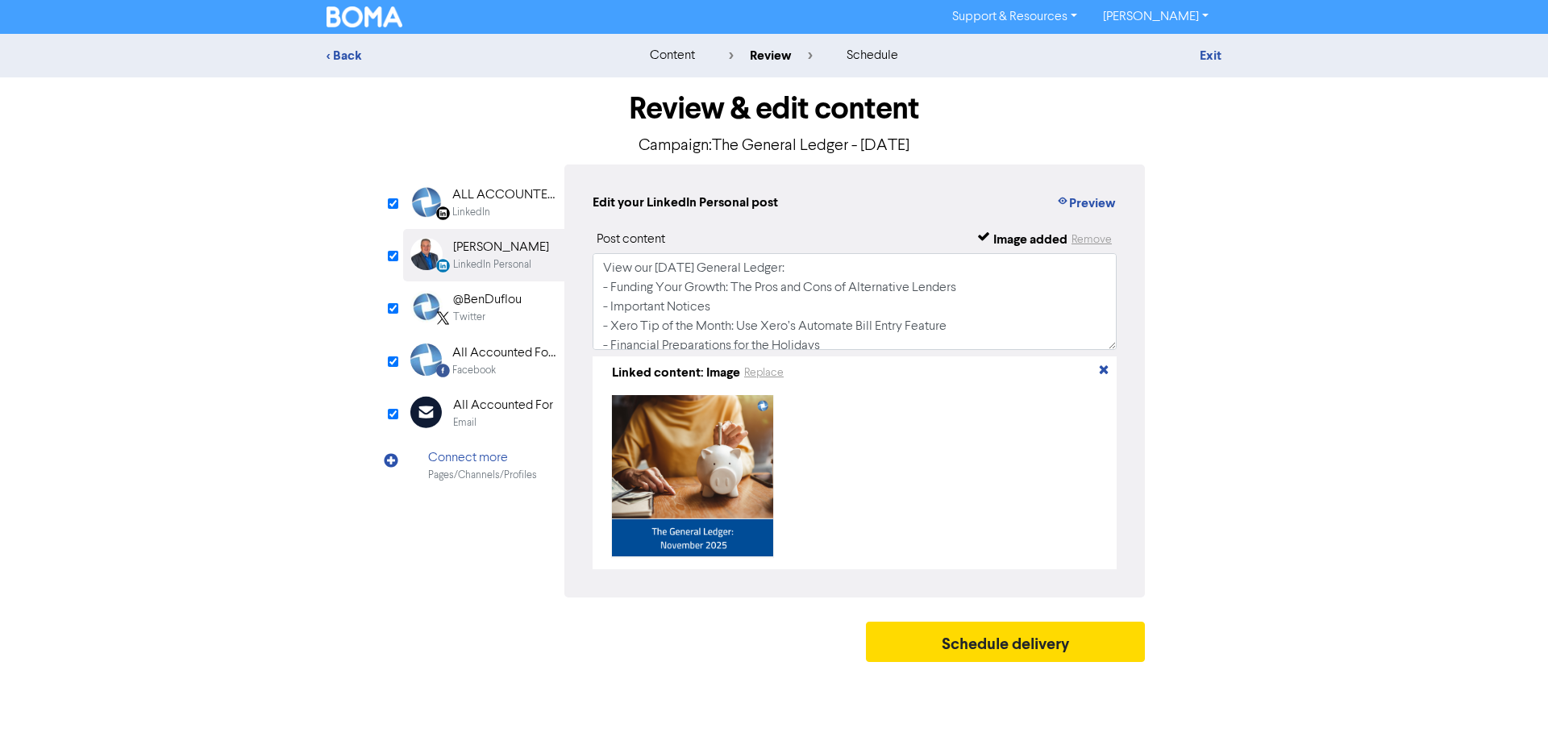
click at [542, 314] on div "@BenDuflou Twitter" at bounding box center [483, 307] width 161 height 52
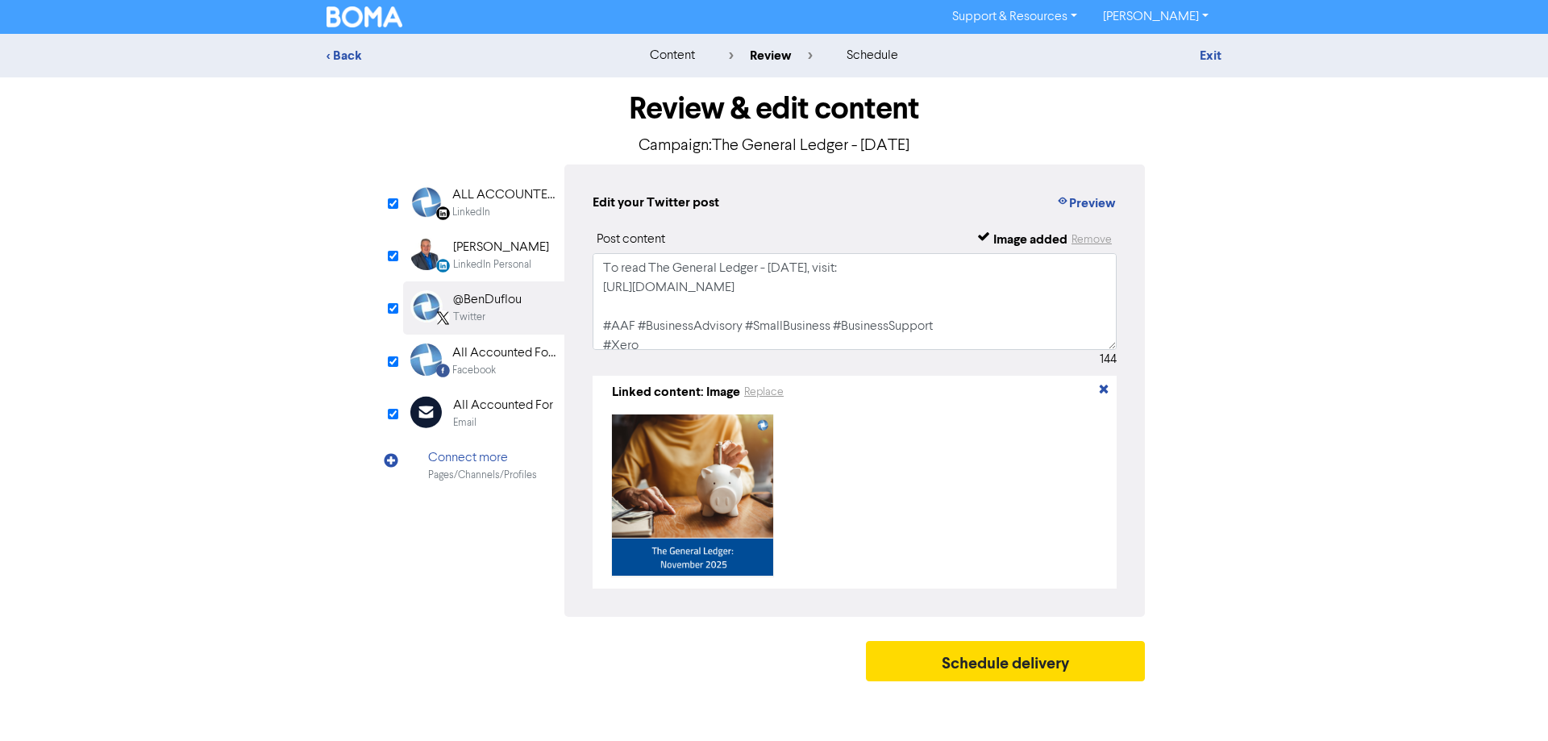
click at [523, 352] on div "All Accounted For Limited" at bounding box center [503, 353] width 103 height 19
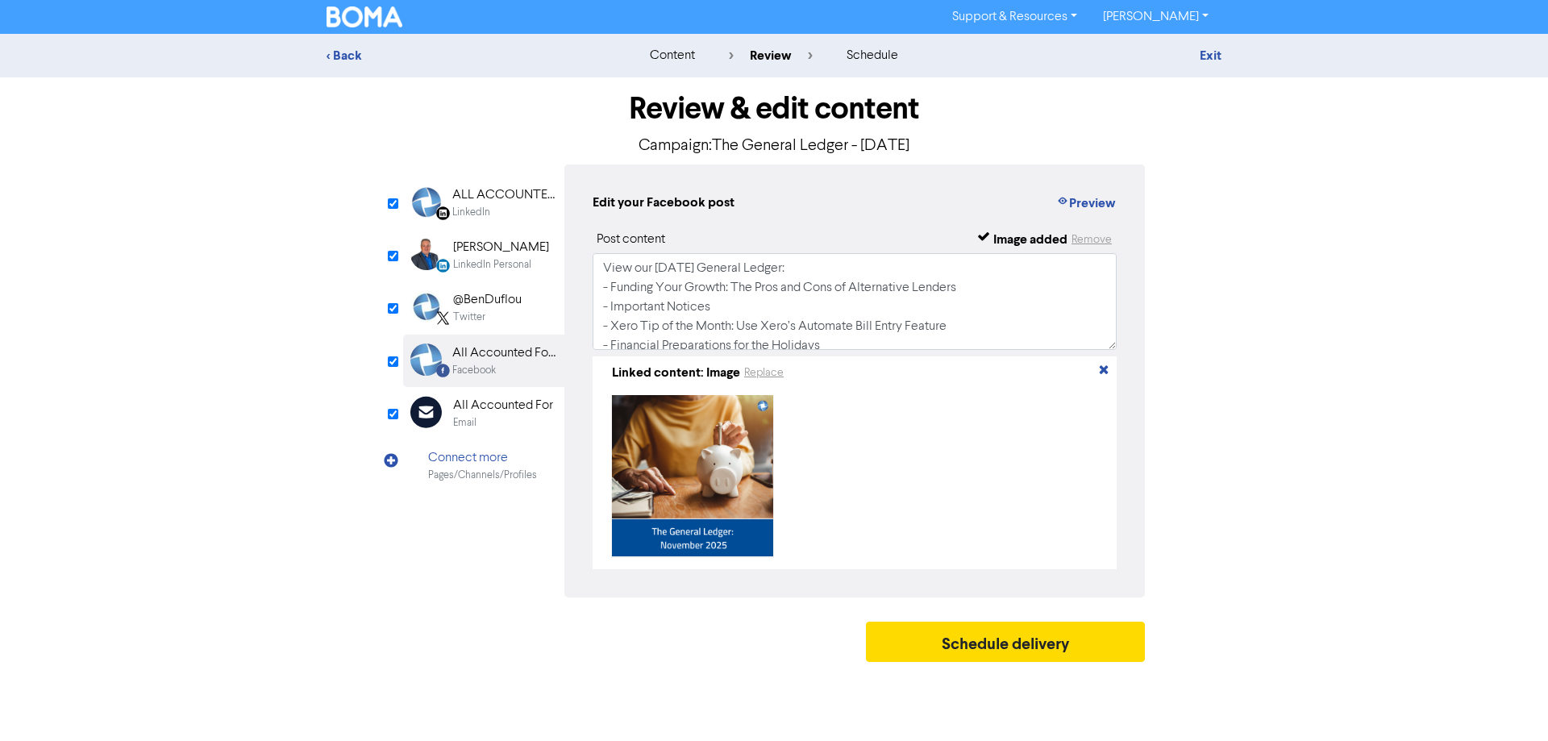
click at [518, 394] on div "Email Created with Sketch. All Accounted For Email" at bounding box center [483, 413] width 161 height 52
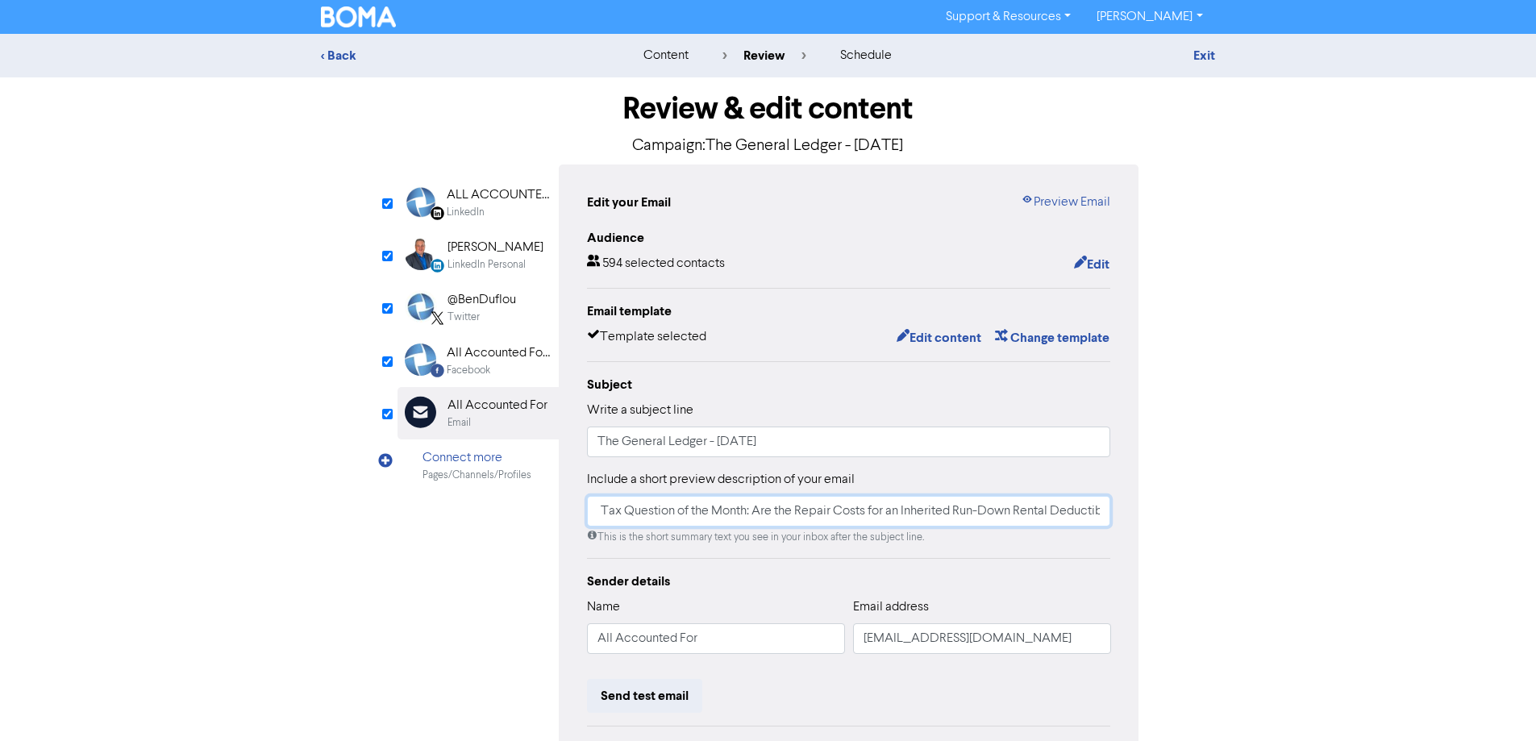
scroll to position [0, 1280]
drag, startPoint x: 939, startPoint y: 519, endPoint x: 1448, endPoint y: 537, distance: 510.0
click at [1458, 541] on div "< Back content review schedule Exit Review & edit content Campaign: The General…" at bounding box center [768, 472] width 1536 height 876
click at [503, 356] on div "All Accounted For Limited" at bounding box center [498, 353] width 103 height 19
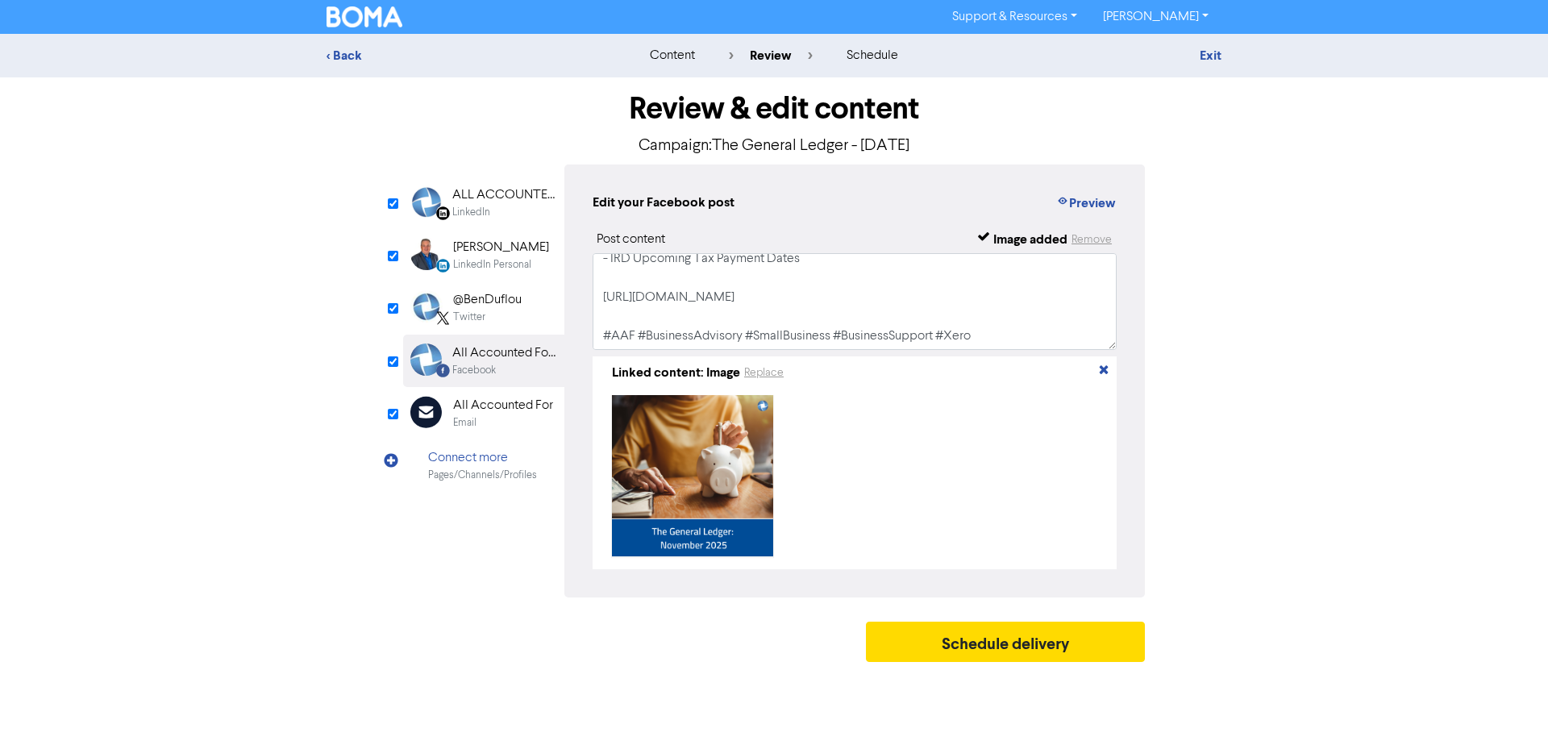
scroll to position [147, 0]
click at [504, 317] on div "Twitter" at bounding box center [487, 317] width 69 height 15
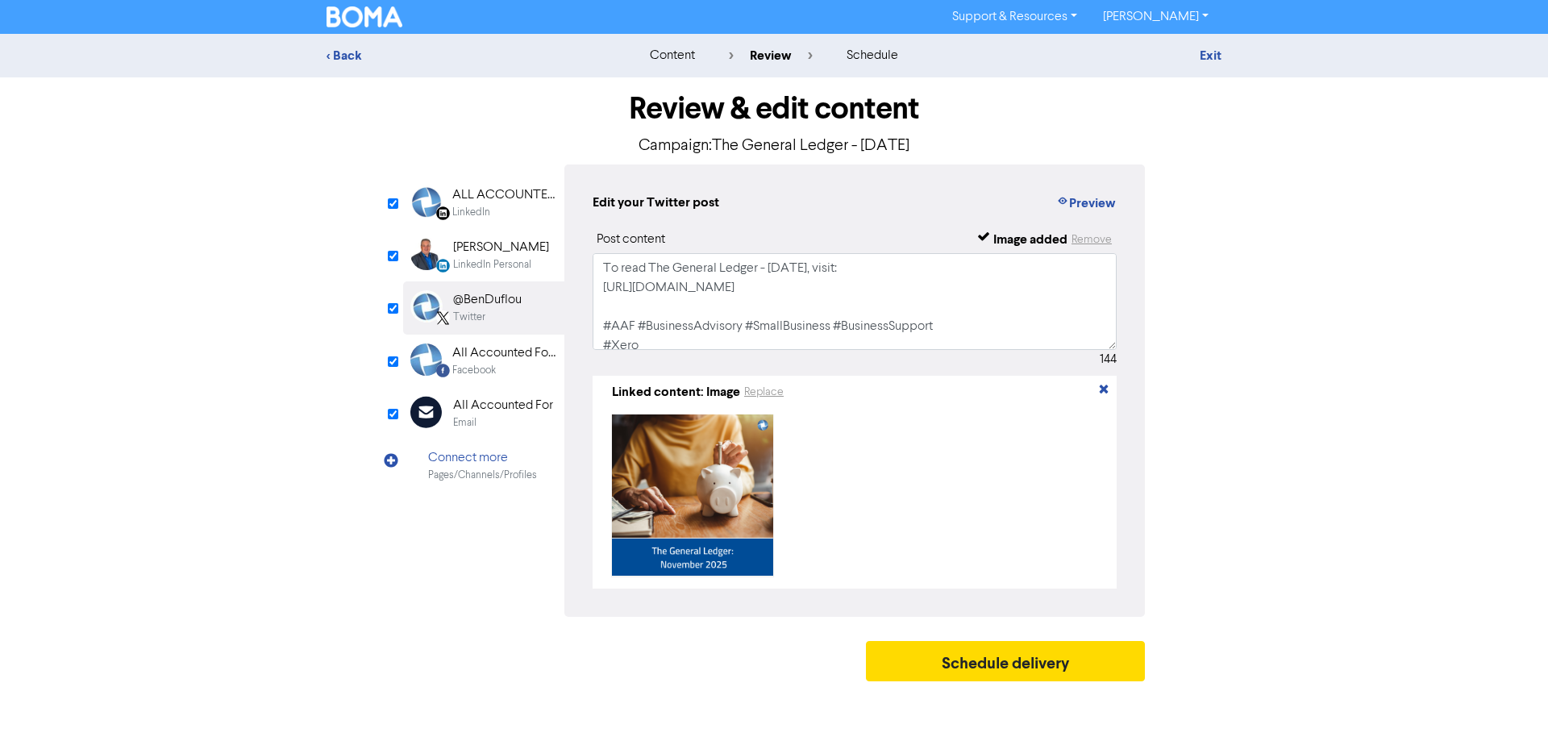
click at [479, 251] on div "[PERSON_NAME]" at bounding box center [501, 247] width 96 height 19
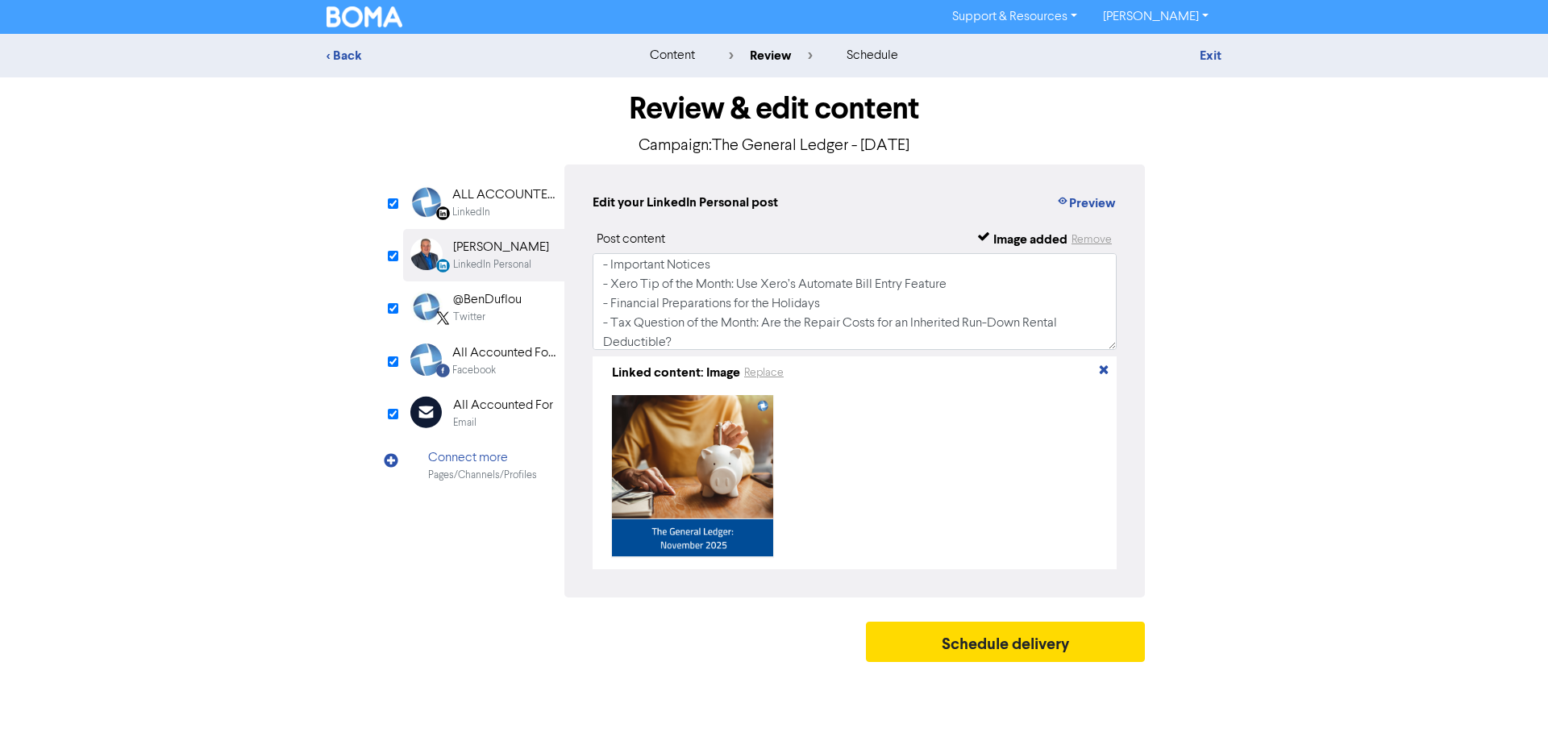
scroll to position [81, 0]
drag, startPoint x: 452, startPoint y: 201, endPoint x: 713, endPoint y: 227, distance: 261.8
click at [455, 200] on div "ALL ACCOUNTED FOR LTD" at bounding box center [503, 194] width 103 height 19
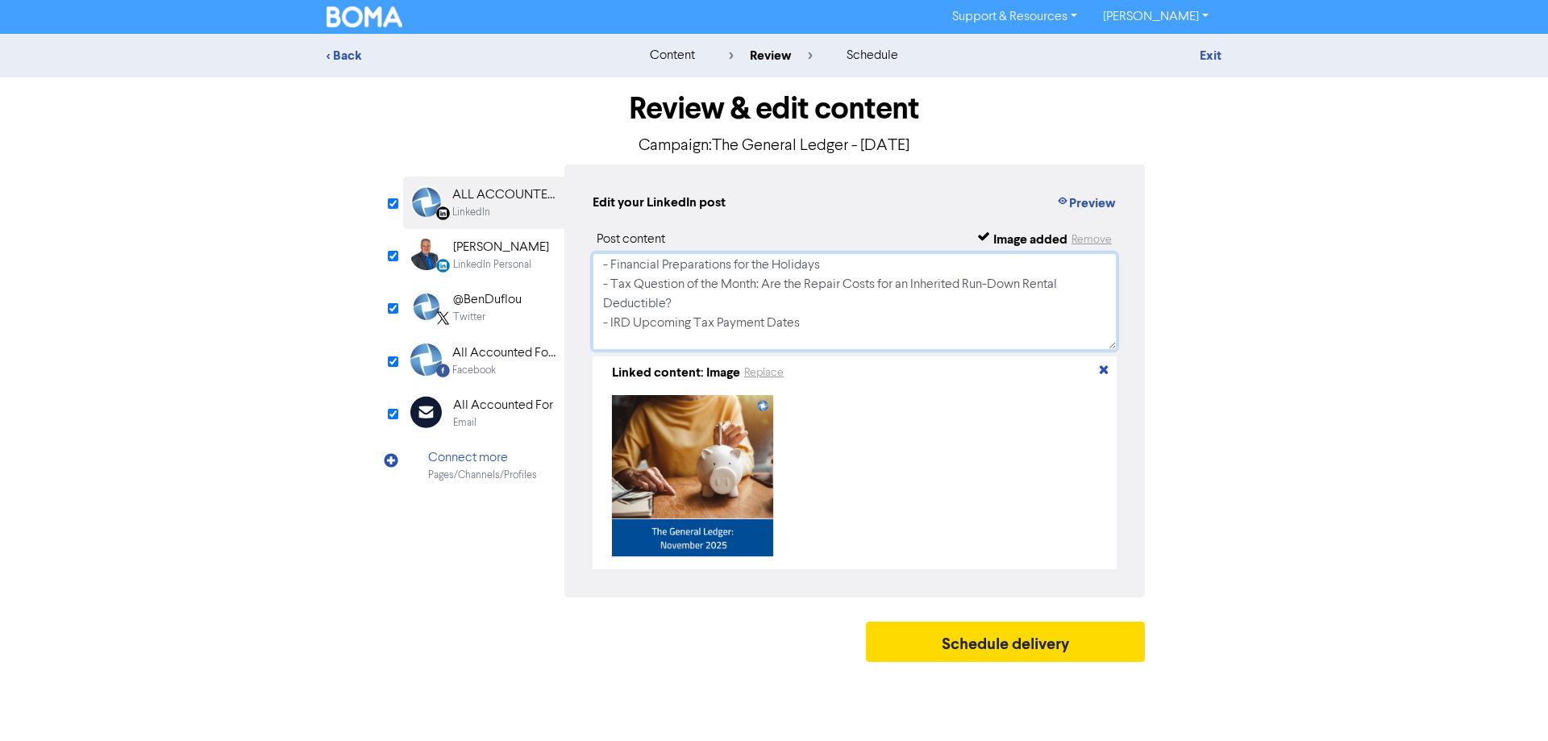
click at [818, 306] on textarea "View our [DATE] General Ledger: - Funding Your Growth: The Pros and Cons of Alt…" at bounding box center [855, 301] width 524 height 97
click at [835, 318] on textarea "View our [DATE] General Ledger: - Funding Your Growth: The Pros and Cons of Alt…" at bounding box center [855, 301] width 524 height 97
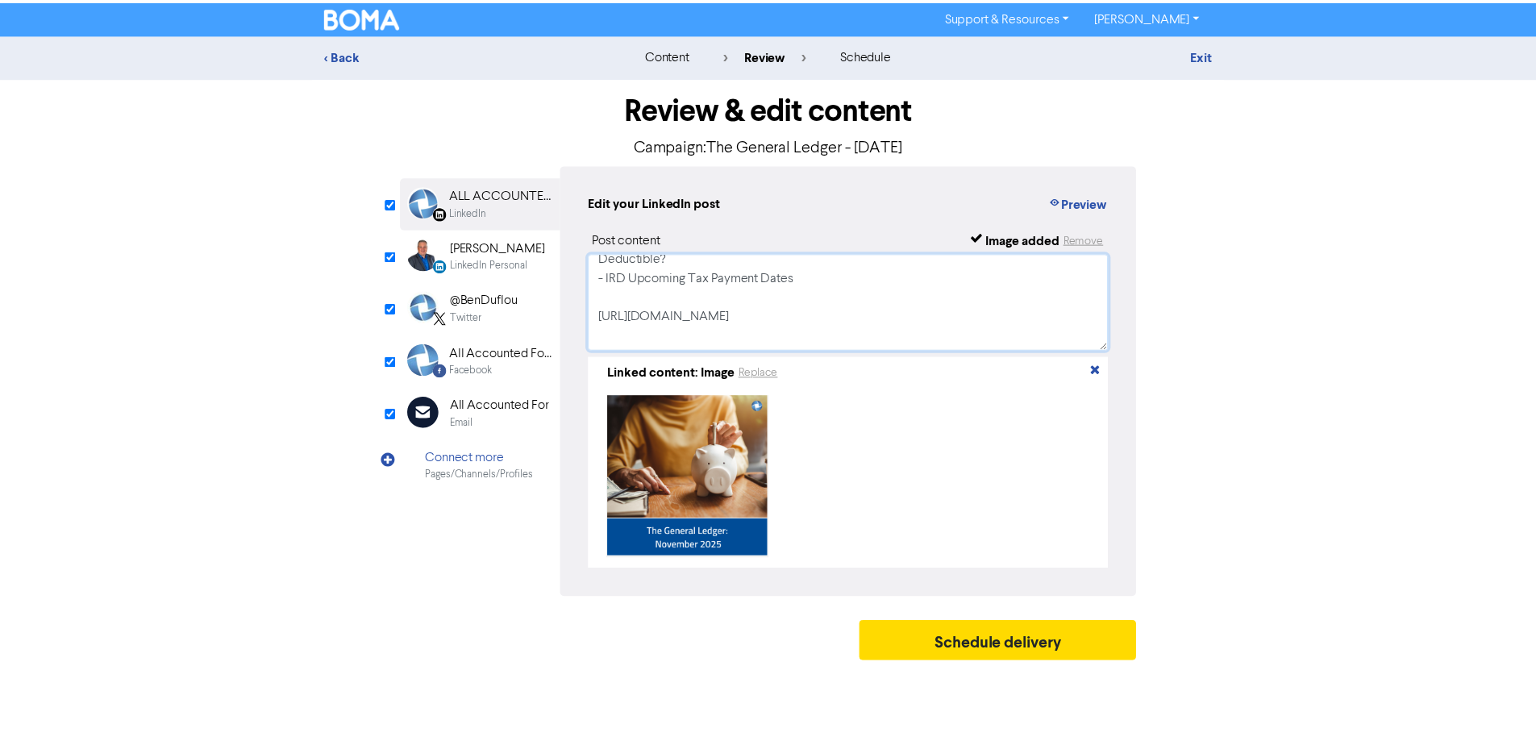
scroll to position [147, 0]
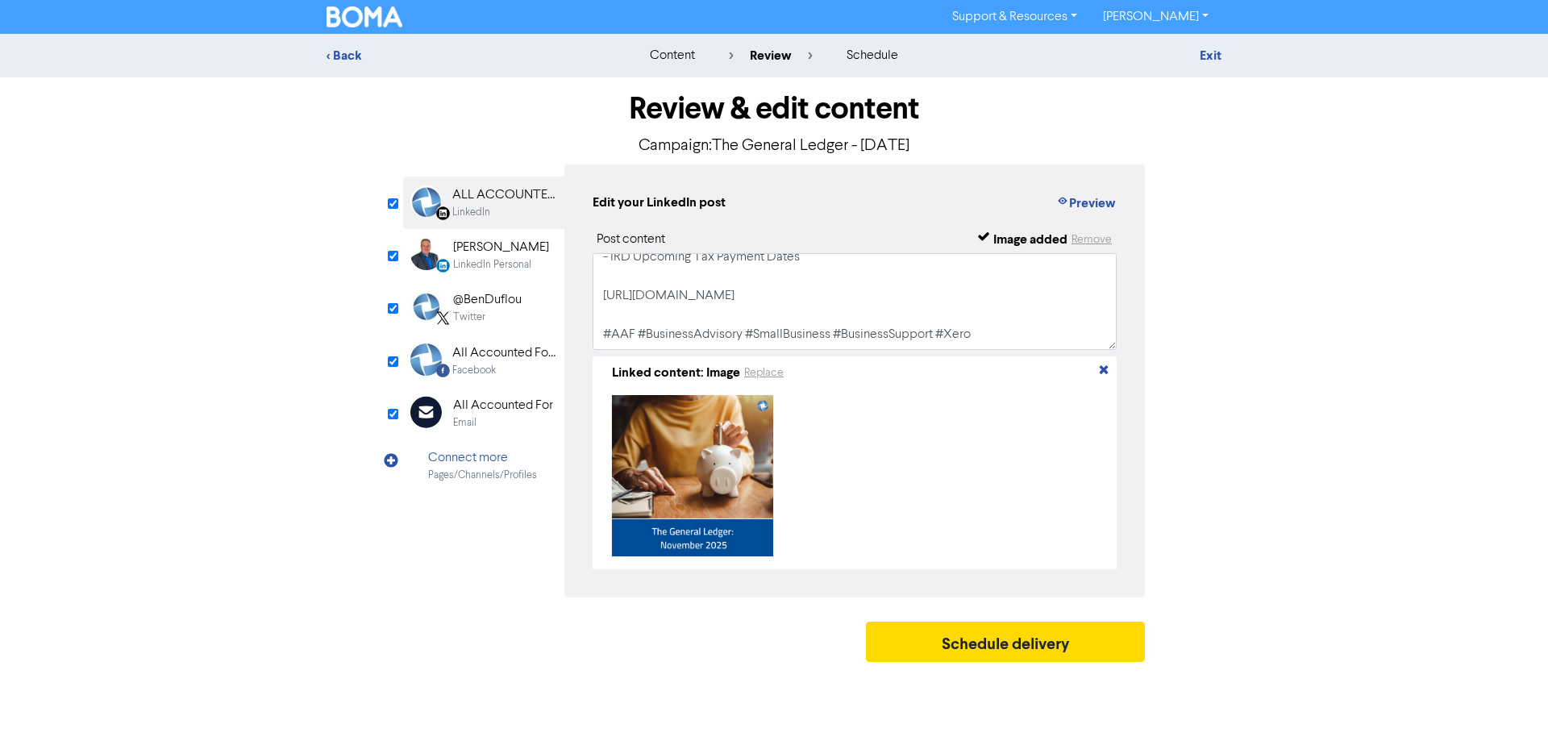
click at [520, 415] on div "Email" at bounding box center [503, 422] width 100 height 15
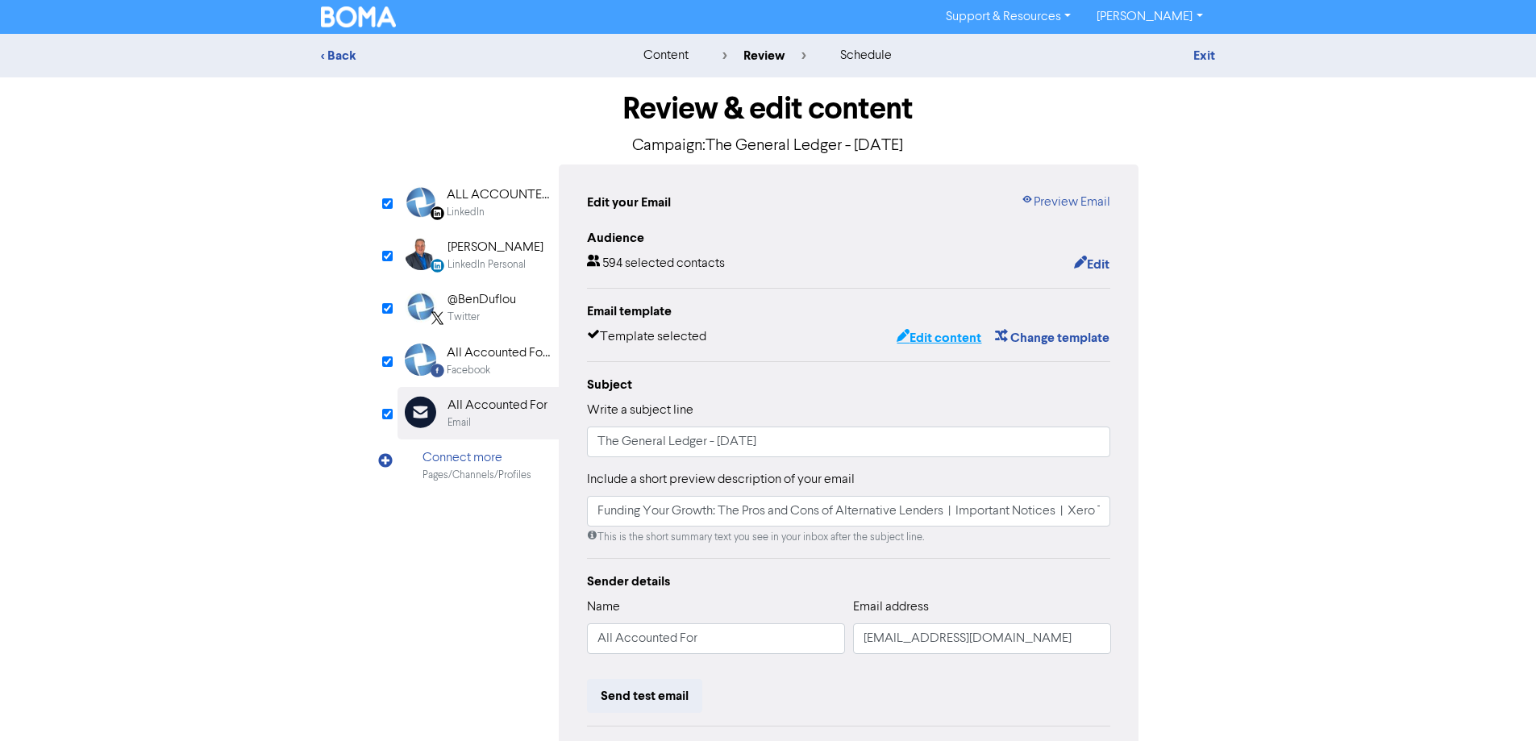
click at [925, 344] on button "Edit content" at bounding box center [939, 337] width 86 height 21
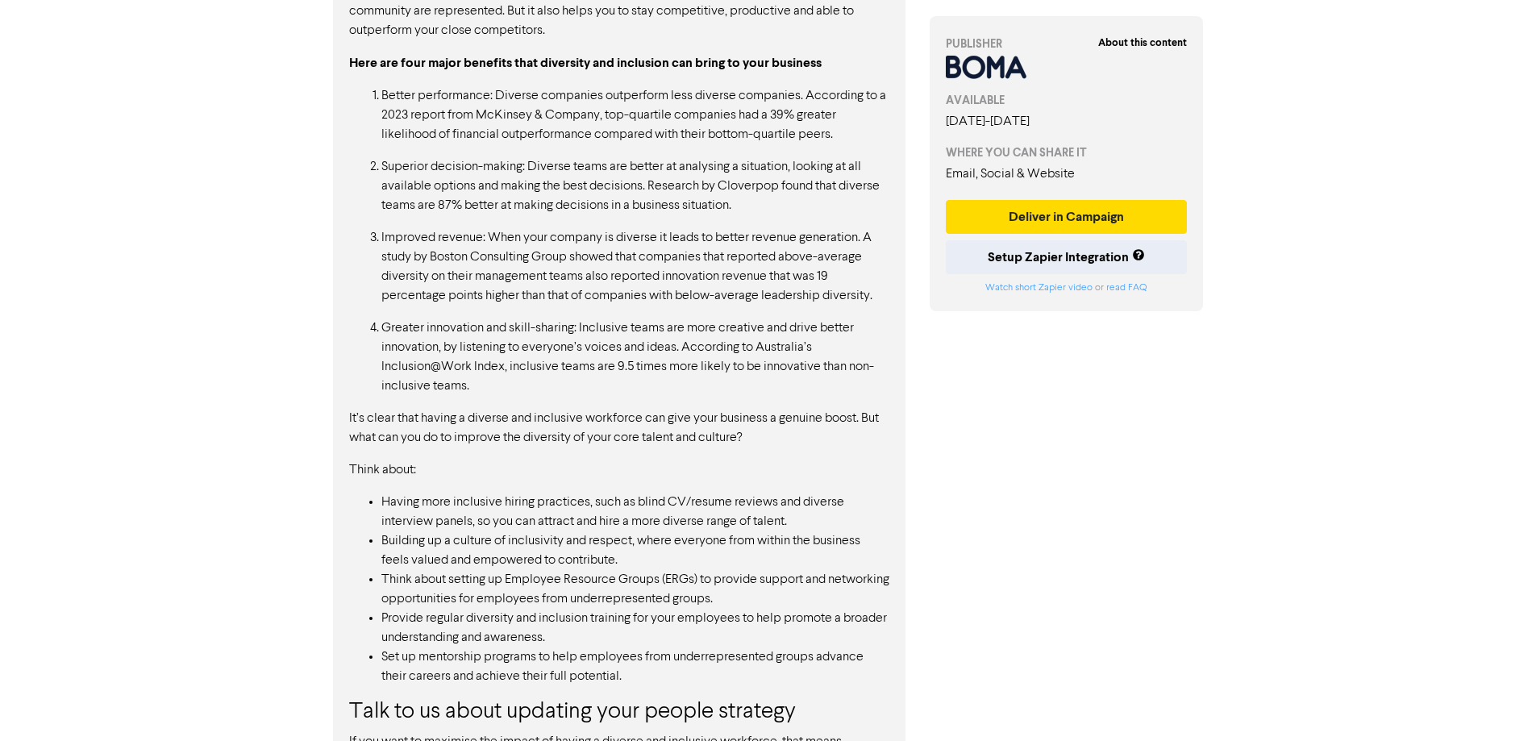
scroll to position [1256, 0]
